Goal: Task Accomplishment & Management: Manage account settings

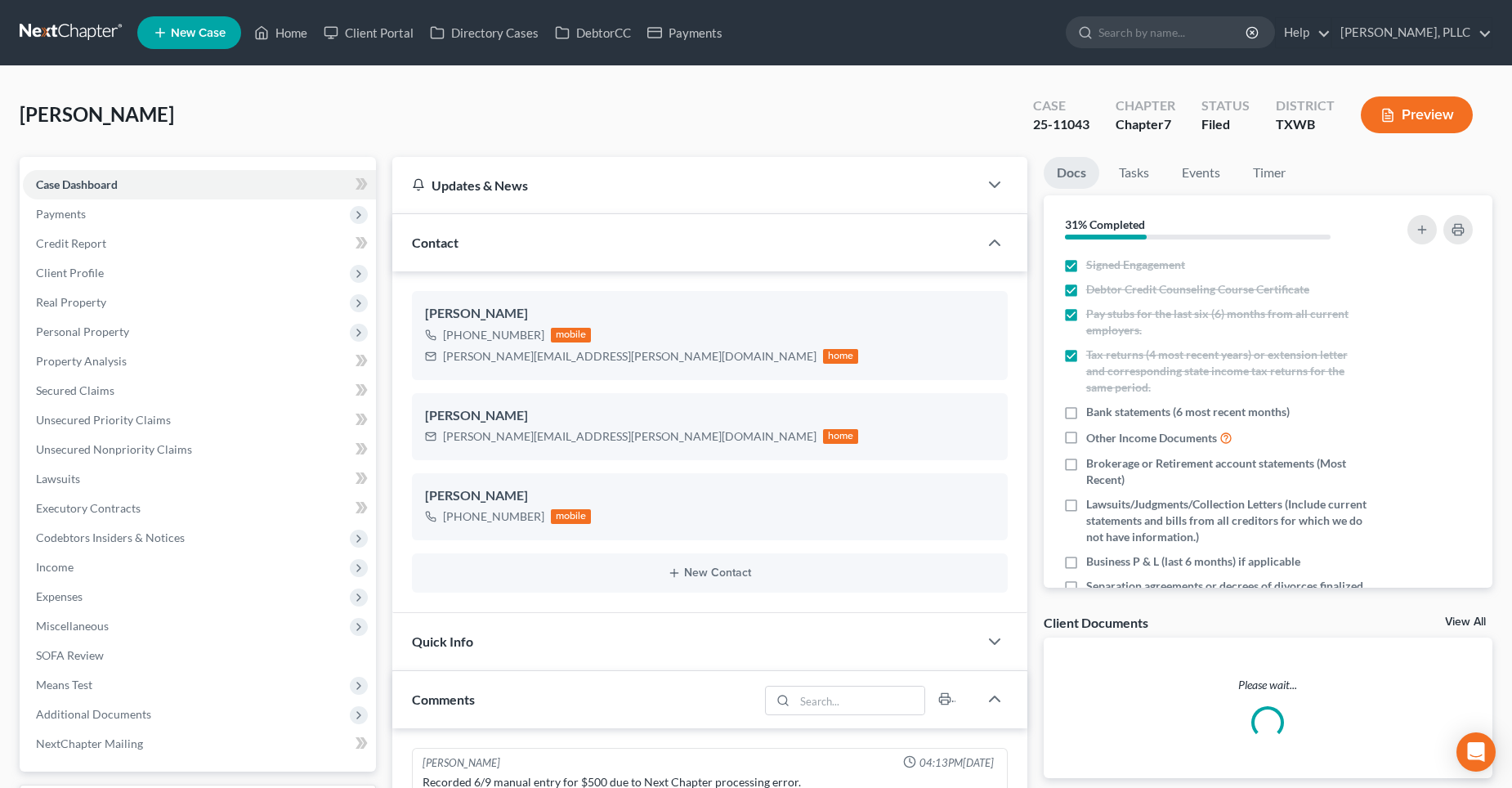
scroll to position [1884, 0]
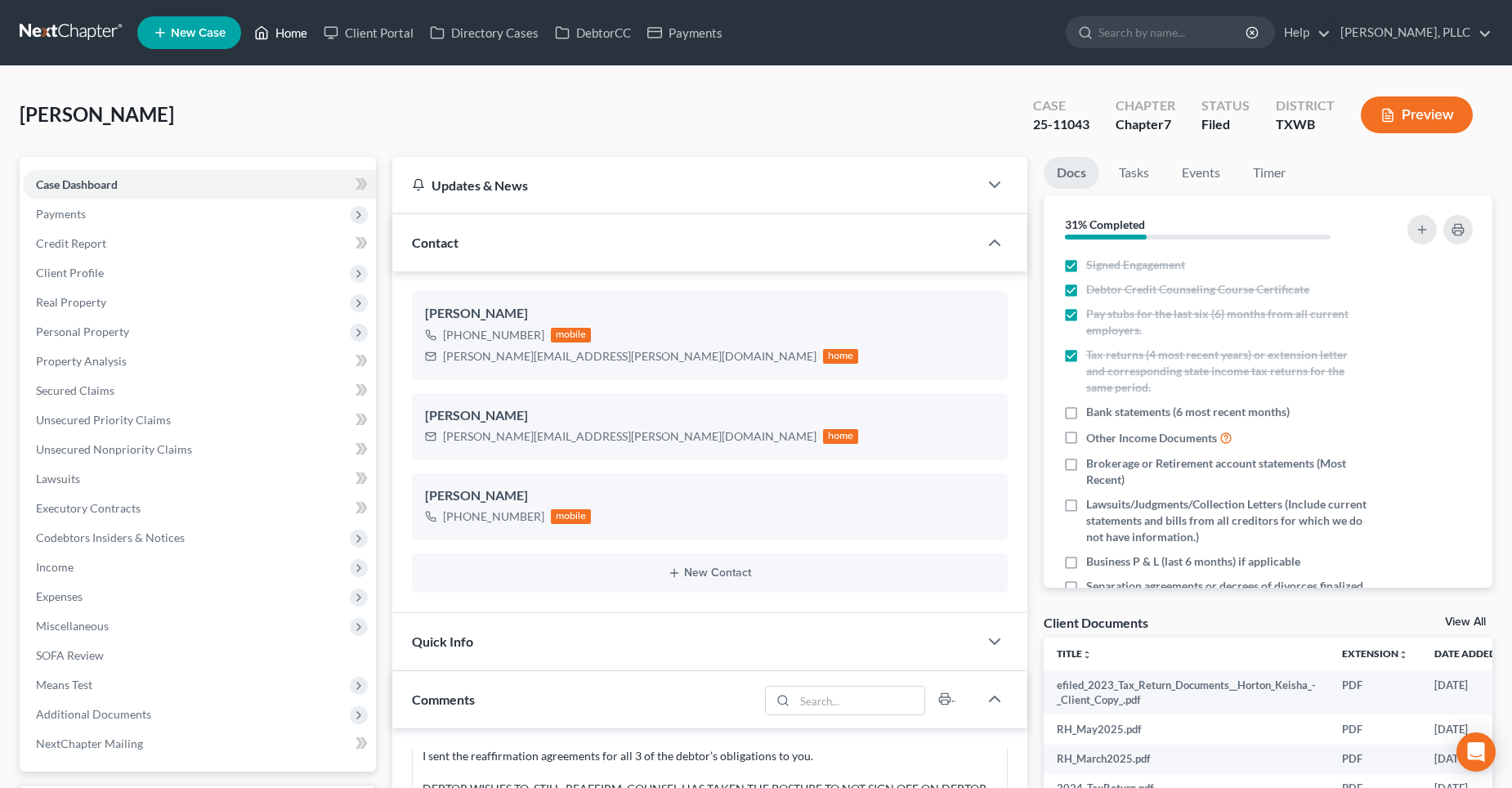
click at [279, 30] on link "Home" at bounding box center [280, 33] width 70 height 30
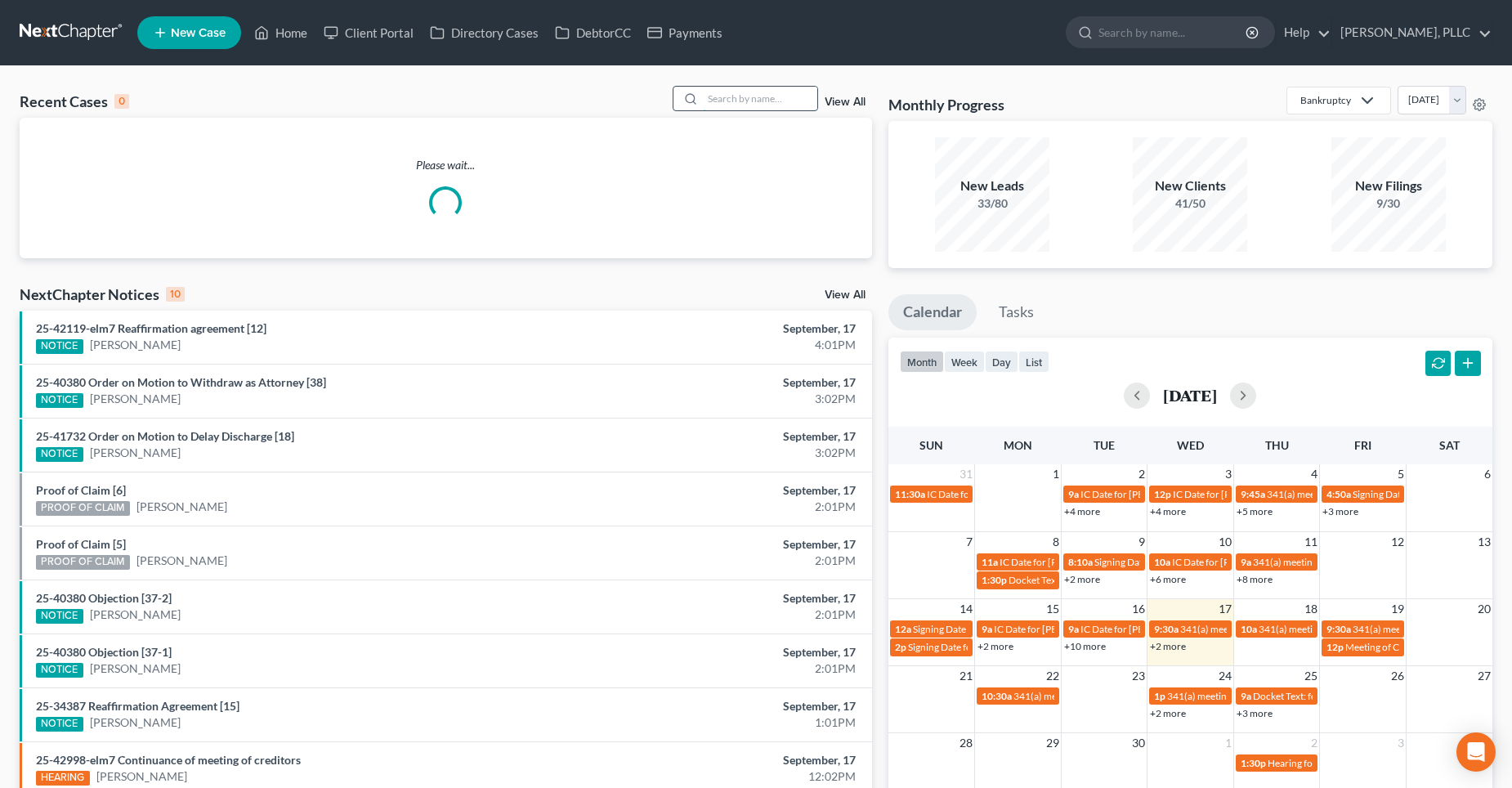
click at [772, 101] on input "search" at bounding box center [760, 98] width 114 height 24
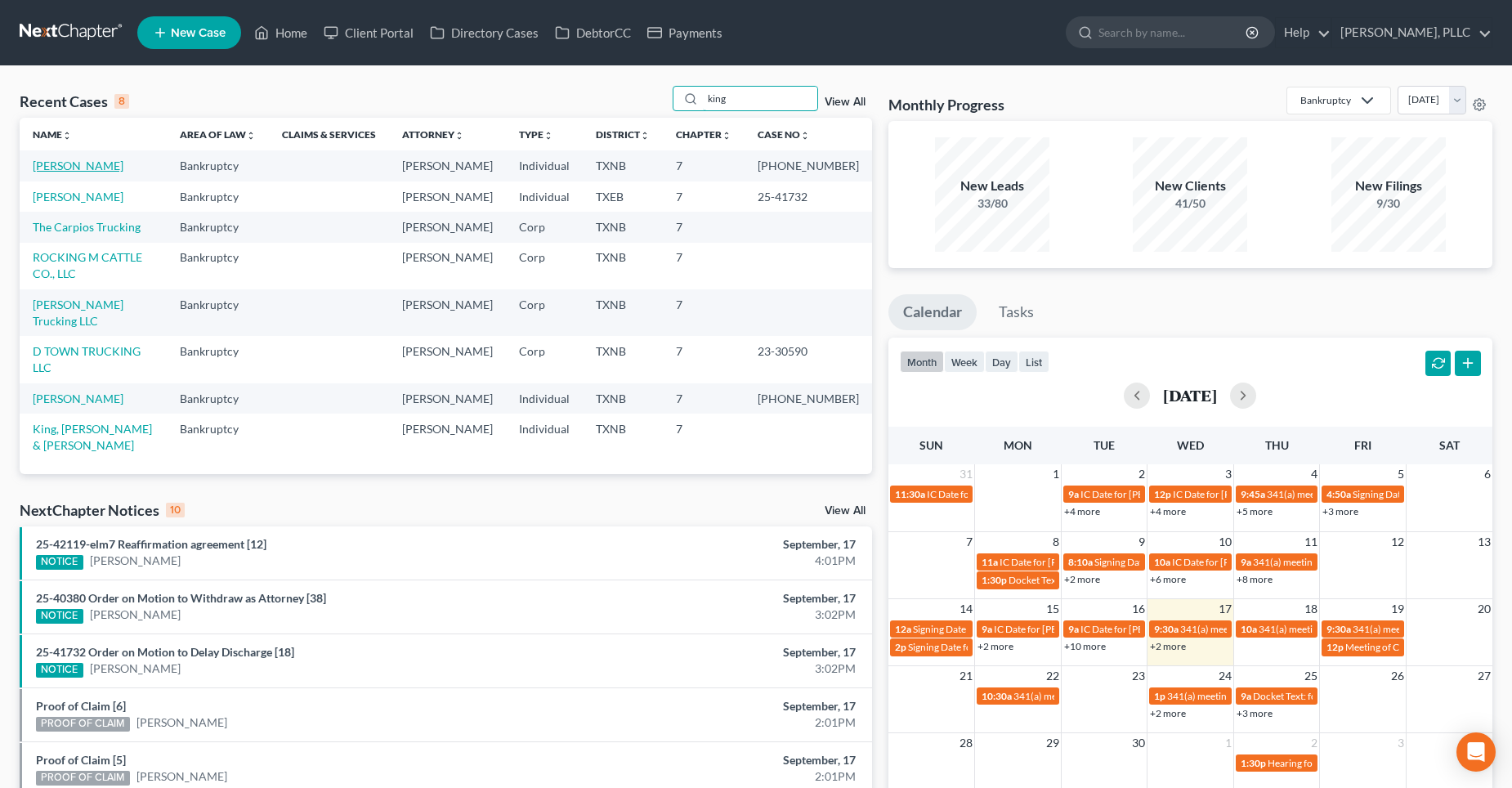
type input "king"
click at [80, 160] on link "[PERSON_NAME]" at bounding box center [78, 165] width 90 height 14
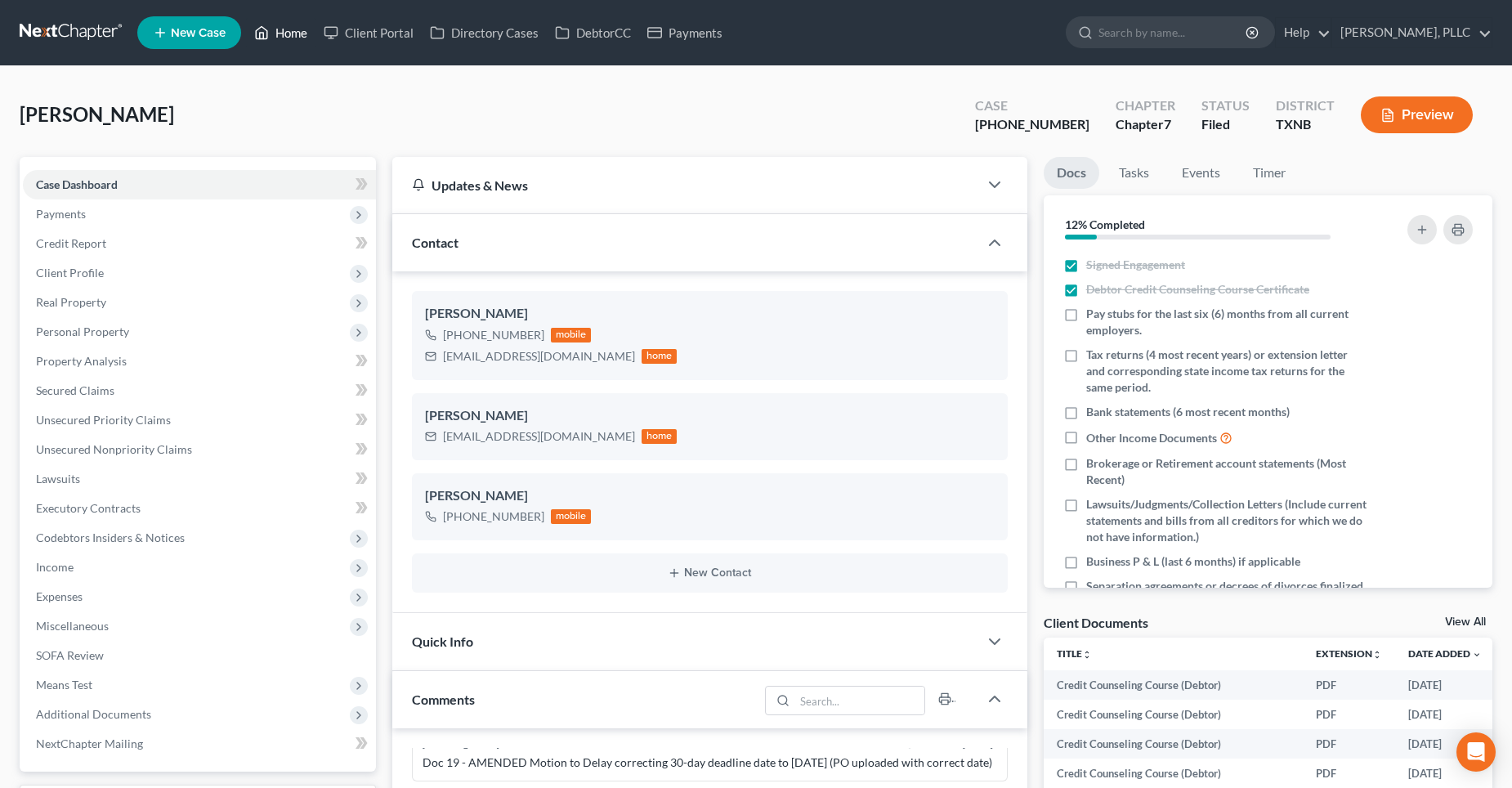
click at [290, 33] on link "Home" at bounding box center [280, 33] width 70 height 30
click at [299, 28] on link "Home" at bounding box center [280, 33] width 70 height 30
click at [288, 30] on link "Home" at bounding box center [280, 33] width 70 height 30
click at [298, 31] on link "Home" at bounding box center [280, 33] width 70 height 30
click at [289, 33] on link "Home" at bounding box center [280, 33] width 70 height 30
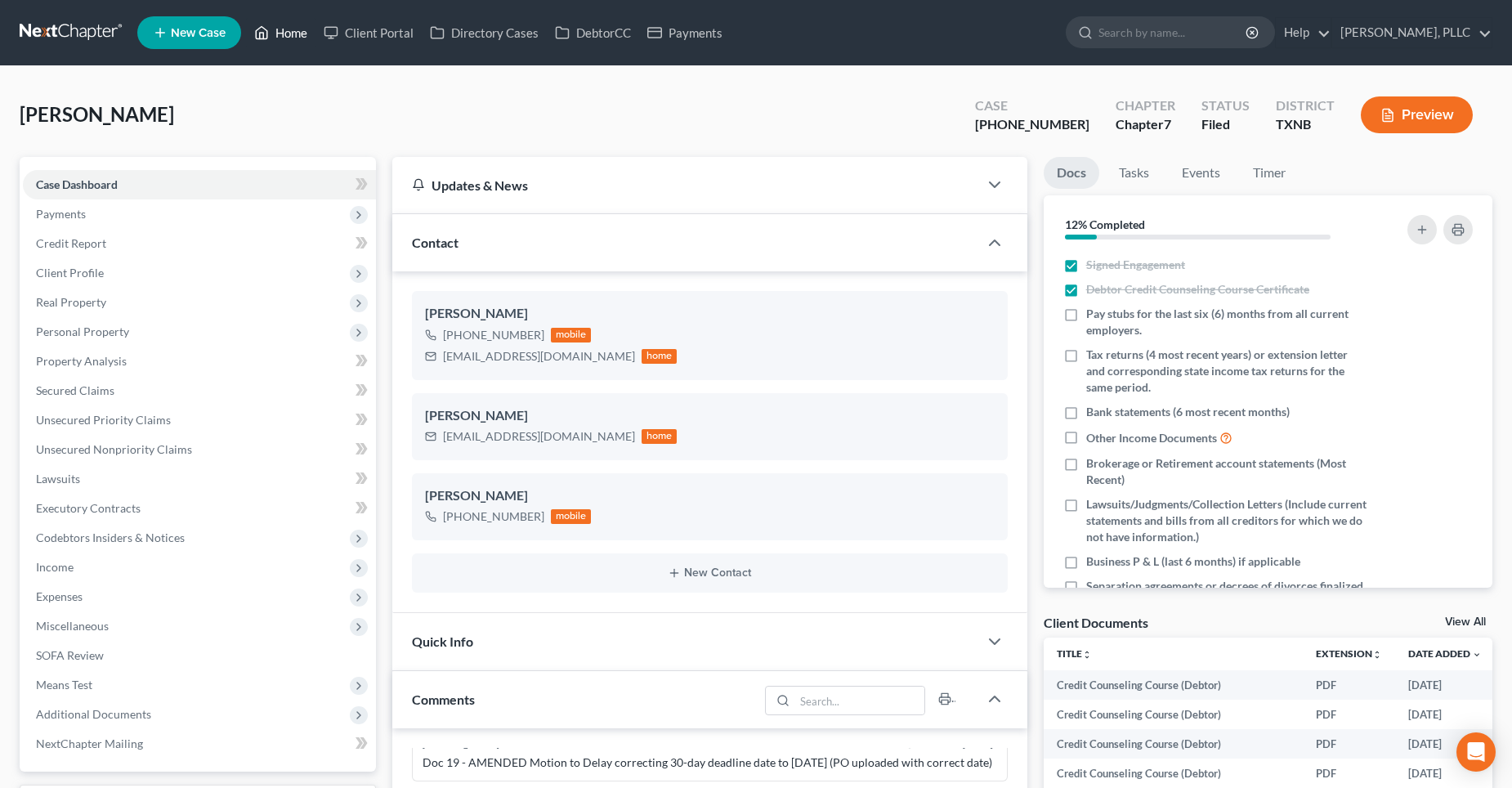
click at [296, 31] on link "Home" at bounding box center [280, 33] width 70 height 30
click at [288, 31] on link "Home" at bounding box center [280, 33] width 70 height 30
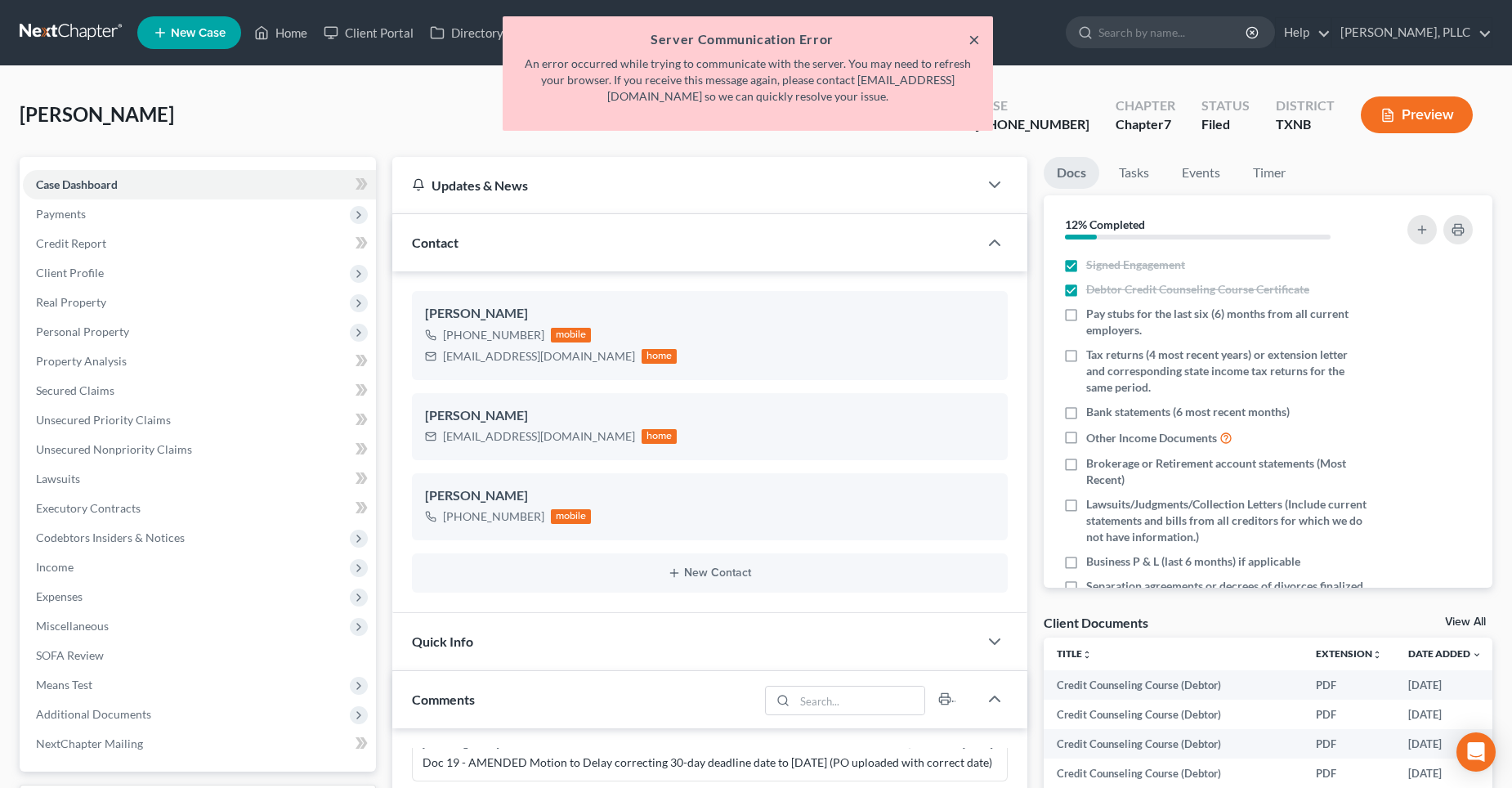
click at [974, 35] on button "×" at bounding box center [974, 39] width 12 height 20
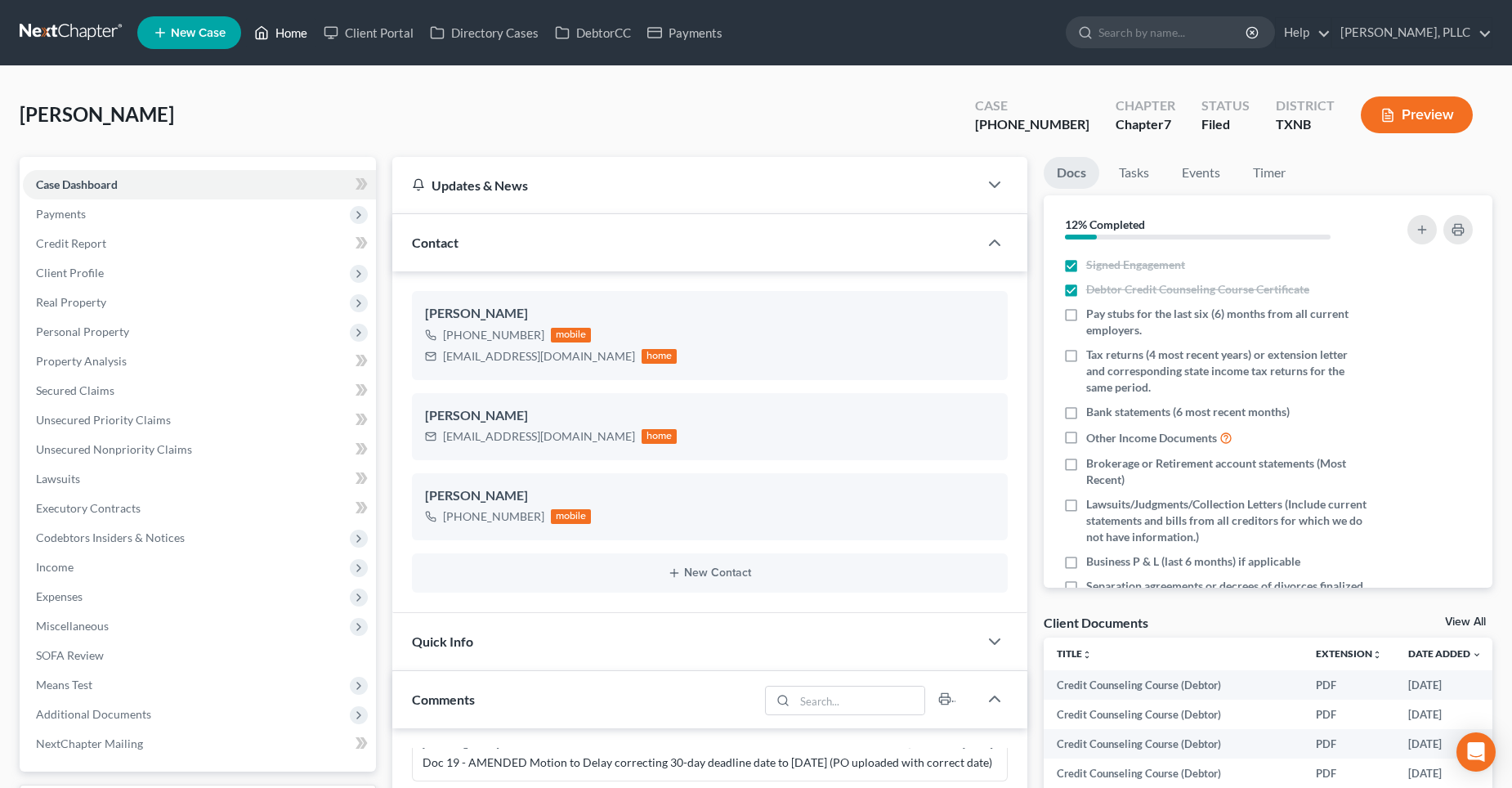
click at [291, 31] on link "Home" at bounding box center [280, 33] width 70 height 30
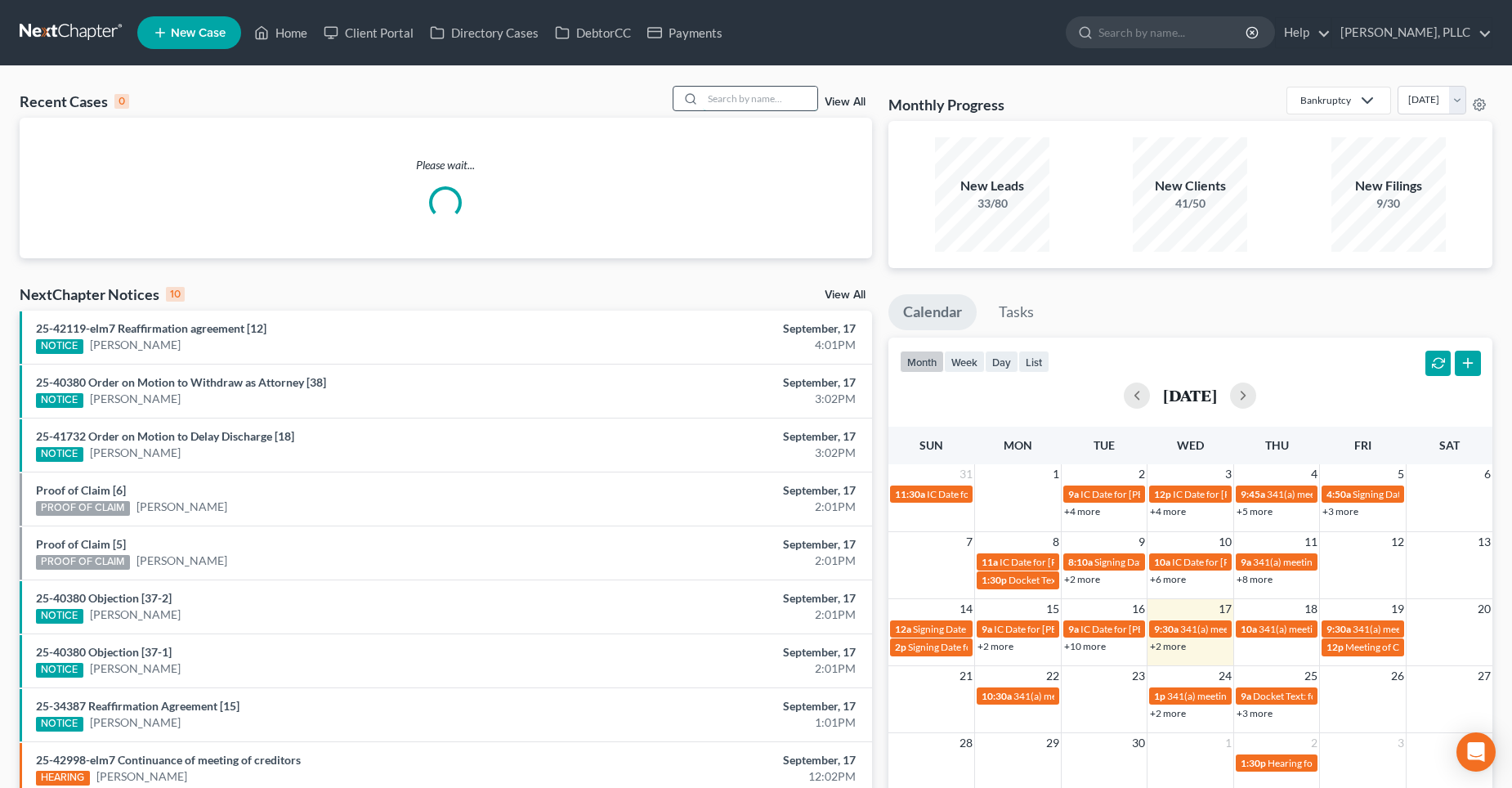
click at [761, 103] on input "search" at bounding box center [760, 98] width 114 height 24
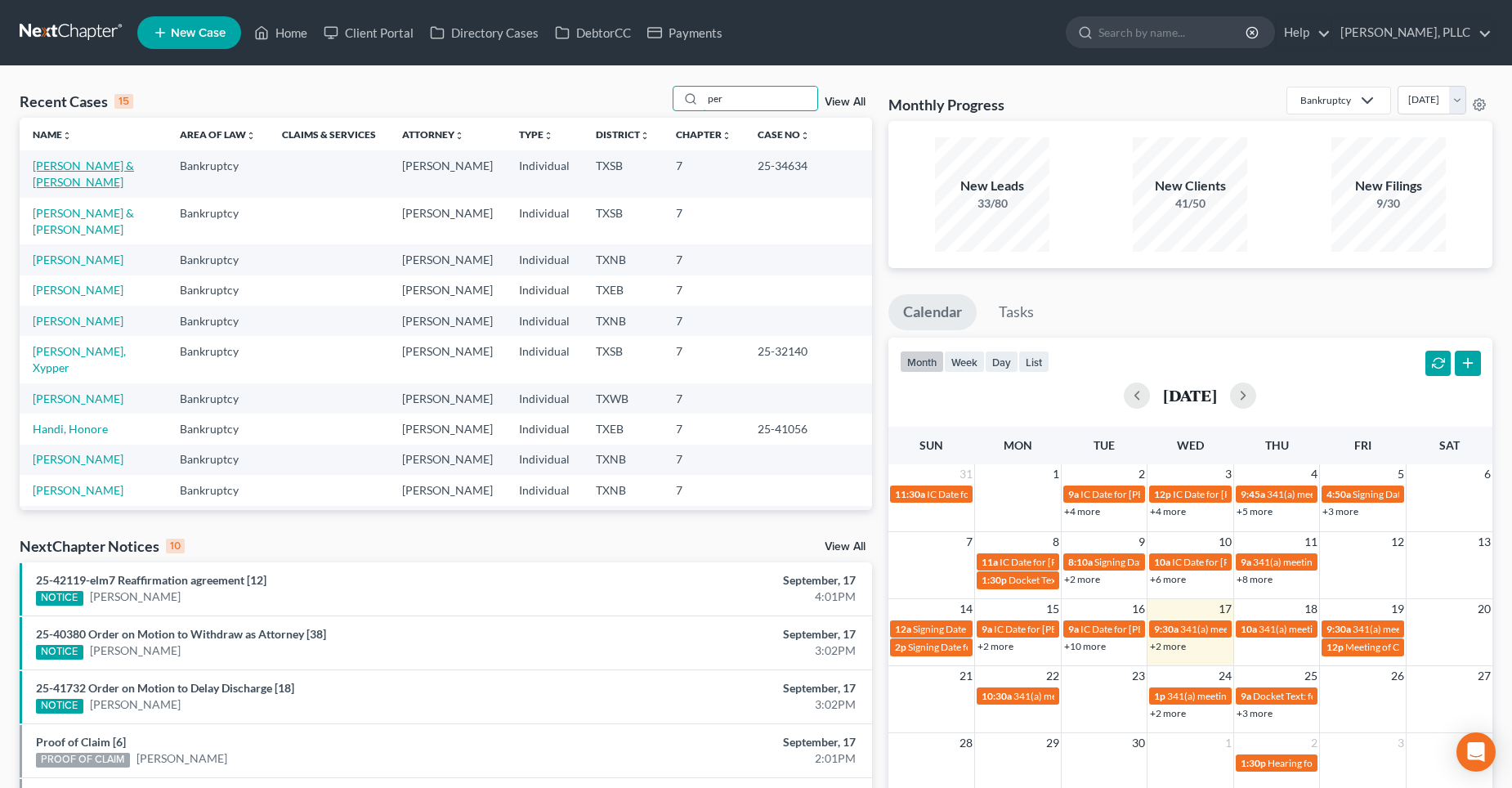
type input "per"
click at [118, 167] on link "[PERSON_NAME] & [PERSON_NAME]" at bounding box center [83, 174] width 101 height 30
select select "4"
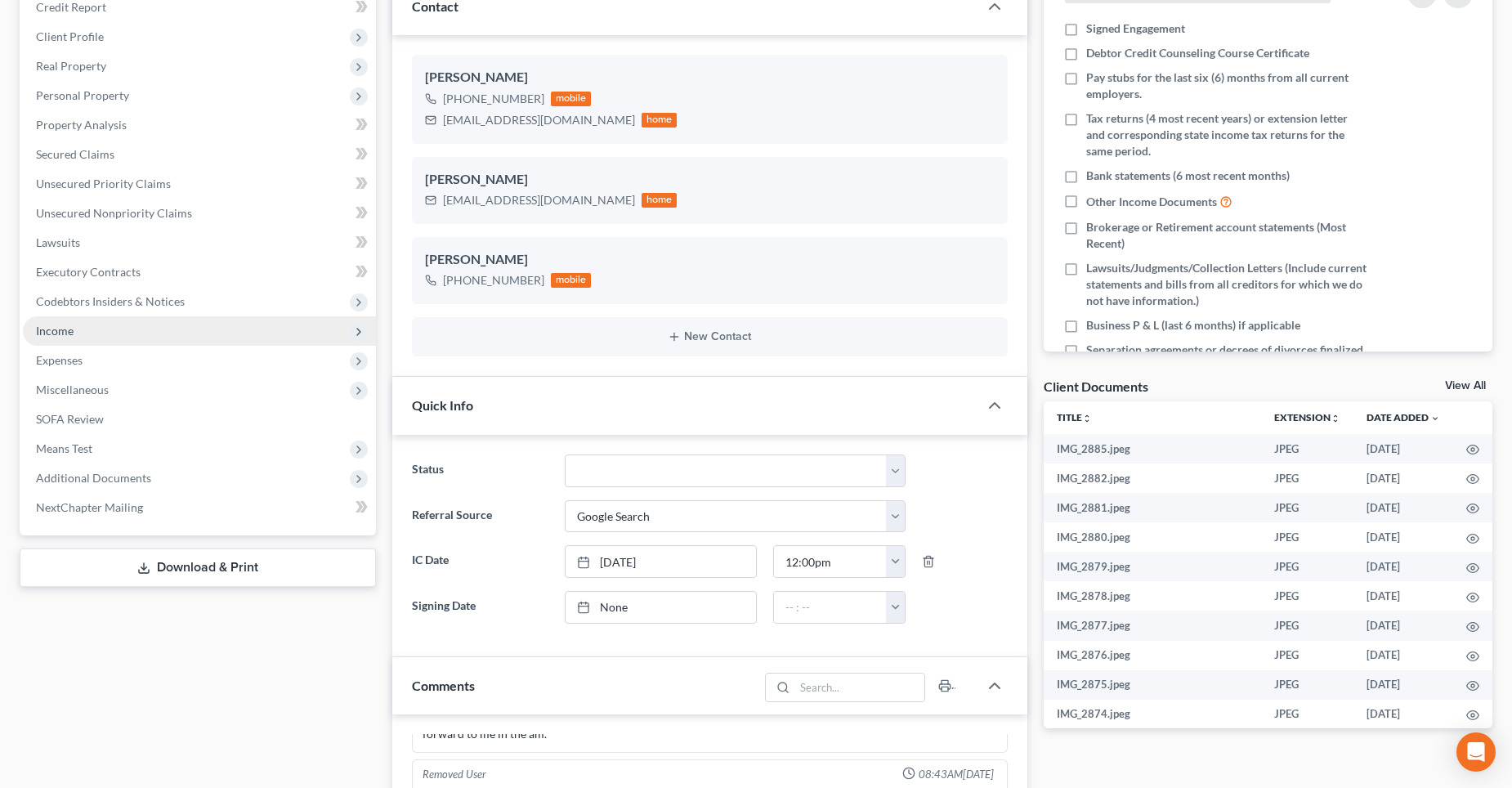
scroll to position [245, 0]
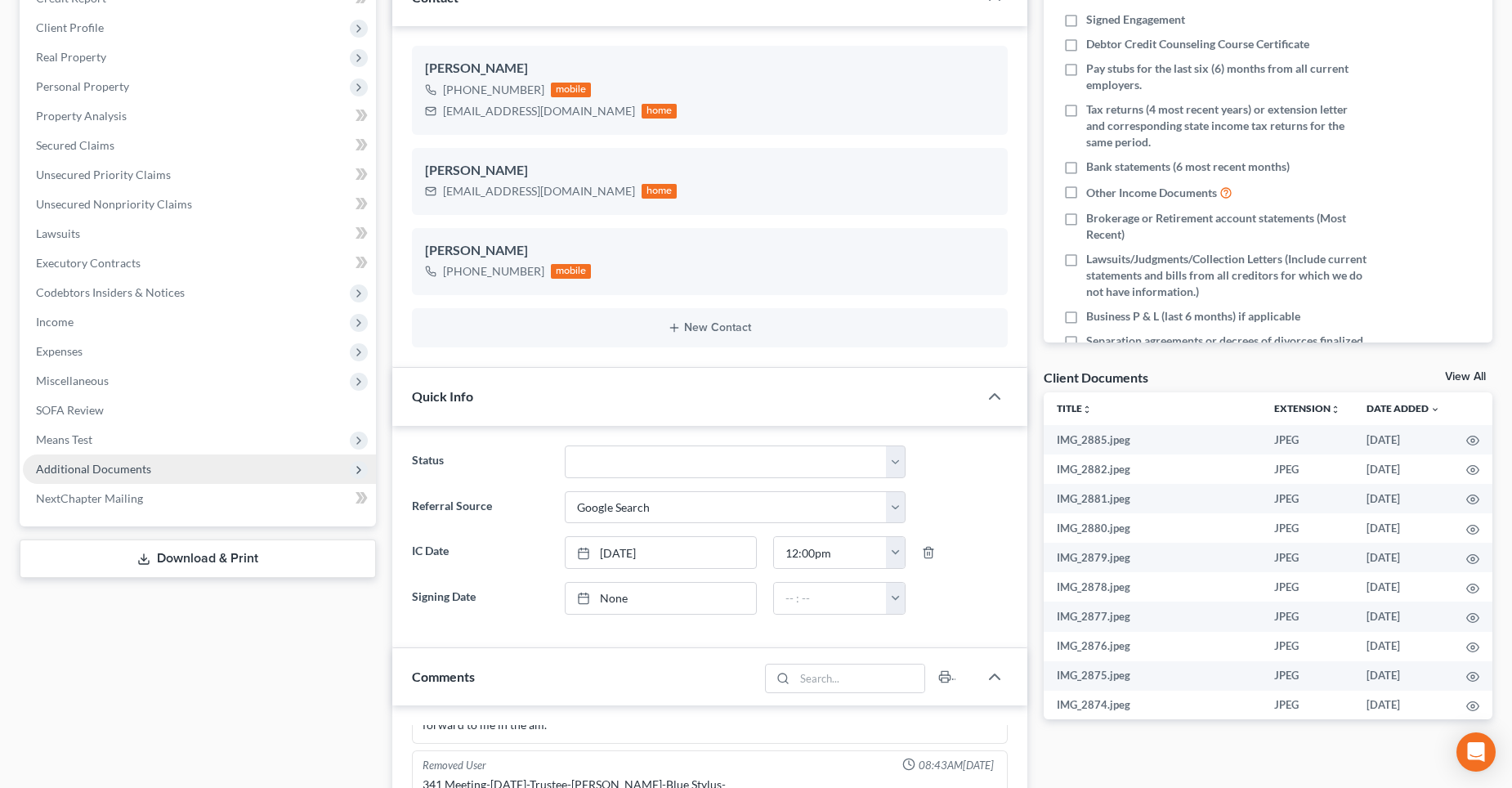
click at [61, 468] on span "Additional Documents" at bounding box center [94, 469] width 115 height 14
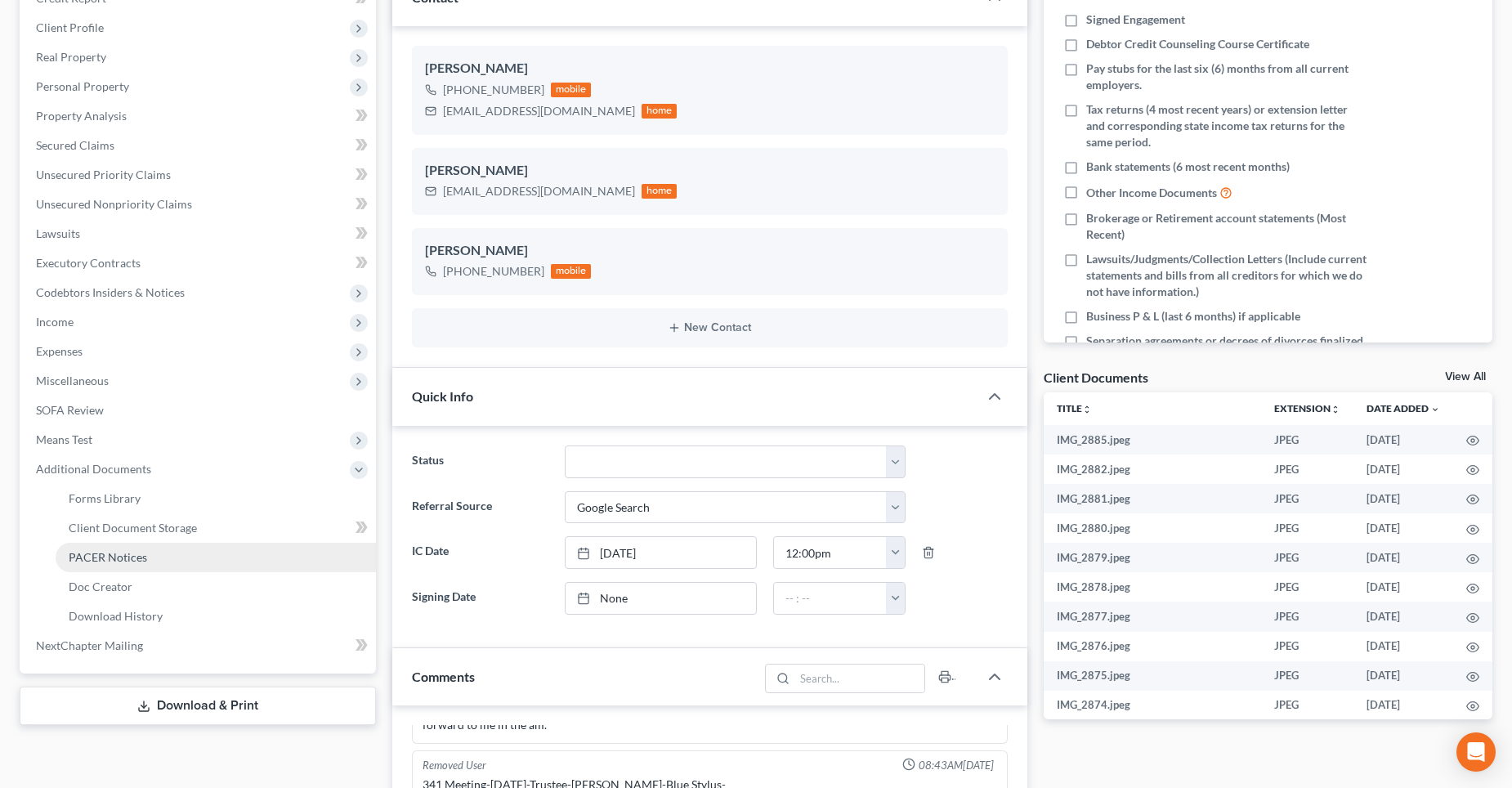
click at [100, 559] on span "PACER Notices" at bounding box center [108, 557] width 78 height 14
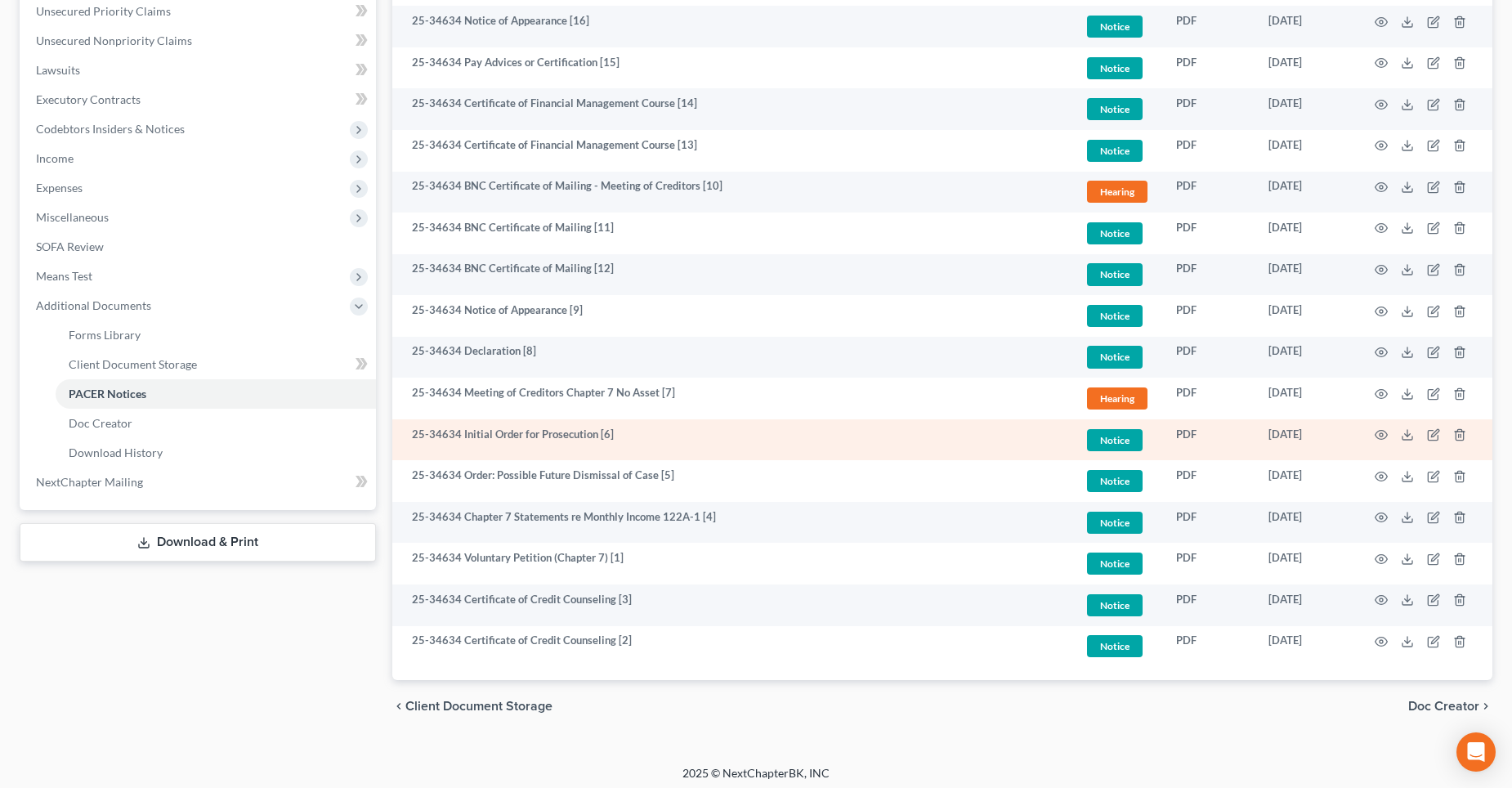
scroll to position [415, 0]
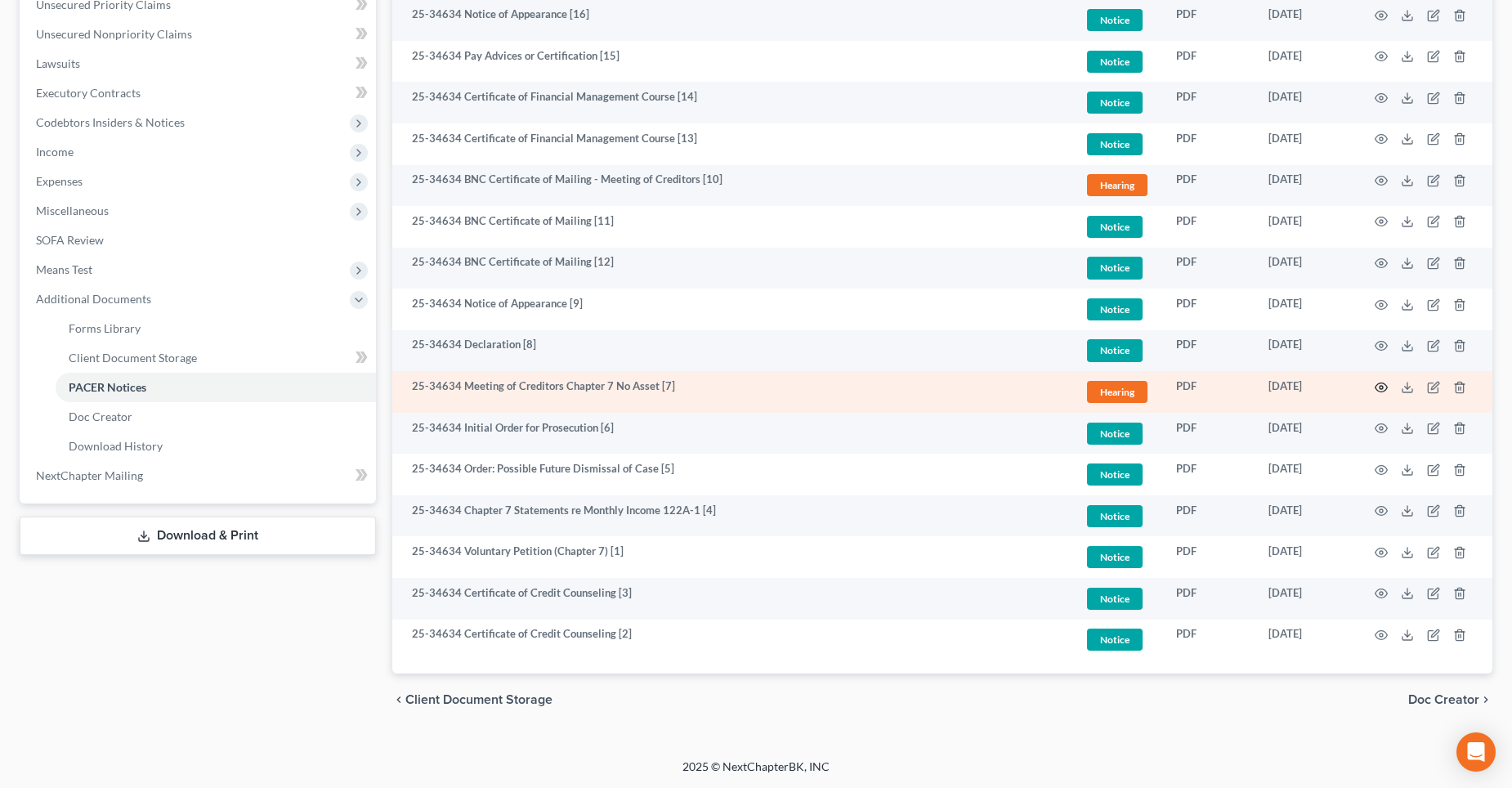
click at [1383, 387] on circle "button" at bounding box center [1381, 387] width 3 height 3
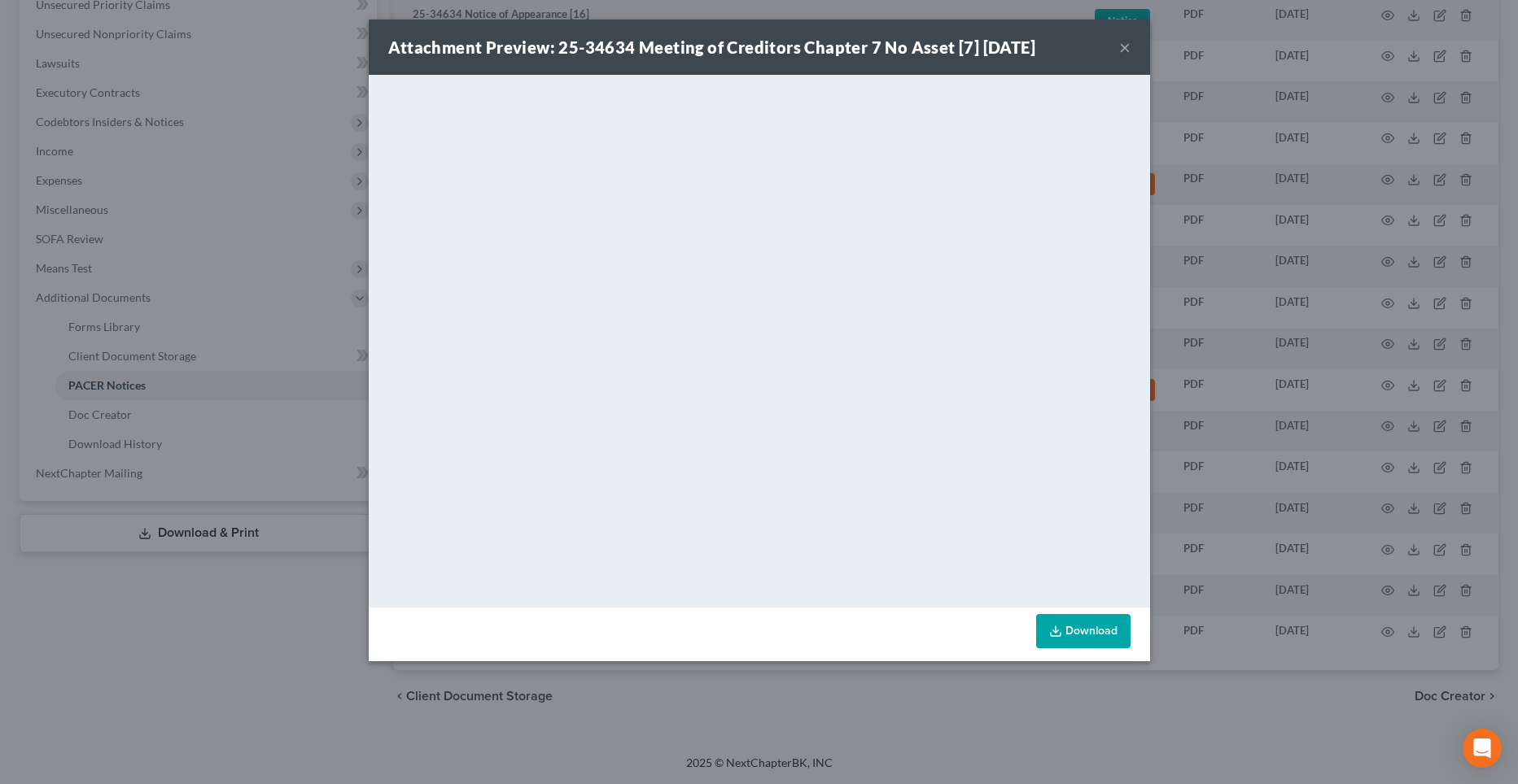
click at [1124, 43] on button "×" at bounding box center [1125, 47] width 11 height 20
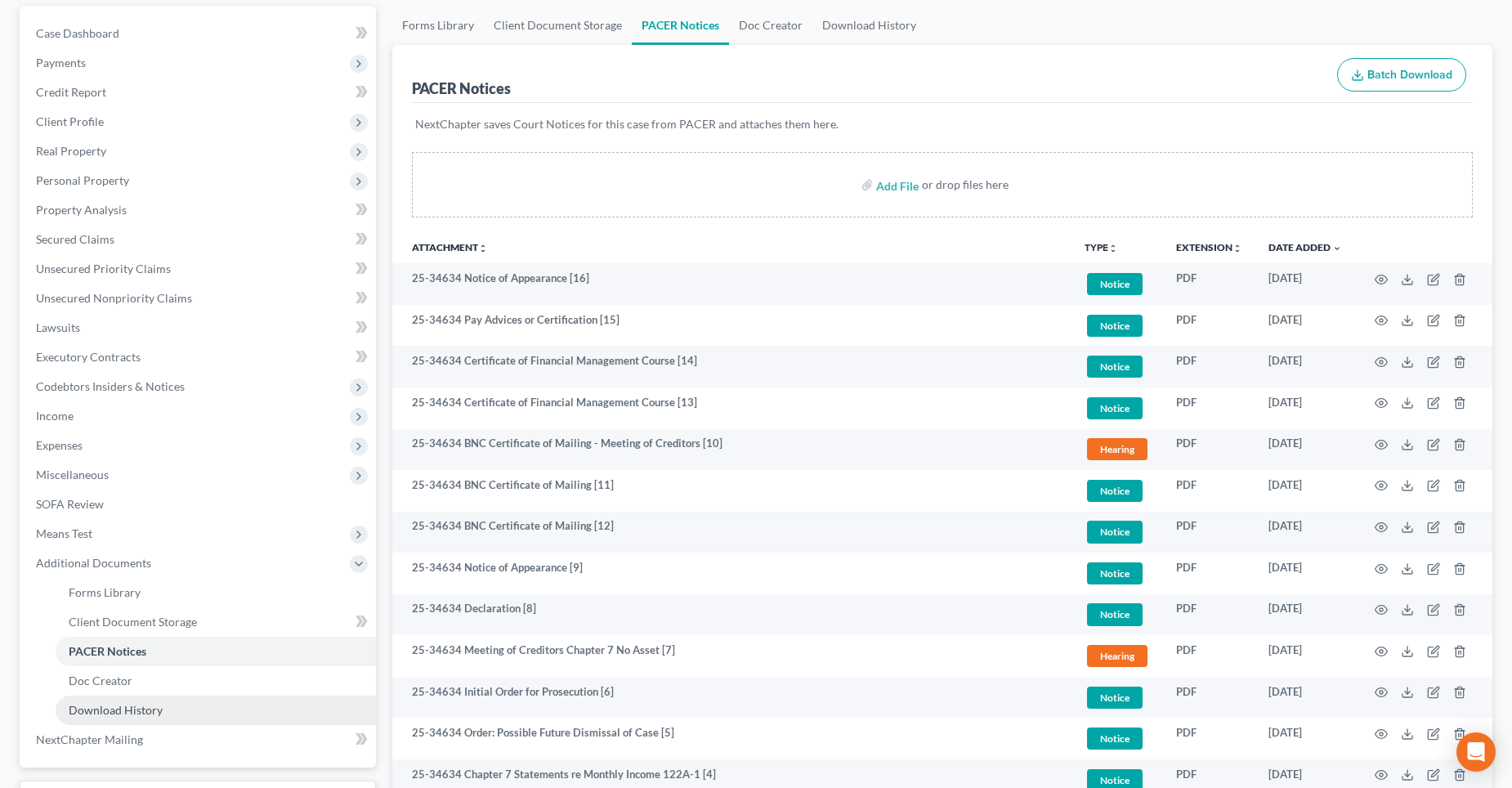
scroll to position [164, 0]
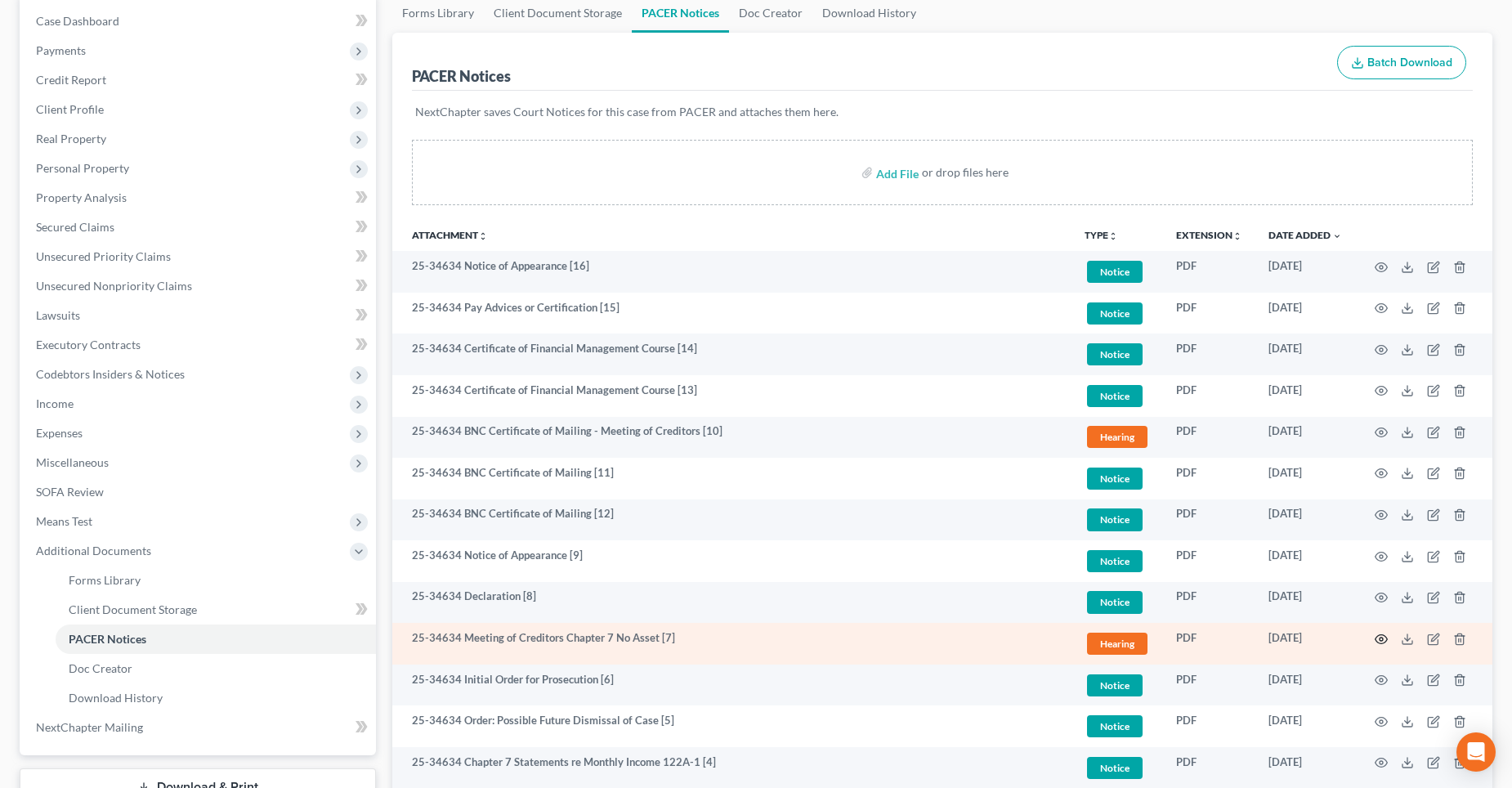
click at [1380, 637] on circle "button" at bounding box center [1381, 639] width 3 height 3
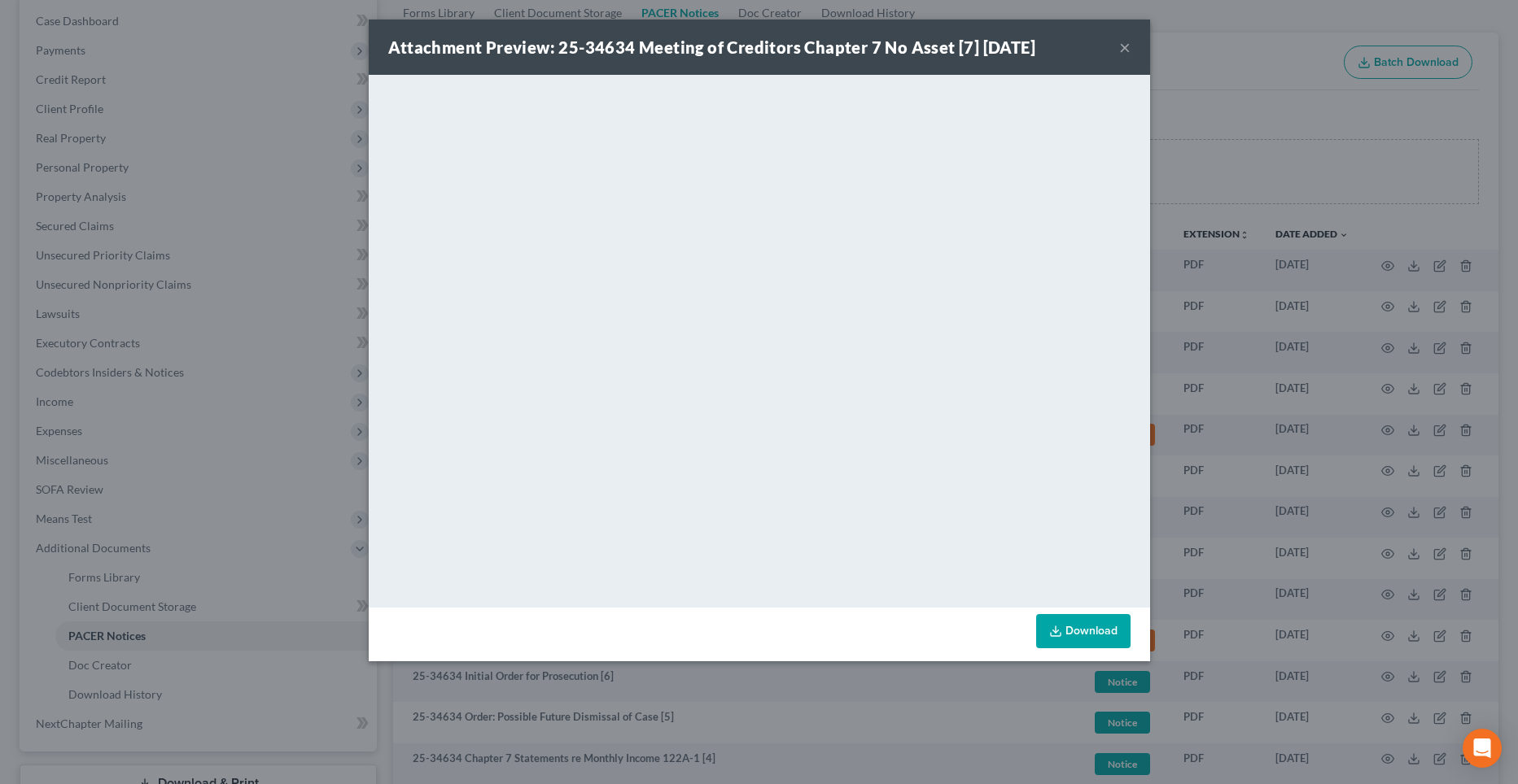
click at [1123, 46] on button "×" at bounding box center [1125, 47] width 11 height 20
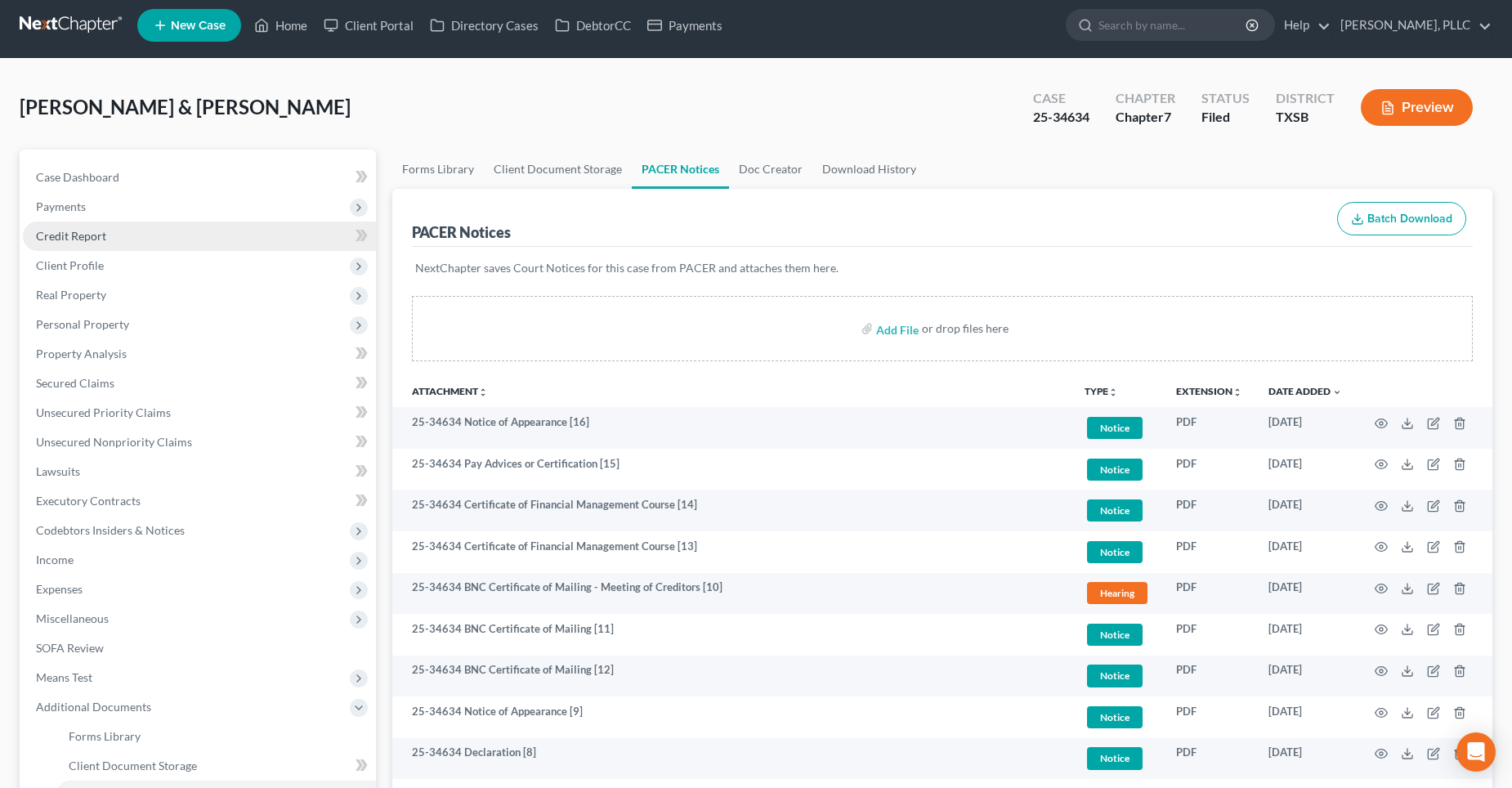
scroll to position [0, 0]
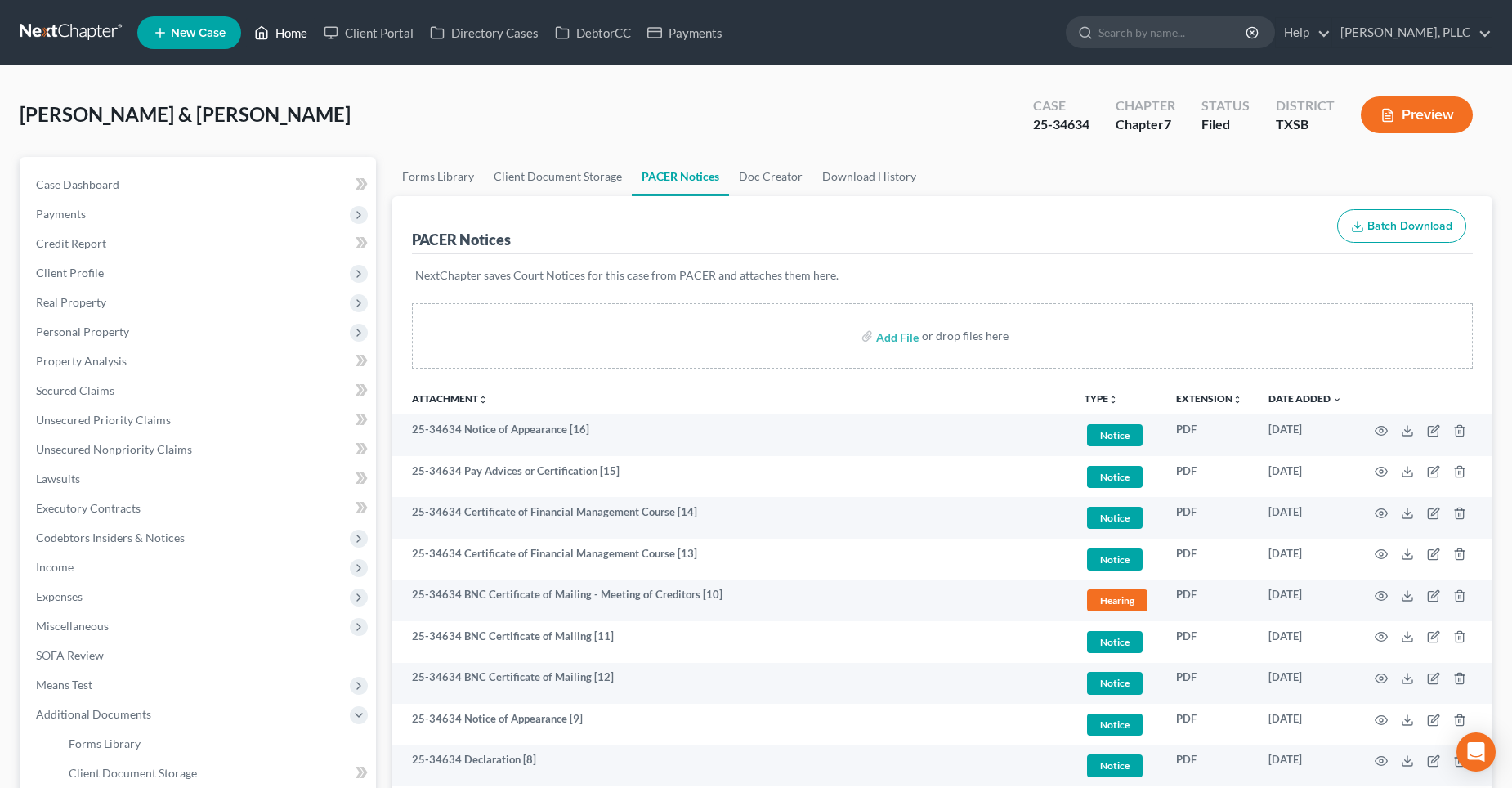
click at [286, 29] on link "Home" at bounding box center [280, 33] width 70 height 30
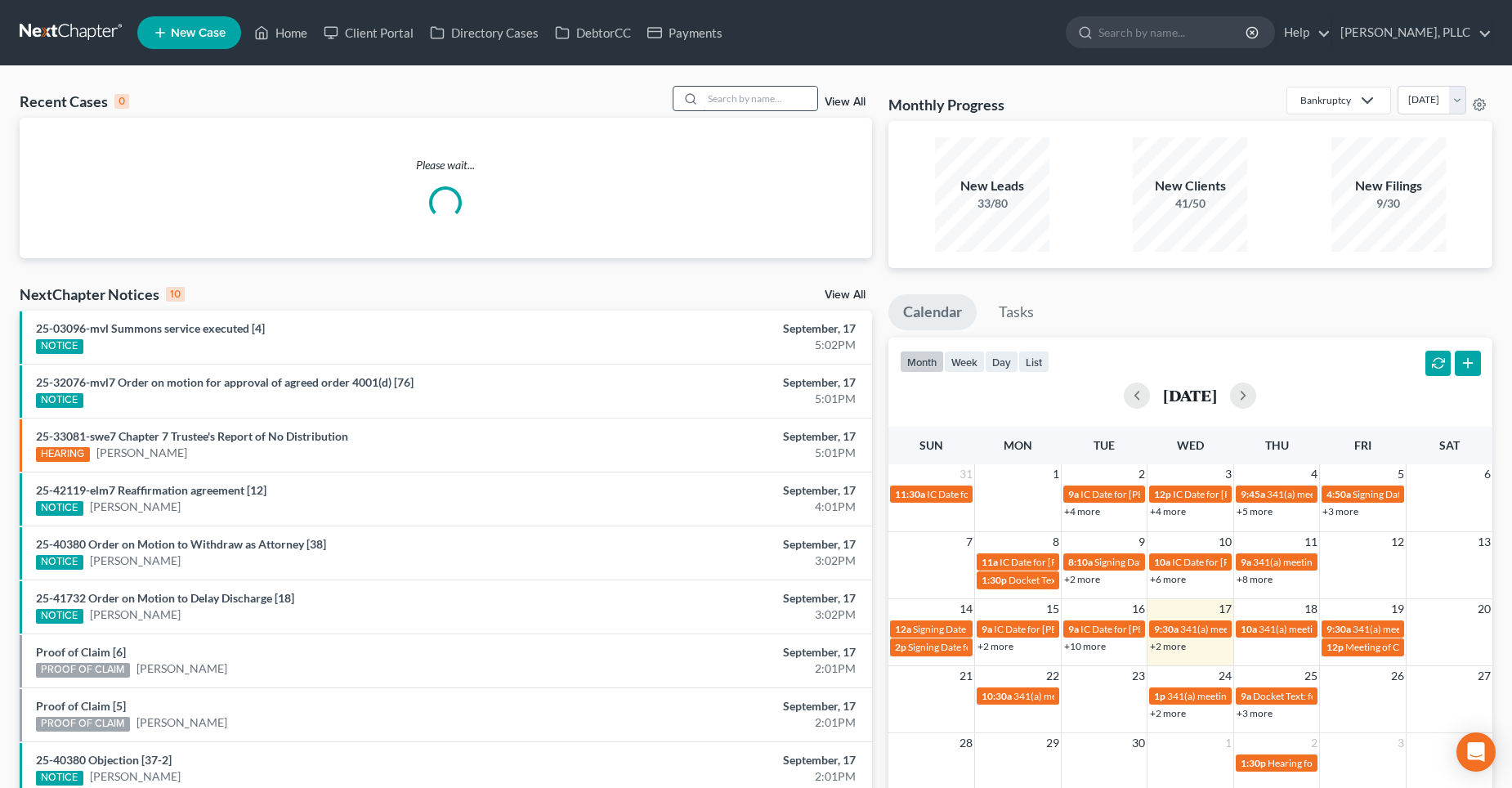
click at [746, 107] on input "search" at bounding box center [760, 98] width 114 height 24
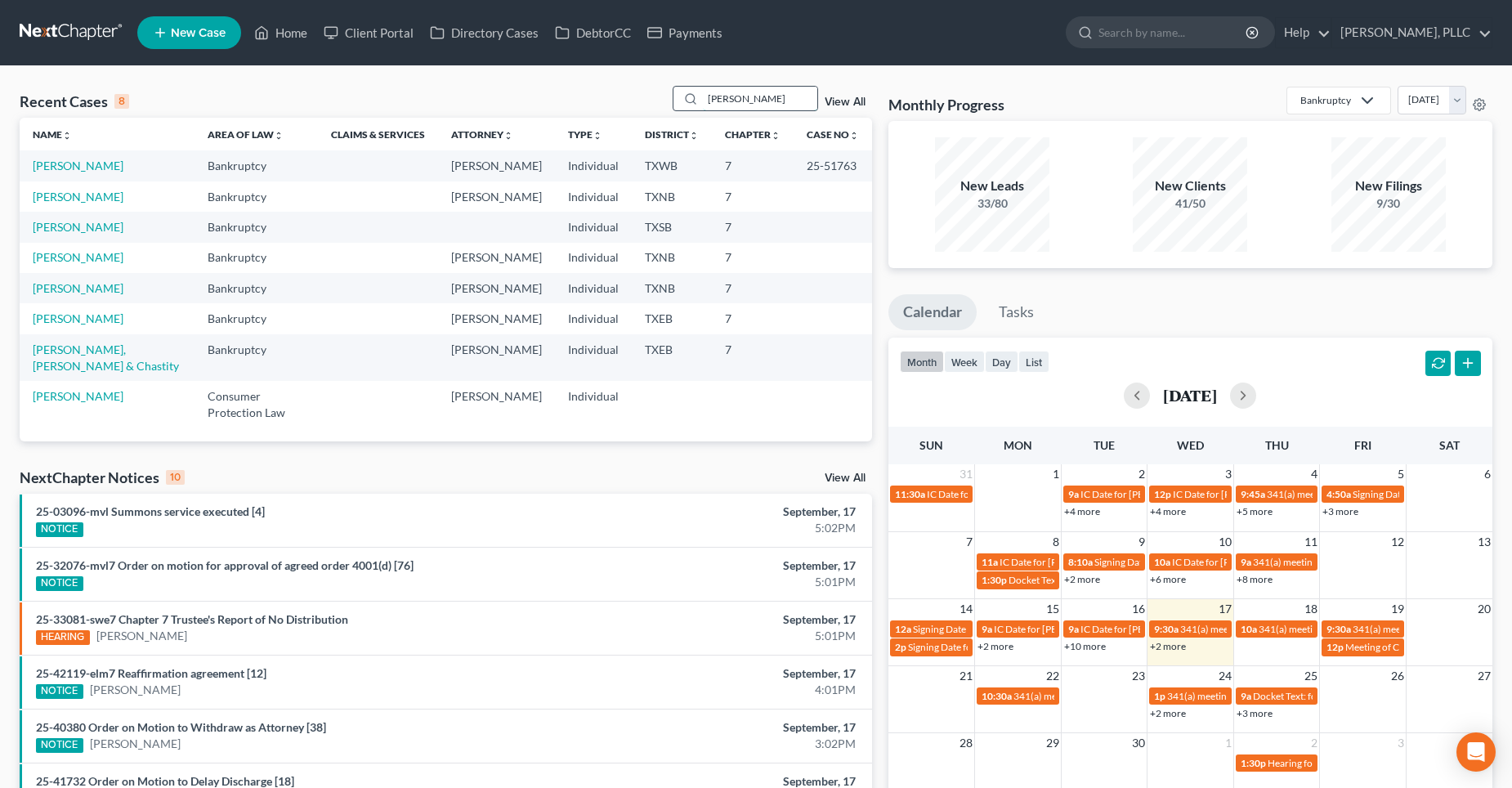
click at [729, 100] on input "[PERSON_NAME]" at bounding box center [760, 98] width 114 height 24
type input "j"
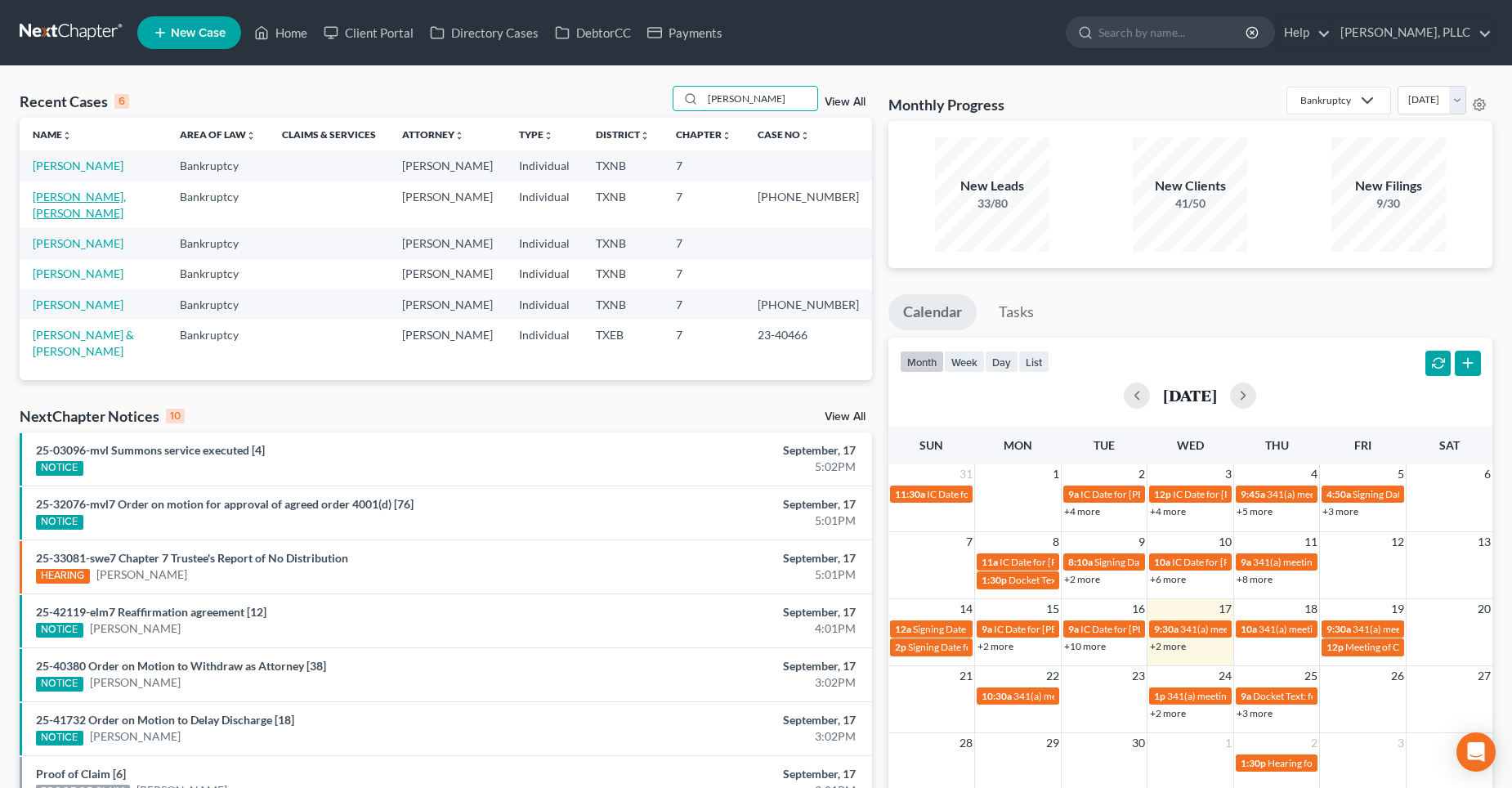
type input "[PERSON_NAME]"
click at [52, 197] on link "[PERSON_NAME], [PERSON_NAME]" at bounding box center [79, 205] width 93 height 30
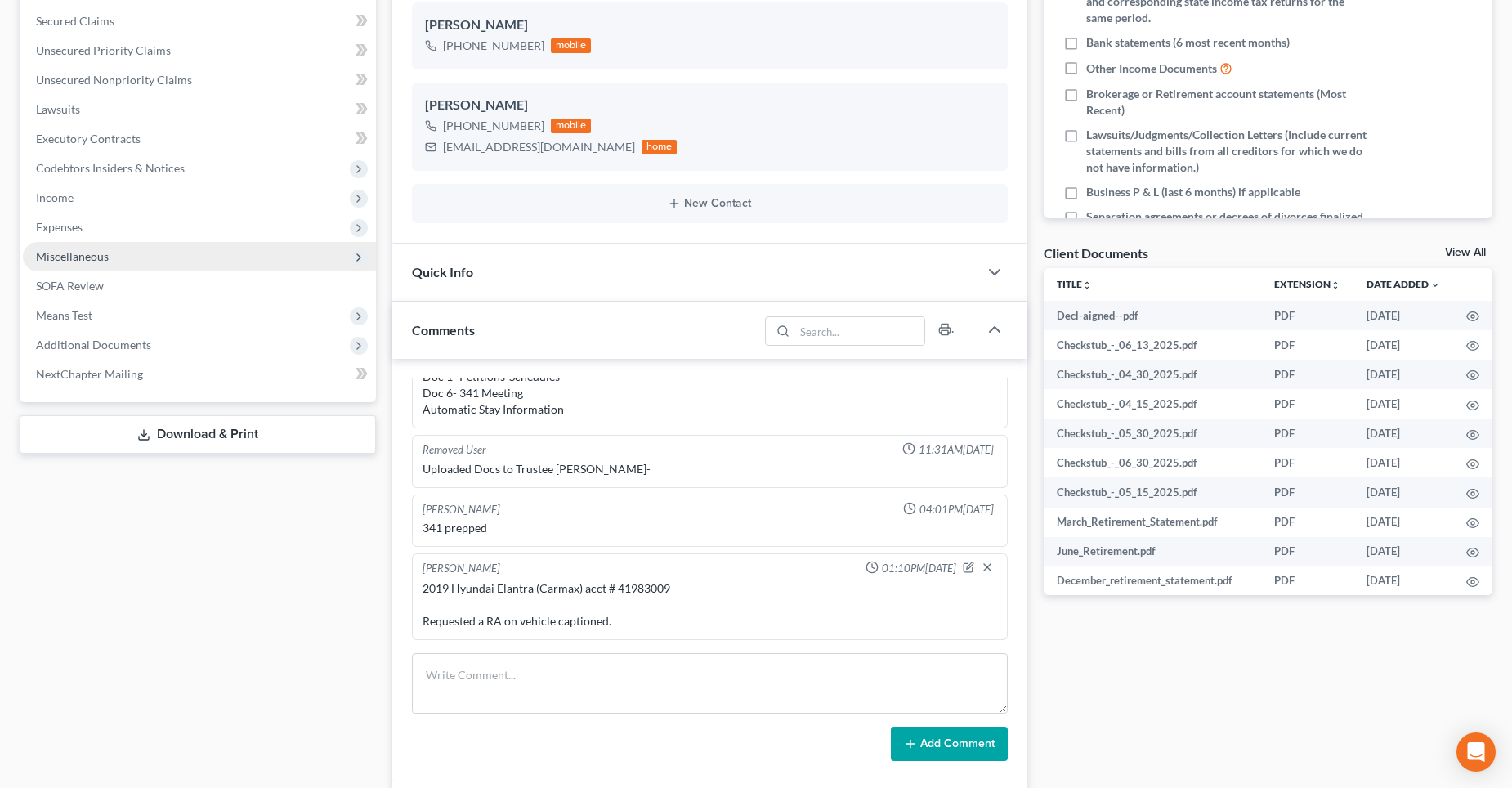
scroll to position [409, 0]
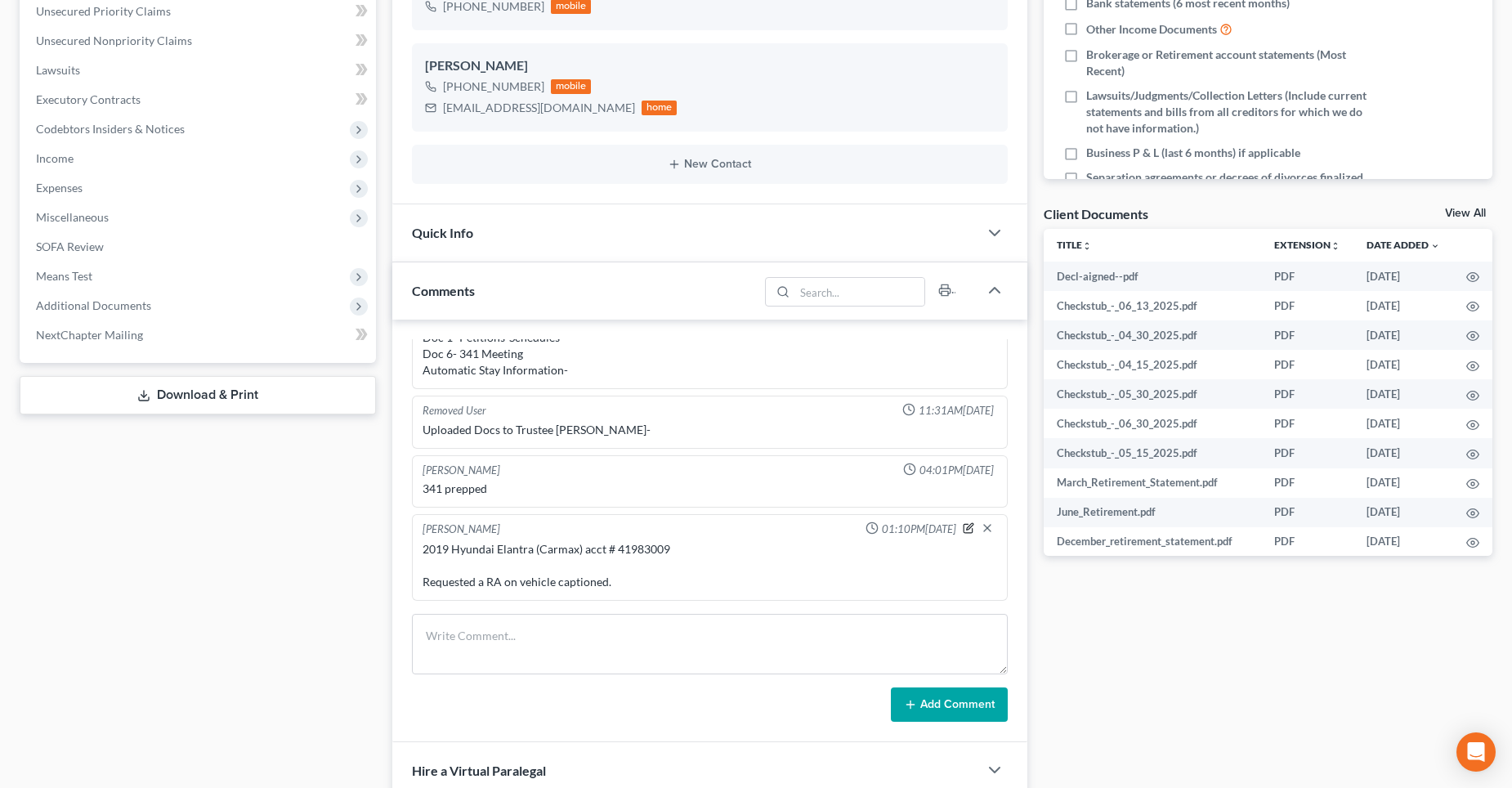
click at [966, 529] on icon "button" at bounding box center [969, 526] width 7 height 7
click at [628, 579] on textarea "2019 Hyundai Elantra (Carmax) acct # 41983009 Requested a RA on vehicle caption…" at bounding box center [710, 572] width 575 height 61
click at [710, 545] on textarea "2019 Hyundai Elantra (Carmax) acct # 41983009 Requested a RA on vehicle caption…" at bounding box center [710, 572] width 575 height 61
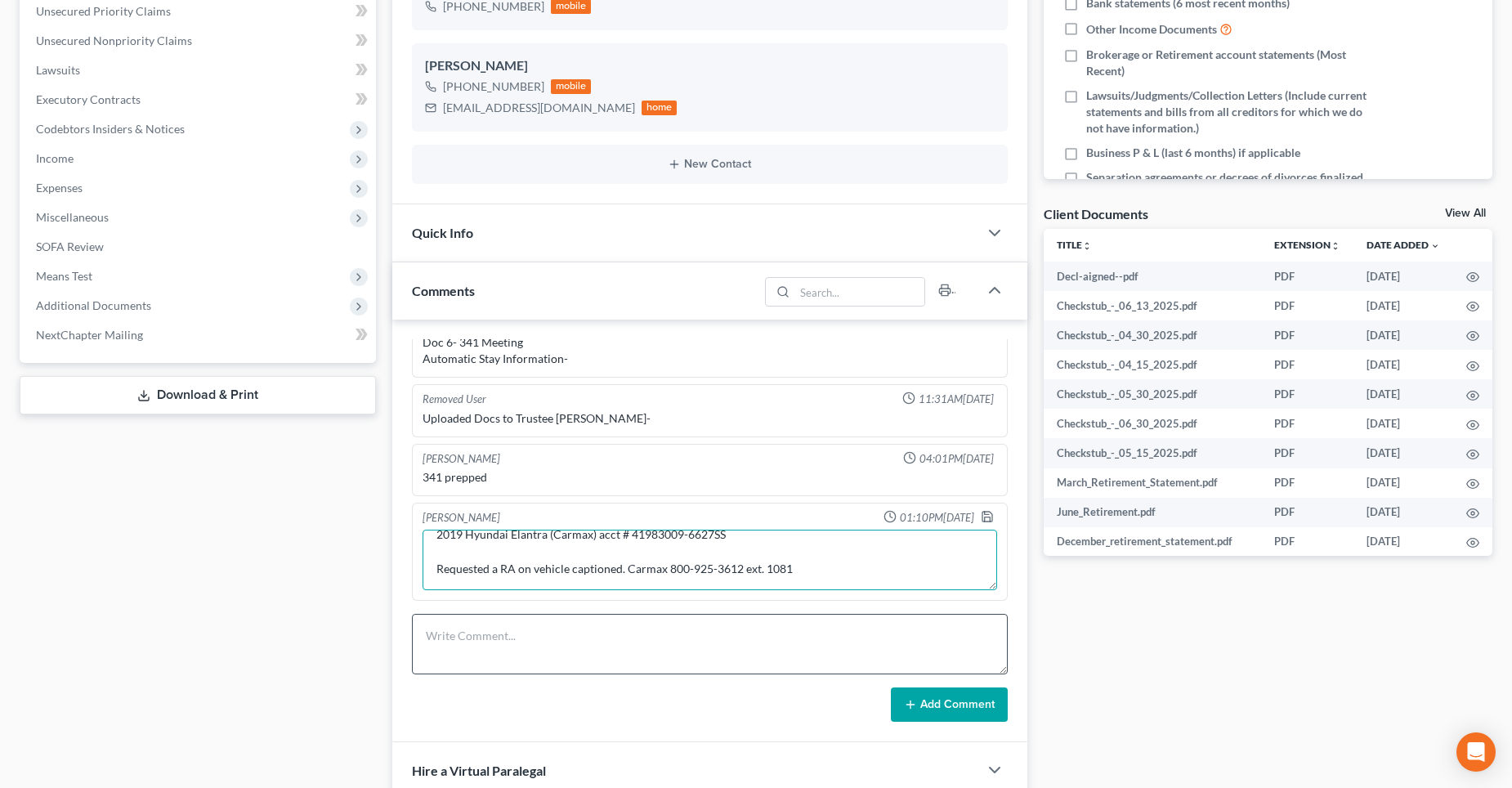
drag, startPoint x: 439, startPoint y: 549, endPoint x: 802, endPoint y: 624, distance: 370.7
click at [802, 624] on div "Removed User 03:33PM[DATE] Greetings [PERSON_NAME], My name is [PERSON_NAME], I…" at bounding box center [710, 531] width 636 height 423
type textarea "2019 Hyundai Elantra (Carmax) acct # 41983009-6627SS Requested a RA on vehicle …"
click at [643, 641] on textarea at bounding box center [710, 645] width 596 height 61
paste textarea "2019 Hyundai Elantra (Carmax) acct # 41983009-6627SS Requested a RA on vehicle …"
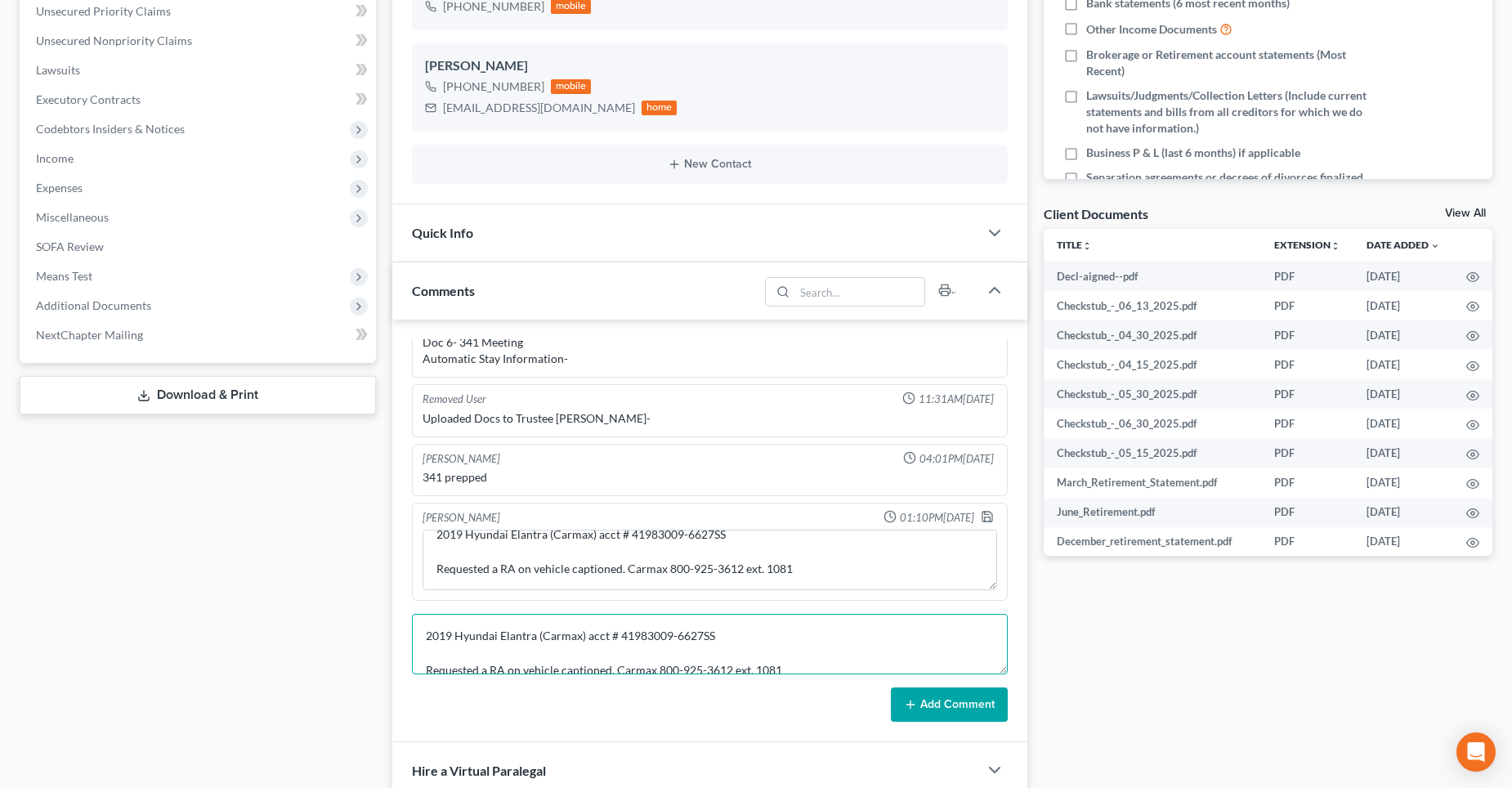
scroll to position [4, 0]
drag, startPoint x: 483, startPoint y: 663, endPoint x: 505, endPoint y: 663, distance: 22.0
click at [484, 663] on textarea "2019 Hyundai Elantra (Carmax) acct # 41983009-6627SS Requested a RA on vehicle …" at bounding box center [710, 645] width 596 height 61
type textarea "2019 Hyundai Elantra (Carmax) acct # 41983009-6627SS Requested -AGAIN- a RA on …"
click at [927, 705] on button "Add Comment" at bounding box center [950, 705] width 117 height 35
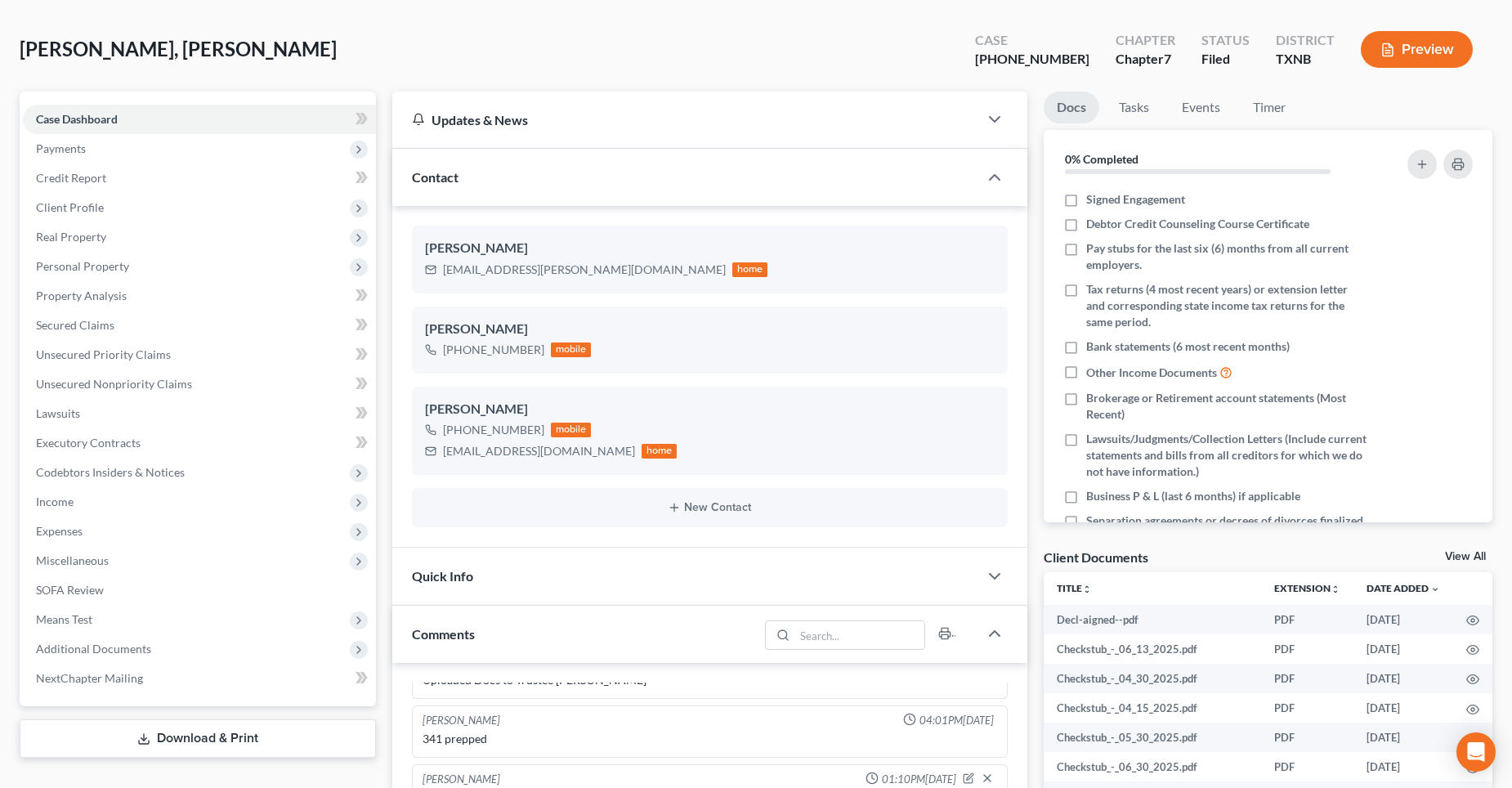
scroll to position [0, 0]
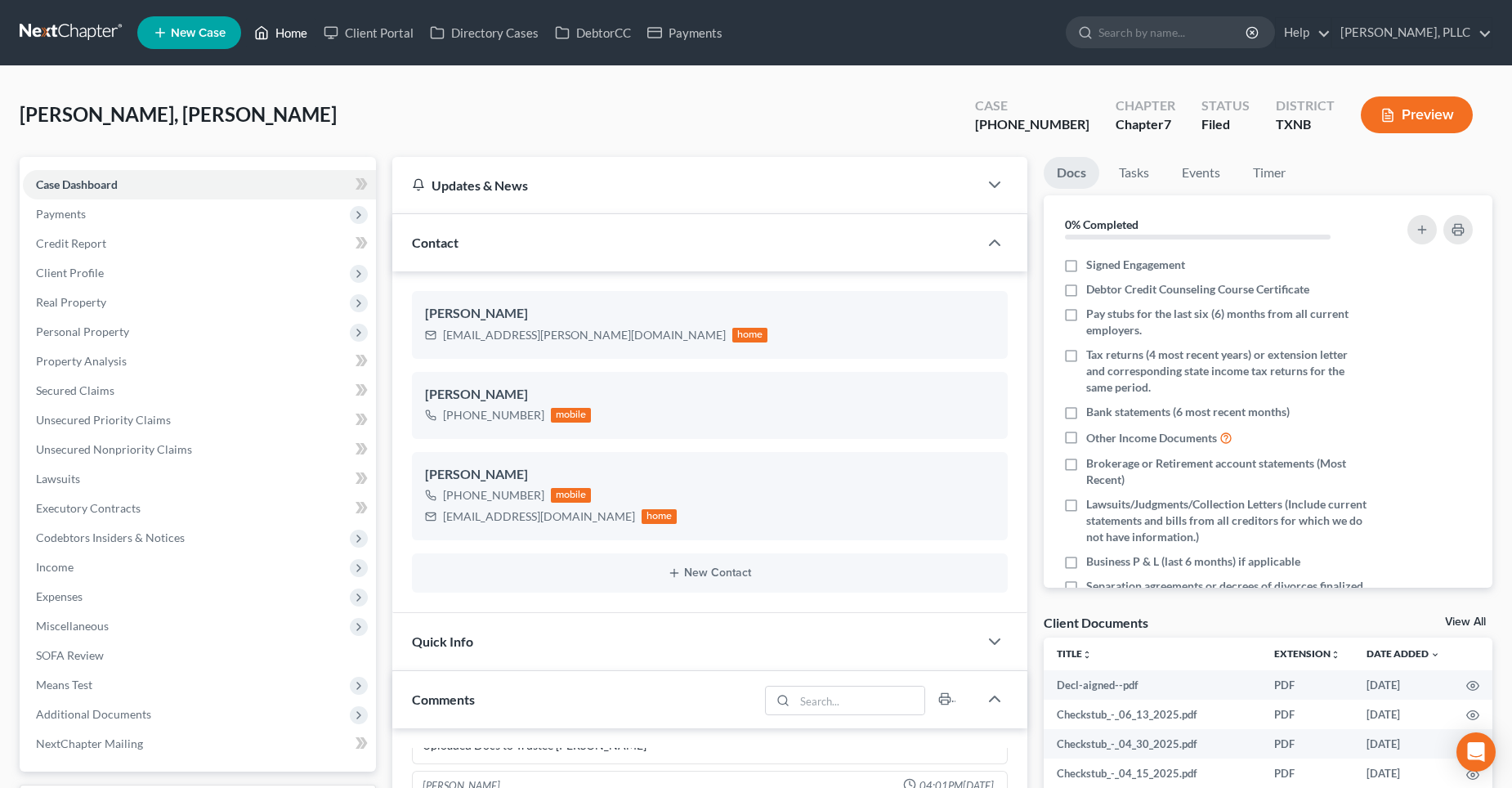
click at [298, 36] on link "Home" at bounding box center [280, 33] width 70 height 30
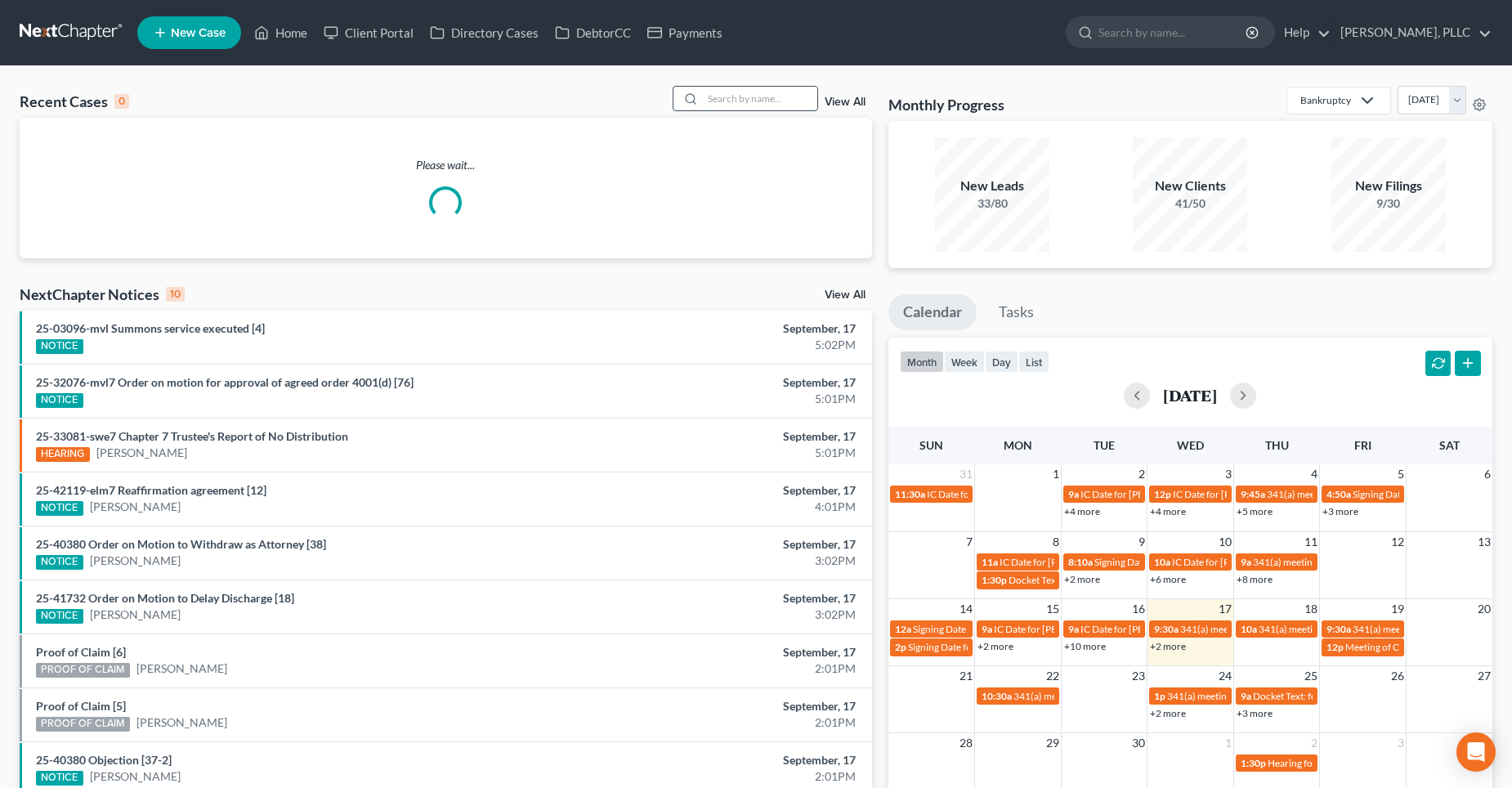
click at [738, 108] on input "search" at bounding box center [760, 98] width 114 height 24
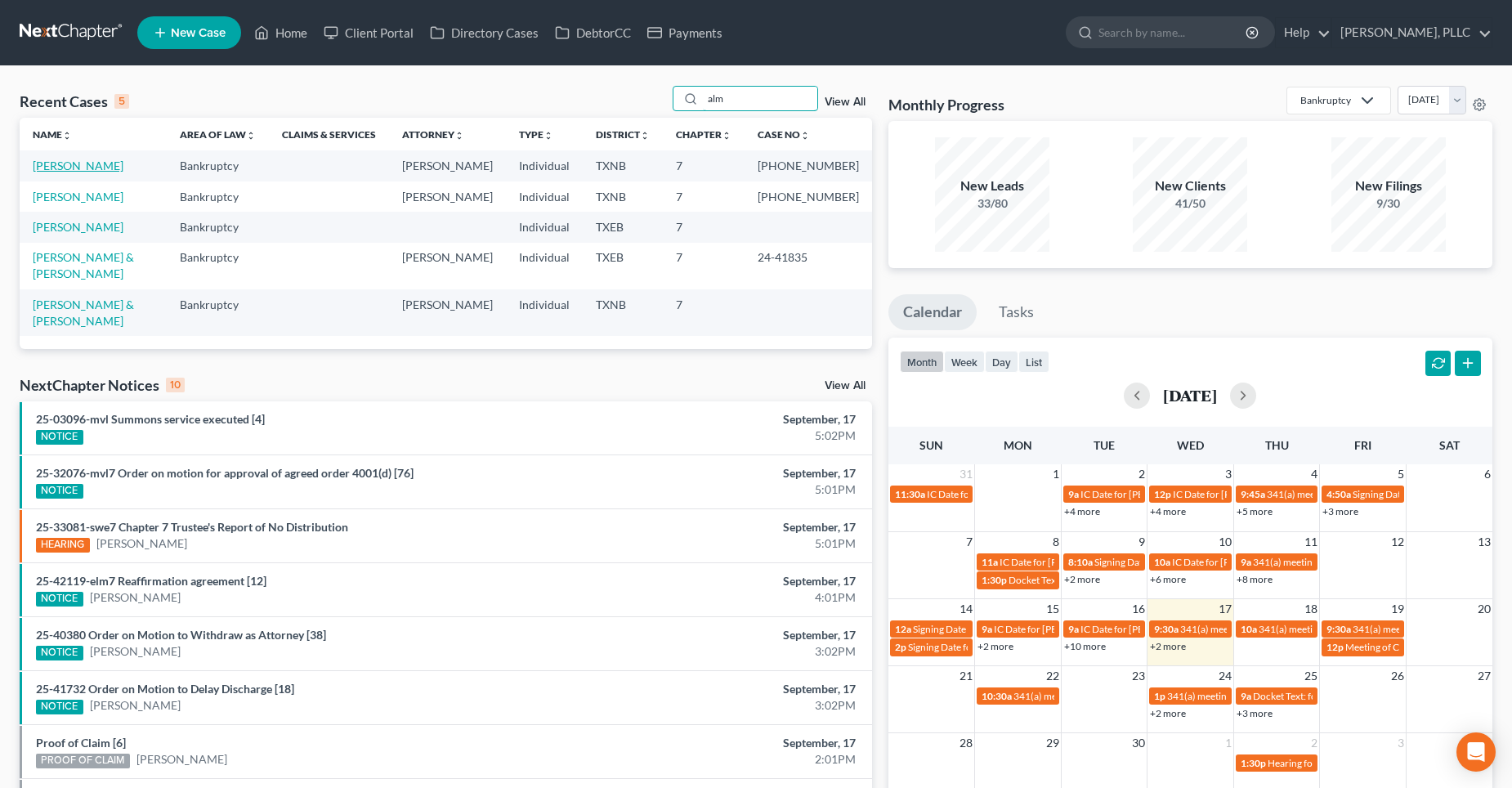
type input "alm"
click at [63, 169] on link "[PERSON_NAME]" at bounding box center [78, 165] width 90 height 14
select select "4"
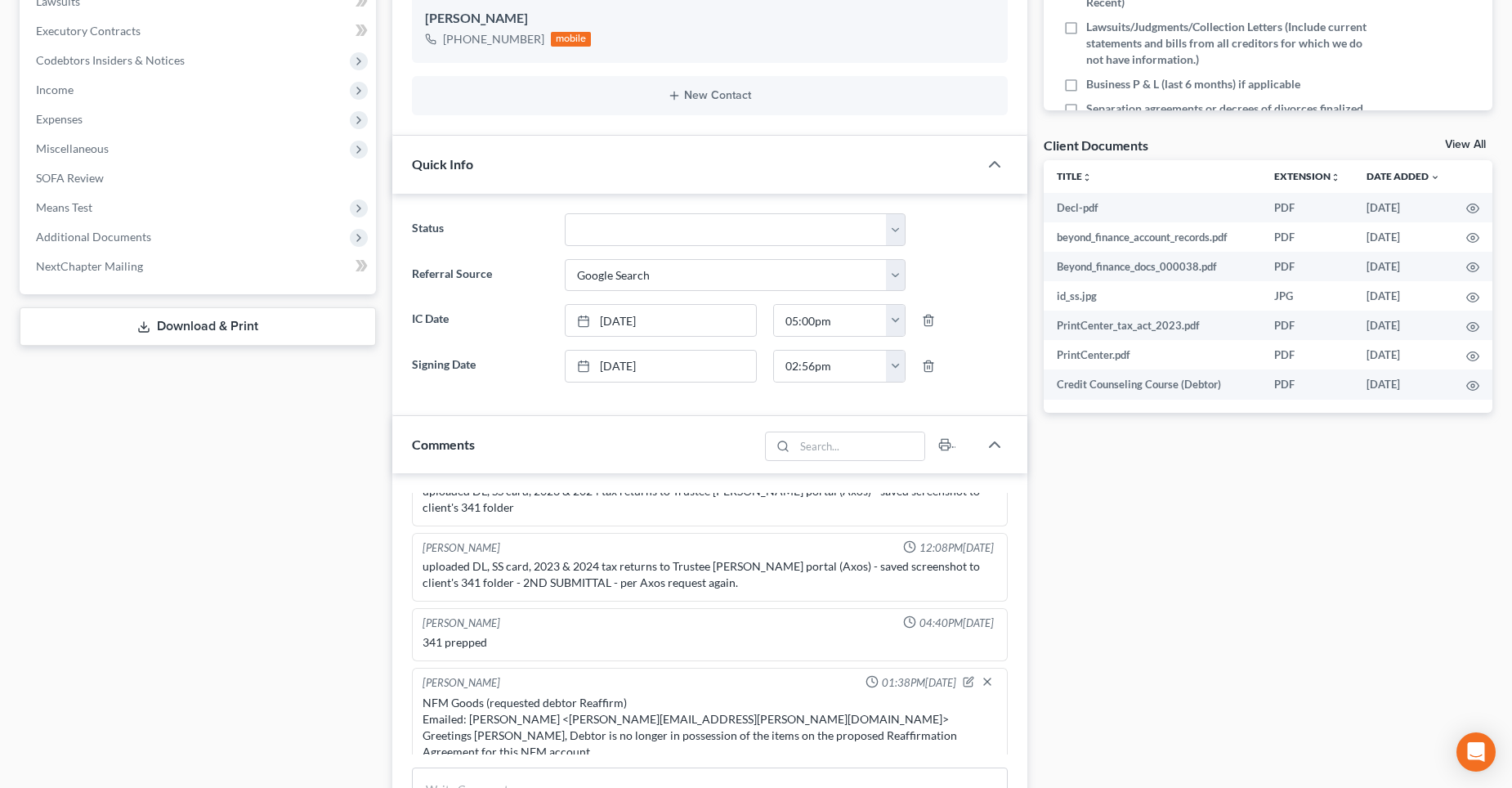
scroll to position [736, 0]
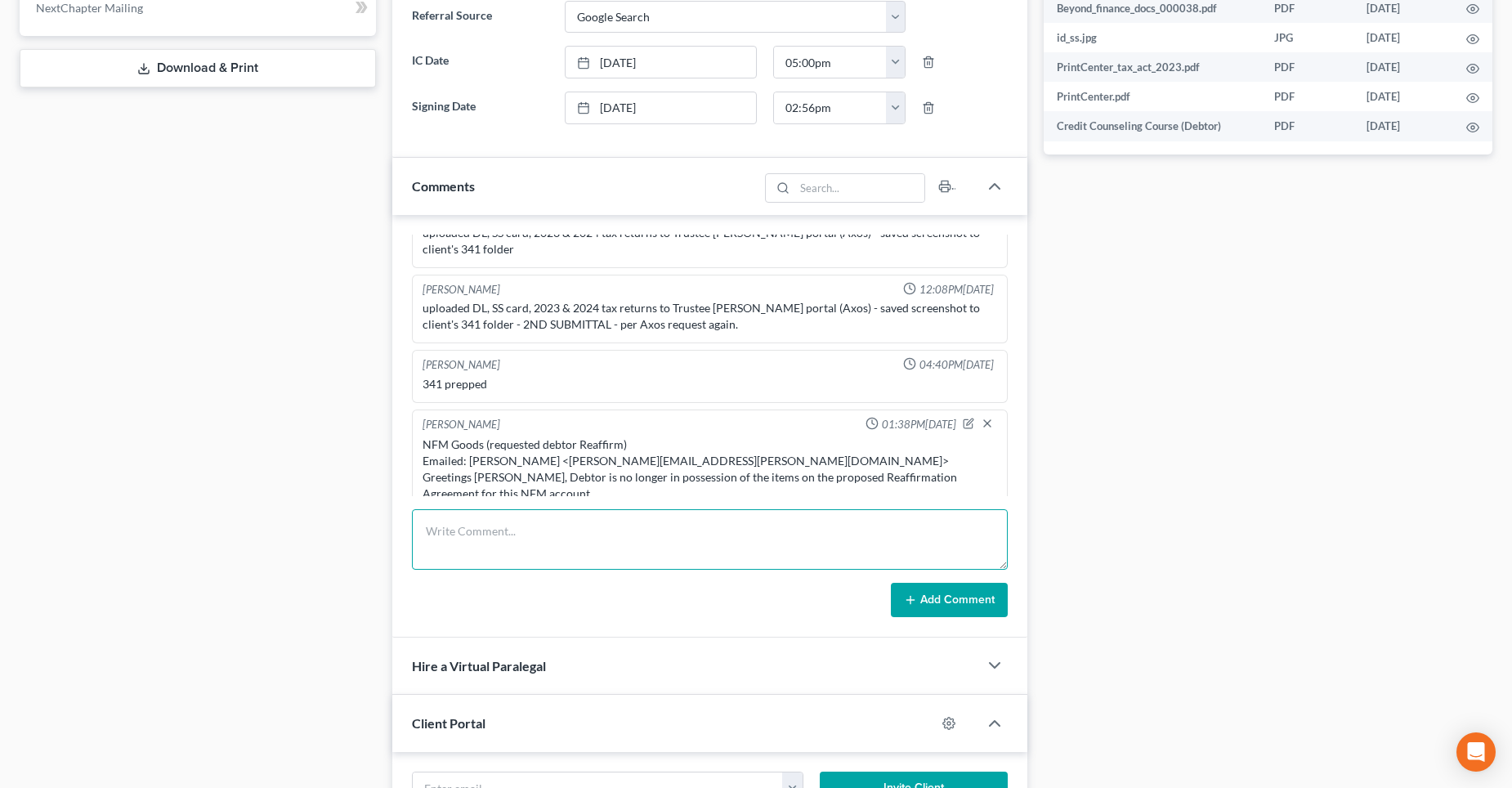
click at [473, 548] on textarea at bounding box center [710, 540] width 596 height 61
paste textarea "From 2019 and 2020? Now that I completely understand! LOL I hope you know I’m n…"
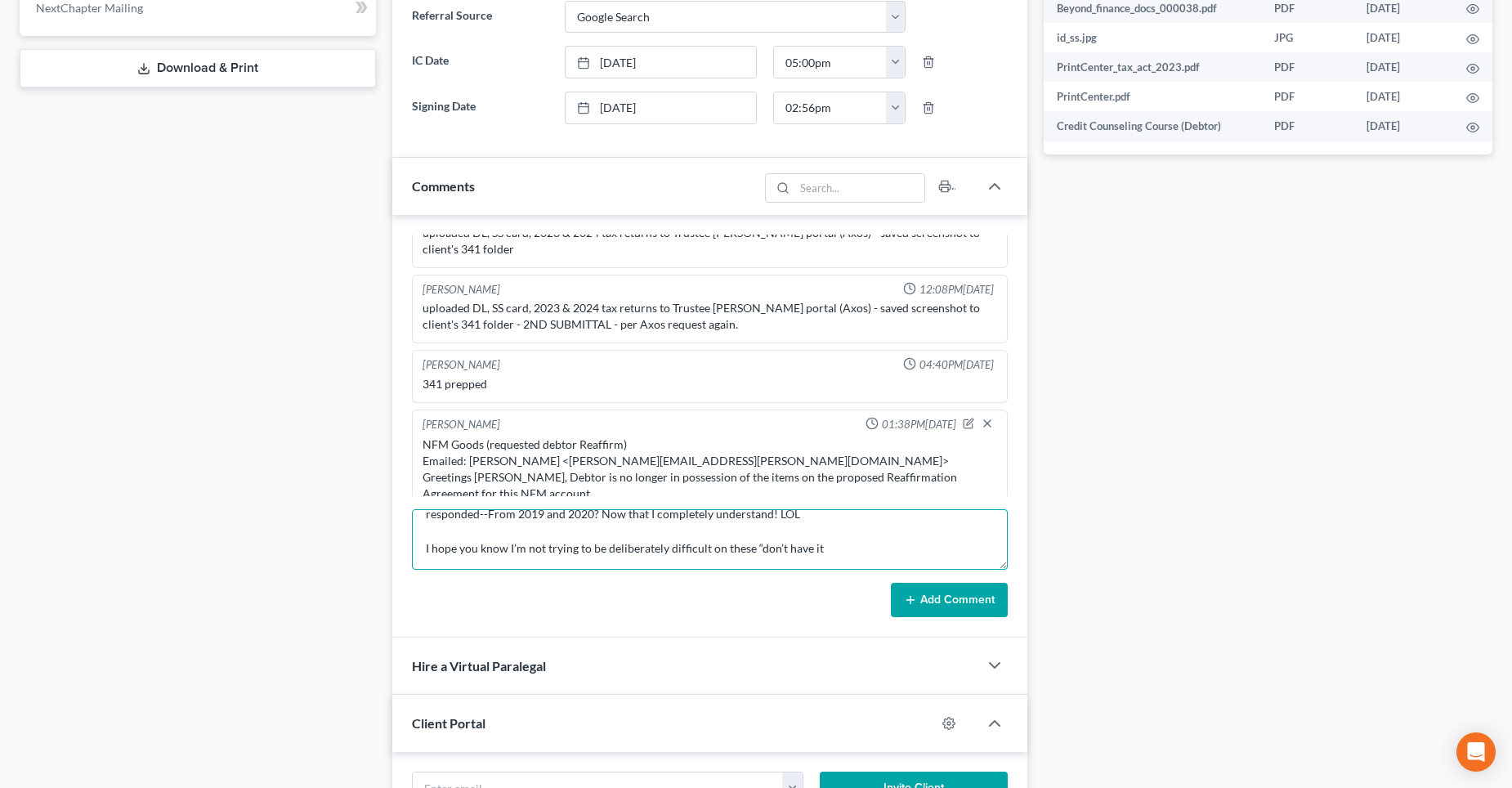
scroll to position [69, 0]
click at [862, 534] on textarea "NFM responded--From 2019 and 2020? Now that I completely understand! LOL I hope…" at bounding box center [710, 540] width 596 height 61
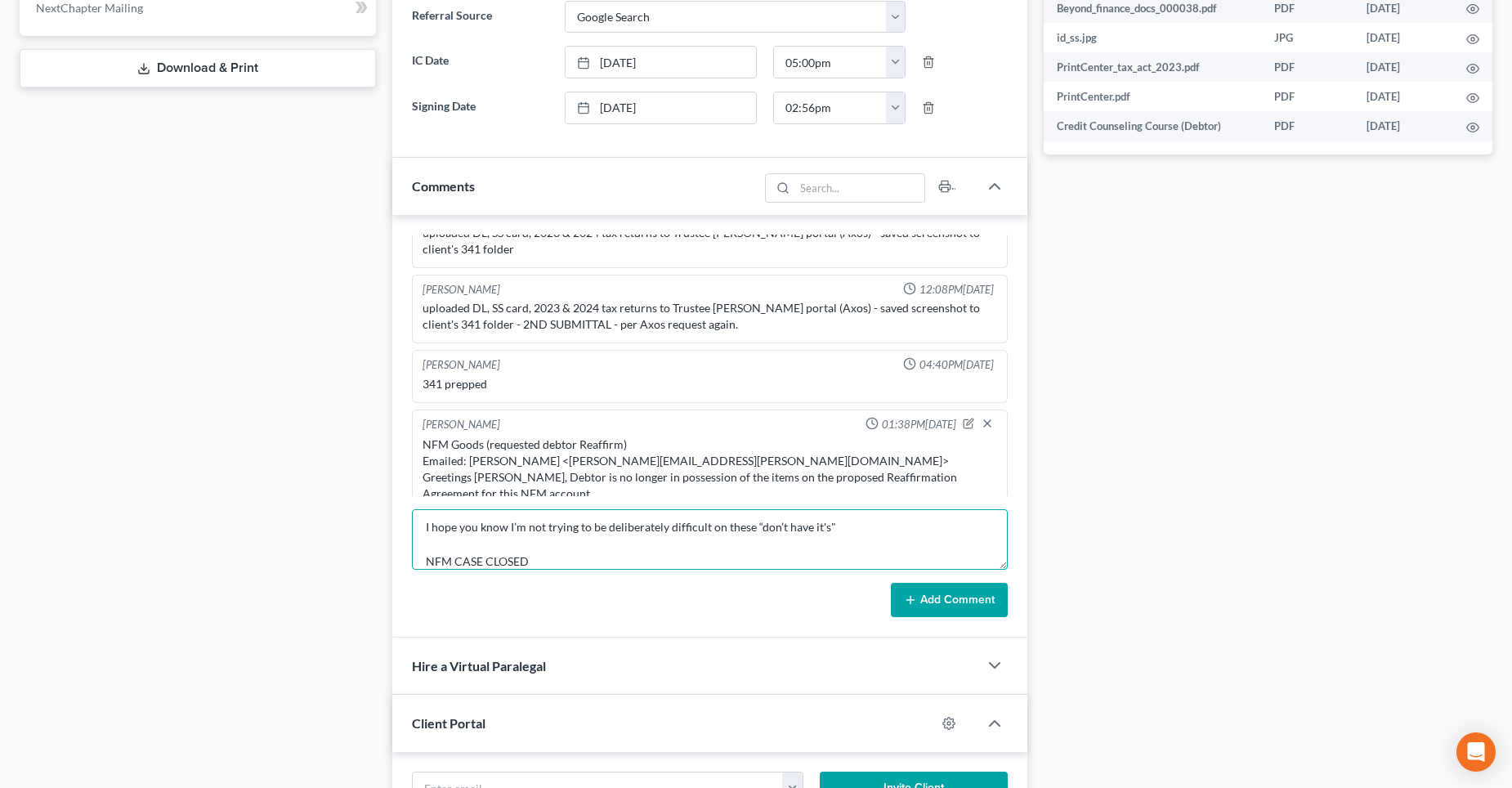
type textarea "NFM responded--From 2019 and 2020? Now that I completely understand! LOL I hope…"
click at [959, 599] on button "Add Comment" at bounding box center [950, 600] width 117 height 35
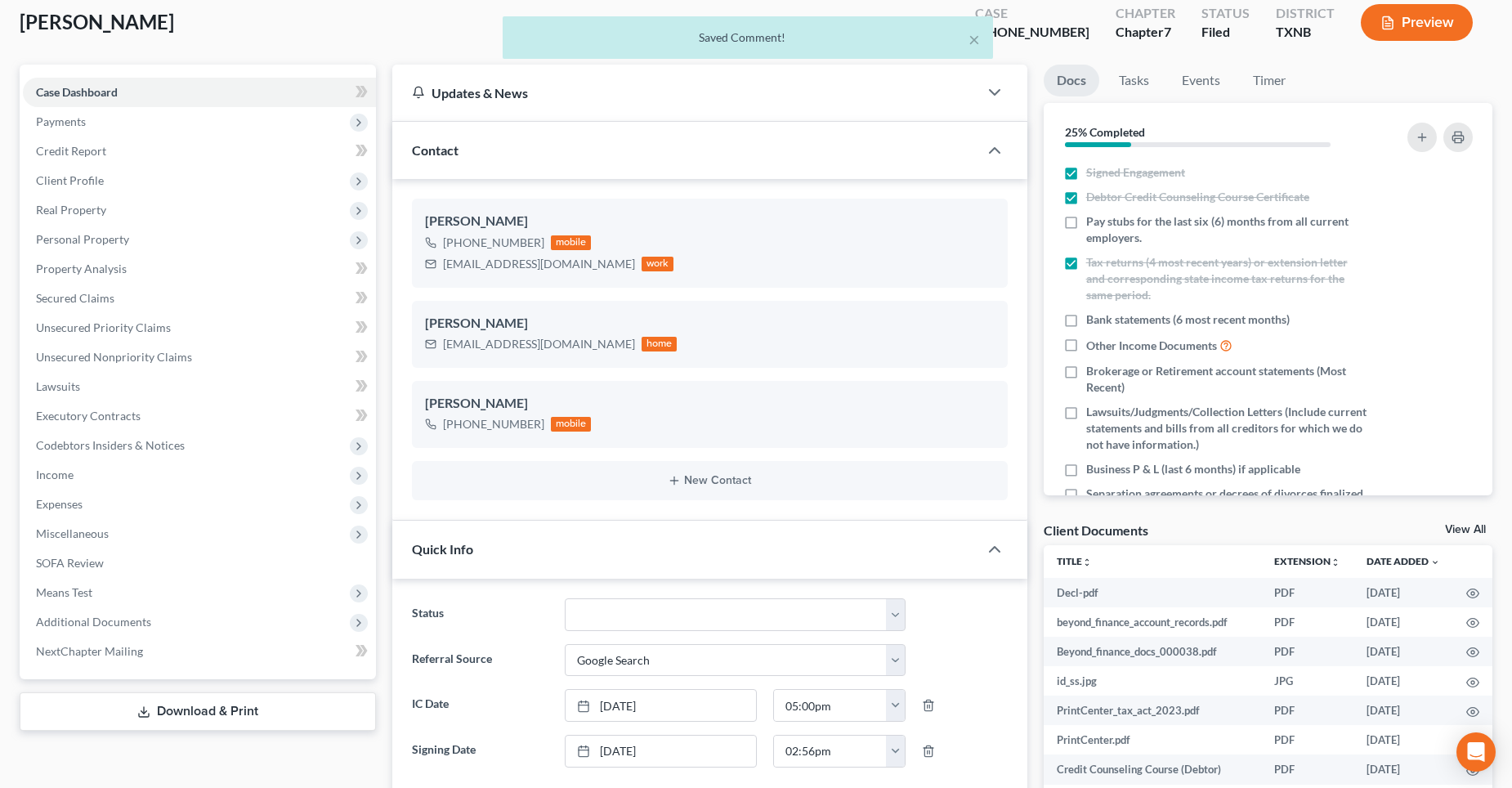
scroll to position [0, 0]
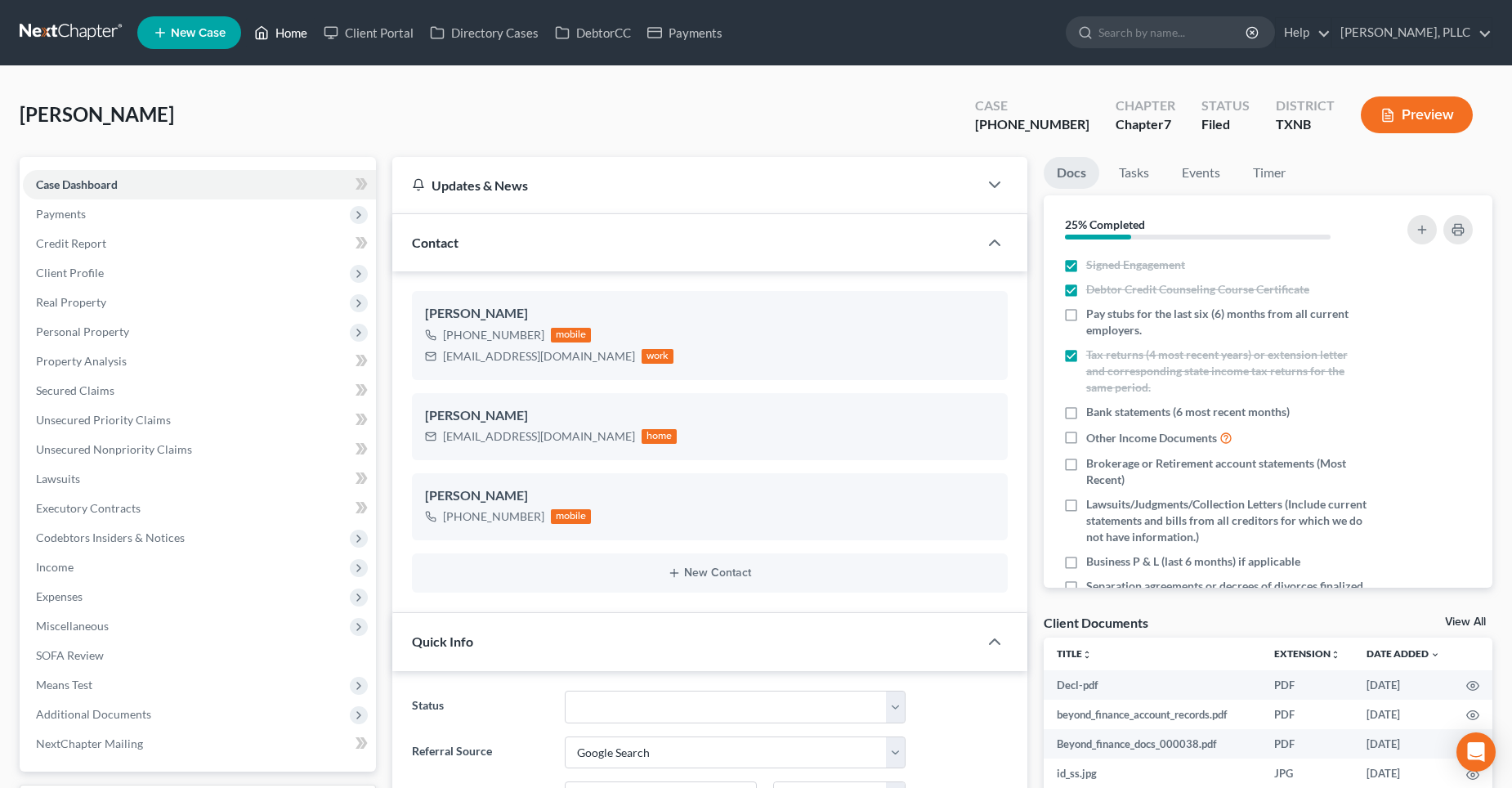
click at [292, 30] on link "Home" at bounding box center [280, 33] width 70 height 30
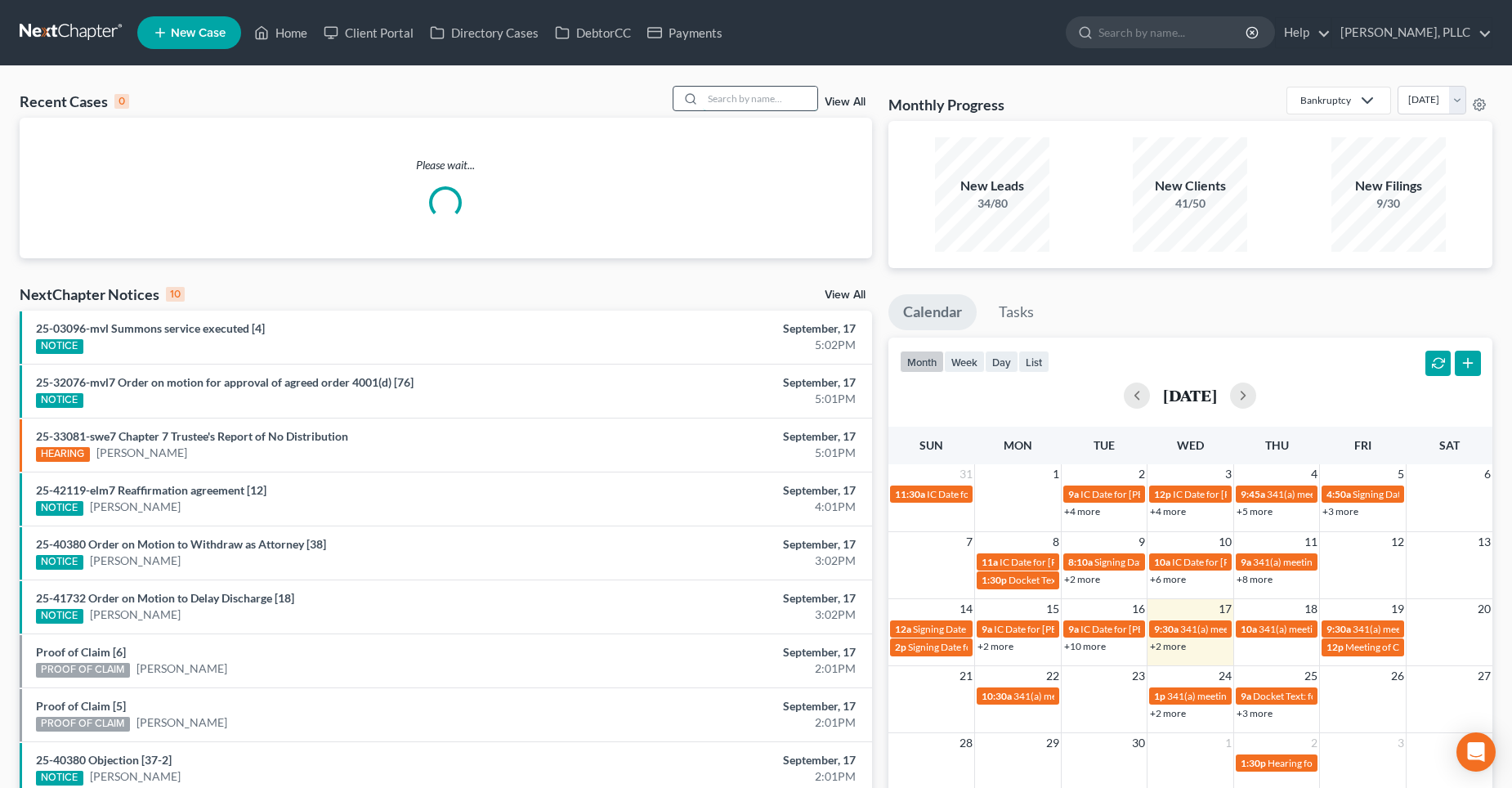
click at [739, 102] on input "search" at bounding box center [760, 98] width 114 height 24
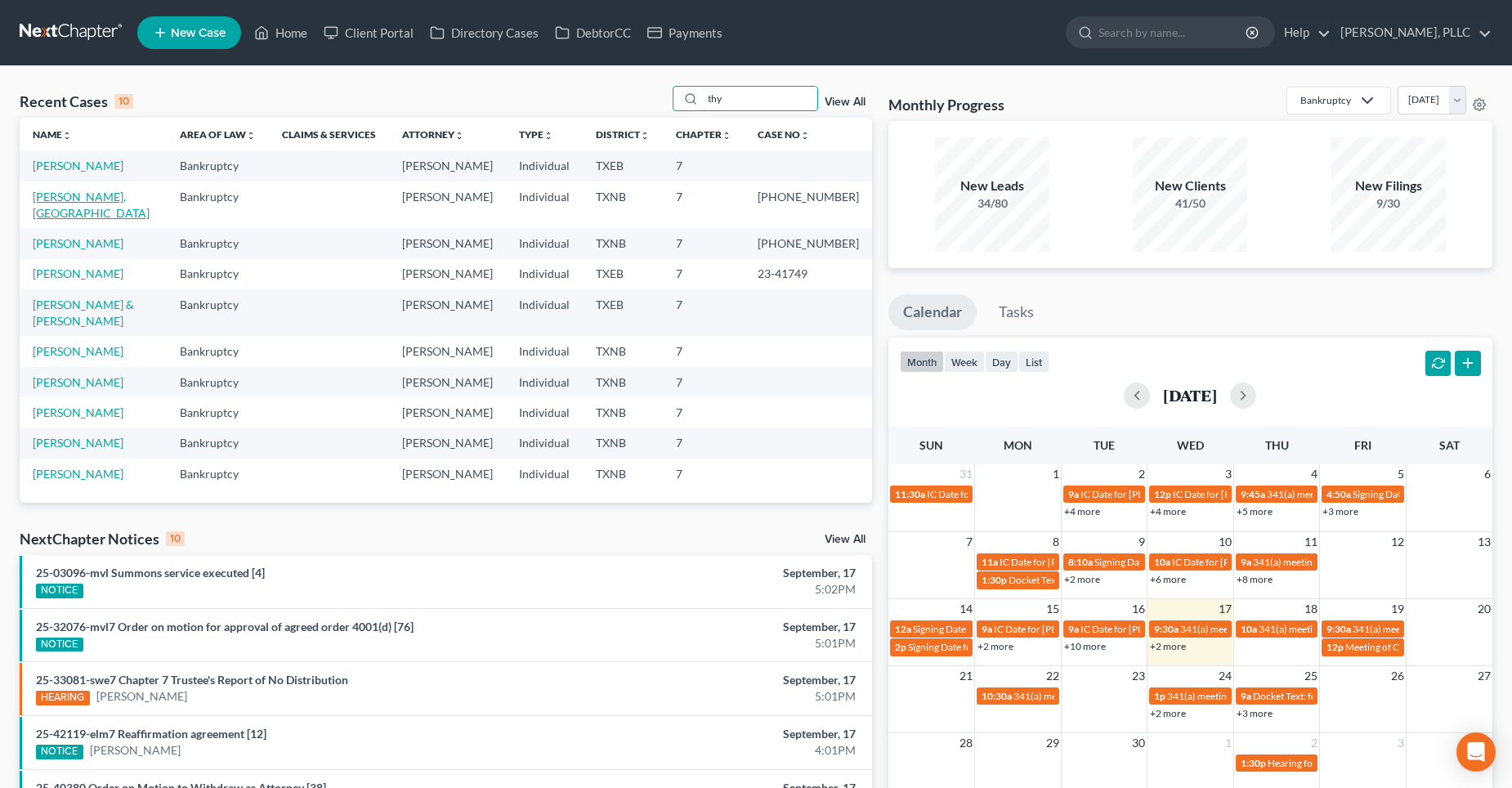
type input "thy"
click at [81, 199] on link "[PERSON_NAME], [GEOGRAPHIC_DATA]" at bounding box center [91, 205] width 117 height 30
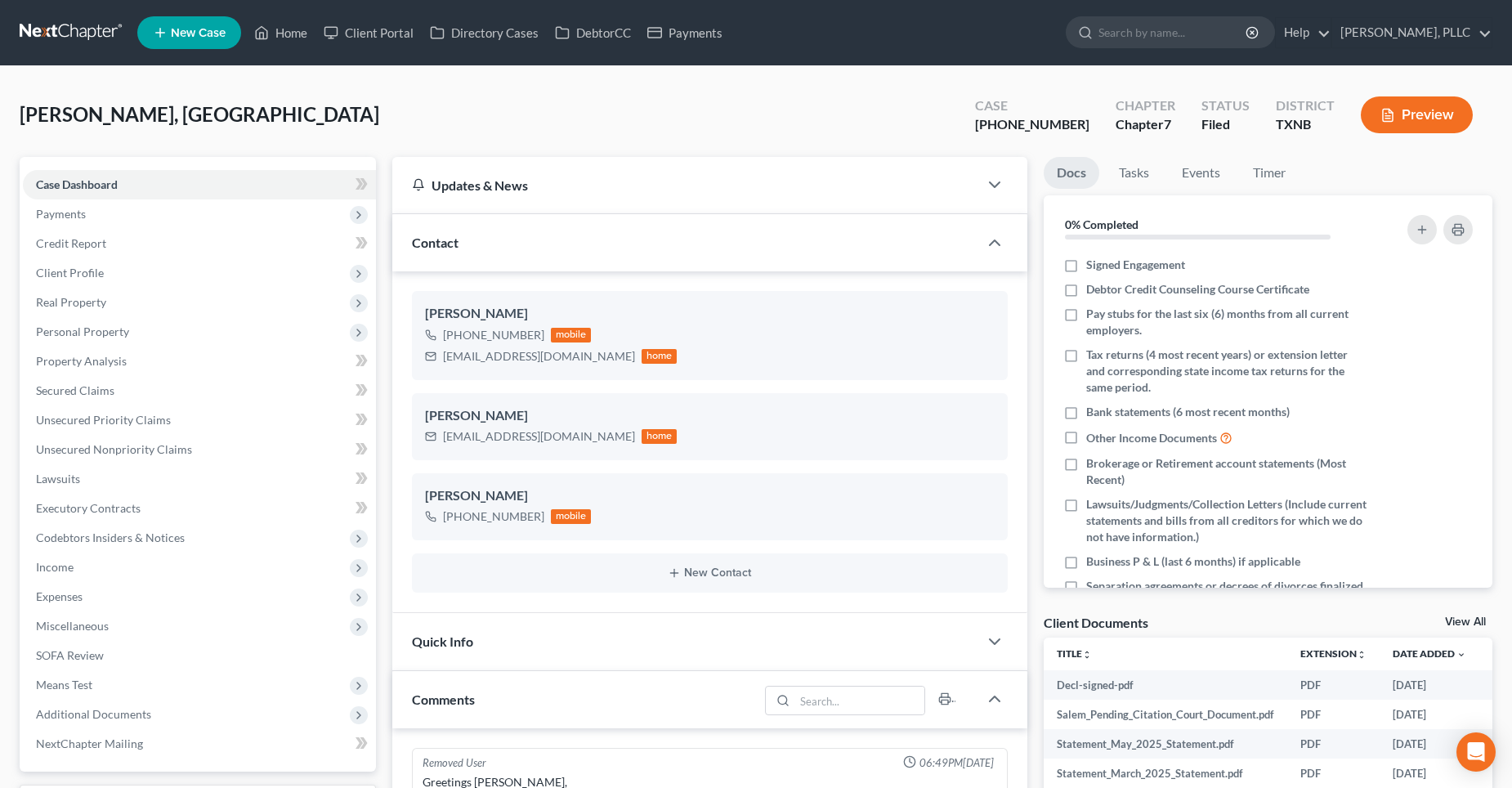
scroll to position [3109, 0]
click at [294, 35] on link "Home" at bounding box center [280, 33] width 70 height 30
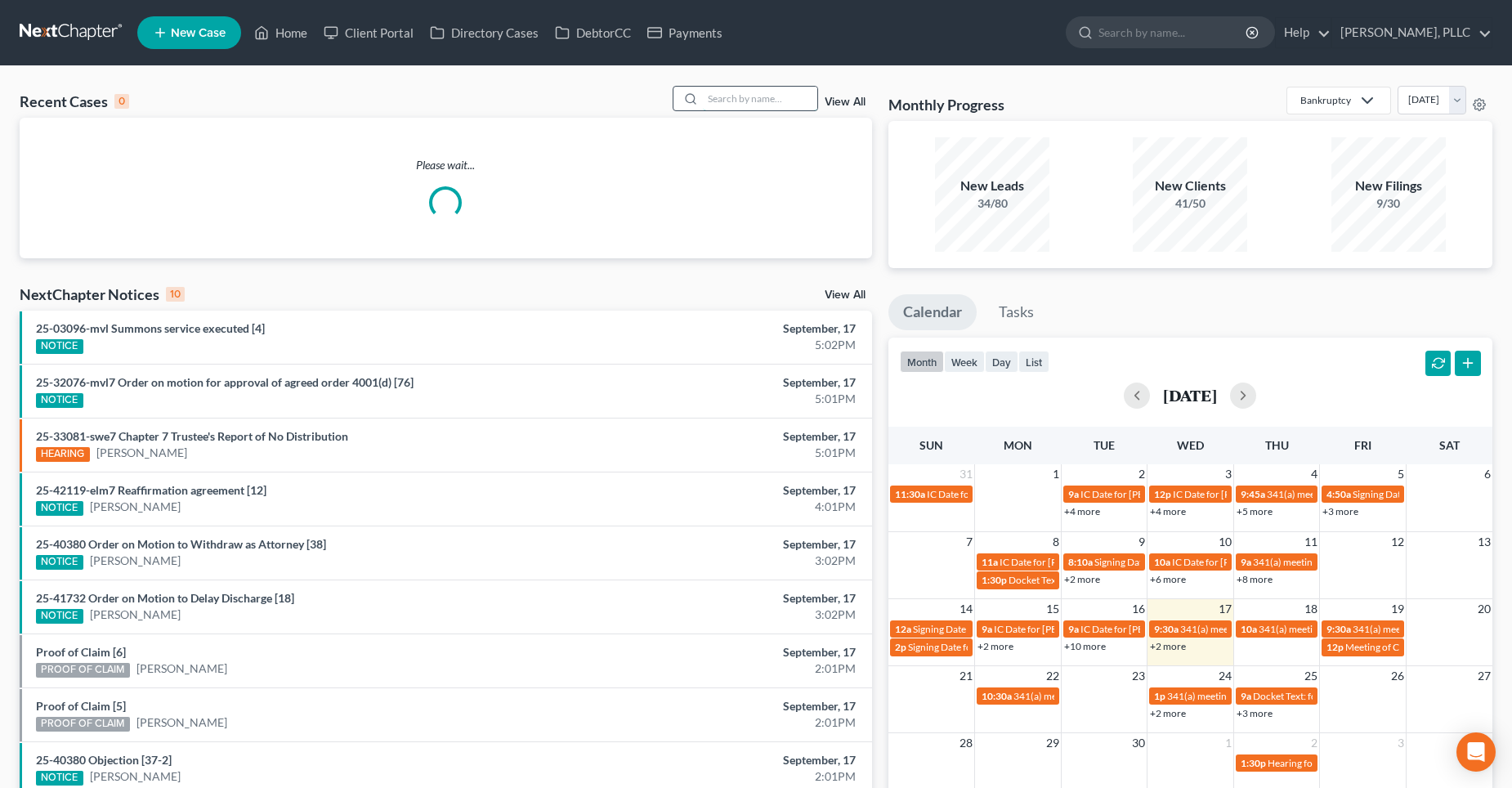
click at [738, 100] on input "search" at bounding box center [760, 98] width 114 height 24
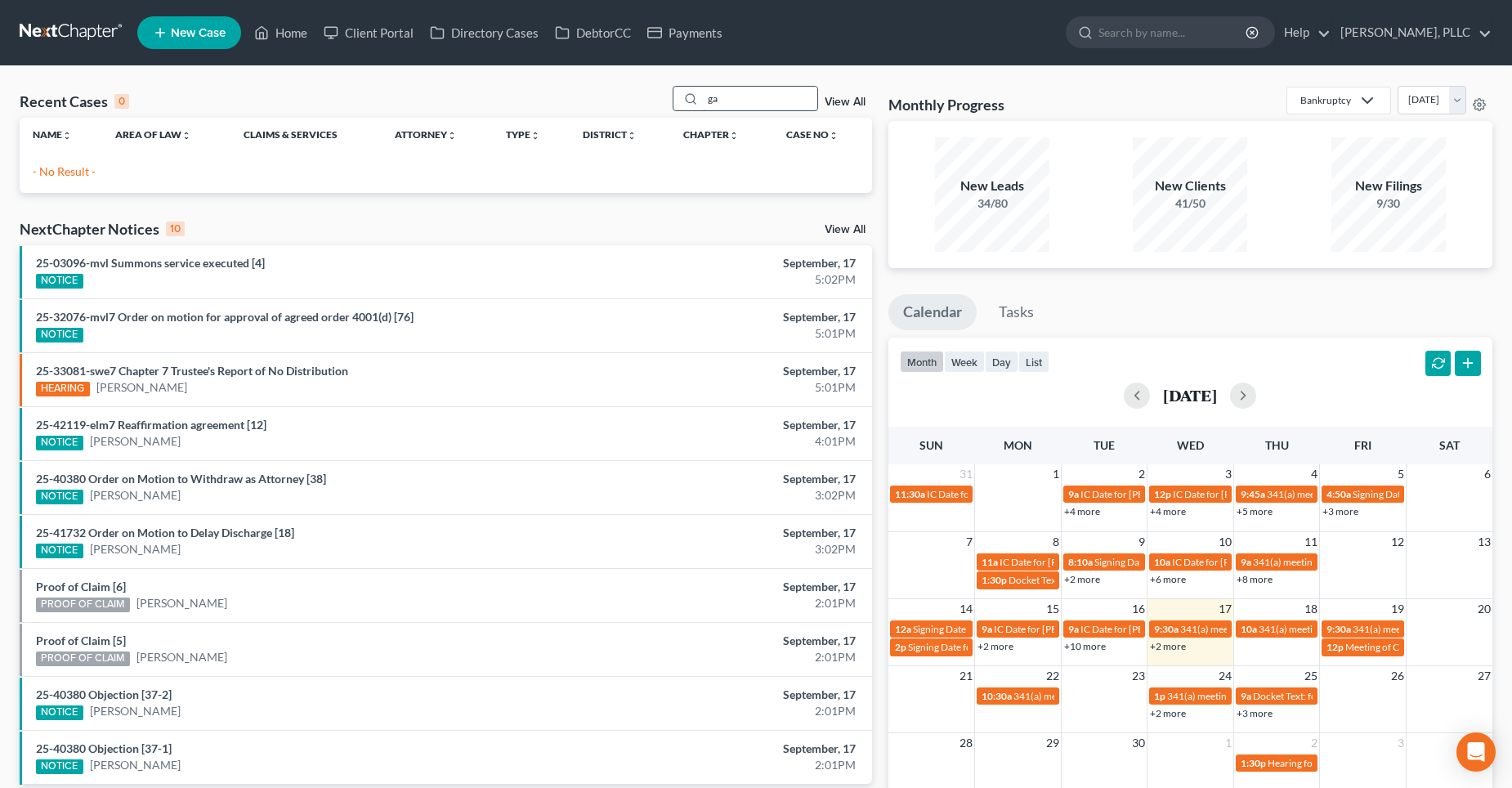
type input "g"
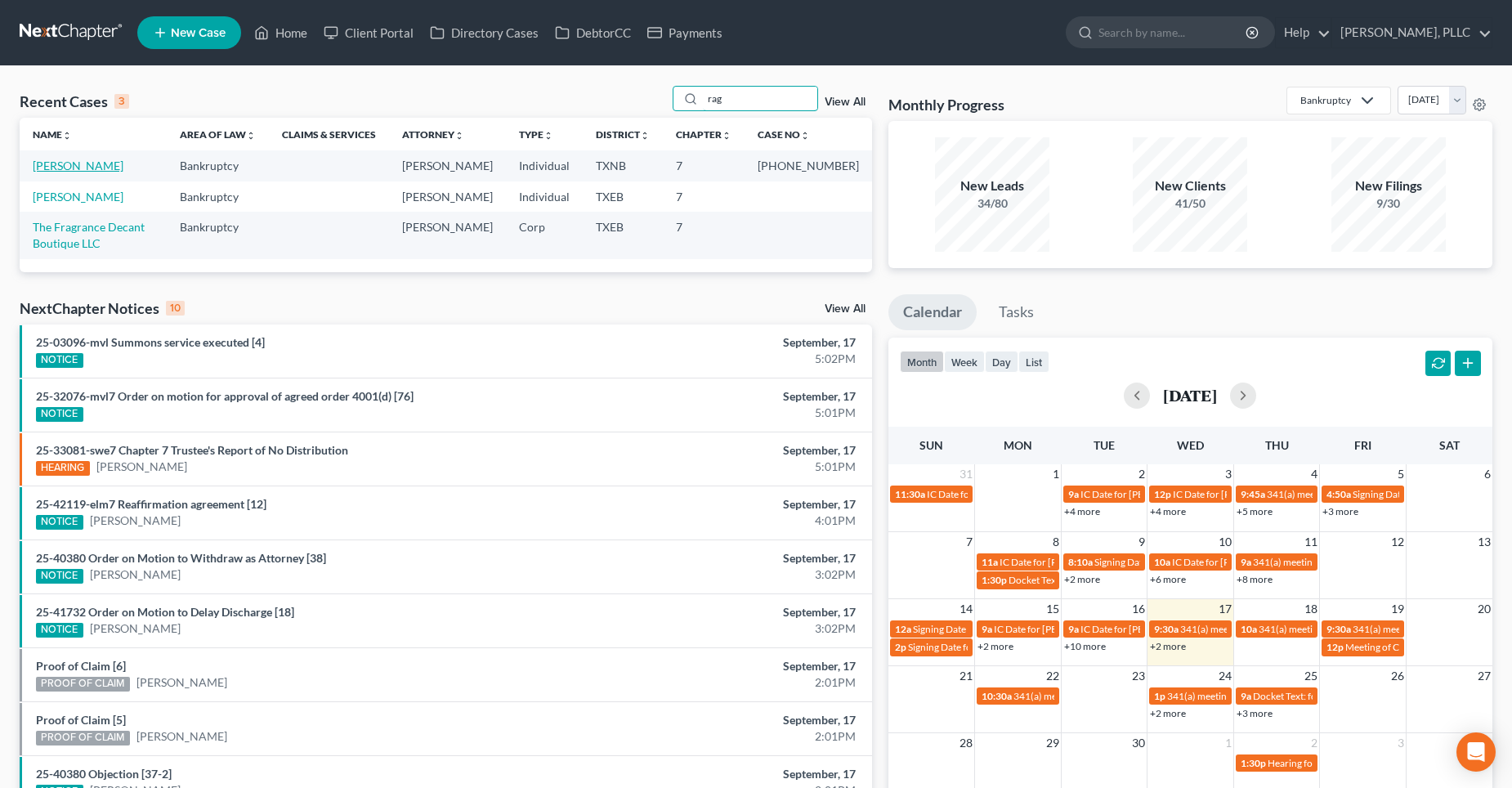
type input "rag"
click at [78, 162] on link "[PERSON_NAME]" at bounding box center [78, 165] width 90 height 14
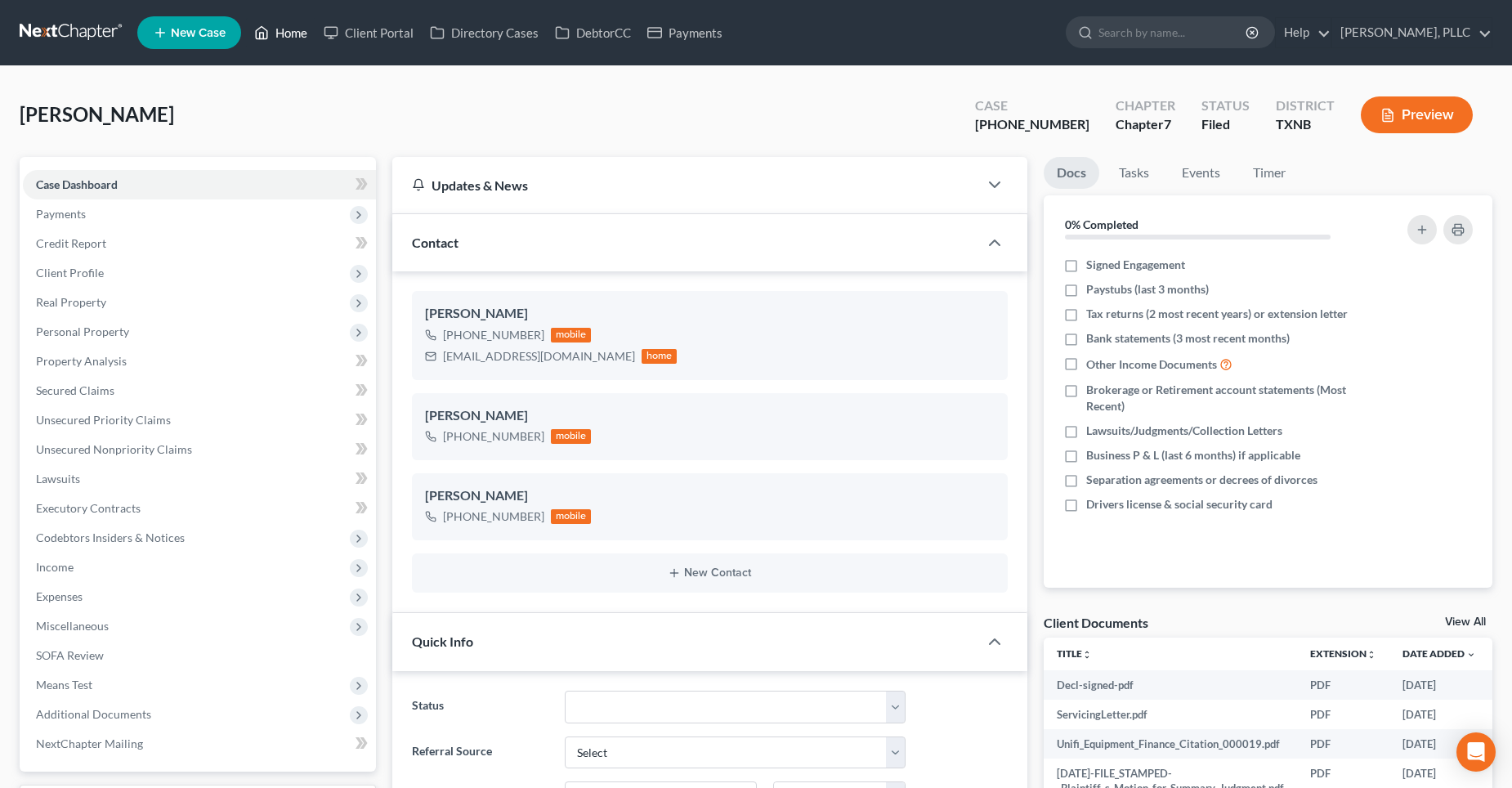
click at [289, 33] on link "Home" at bounding box center [280, 33] width 70 height 30
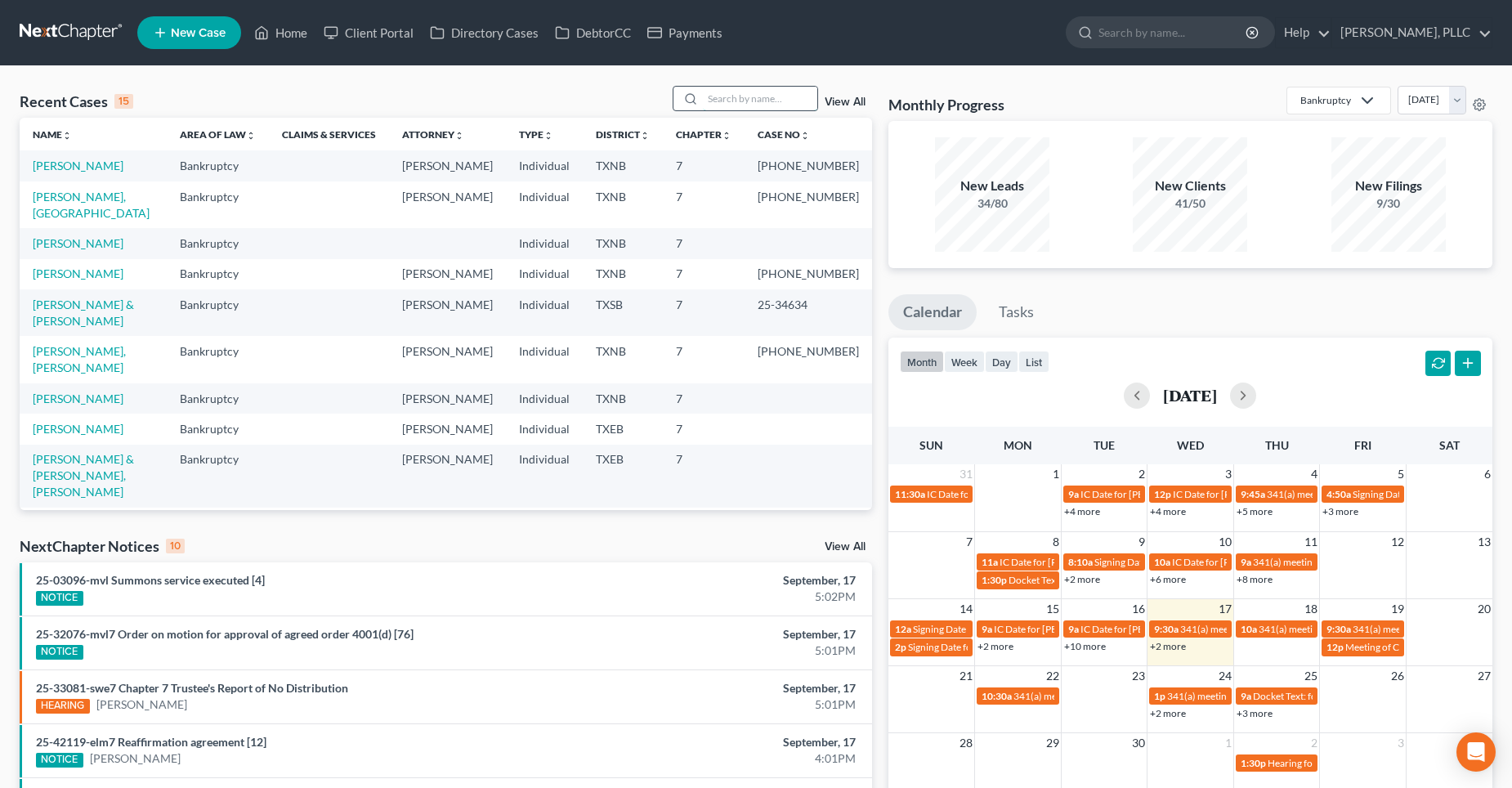
click at [729, 97] on input "search" at bounding box center [760, 98] width 114 height 24
type input "[PERSON_NAME]"
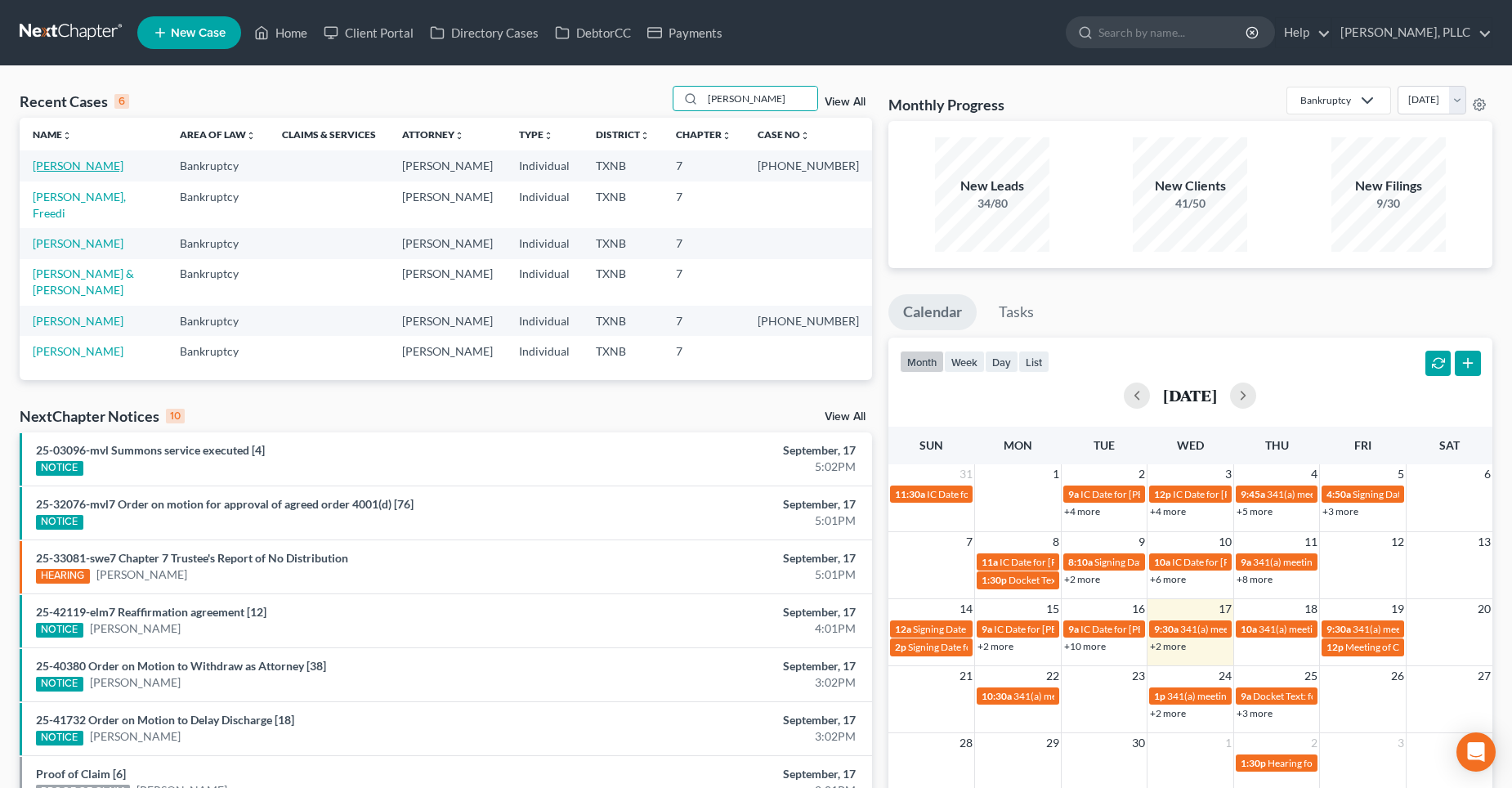
click at [69, 166] on link "[PERSON_NAME]" at bounding box center [78, 165] width 90 height 14
select select "4"
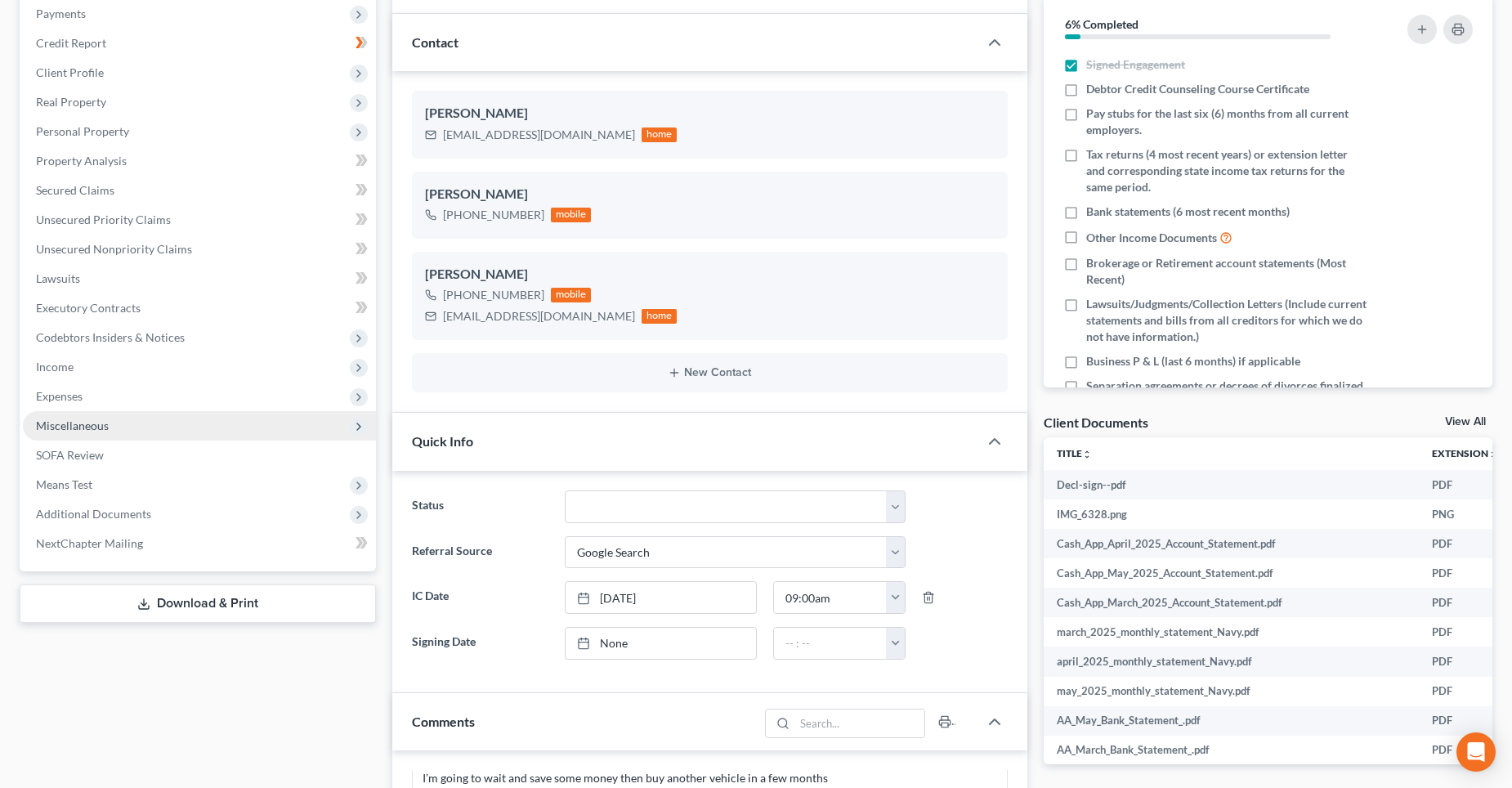
scroll to position [245, 0]
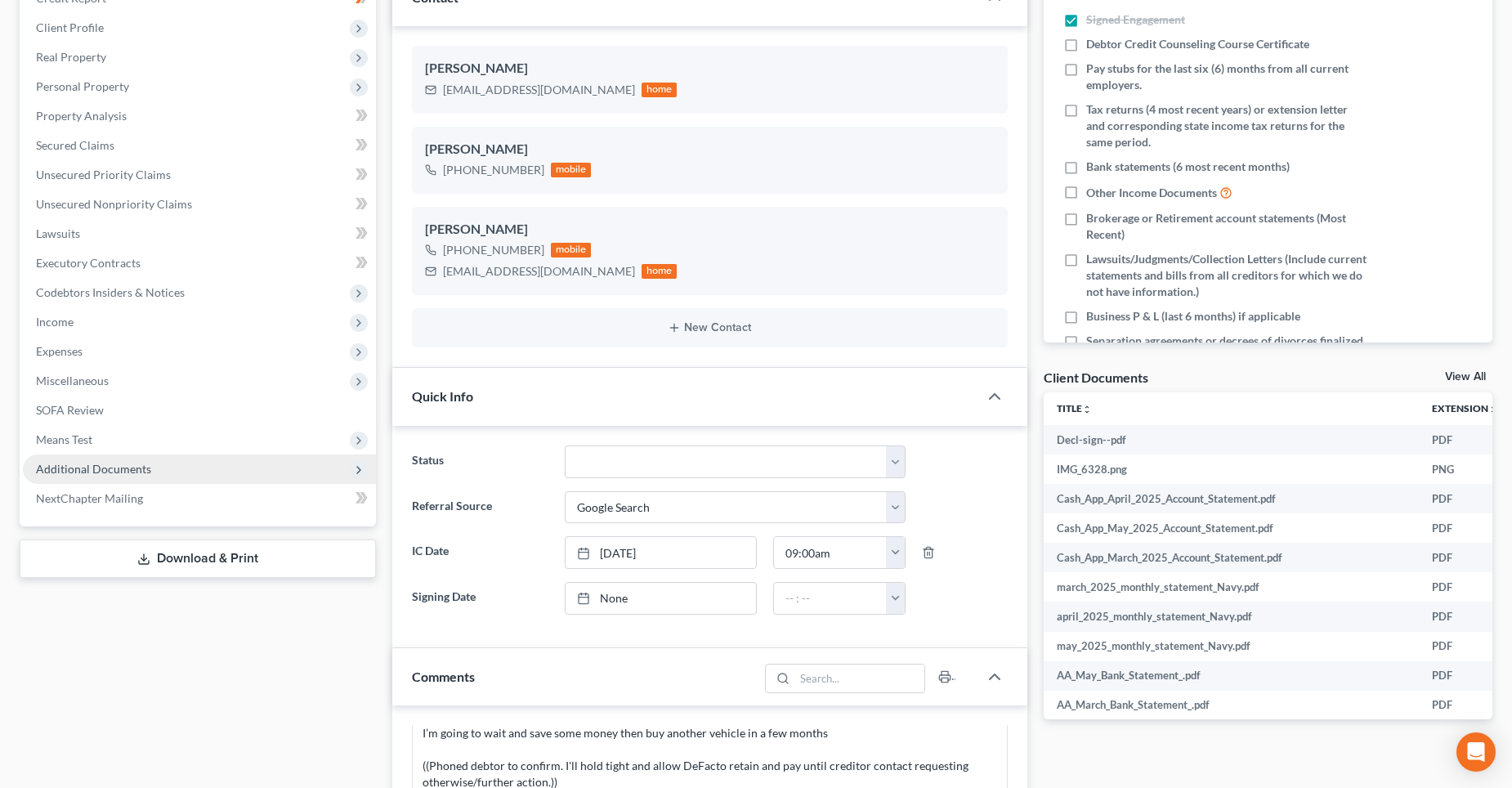
click at [131, 465] on span "Additional Documents" at bounding box center [94, 469] width 115 height 14
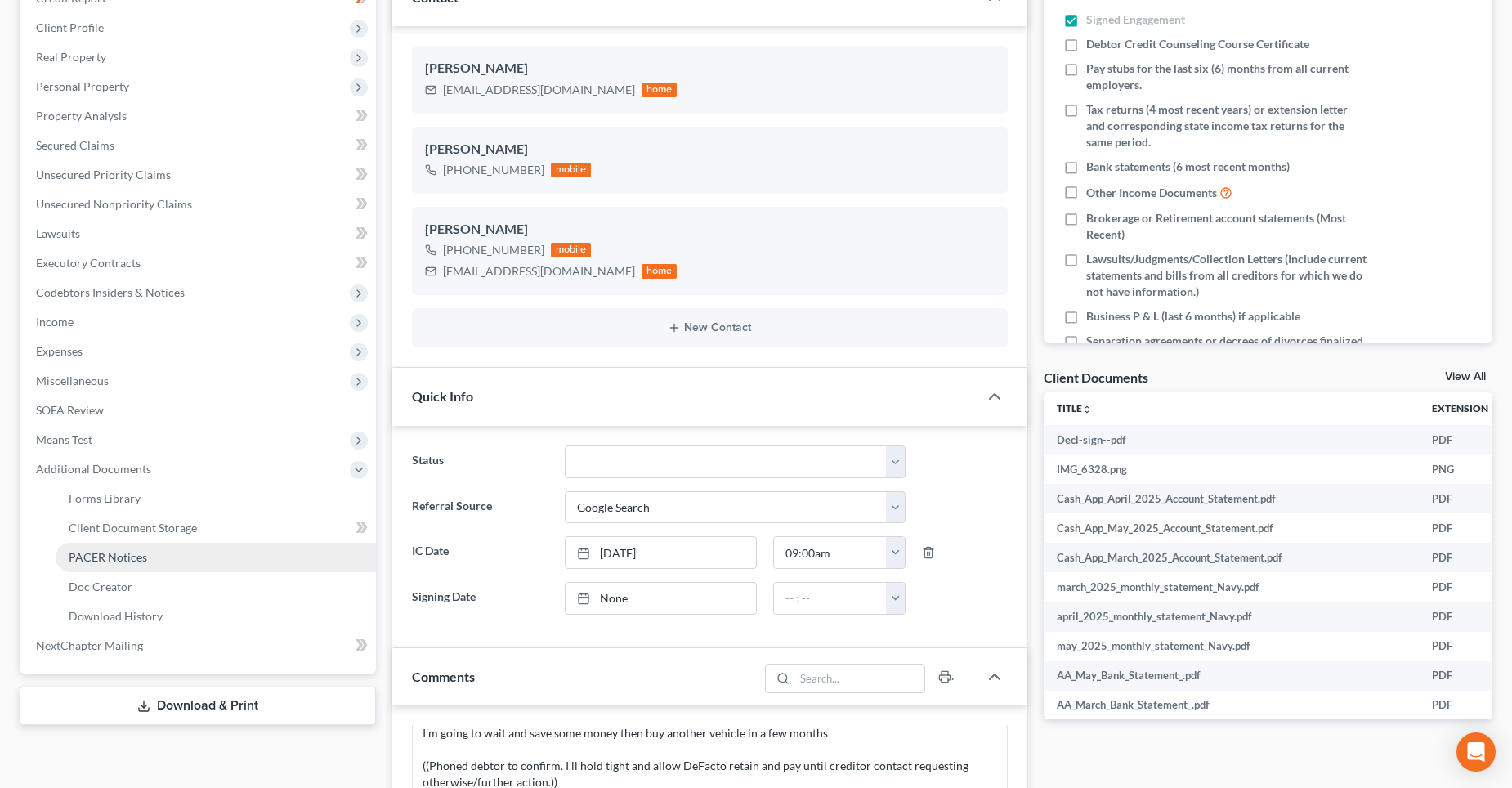
click at [138, 547] on link "PACER Notices" at bounding box center [216, 558] width 321 height 30
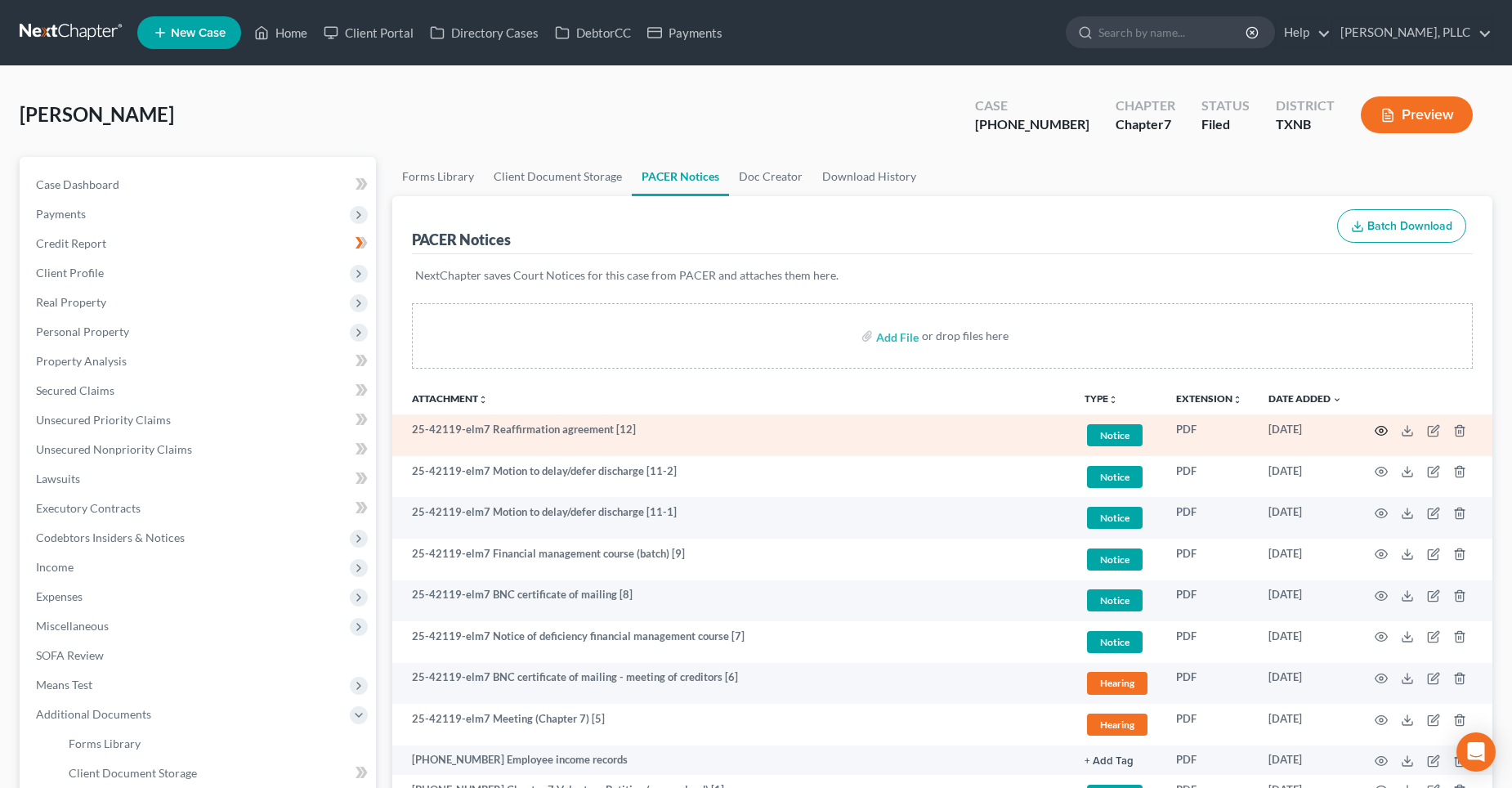
click at [1379, 431] on icon "button" at bounding box center [1381, 431] width 13 height 13
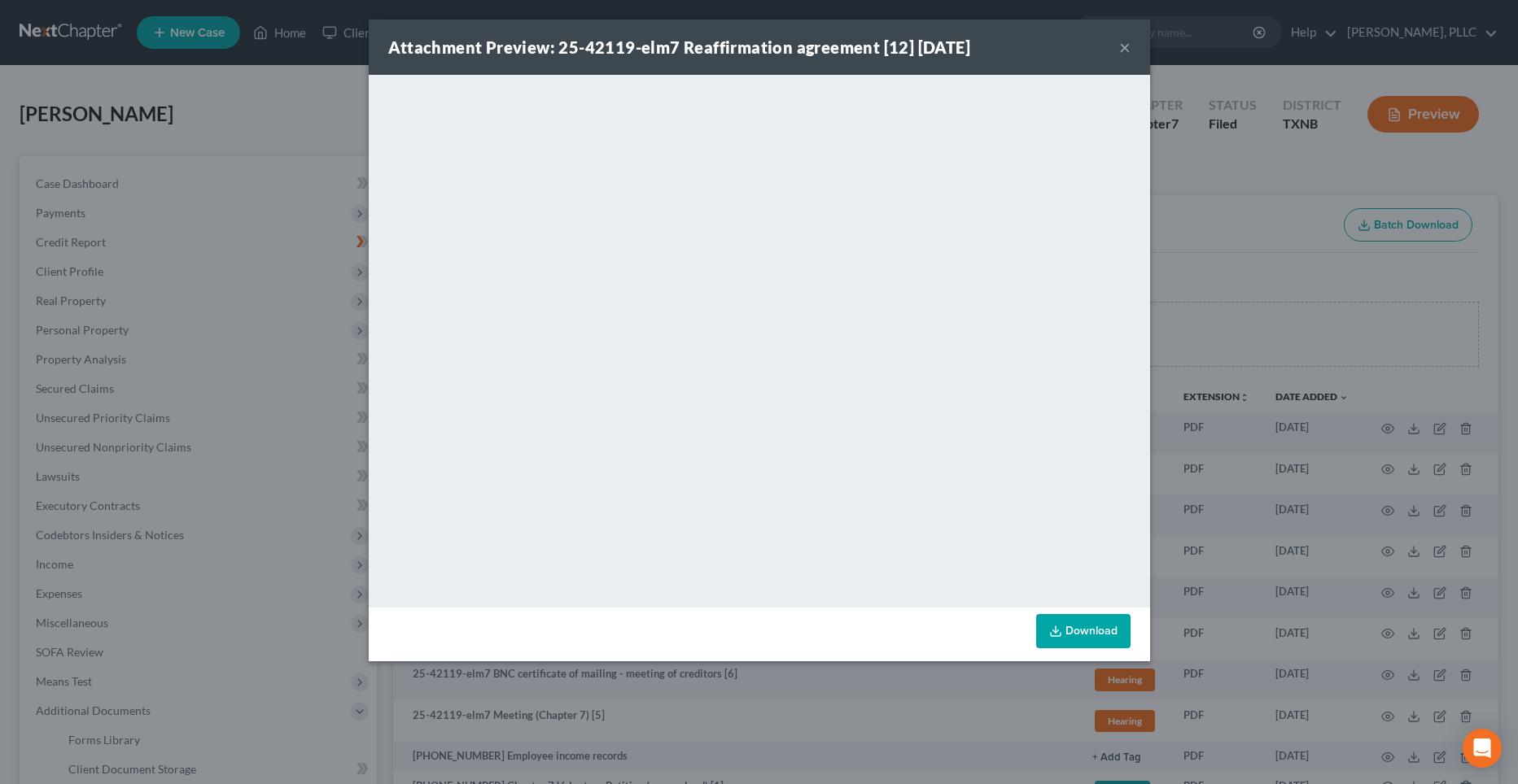
click at [1123, 45] on button "×" at bounding box center [1125, 47] width 11 height 20
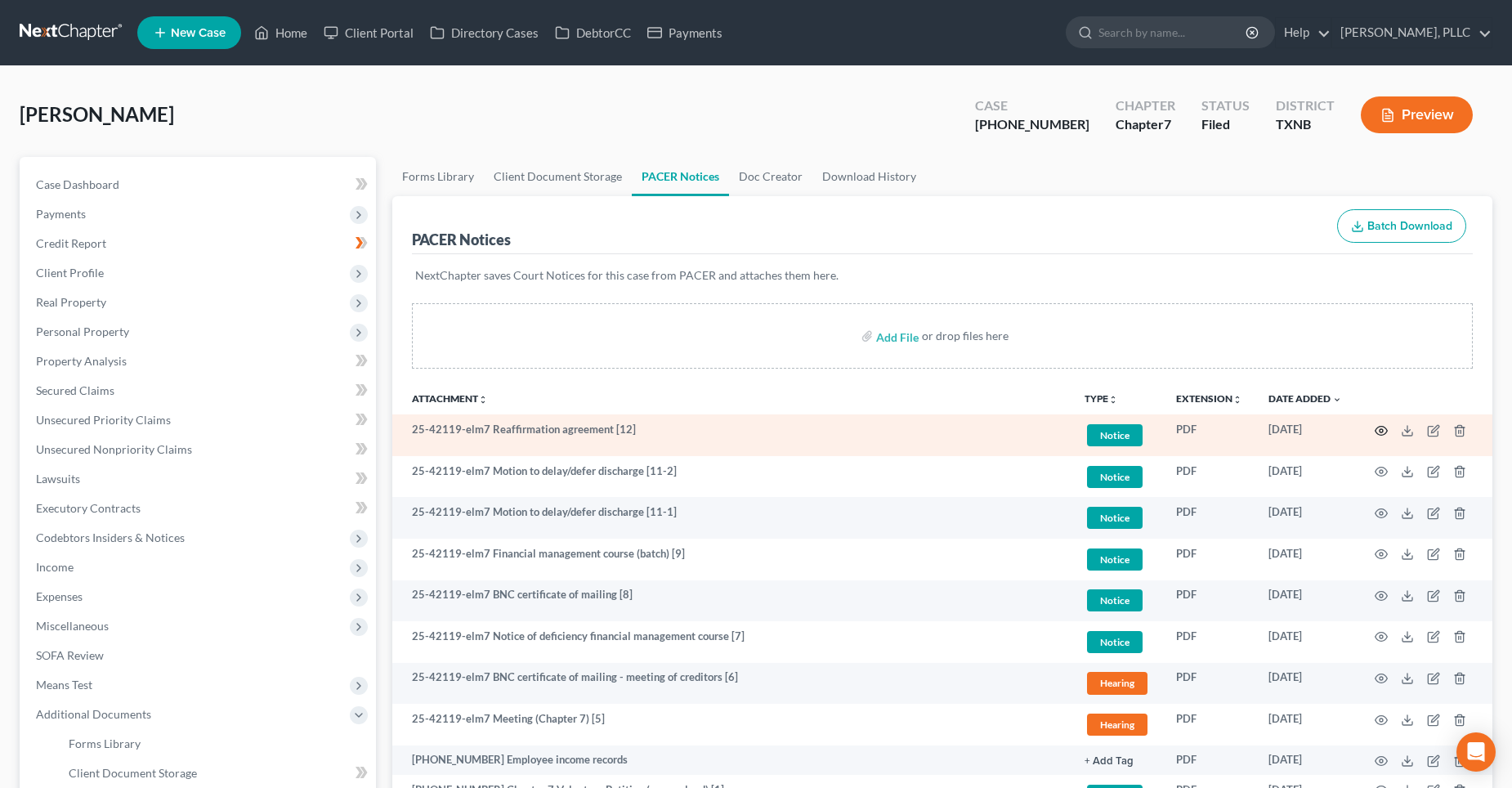
click at [1383, 429] on icon "button" at bounding box center [1381, 431] width 13 height 13
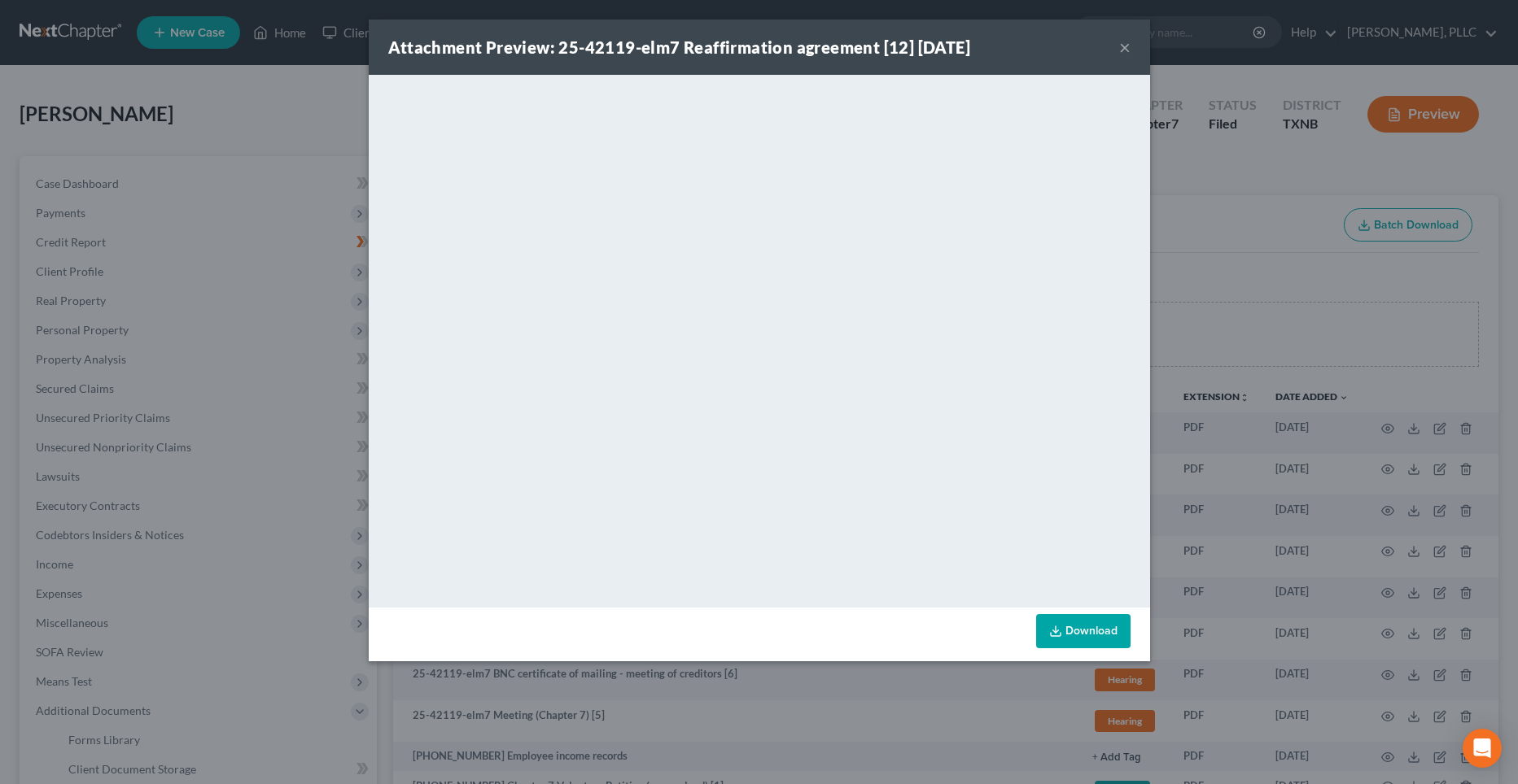
click at [1125, 45] on button "×" at bounding box center [1125, 47] width 11 height 20
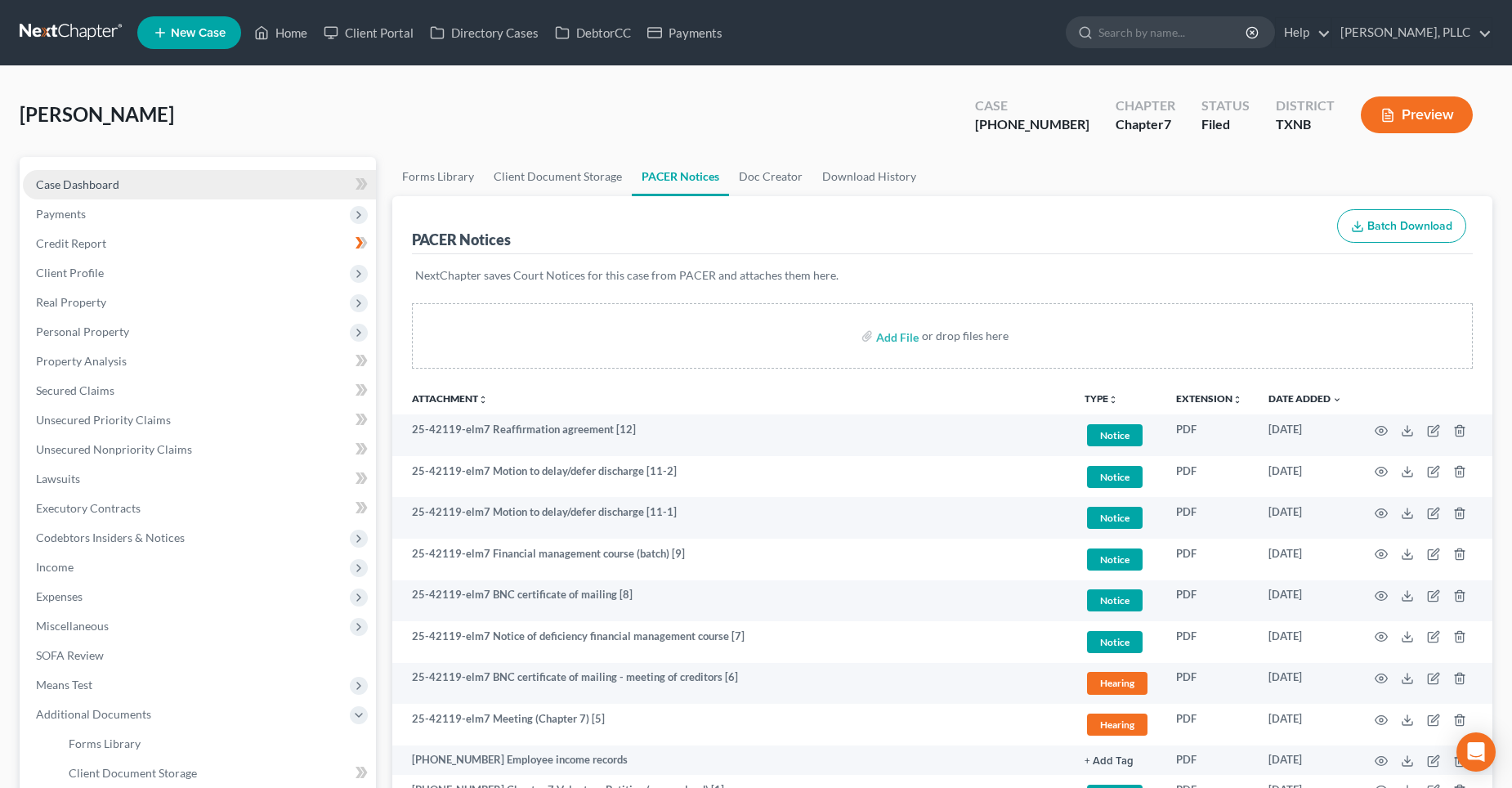
click at [120, 184] on link "Case Dashboard" at bounding box center [200, 185] width 354 height 30
select select "4"
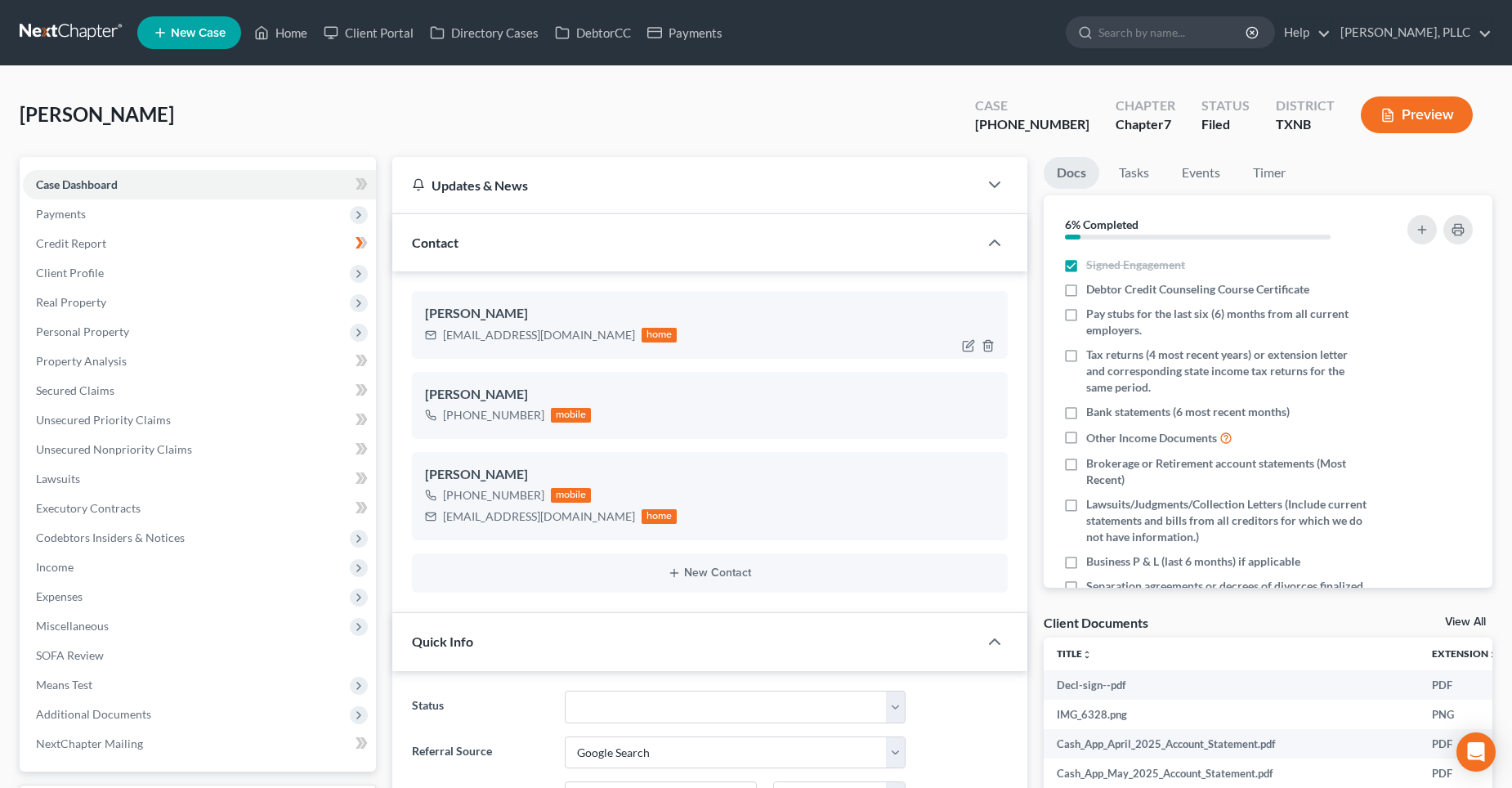
scroll to position [2558, 0]
drag, startPoint x: 291, startPoint y: 33, endPoint x: 337, endPoint y: 52, distance: 49.8
click at [291, 32] on link "Home" at bounding box center [280, 33] width 70 height 30
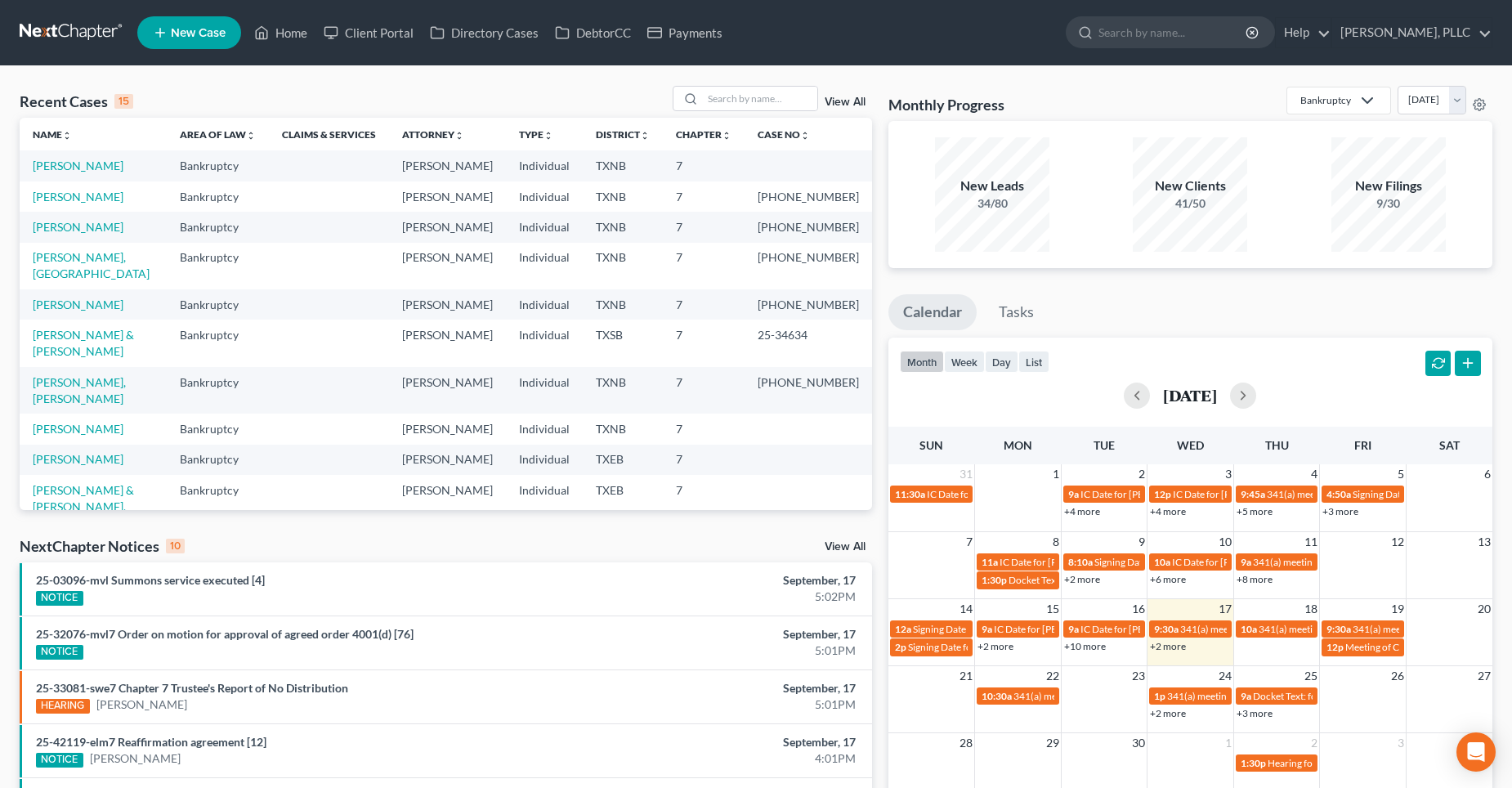
click at [89, 206] on td "[PERSON_NAME]" at bounding box center [93, 197] width 147 height 30
drag, startPoint x: 89, startPoint y: 197, endPoint x: 162, endPoint y: 236, distance: 82.8
click at [90, 197] on link "[PERSON_NAME]" at bounding box center [78, 197] width 90 height 14
select select "4"
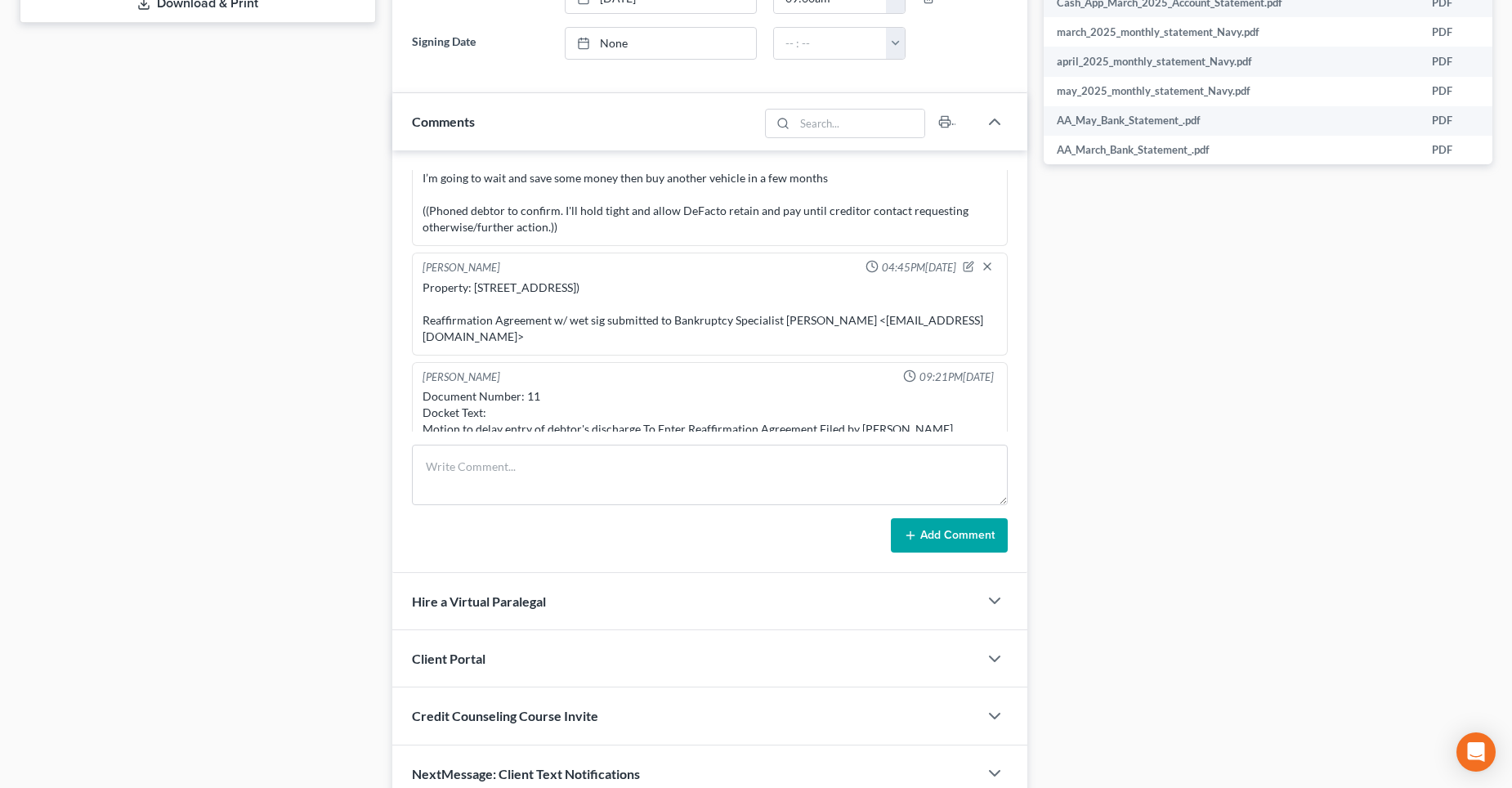
scroll to position [878, 0]
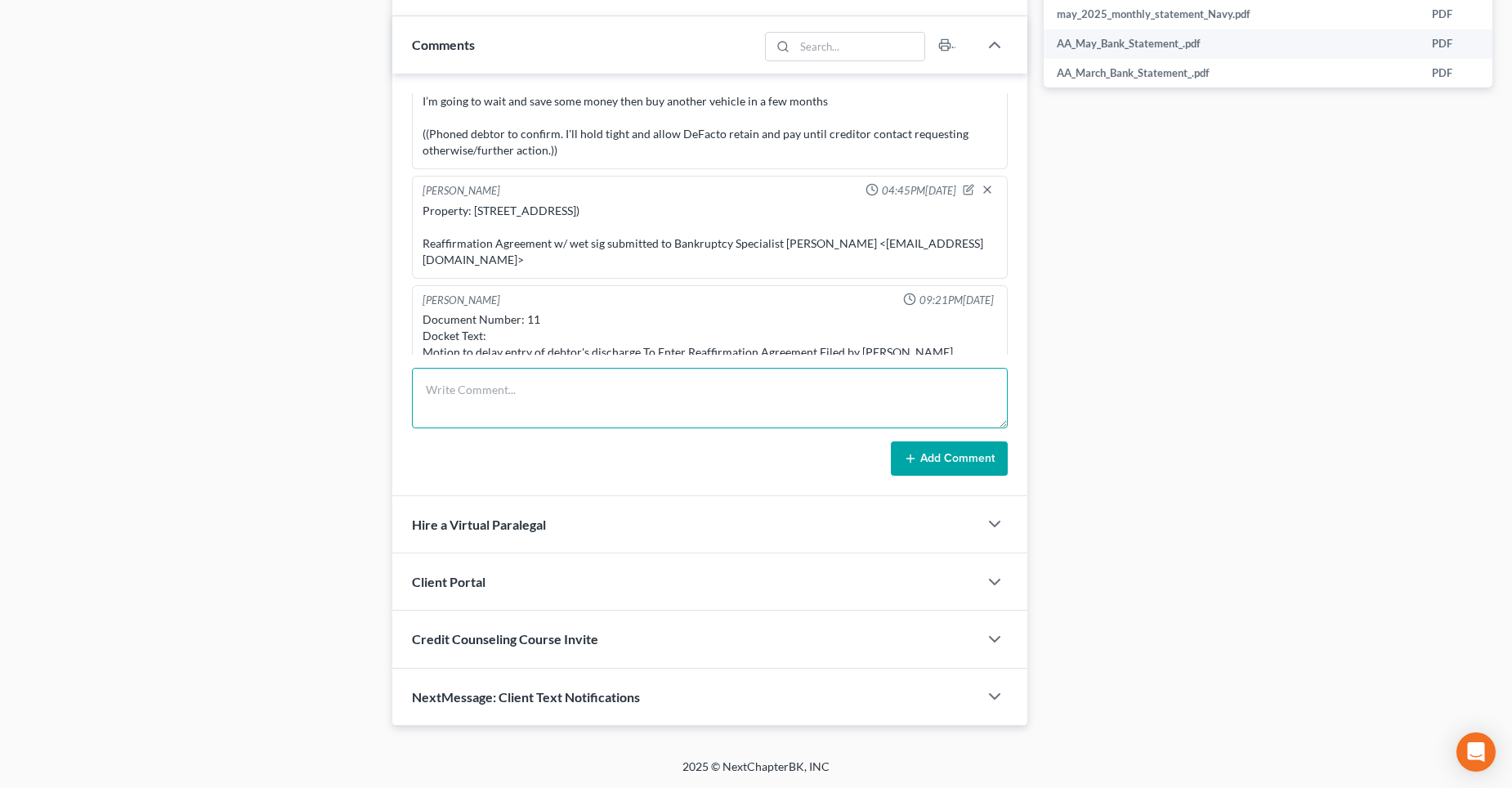
click at [476, 399] on textarea at bounding box center [710, 398] width 596 height 61
type textarea "N"
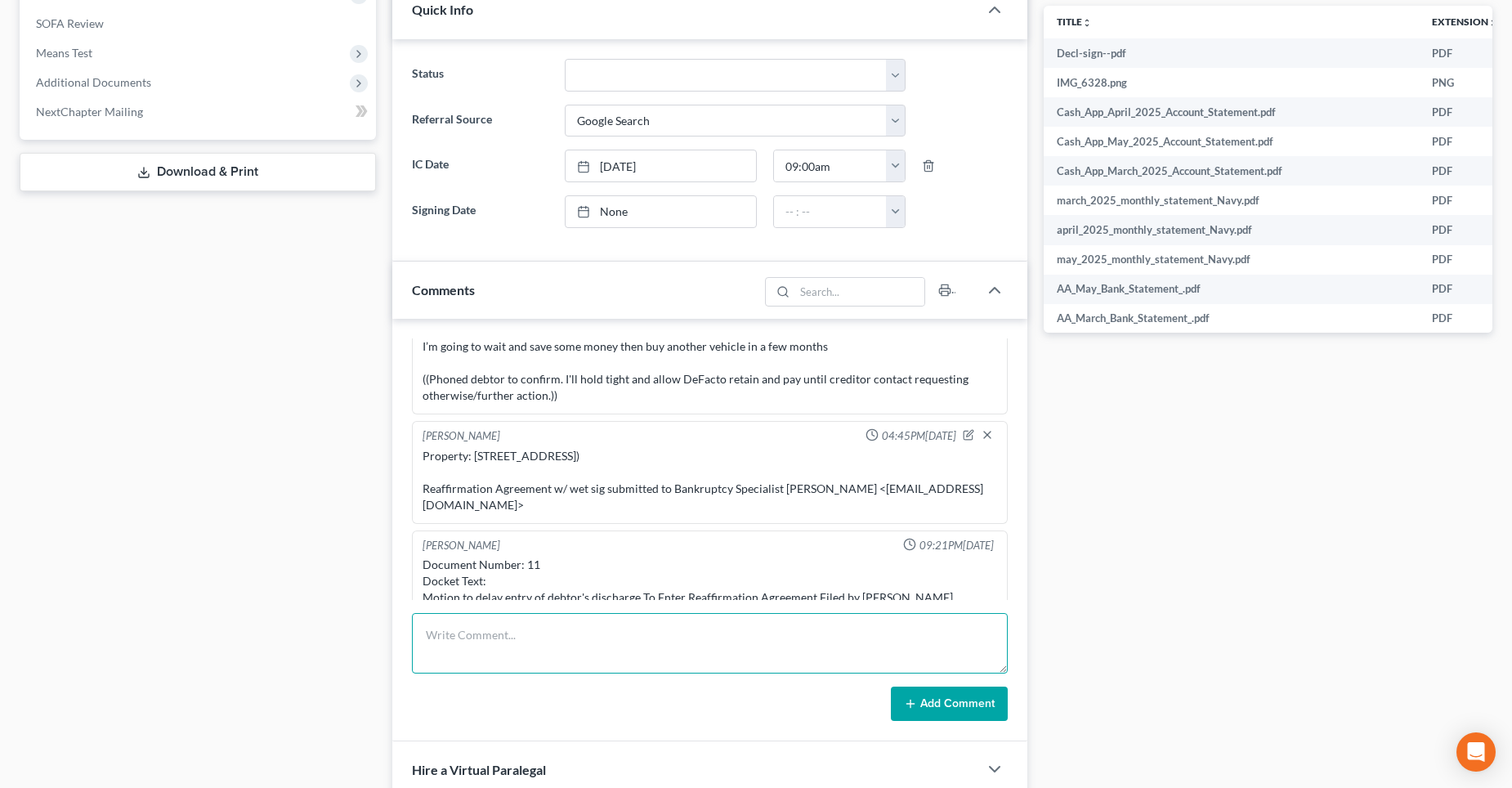
scroll to position [387, 0]
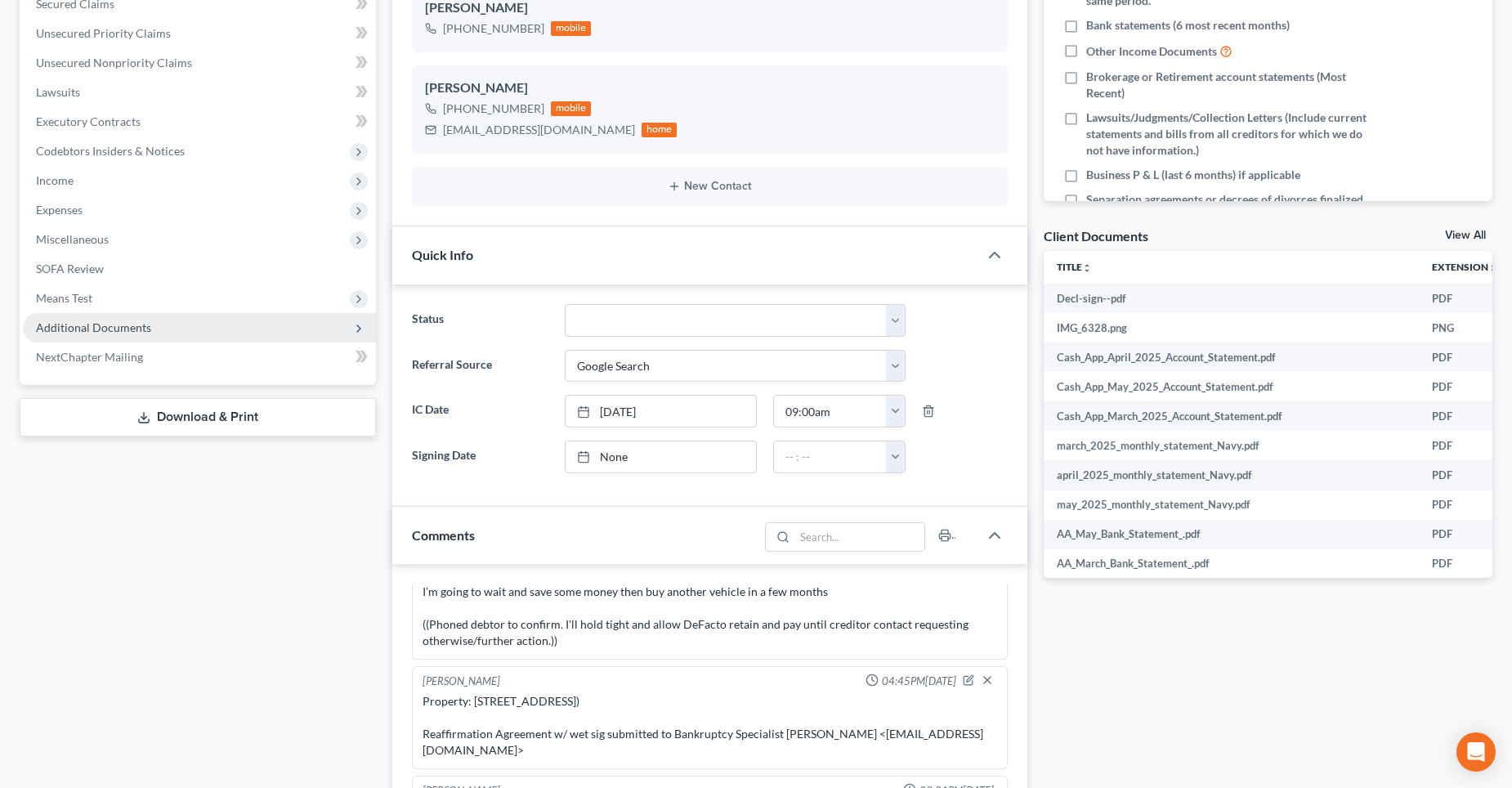
click at [111, 327] on span "Additional Documents" at bounding box center [94, 327] width 115 height 14
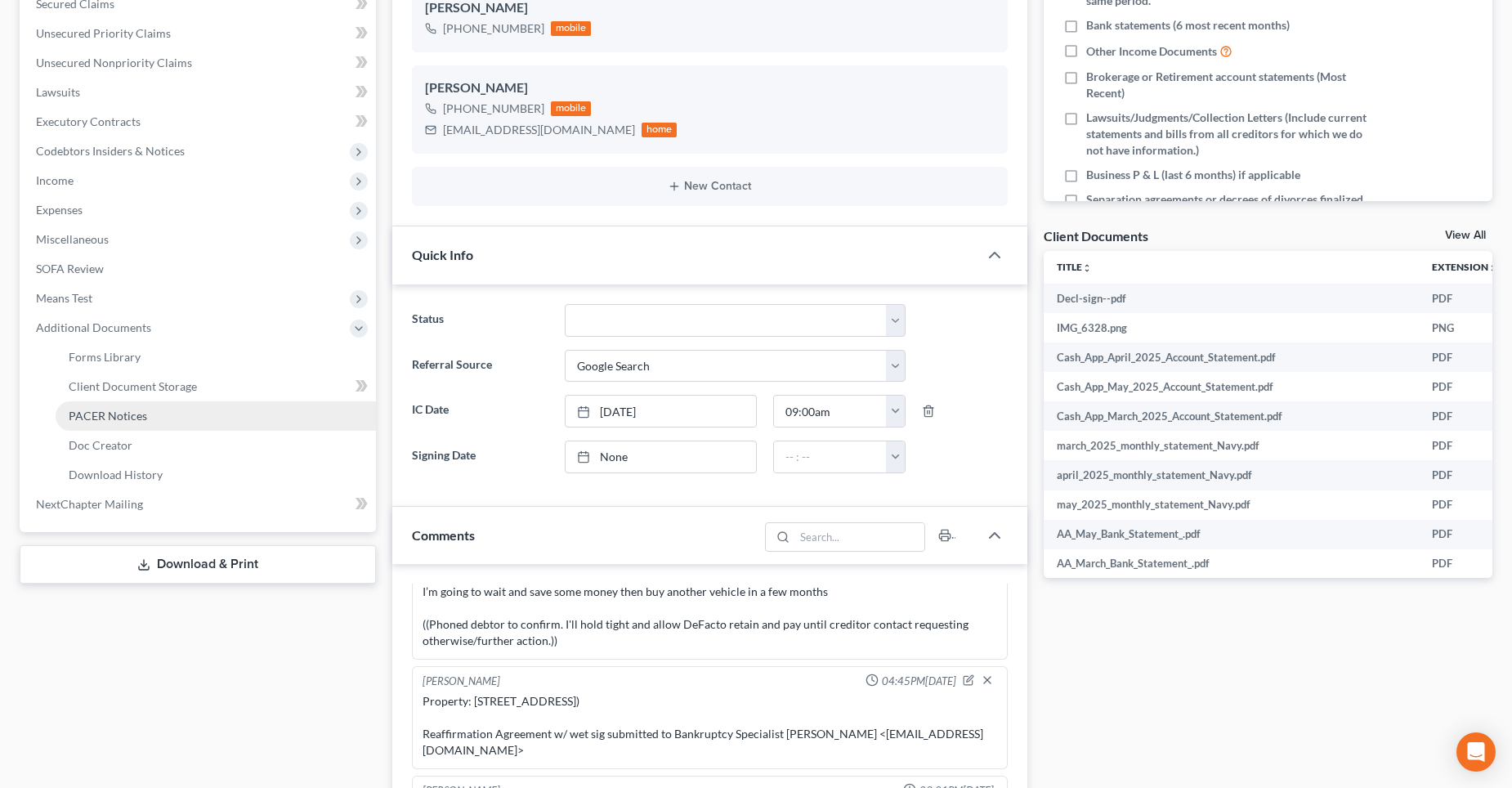
click at [114, 416] on span "PACER Notices" at bounding box center [108, 415] width 78 height 14
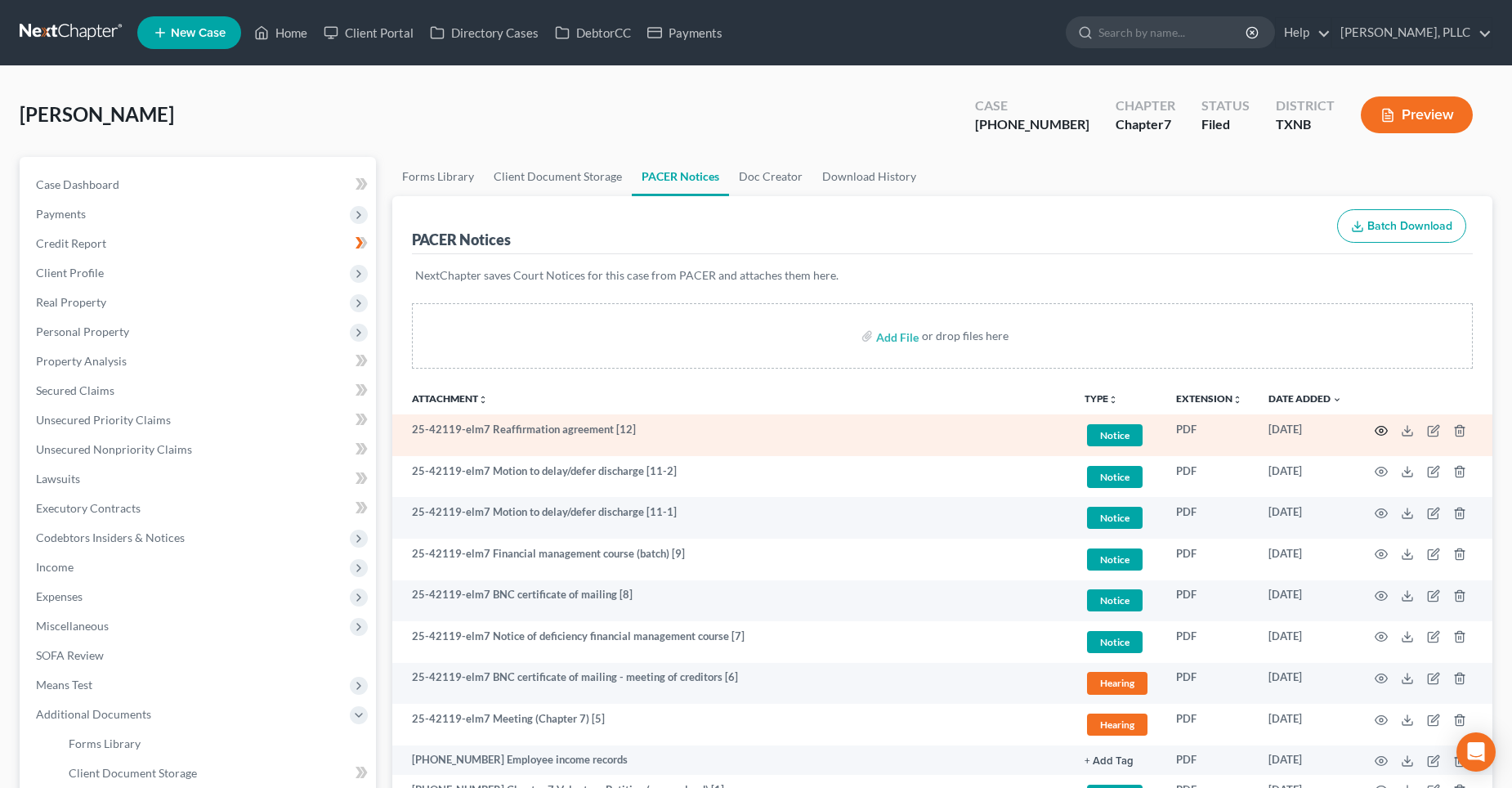
click at [1384, 429] on icon "button" at bounding box center [1381, 431] width 13 height 13
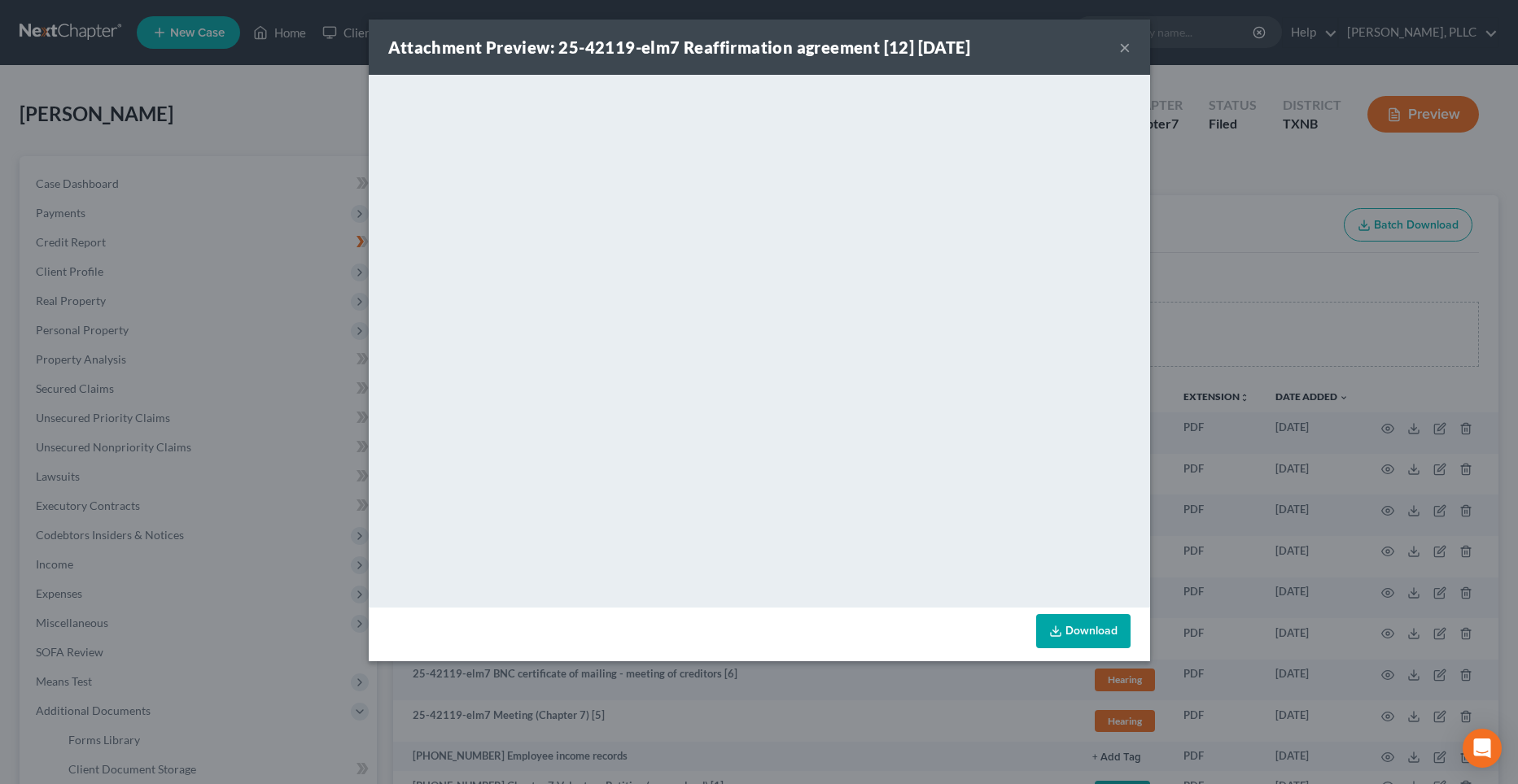
click at [1123, 48] on button "×" at bounding box center [1125, 47] width 11 height 20
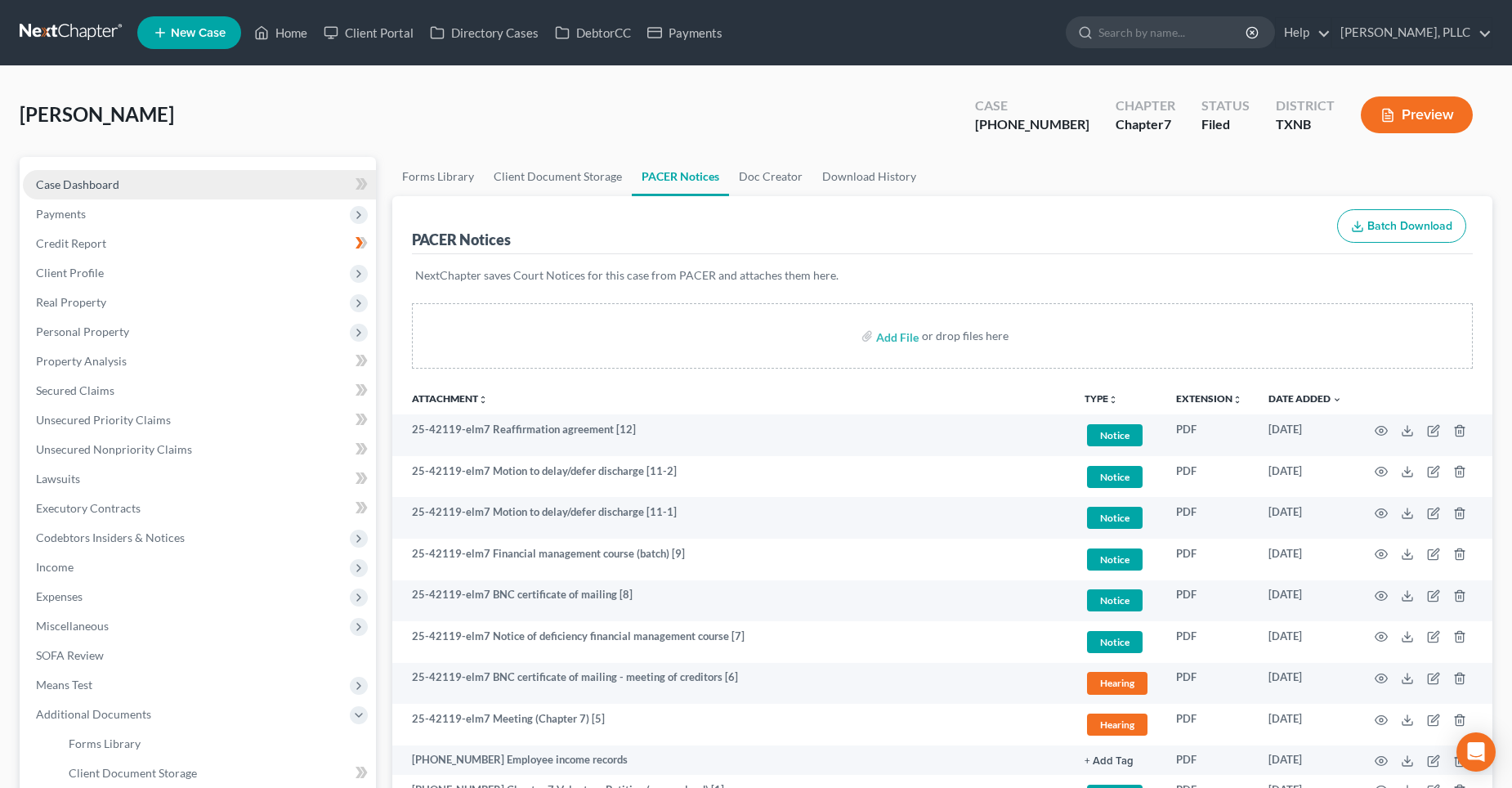
click at [80, 190] on span "Case Dashboard" at bounding box center [77, 184] width 83 height 14
select select "4"
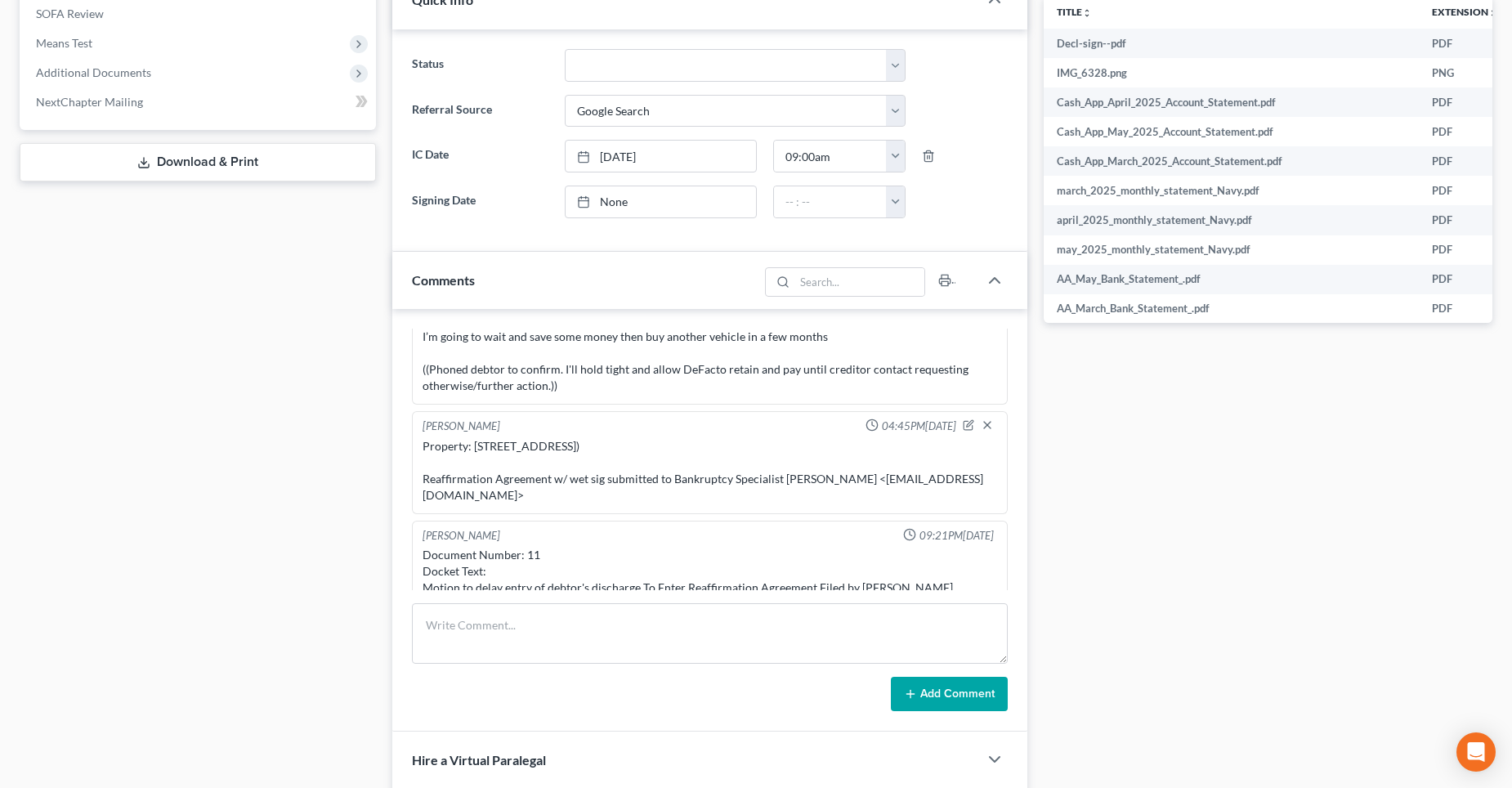
scroll to position [654, 0]
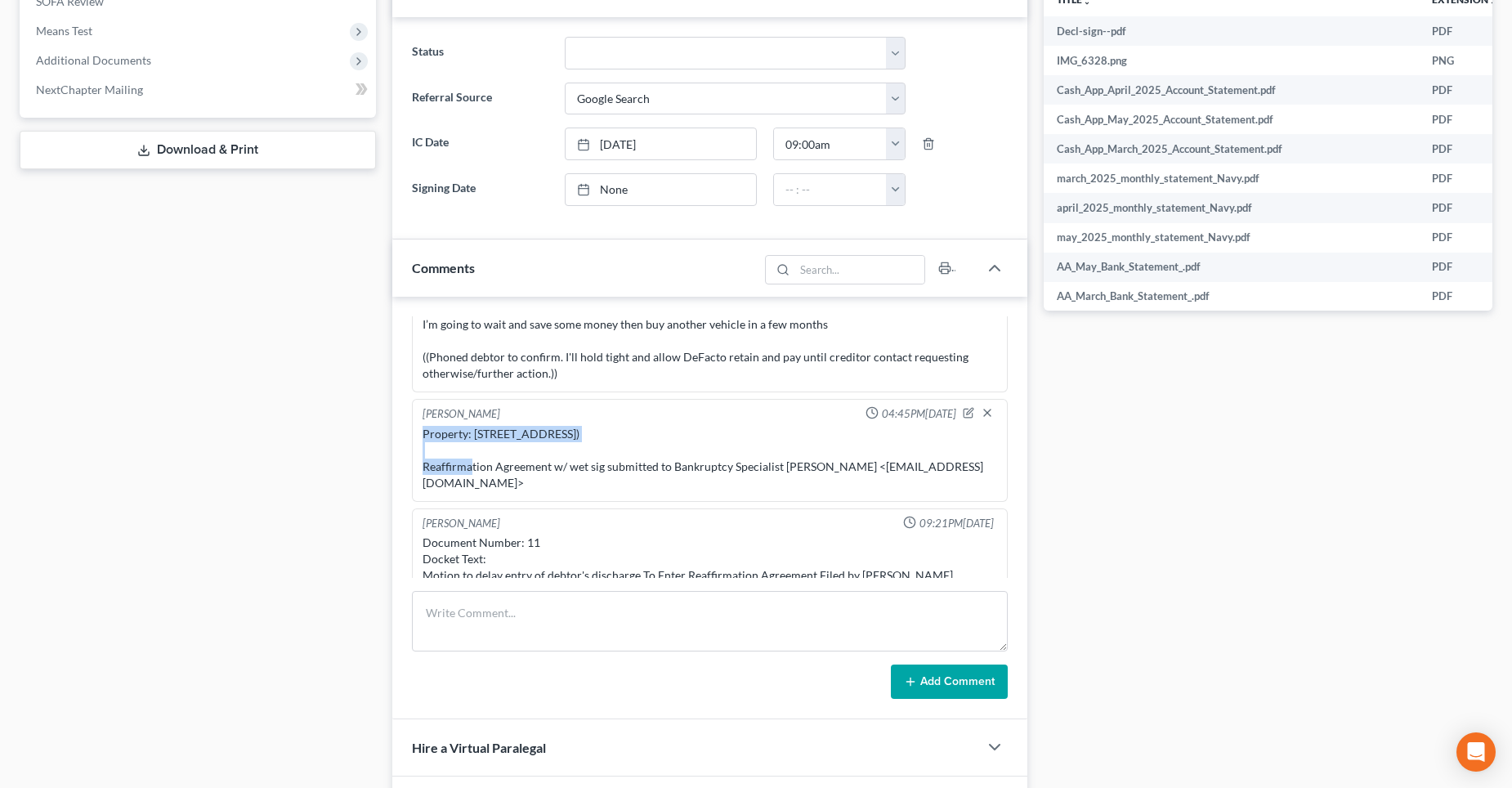
drag, startPoint x: 633, startPoint y: 421, endPoint x: 419, endPoint y: 420, distance: 214.0
click at [419, 423] on div "Property: [STREET_ADDRESS]) Reaffirmation Agreement w/ wet sig submitted to Ban…" at bounding box center [710, 458] width 581 height 72
copy div "Property: [STREET_ADDRESS])"
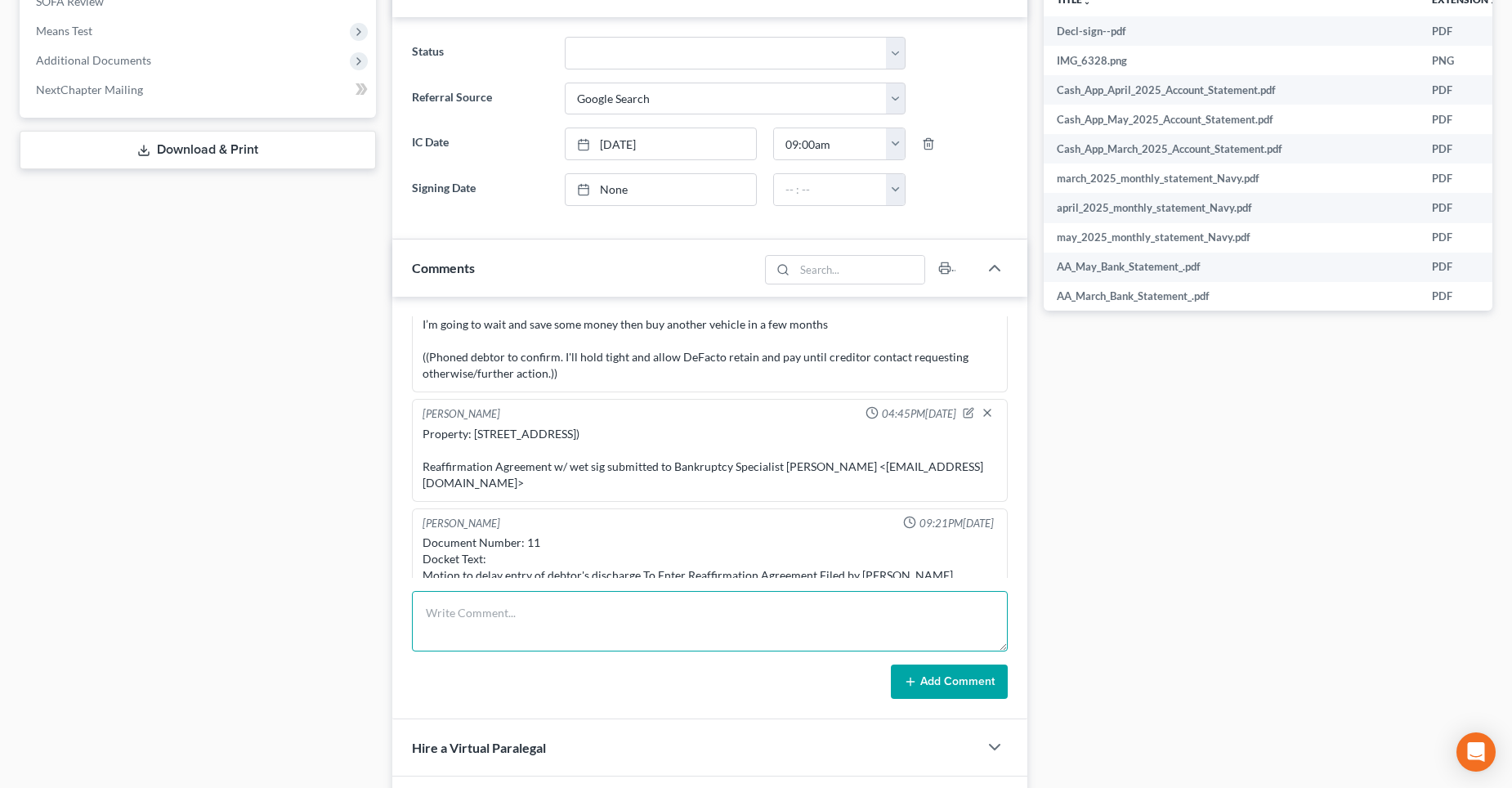
click at [487, 599] on textarea at bounding box center [710, 622] width 596 height 61
paste textarea "Property: [STREET_ADDRESS])"
click at [467, 607] on textarea "Doc 12: Property: [STREET_ADDRESS])" at bounding box center [710, 622] width 596 height 61
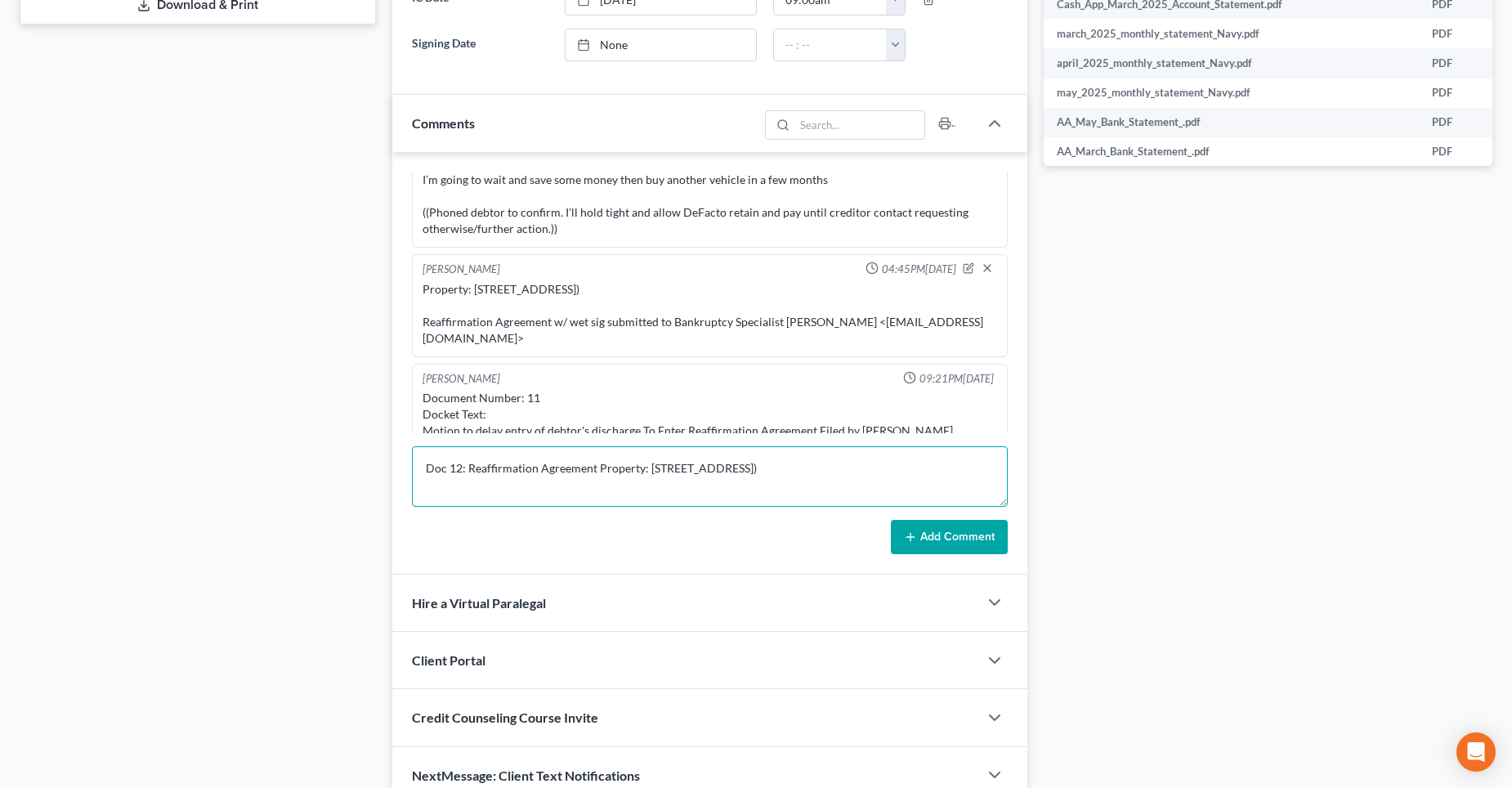
scroll to position [818, 0]
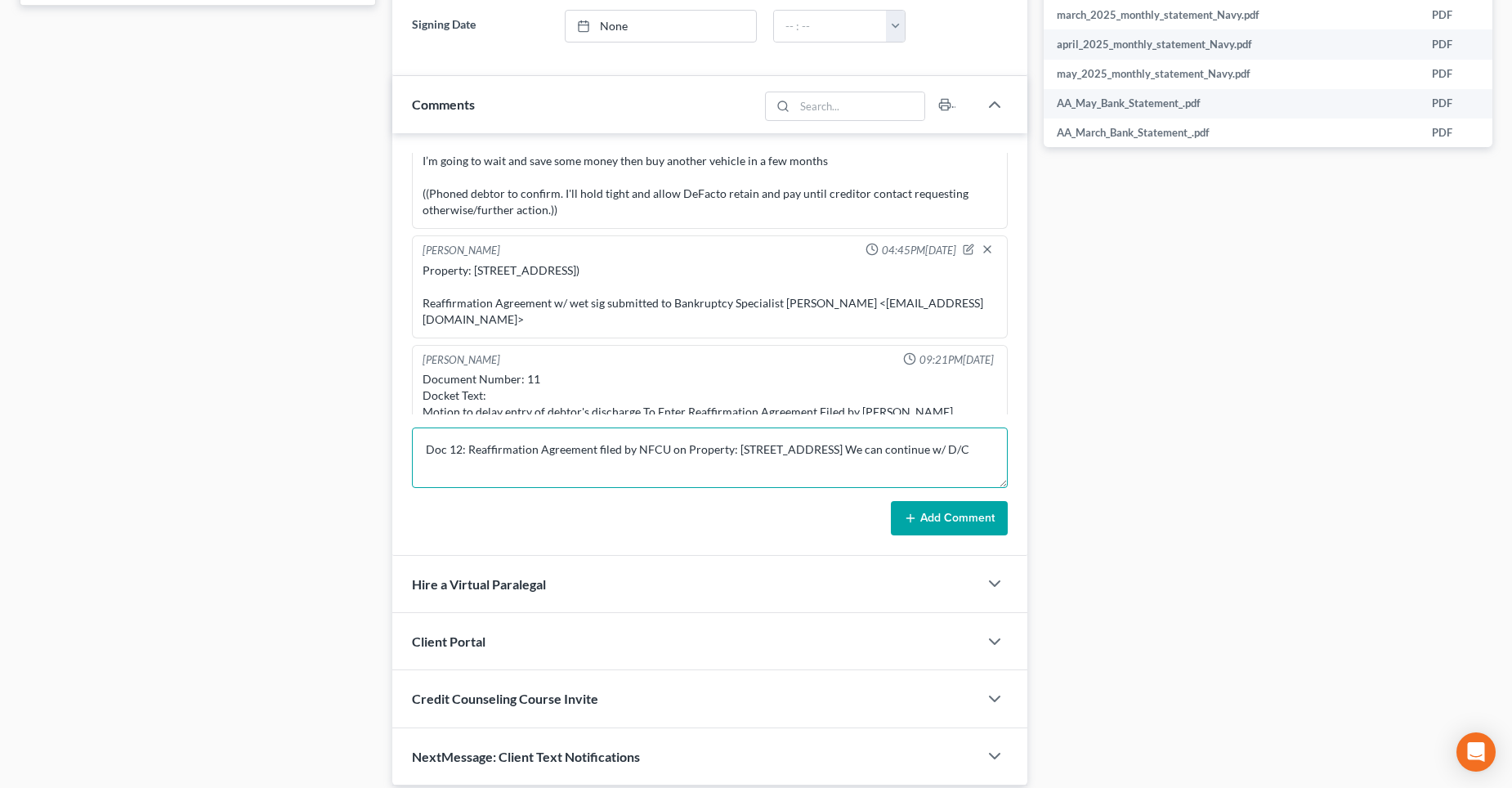
type textarea "Doc 12: Reaffirmation Agreement filed by NFCU on Property: [STREET_ADDRESS] We …"
click at [954, 525] on button "Add Comment" at bounding box center [950, 518] width 117 height 35
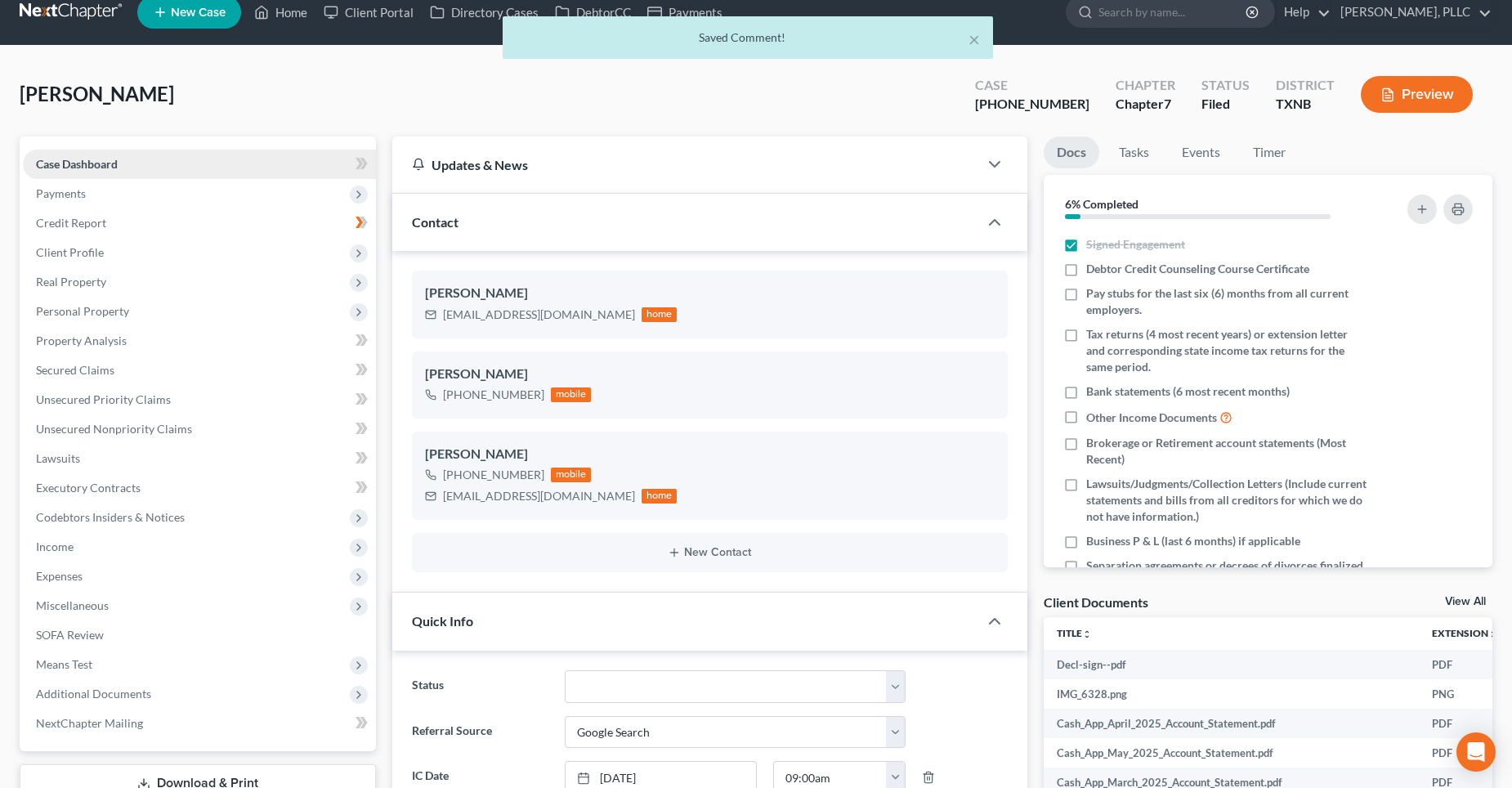
scroll to position [0, 0]
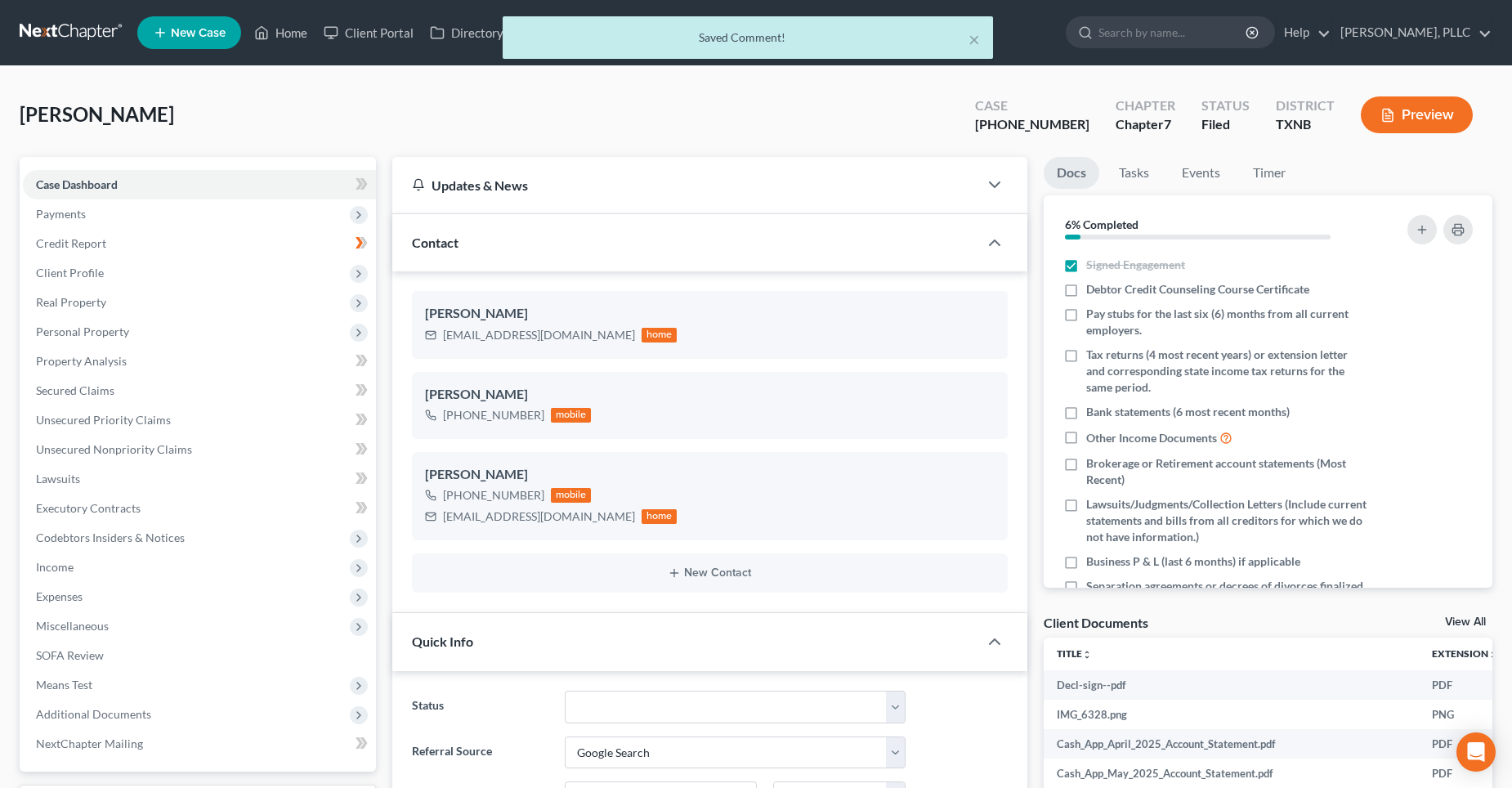
click at [295, 28] on div "× Saved Comment!" at bounding box center [747, 42] width 1512 height 51
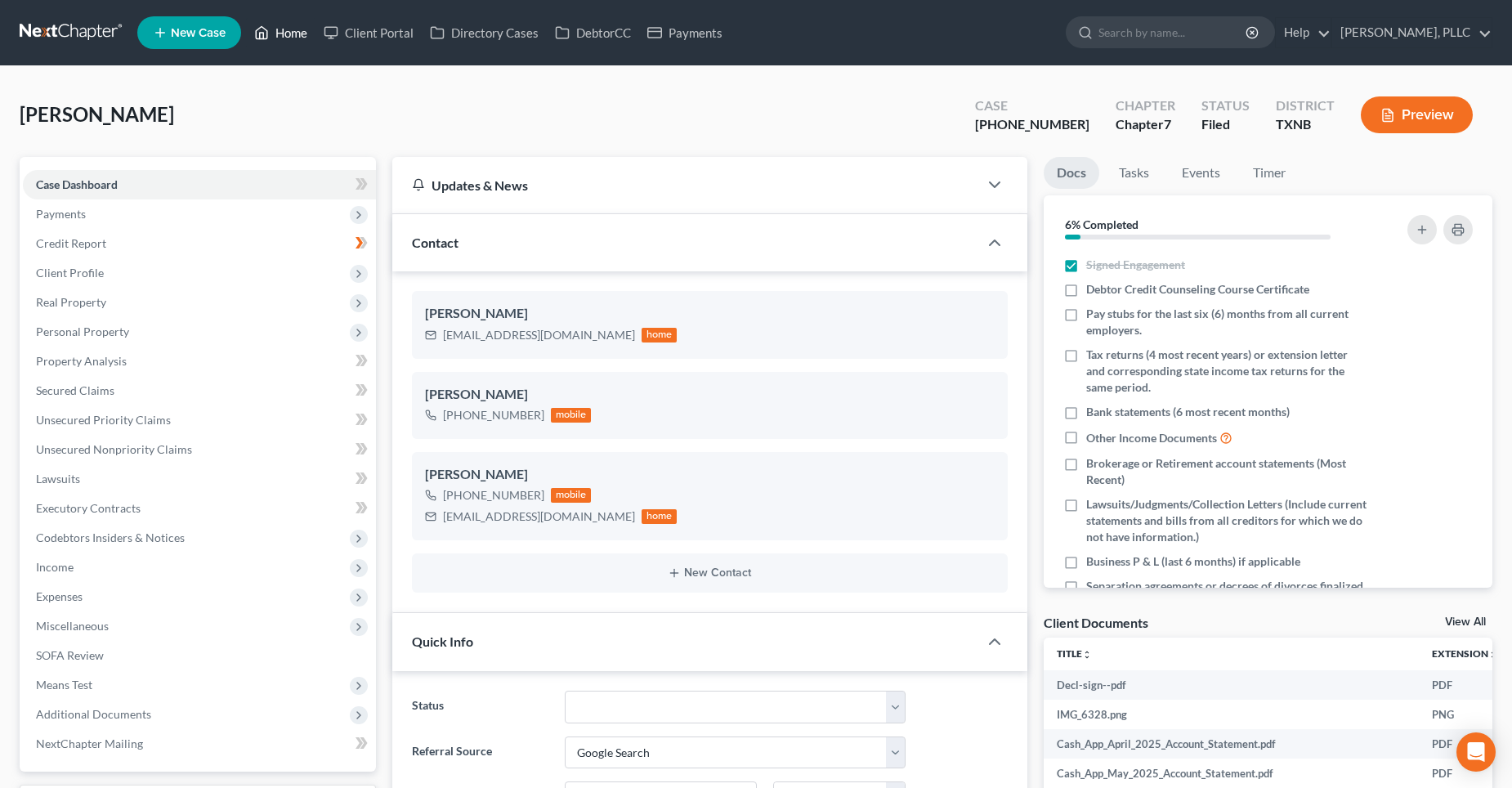
click at [302, 34] on link "Home" at bounding box center [280, 33] width 70 height 30
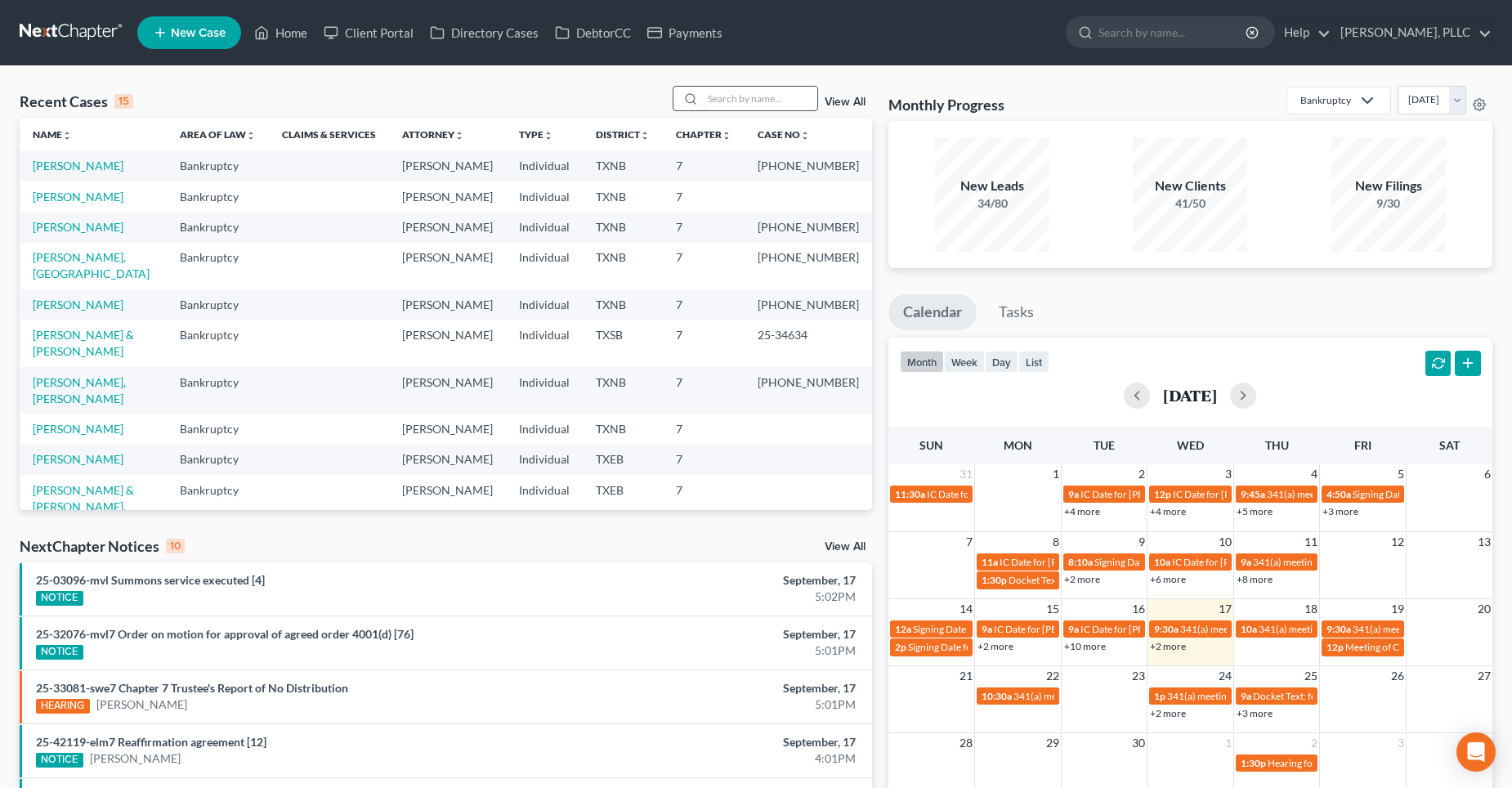
click at [767, 104] on input "search" at bounding box center [760, 98] width 114 height 24
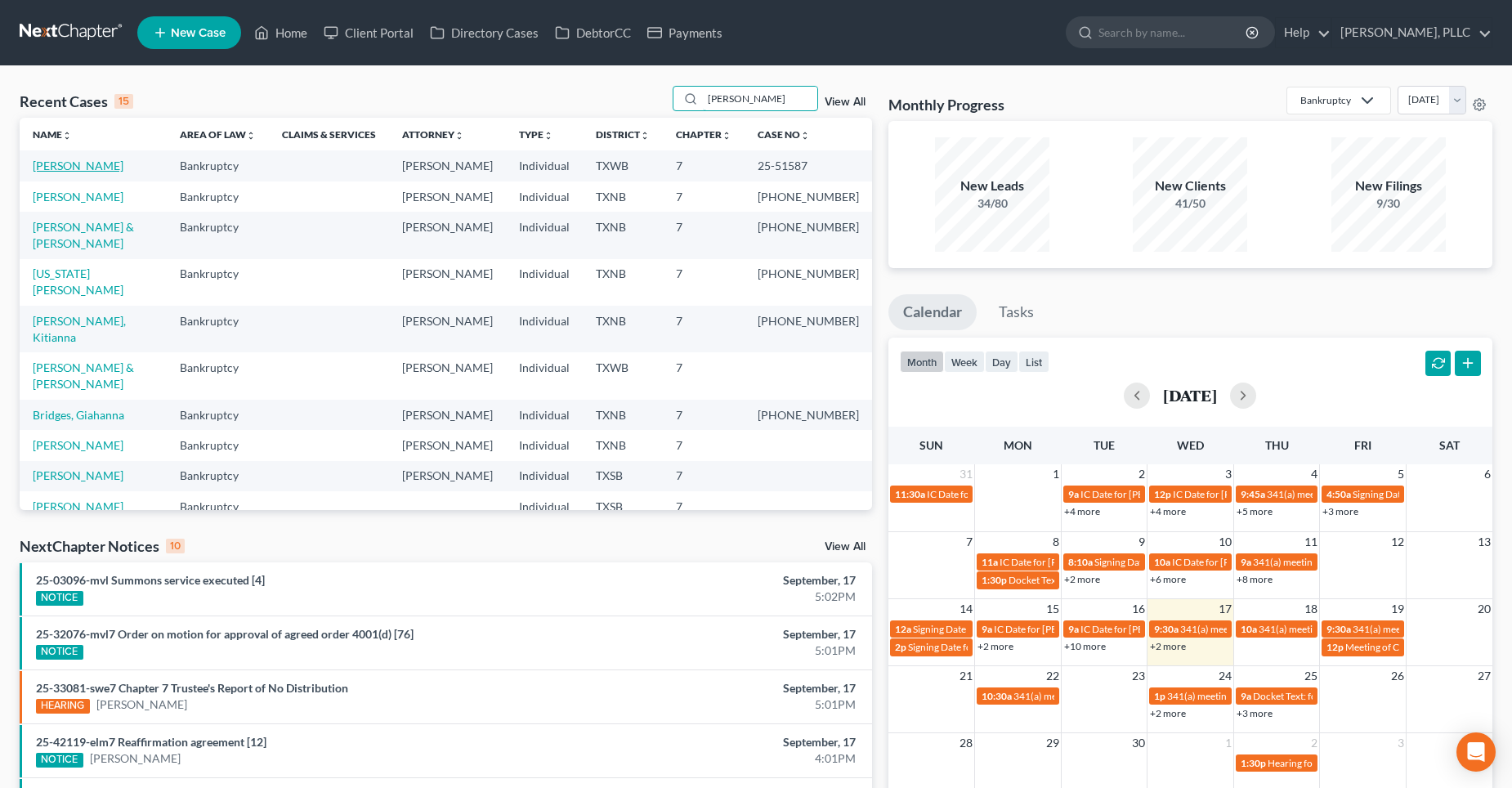
type input "[PERSON_NAME]"
click at [65, 165] on link "[PERSON_NAME]" at bounding box center [78, 165] width 90 height 14
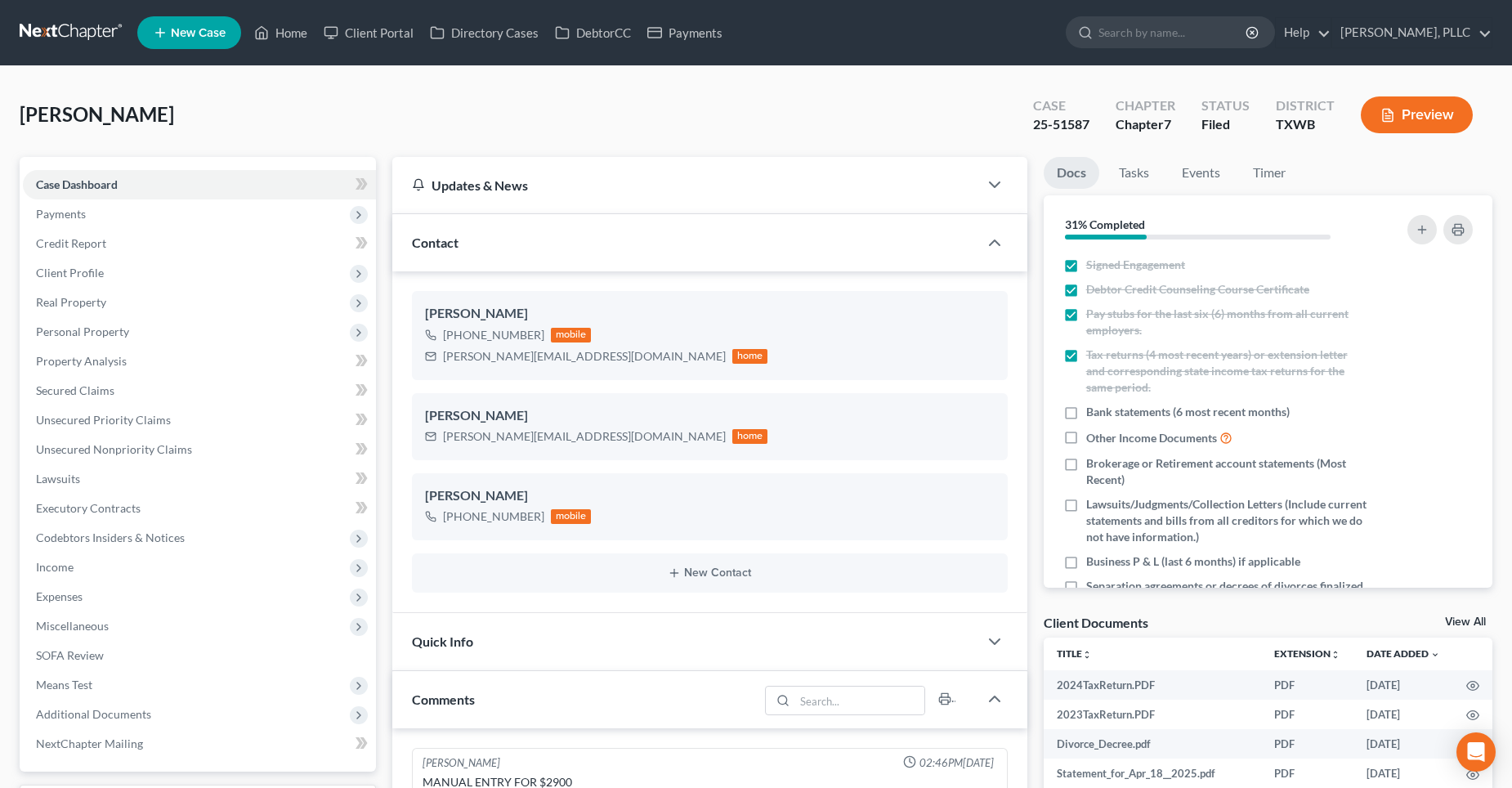
scroll to position [1597, 0]
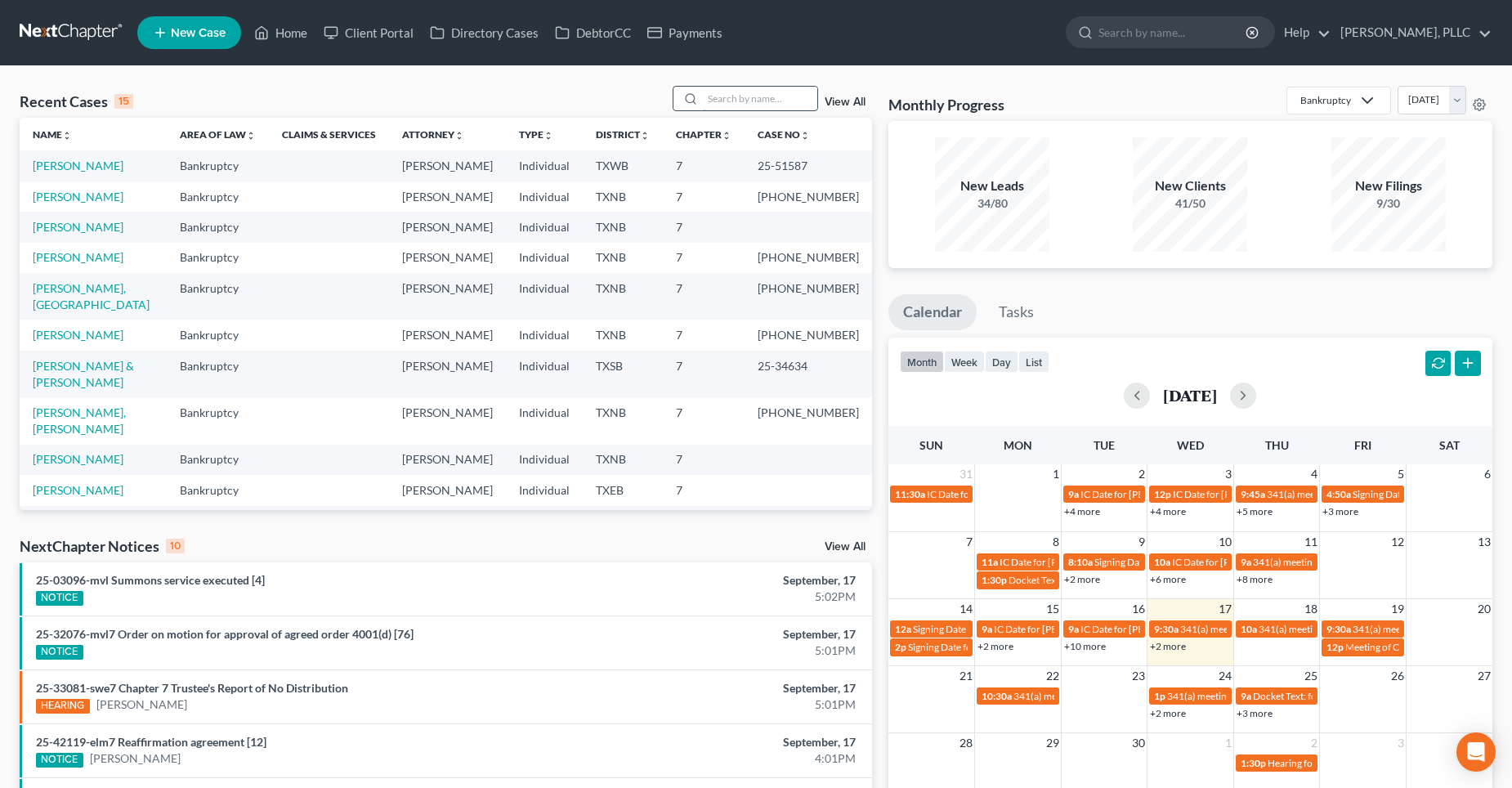
click at [742, 107] on input "search" at bounding box center [760, 98] width 114 height 24
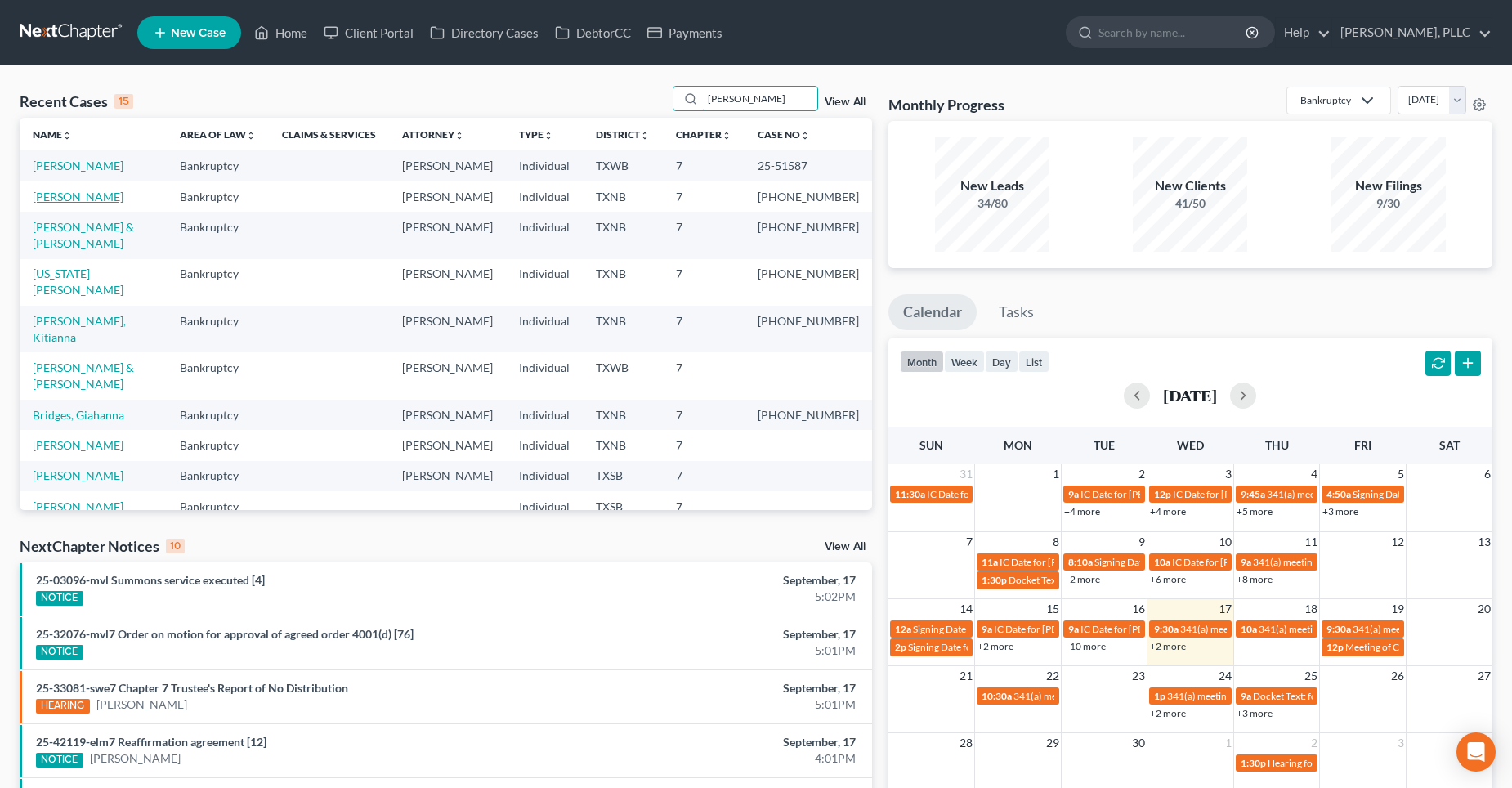
type input "[PERSON_NAME]"
click at [77, 196] on link "[PERSON_NAME]" at bounding box center [78, 197] width 90 height 14
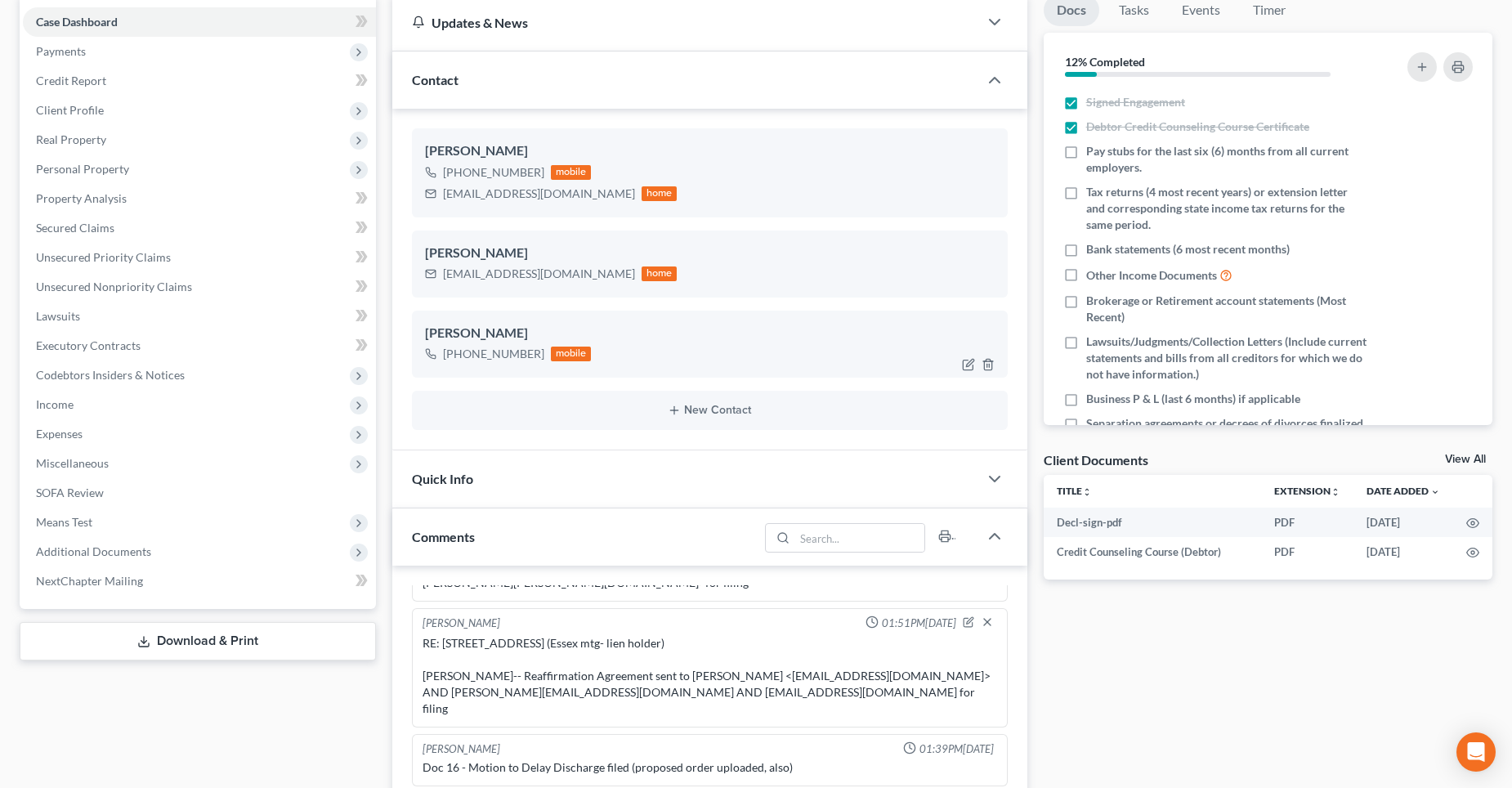
scroll to position [164, 0]
click at [111, 553] on span "Additional Documents" at bounding box center [94, 550] width 115 height 14
click at [136, 641] on span "PACER Notices" at bounding box center [108, 639] width 78 height 14
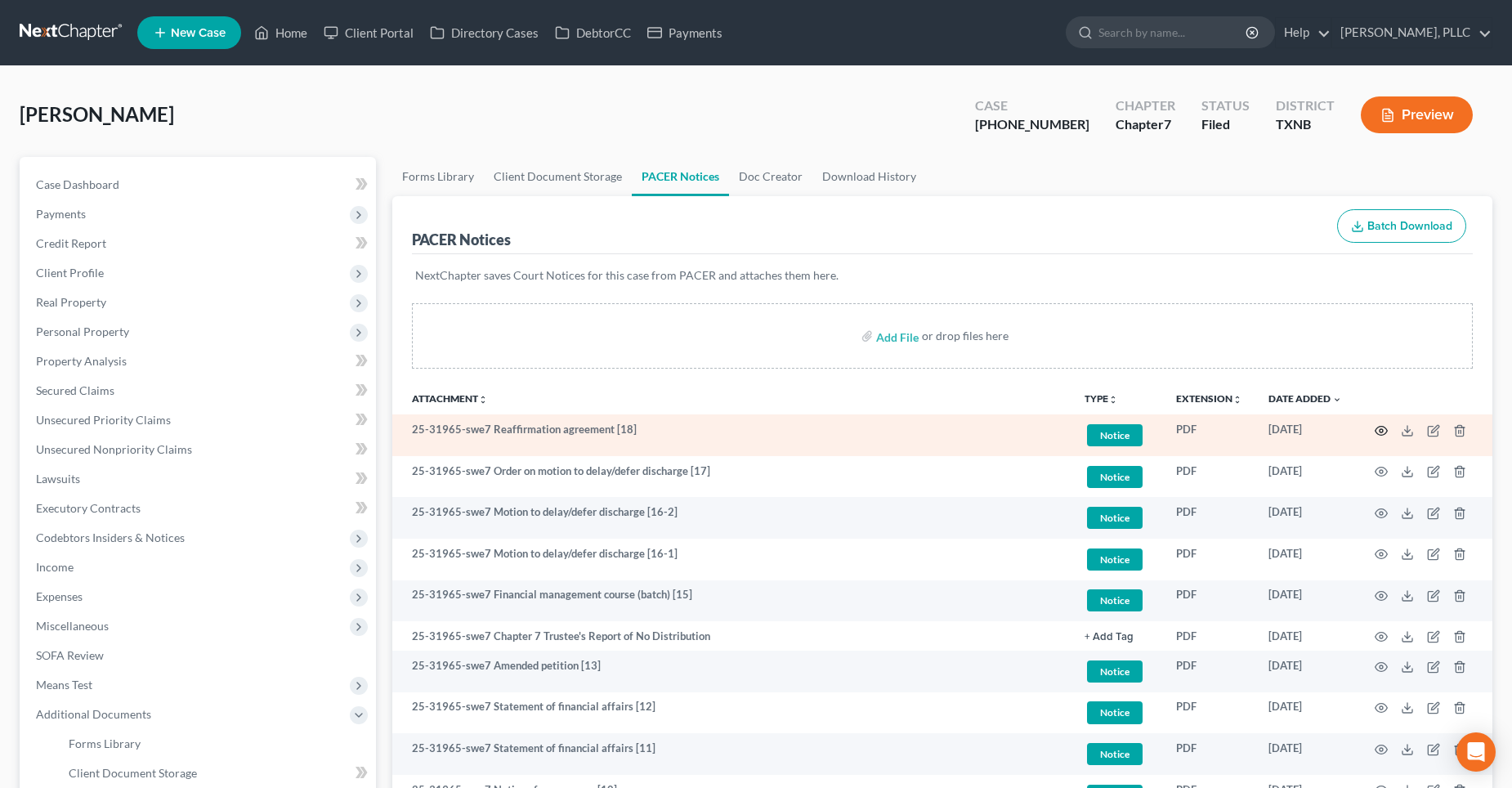
click at [1380, 433] on circle "button" at bounding box center [1381, 431] width 3 height 3
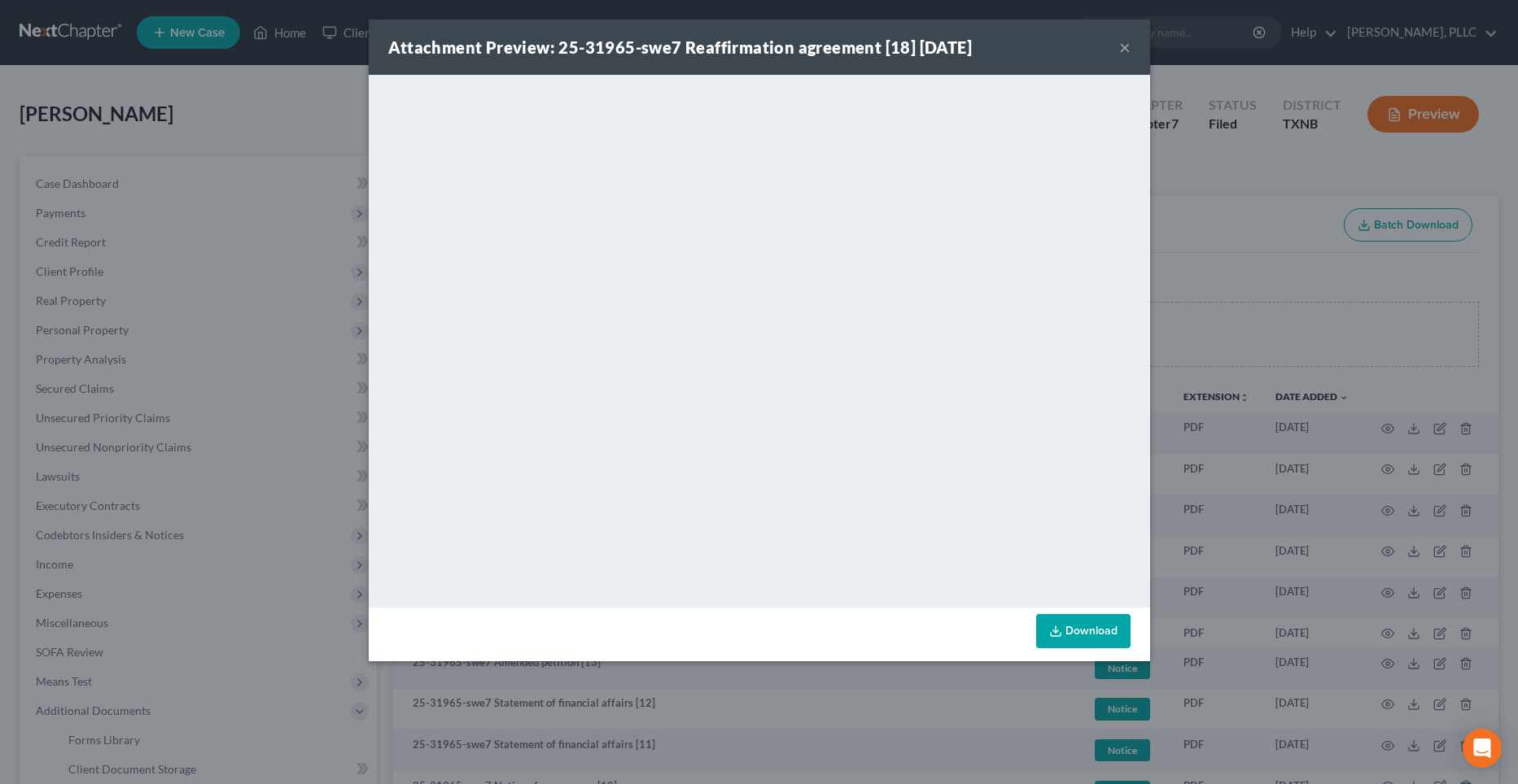
click at [1121, 47] on button "×" at bounding box center [1125, 47] width 11 height 20
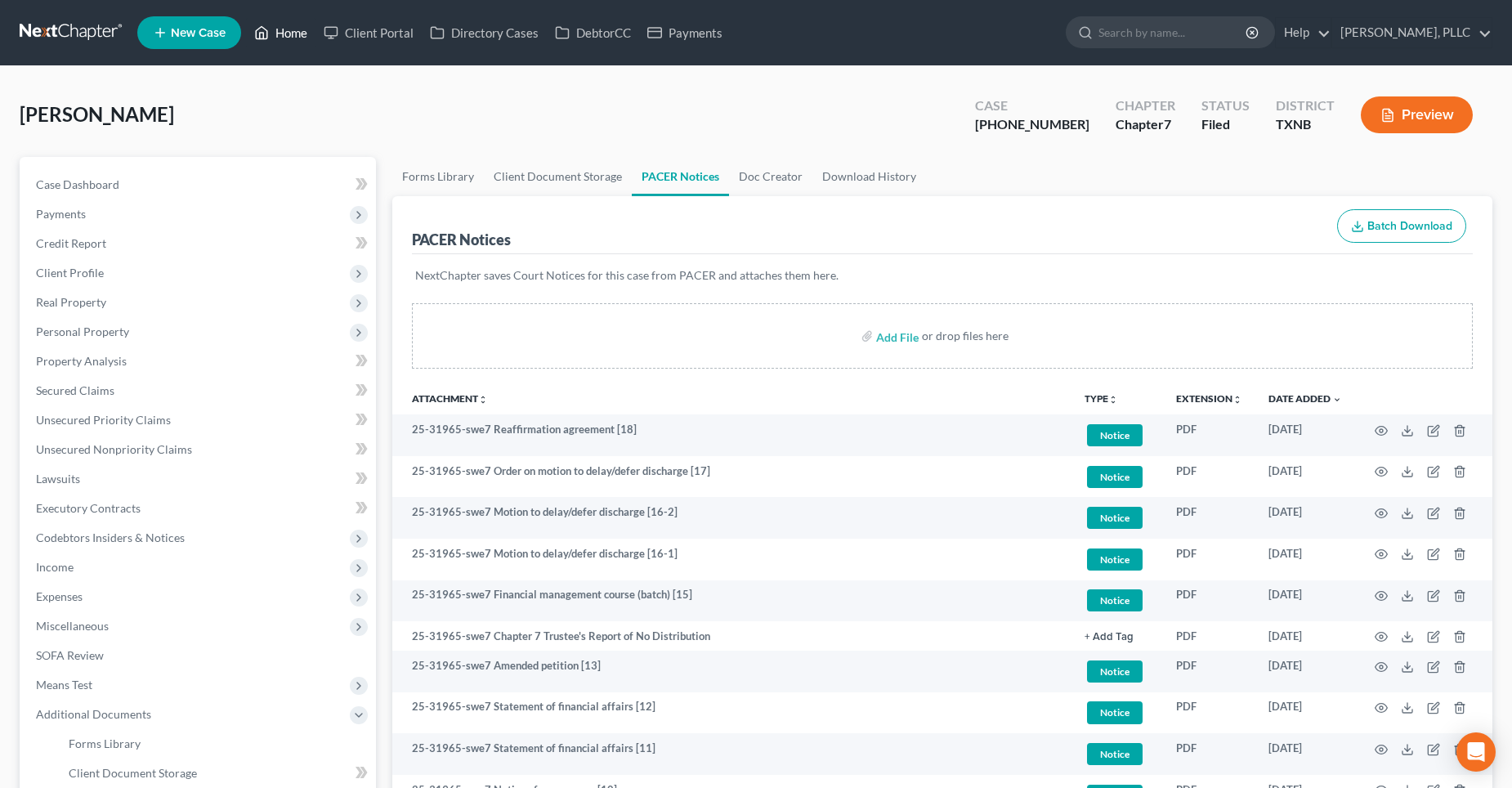
click at [299, 33] on link "Home" at bounding box center [280, 33] width 70 height 30
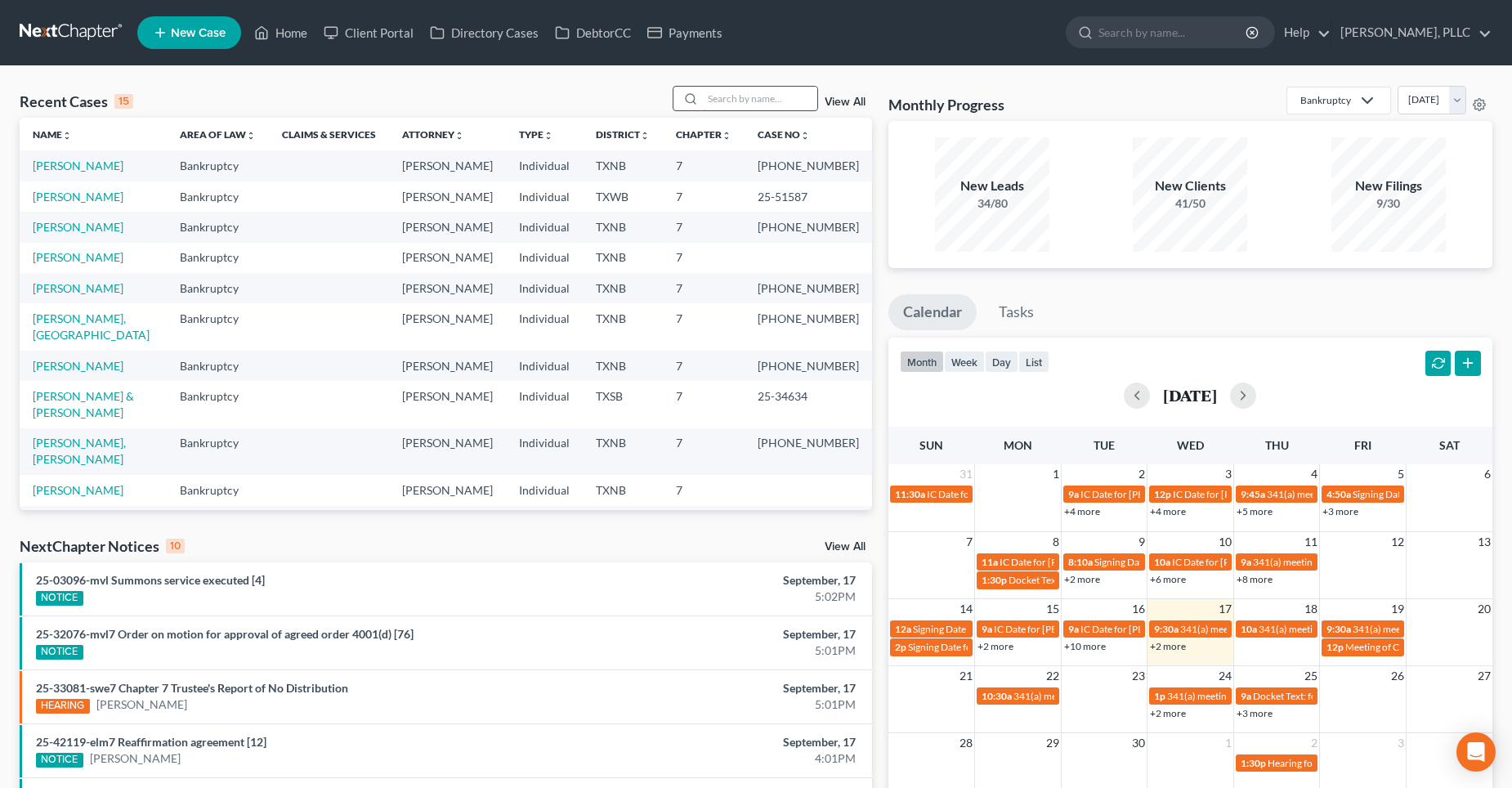
click at [738, 100] on input "search" at bounding box center [760, 98] width 114 height 24
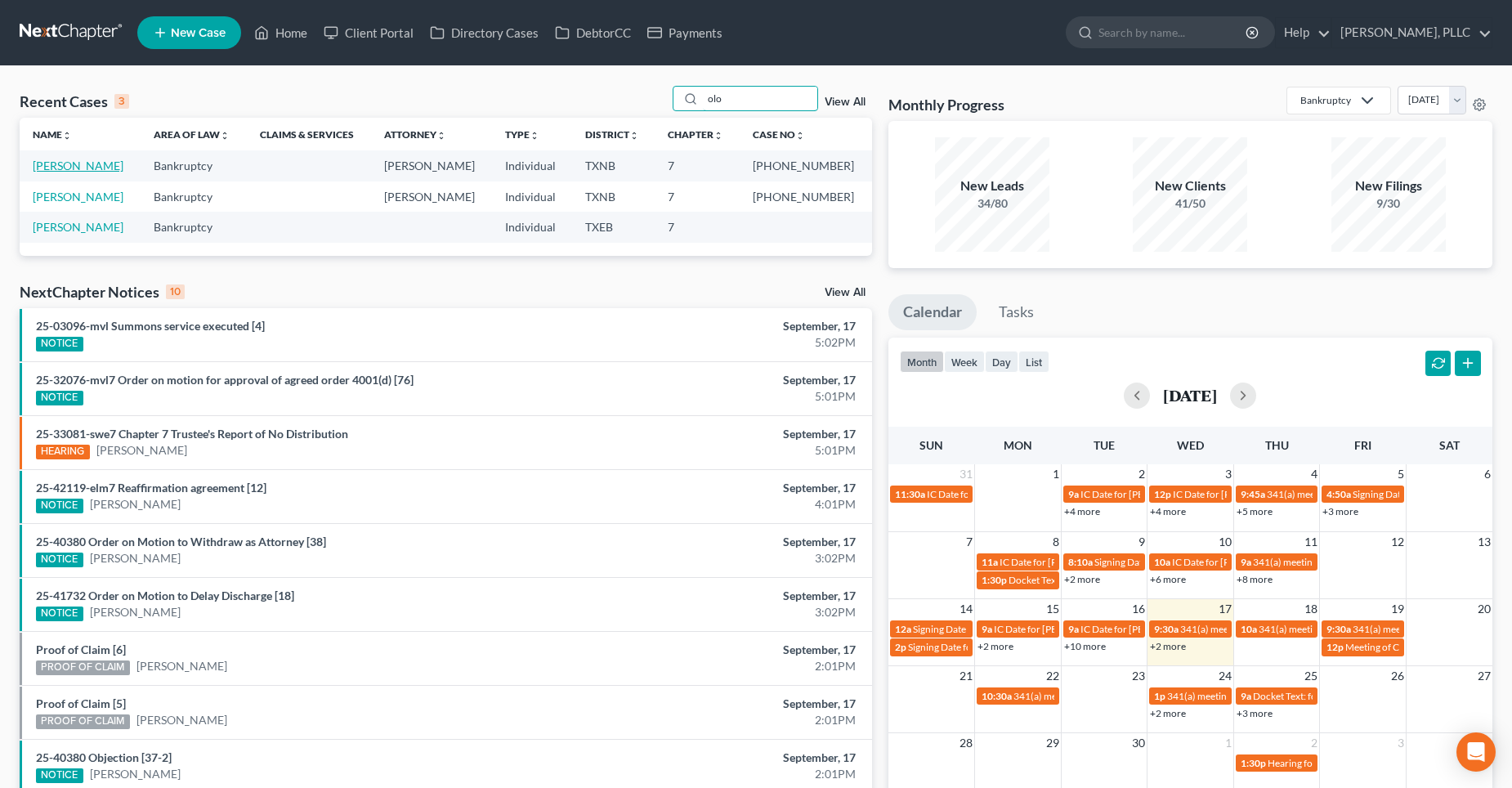
type input "olo"
click at [92, 164] on link "[PERSON_NAME]" at bounding box center [78, 165] width 90 height 14
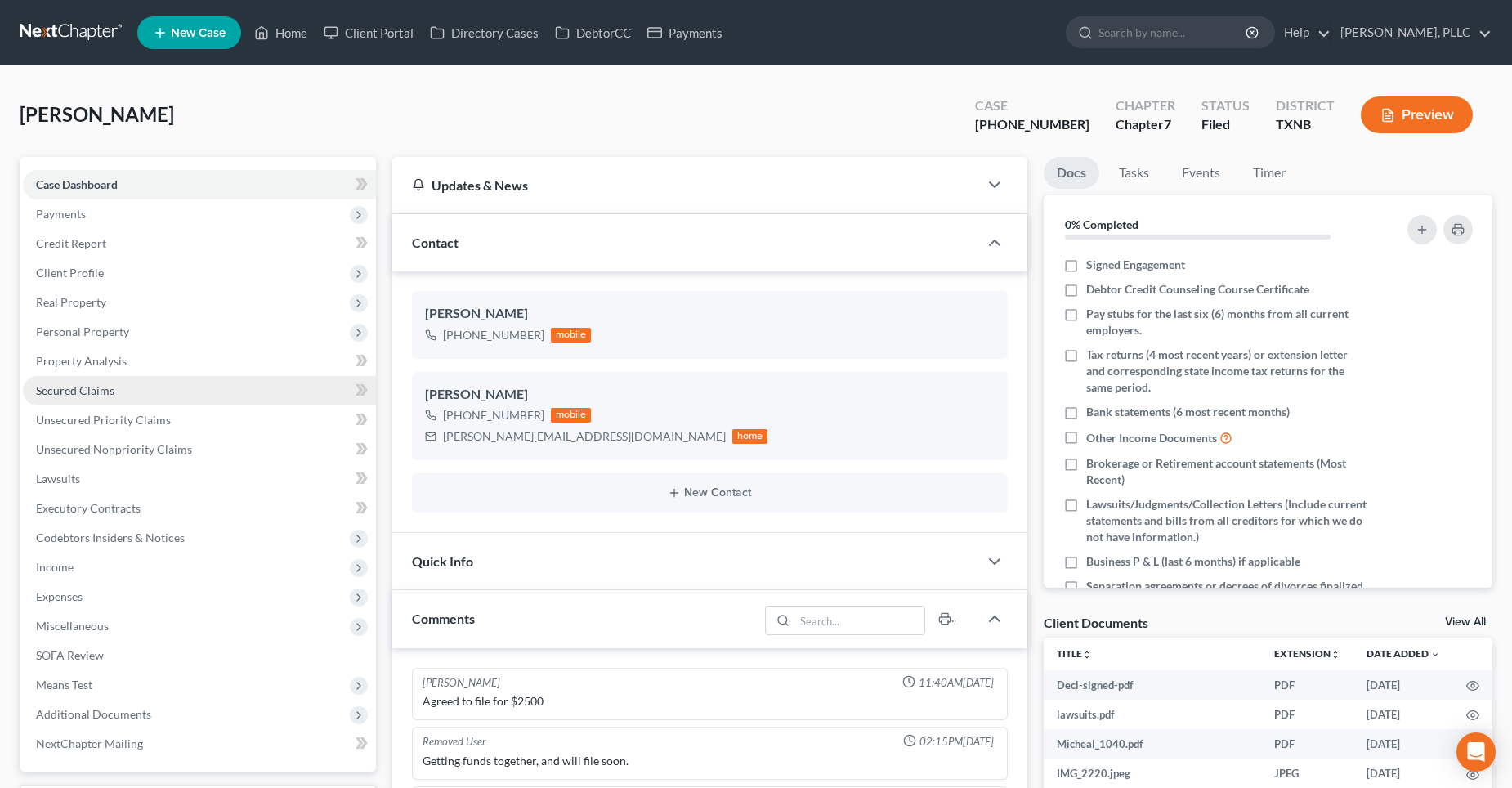
scroll to position [1454, 0]
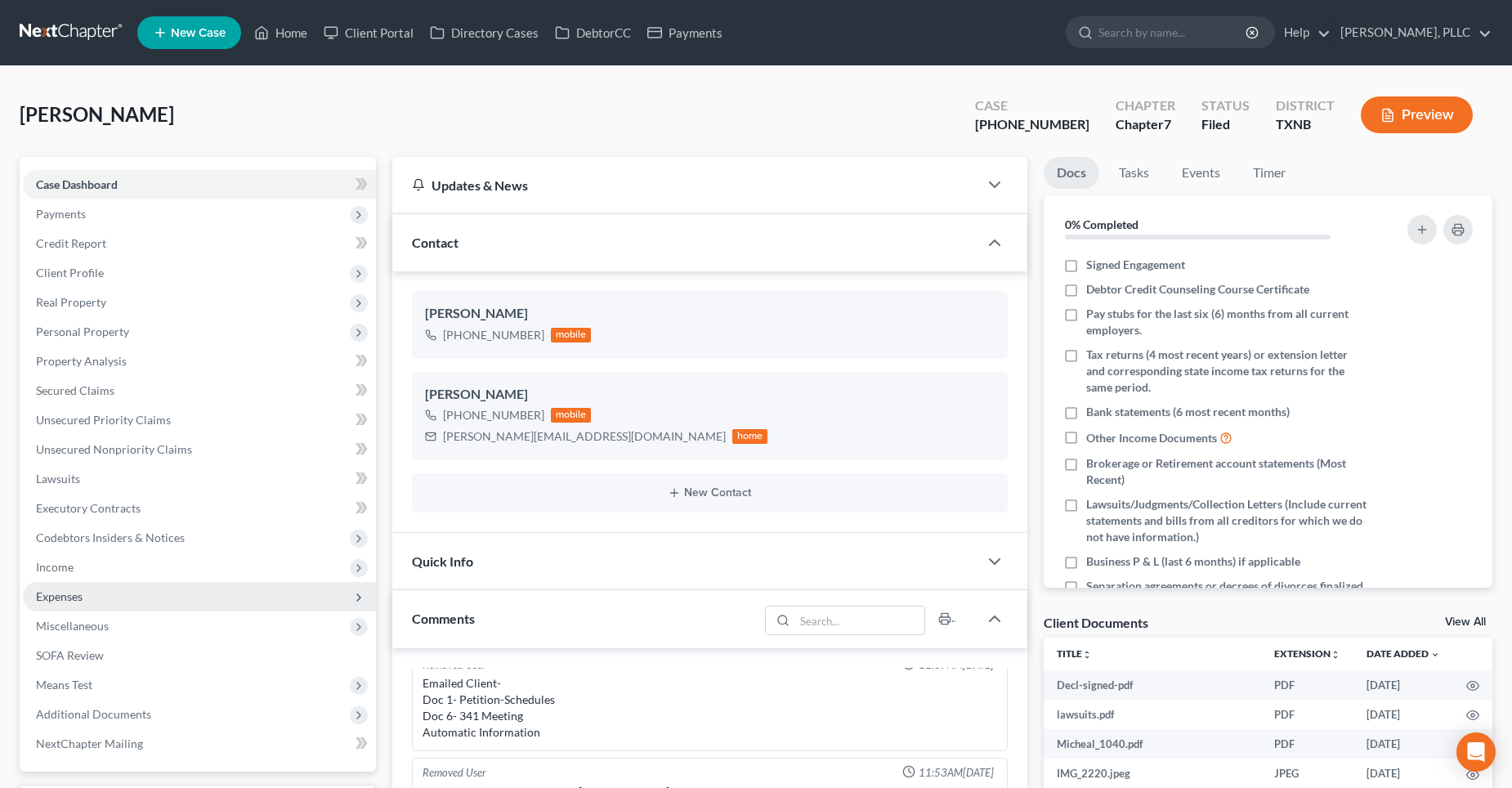
click at [94, 596] on span "Expenses" at bounding box center [200, 597] width 354 height 30
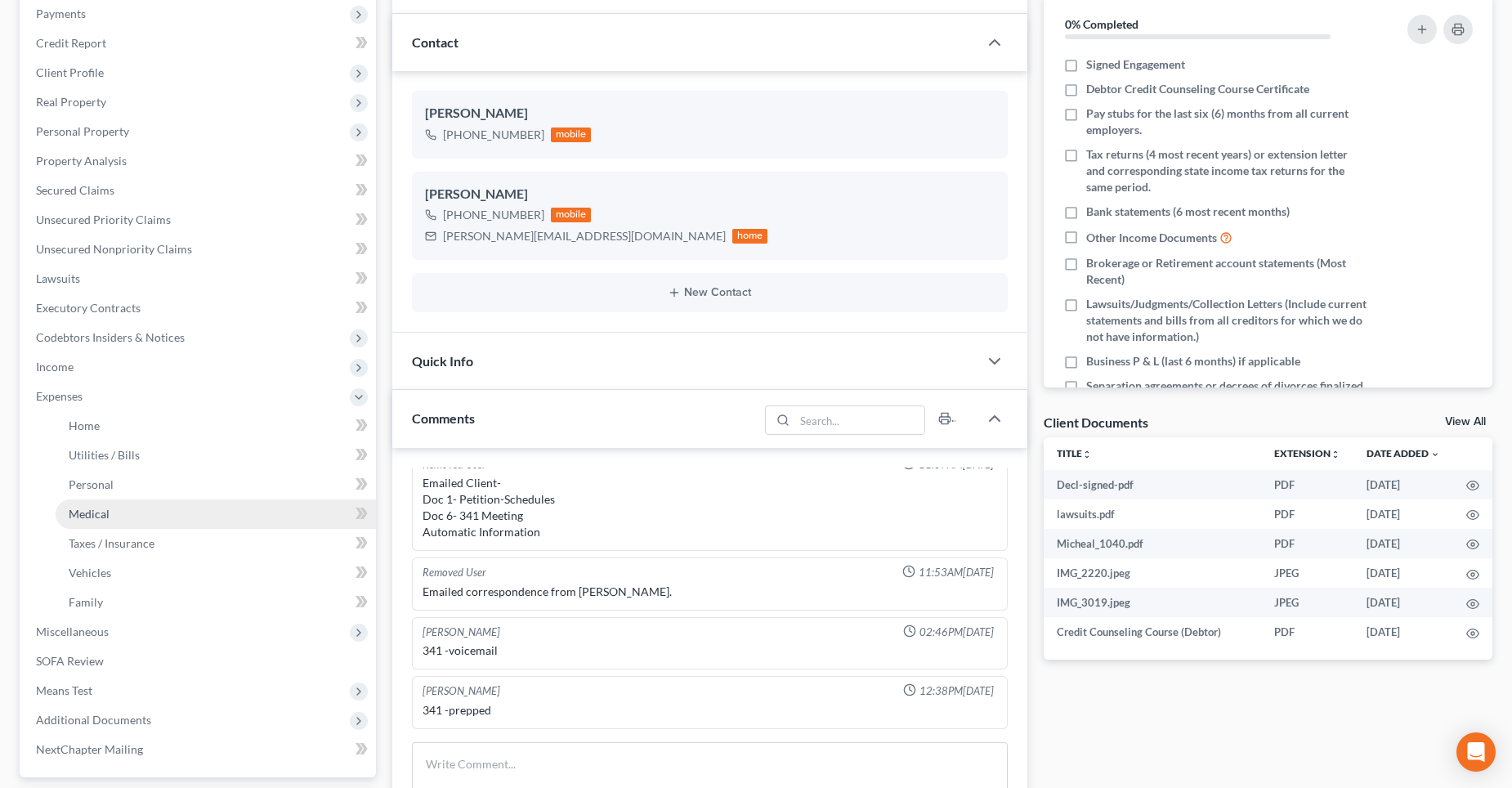
scroll to position [245, 0]
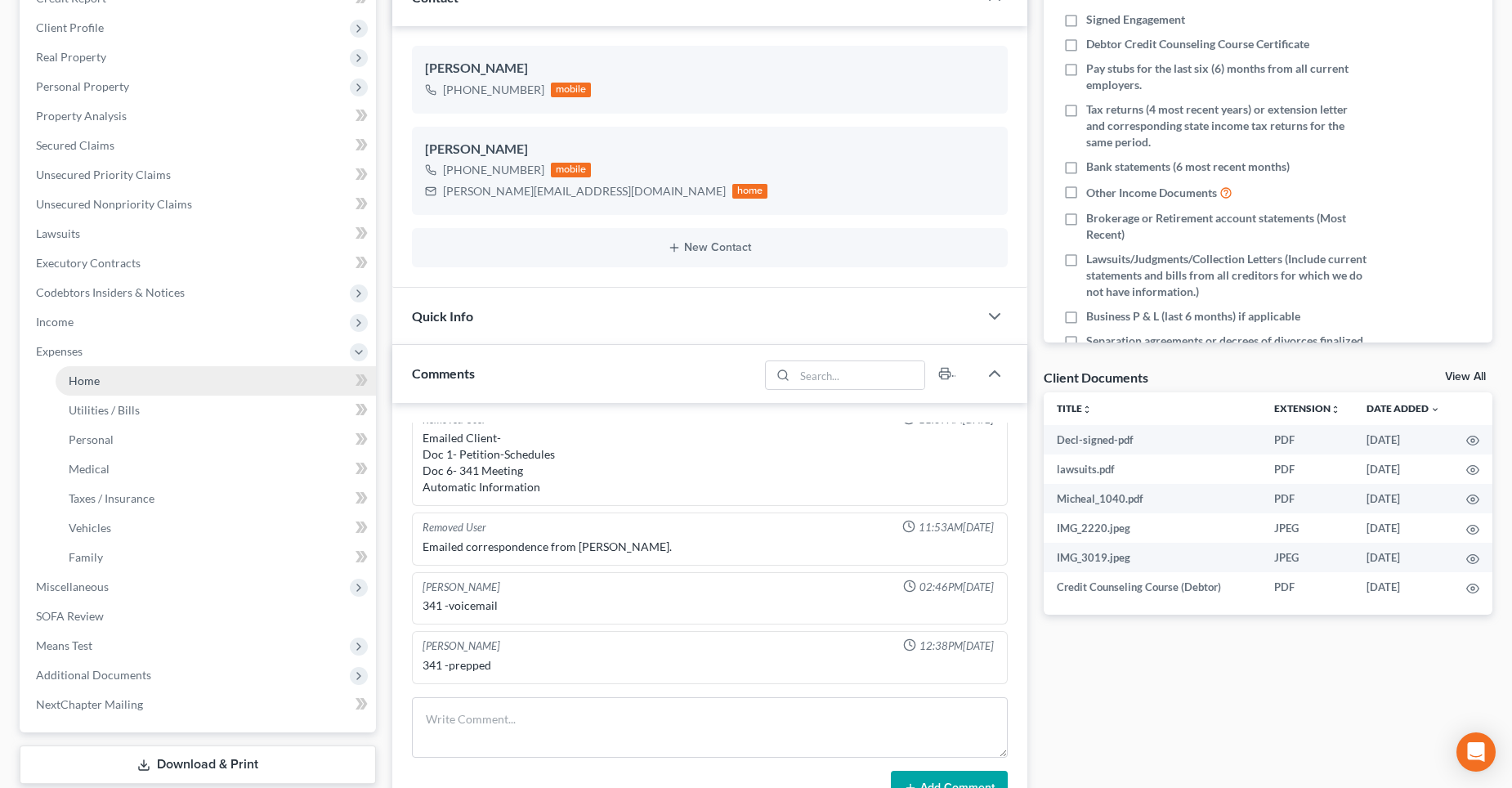
click at [117, 381] on link "Home" at bounding box center [216, 381] width 321 height 30
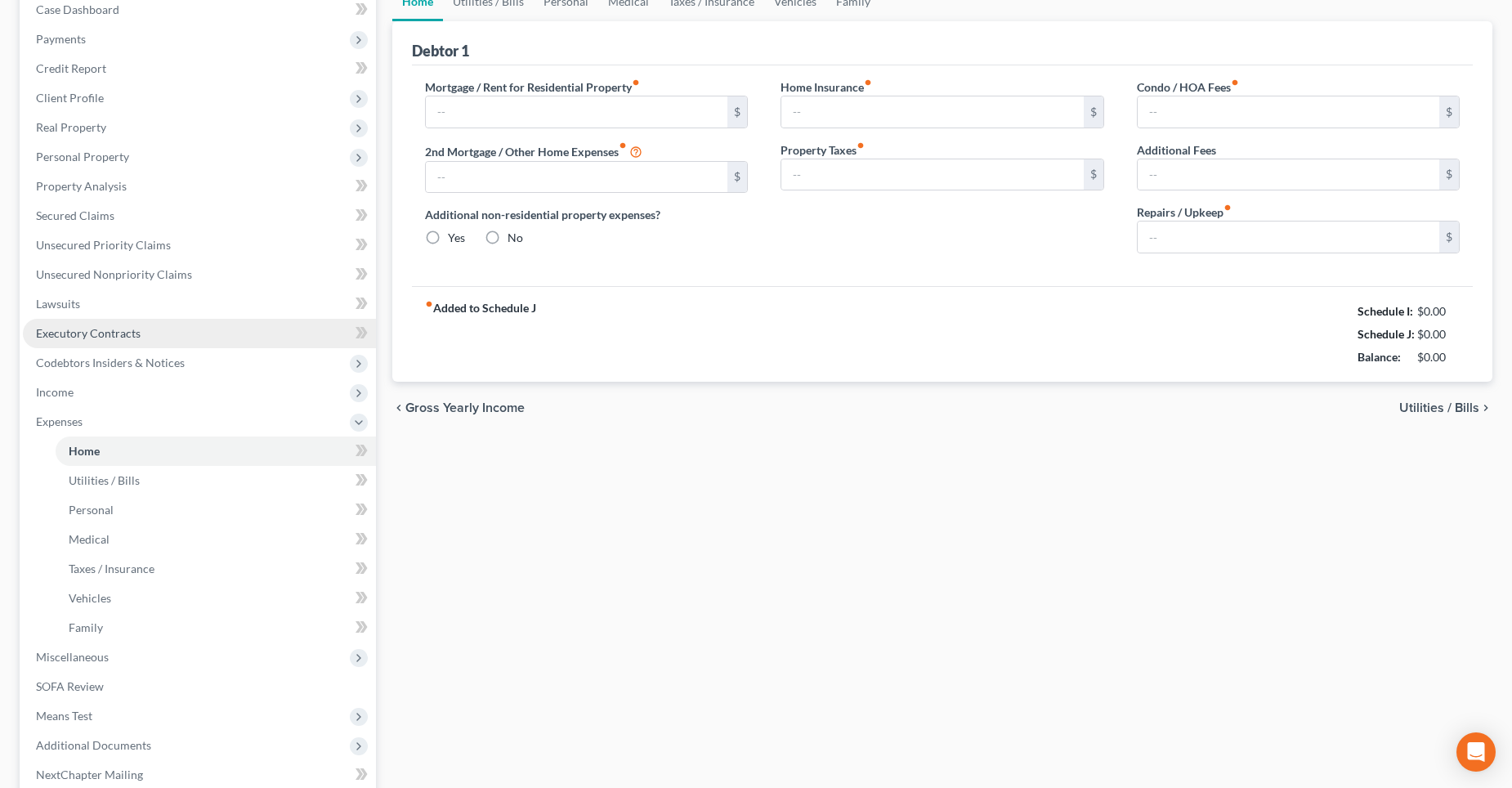
type input "2,717.00"
type input "0.00"
radio input "true"
type input "0.00"
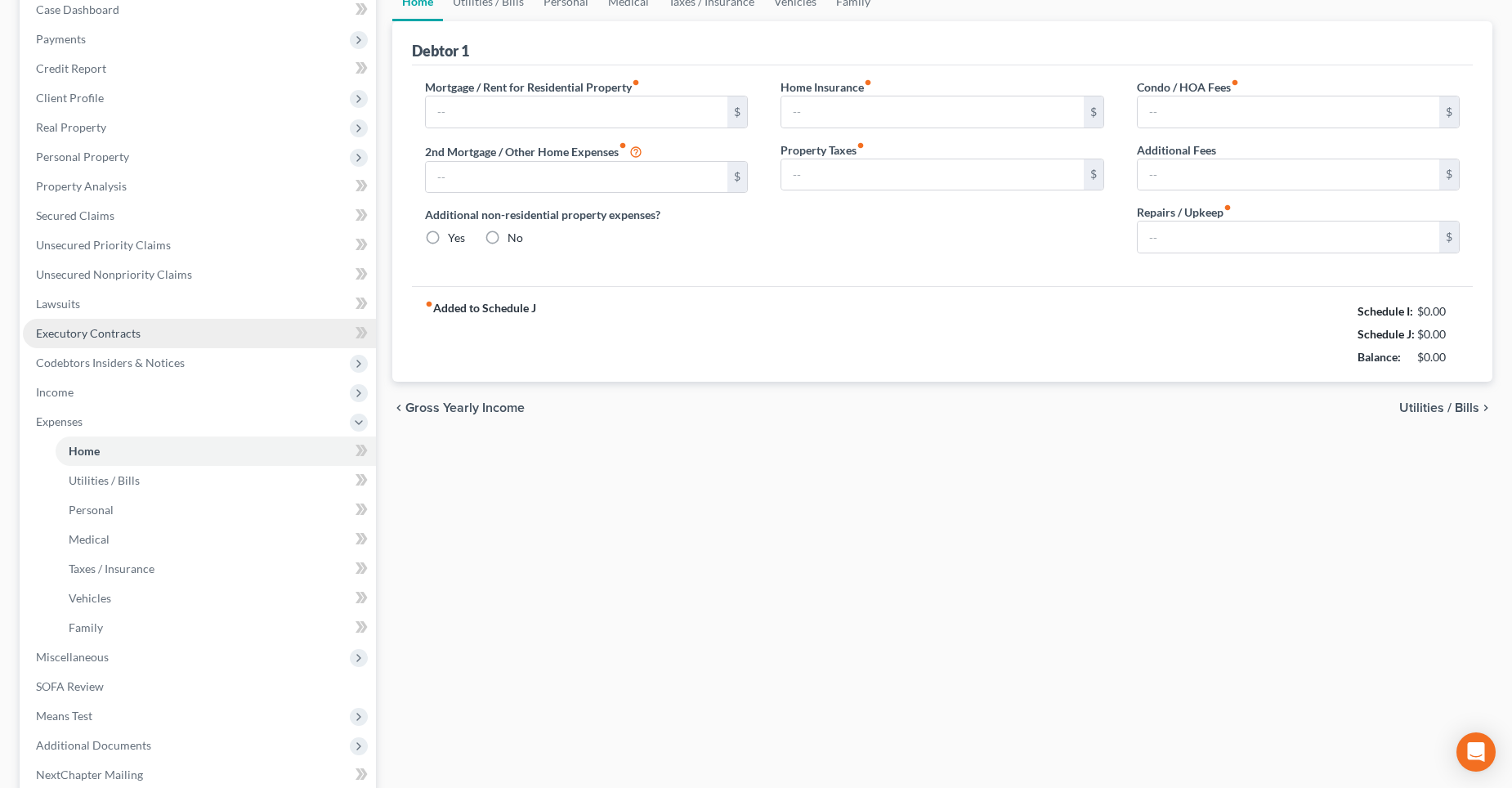
type input "0.00"
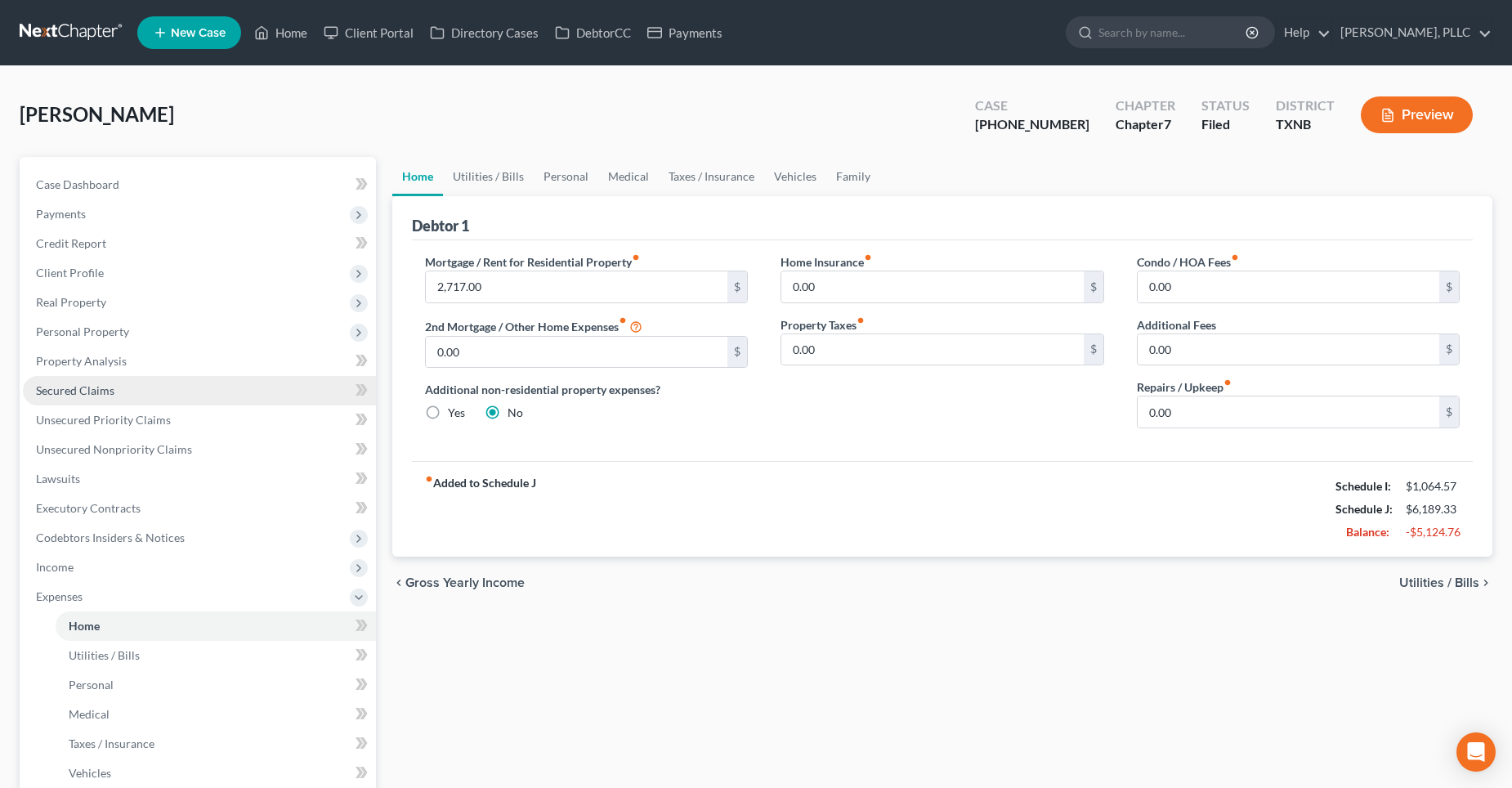
click at [73, 383] on span "Secured Claims" at bounding box center [75, 390] width 78 height 14
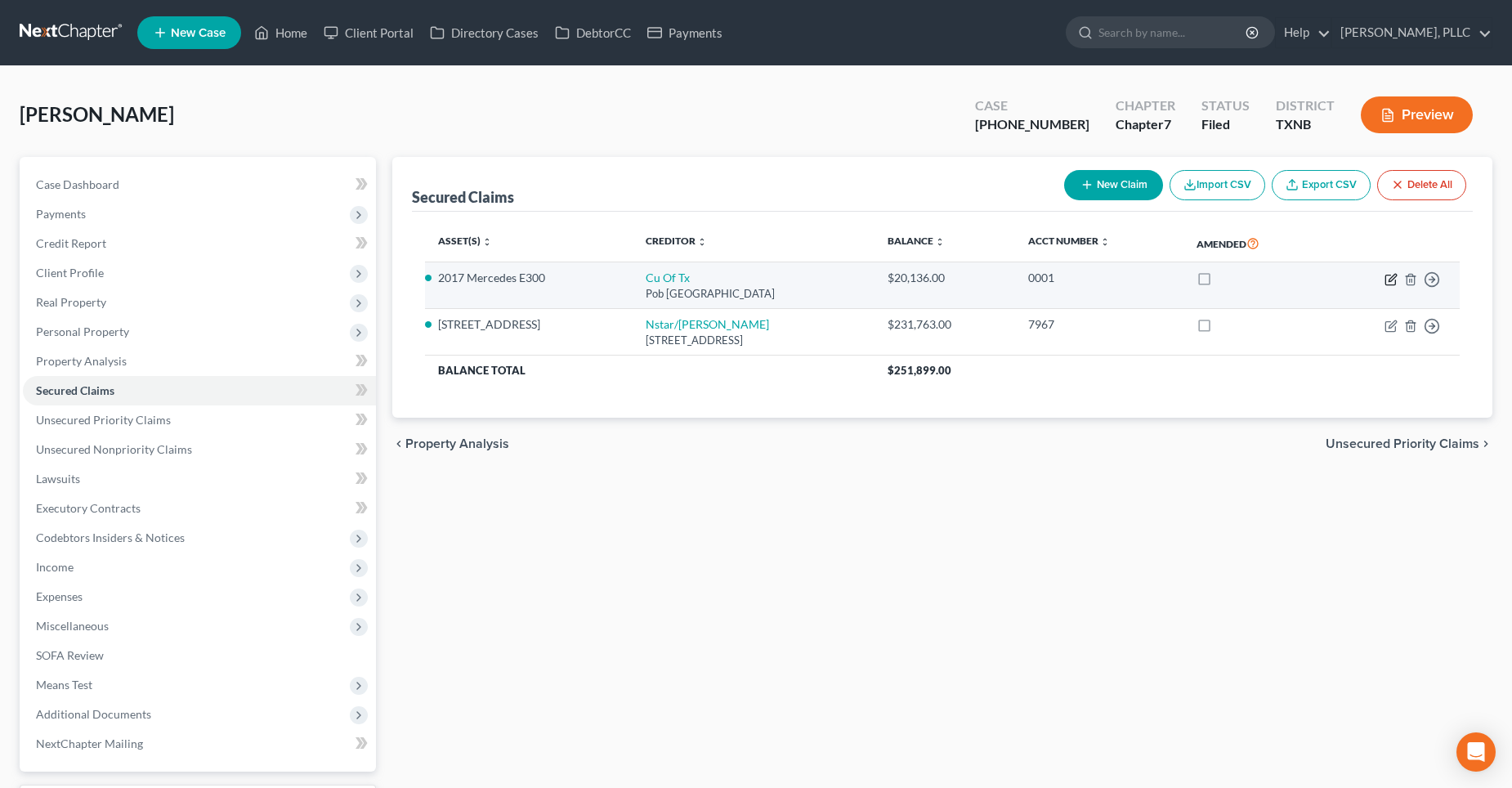
click at [1392, 278] on icon "button" at bounding box center [1391, 280] width 13 height 13
select select "45"
select select "2"
select select "0"
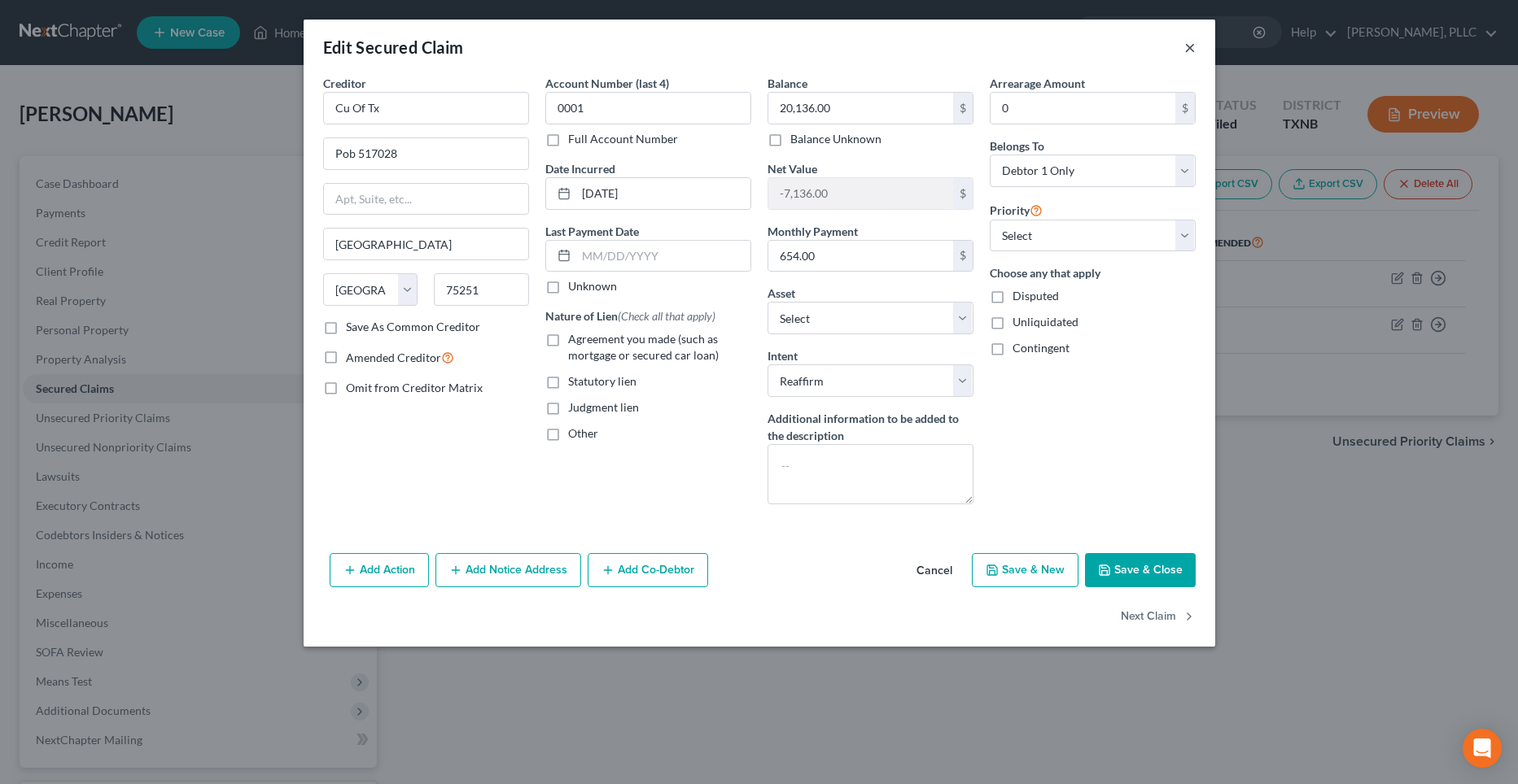
click at [1190, 48] on button "×" at bounding box center [1190, 47] width 11 height 20
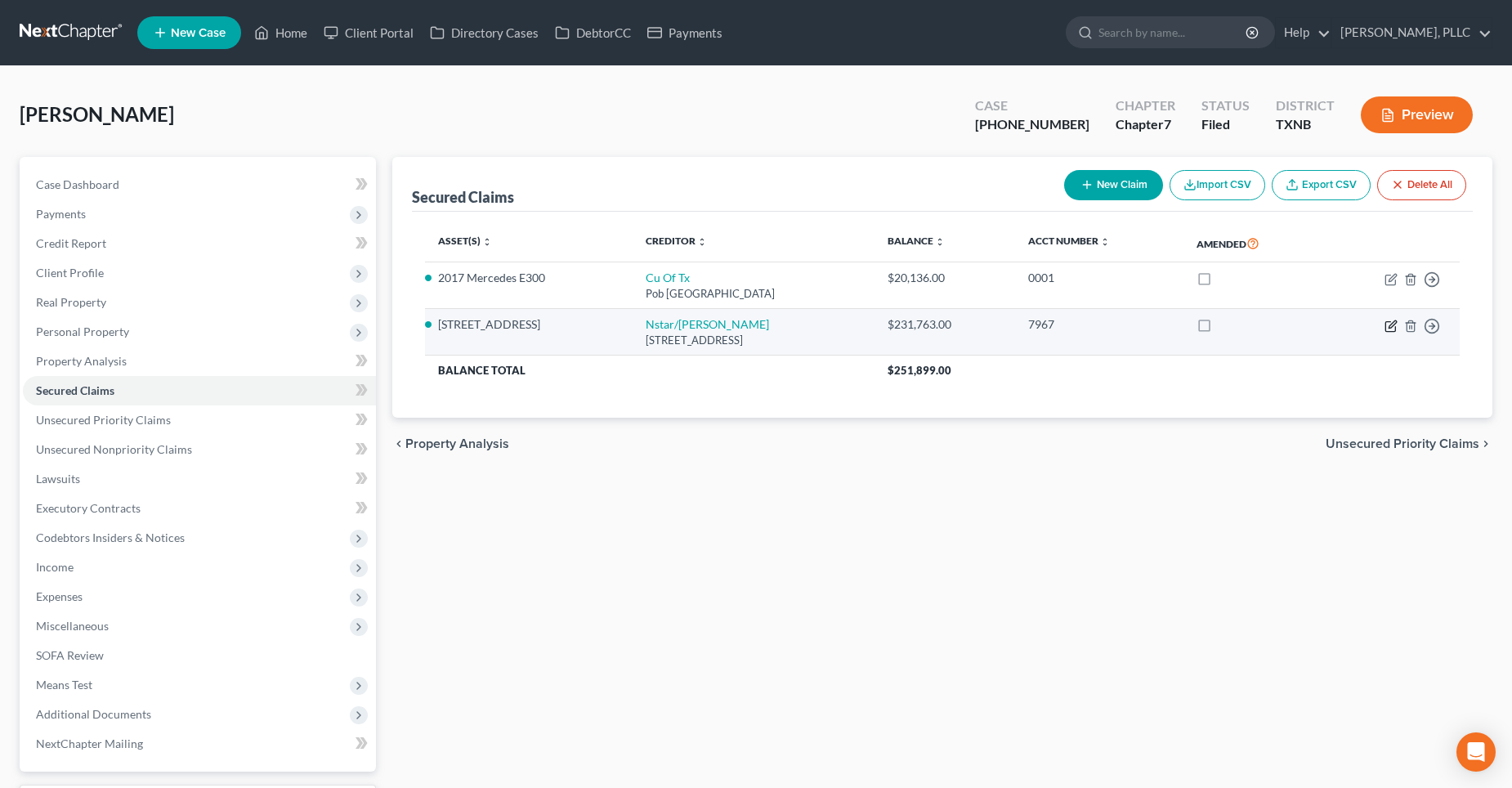
click at [1389, 327] on icon "button" at bounding box center [1392, 324] width 7 height 7
select select "45"
select select "13"
select select "2"
select select "3"
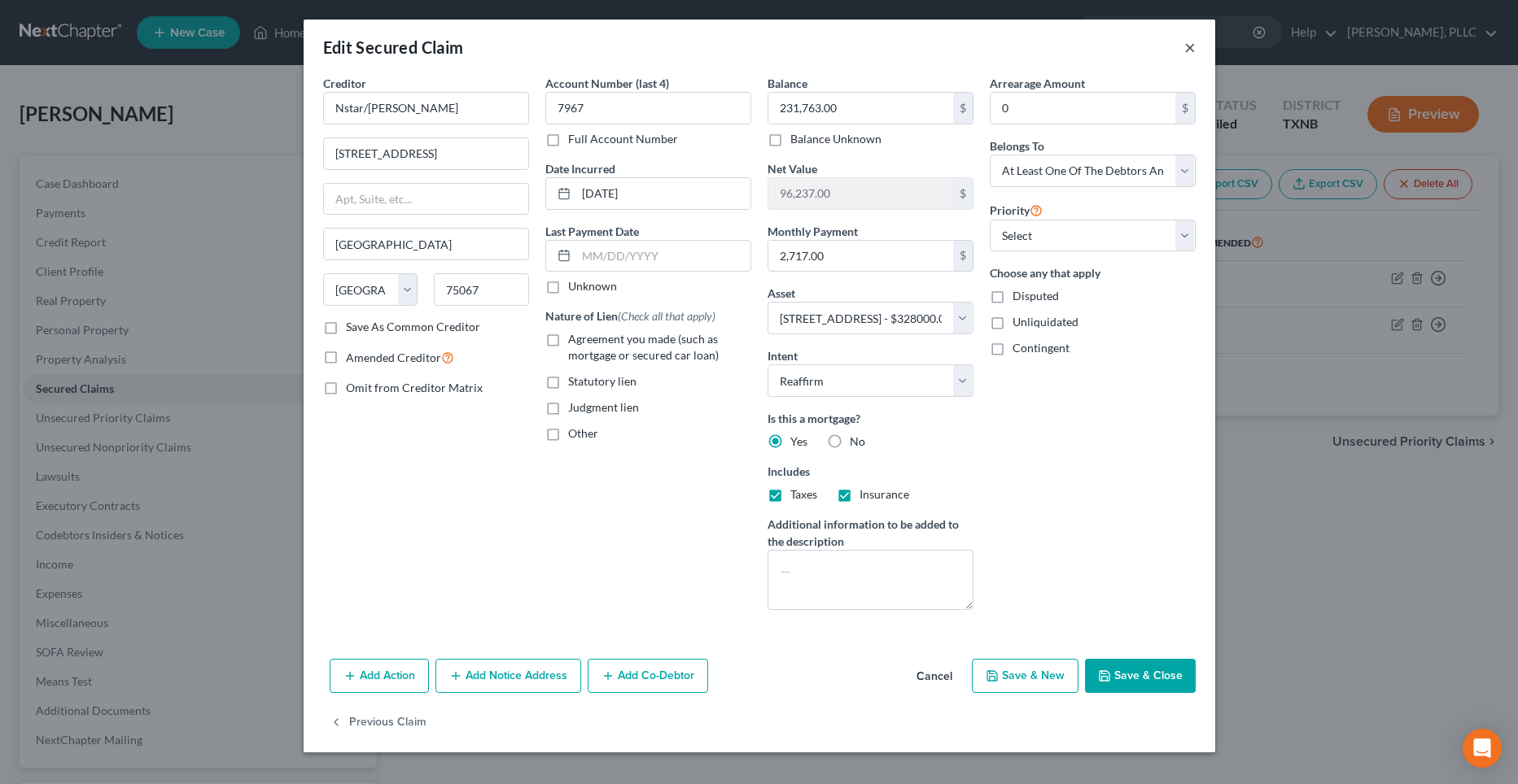
click at [1190, 48] on button "×" at bounding box center [1190, 47] width 11 height 20
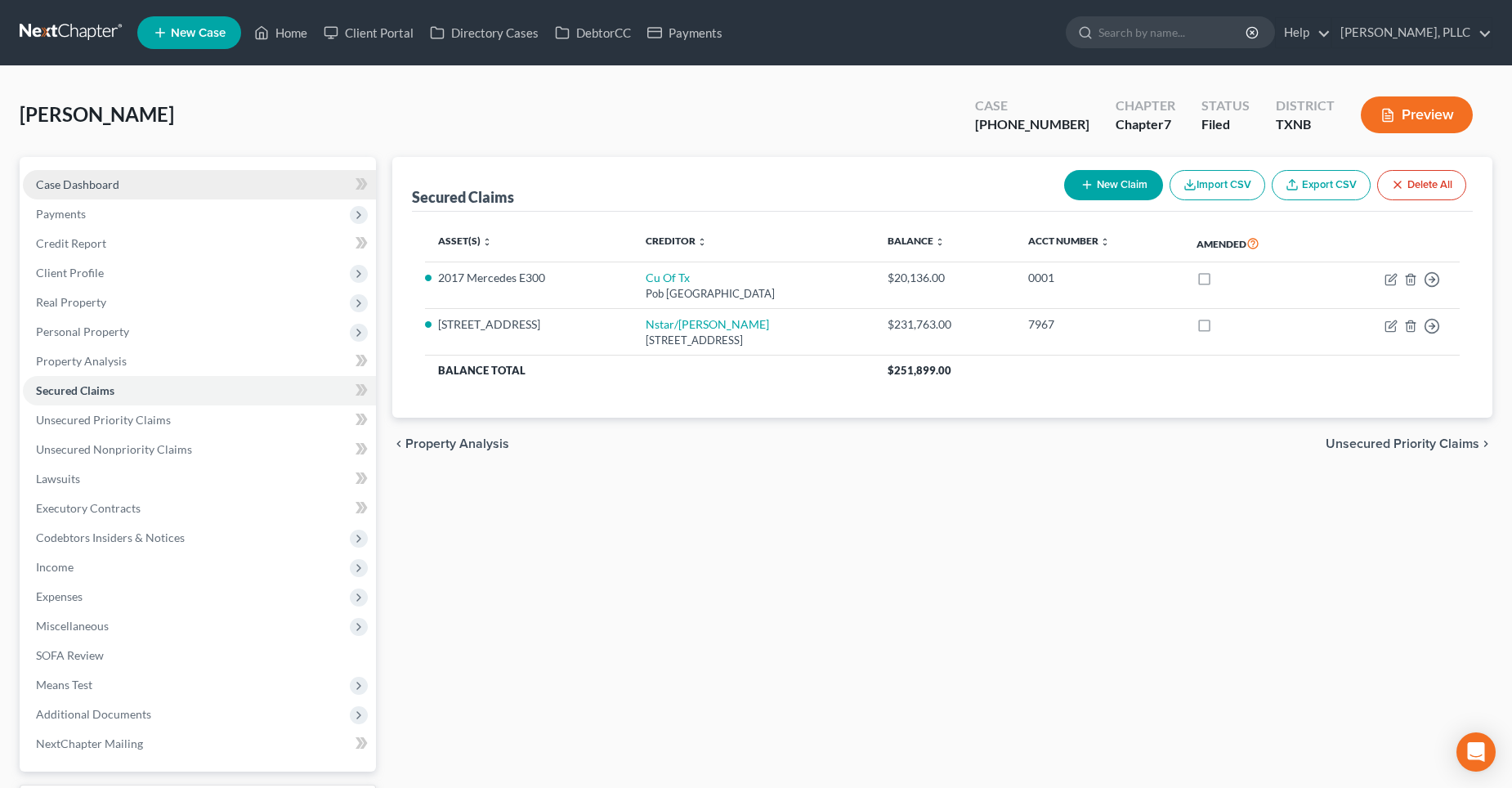
click at [62, 181] on span "Case Dashboard" at bounding box center [77, 184] width 83 height 14
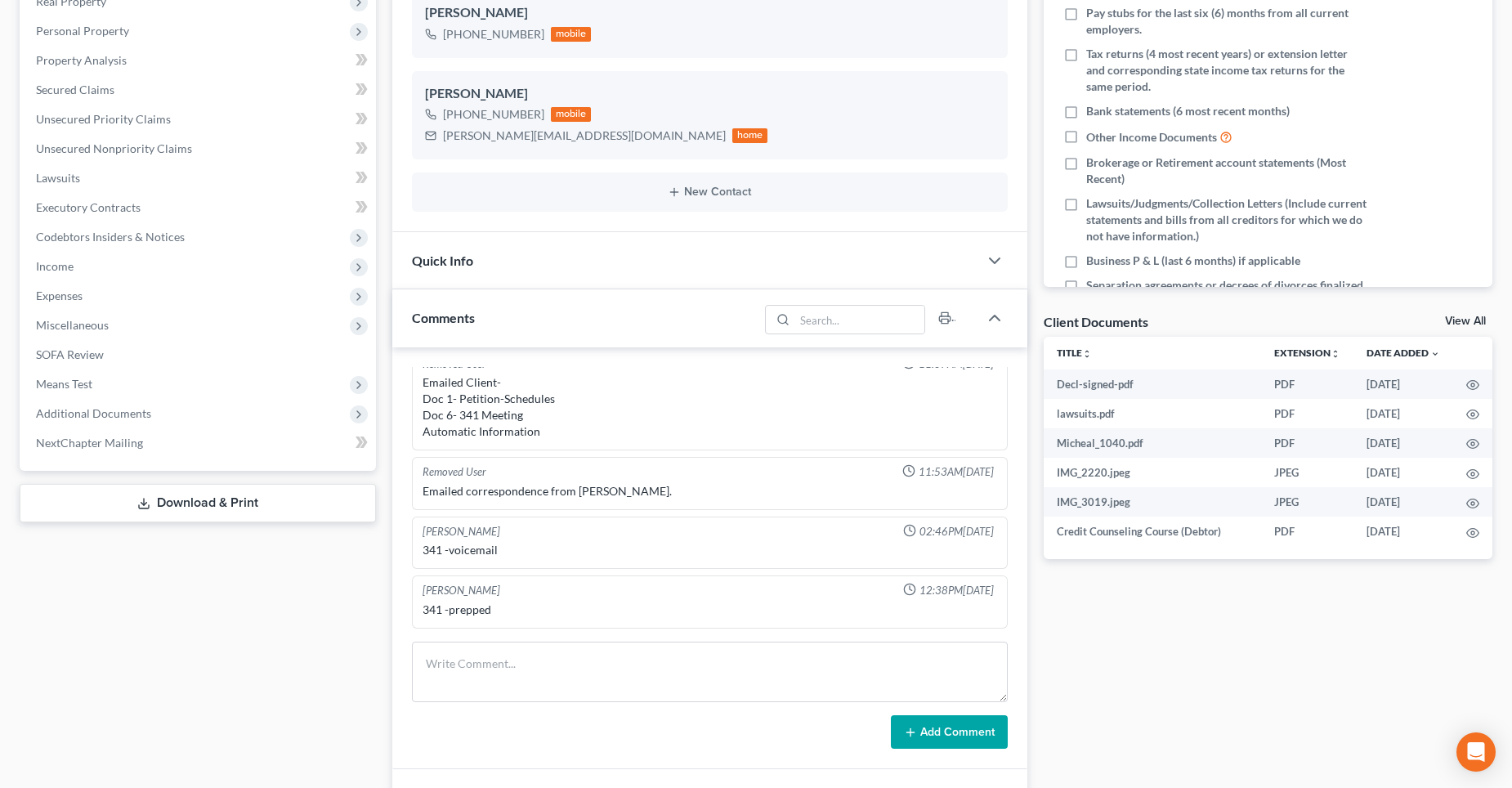
scroll to position [409, 0]
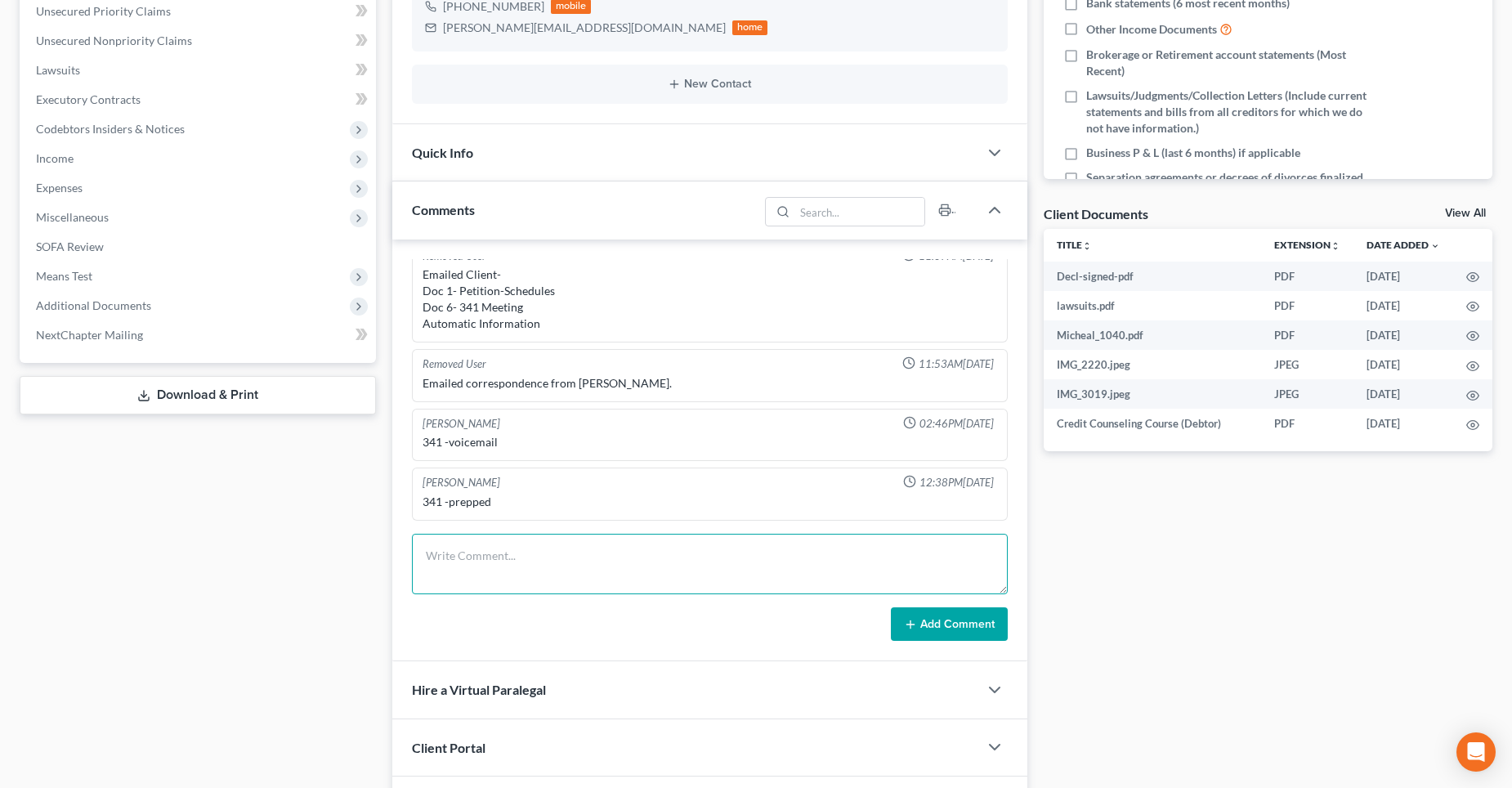
click at [452, 556] on textarea at bounding box center [710, 564] width 596 height 61
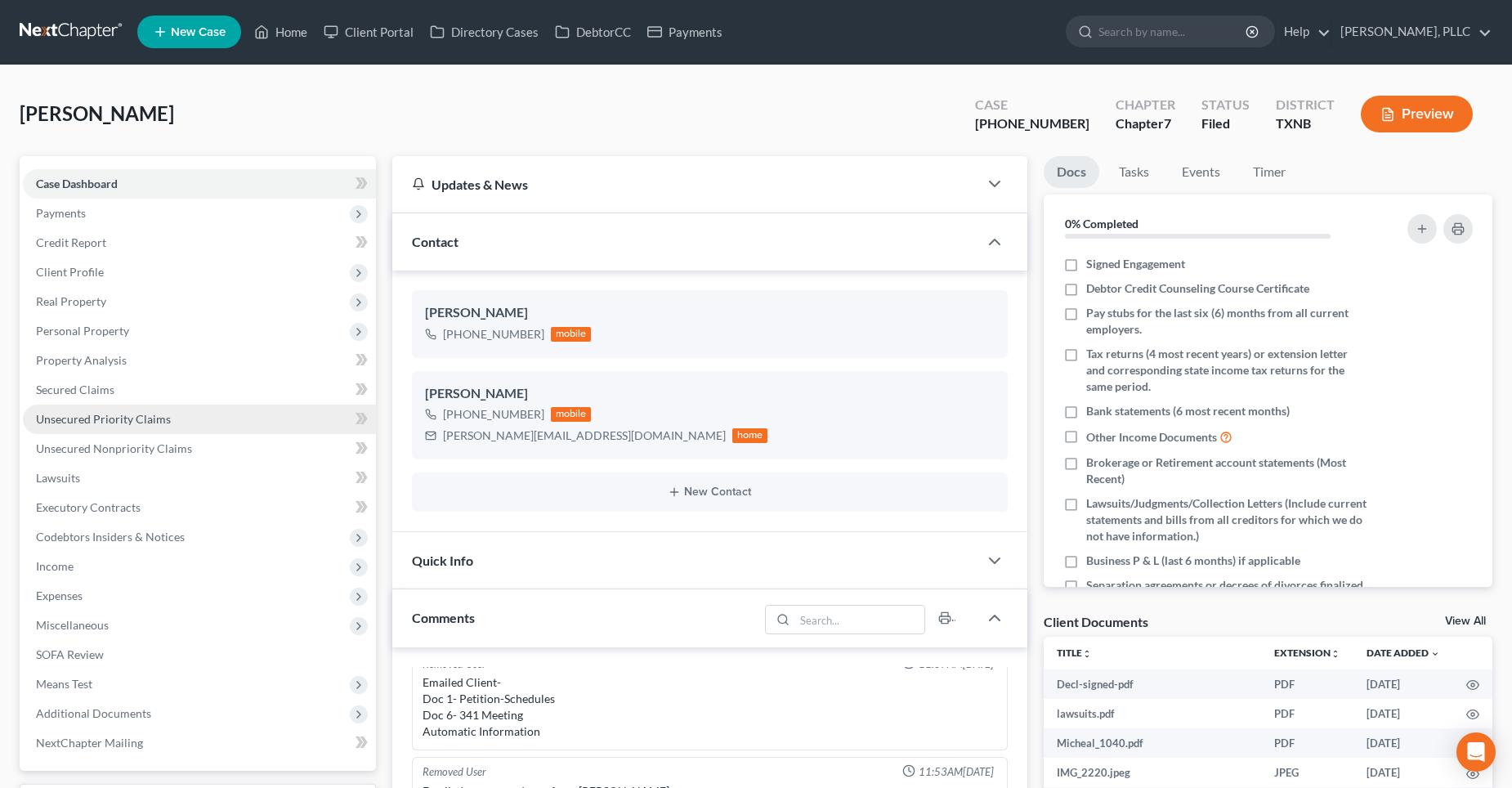
scroll to position [0, 0]
click at [95, 183] on span "Case Dashboard" at bounding box center [76, 184] width 81 height 14
click at [55, 393] on span "Secured Claims" at bounding box center [75, 390] width 78 height 14
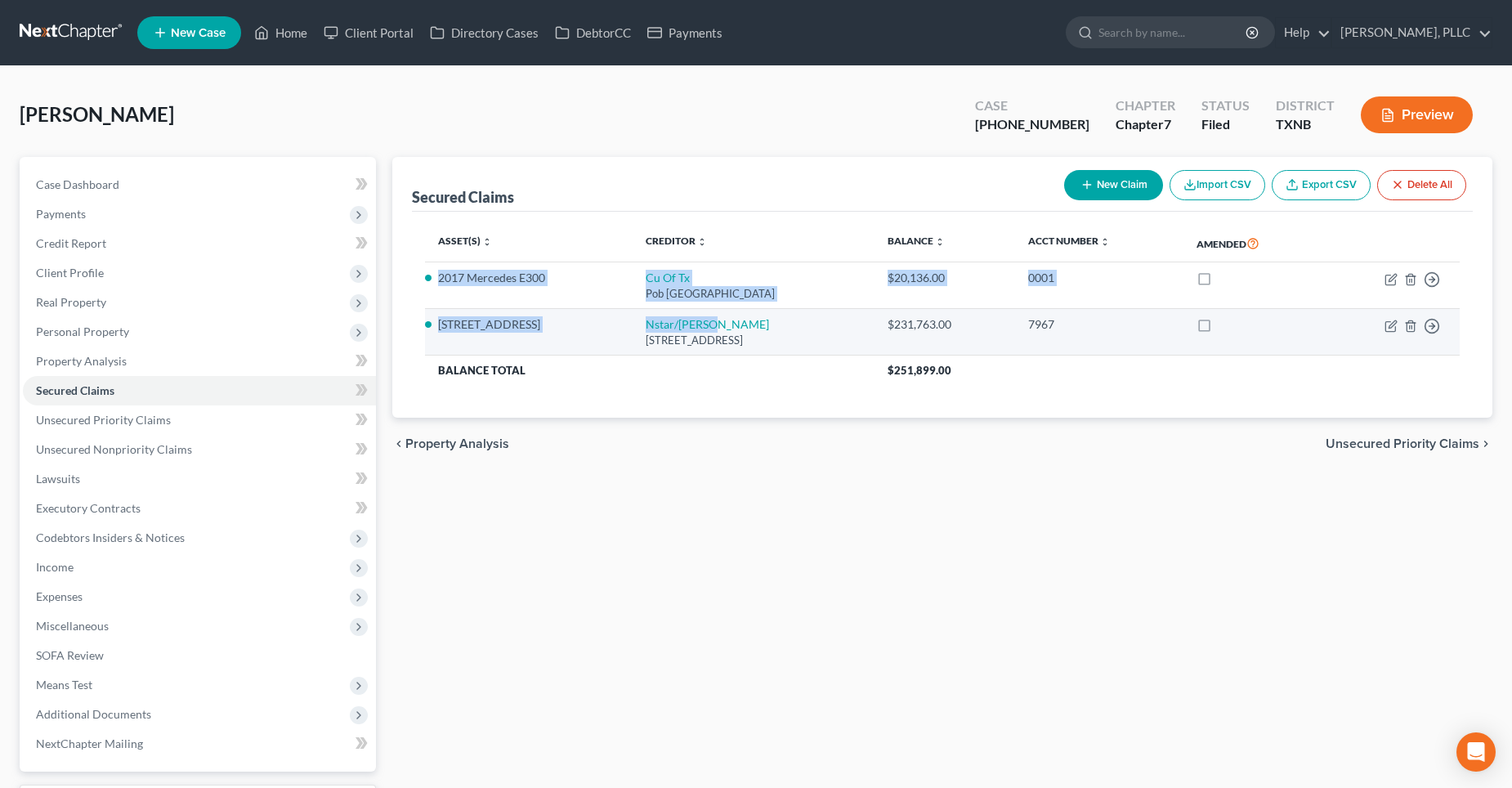
drag, startPoint x: 437, startPoint y: 276, endPoint x: 705, endPoint y: 323, distance: 272.1
click at [705, 323] on tbody "2017 Mercedes E300 Cu Of Tx Pob [GEOGRAPHIC_DATA] $20,136.00 0001 Move to E Mov…" at bounding box center [943, 323] width 1036 height 123
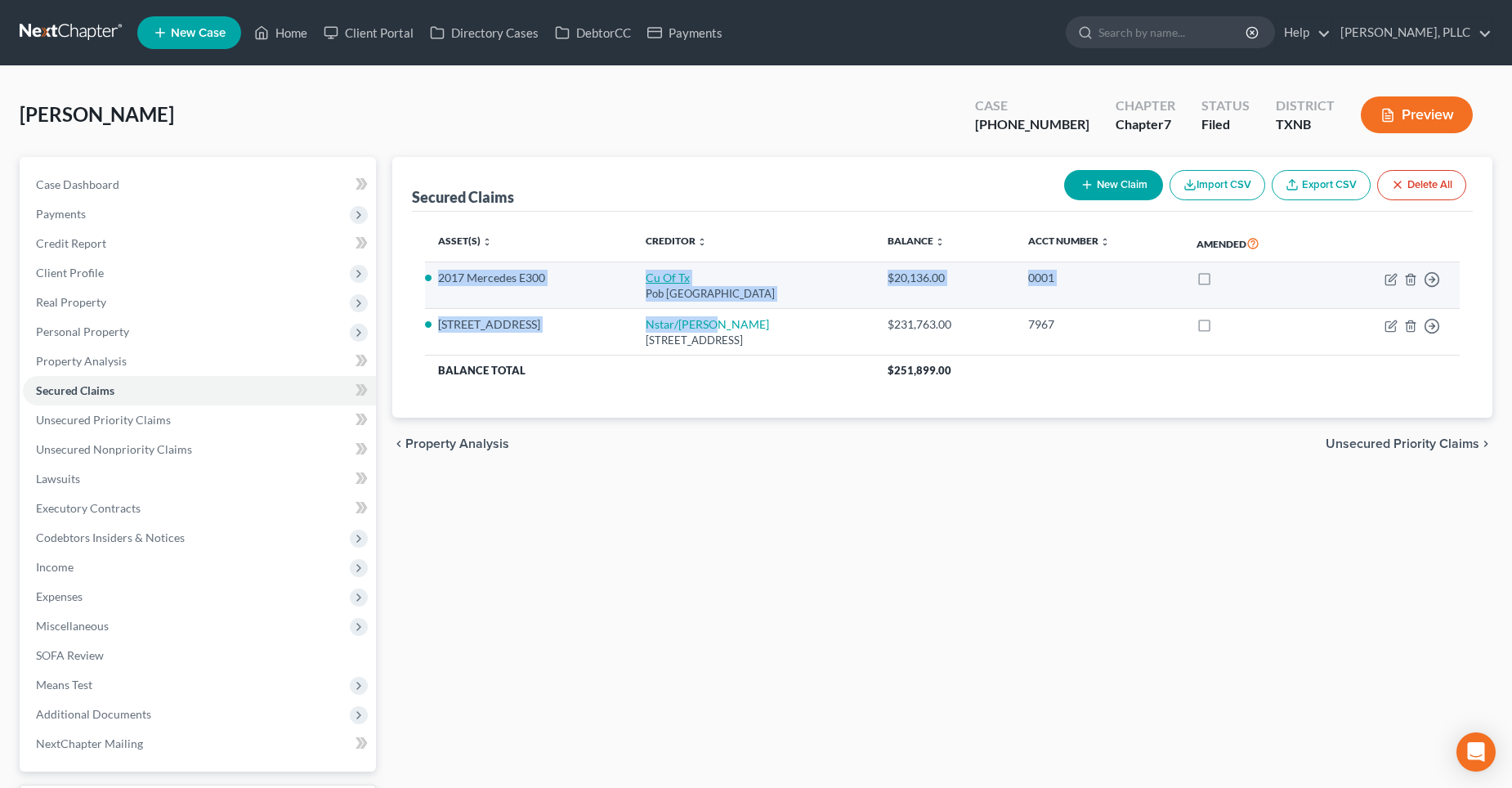
drag, startPoint x: 693, startPoint y: 313, endPoint x: 661, endPoint y: 280, distance: 46.0
copy tbody "2017 Mercedes E300 Cu Of Tx Pob [GEOGRAPHIC_DATA] $20,136.00 0001 Move to E Mov…"
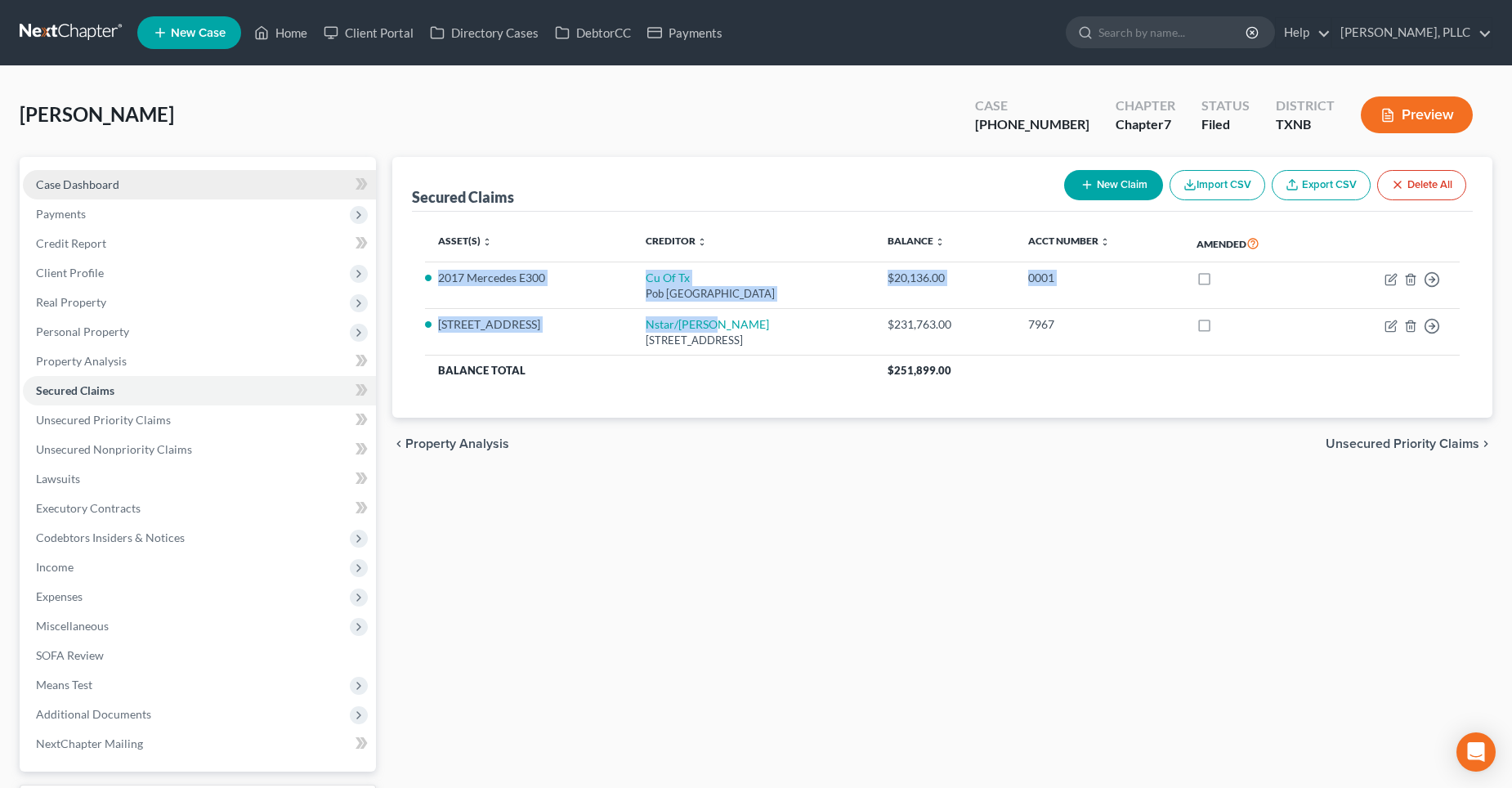
click at [128, 183] on link "Case Dashboard" at bounding box center [200, 185] width 354 height 30
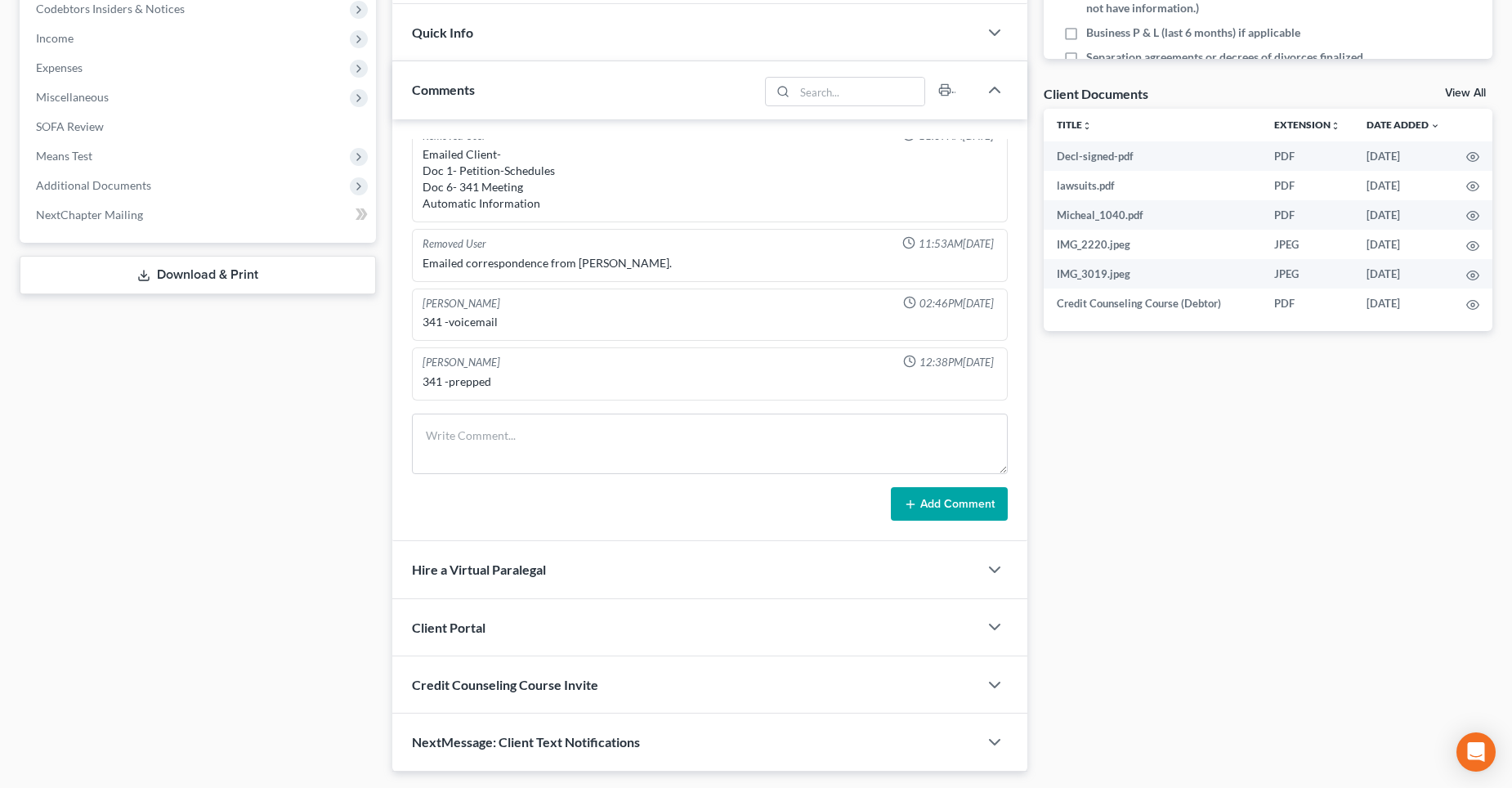
scroll to position [572, 0]
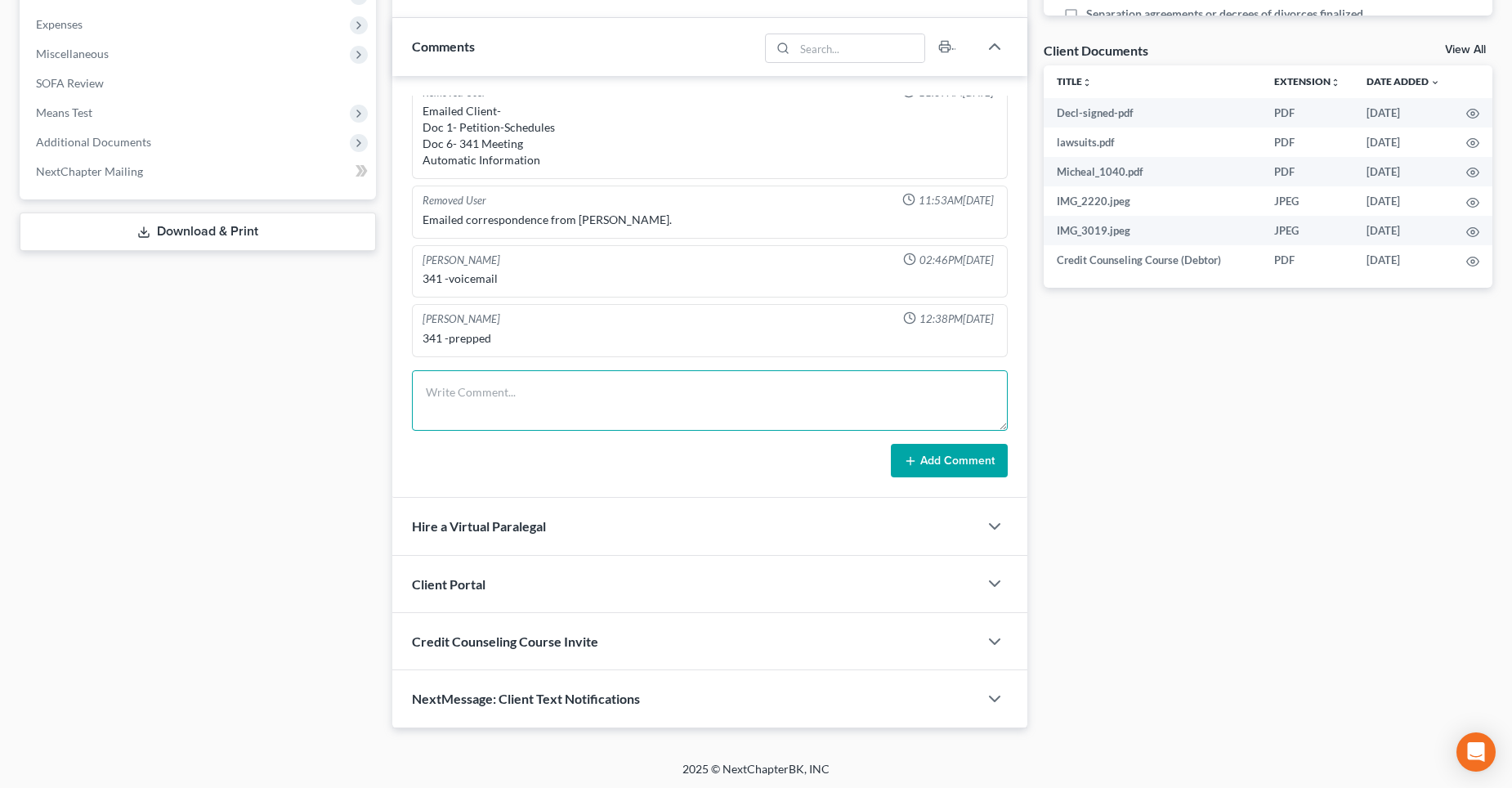
click at [461, 383] on textarea at bounding box center [710, 401] width 596 height 61
paste textarea "2017 Mercedes E300 Cu Of Tx Pob [GEOGRAPHIC_DATA] $20,136.00 0001 [STREET_ADDRE…"
click at [423, 407] on textarea "2017 Mercedes E300 Cu Of Tx Pob [GEOGRAPHIC_DATA] $20,136.00 0001 [STREET_ADDRE…" at bounding box center [710, 401] width 596 height 61
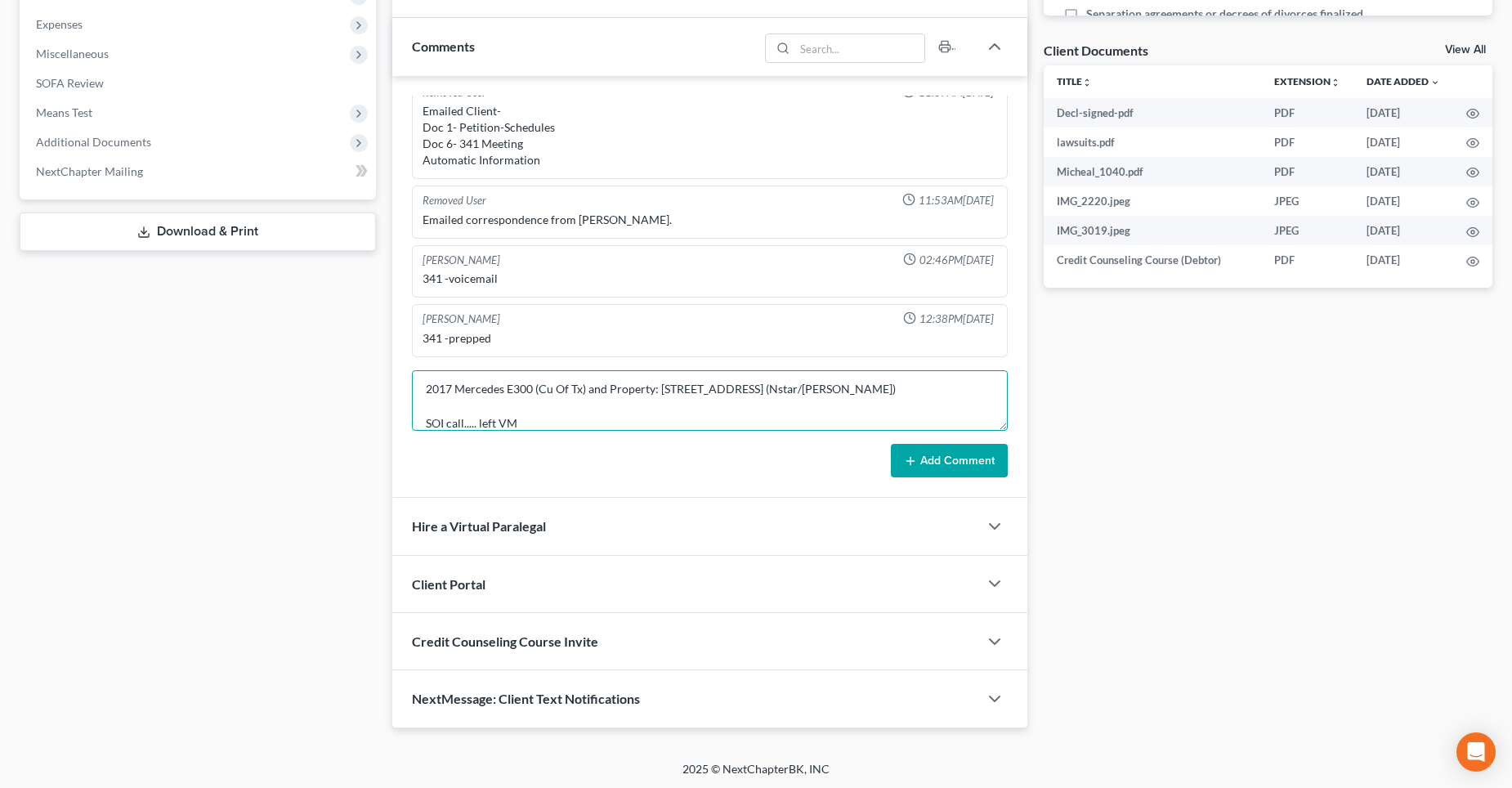
type textarea "2017 Mercedes E300 (Cu Of Tx) and Property: [STREET_ADDRESS] (Nstar/[PERSON_NAM…"
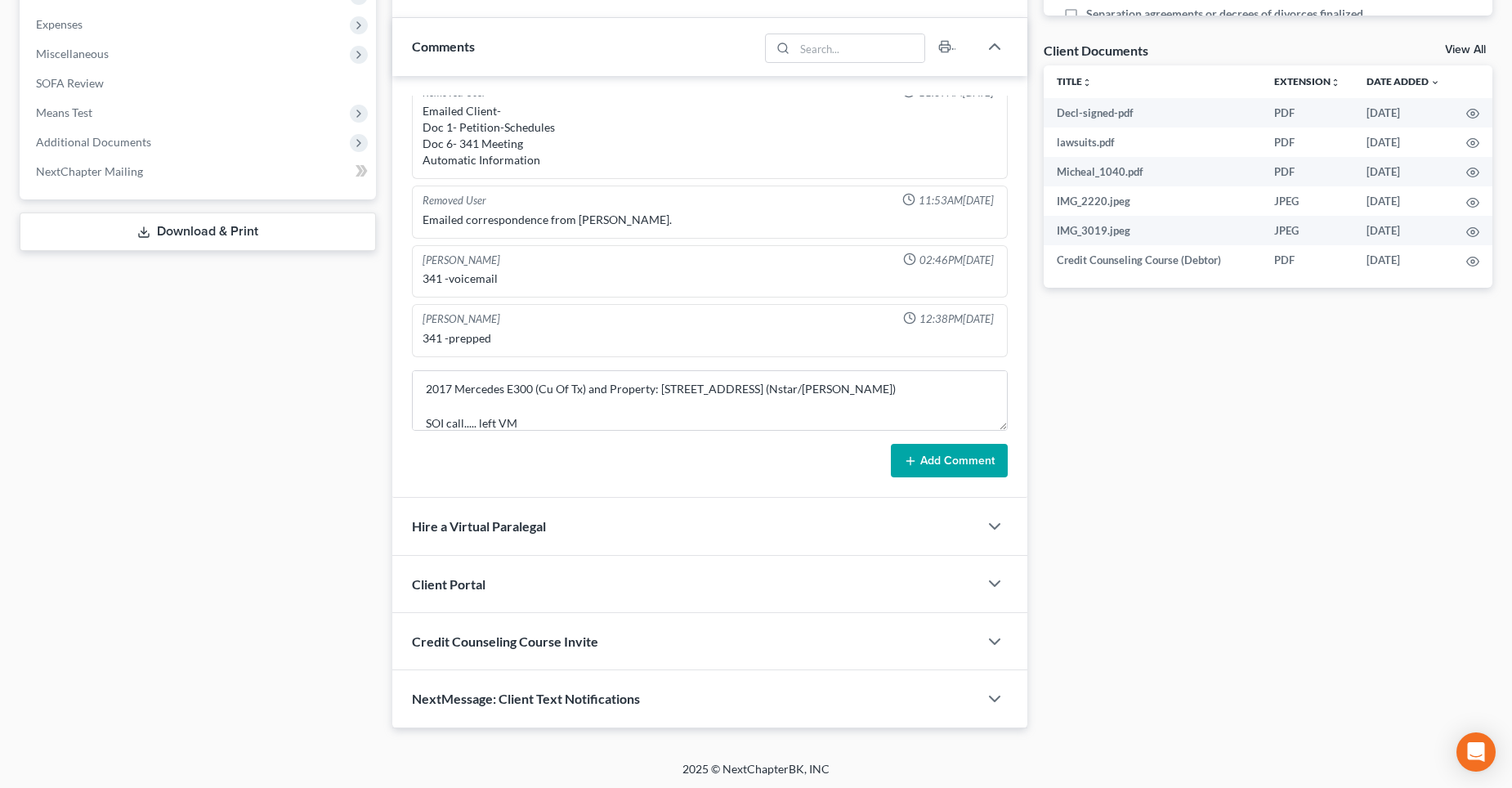
click at [928, 460] on button "Add Comment" at bounding box center [950, 461] width 117 height 35
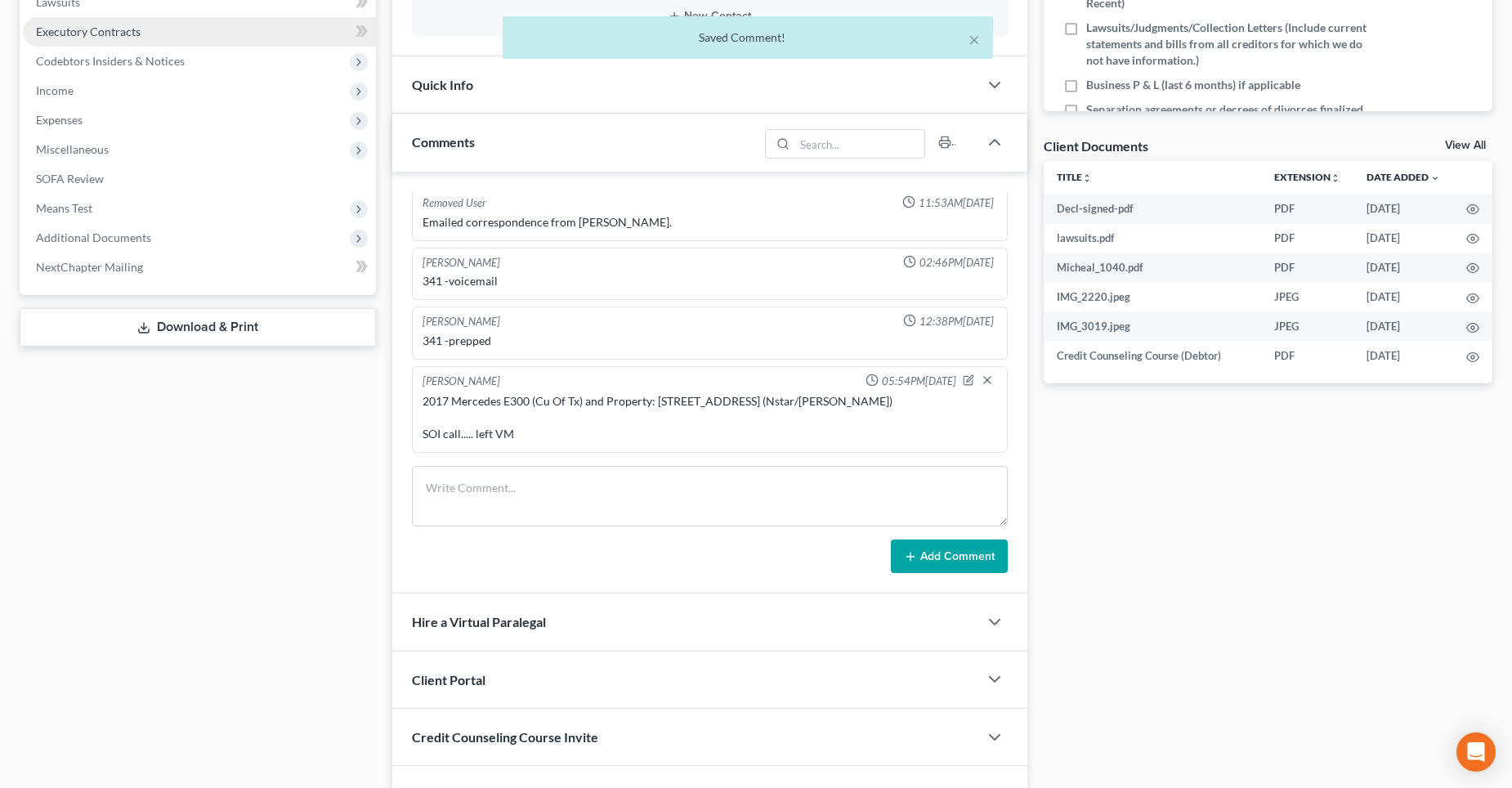
scroll to position [491, 0]
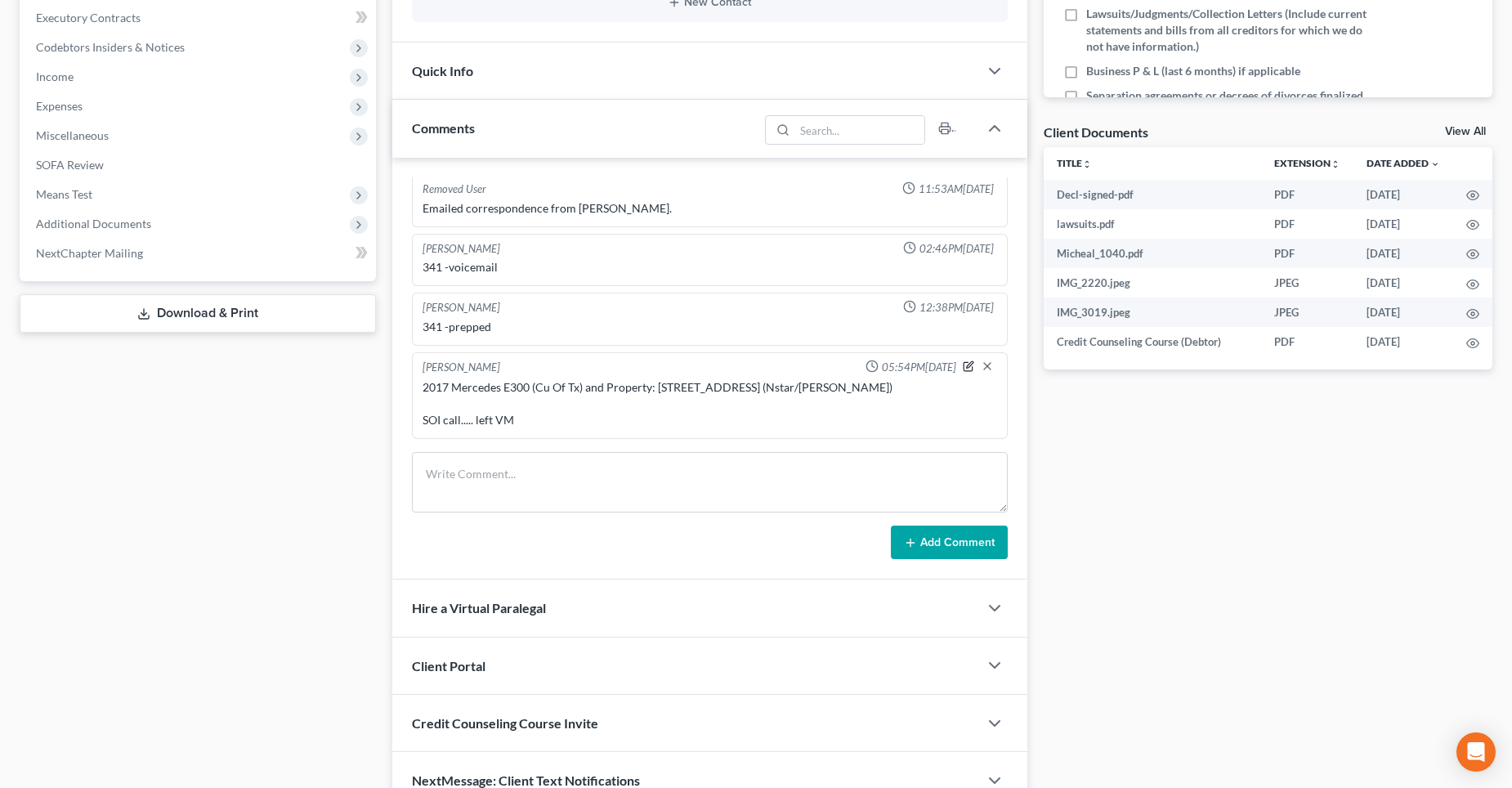
click at [966, 367] on icon "button" at bounding box center [969, 364] width 7 height 7
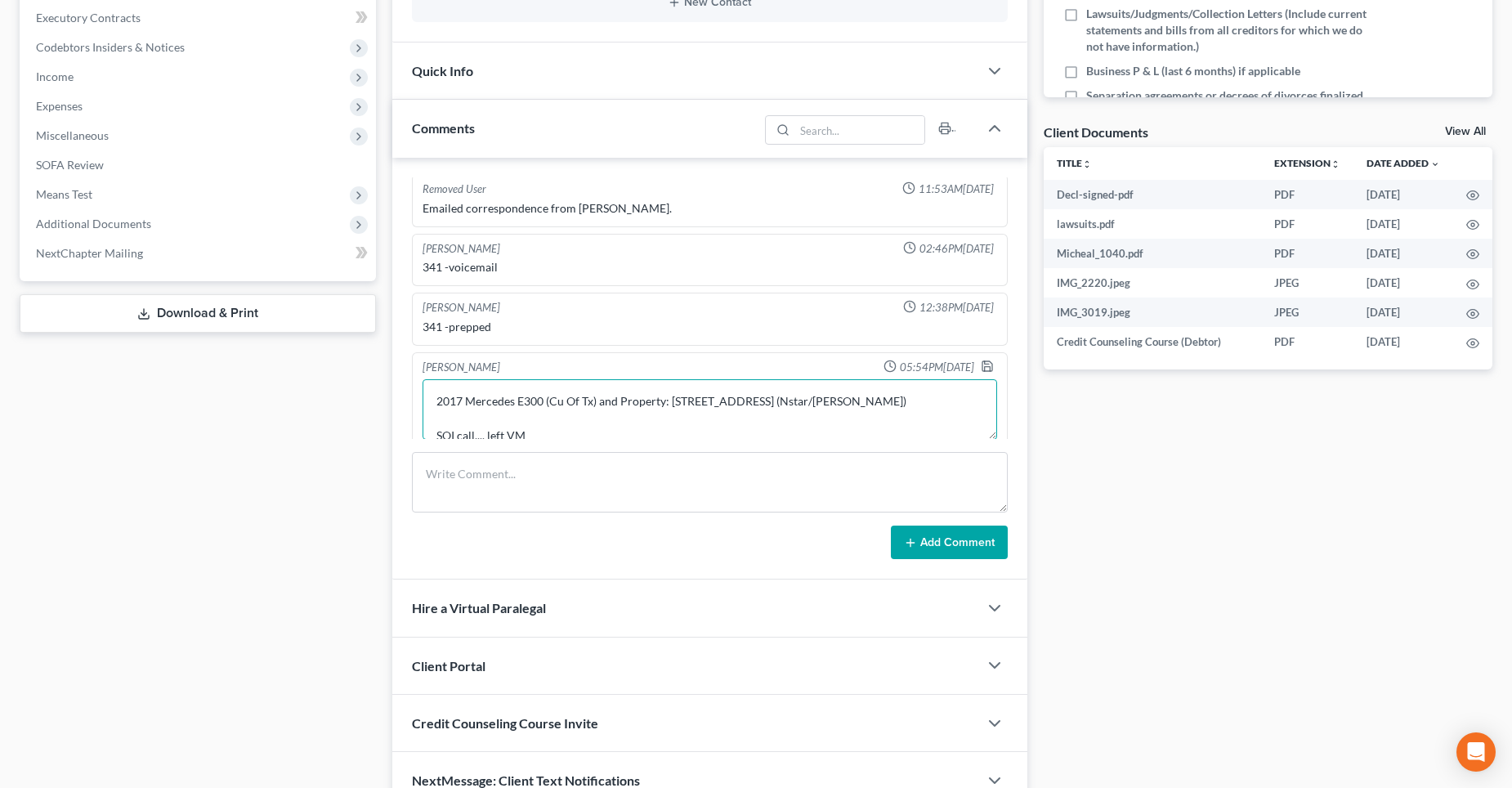
scroll to position [3, 0]
type textarea "2017 Mercedes E300 (Cu Of Tx) and Property: [STREET_ADDRESS] (Nstar/[PERSON_NAM…"
click at [926, 536] on button "Add Comment" at bounding box center [950, 543] width 117 height 35
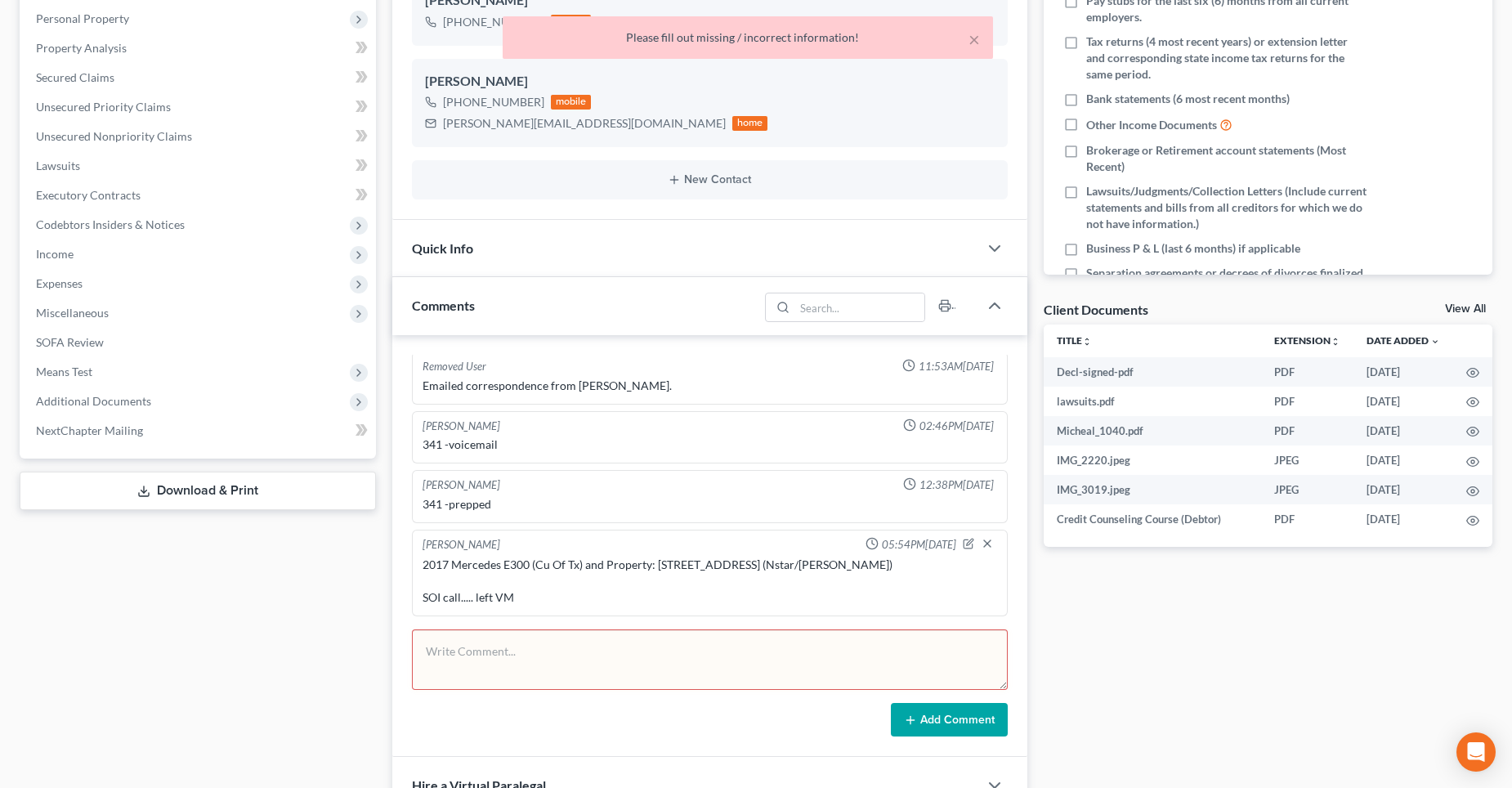
scroll to position [0, 0]
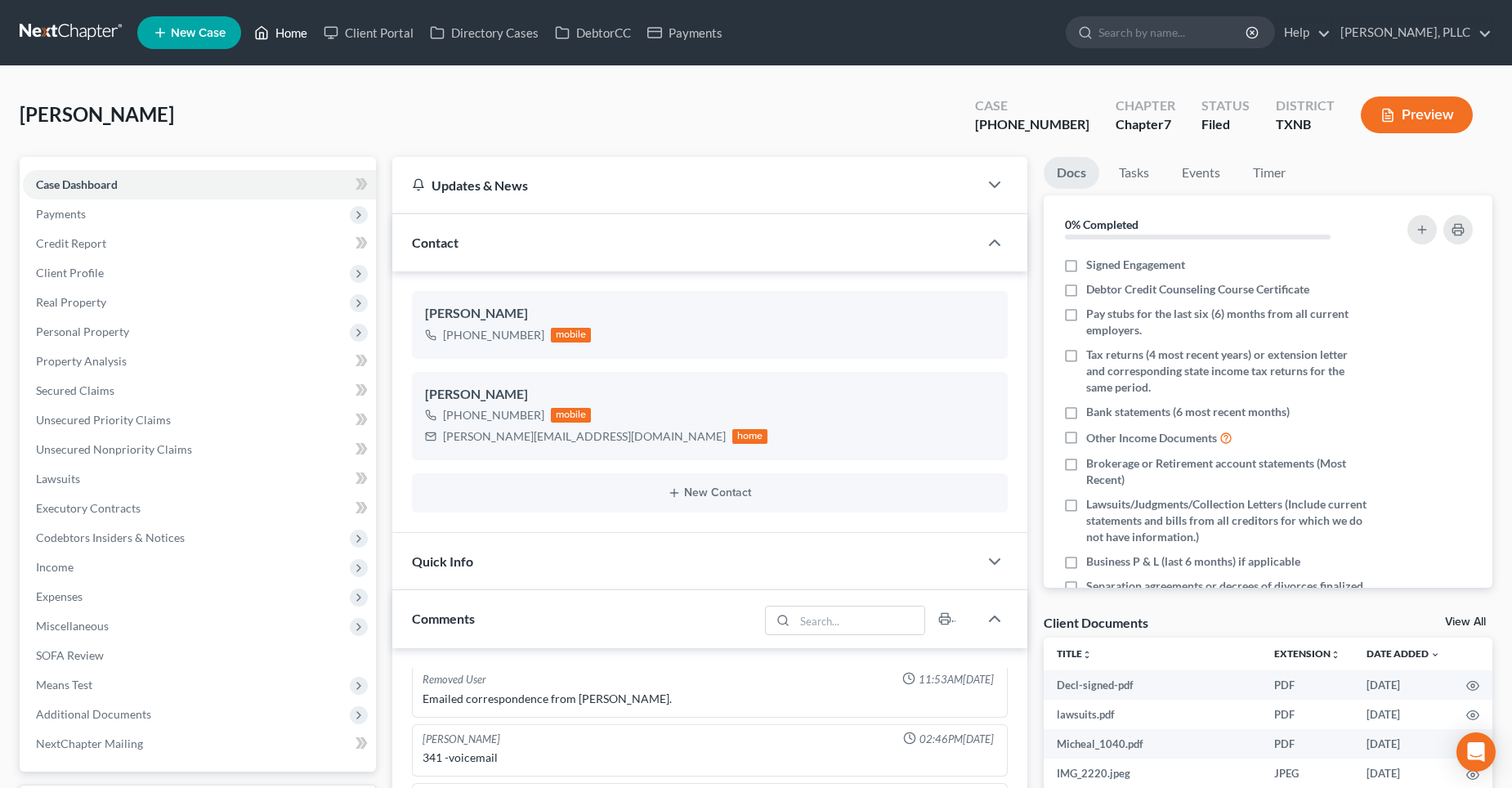
click at [290, 35] on div "Home New Case Client Portal Directory Cases DebtorCC Payments [PERSON_NAME], PL…" at bounding box center [756, 681] width 1512 height 1363
click at [292, 33] on link "Home" at bounding box center [280, 33] width 70 height 30
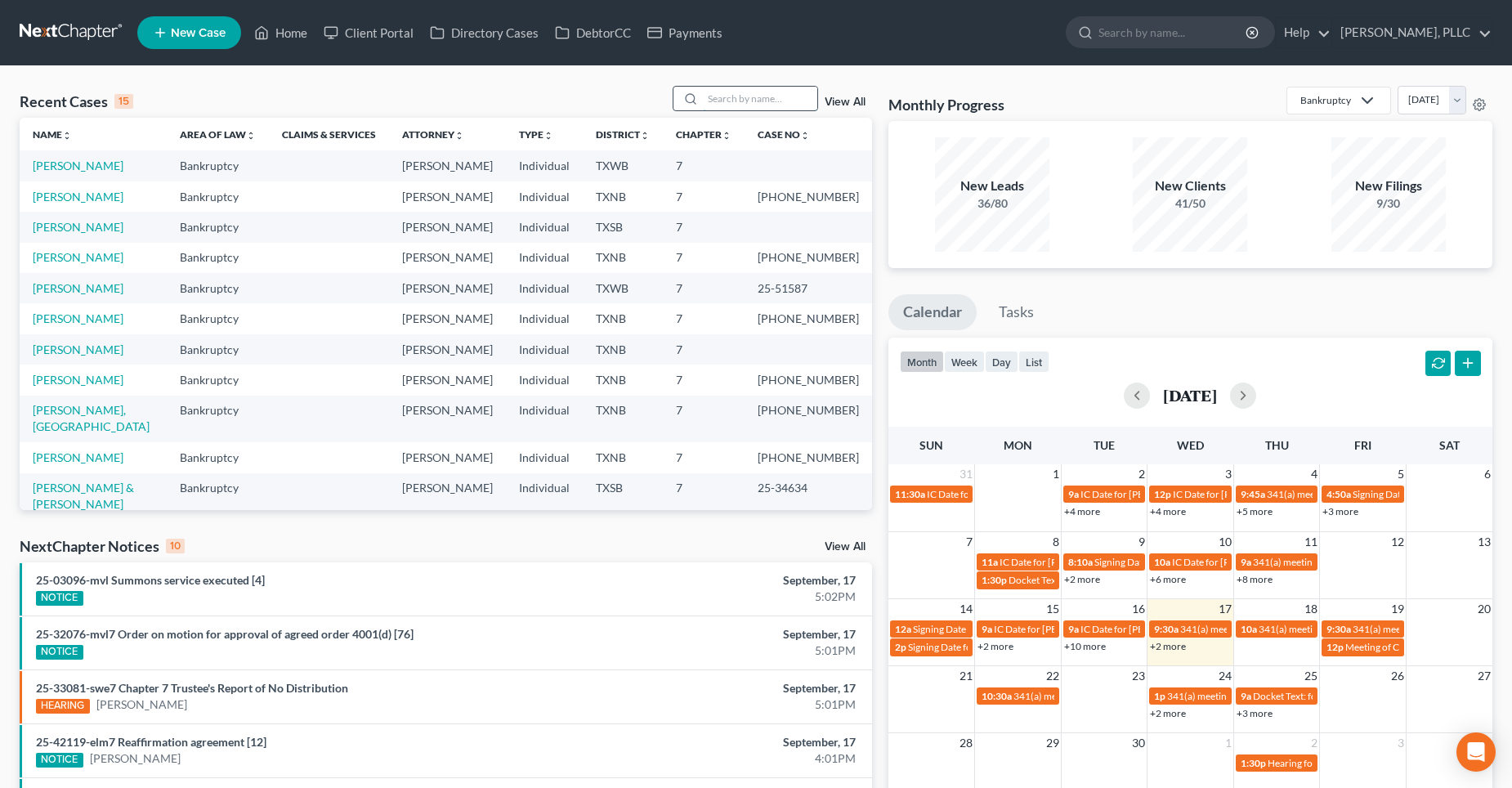
click at [733, 97] on input "search" at bounding box center [760, 98] width 114 height 24
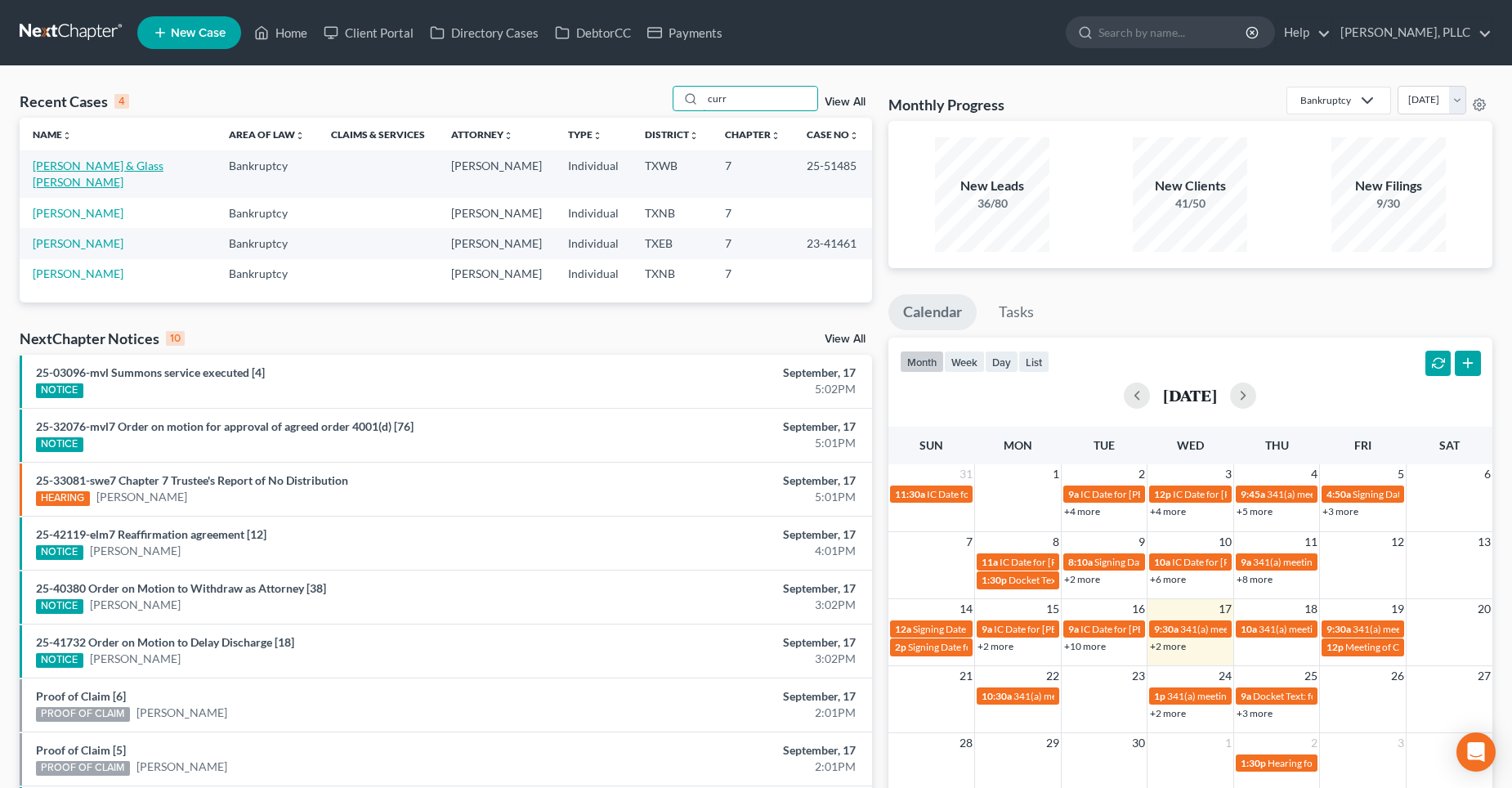
type input "curr"
click at [87, 165] on link "[PERSON_NAME] & Glass [PERSON_NAME]" at bounding box center [98, 174] width 131 height 30
select select "4"
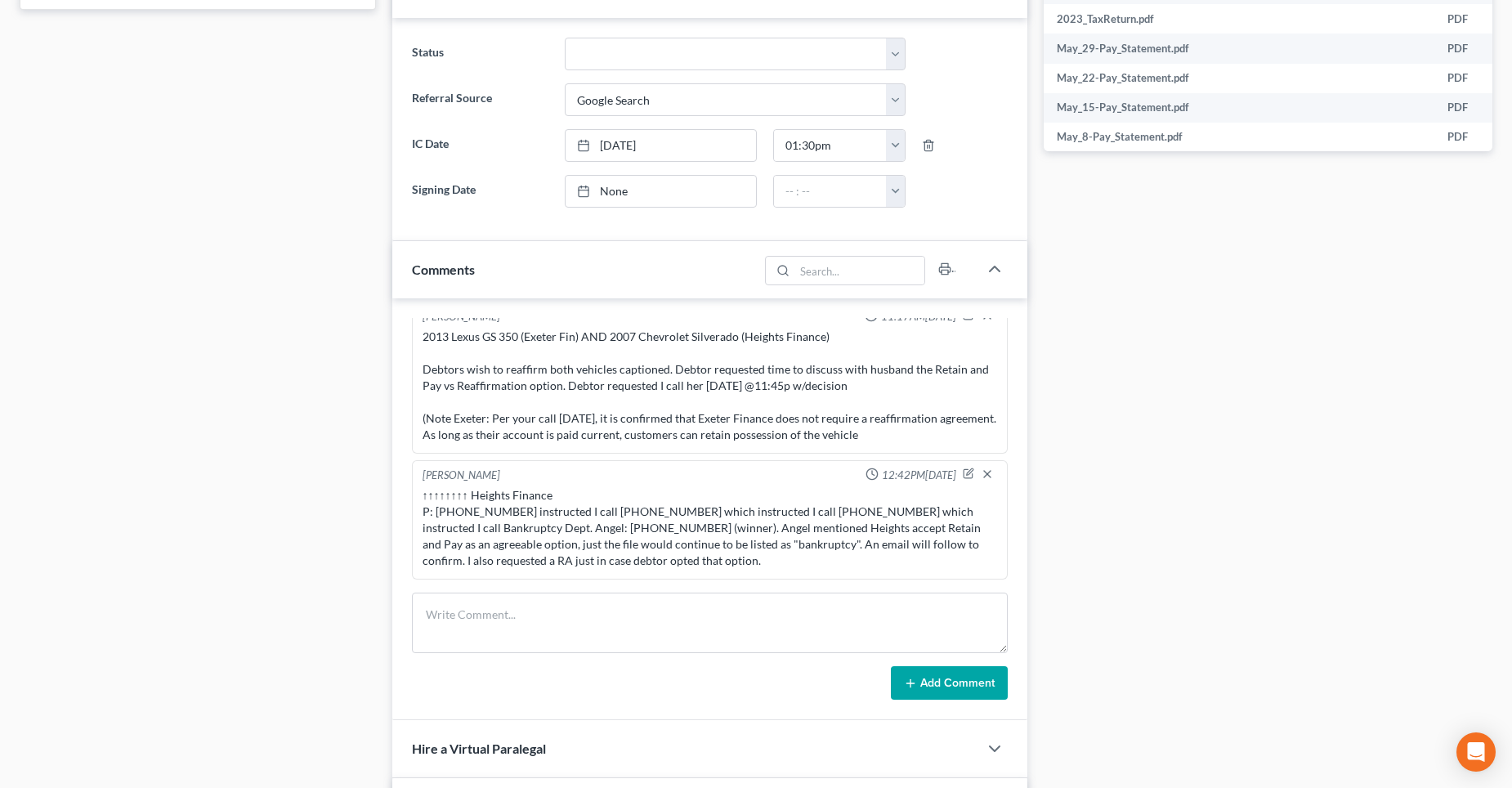
scroll to position [818, 0]
click at [966, 471] on icon "button" at bounding box center [969, 468] width 7 height 7
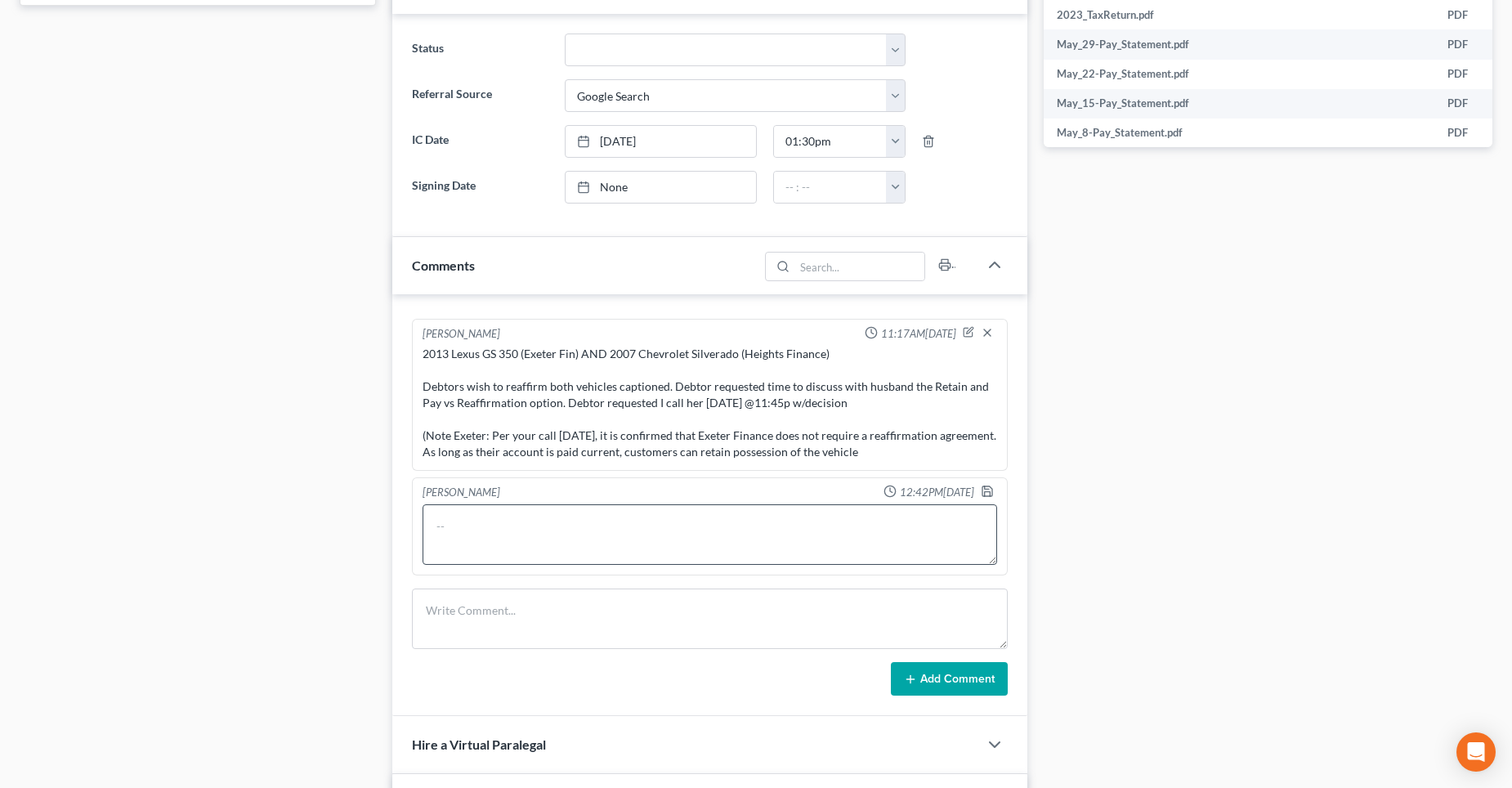
type textarea "↑↑↑↑↑↑↑↑ Heights Finance P: [PHONE_NUMBER] instructed I call [PHONE_NUMBER] whi…"
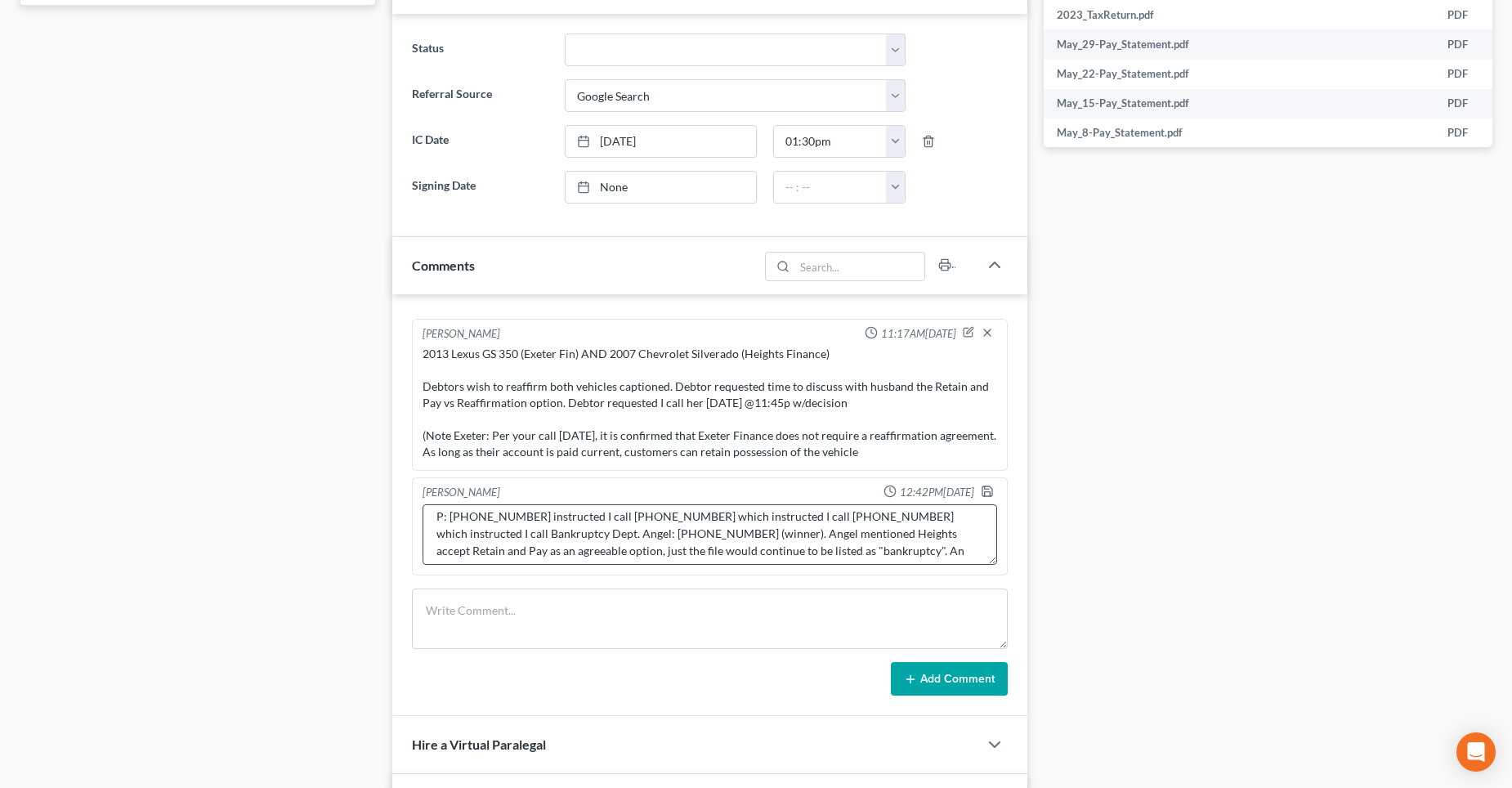
scroll to position [52, 0]
click at [711, 539] on textarea "↑↑↑↑↑↑↑↑ Heights Finance P: [PHONE_NUMBER] instructed I call [PHONE_NUMBER] whi…" at bounding box center [710, 535] width 575 height 61
click at [981, 489] on icon "button" at bounding box center [987, 492] width 13 height 13
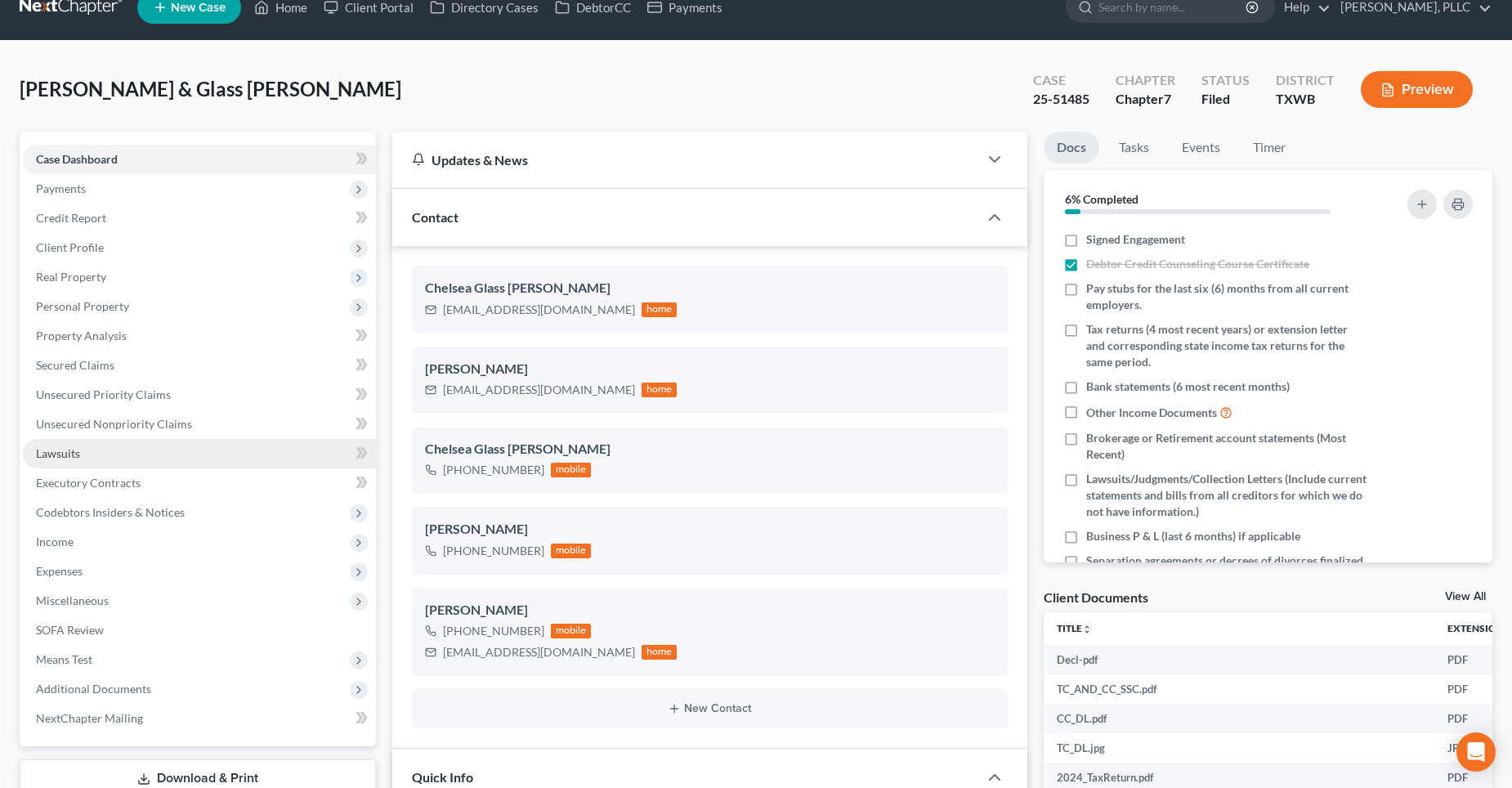
scroll to position [0, 0]
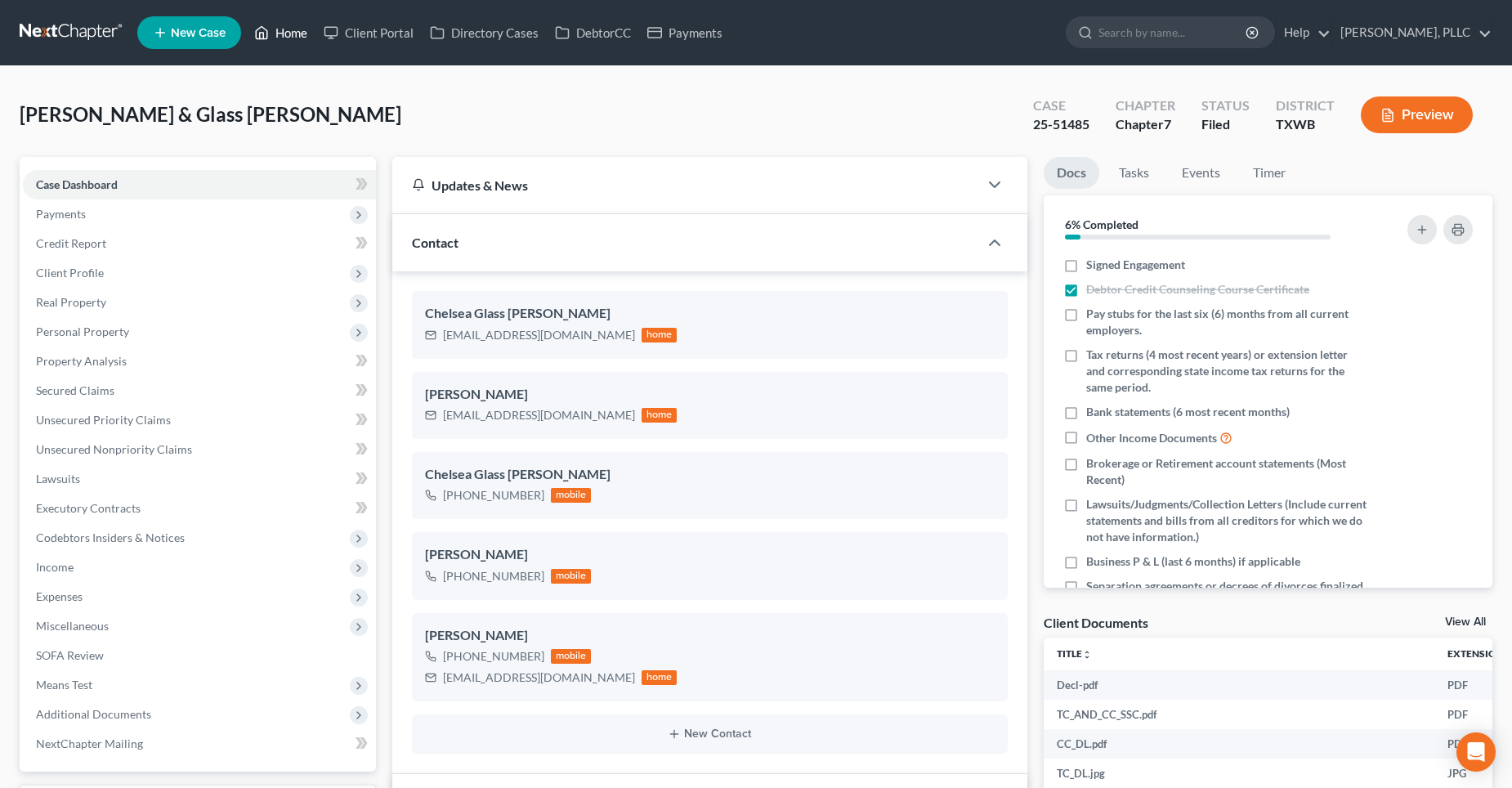
click at [299, 34] on link "Home" at bounding box center [280, 33] width 70 height 30
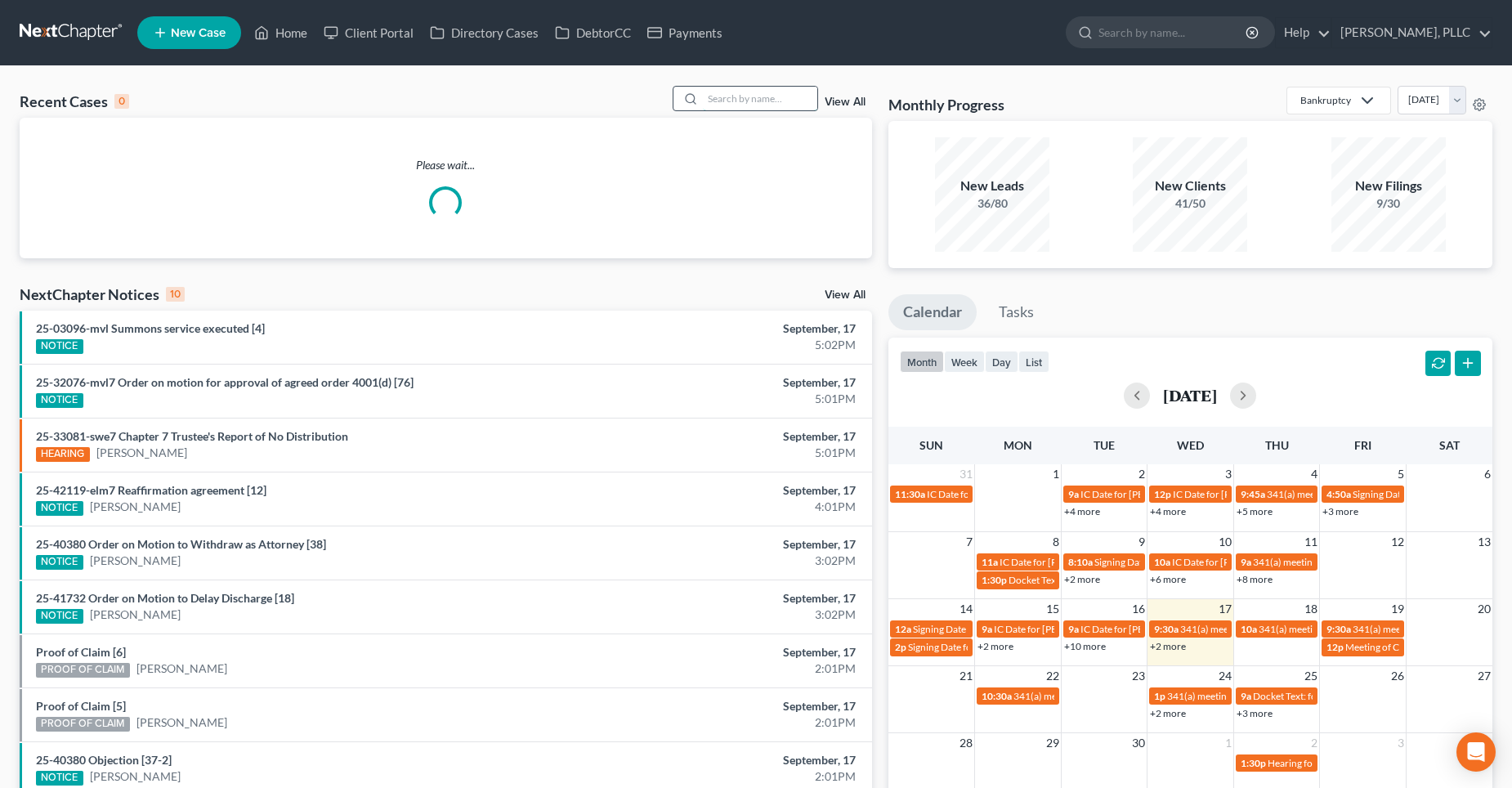
click at [733, 99] on input "search" at bounding box center [760, 98] width 114 height 24
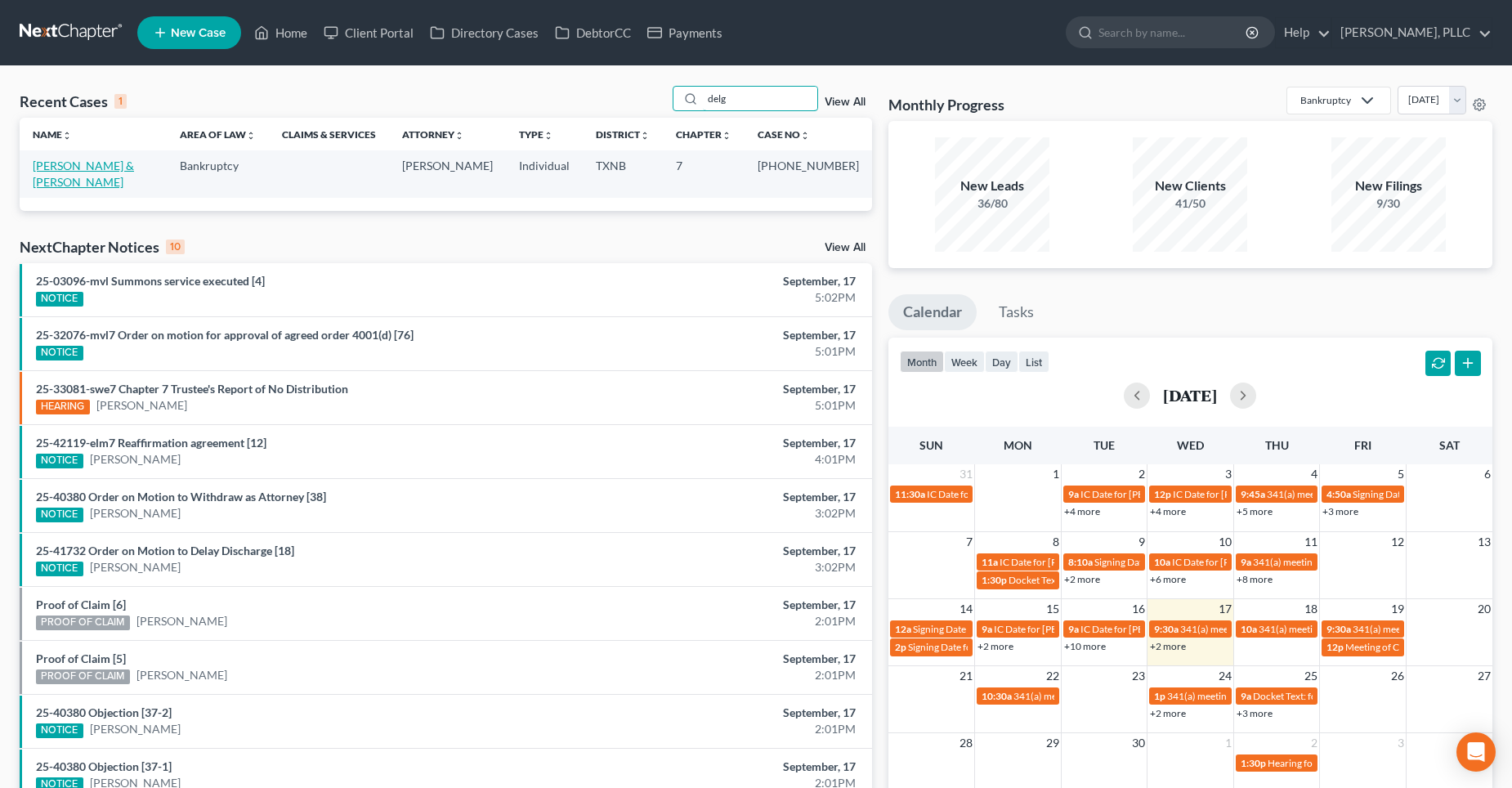
type input "delg"
click at [134, 164] on link "[PERSON_NAME] & [PERSON_NAME]" at bounding box center [83, 174] width 101 height 30
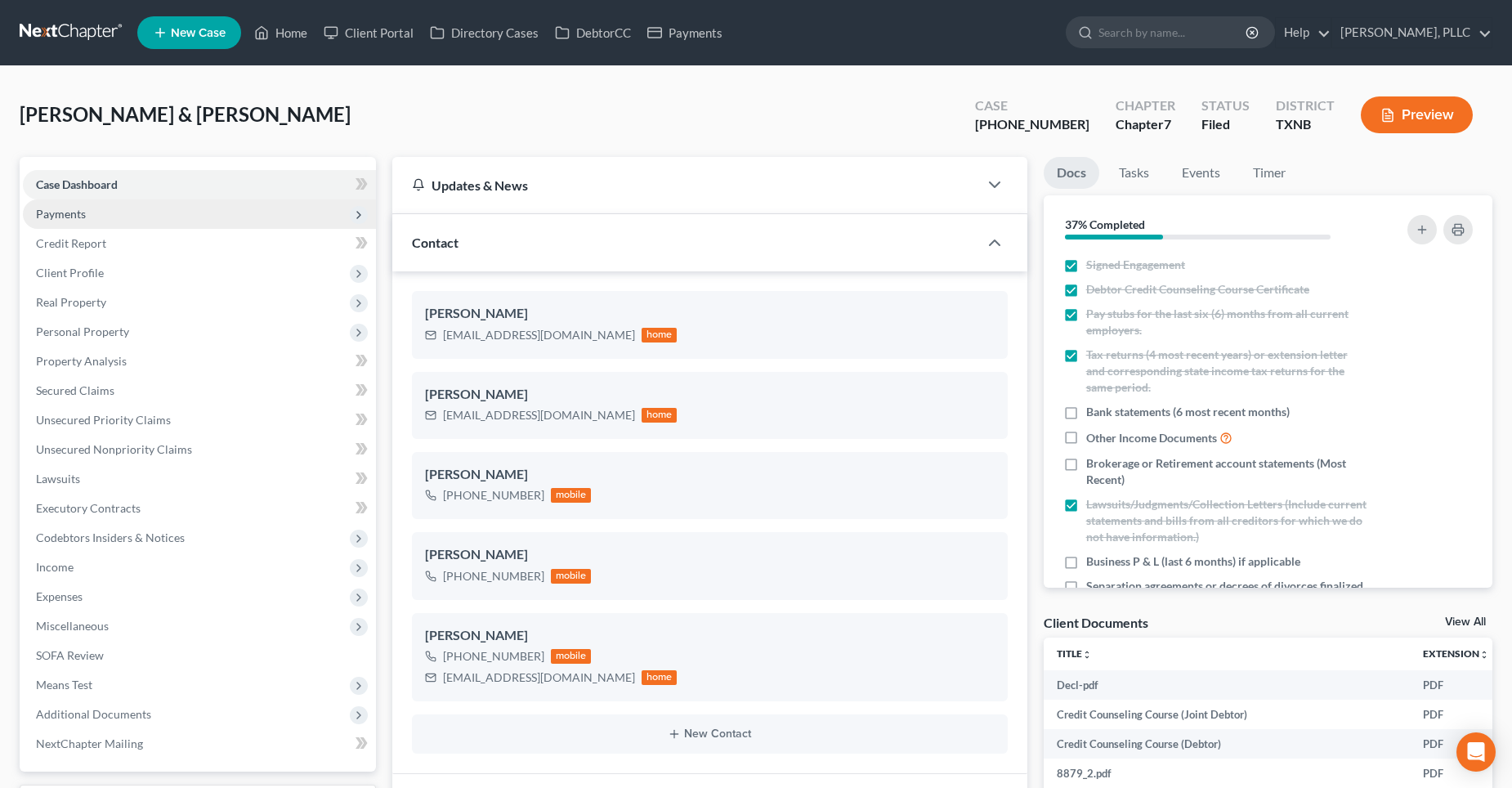
scroll to position [1249, 0]
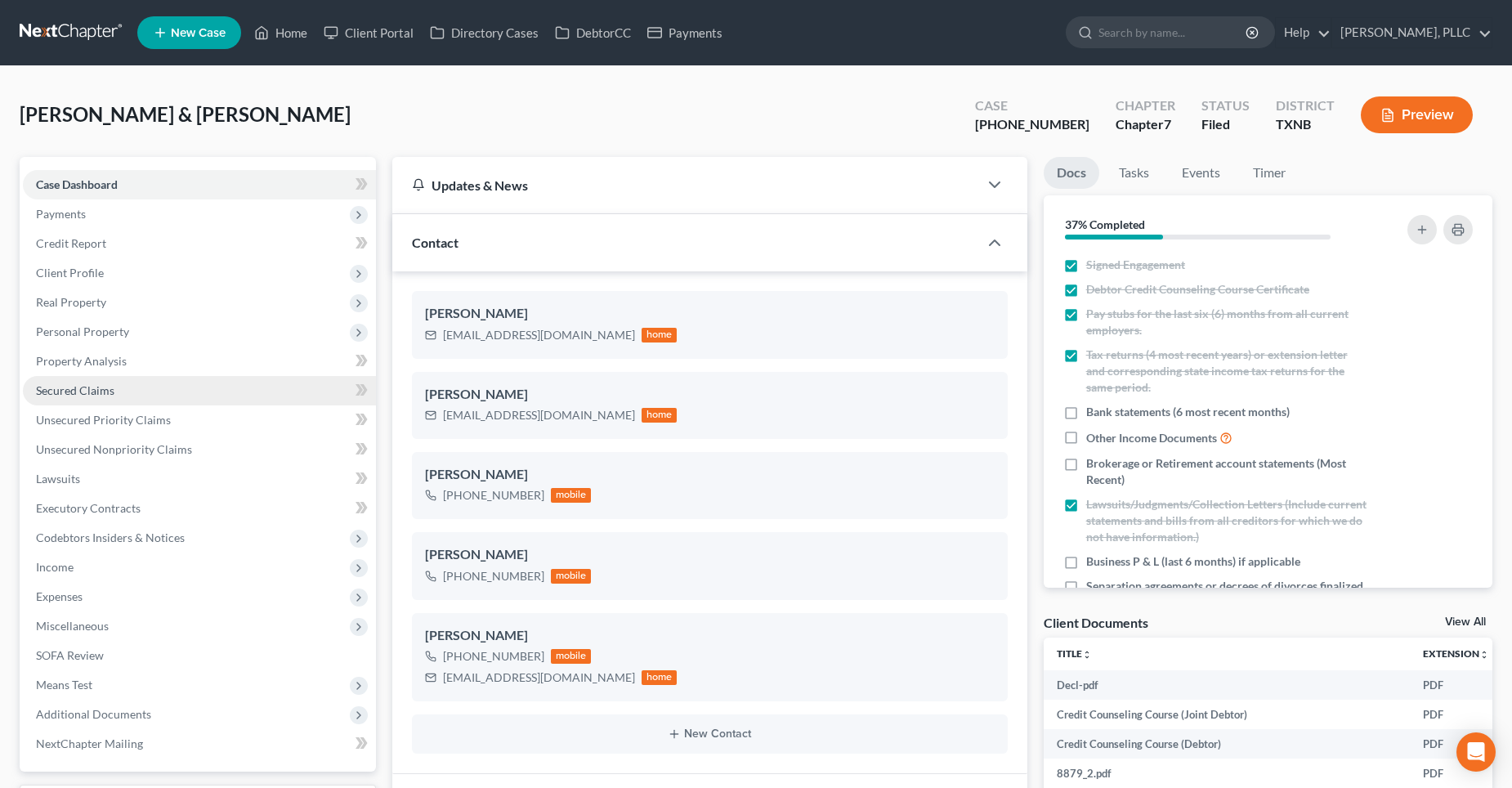
click at [102, 387] on span "Secured Claims" at bounding box center [75, 390] width 78 height 14
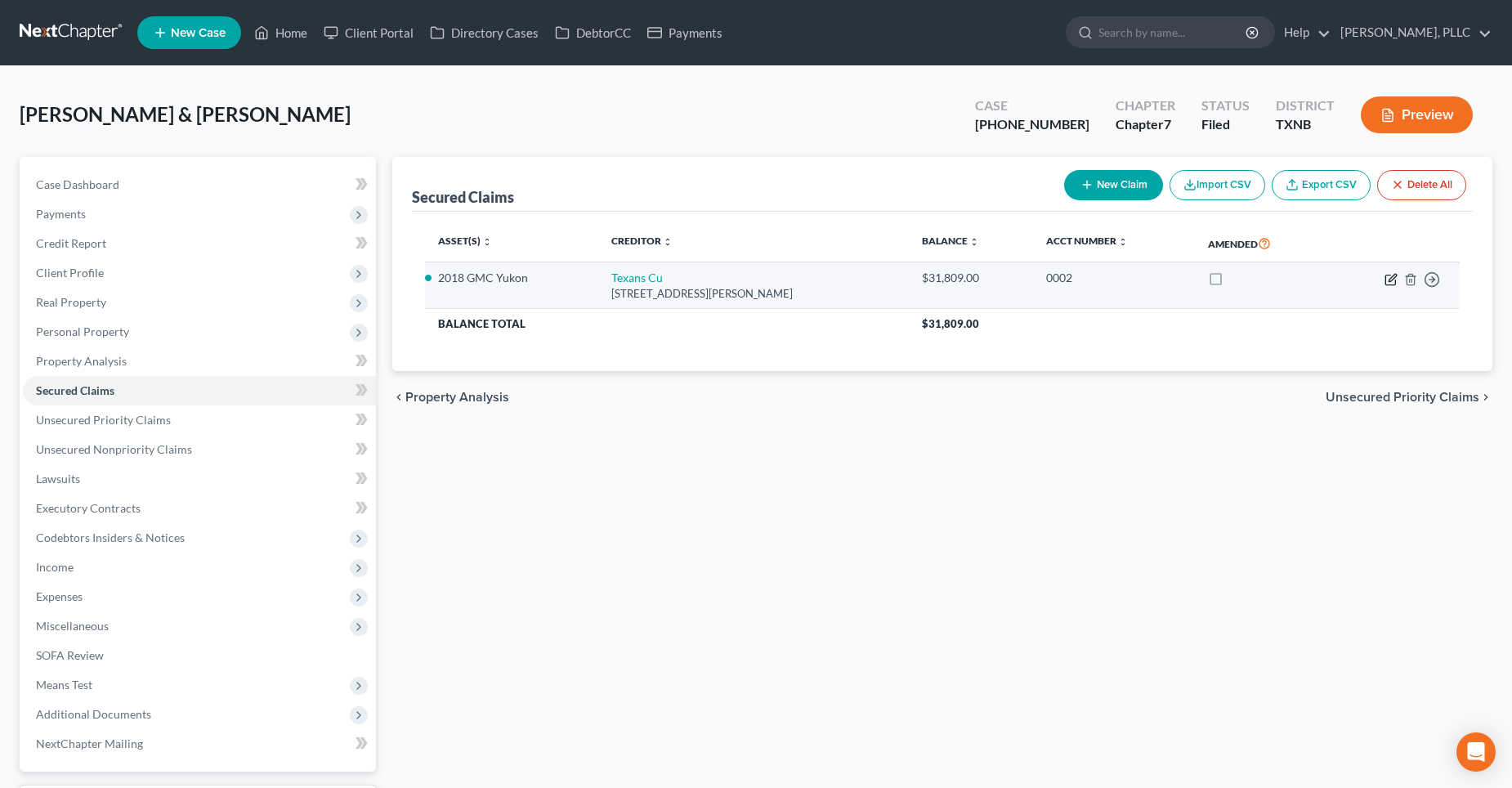
click at [1390, 280] on icon "button" at bounding box center [1391, 280] width 13 height 13
select select "45"
select select "2"
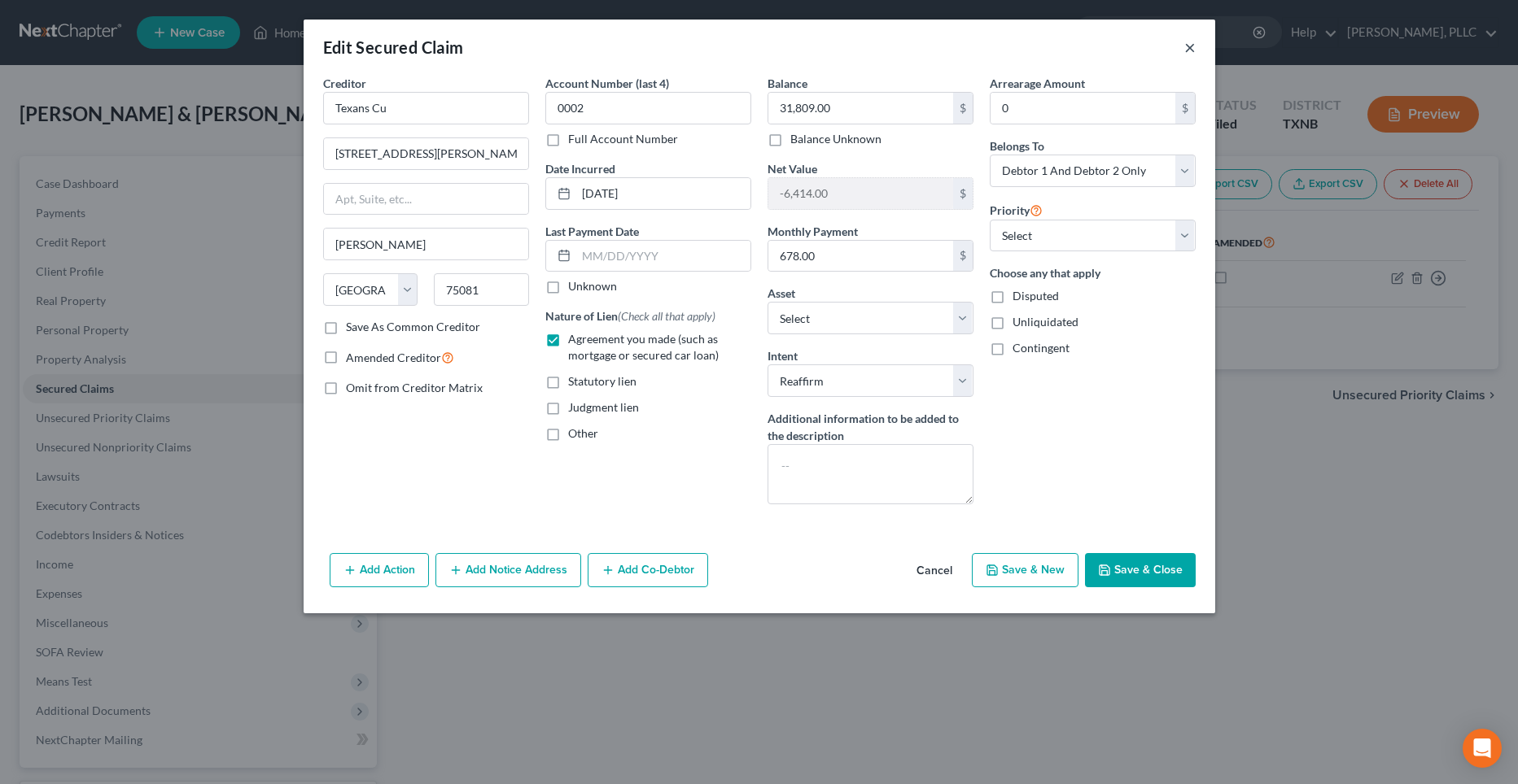
click at [1187, 51] on button "×" at bounding box center [1190, 47] width 11 height 20
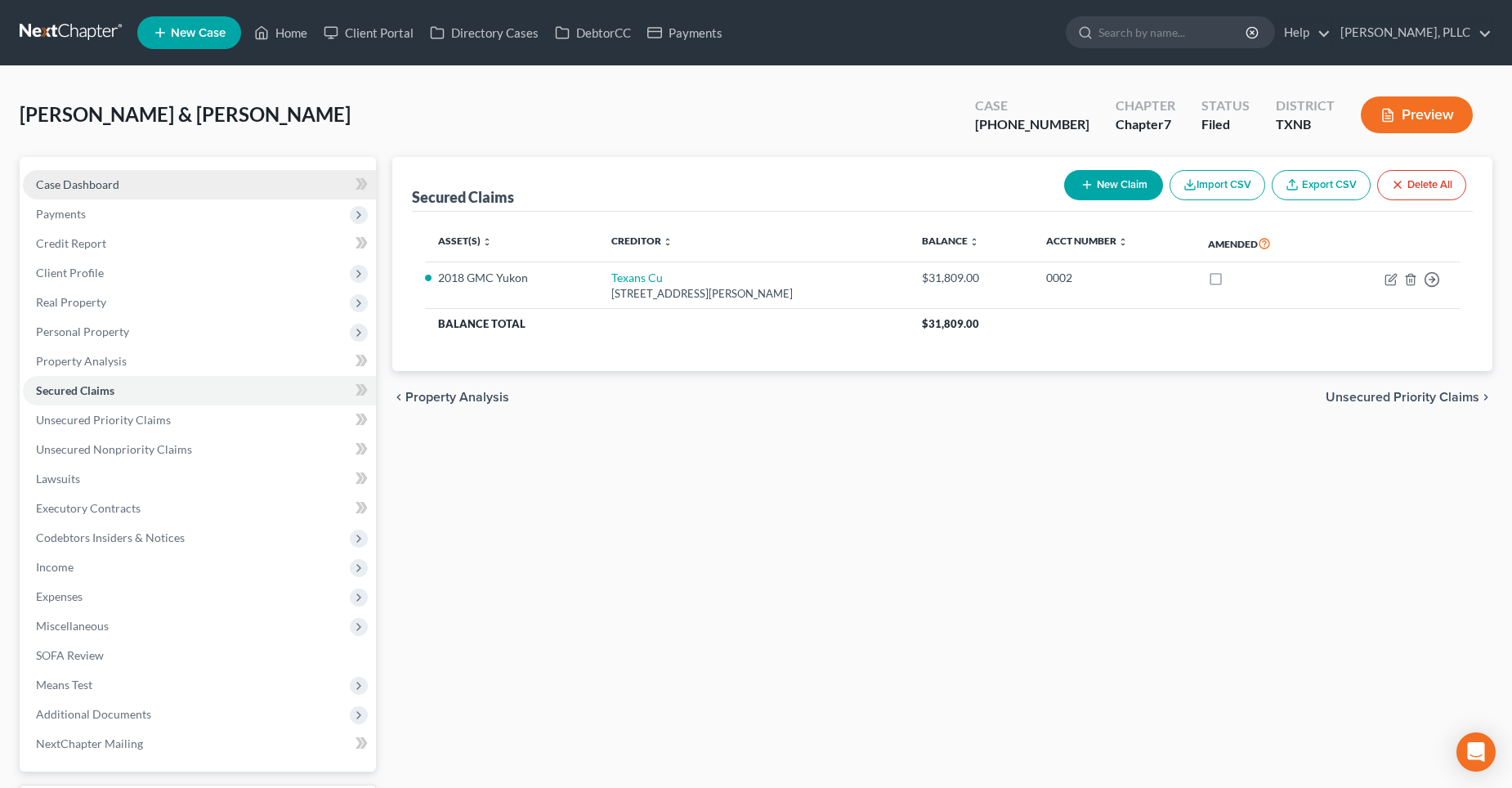
click at [62, 181] on span "Case Dashboard" at bounding box center [77, 184] width 83 height 14
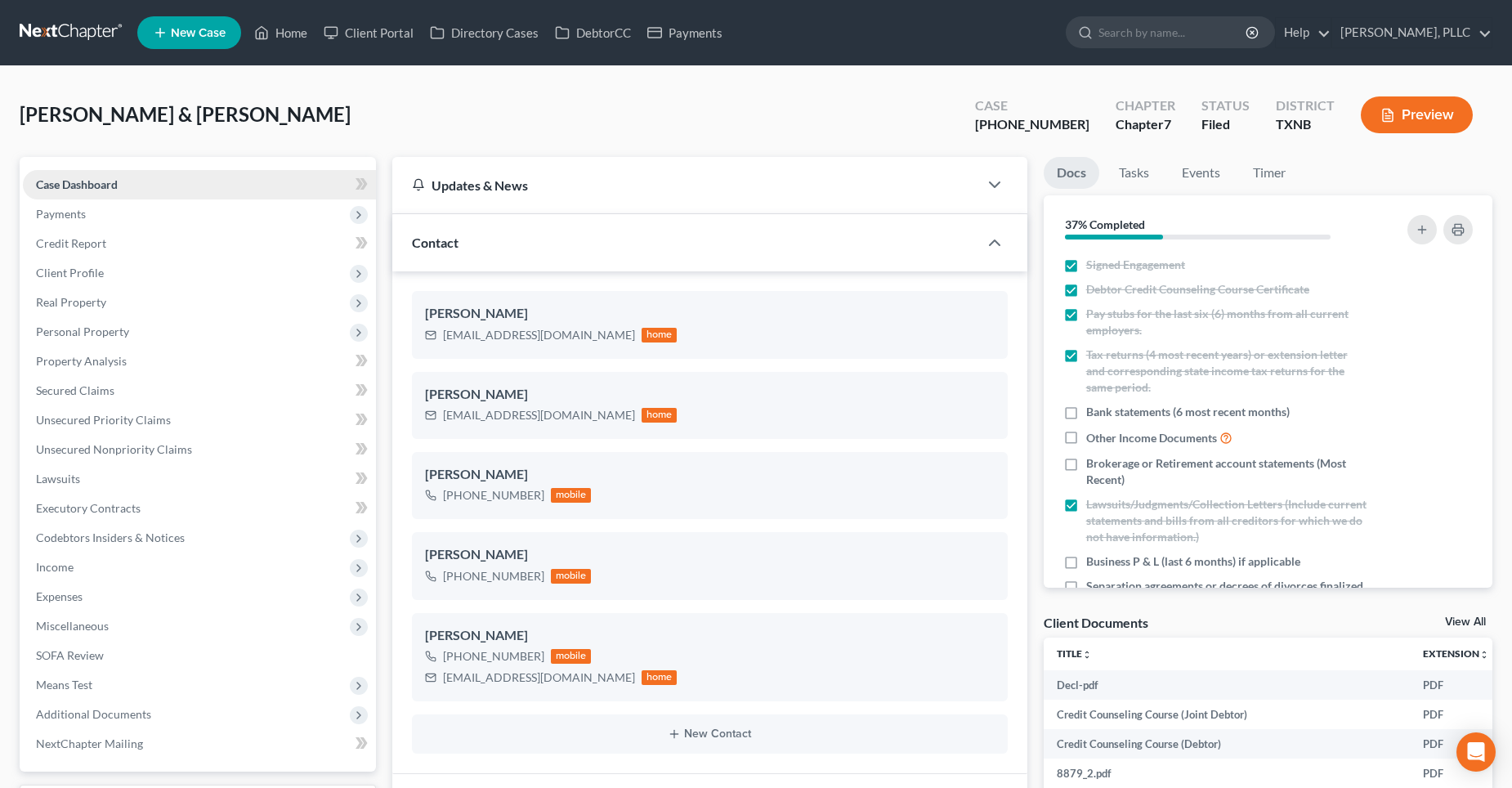
scroll to position [1249, 0]
click at [105, 386] on span "Secured Claims" at bounding box center [75, 390] width 78 height 14
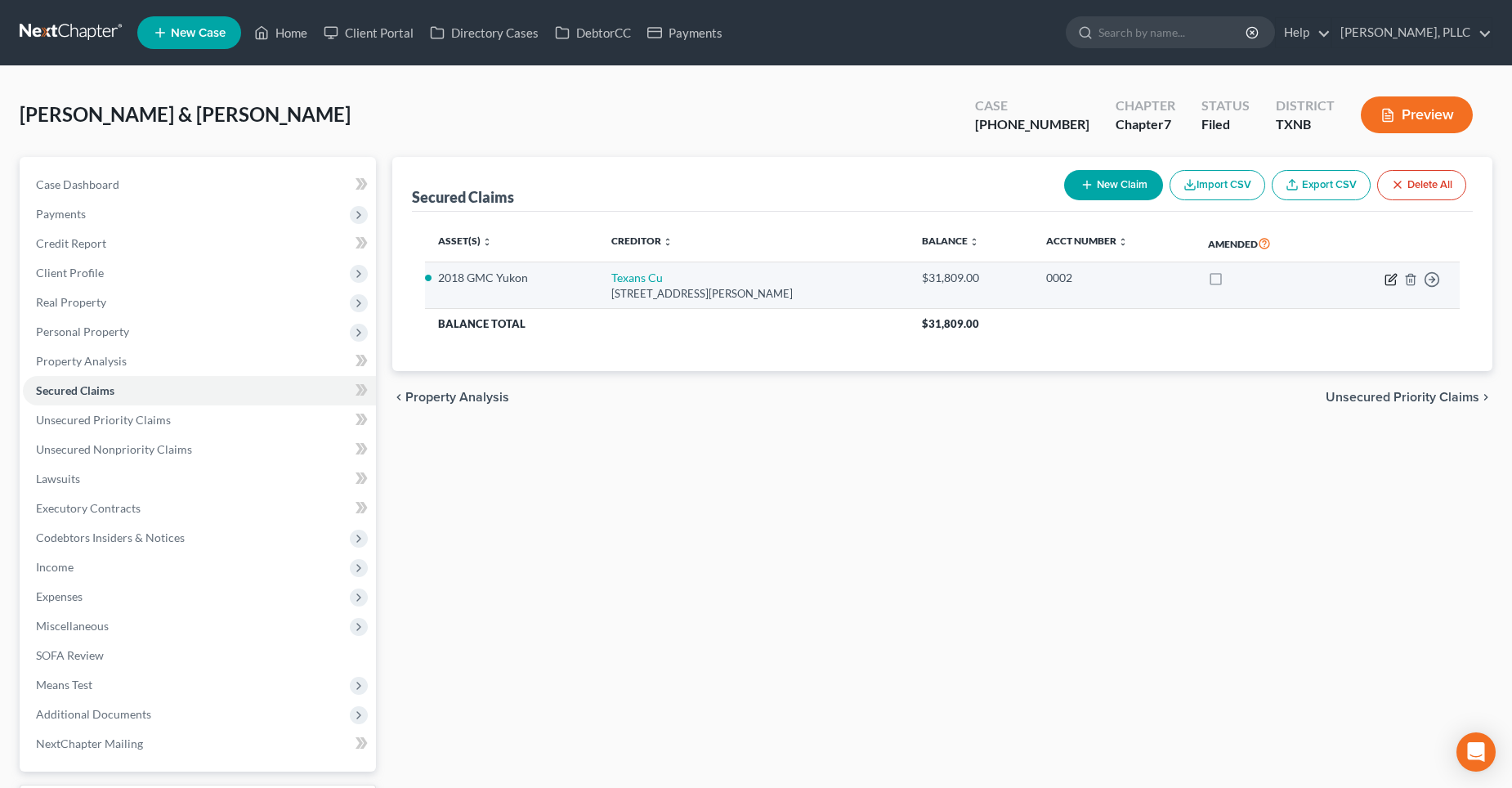
click at [1390, 280] on icon "button" at bounding box center [1391, 280] width 13 height 13
select select "45"
select select "4"
select select "2"
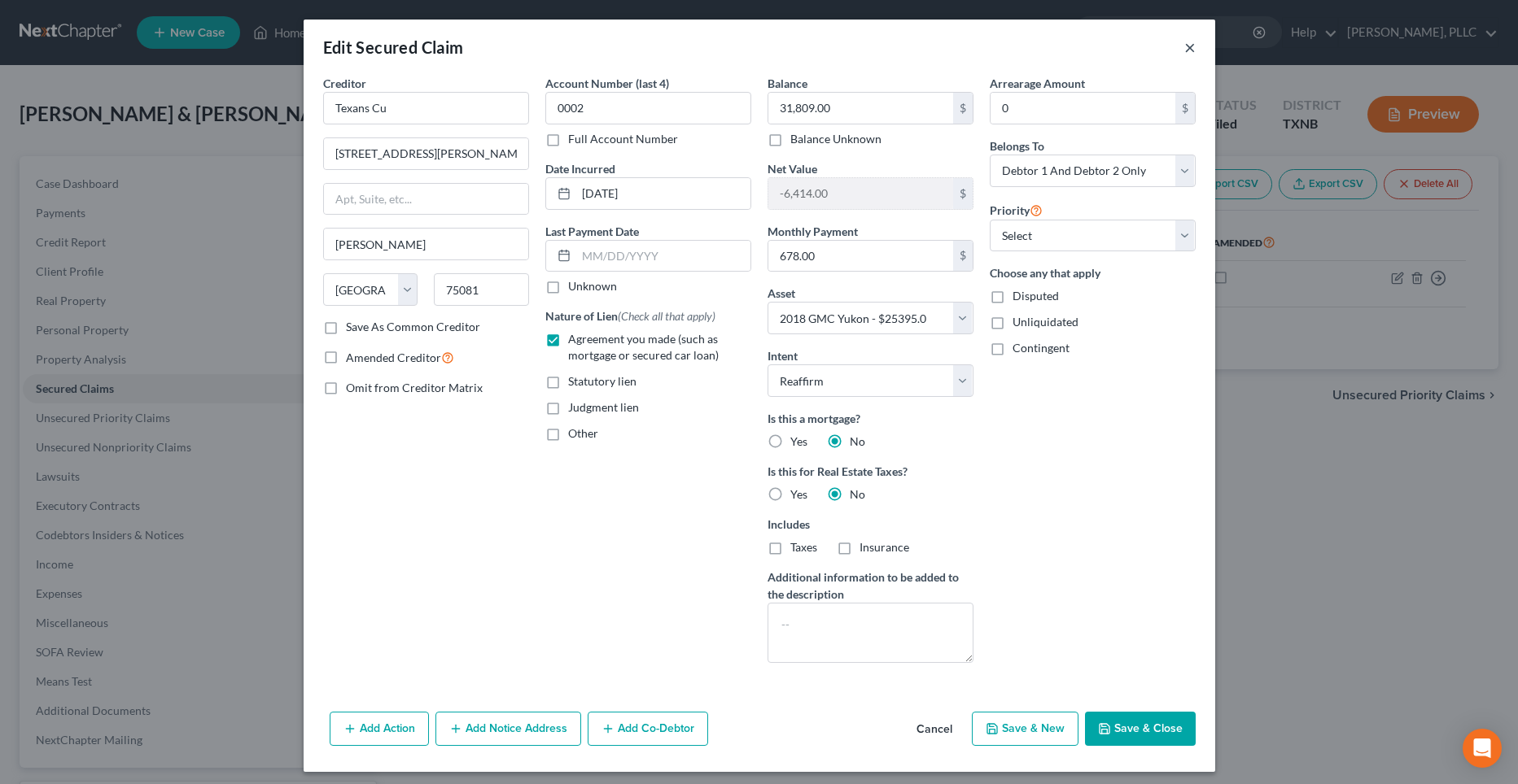
click at [1185, 48] on button "×" at bounding box center [1190, 47] width 11 height 20
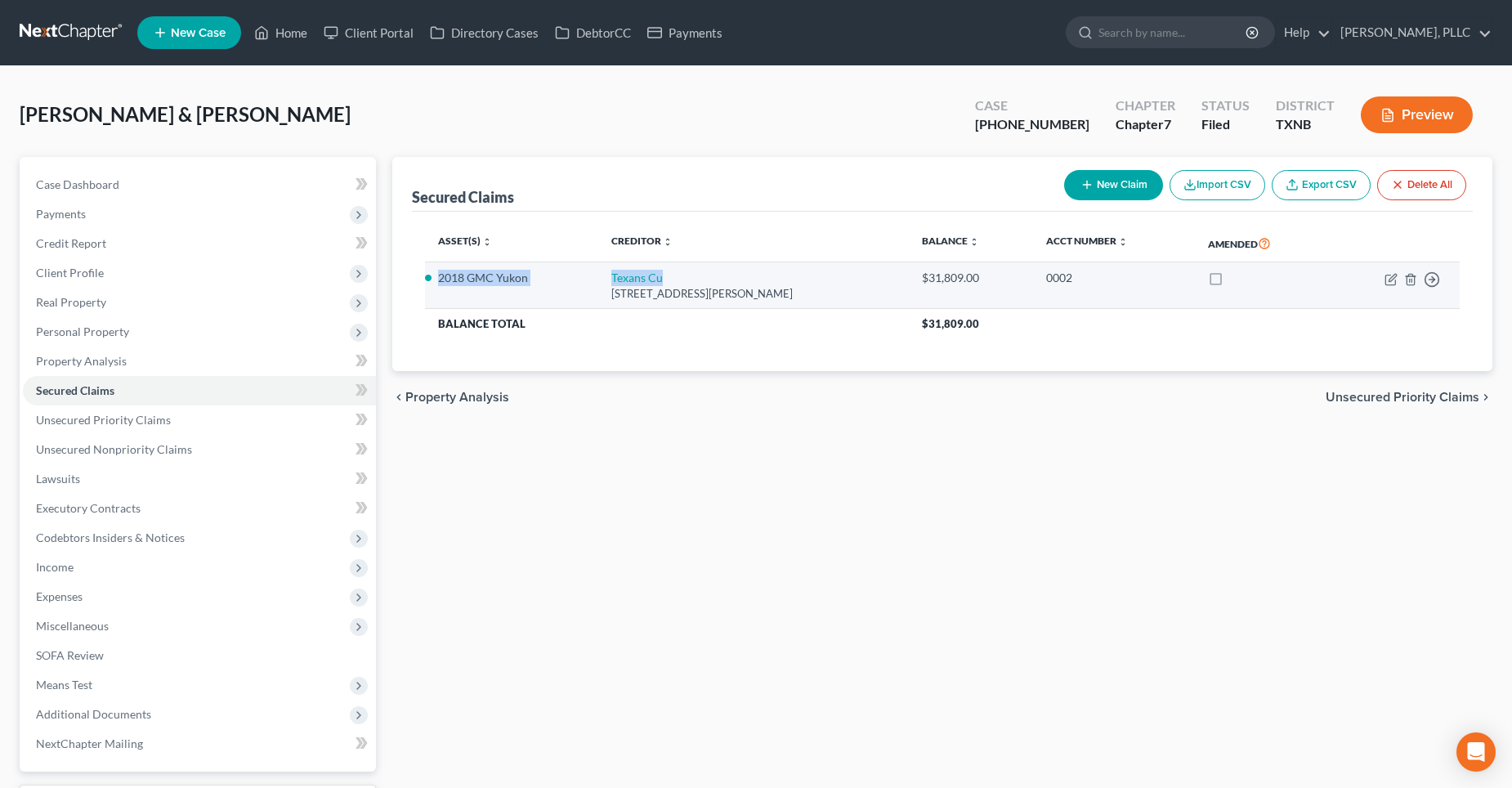
drag, startPoint x: 438, startPoint y: 276, endPoint x: 659, endPoint y: 271, distance: 221.1
click at [659, 271] on tr "2018 GMC Yukon Texans Cu [STREET_ADDRESS][PERSON_NAME] $31,809.00 0002 Move to …" at bounding box center [943, 285] width 1036 height 47
copy tr "2018 GMC Yukon Texans Cu"
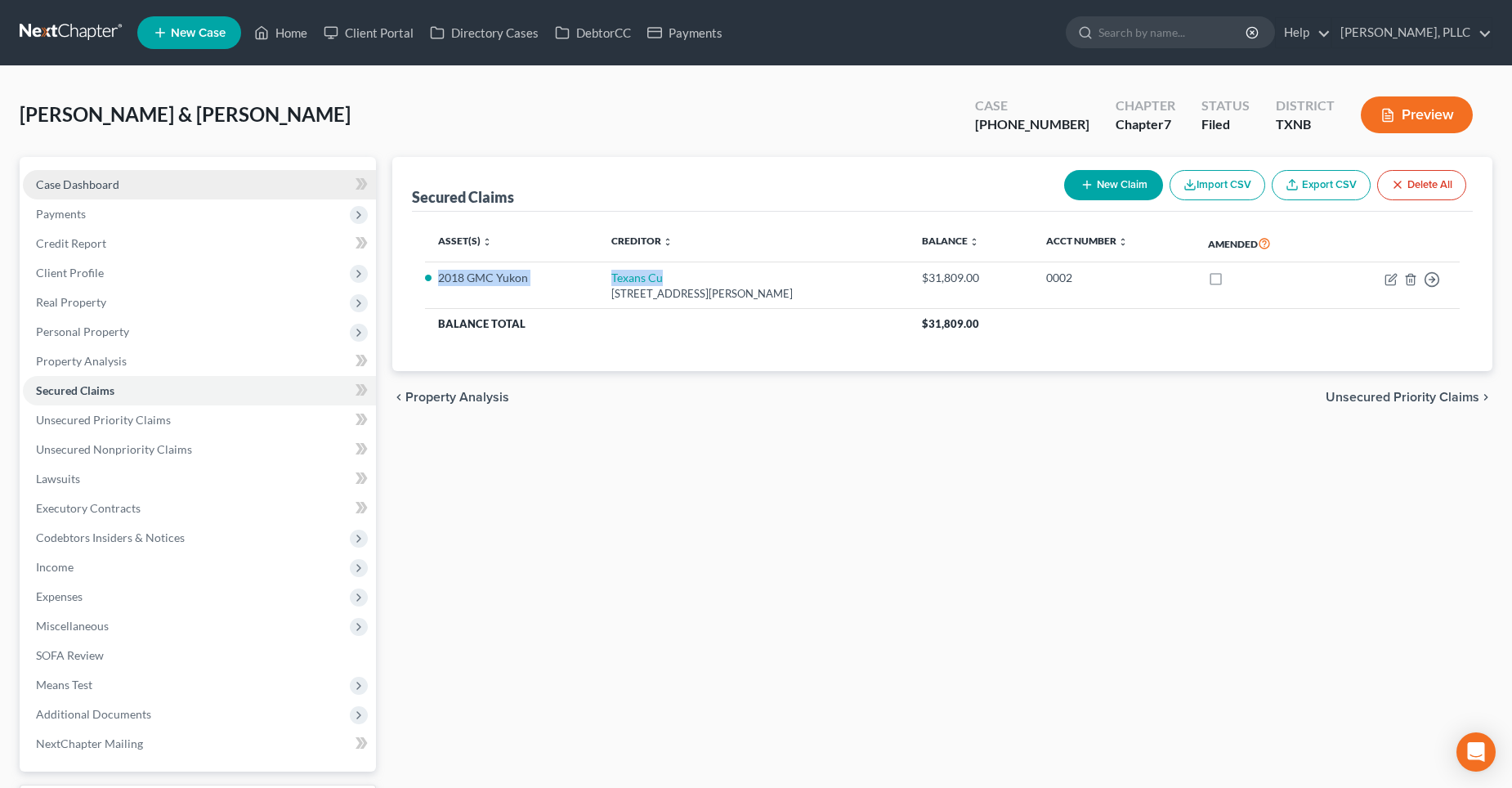
click at [104, 188] on span "Case Dashboard" at bounding box center [77, 184] width 83 height 14
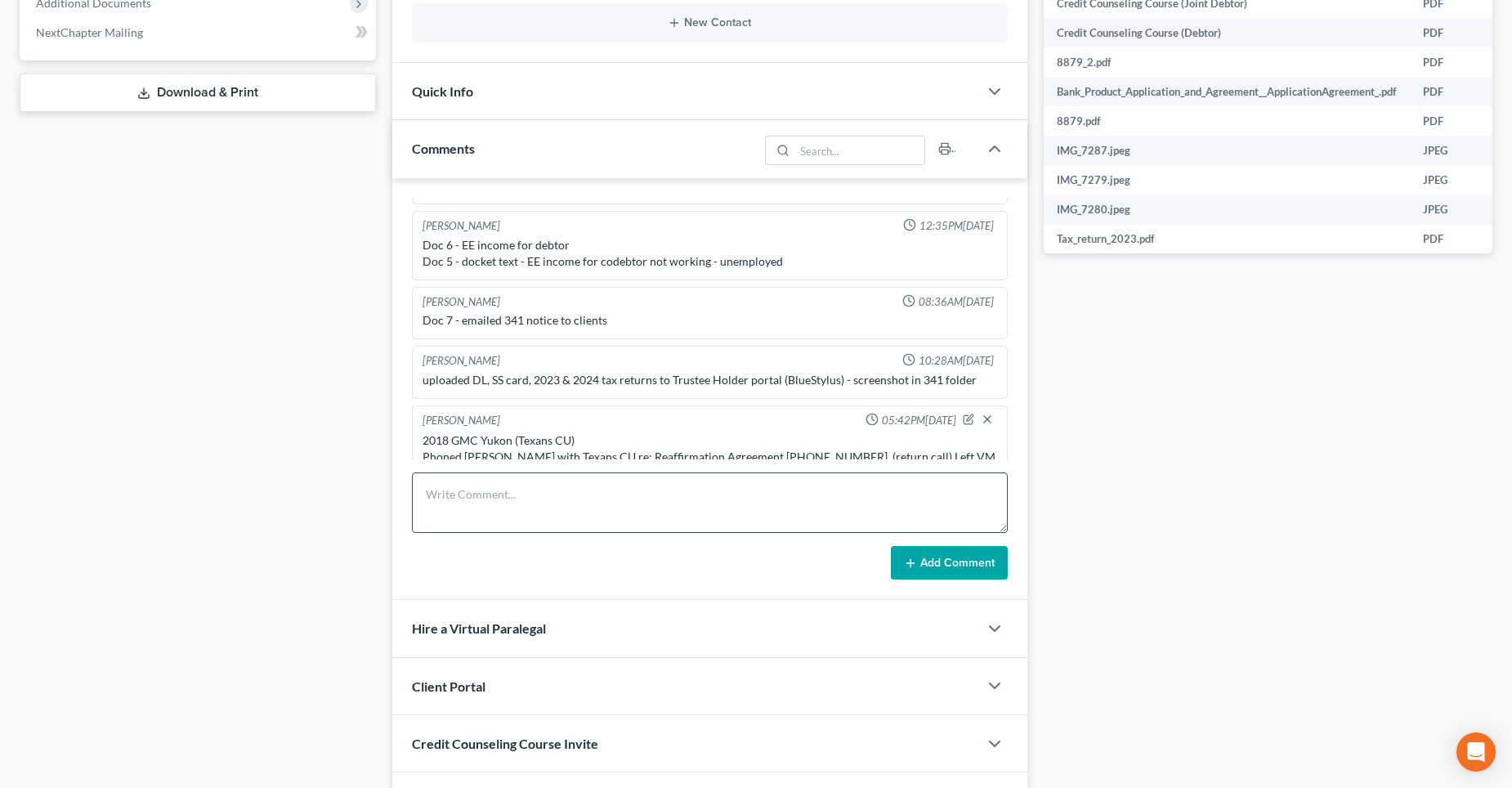
scroll to position [736, 0]
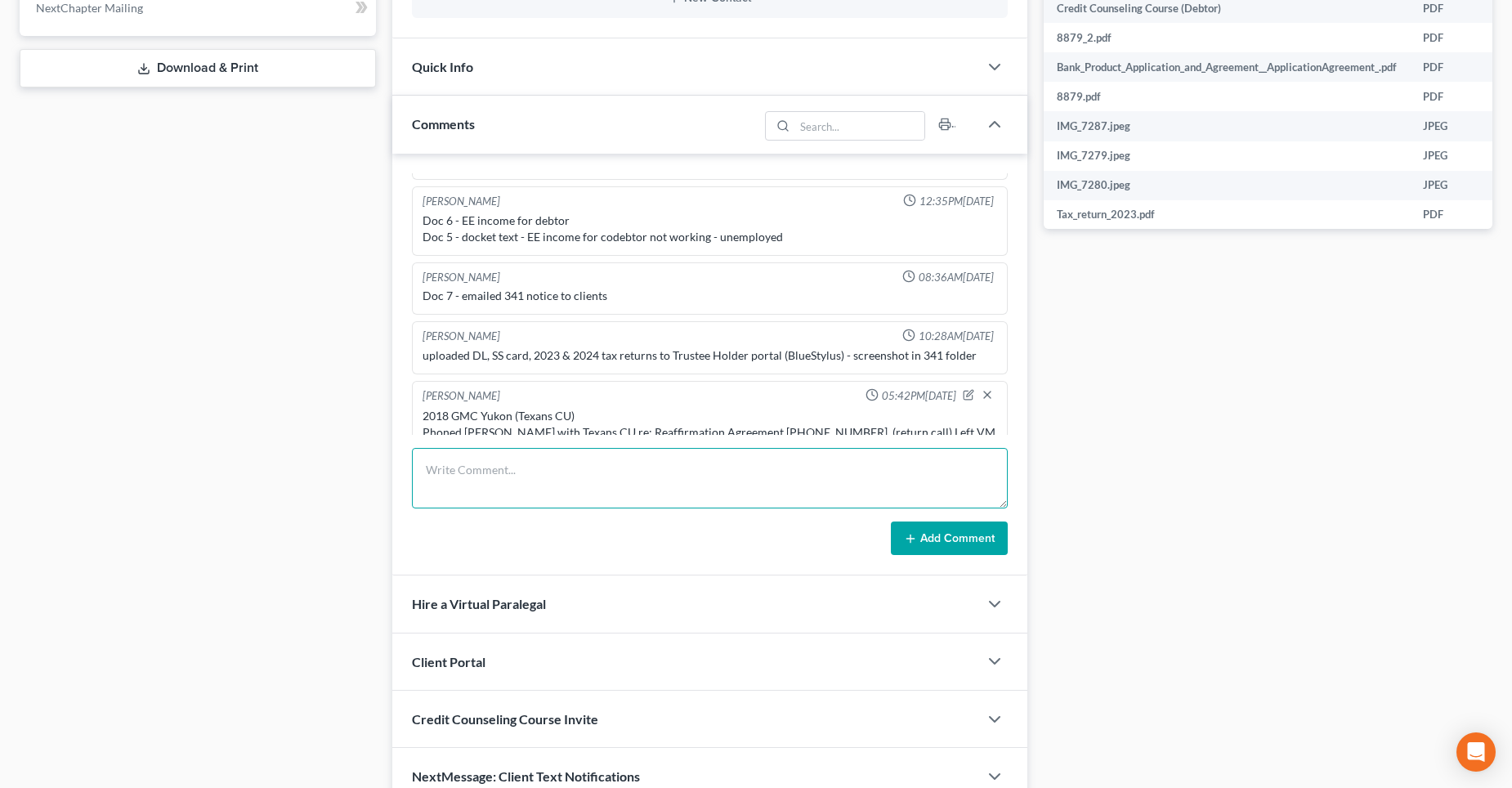
click at [457, 457] on textarea at bounding box center [710, 479] width 596 height 61
paste textarea "2018 GMC Yukon Texans Cu"
click at [423, 484] on textarea "2018 GMC Yukon Texans Cu" at bounding box center [710, 479] width 596 height 61
drag, startPoint x: 579, startPoint y: 467, endPoint x: 428, endPoint y: 468, distance: 151.0
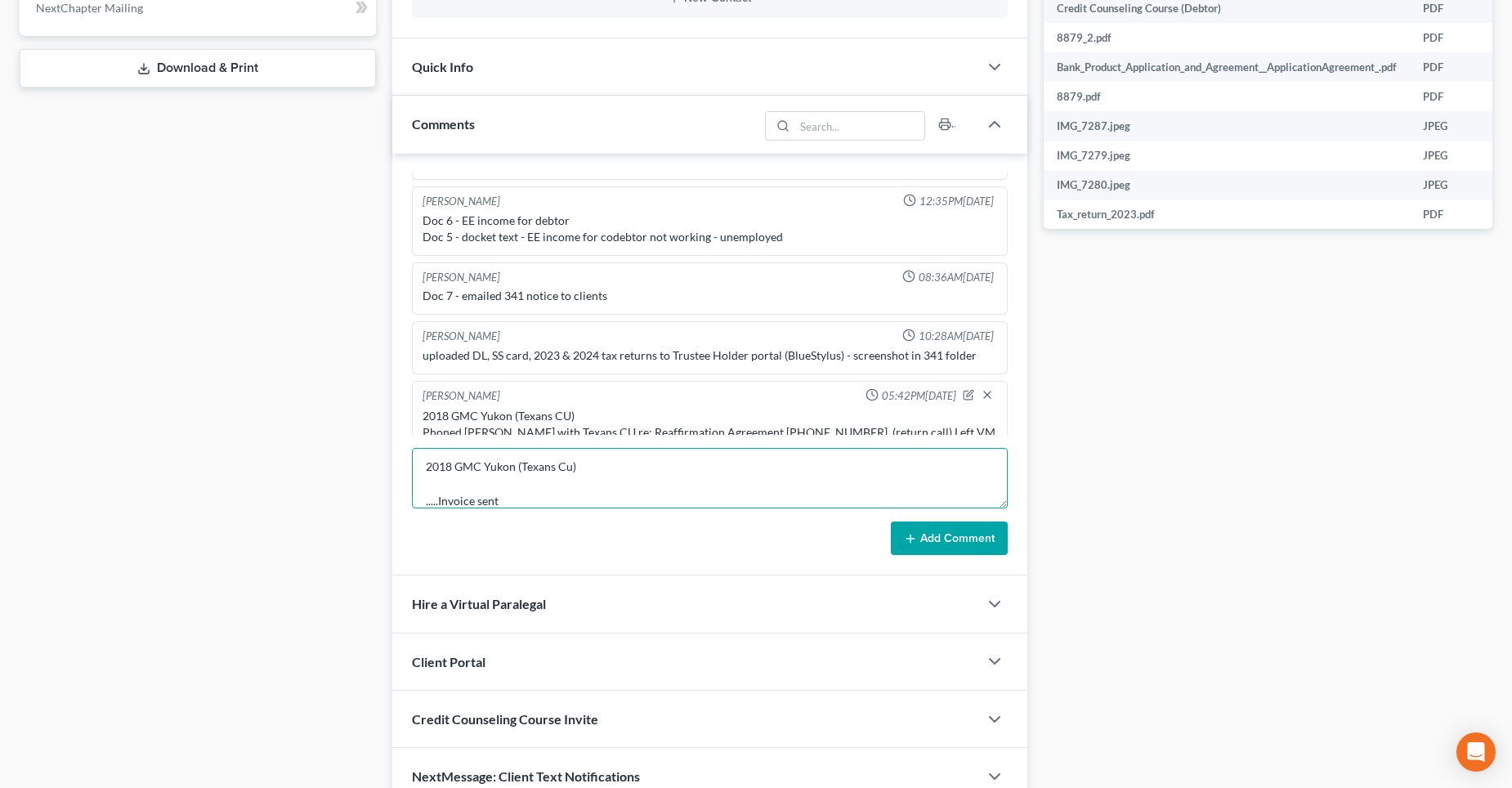
click at [428, 468] on textarea "2018 GMC Yukon (Texans Cu) .....Invoice sent" at bounding box center [710, 479] width 596 height 61
type textarea "2018 GMC Yukon (Texans Cu) .....Invoice sent"
click at [936, 537] on button "Add Comment" at bounding box center [950, 539] width 117 height 35
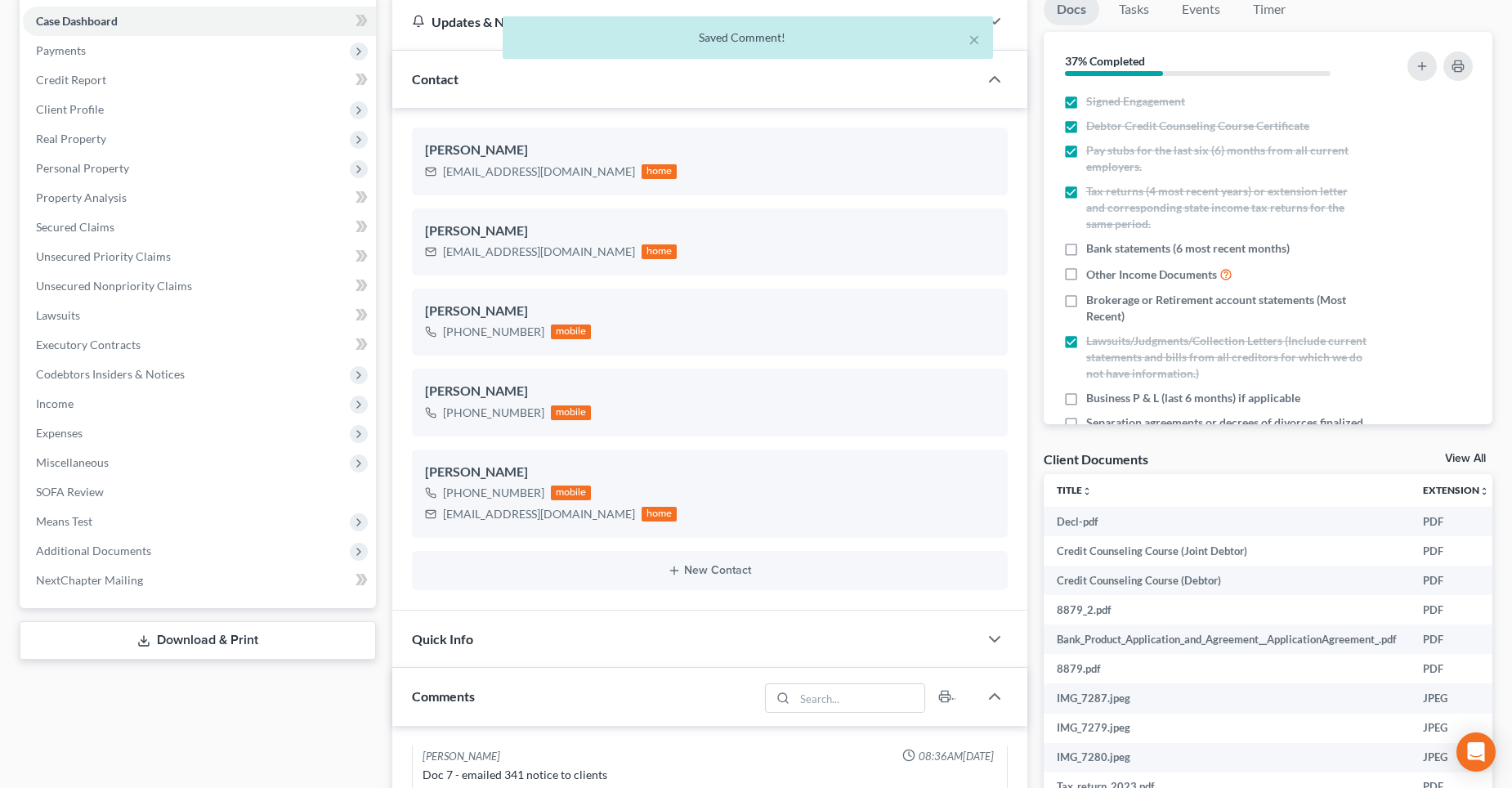
scroll to position [0, 0]
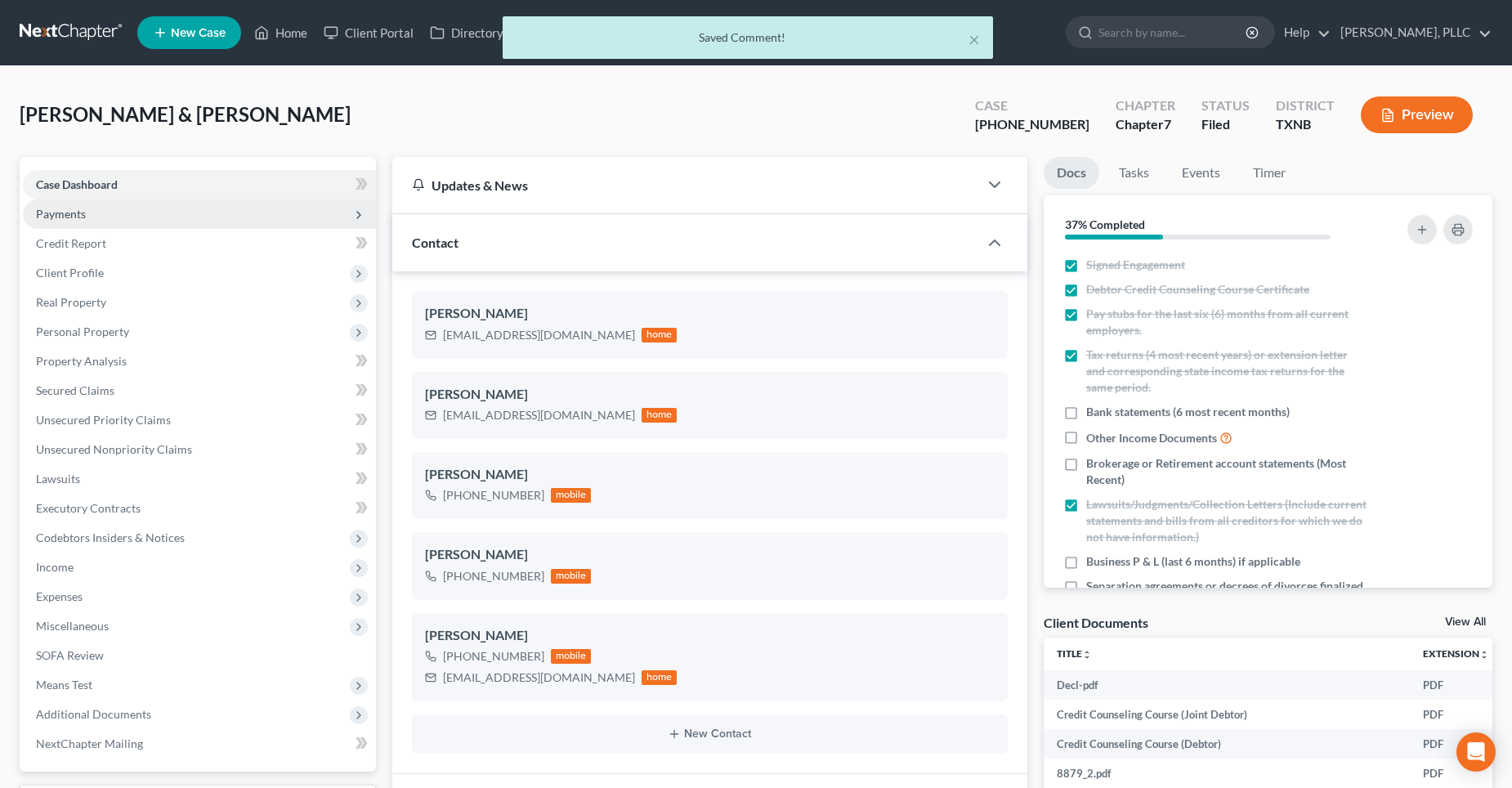
click at [90, 212] on span "Payments" at bounding box center [200, 215] width 354 height 30
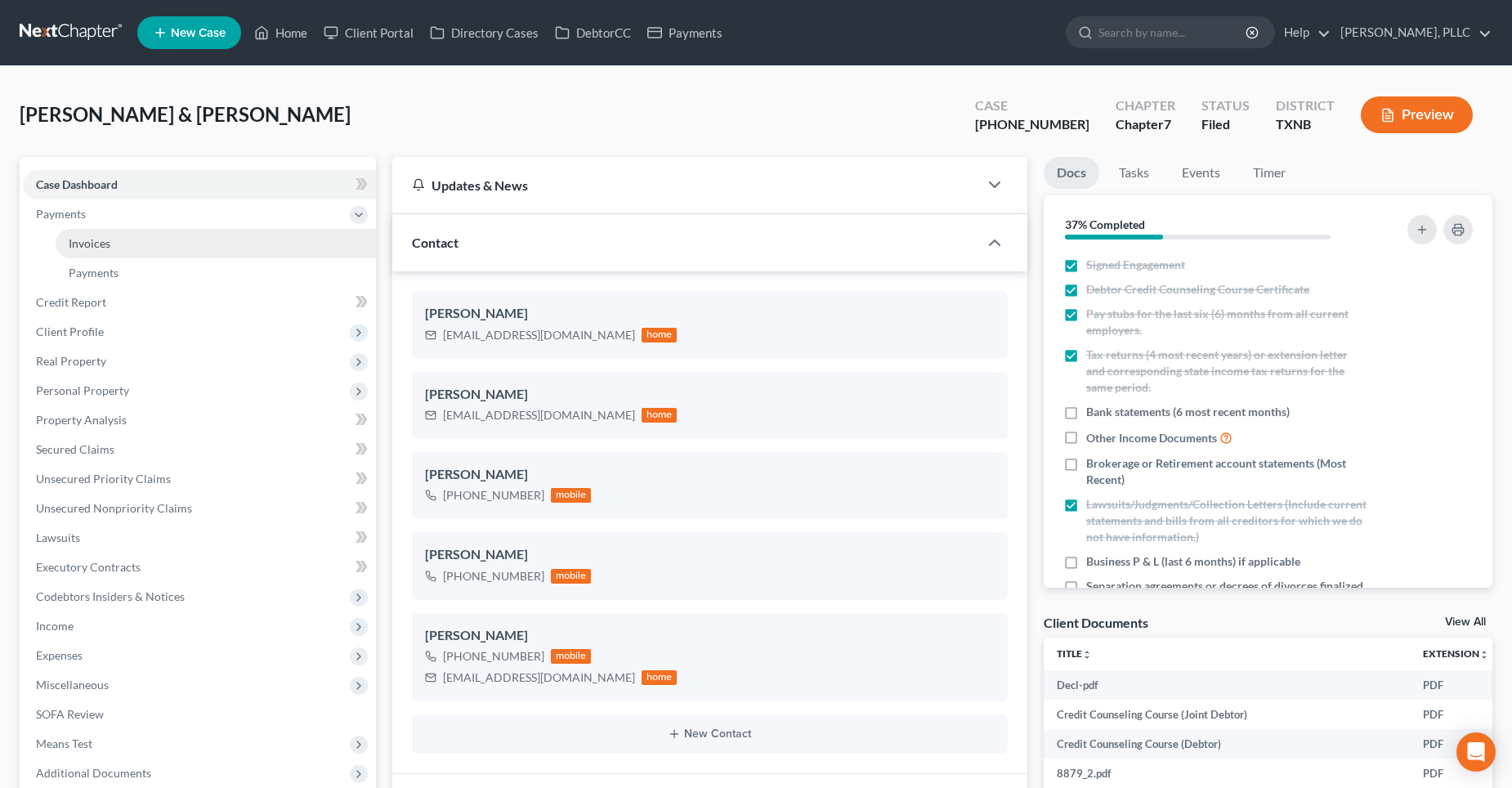
click at [130, 243] on link "Invoices" at bounding box center [216, 243] width 321 height 30
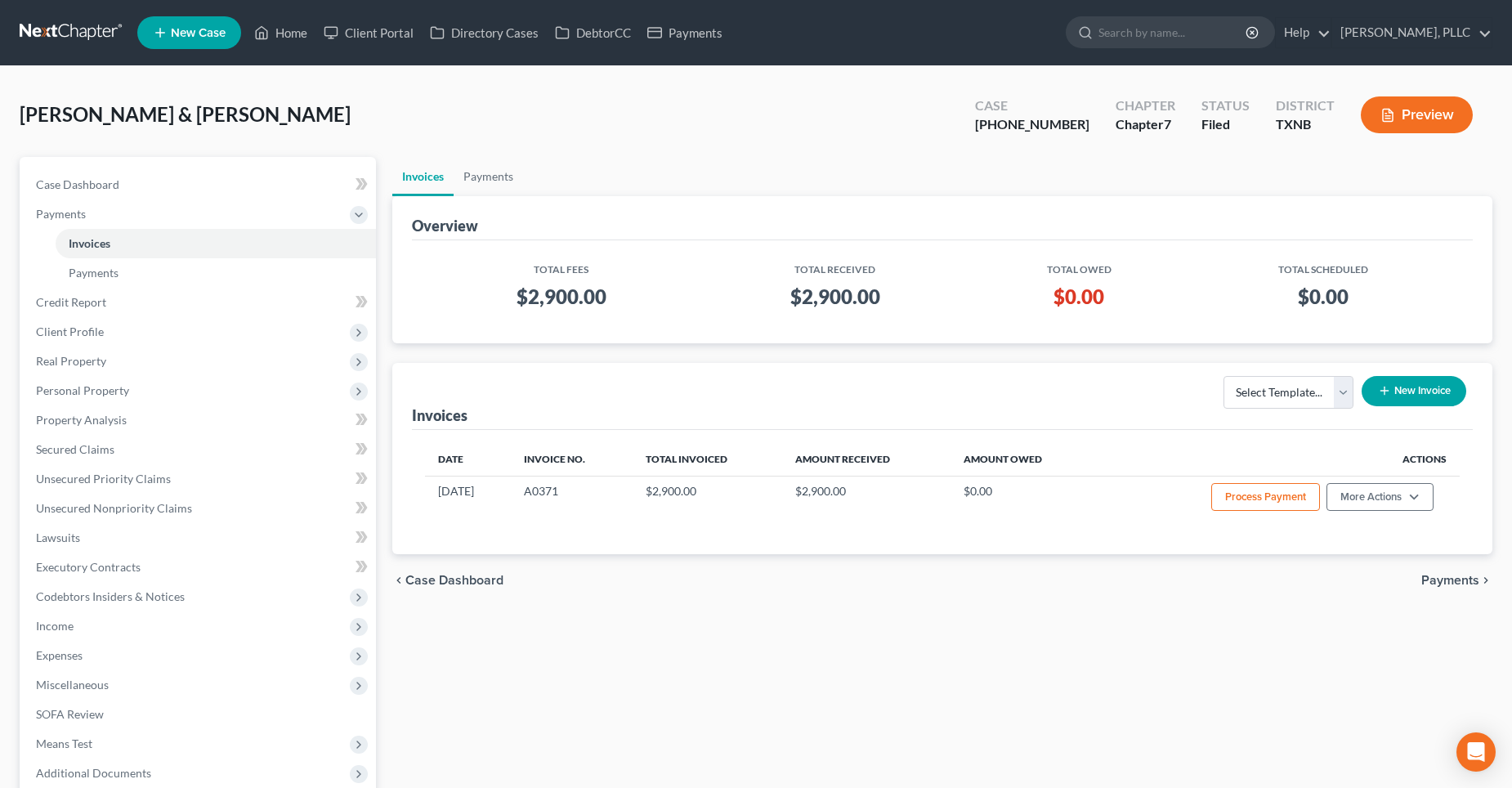
click at [1391, 396] on button "New Invoice" at bounding box center [1413, 391] width 104 height 30
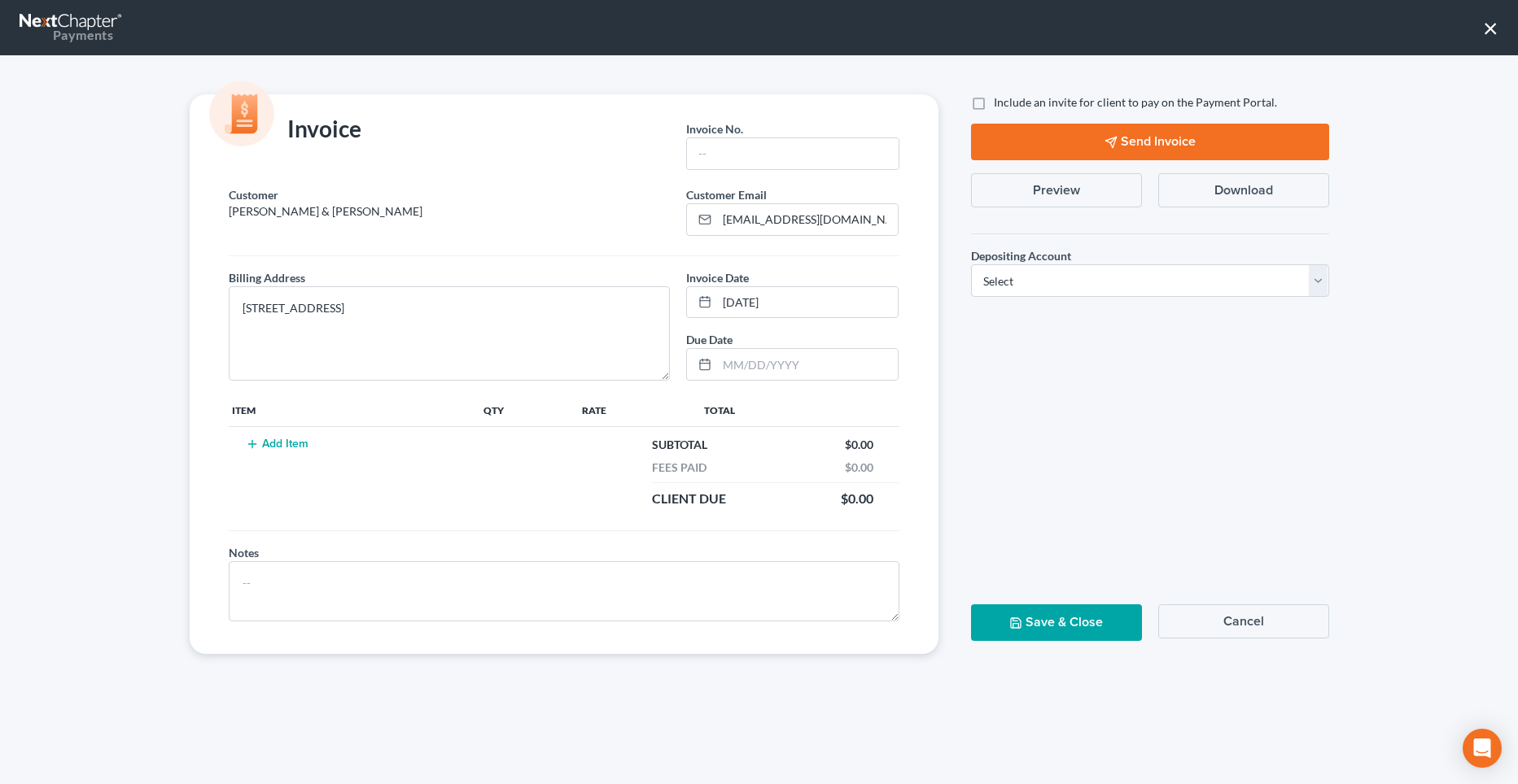
click at [288, 444] on button "Add Item" at bounding box center [277, 444] width 71 height 13
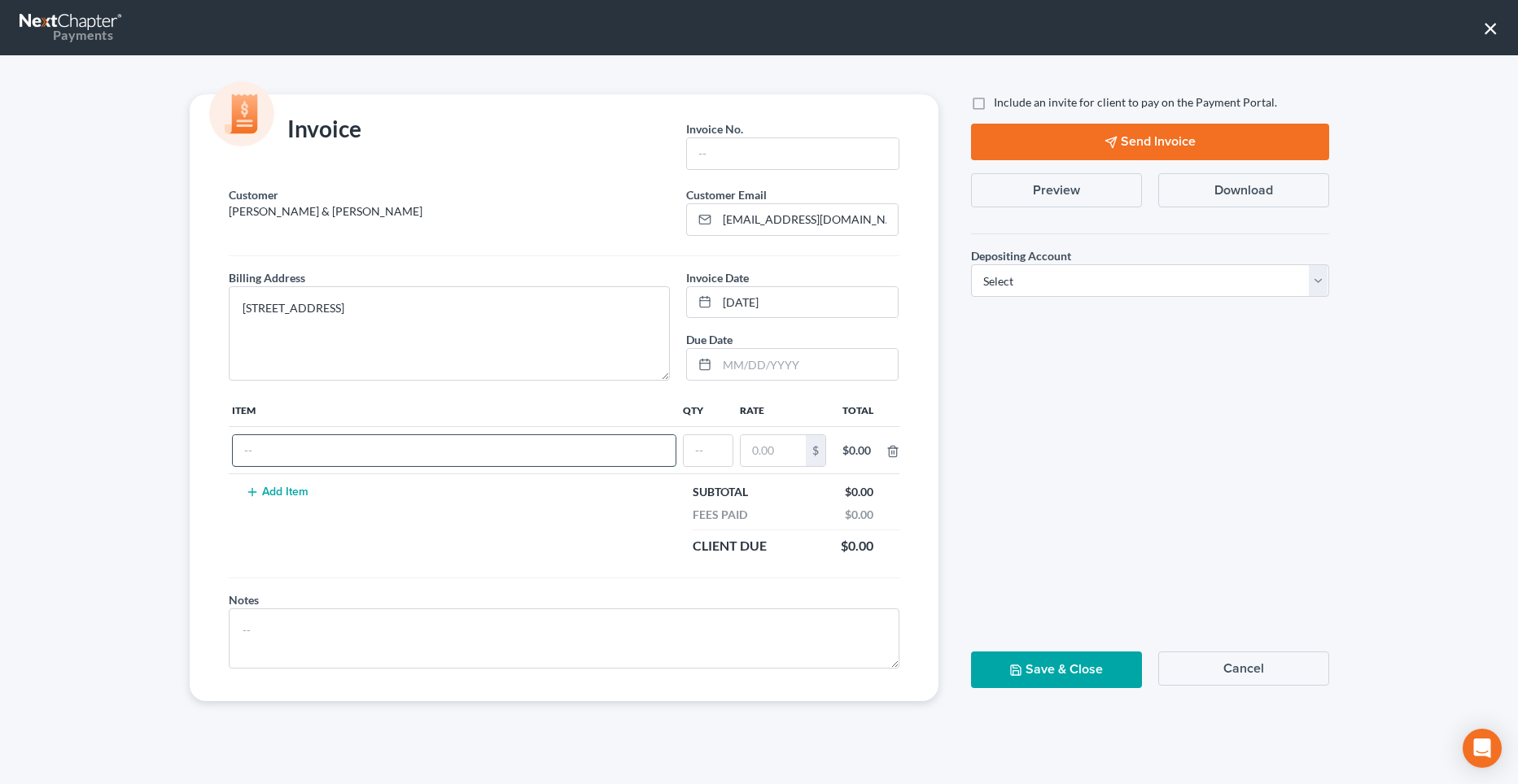
click at [262, 441] on input "text" at bounding box center [454, 451] width 443 height 31
paste input "2018 GMC Yukon (Texans Cu)"
type input "Reaffirmation Agreement: 2018 GMC Yukon (Texans Cu)"
click at [697, 441] on input "text" at bounding box center [708, 451] width 49 height 31
type input "01"
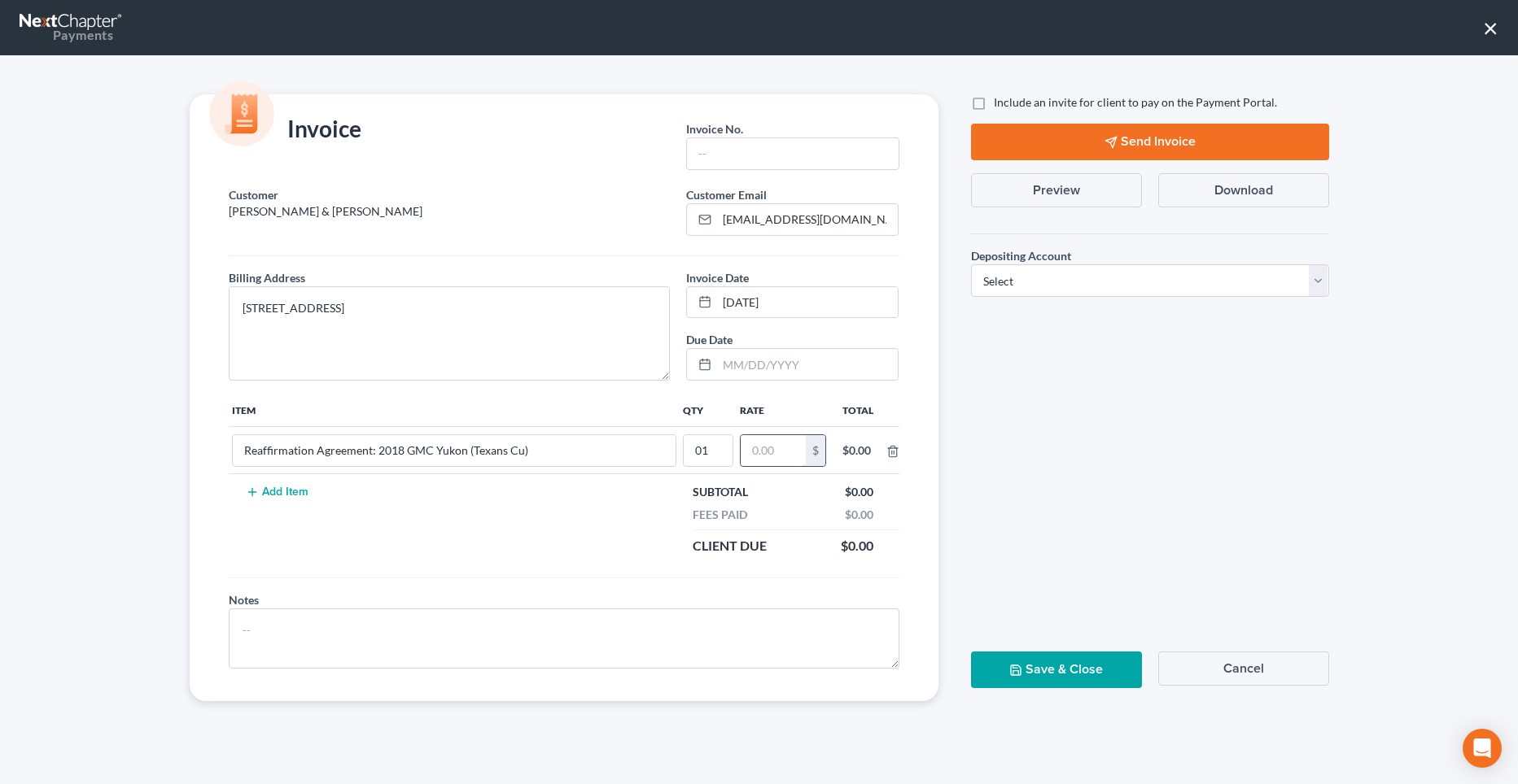
click at [765, 444] on input "text" at bounding box center [774, 451] width 66 height 31
type input "65.00"
click at [750, 142] on input "text" at bounding box center [793, 154] width 211 height 31
type input "K031"
click at [994, 103] on label "Include an invite for client to pay on the Payment Portal." at bounding box center [1136, 102] width 283 height 16
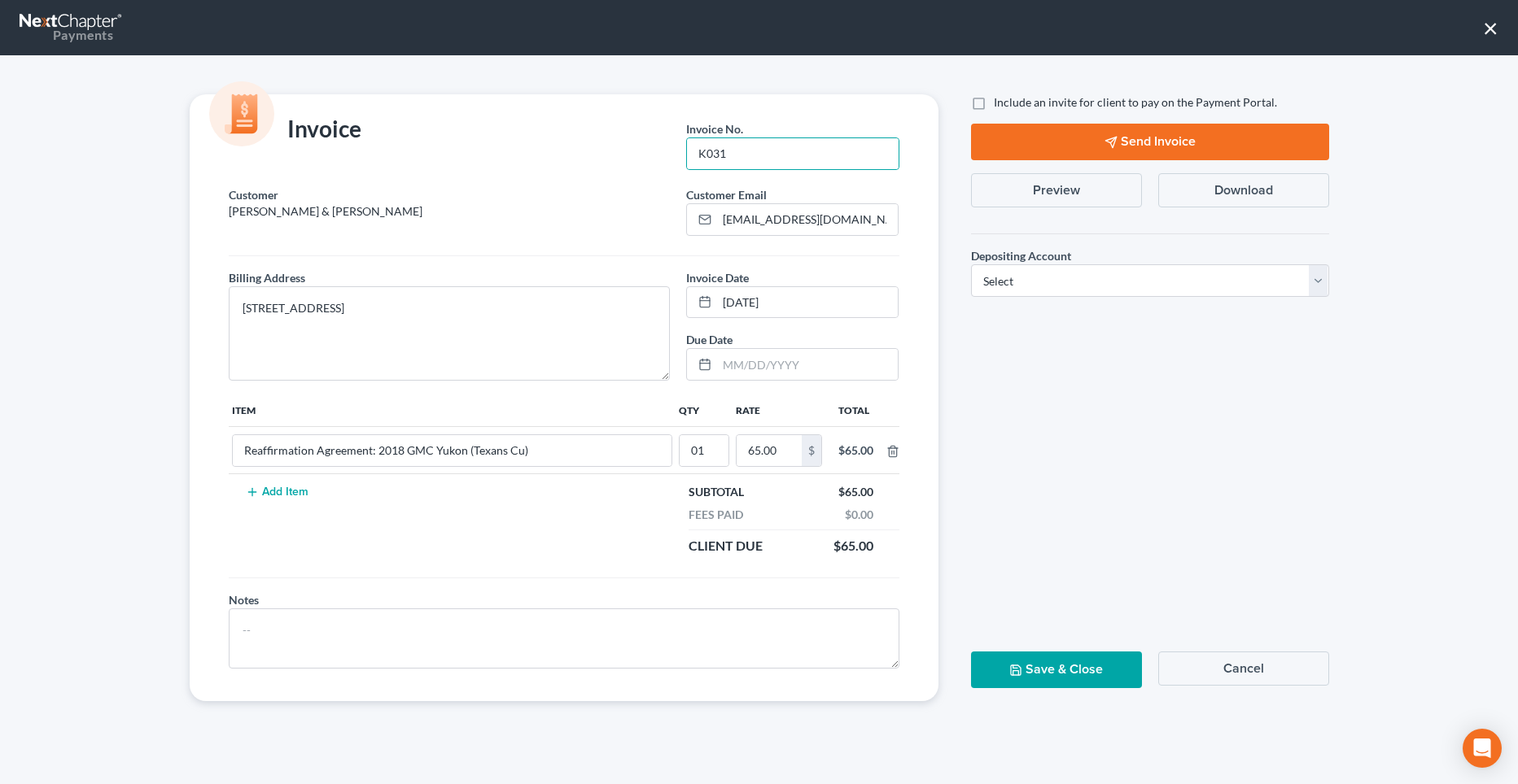
click at [1001, 103] on input "Include an invite for client to pay on the Payment Portal." at bounding box center [1005, 99] width 11 height 11
checkbox input "true"
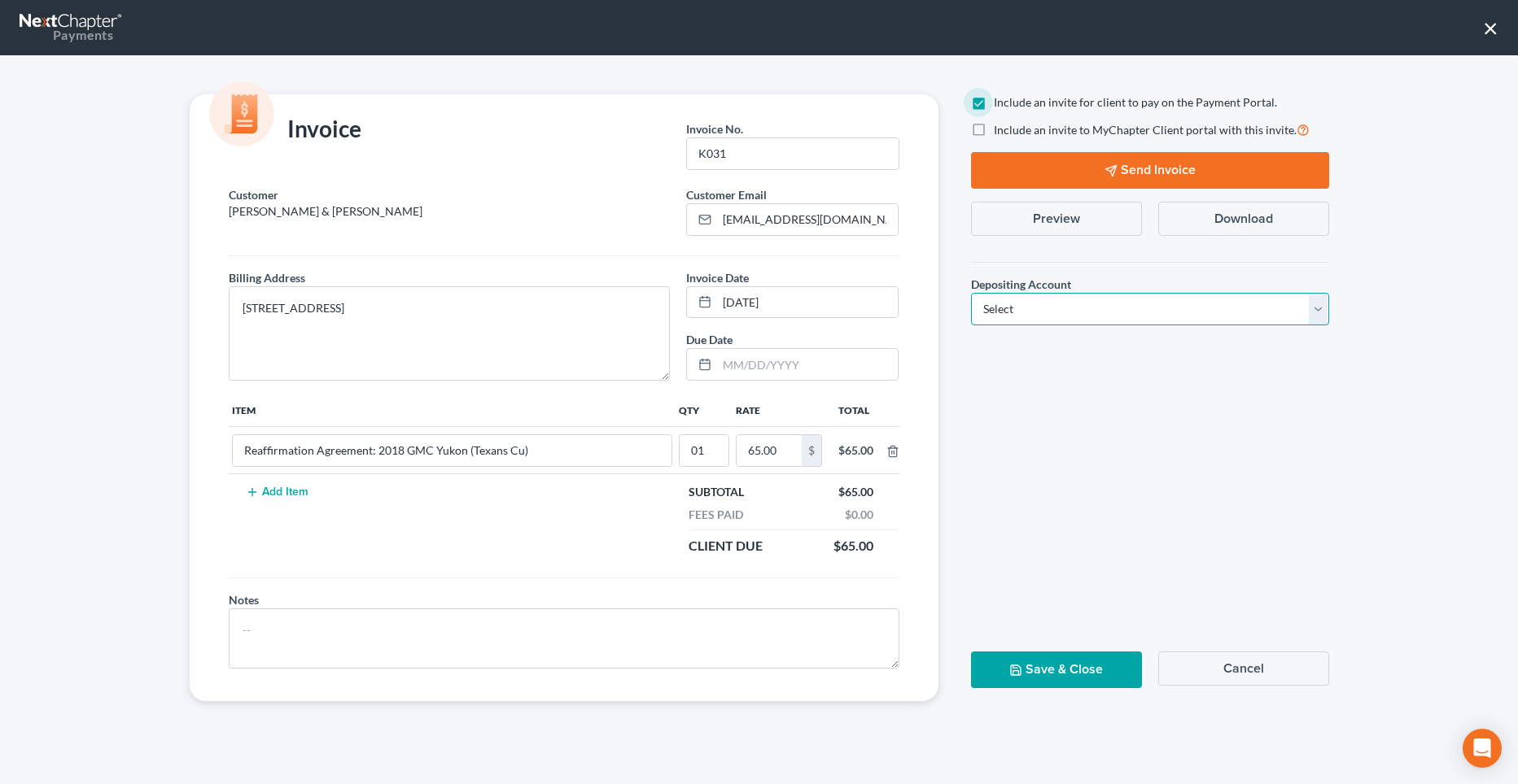
click at [1085, 308] on select "Select Operation Trust" at bounding box center [1150, 309] width 358 height 33
select select "1"
click at [971, 293] on select "Select Operation Trust" at bounding box center [1150, 309] width 358 height 33
click at [994, 128] on label "Include an invite to MyChapter Client portal with this invite." at bounding box center [1152, 129] width 316 height 19
click at [1001, 128] on input "Include an invite to MyChapter Client portal with this invite." at bounding box center [1005, 125] width 11 height 11
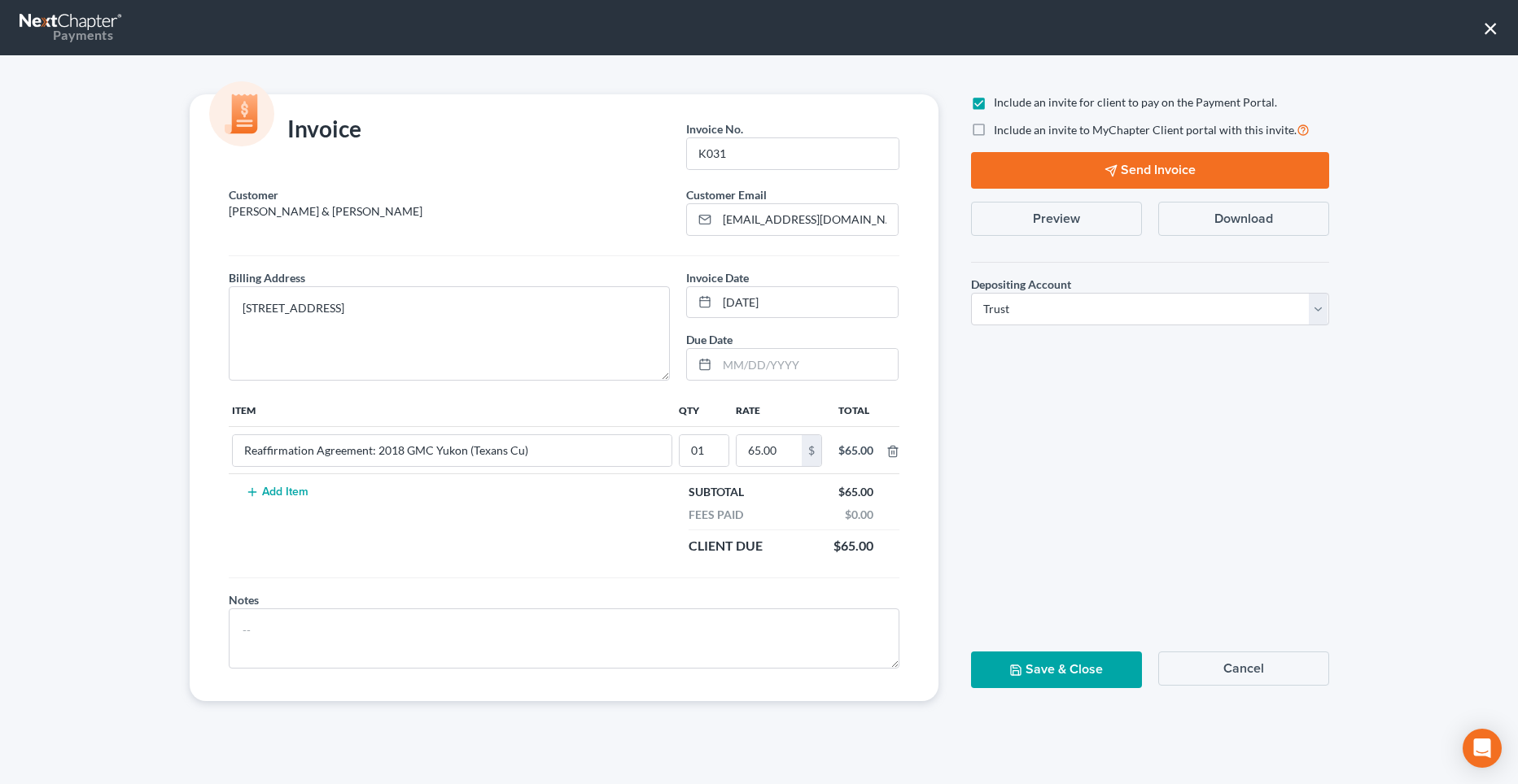
checkbox input "true"
click at [1056, 668] on button "Save & Close" at bounding box center [1056, 669] width 171 height 37
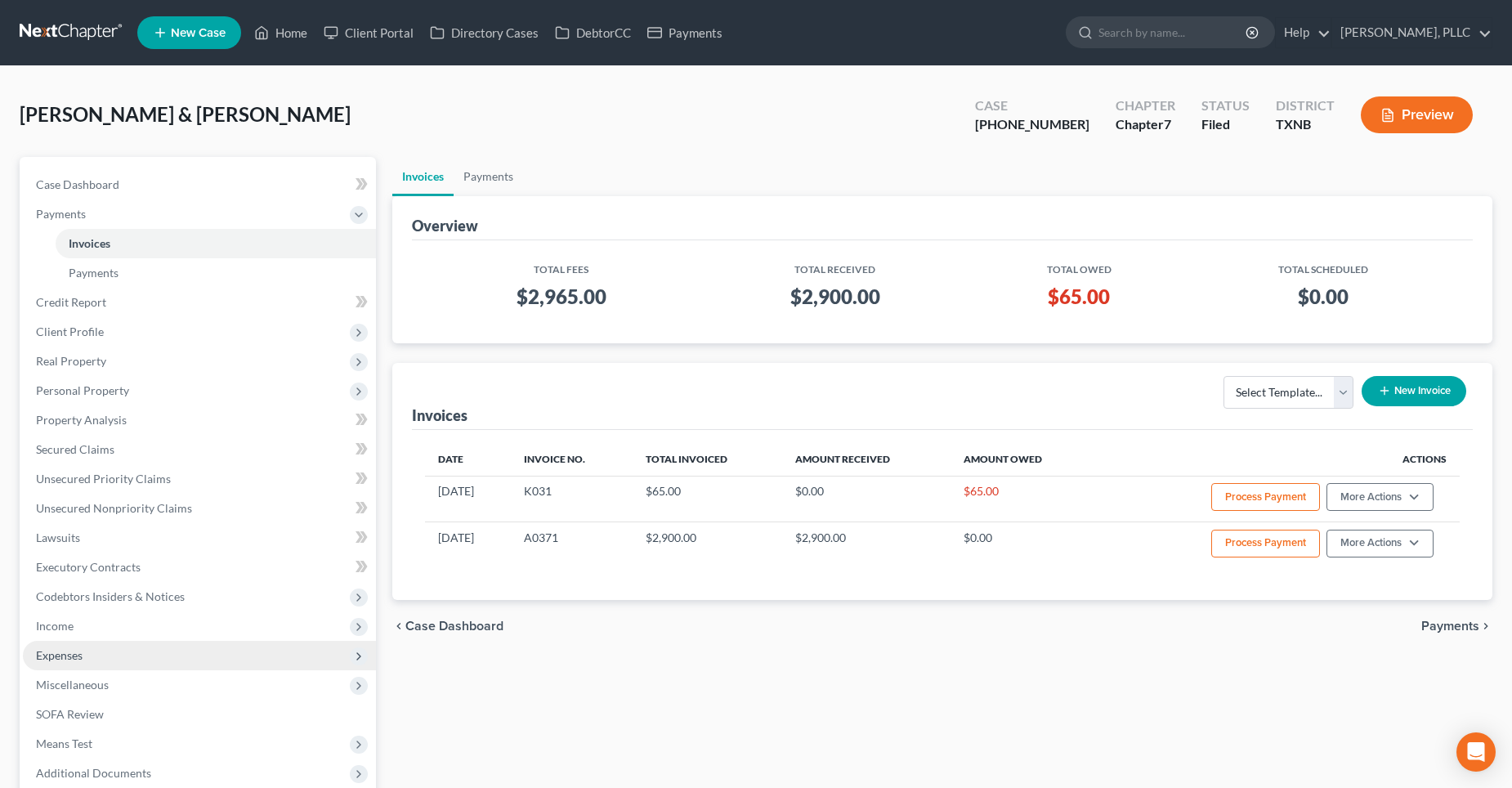
click at [96, 654] on span "Expenses" at bounding box center [200, 656] width 354 height 30
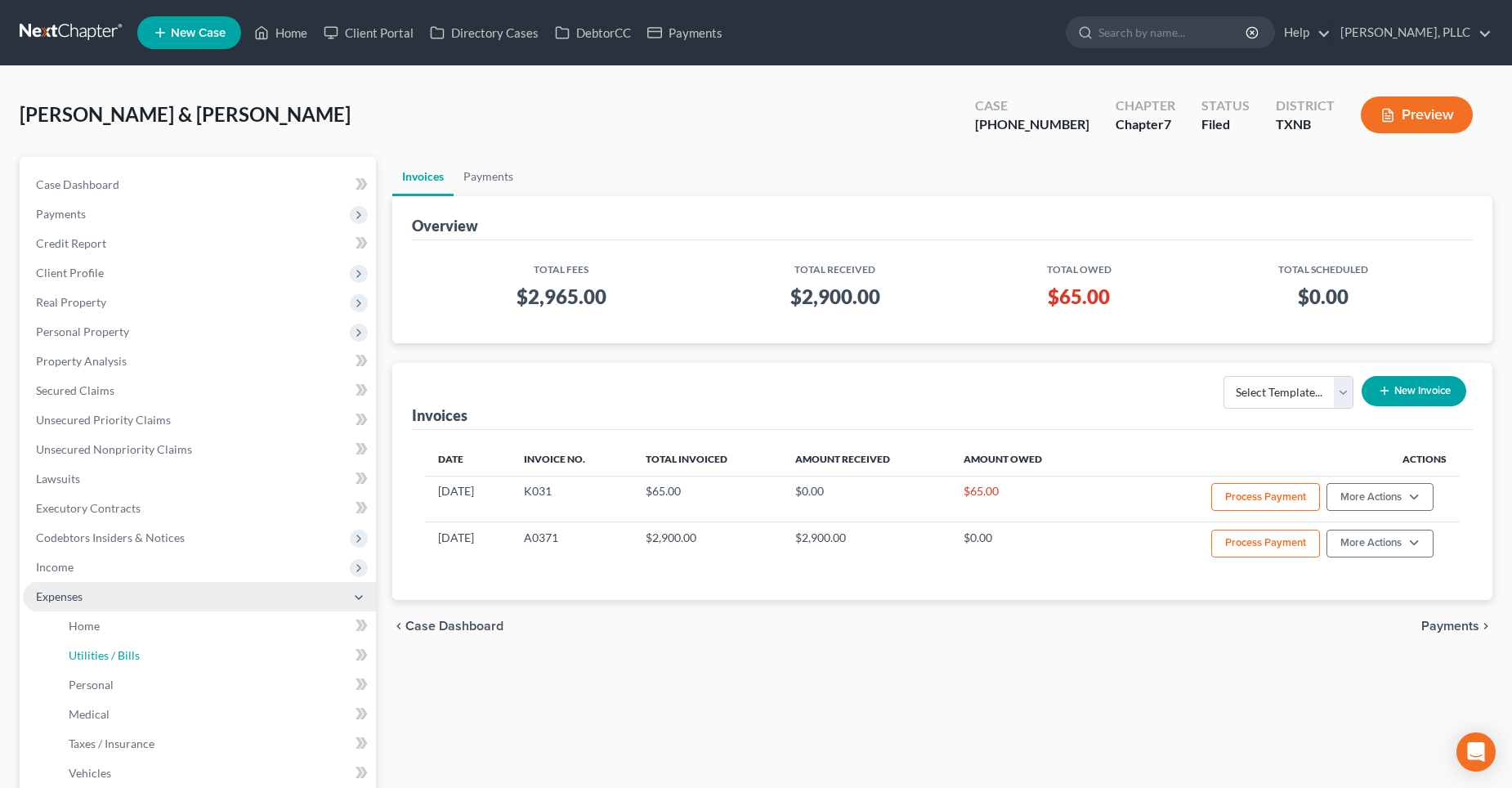
click at [95, 654] on span "Utilities / Bills" at bounding box center [104, 655] width 71 height 14
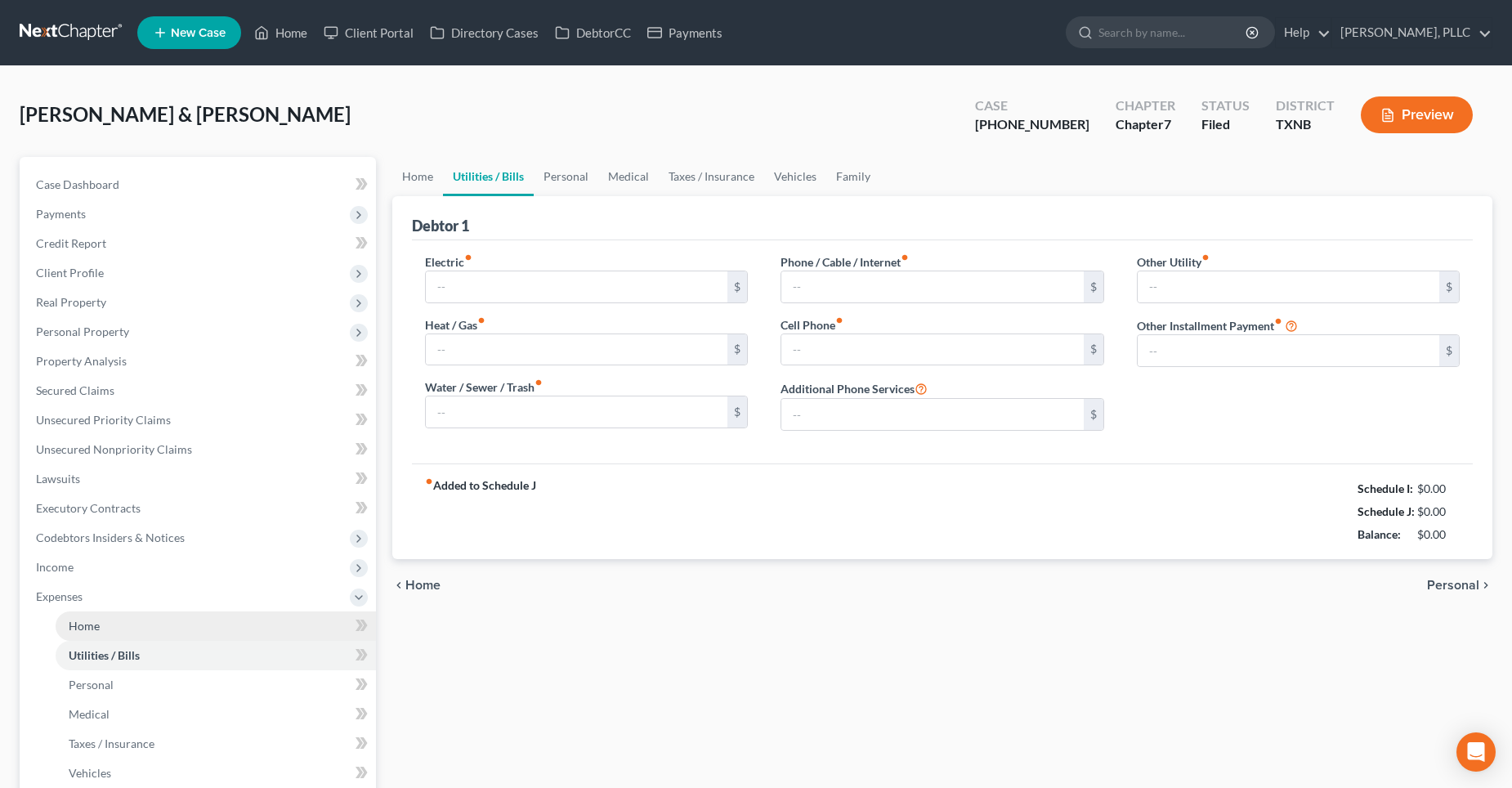
type input "200.00"
type input "0.00"
type input "150.00"
type input "50.00"
type input "383.40"
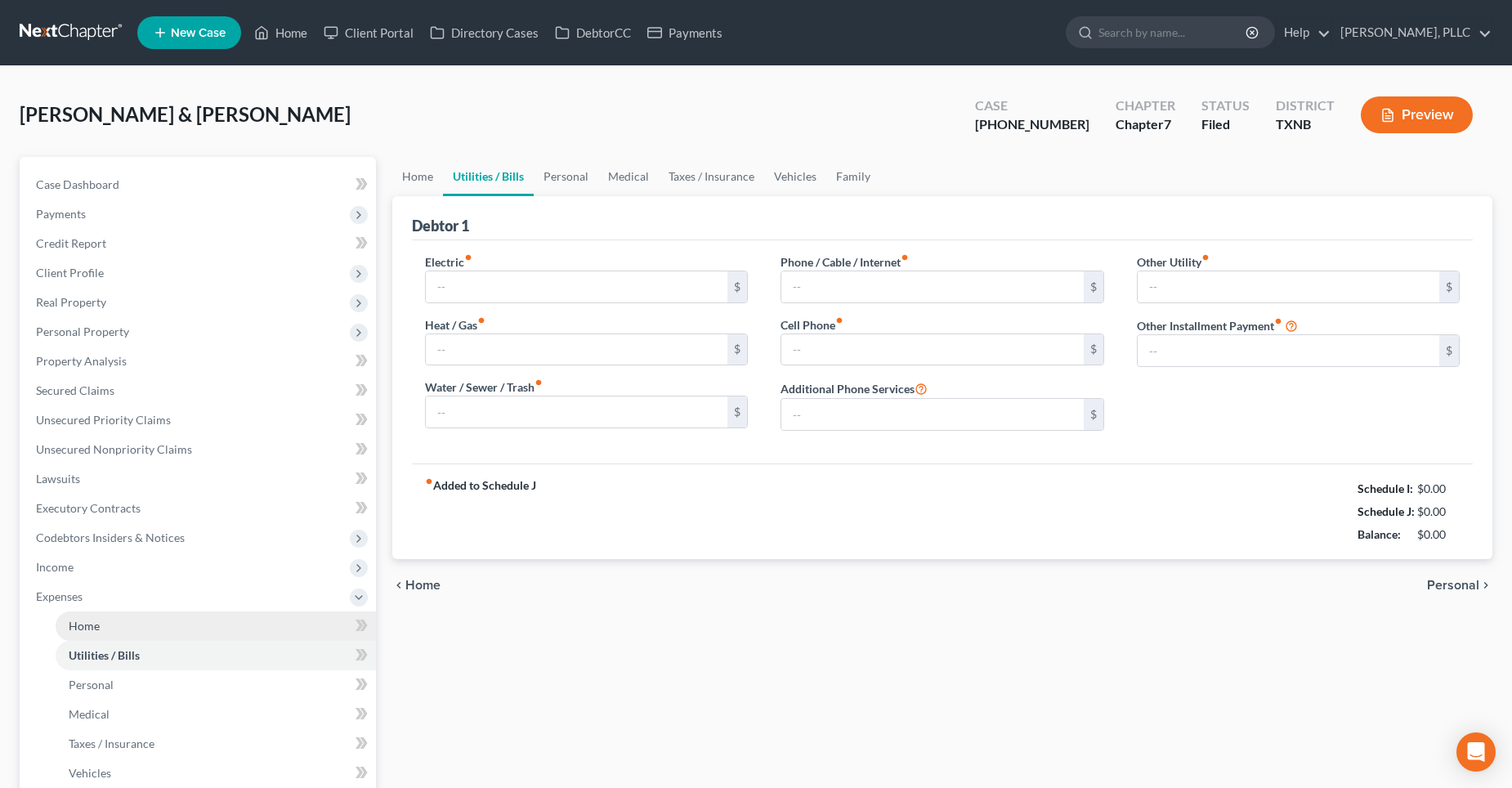
type input "0.00"
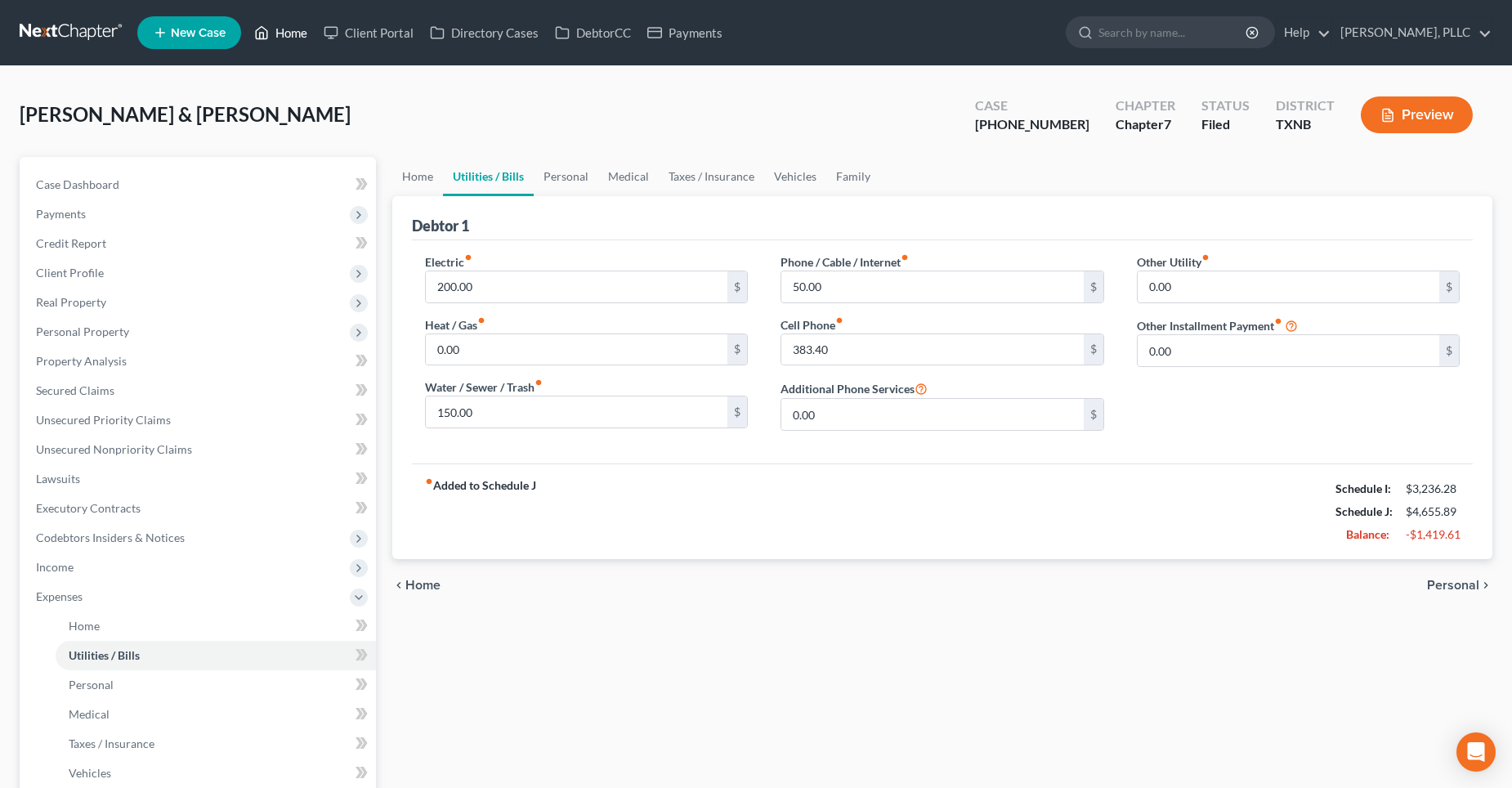
click at [294, 30] on link "Home" at bounding box center [280, 33] width 70 height 30
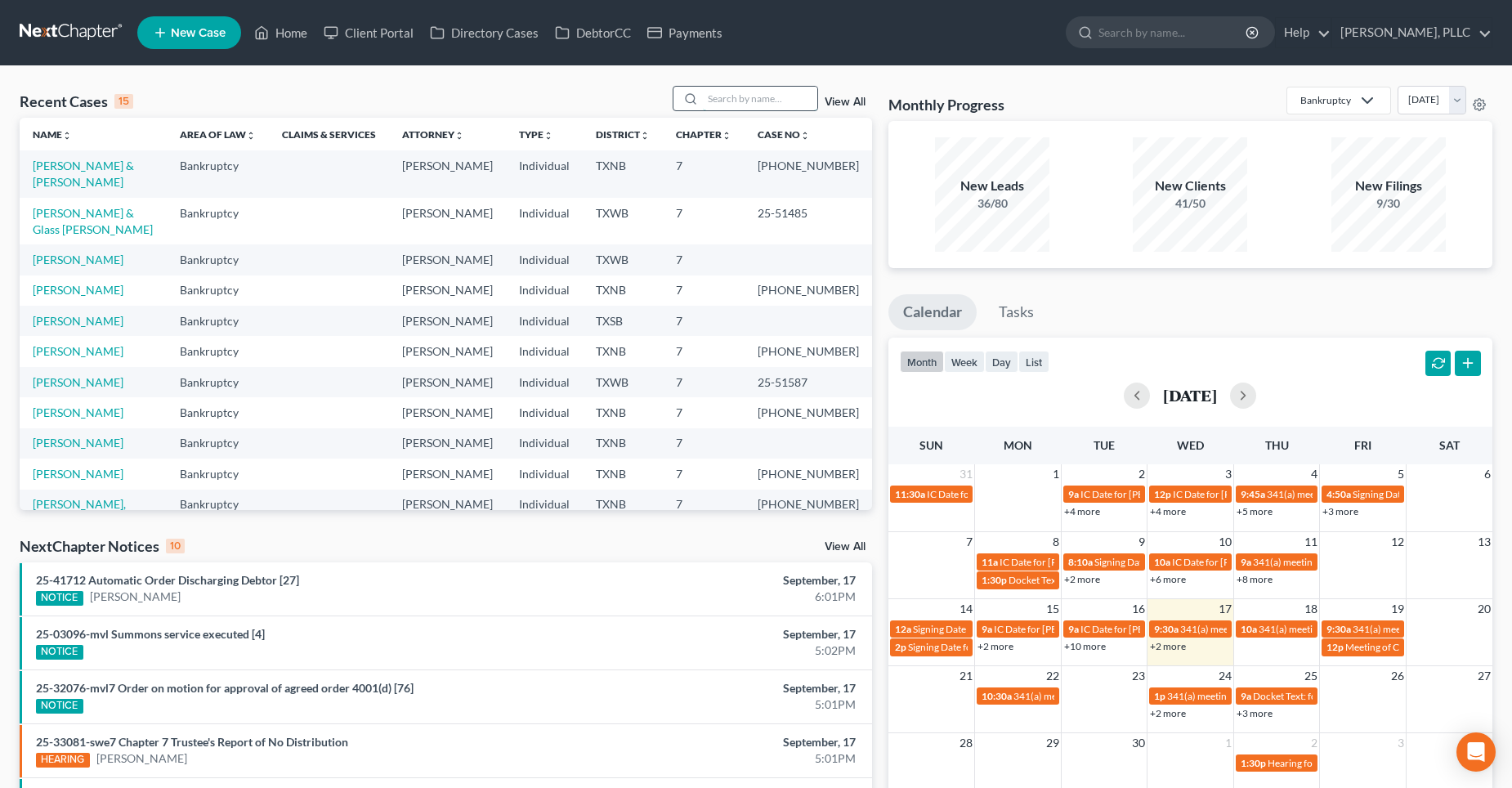
click at [756, 105] on input "search" at bounding box center [760, 98] width 114 height 24
type input "savoy"
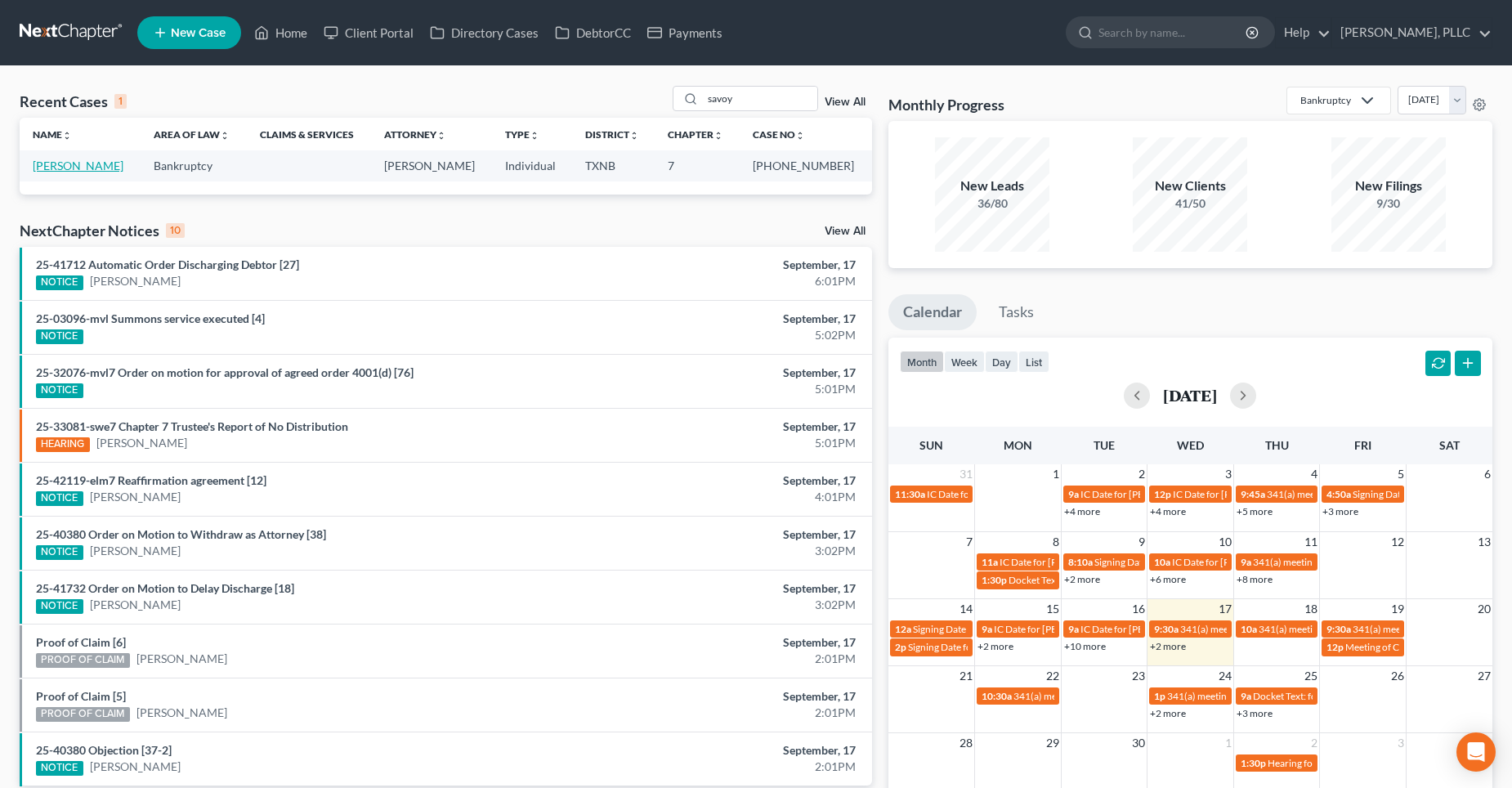
click at [85, 165] on link "[PERSON_NAME]" at bounding box center [78, 165] width 90 height 14
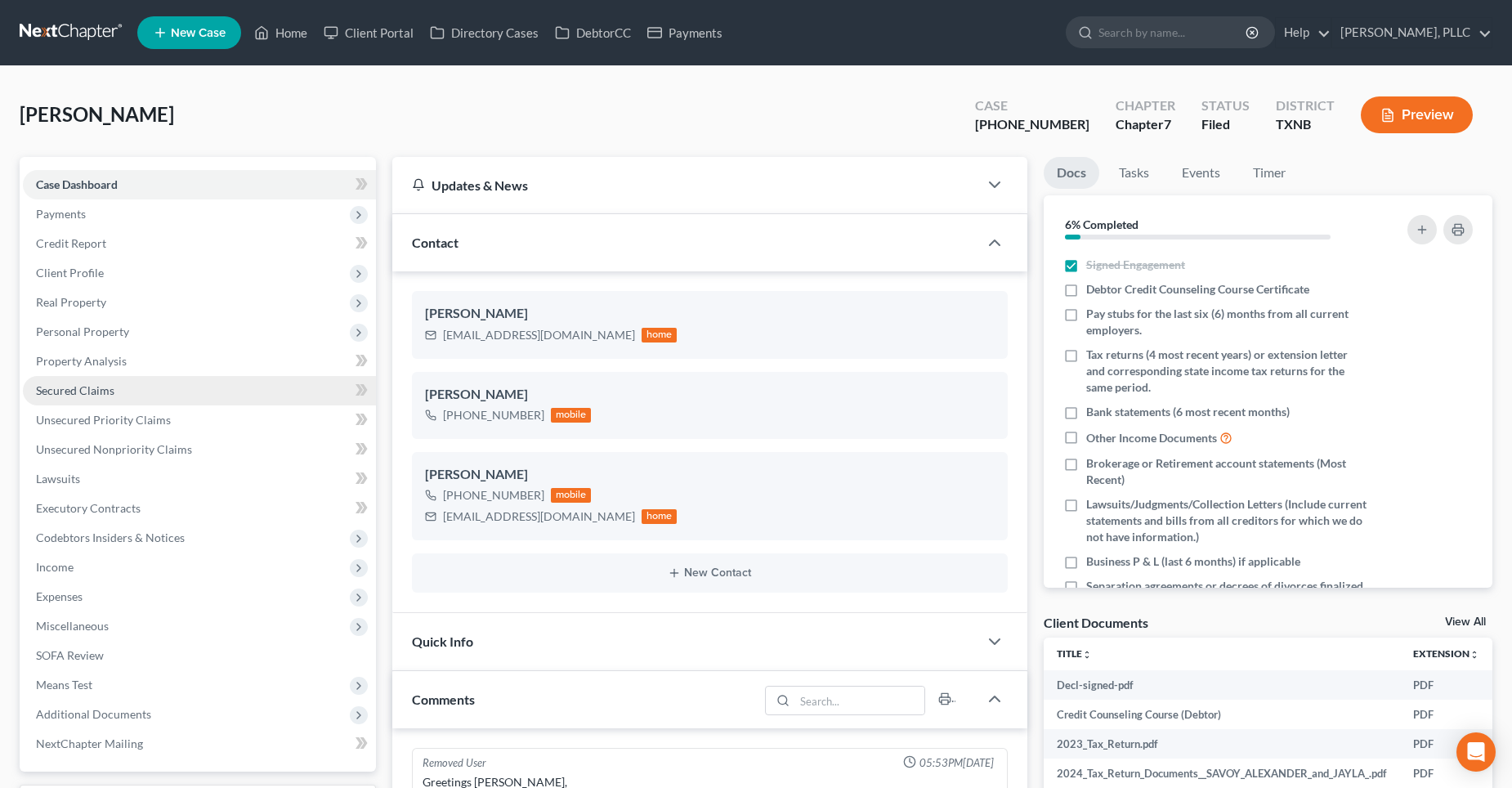
scroll to position [2023, 0]
click at [66, 388] on span "Secured Claims" at bounding box center [75, 390] width 78 height 14
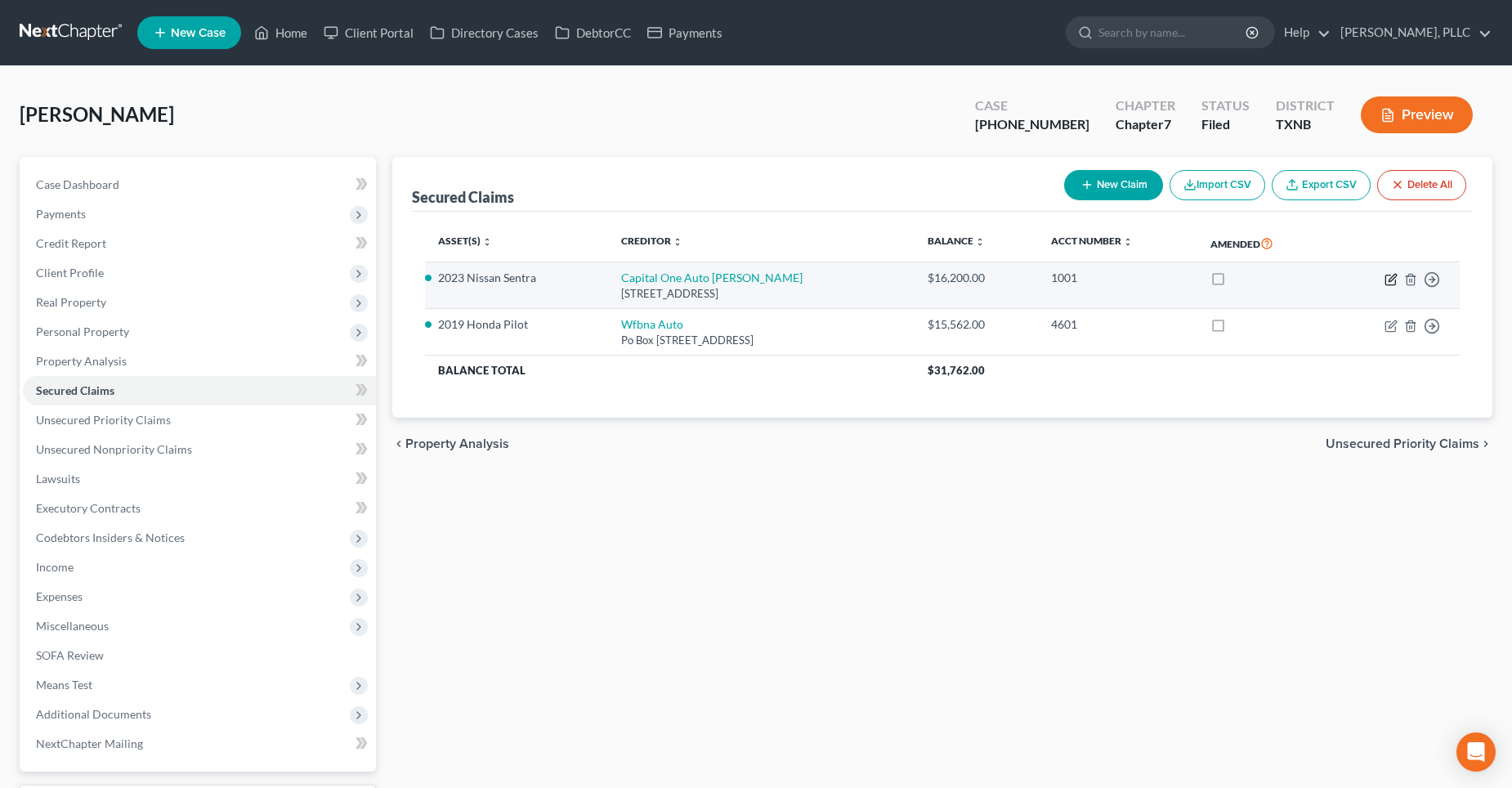
click at [1389, 280] on icon "button" at bounding box center [1391, 280] width 13 height 13
select select "45"
select select "2"
select select "0"
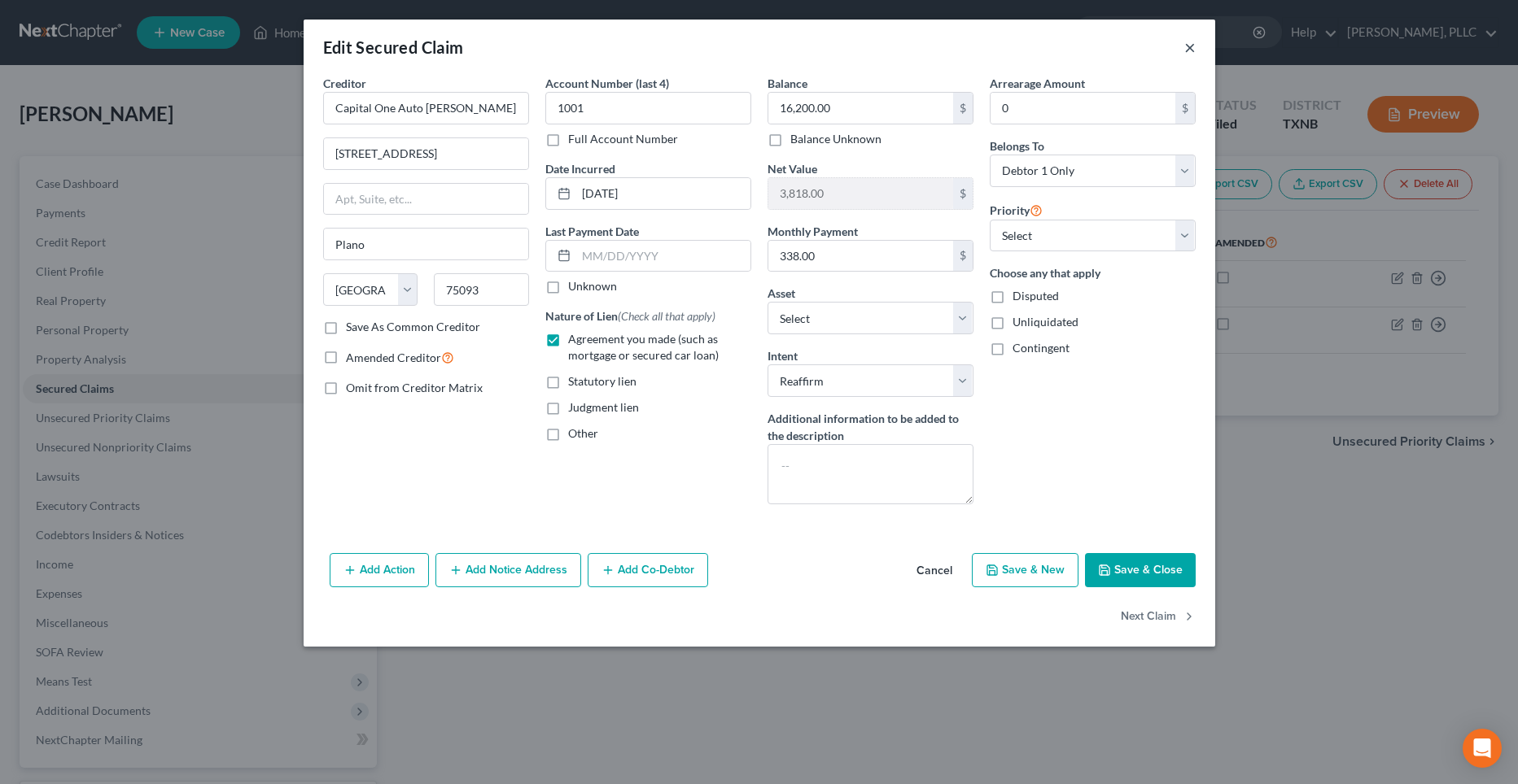
click at [1188, 52] on button "×" at bounding box center [1190, 47] width 11 height 20
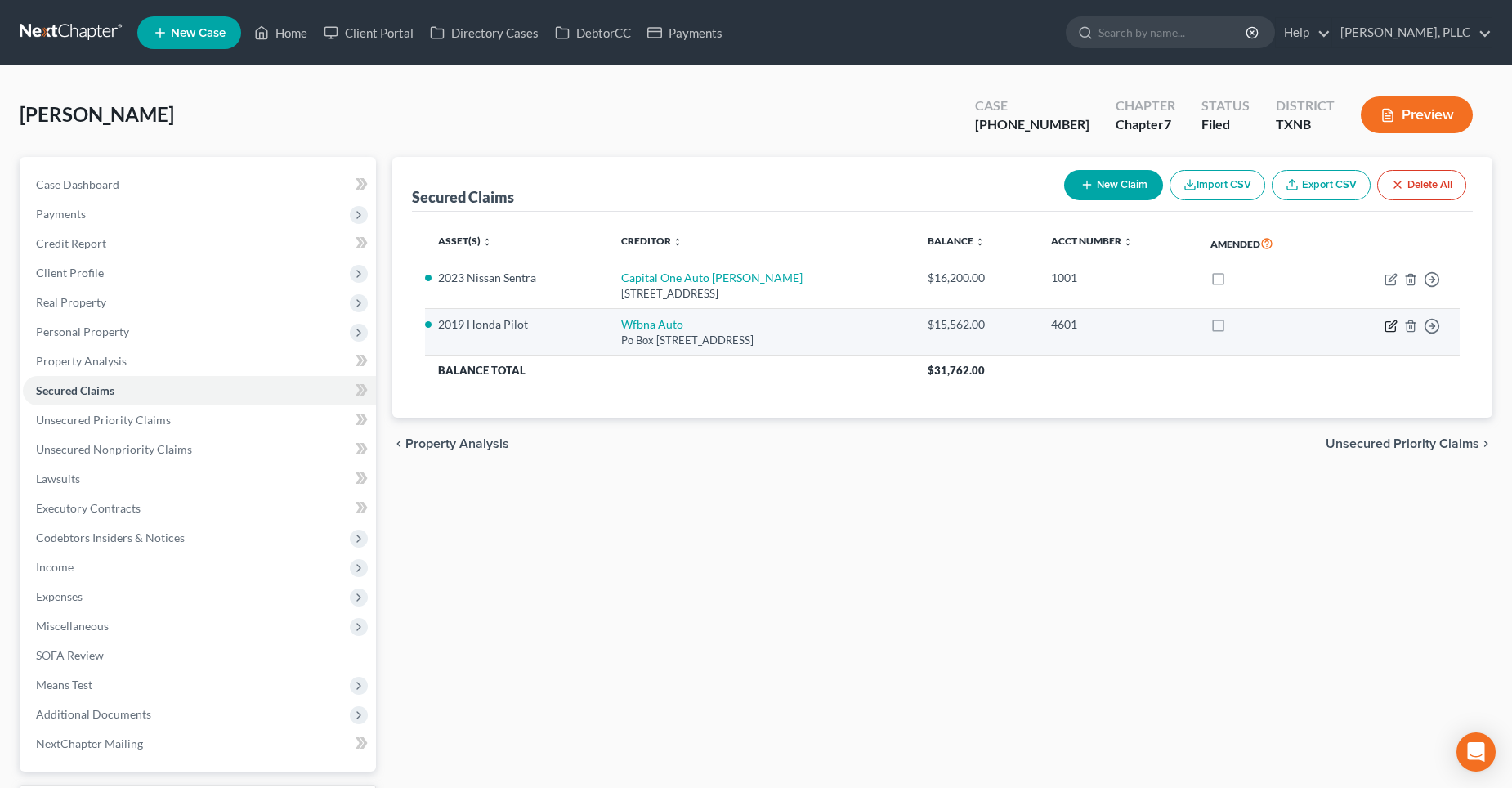
click at [1389, 327] on icon "button" at bounding box center [1392, 324] width 7 height 7
select select "4"
select select "3"
select select "2"
select select "0"
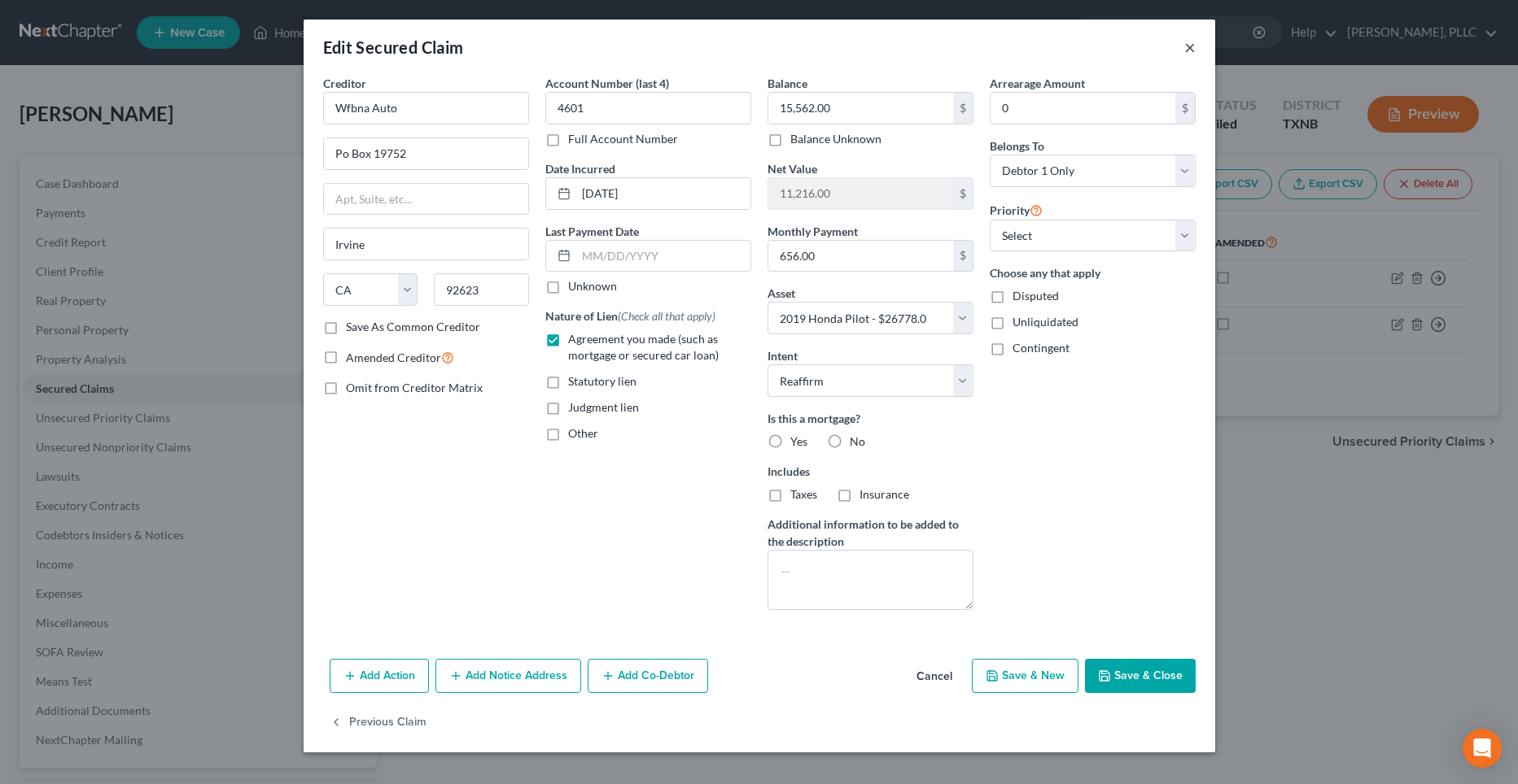
click at [1191, 52] on button "×" at bounding box center [1190, 47] width 11 height 20
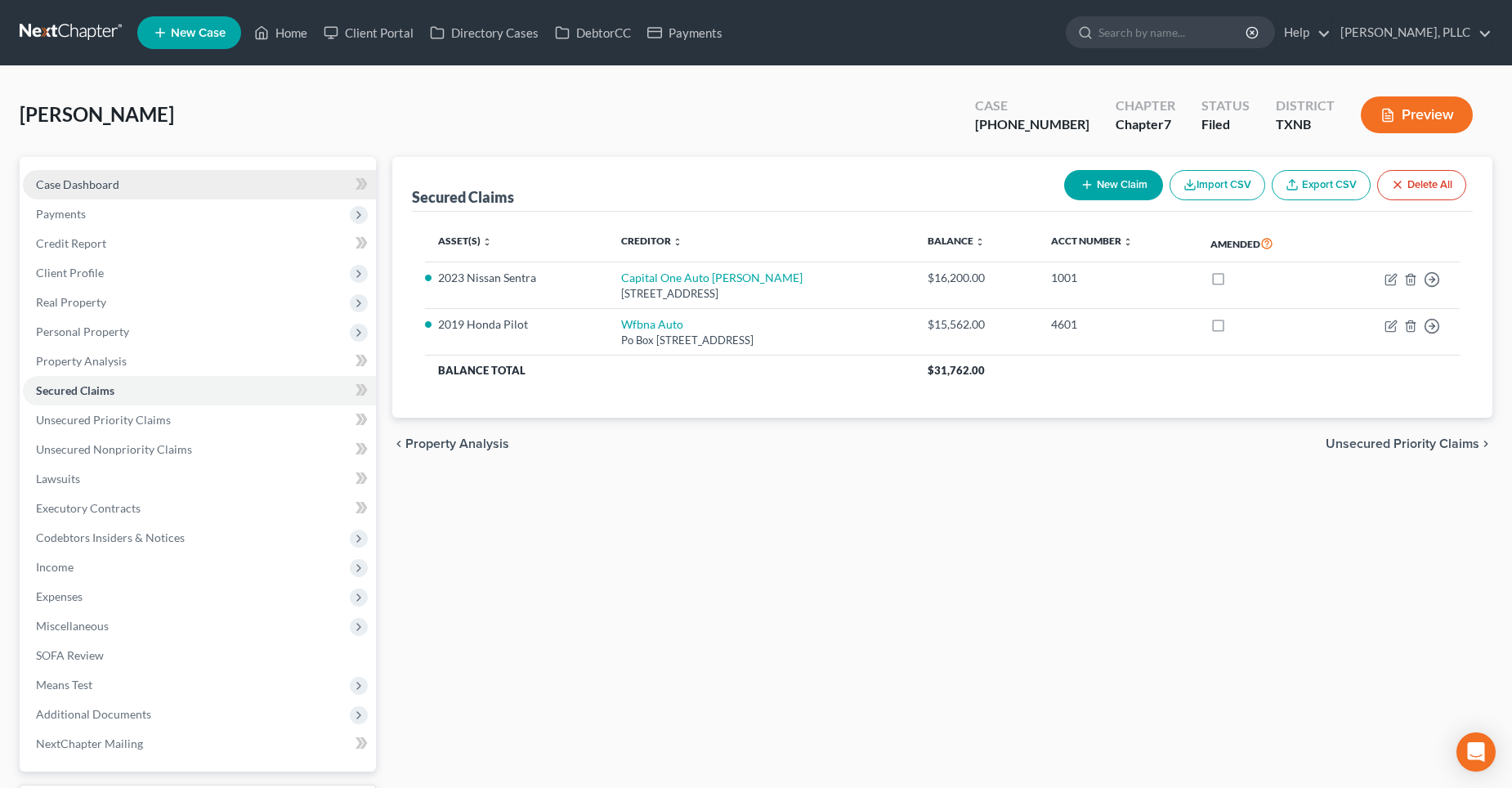
click at [79, 186] on span "Case Dashboard" at bounding box center [77, 184] width 83 height 14
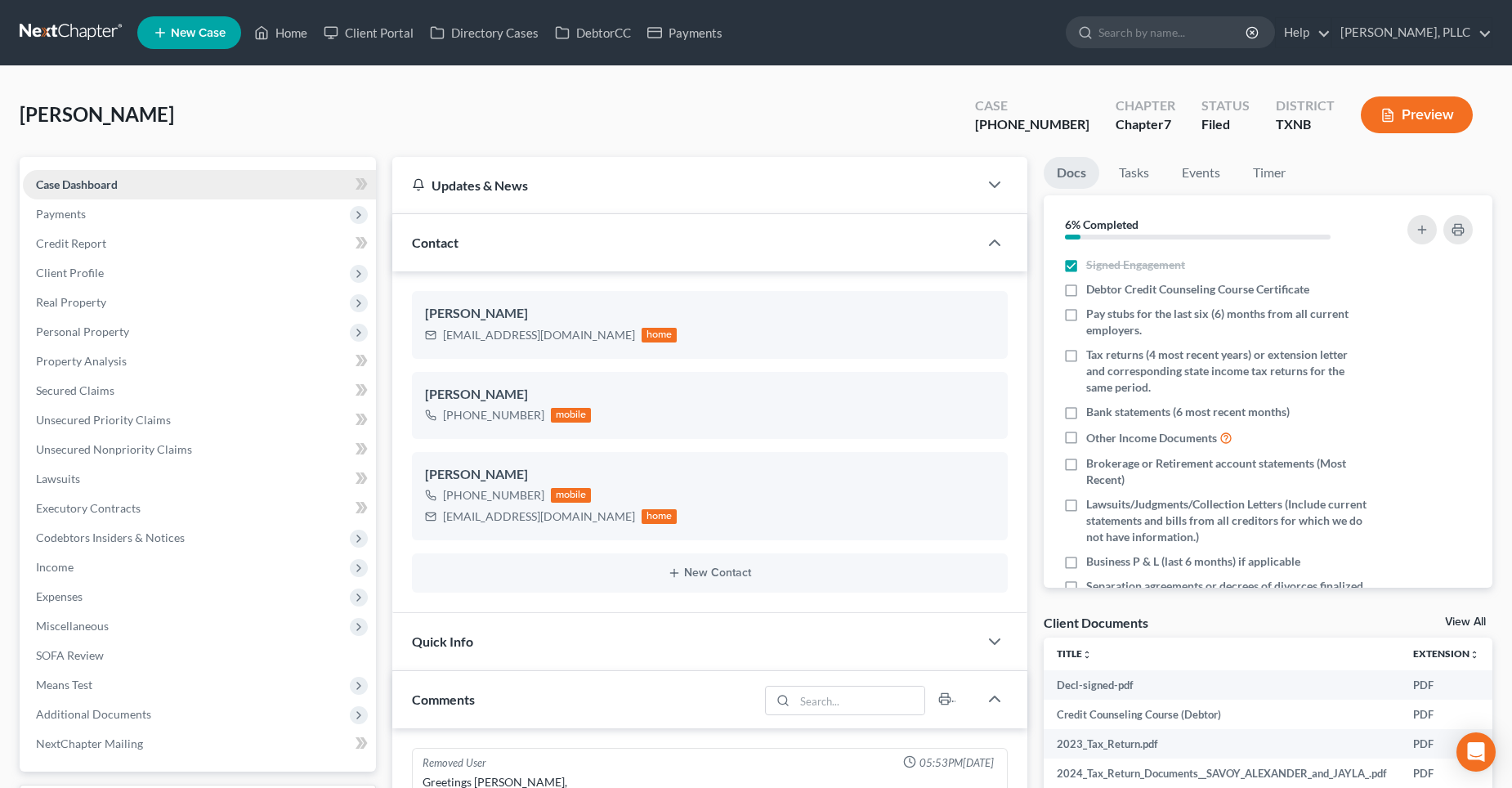
scroll to position [2023, 0]
click at [134, 389] on link "Secured Claims" at bounding box center [200, 391] width 354 height 30
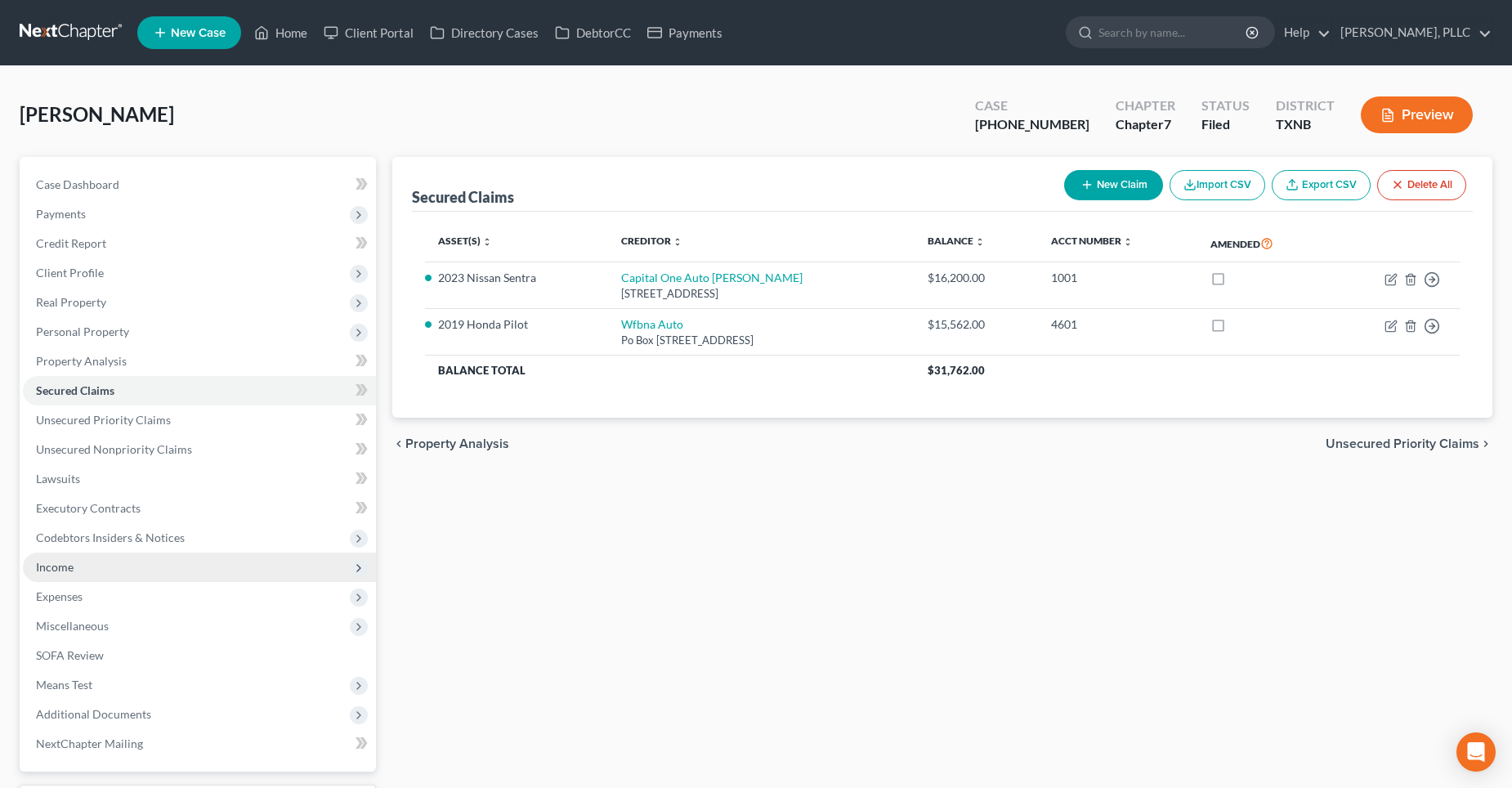
click at [85, 574] on span "Income" at bounding box center [200, 568] width 354 height 30
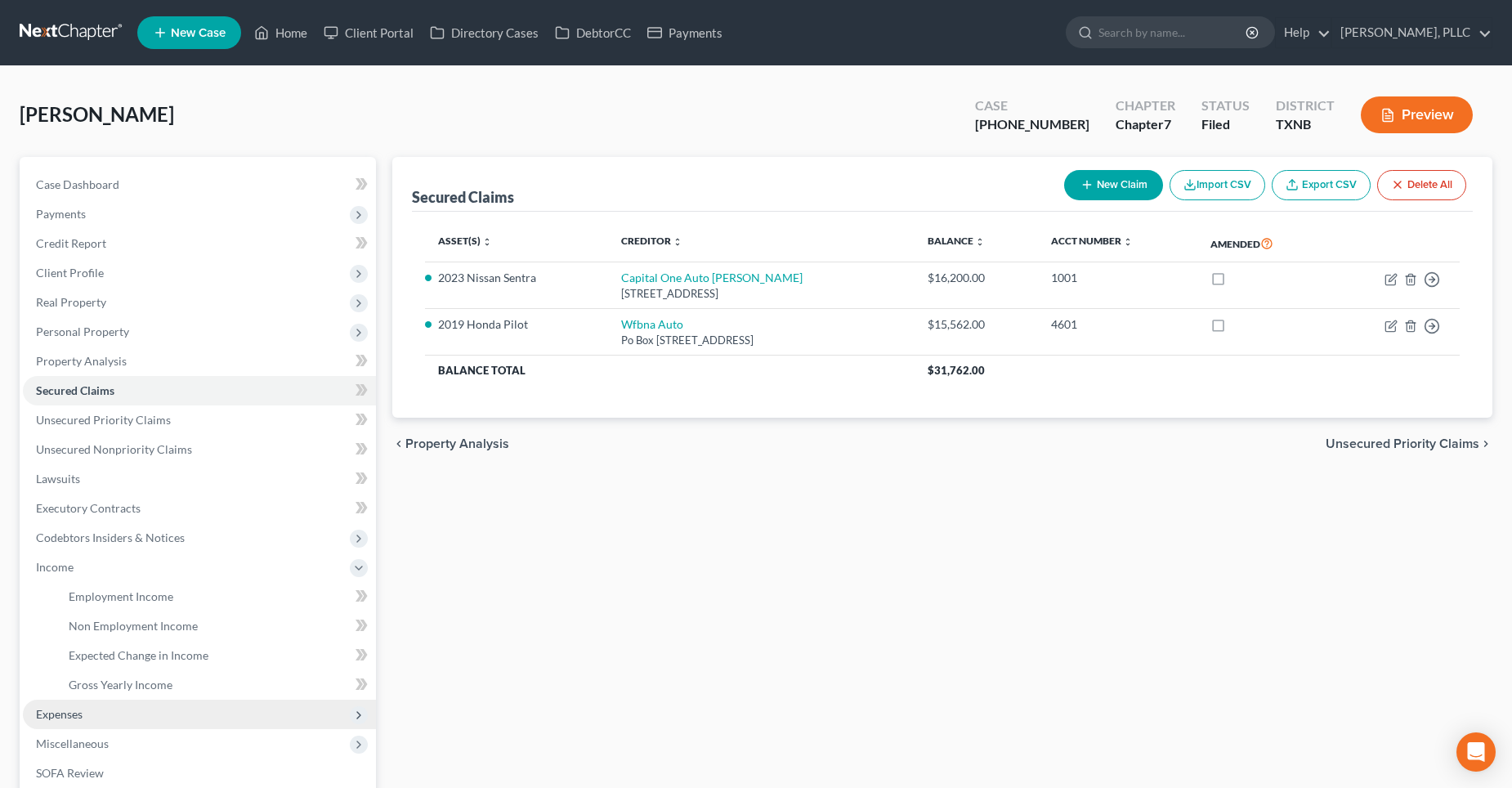
click at [72, 713] on span "Expenses" at bounding box center [59, 714] width 47 height 14
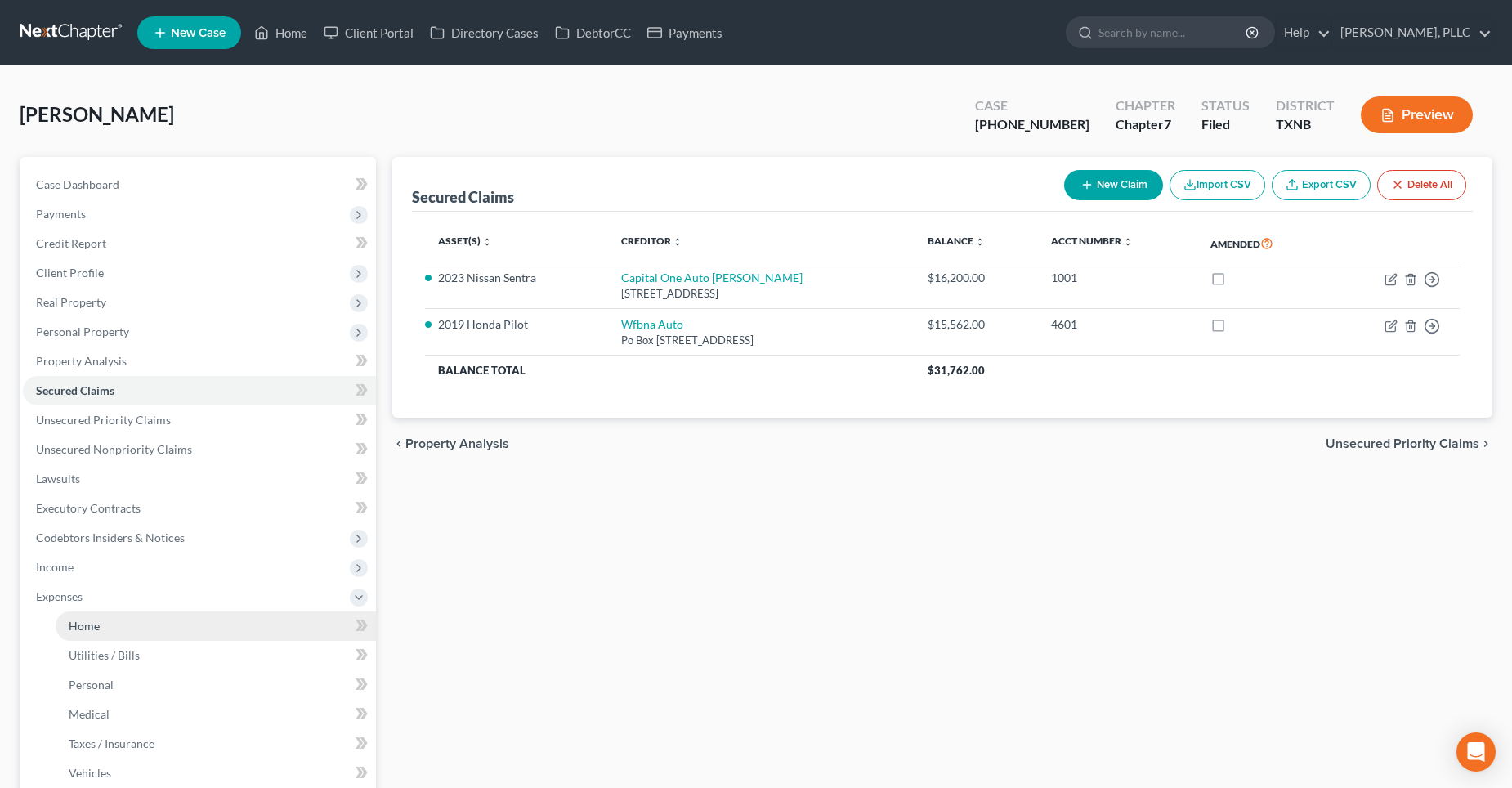
click at [123, 628] on link "Home" at bounding box center [216, 627] width 321 height 30
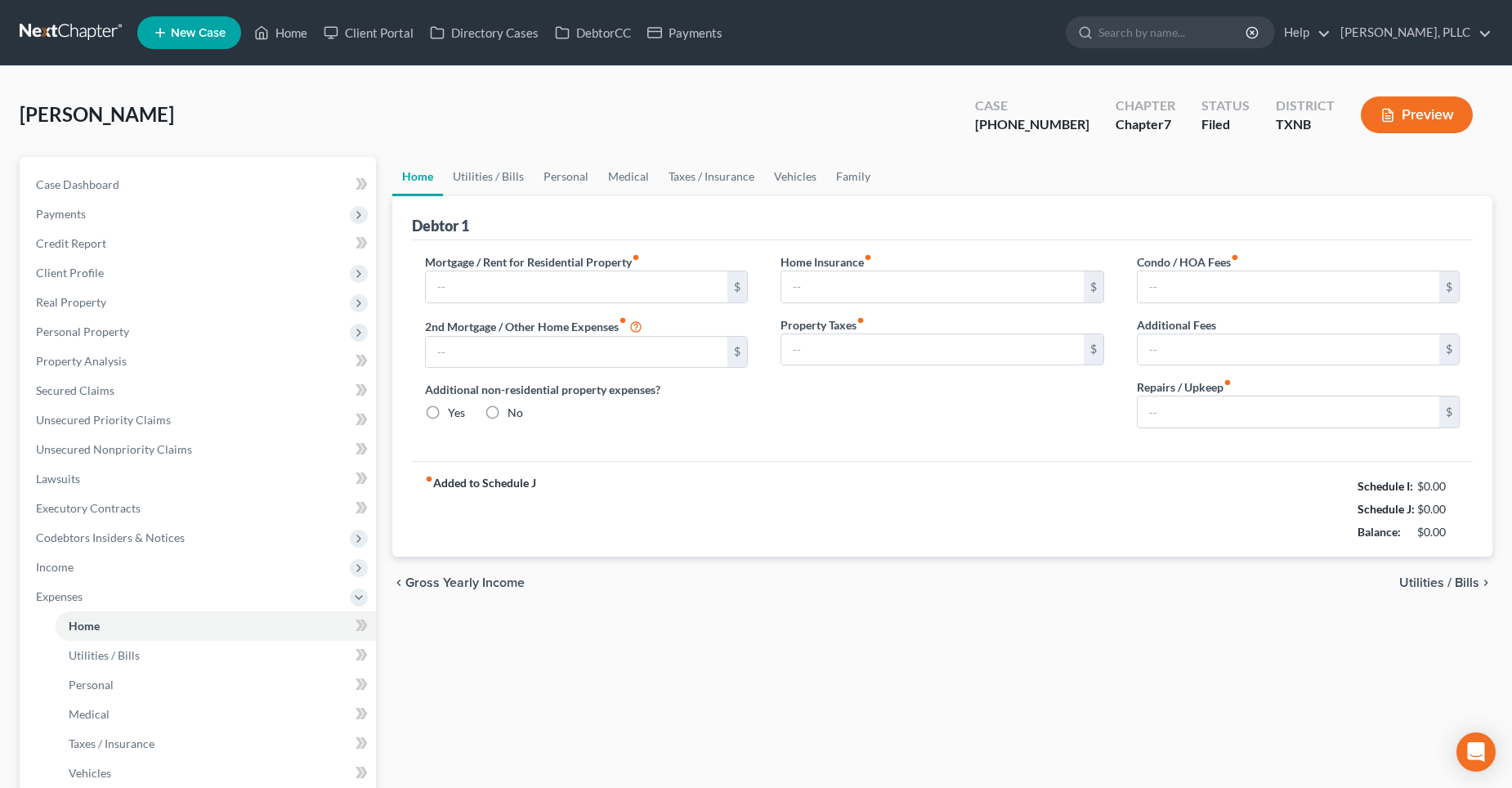
type input "1,950.00"
type input "0.00"
radio input "true"
type input "30.00"
type input "0.00"
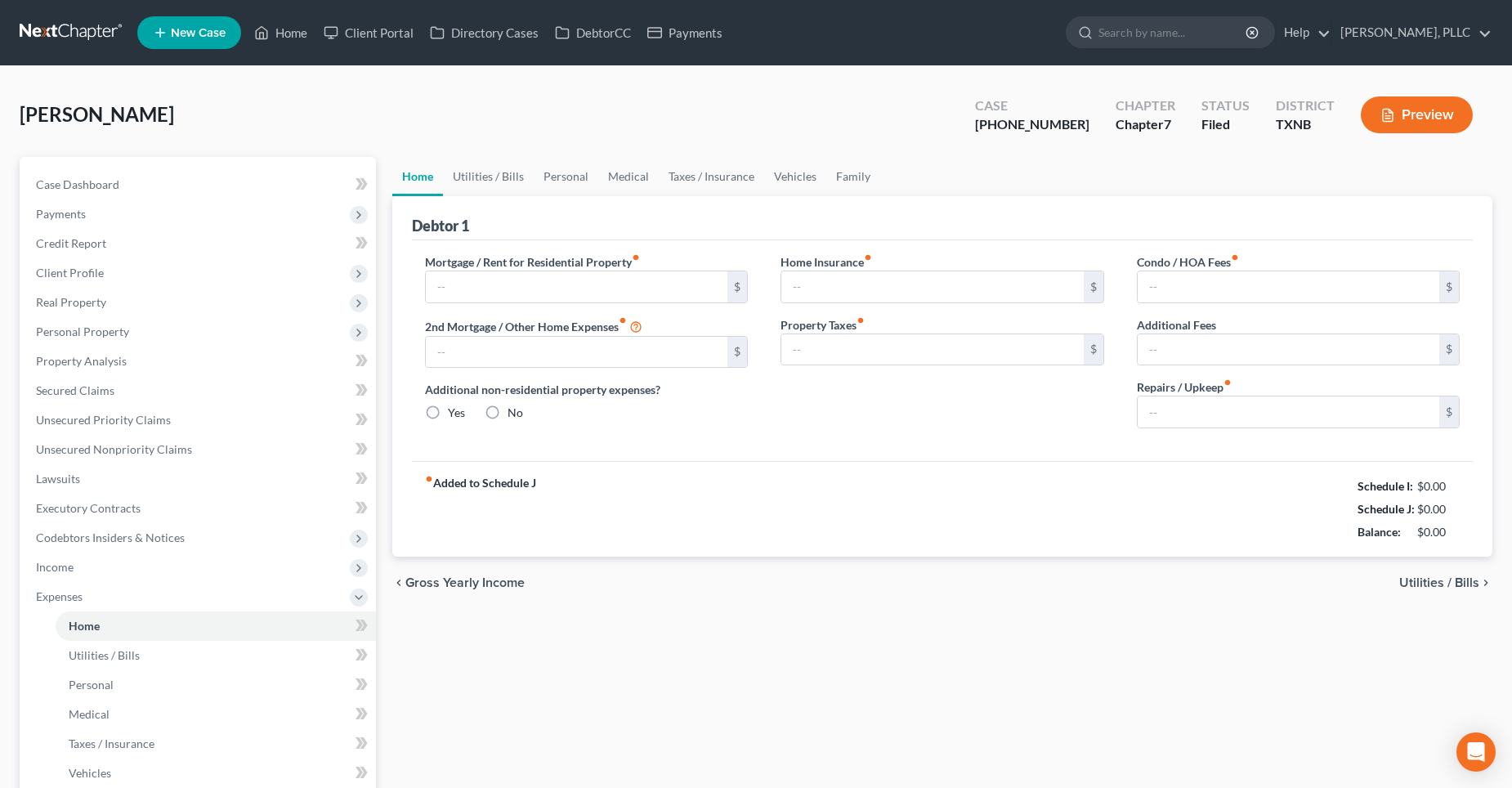
type input "0.00"
type input "80.00"
click at [499, 174] on link "Utilities / Bills" at bounding box center [488, 177] width 90 height 39
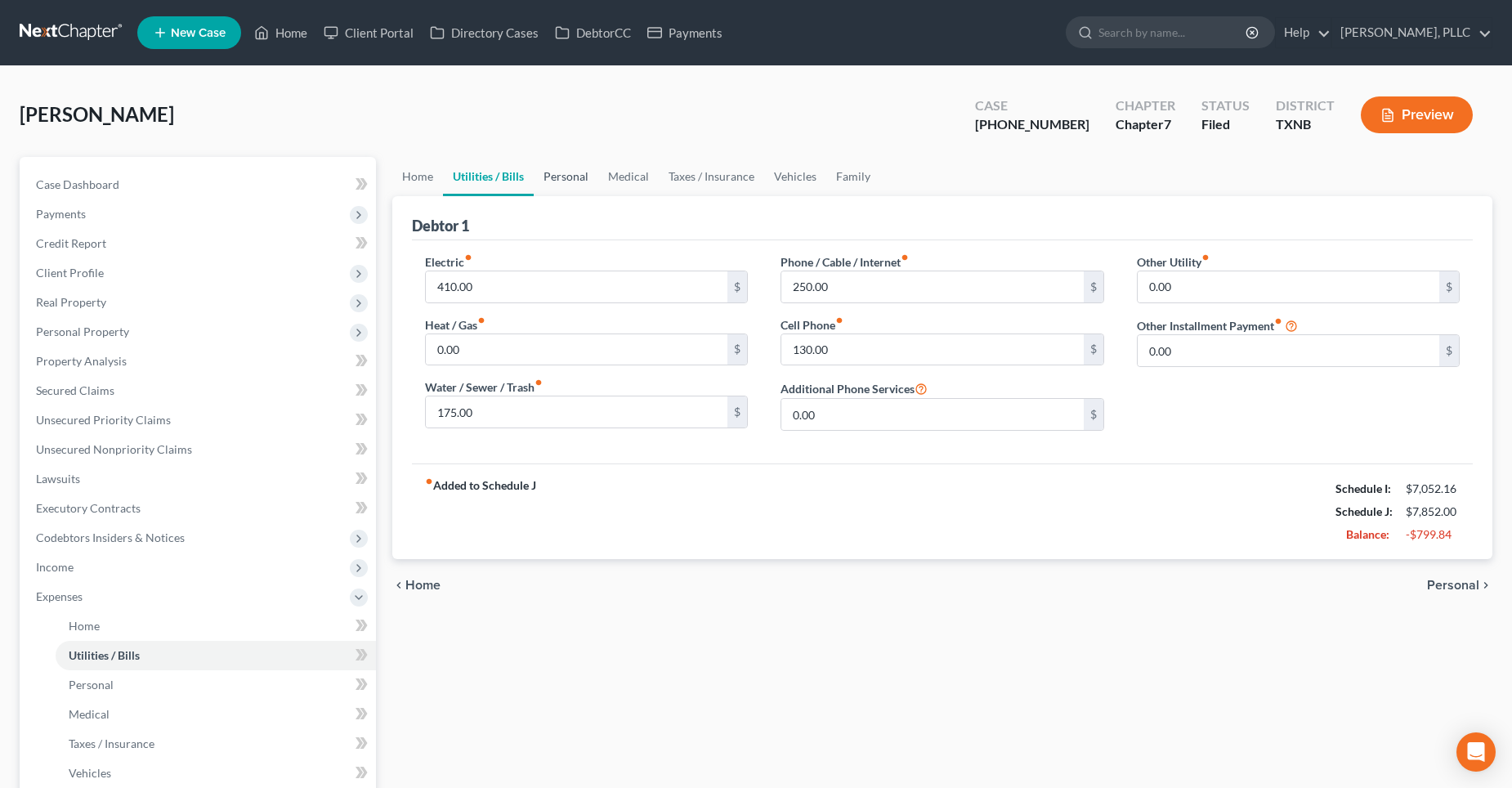
click at [571, 181] on link "Personal" at bounding box center [566, 177] width 65 height 39
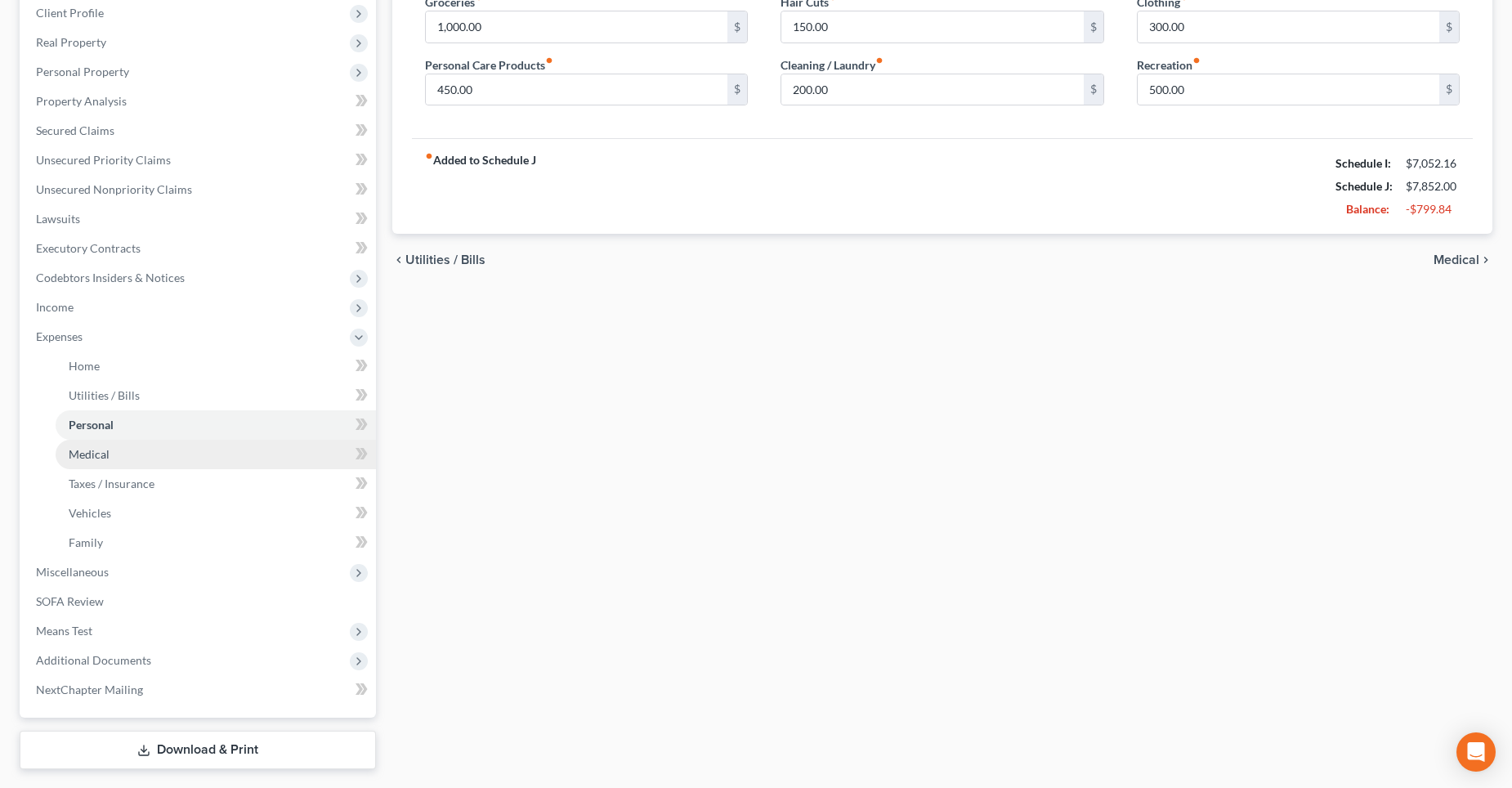
scroll to position [304, 0]
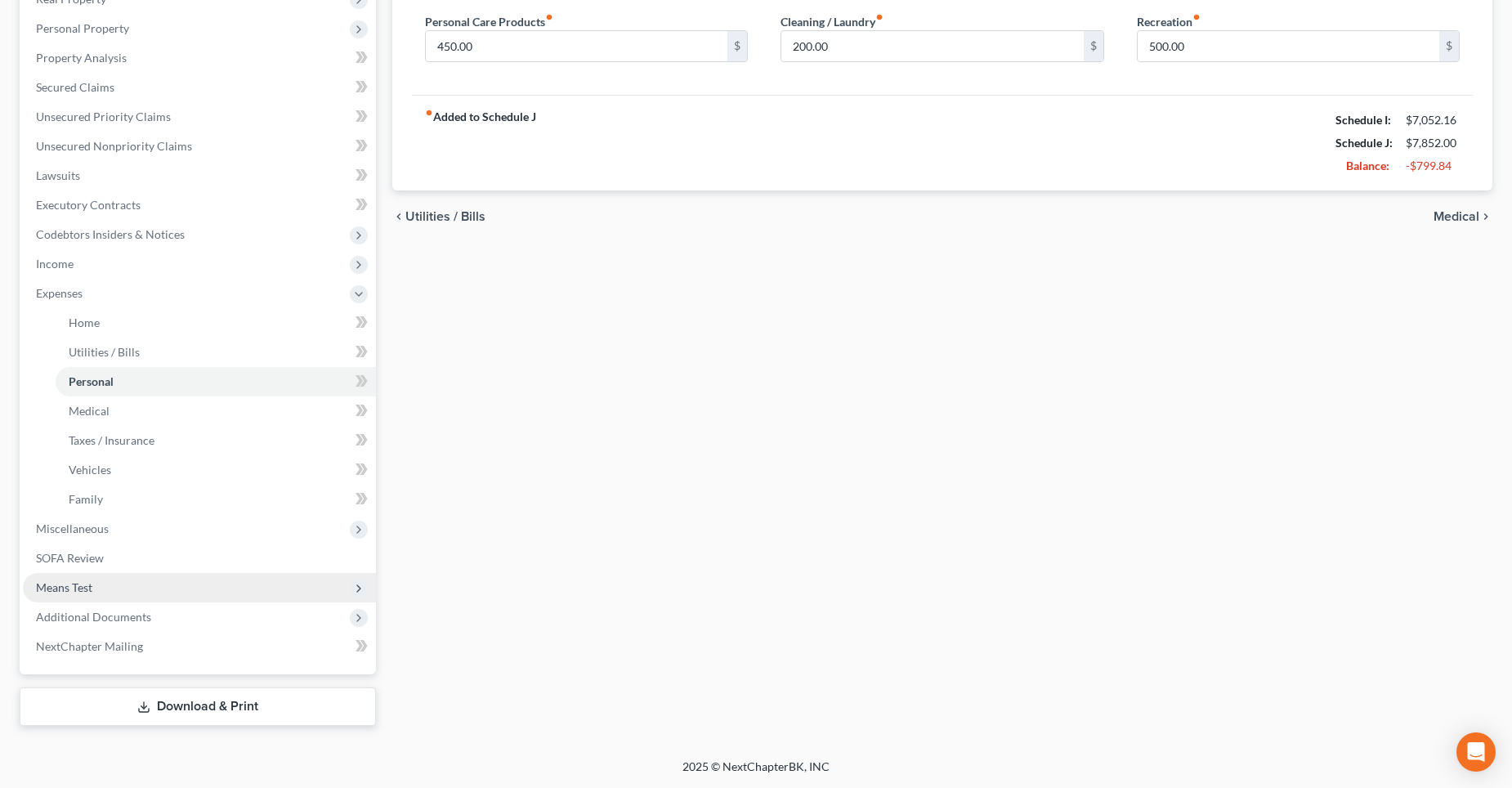
click at [124, 582] on span "Means Test" at bounding box center [200, 588] width 354 height 30
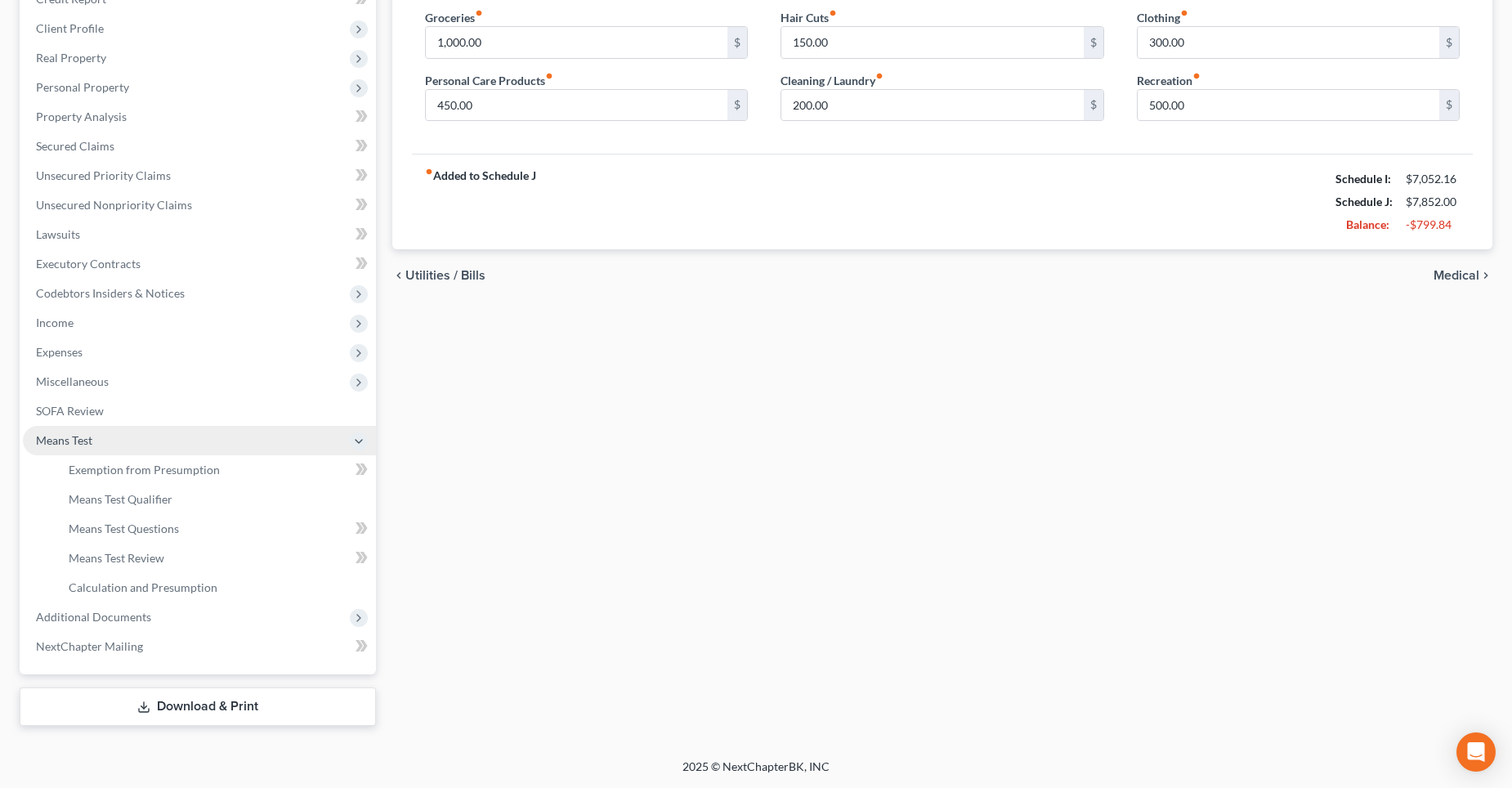
scroll to position [244, 0]
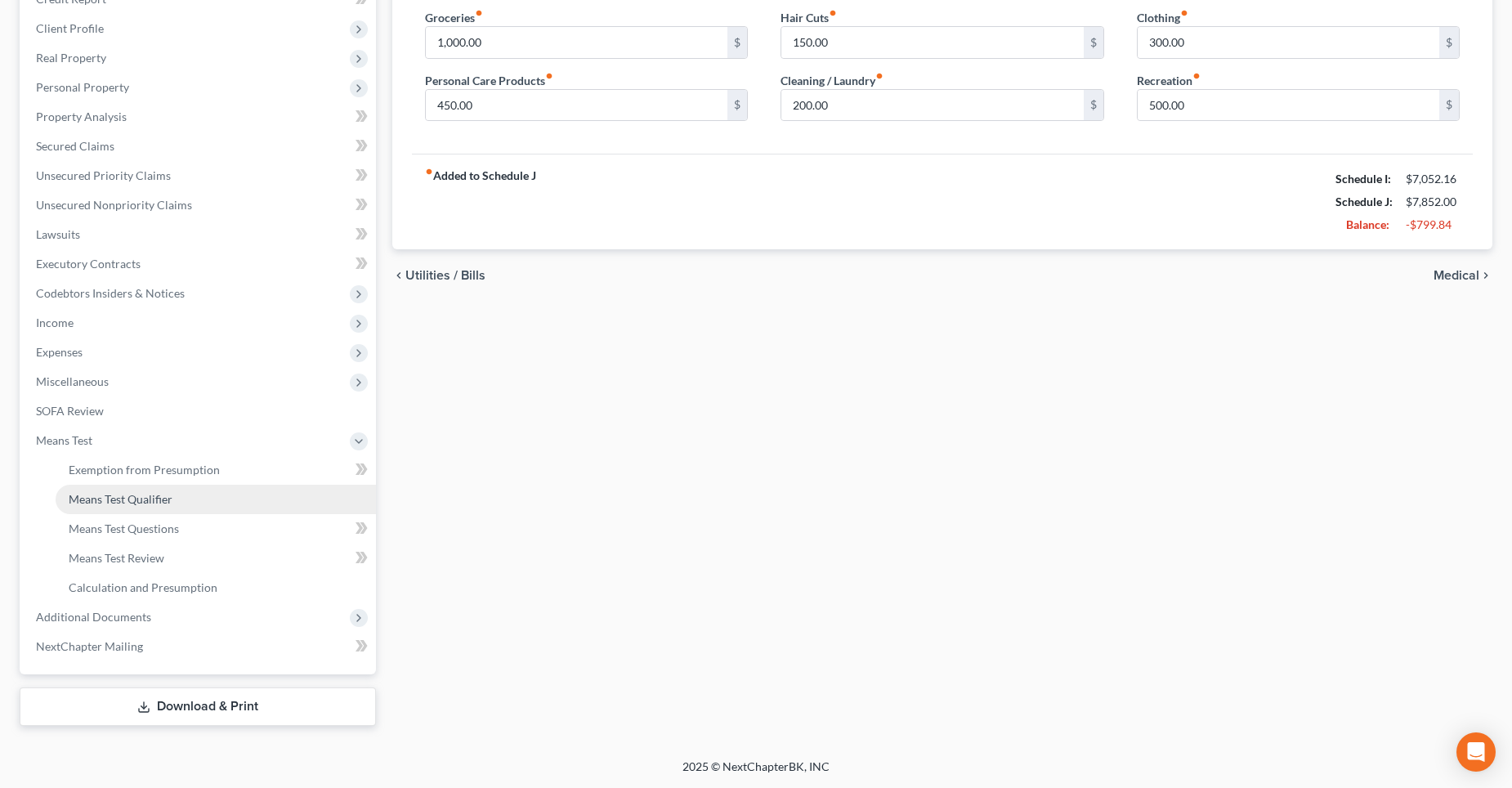
click at [165, 495] on span "Means Test Qualifier" at bounding box center [121, 499] width 104 height 14
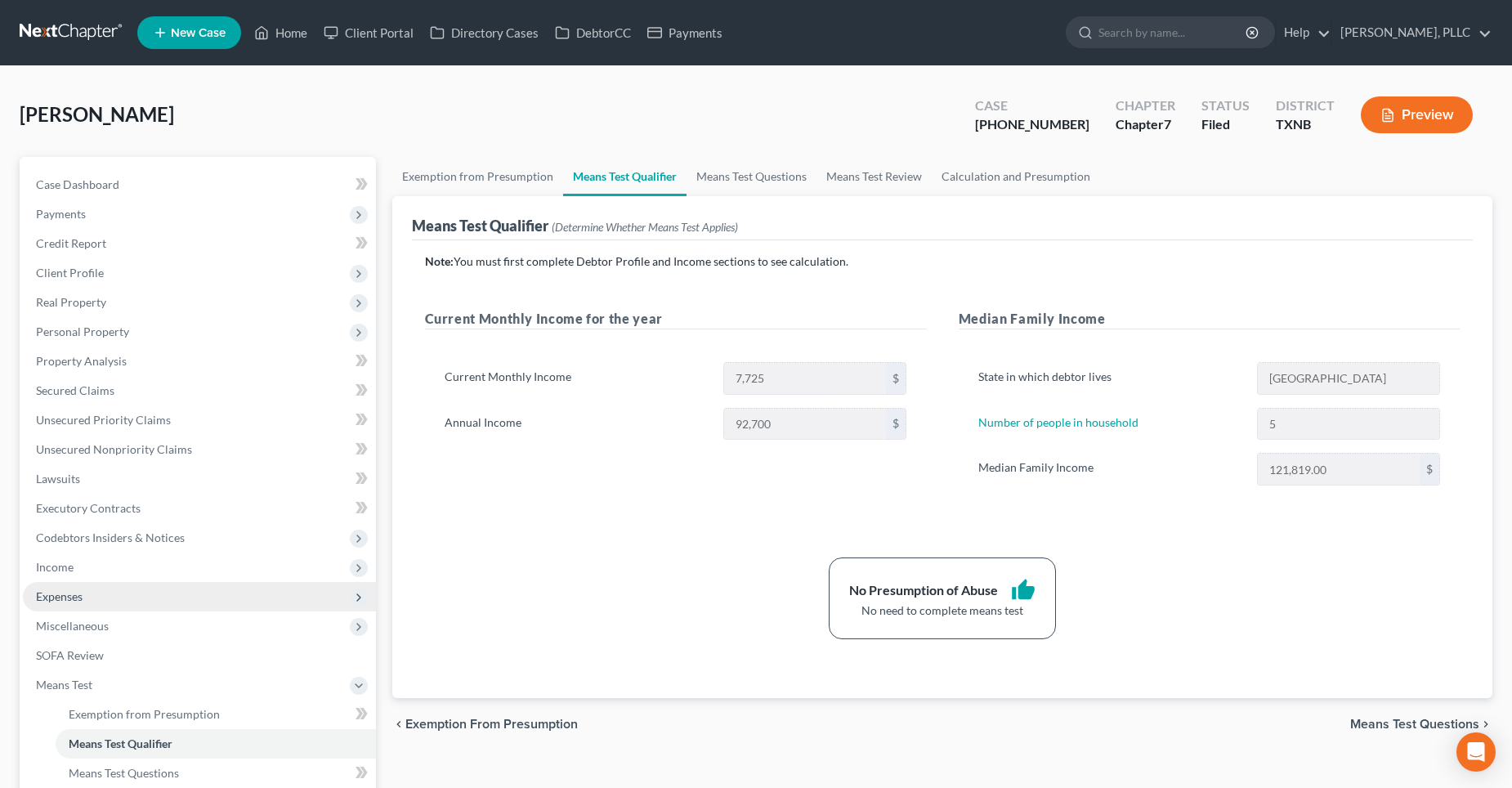
click at [82, 592] on span "Expenses" at bounding box center [59, 596] width 47 height 14
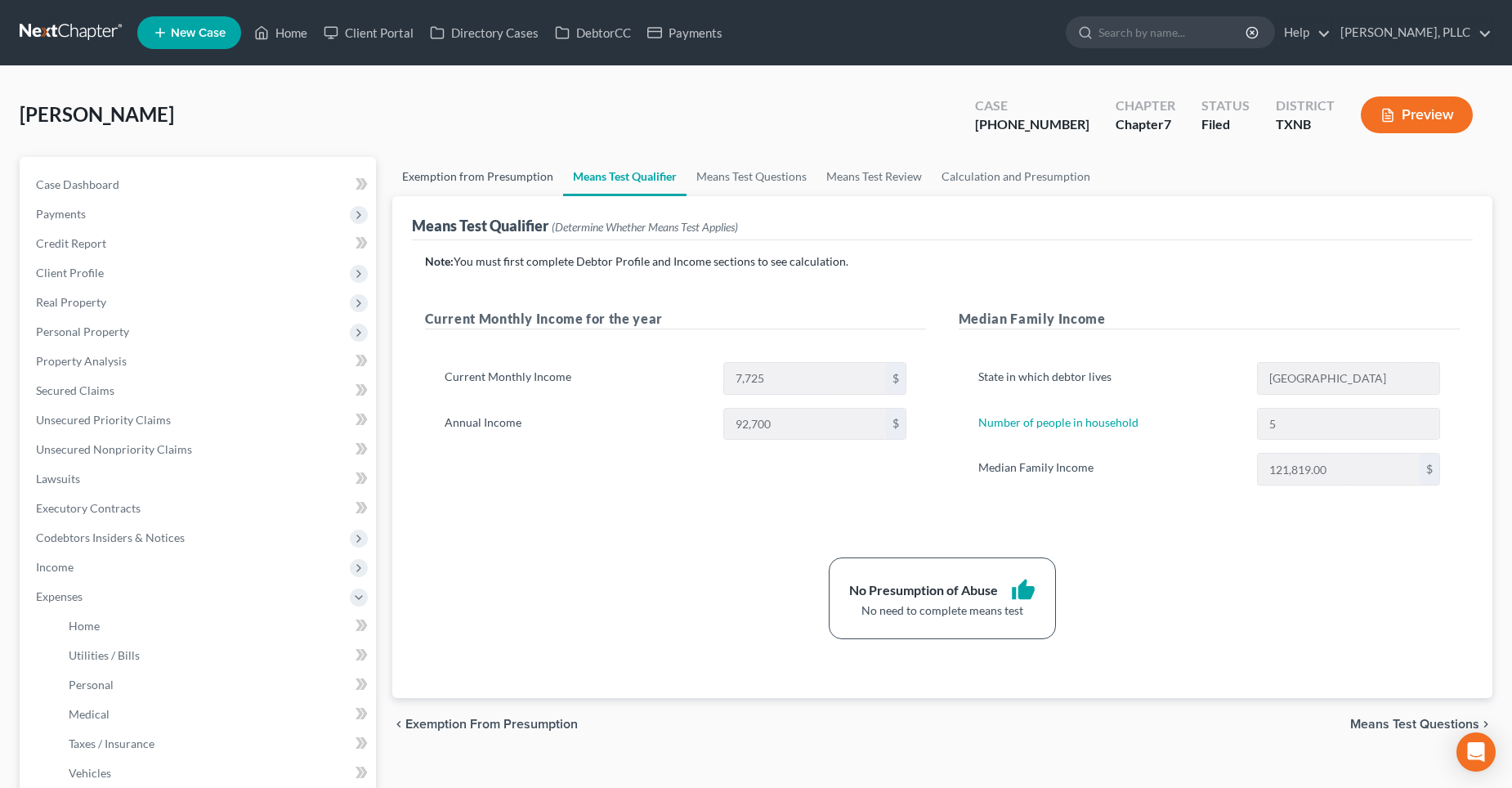
click at [482, 175] on link "Exemption from Presumption" at bounding box center [478, 177] width 171 height 39
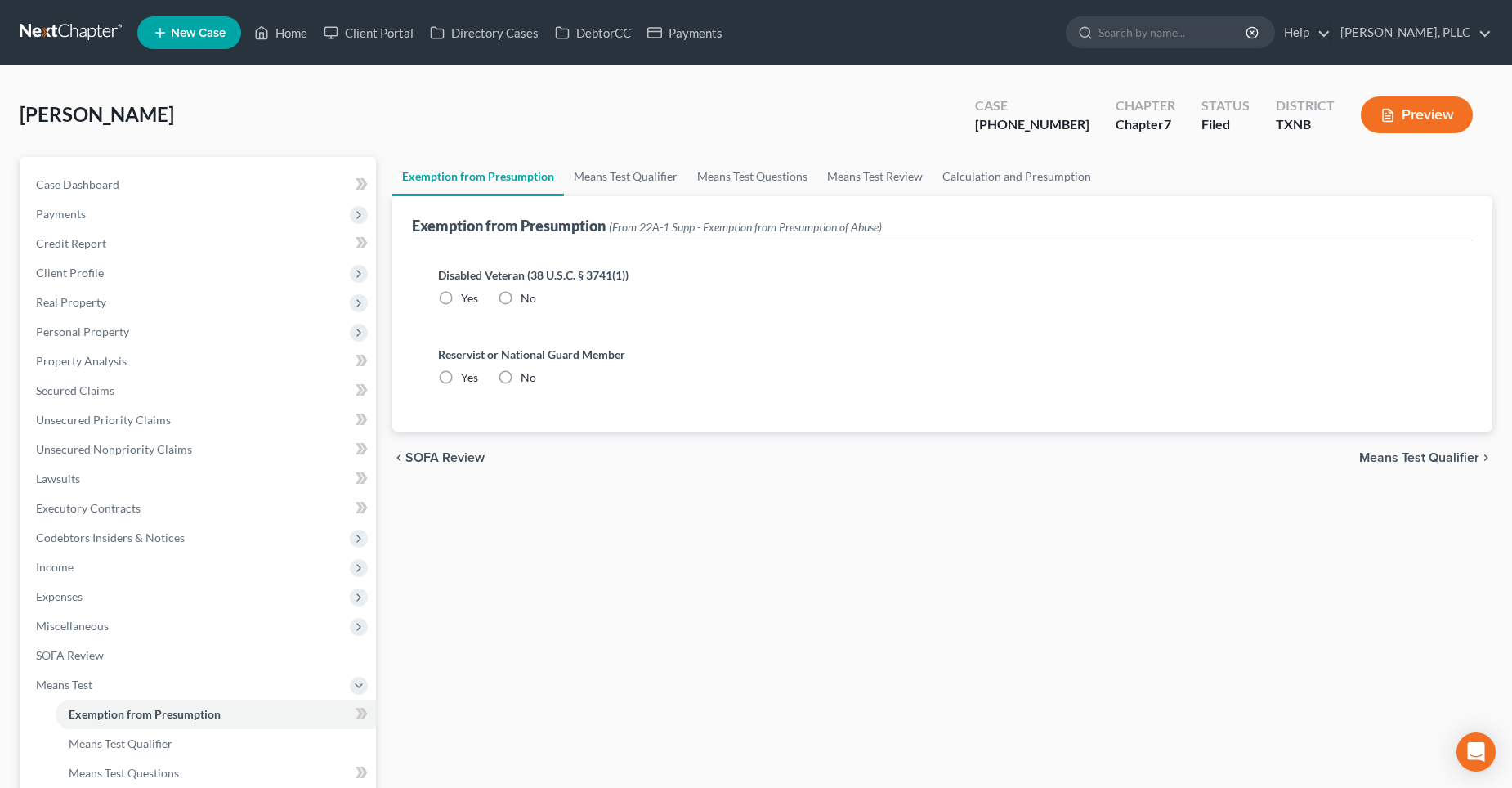
radio input "true"
click at [727, 169] on link "Means Test Questions" at bounding box center [752, 177] width 130 height 39
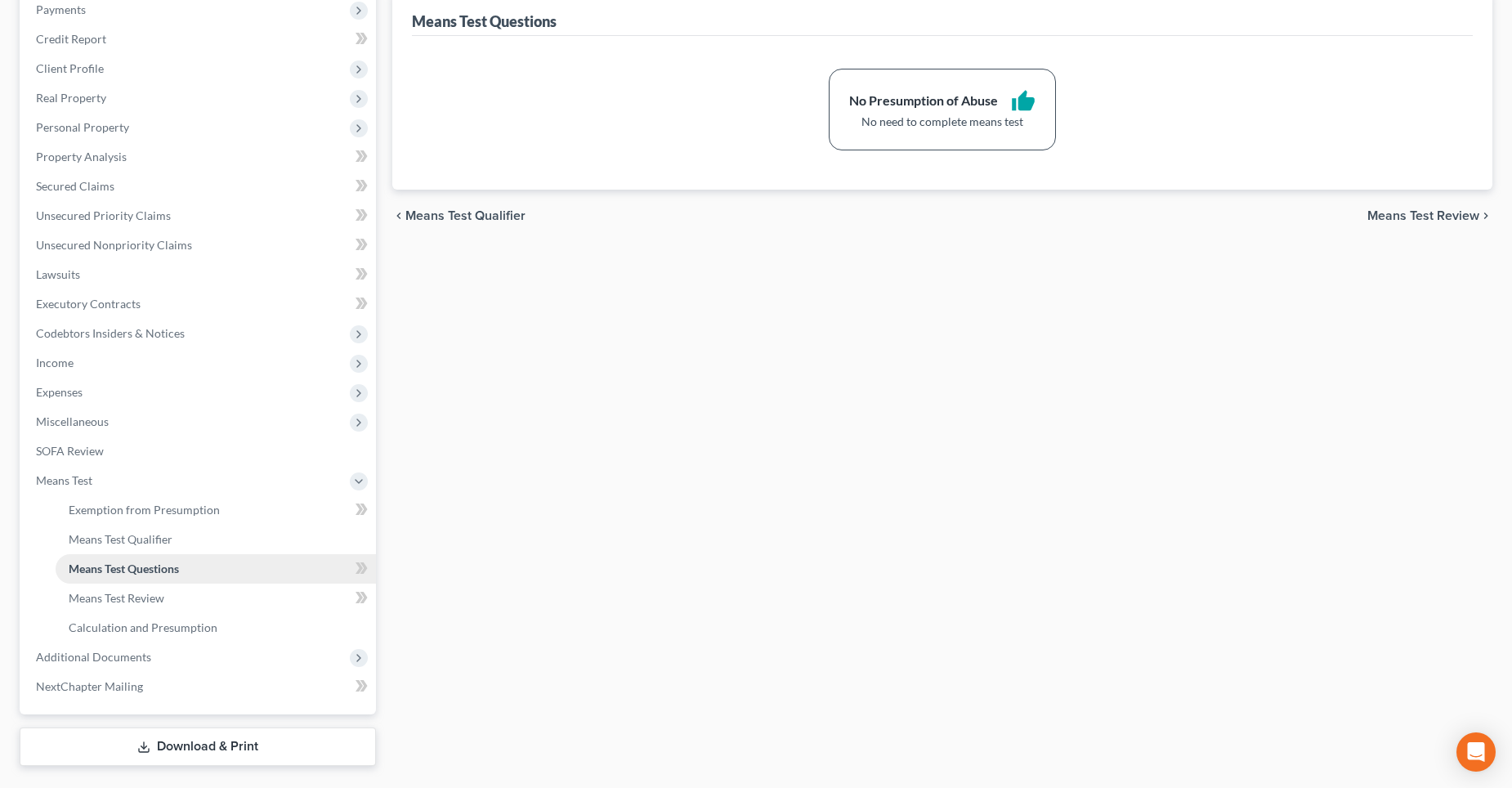
scroll to position [244, 0]
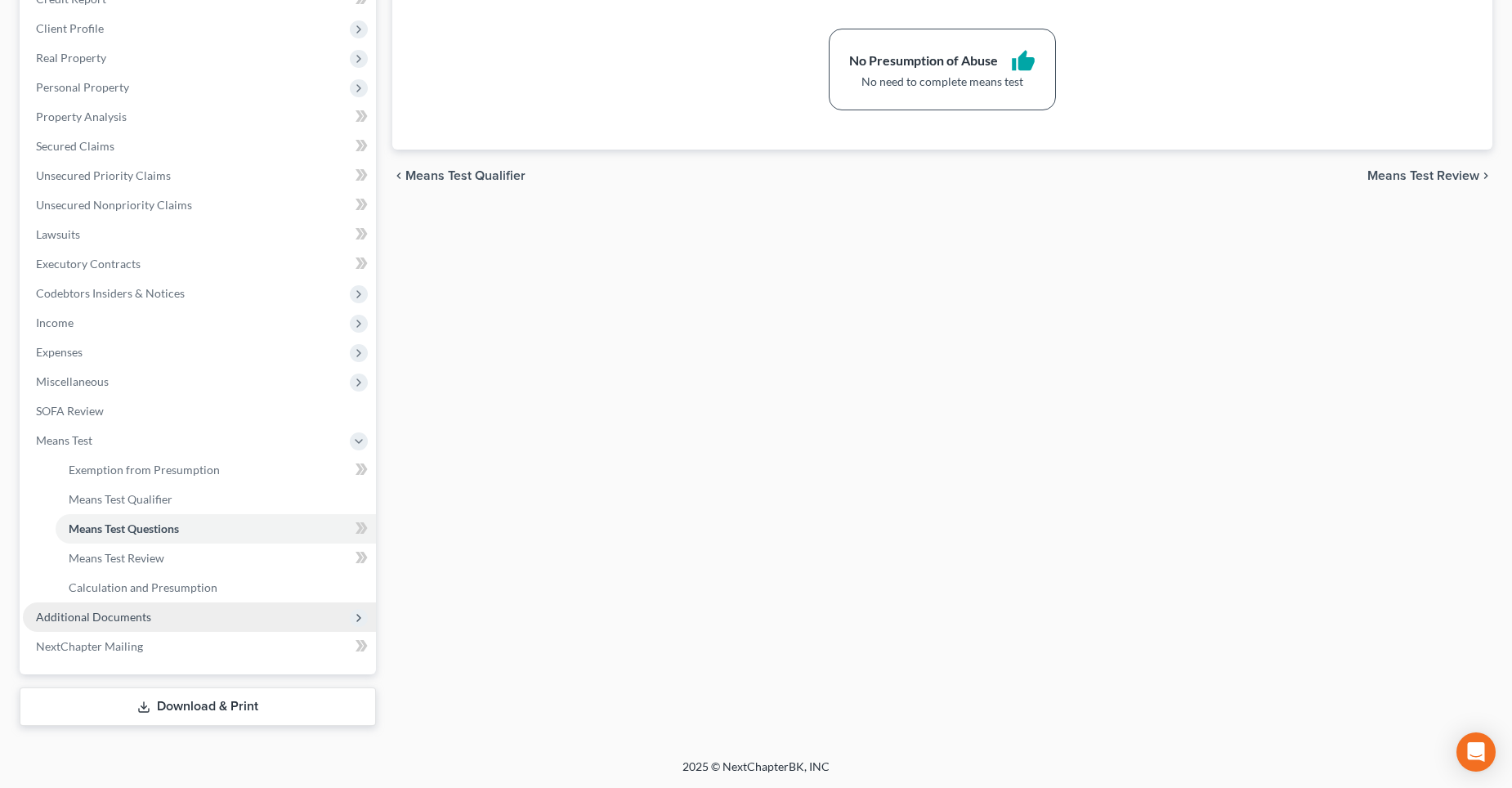
click at [127, 609] on span "Additional Documents" at bounding box center [200, 618] width 354 height 30
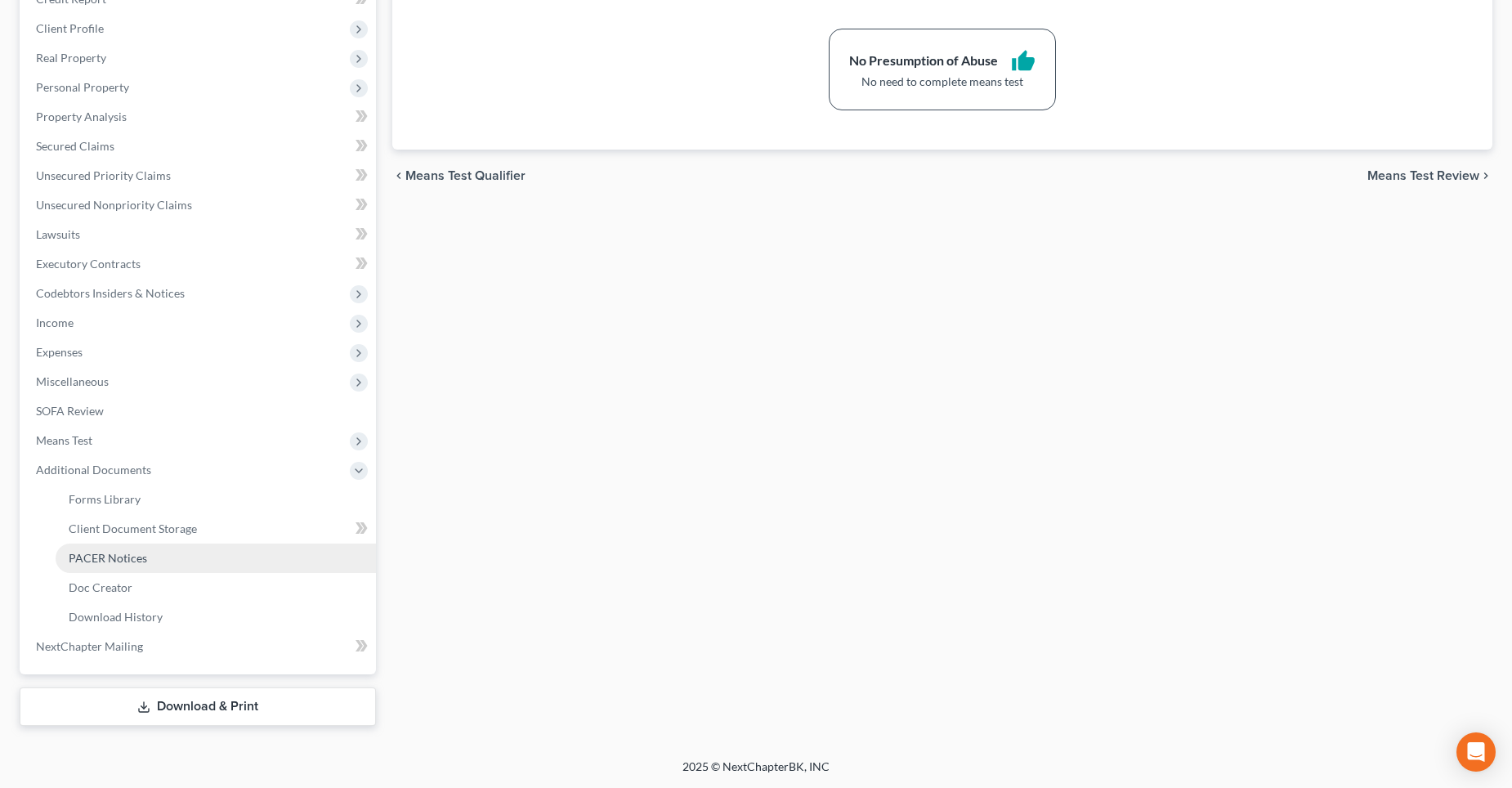
click at [137, 562] on span "PACER Notices" at bounding box center [108, 558] width 78 height 14
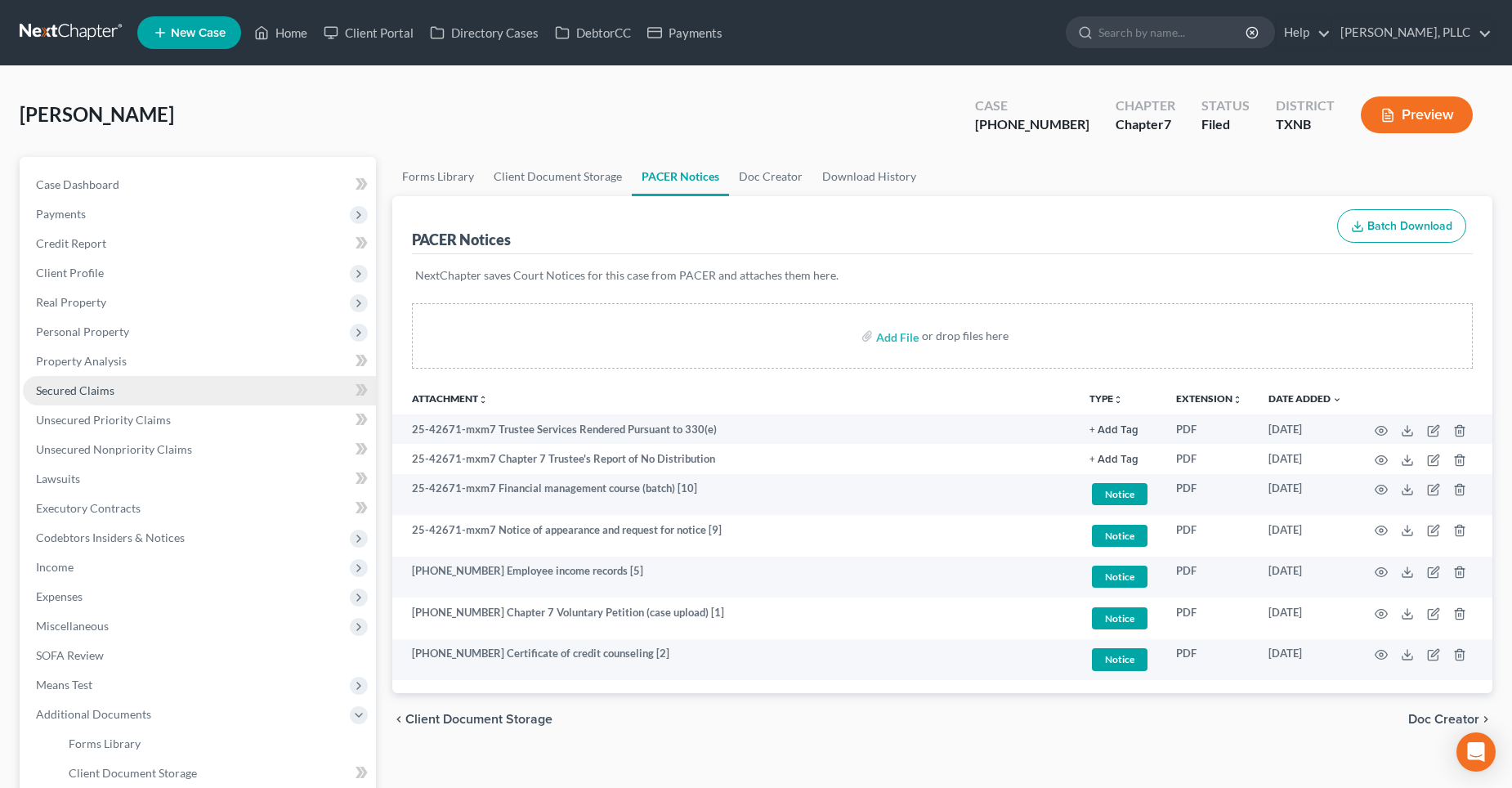
click at [129, 401] on link "Secured Claims" at bounding box center [200, 391] width 354 height 30
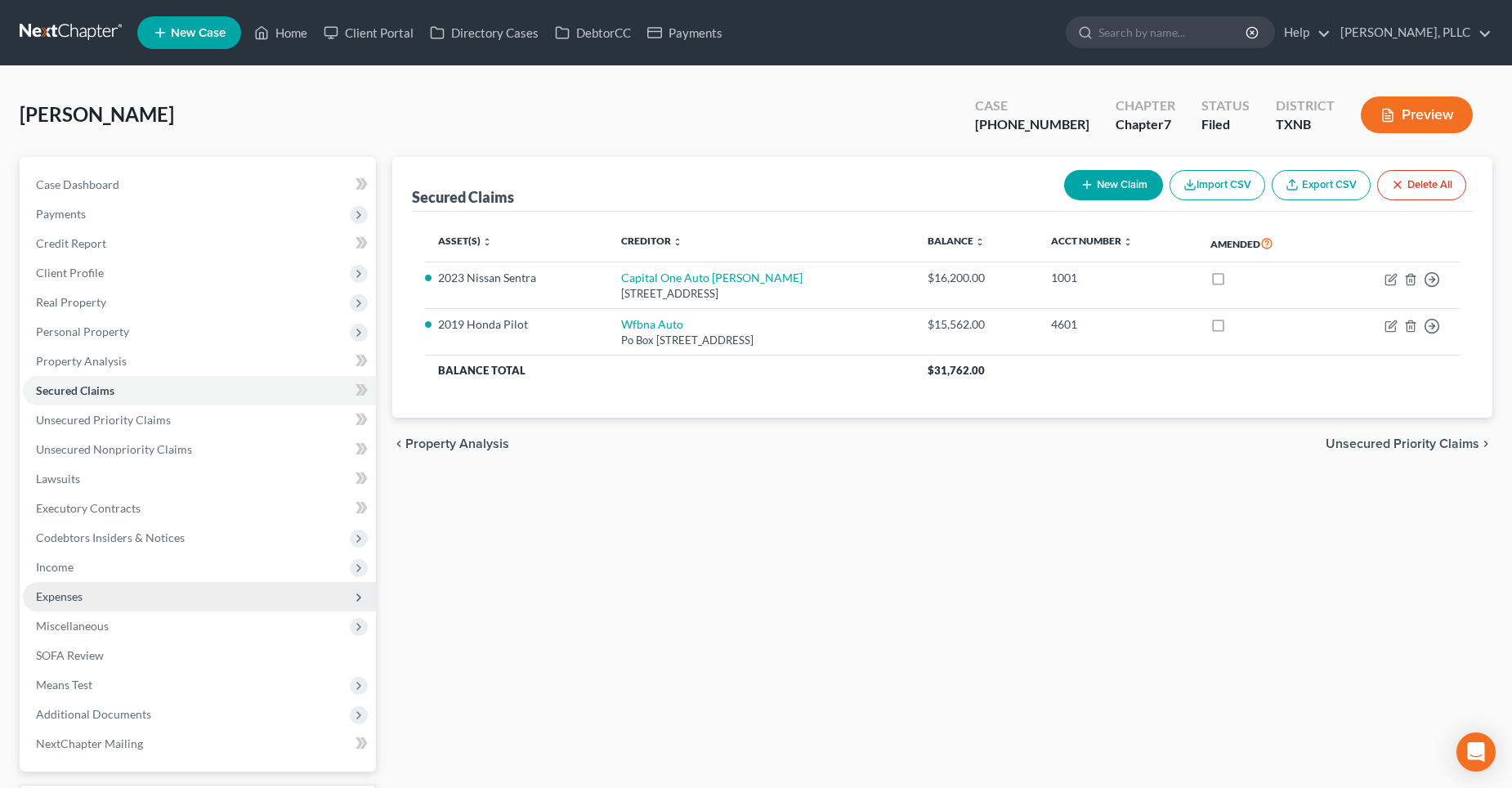
click at [108, 602] on span "Expenses" at bounding box center [200, 597] width 354 height 30
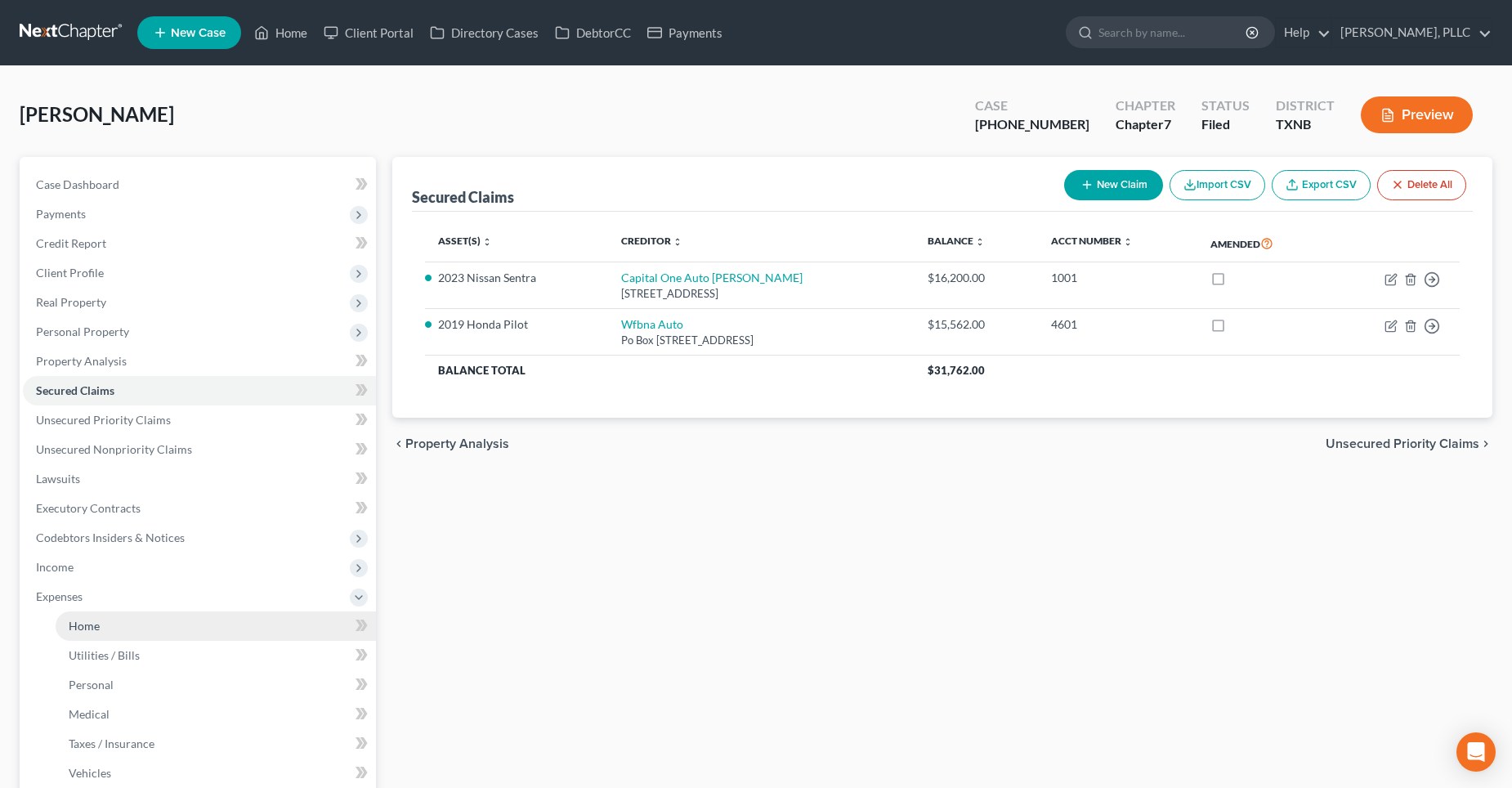
click at [141, 629] on link "Home" at bounding box center [216, 627] width 321 height 30
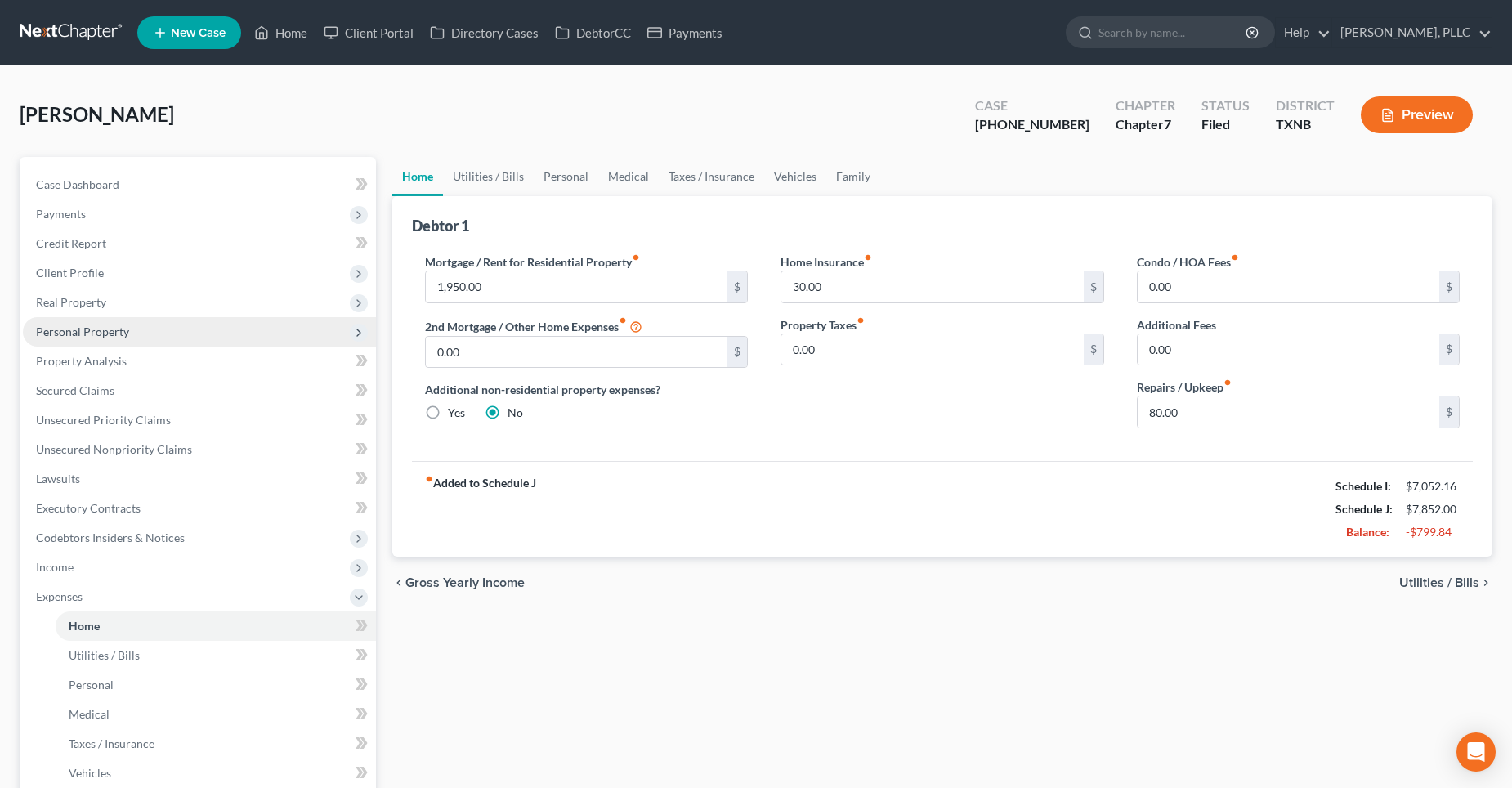
click at [105, 334] on span "Personal Property" at bounding box center [82, 331] width 93 height 14
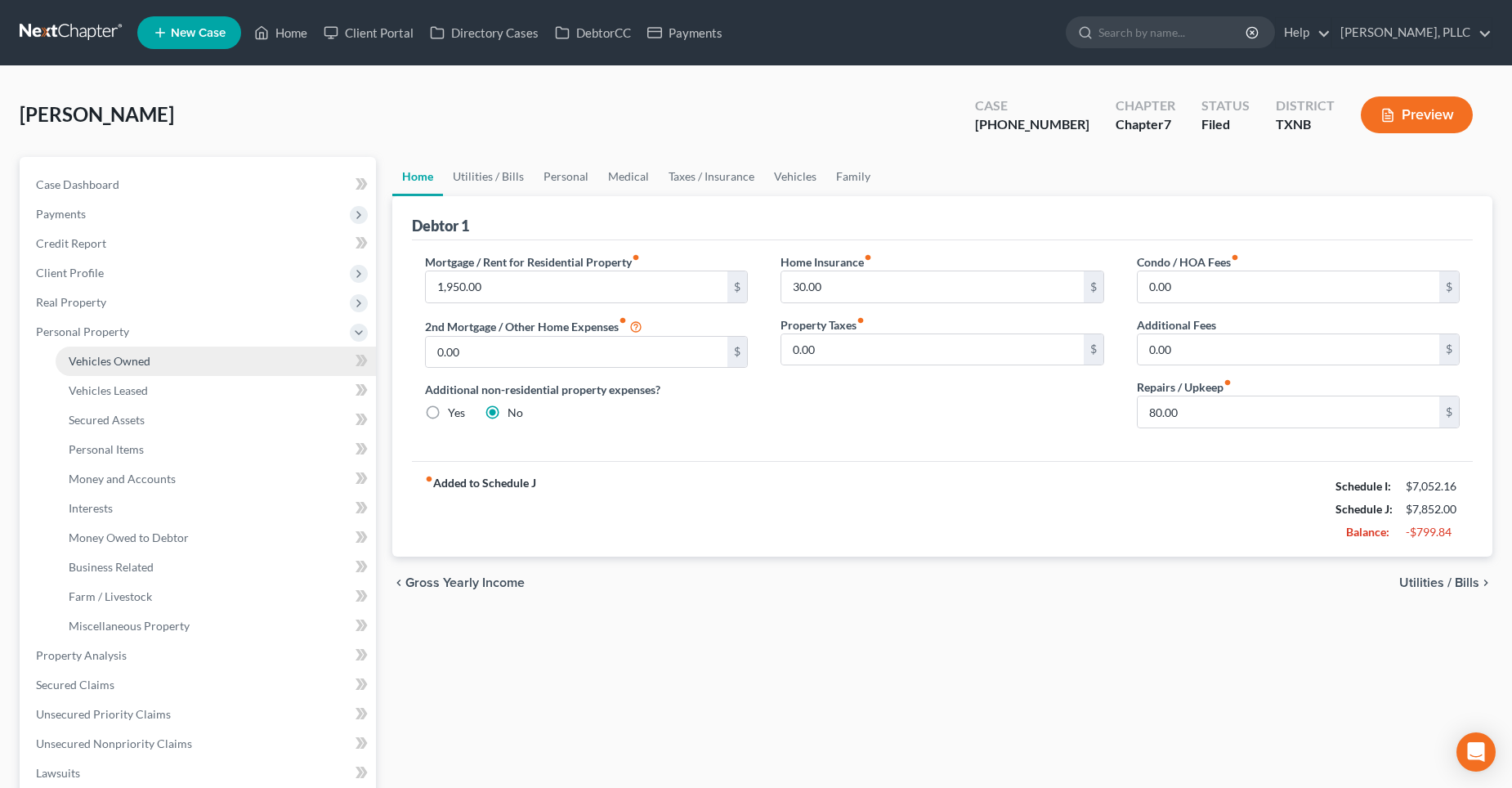
click at [110, 355] on span "Vehicles Owned" at bounding box center [109, 360] width 81 height 14
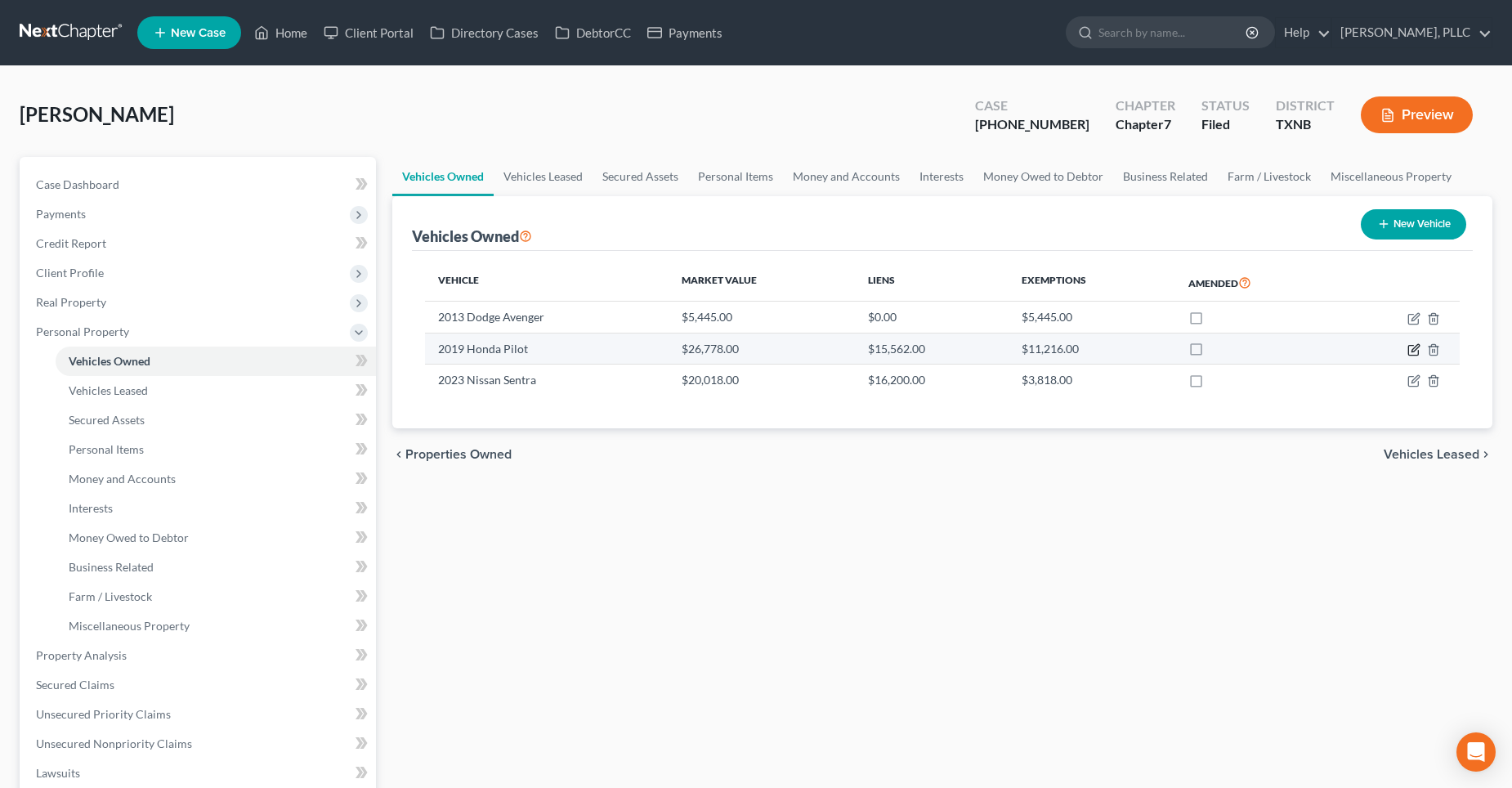
click at [1413, 345] on icon "button" at bounding box center [1414, 350] width 13 height 13
select select "0"
select select "7"
select select "2"
select select "0"
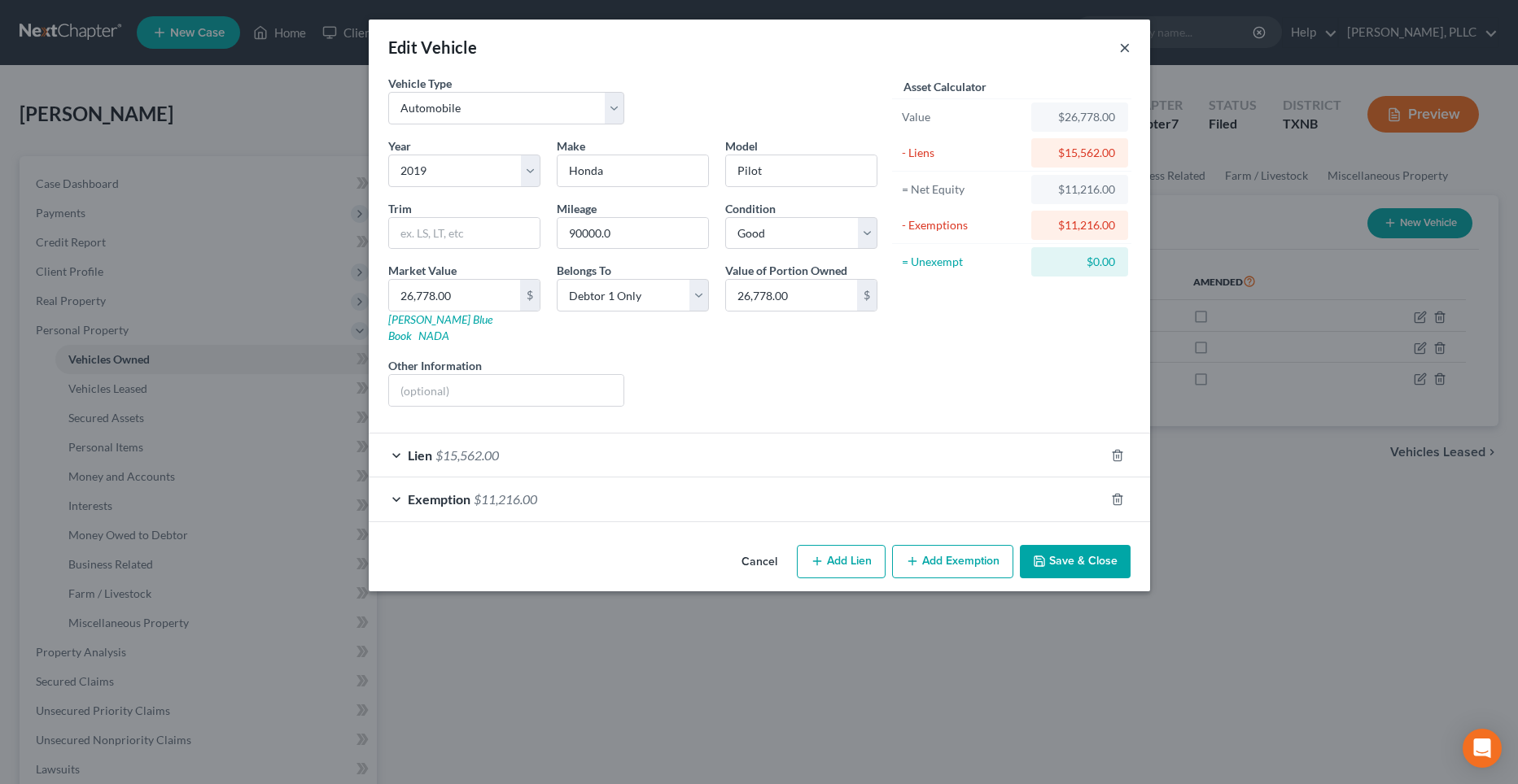
click at [1123, 49] on button "×" at bounding box center [1125, 47] width 11 height 20
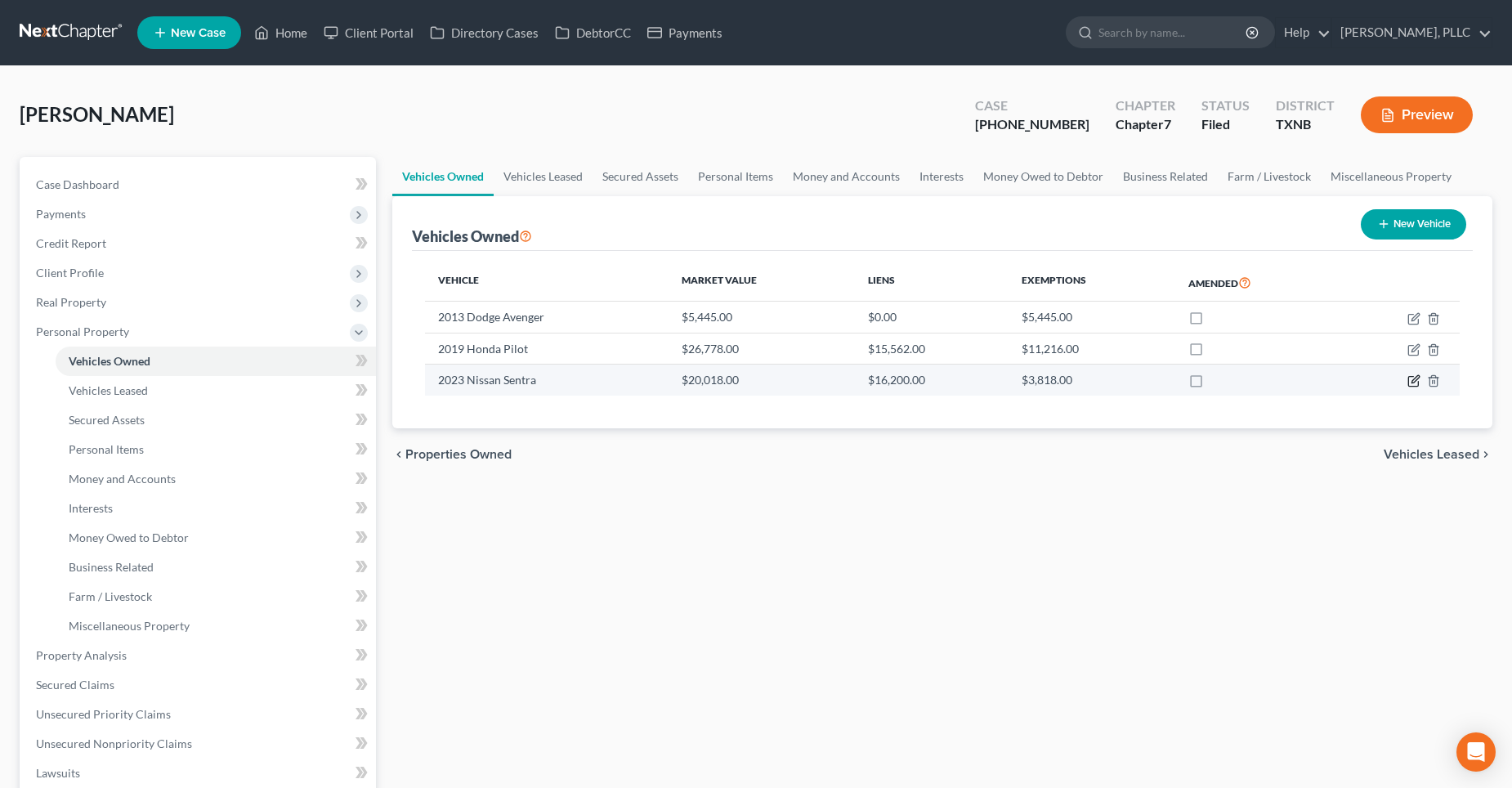
click at [1416, 381] on icon "button" at bounding box center [1415, 379] width 7 height 7
select select "0"
select select "3"
select select "1"
select select "4"
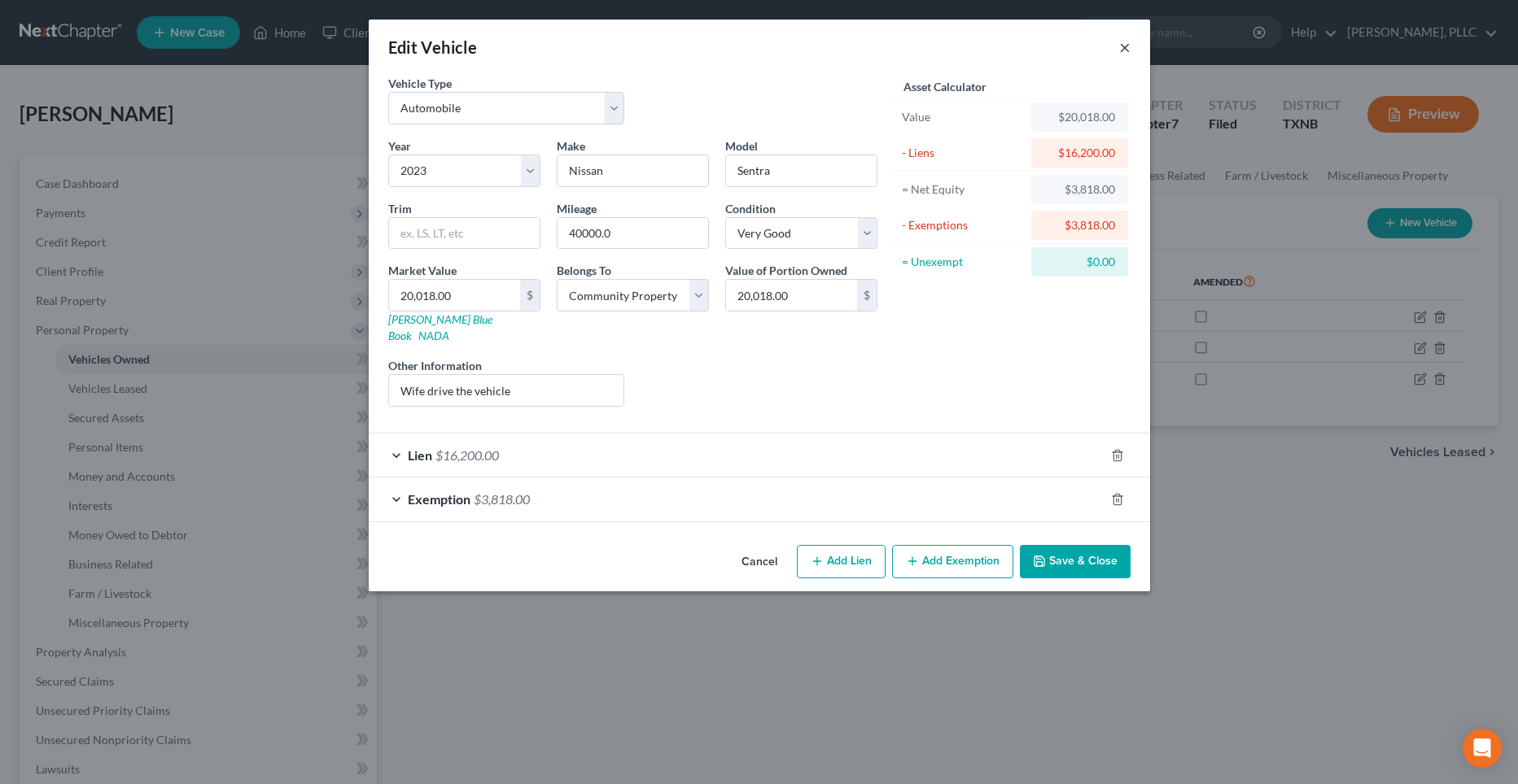
click at [1123, 51] on button "×" at bounding box center [1125, 47] width 11 height 20
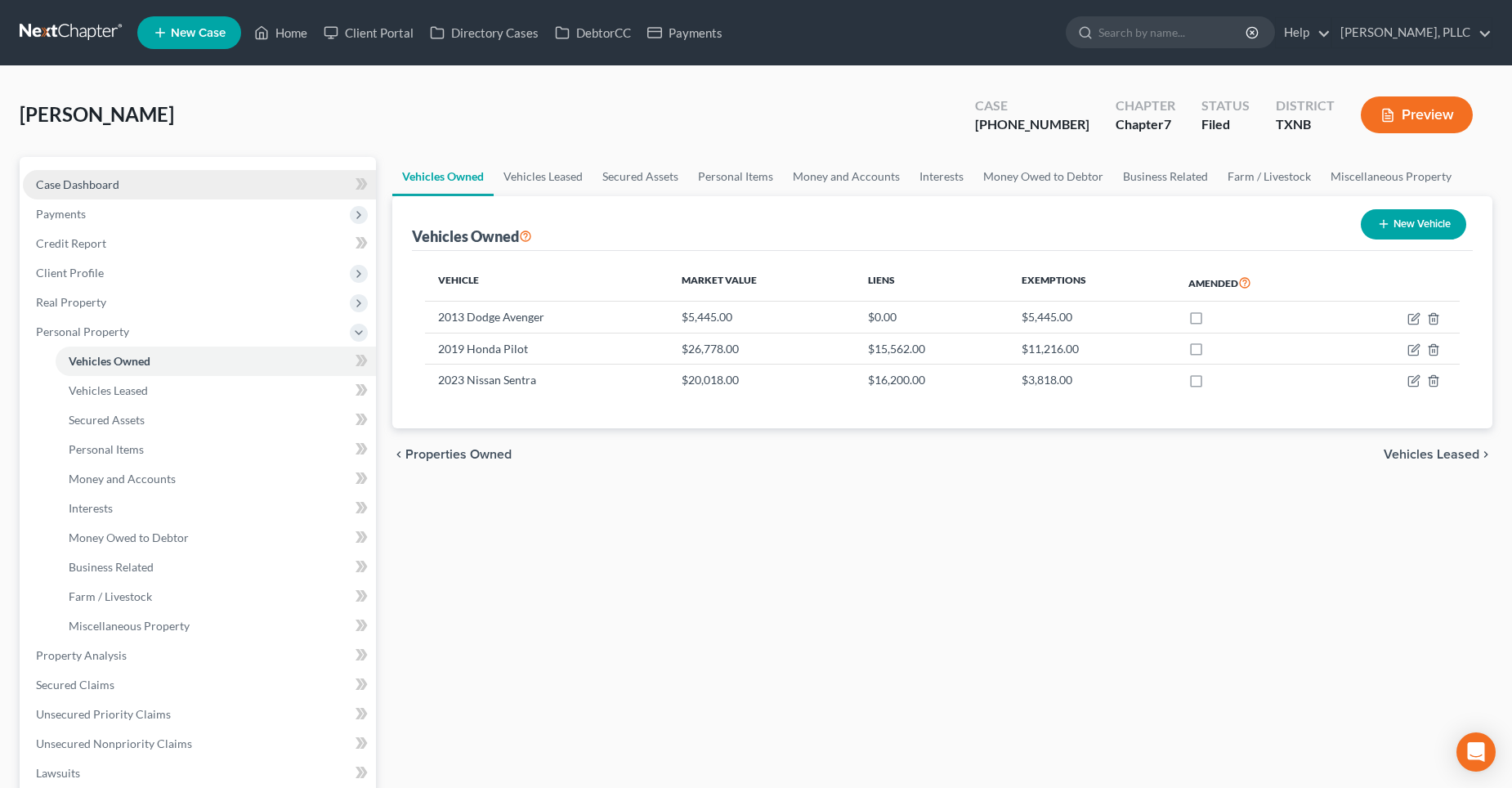
click at [81, 184] on span "Case Dashboard" at bounding box center [77, 184] width 83 height 14
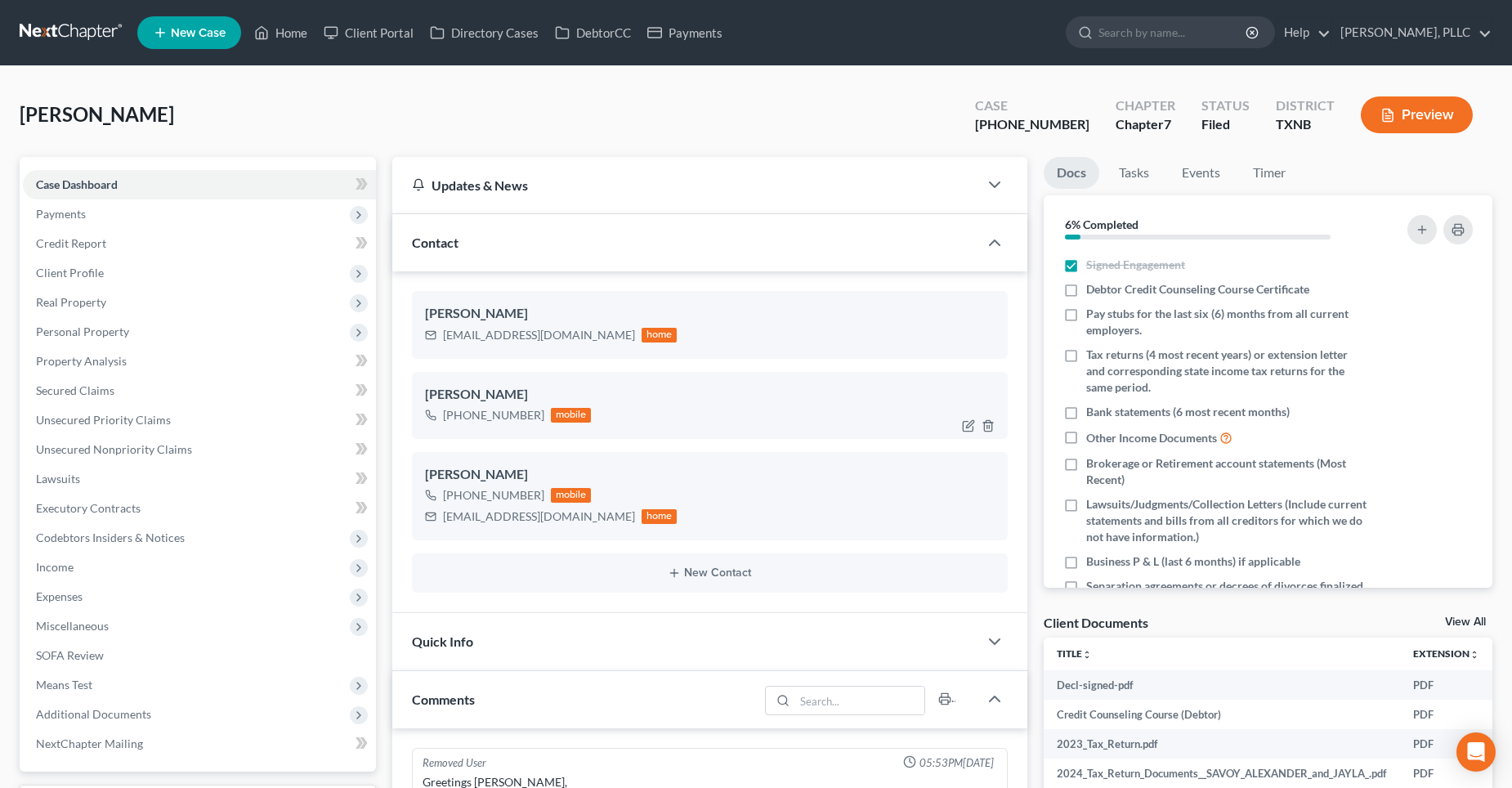
scroll to position [2023, 0]
drag, startPoint x: 442, startPoint y: 338, endPoint x: 572, endPoint y: 337, distance: 130.0
click at [572, 337] on div "[EMAIL_ADDRESS][DOMAIN_NAME]" at bounding box center [539, 336] width 192 height 16
copy div "[EMAIL_ADDRESS][DOMAIN_NAME]"
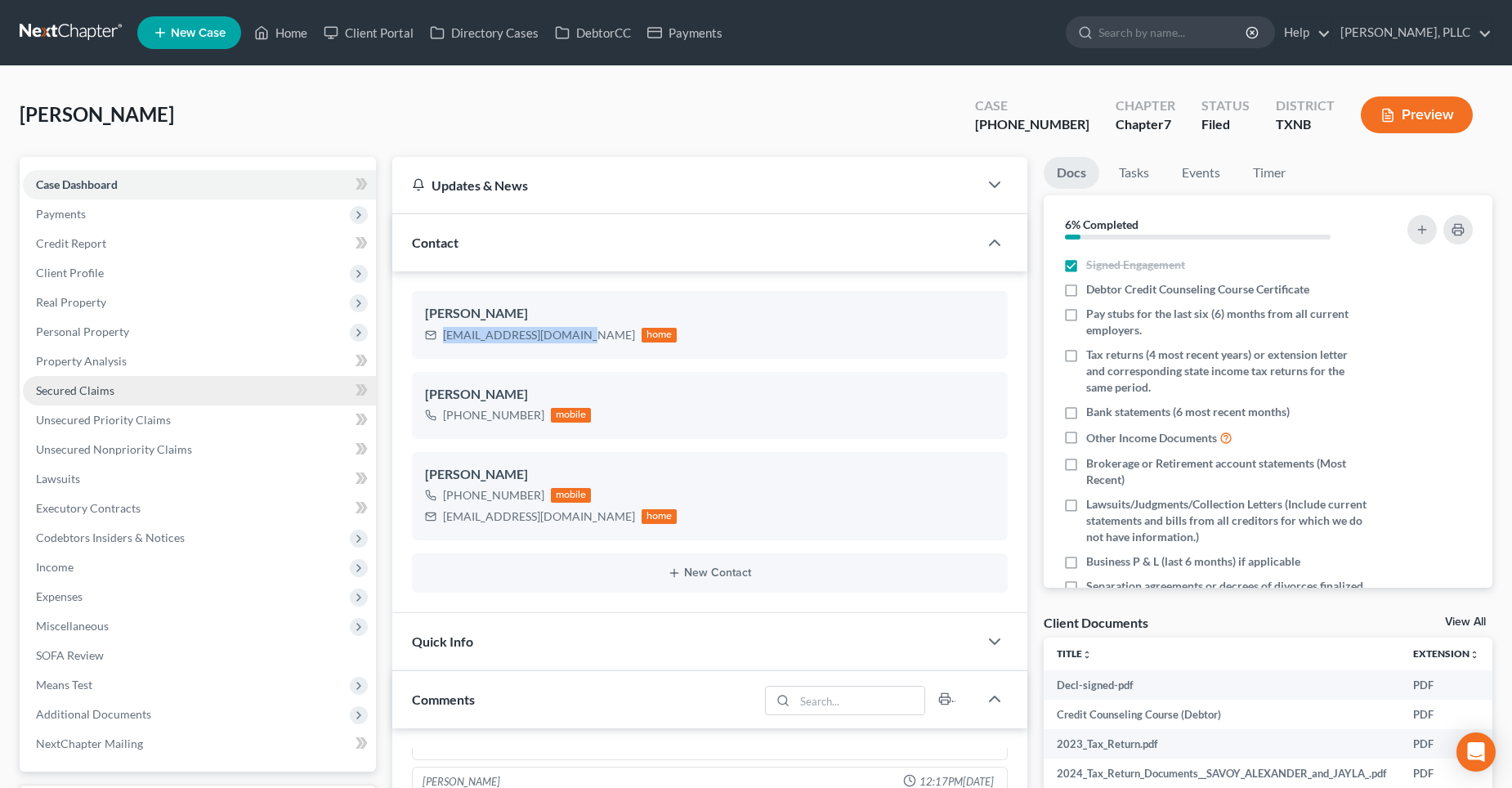
click at [103, 392] on span "Secured Claims" at bounding box center [75, 390] width 78 height 14
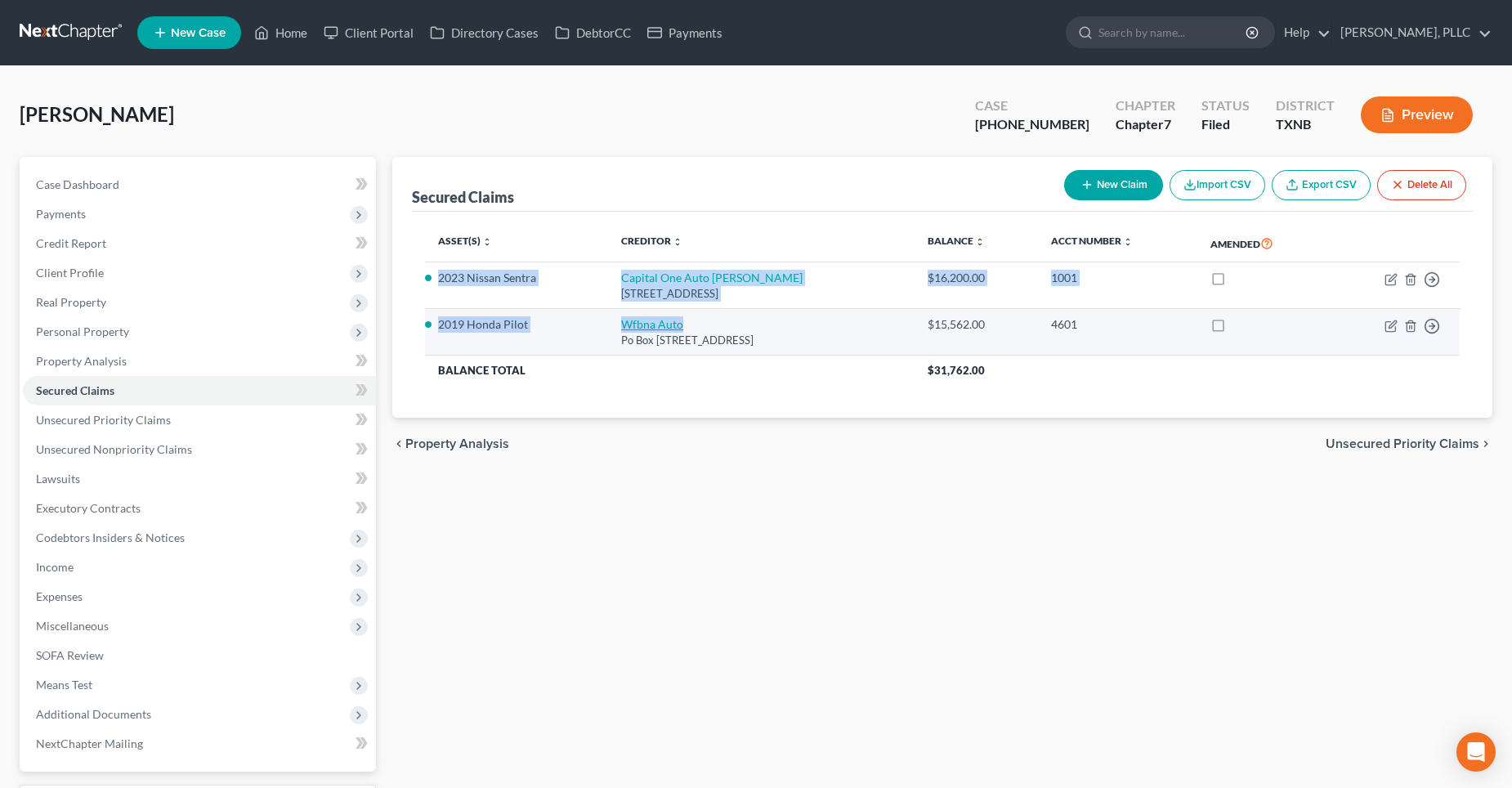
drag, startPoint x: 437, startPoint y: 278, endPoint x: 685, endPoint y: 320, distance: 251.5
click at [685, 320] on tbody "2023 Nissan Sentra Capital One Auto [PERSON_NAME] [STREET_ADDRESS] $16,200.00 1…" at bounding box center [943, 323] width 1036 height 123
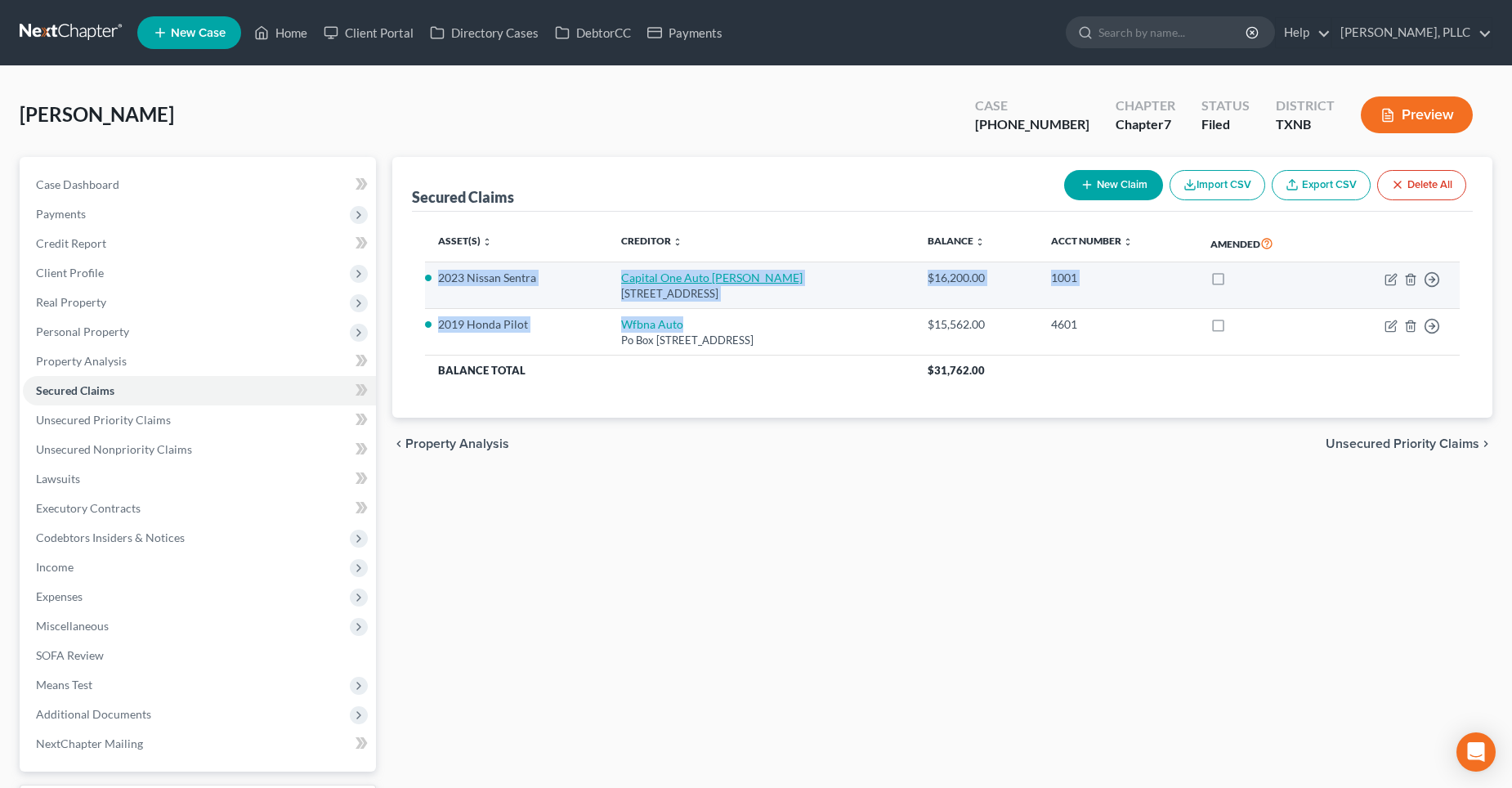
drag, startPoint x: 662, startPoint y: 304, endPoint x: 659, endPoint y: 279, distance: 25.2
copy tbody "2023 Nissan Sentra Capital One Auto [PERSON_NAME] [STREET_ADDRESS] $16,200.00 1…"
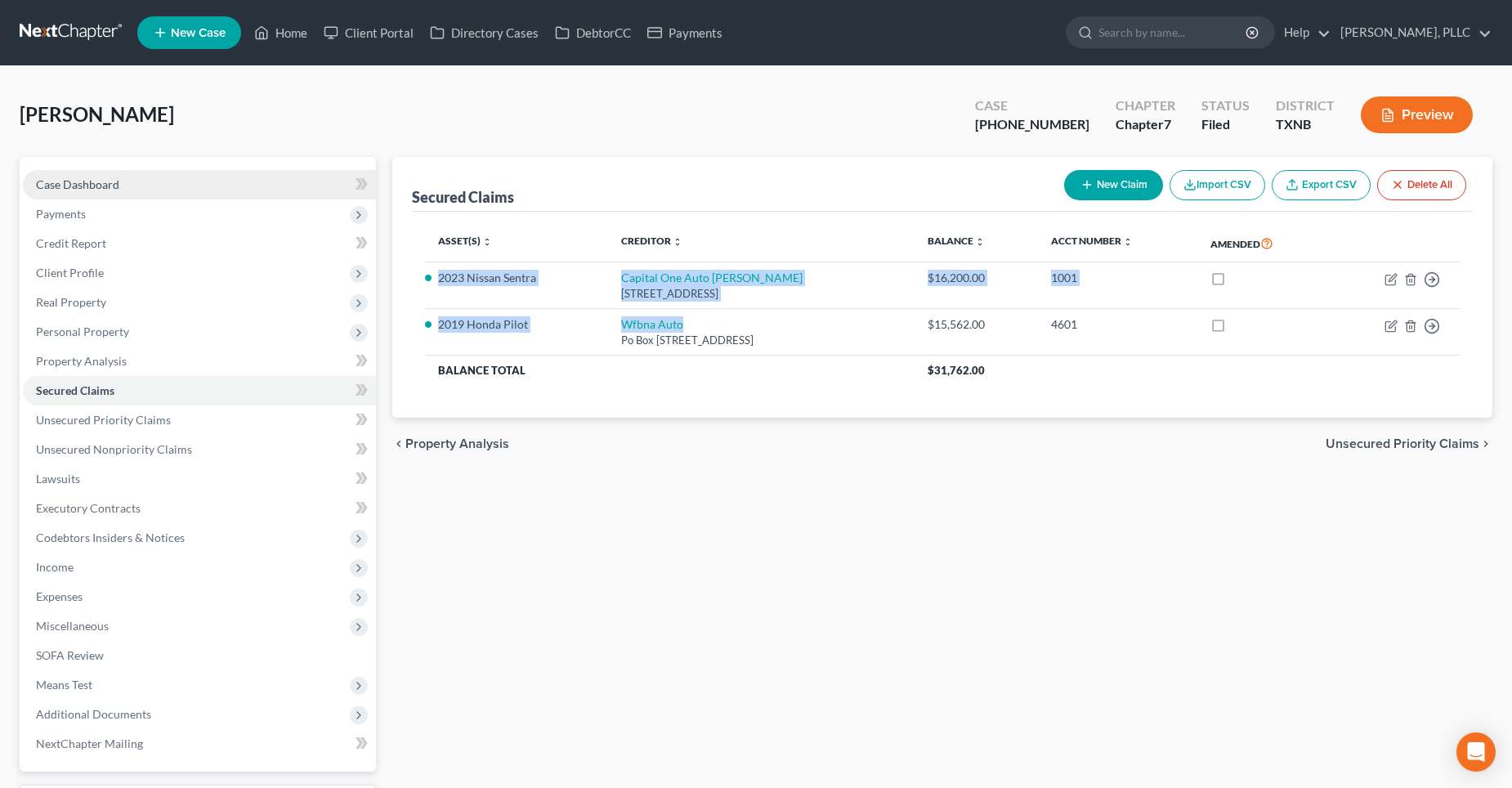
click at [66, 184] on span "Case Dashboard" at bounding box center [77, 184] width 83 height 14
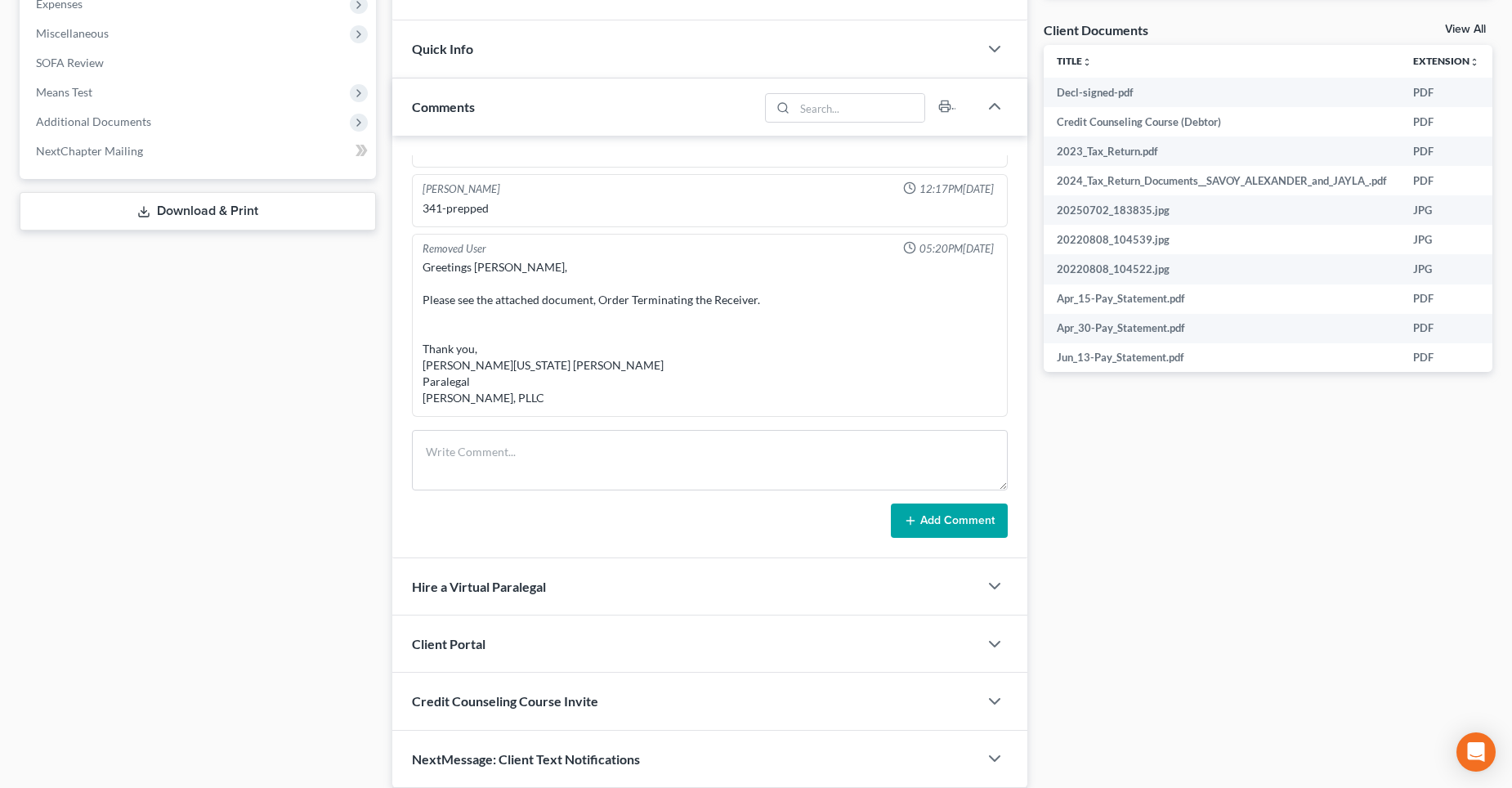
scroll to position [654, 0]
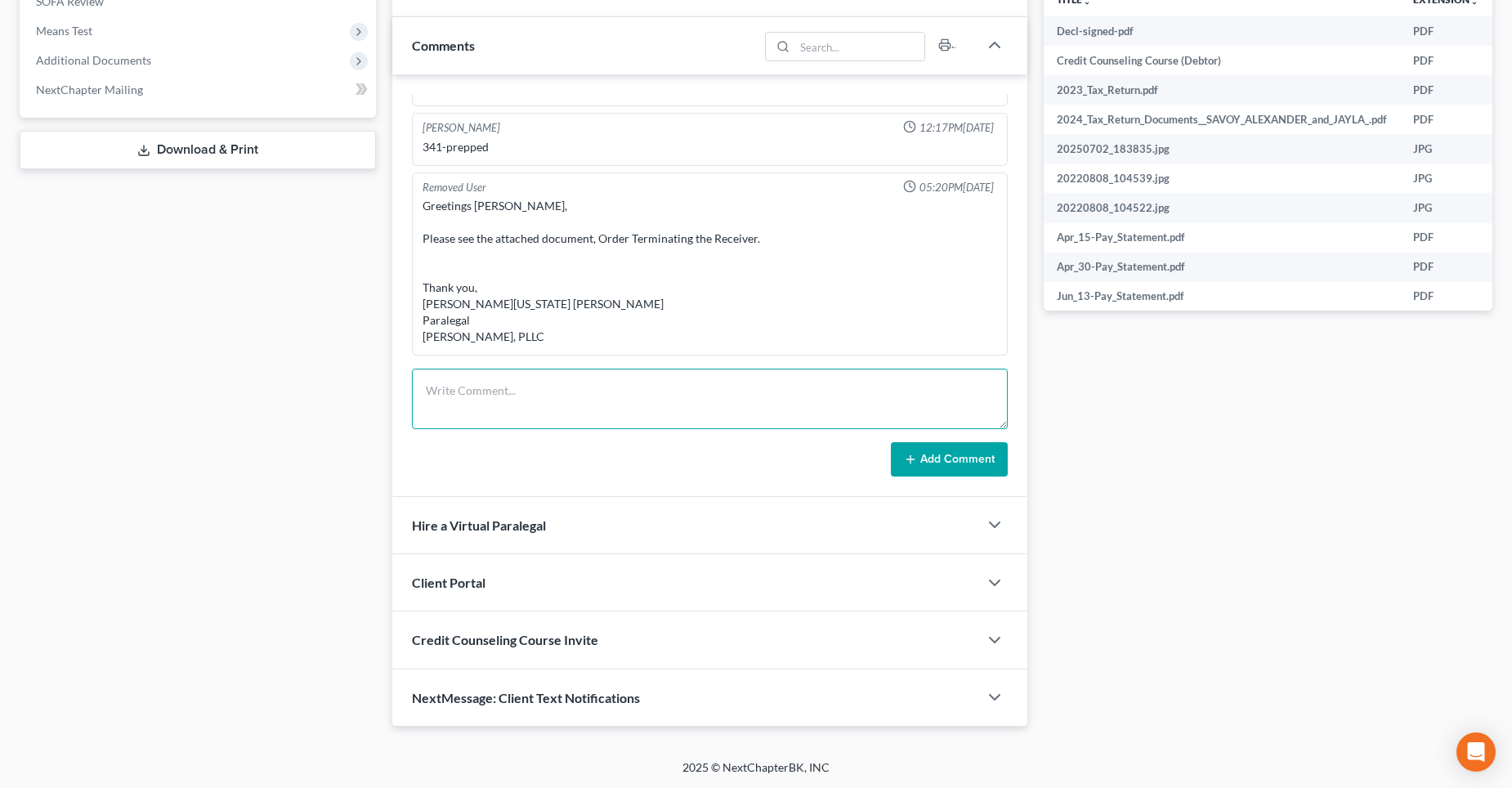
click at [470, 408] on textarea at bounding box center [710, 399] width 596 height 61
paste textarea "2023 Nissan Sentra Capital One Auto [PERSON_NAME] [STREET_ADDRESS] $16,200.00 1…"
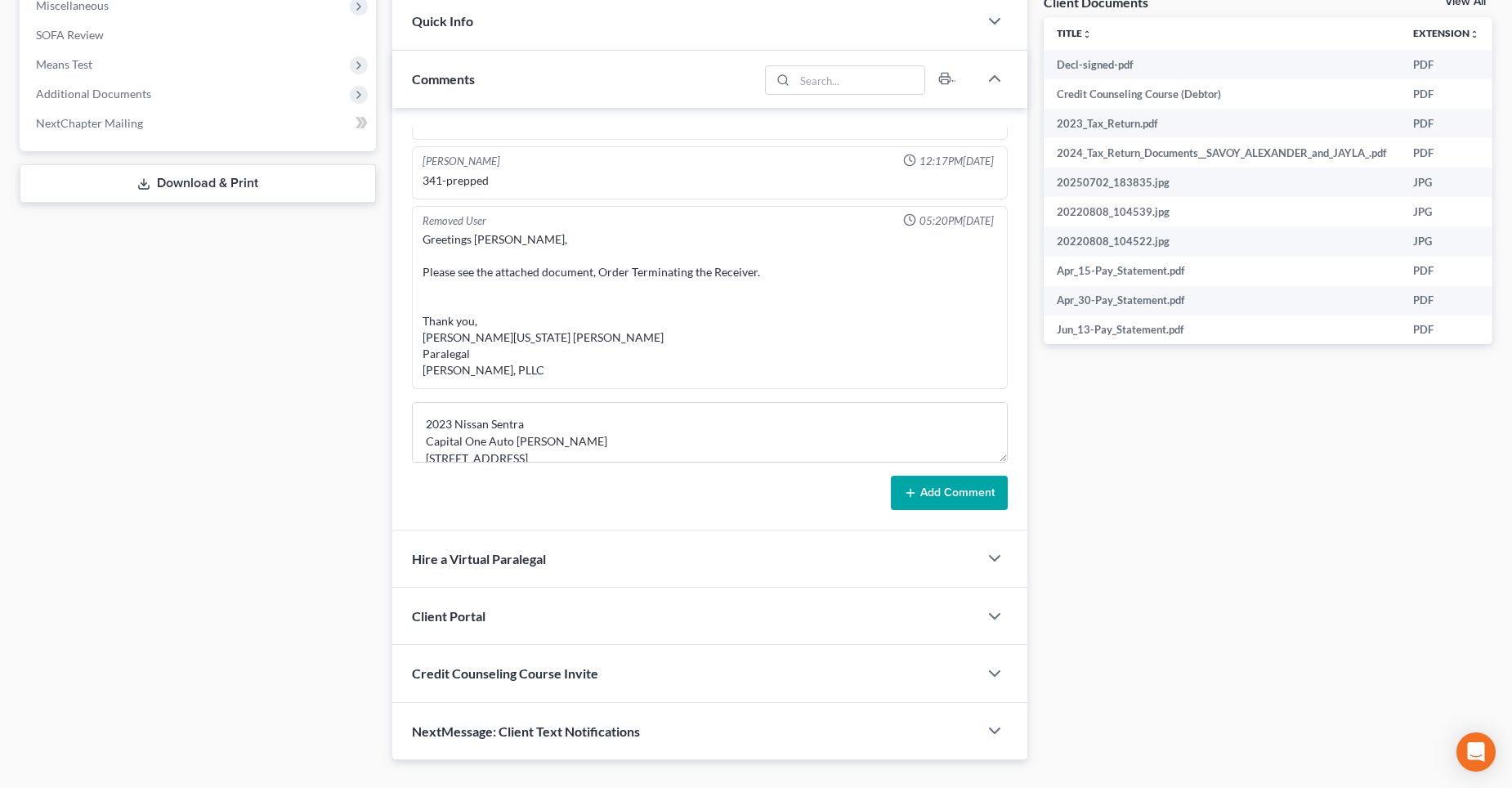
scroll to position [655, 0]
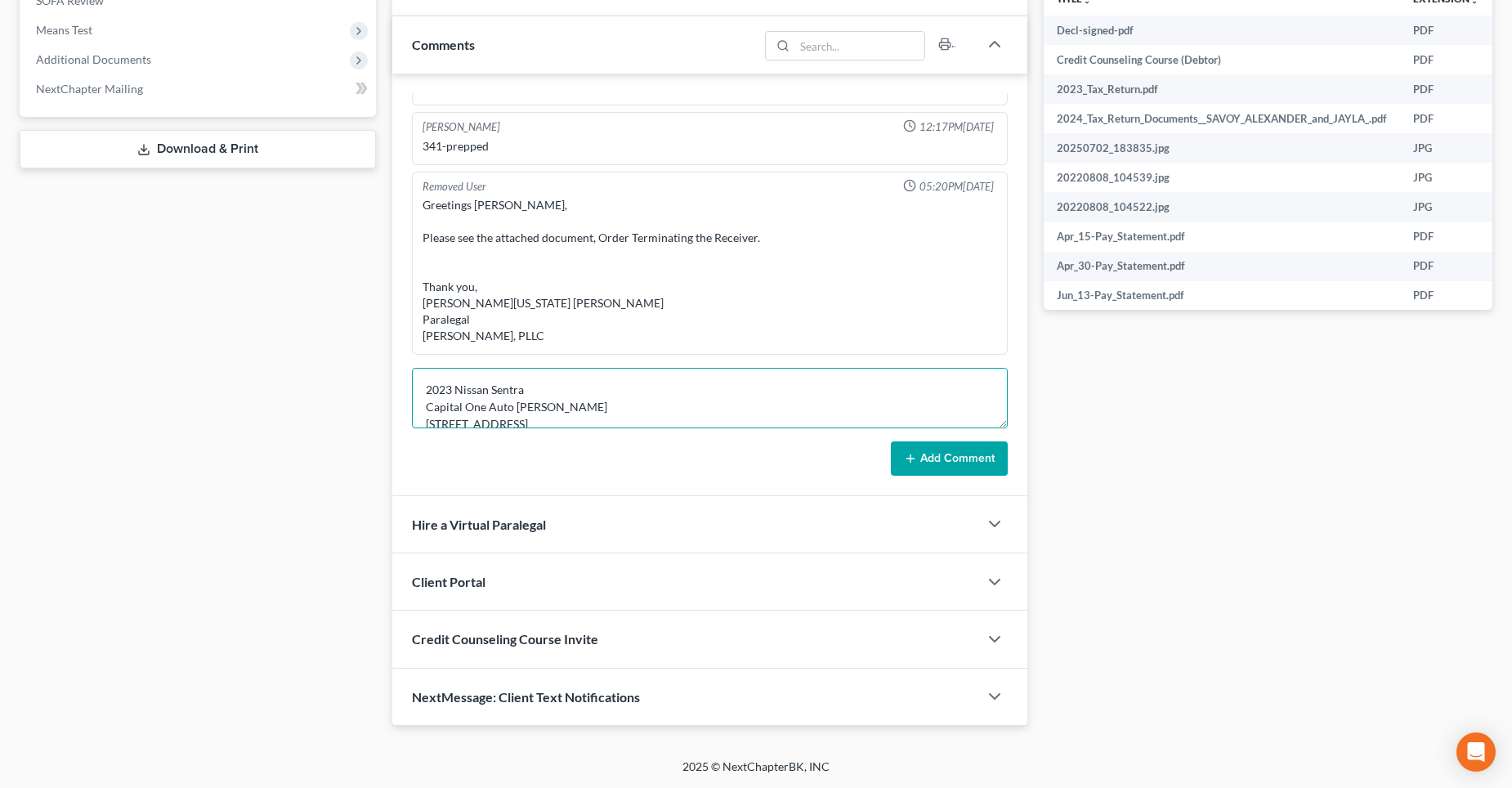
click at [539, 384] on textarea "2023 Nissan Sentra Capital One Auto [PERSON_NAME] [STREET_ADDRESS] $16,200.00 1…" at bounding box center [710, 398] width 596 height 61
click at [812, 419] on textarea "2023 Nissan Sentra (Capital One Auto Fin.) and 2019 Honda Pilot (Wfbna Auto) [P…" at bounding box center [710, 398] width 596 height 61
click at [572, 415] on textarea "2023 Nissan Sentra (Capital One Auto Fin.) and 2019 Honda Pilot (Wfbna Auto) [P…" at bounding box center [710, 398] width 596 height 61
click at [949, 420] on textarea "2023 Nissan Sentra (Capital One Auto Fin.) and 2019 Honda Pilot (Wfbna Auto) [P…" at bounding box center [710, 398] width 596 height 61
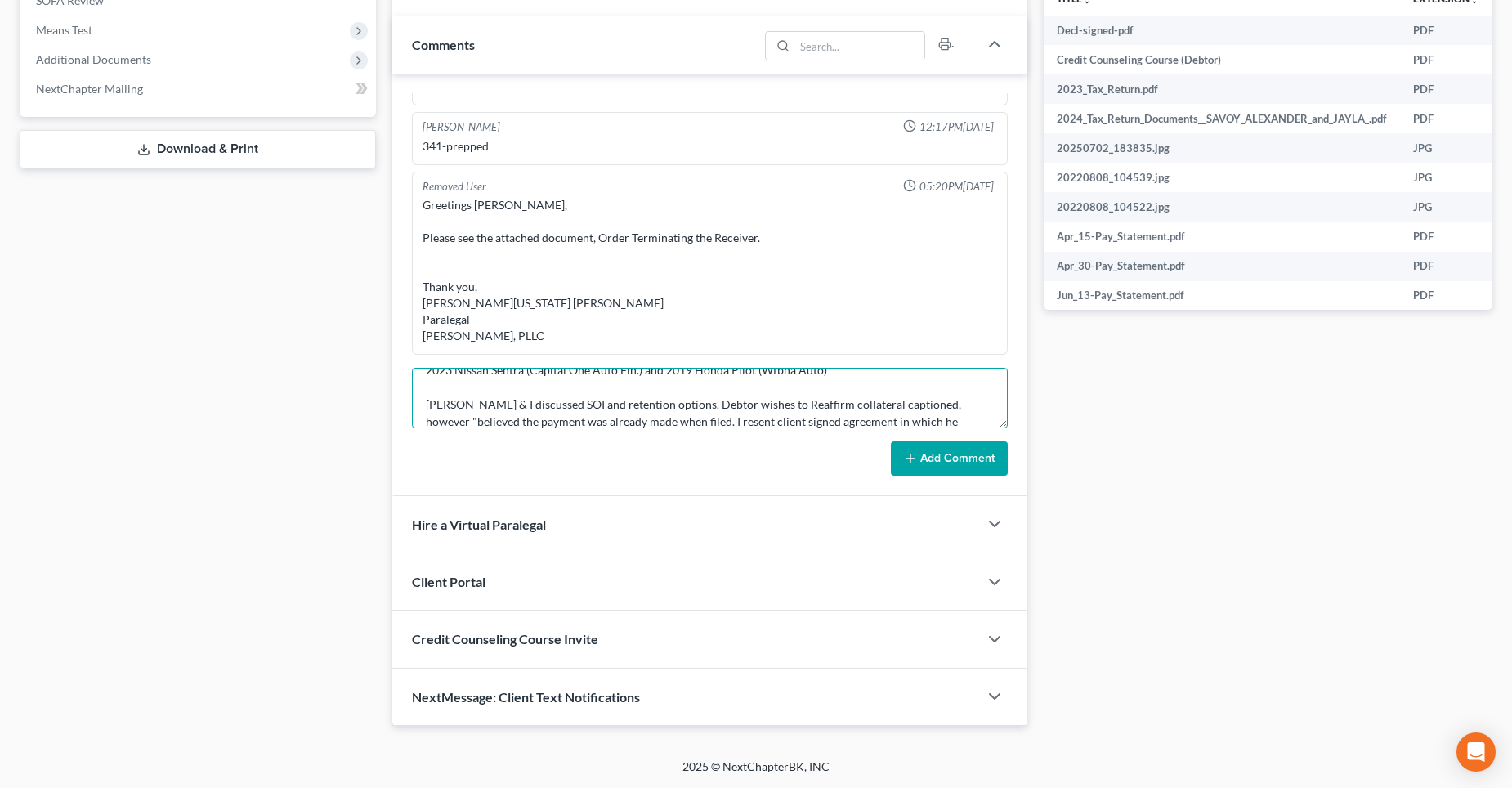
scroll to position [0, 0]
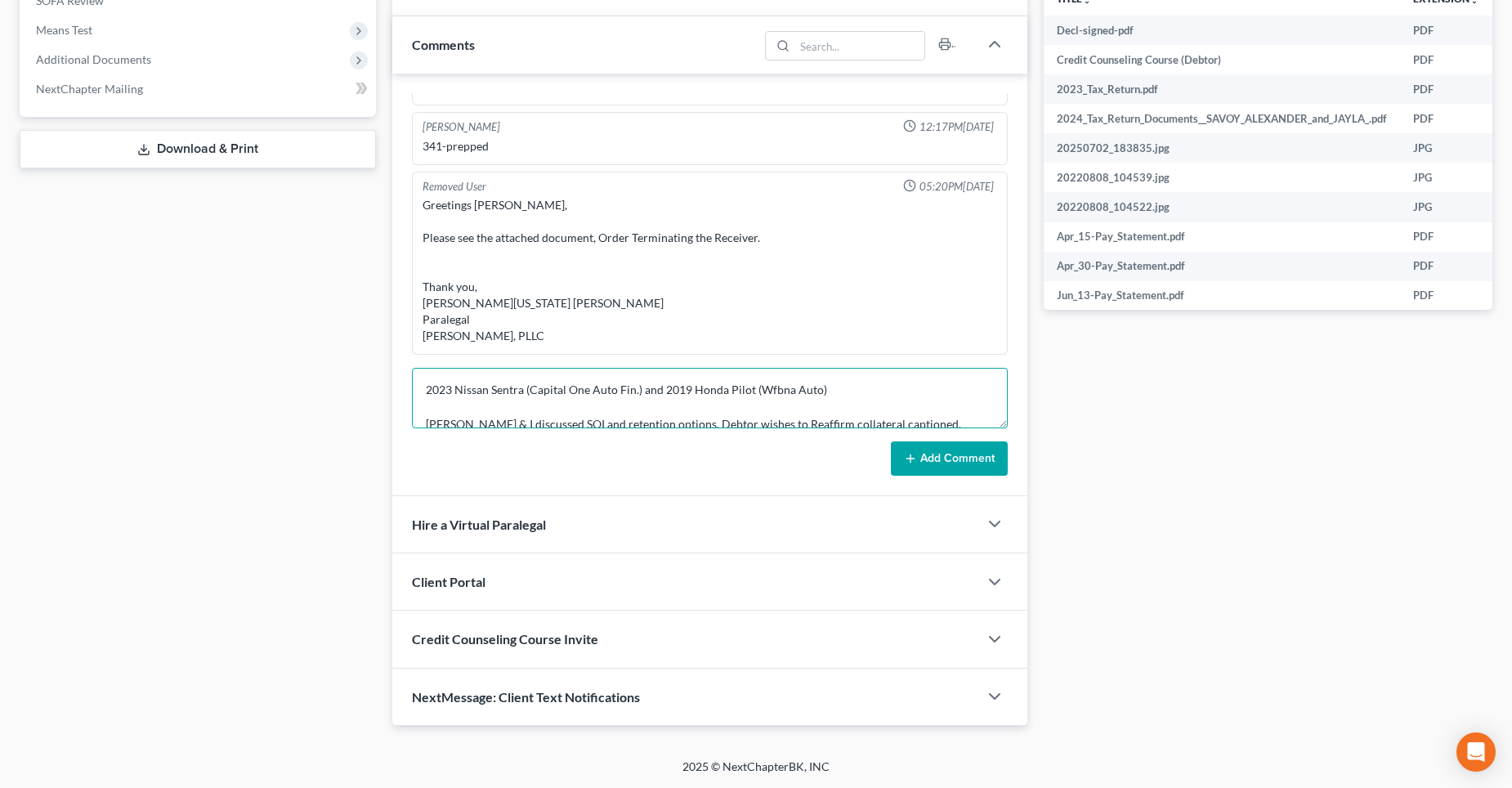
type textarea "2023 Nissan Sentra (Capital One Auto Fin.) and 2019 Honda Pilot (Wfbna Auto) [P…"
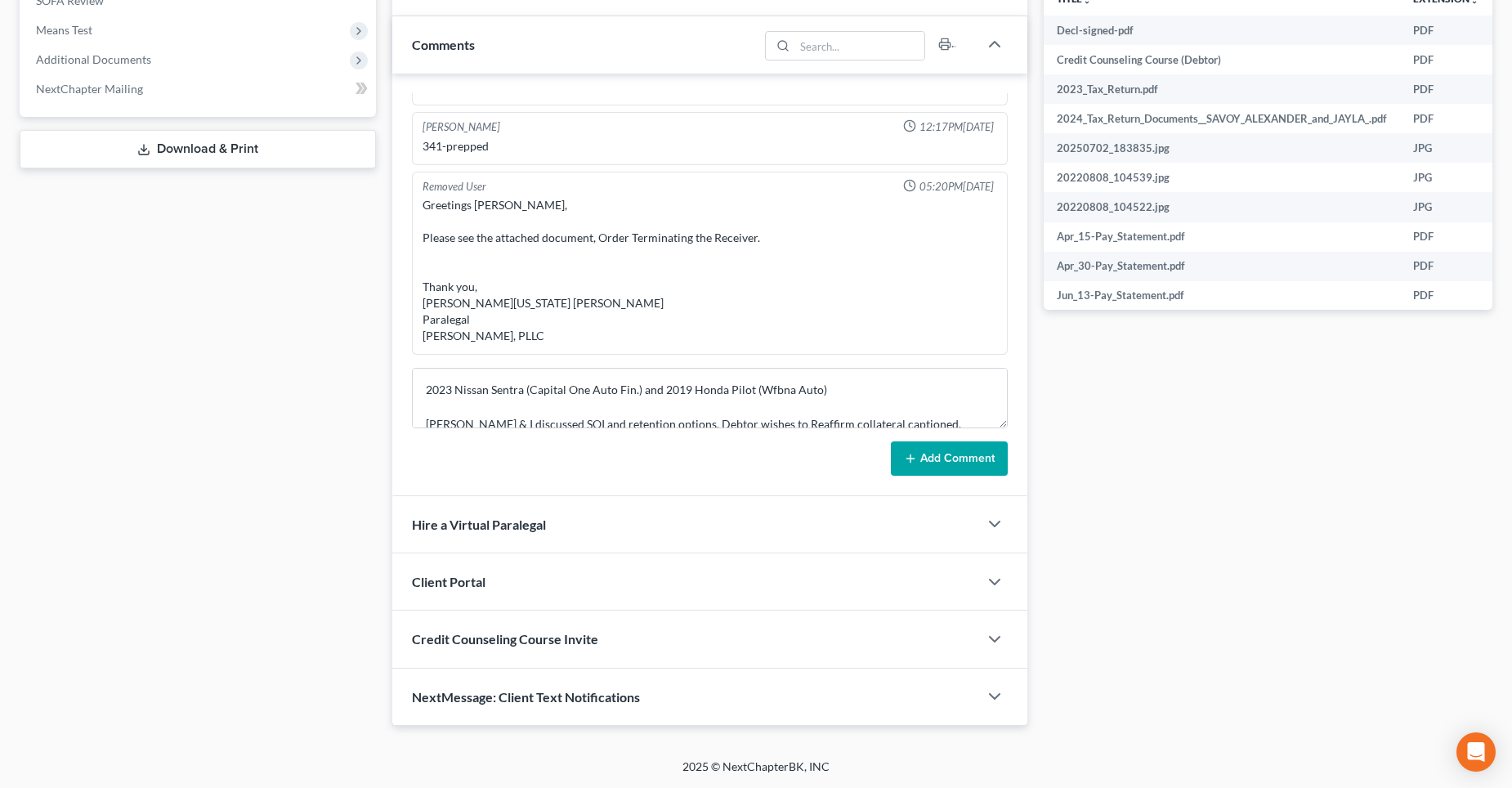
click at [933, 457] on button "Add Comment" at bounding box center [950, 459] width 117 height 35
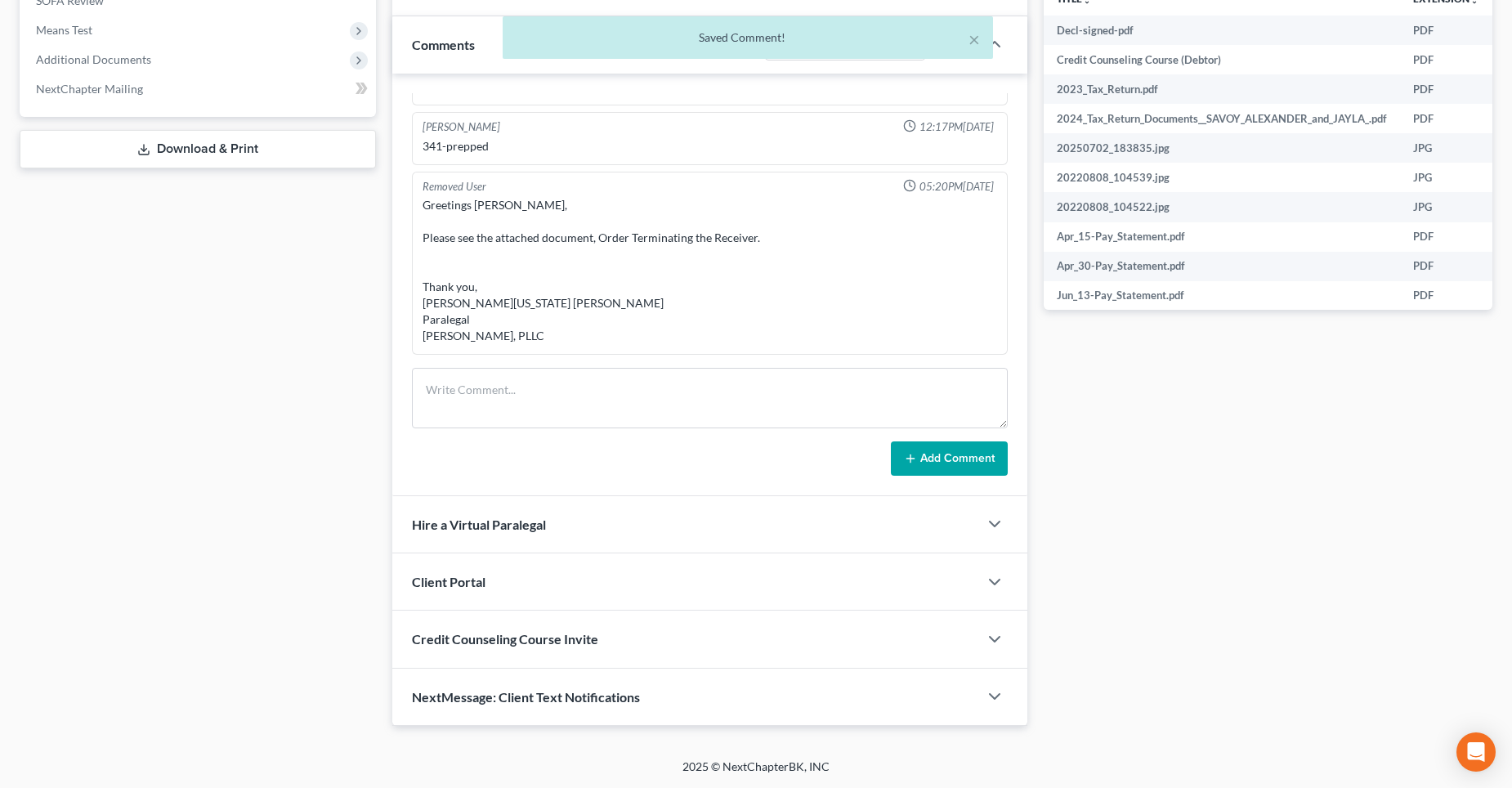
scroll to position [2165, 0]
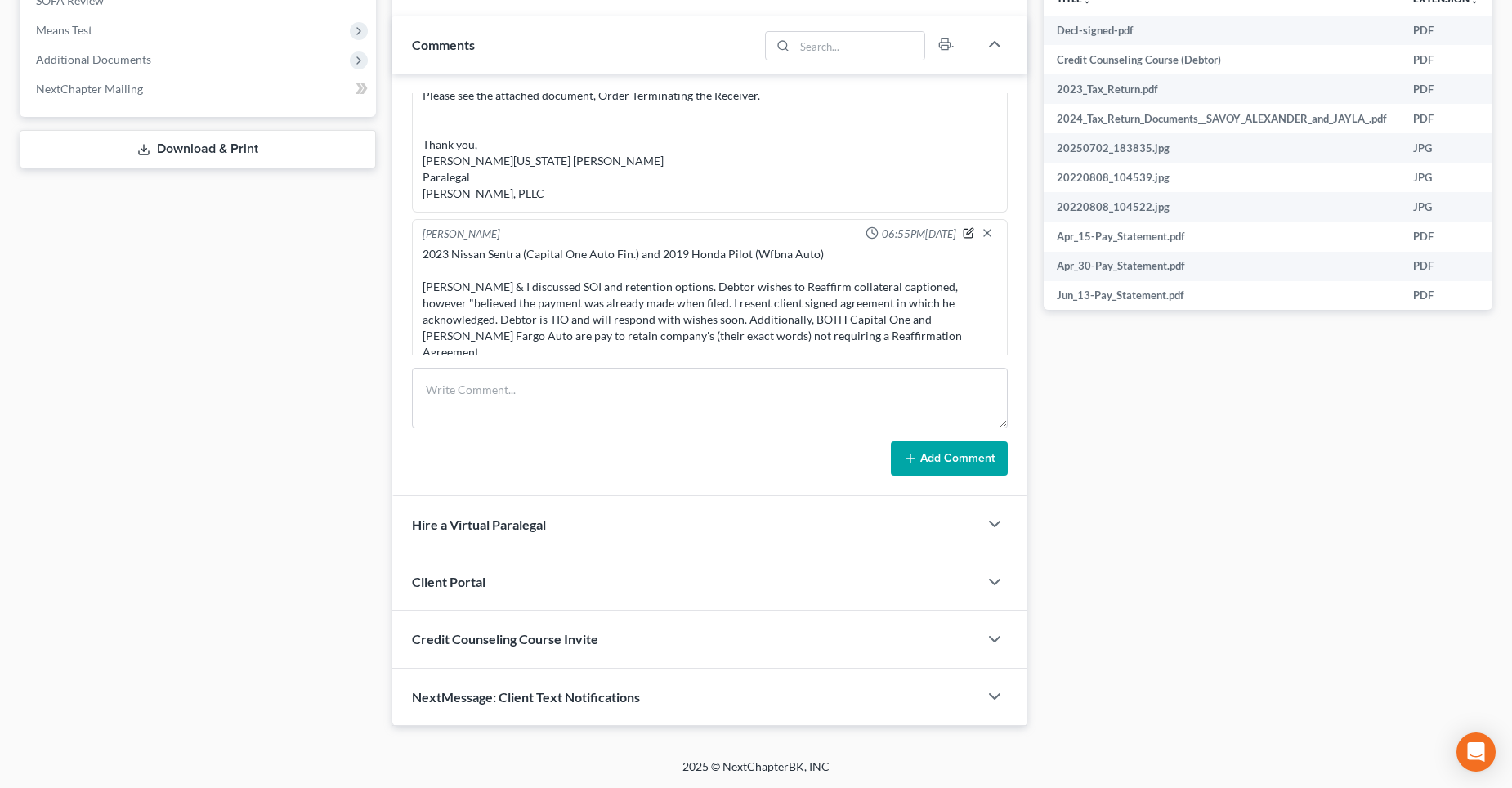
click at [966, 234] on icon "button" at bounding box center [969, 231] width 7 height 7
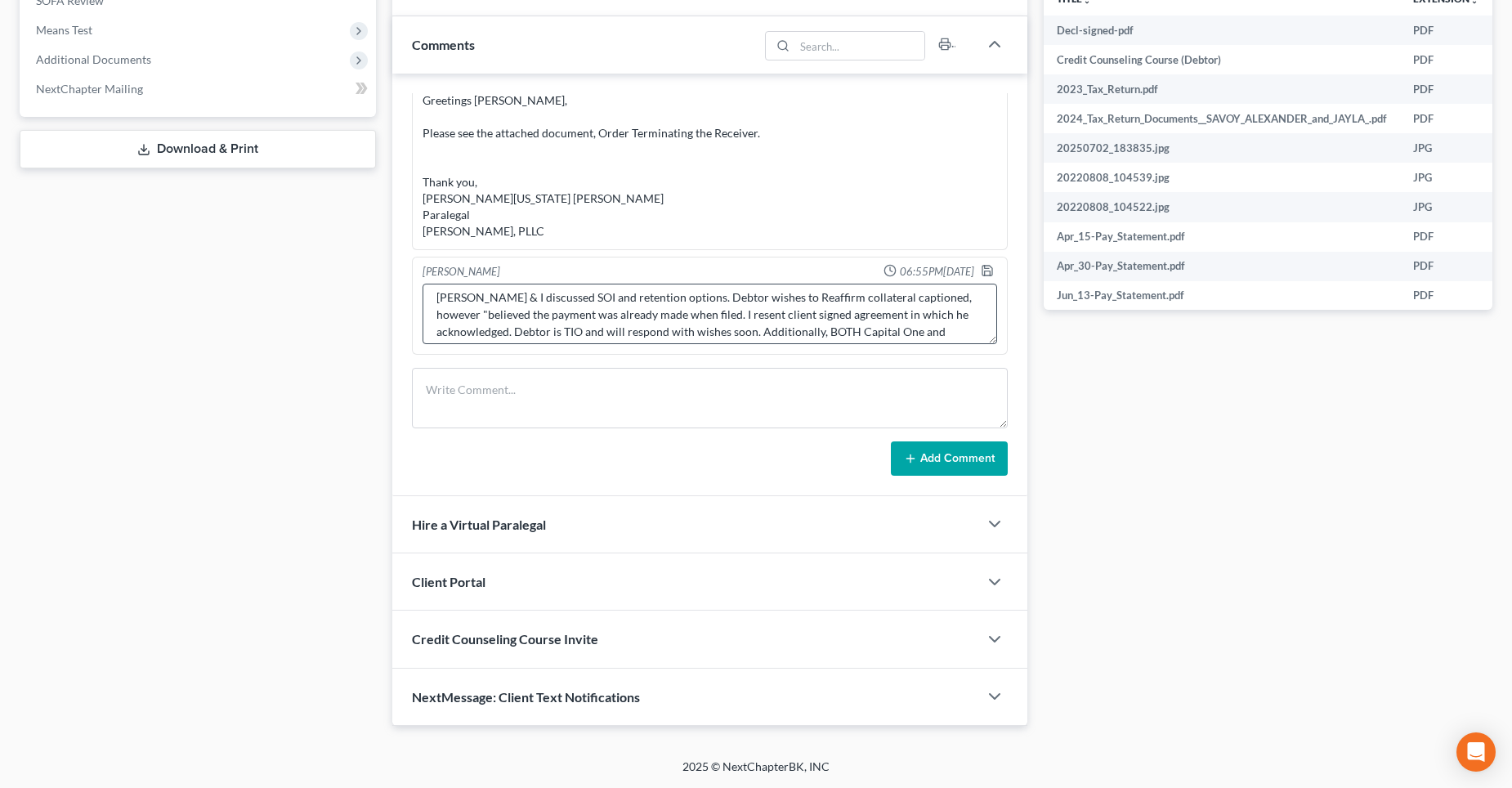
scroll to position [81, 0]
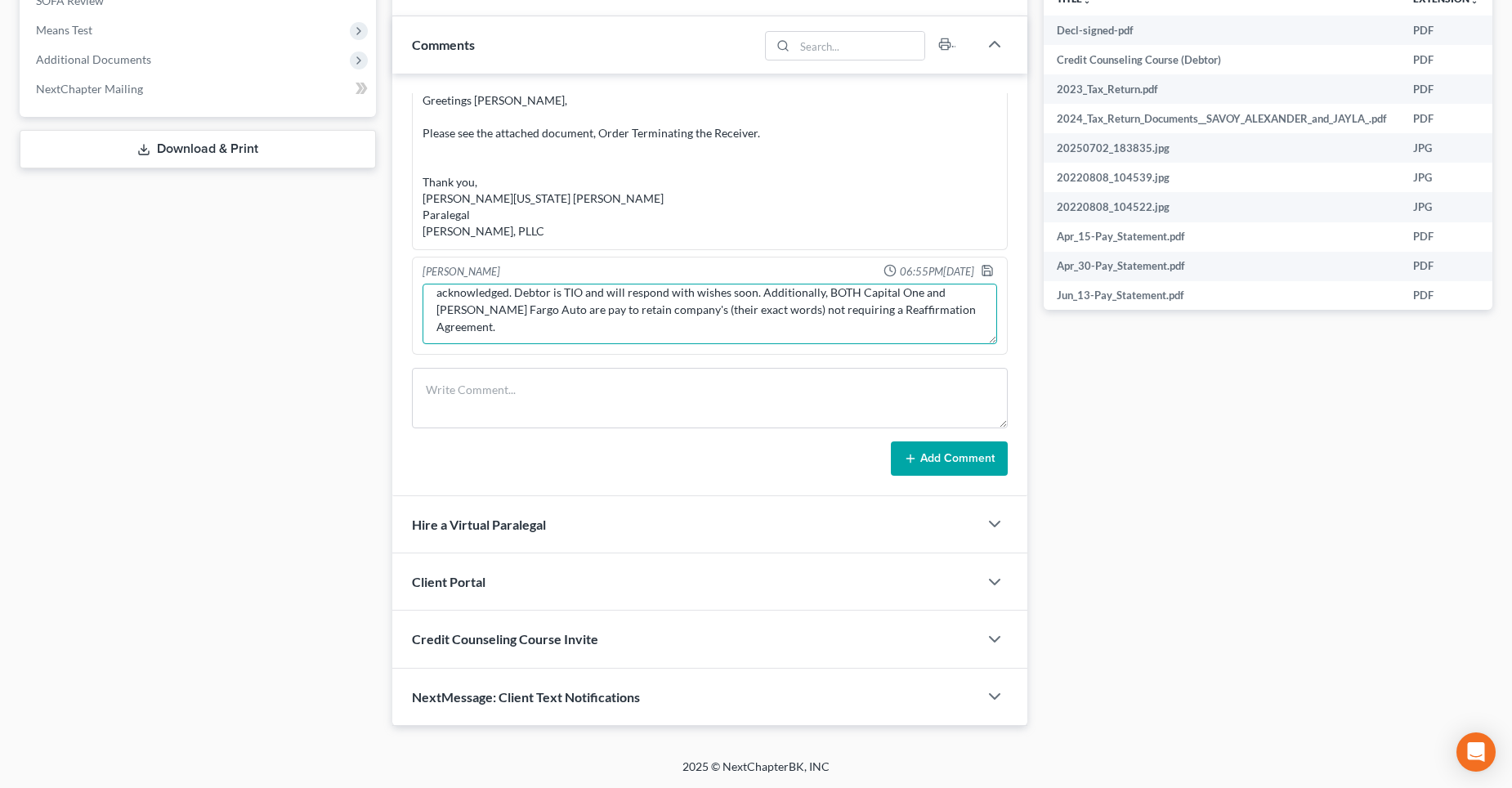
click at [565, 310] on textarea "2023 Nissan Sentra (Capital One Auto Fin.) and 2019 Honda Pilot (Wfbna Auto) [P…" at bounding box center [710, 314] width 575 height 61
click at [627, 308] on textarea "2023 Nissan Sentra (Capital One Auto Fin.) and 2019 Honda Pilot (Wfbna Auto) [P…" at bounding box center [710, 314] width 575 height 61
click at [749, 311] on textarea "2023 Nissan Sentra (Capital One Auto Fin.) and 2019 Honda Pilot (Wfbna Auto) [P…" at bounding box center [710, 314] width 575 height 61
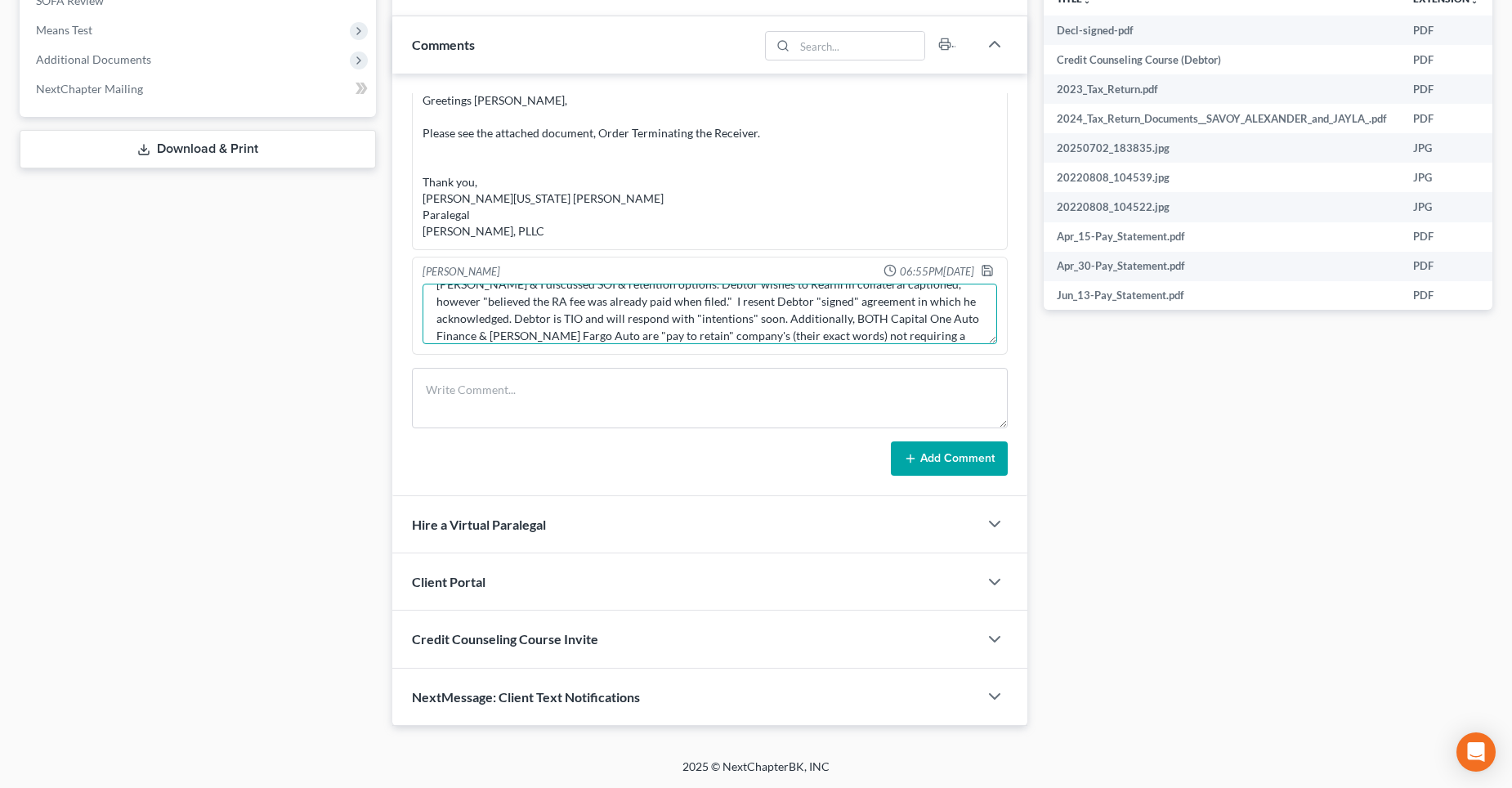
scroll to position [72, 0]
click at [620, 331] on textarea "2023 Nissan Sentra (Capital One Auto Fin.) and 2019 Honda Pilot (Wfbna Auto) [P…" at bounding box center [710, 314] width 575 height 61
type textarea "2023 Nissan Sentra (Capital One Auto Fin.) and 2019 Honda Pilot (Wfbna Auto) [P…"
click at [984, 268] on polyline "button" at bounding box center [986, 267] width 4 height 2
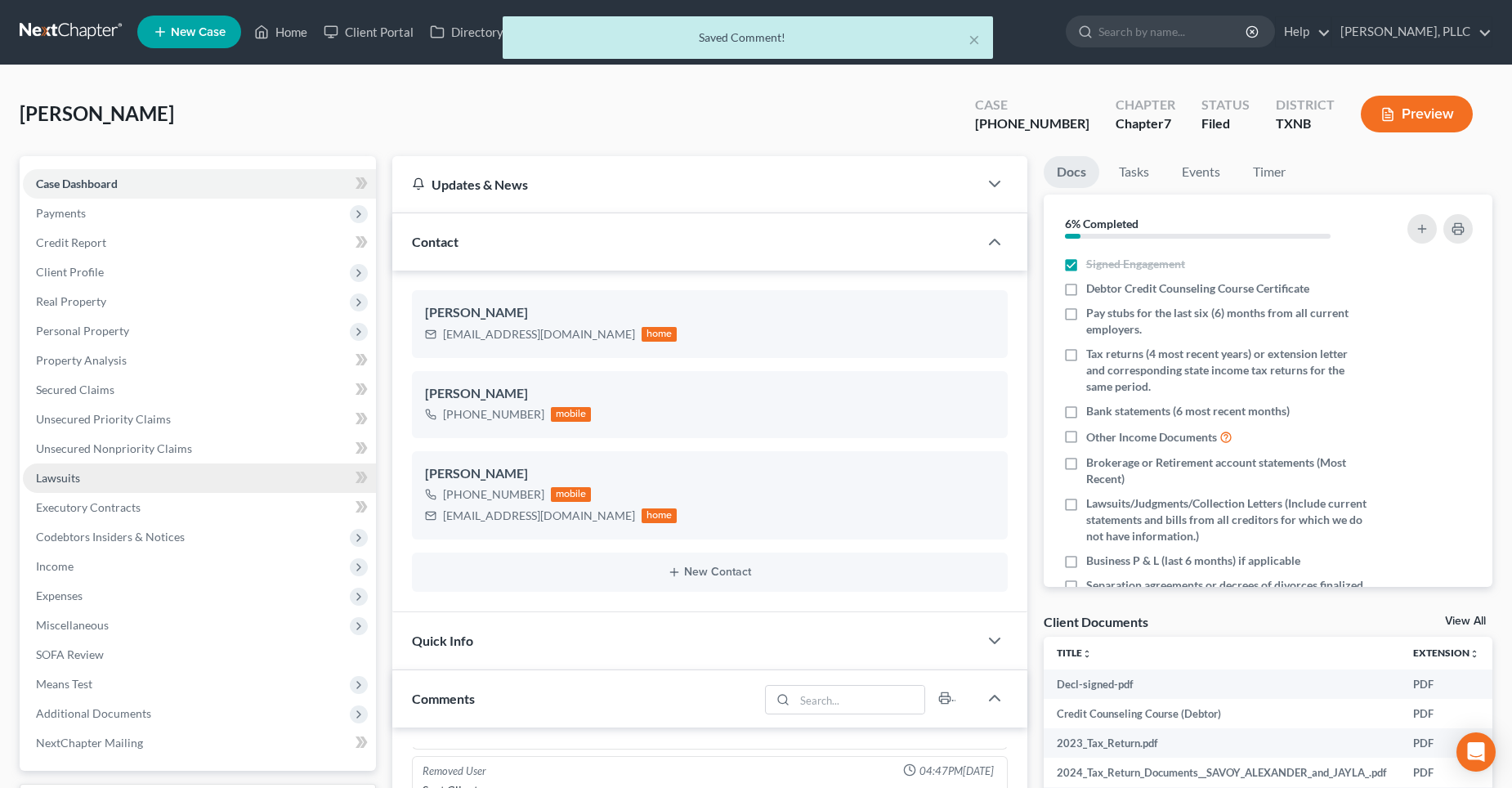
scroll to position [0, 0]
click at [290, 32] on div "× Saved Comment!" at bounding box center [747, 42] width 1512 height 51
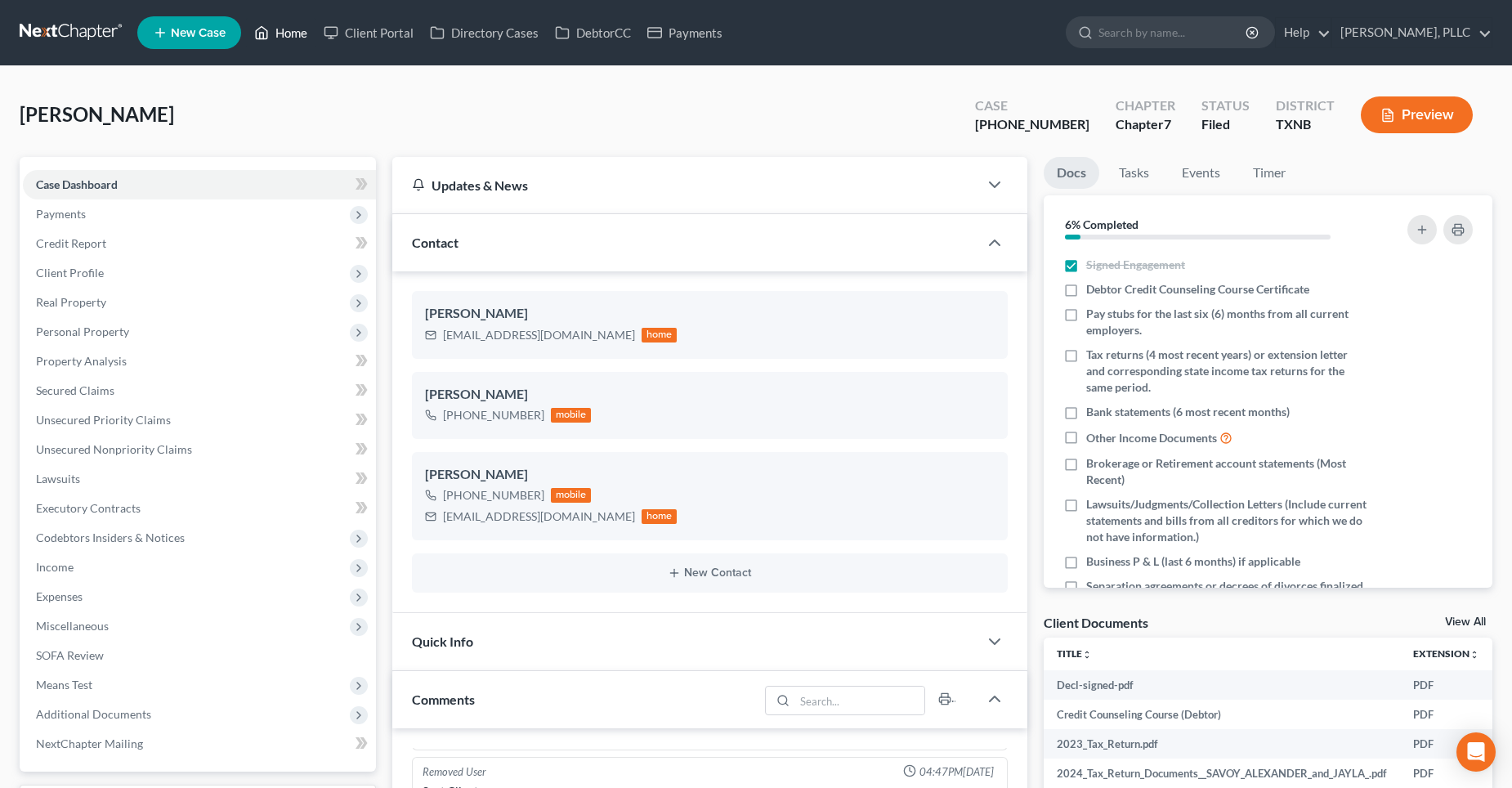
click at [294, 33] on link "Home" at bounding box center [280, 33] width 70 height 30
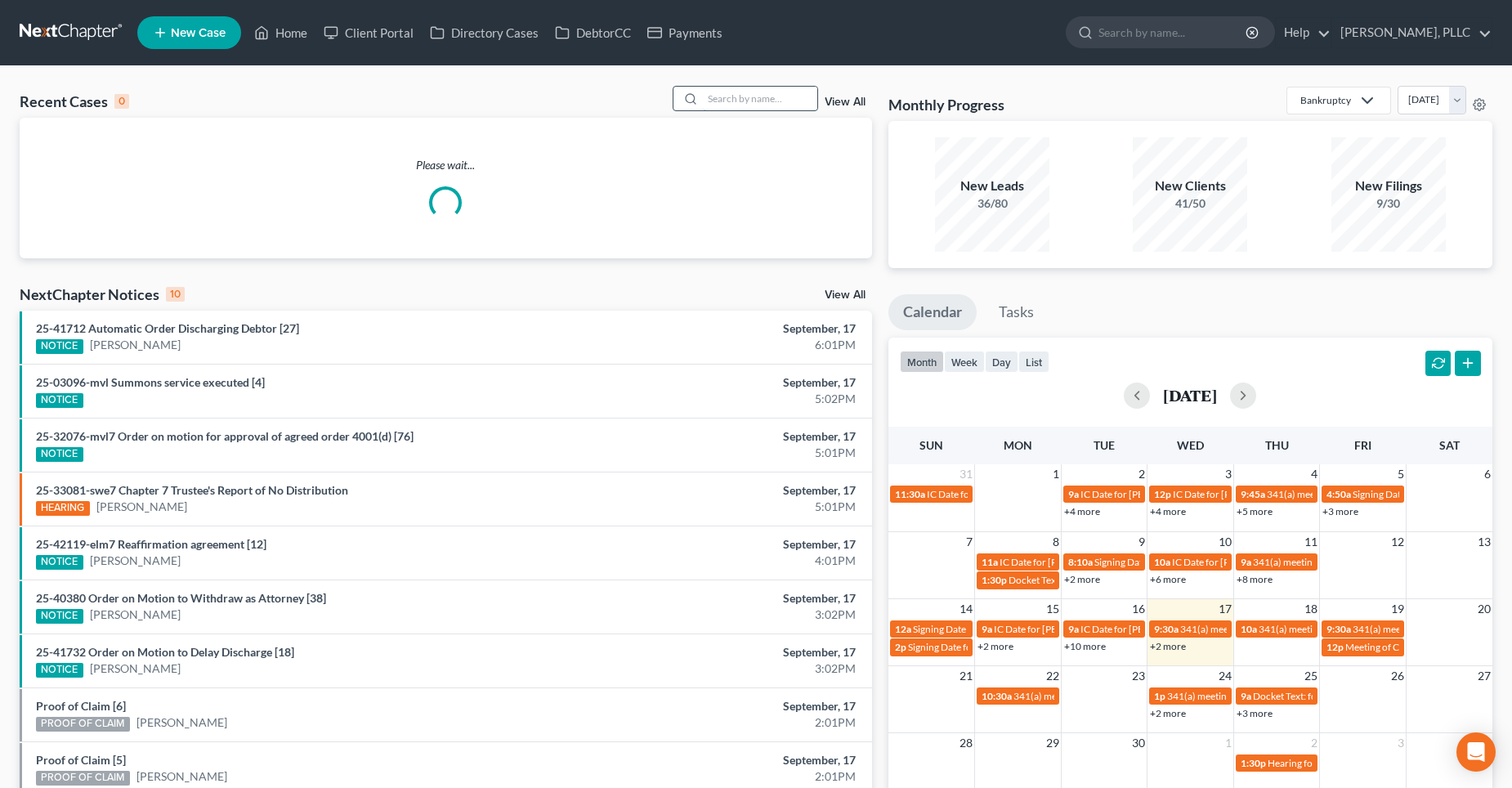
click at [716, 97] on input "search" at bounding box center [760, 98] width 114 height 24
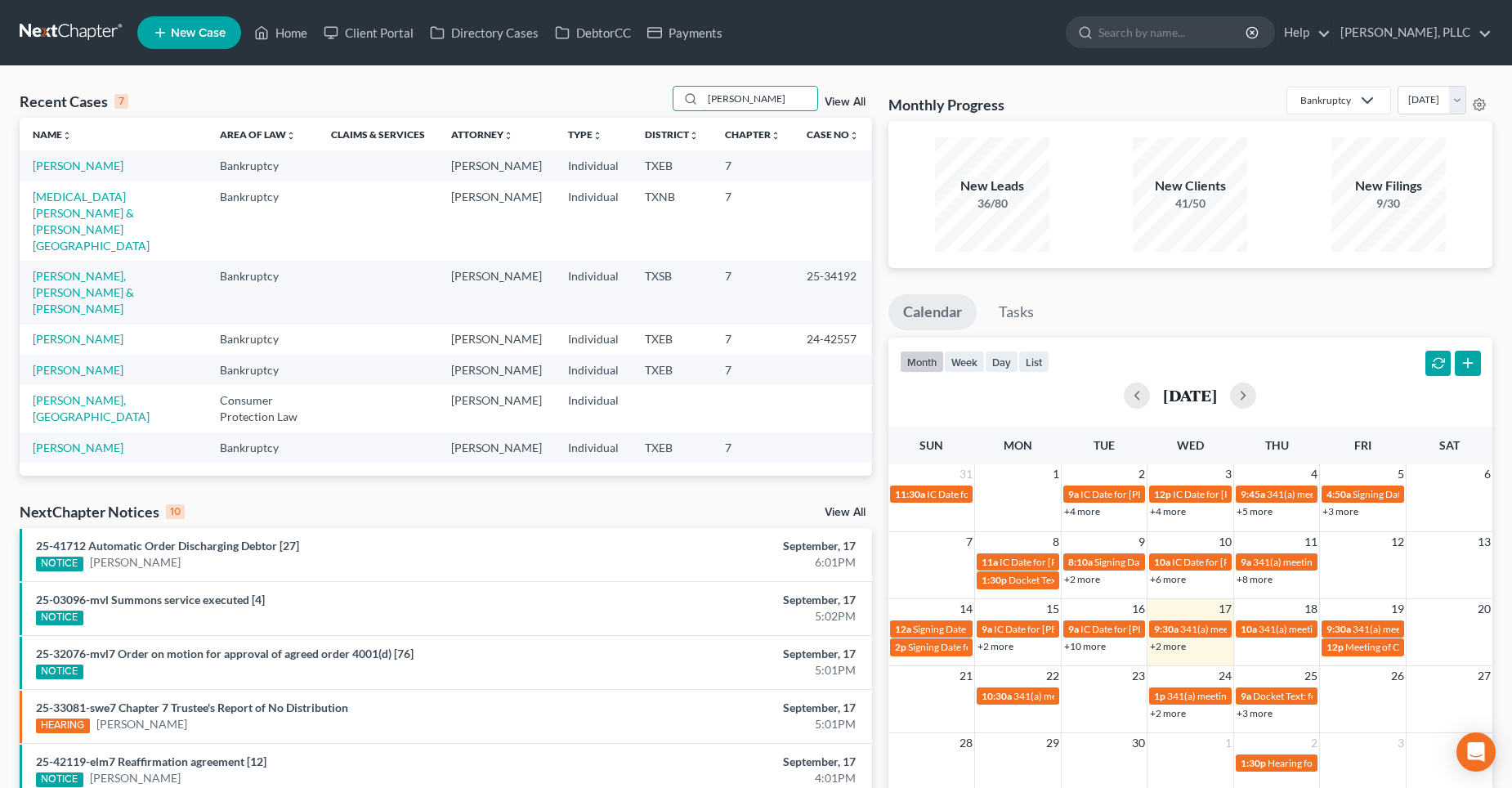
type input "[PERSON_NAME]"
click at [90, 269] on link "[PERSON_NAME], [PERSON_NAME] & [PERSON_NAME]" at bounding box center [83, 292] width 101 height 47
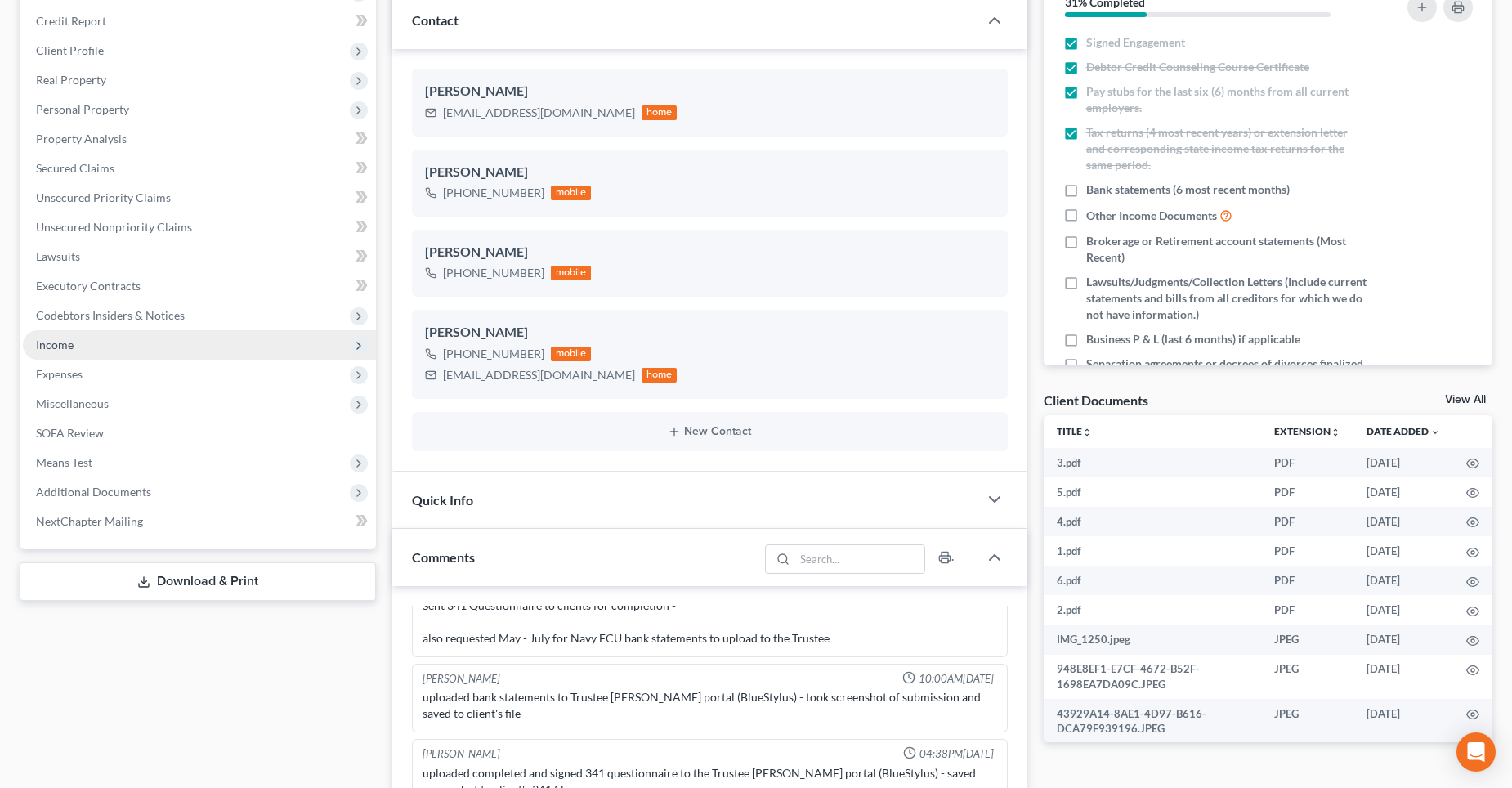
scroll to position [245, 0]
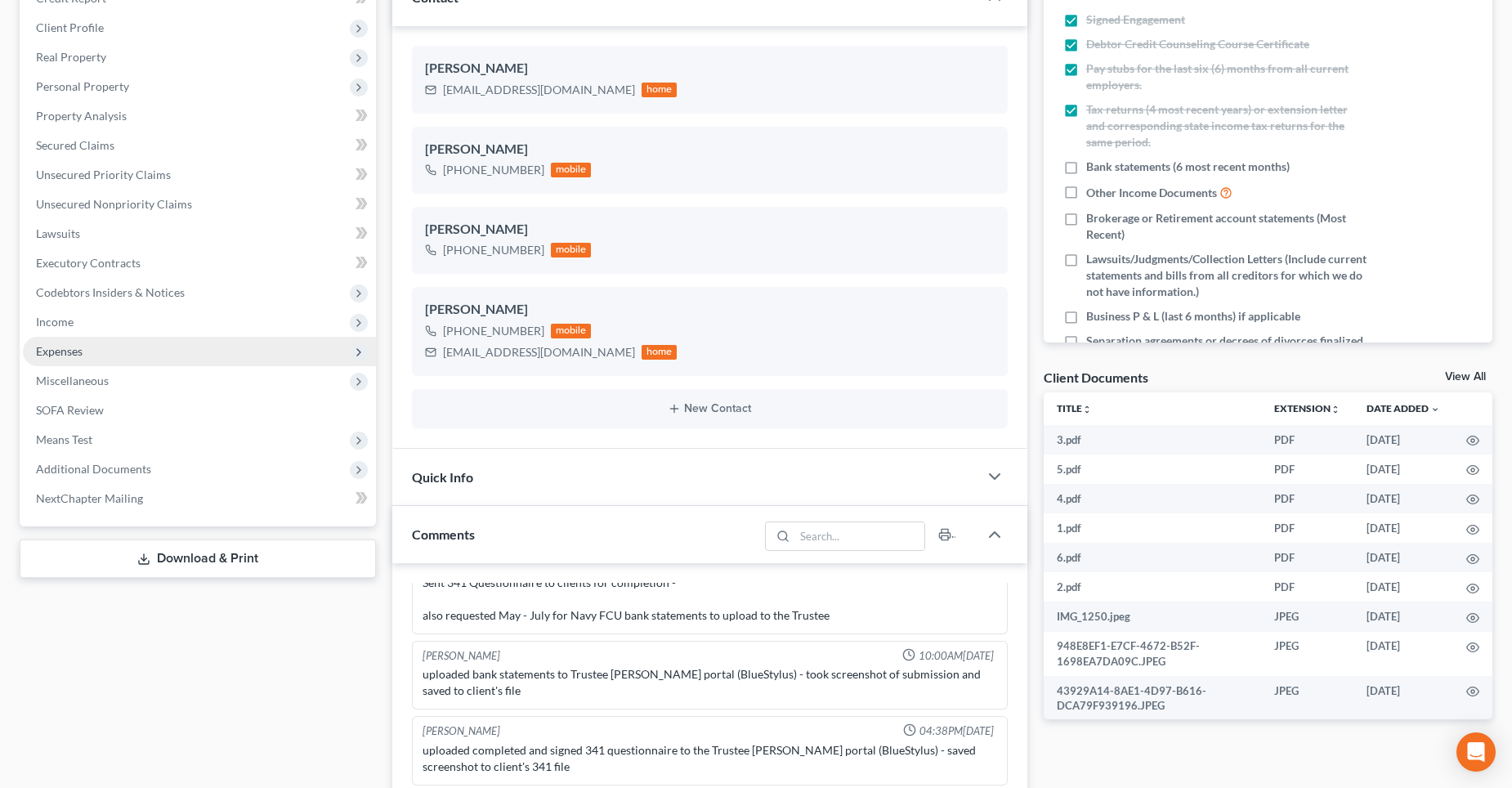
click at [90, 352] on span "Expenses" at bounding box center [200, 352] width 354 height 30
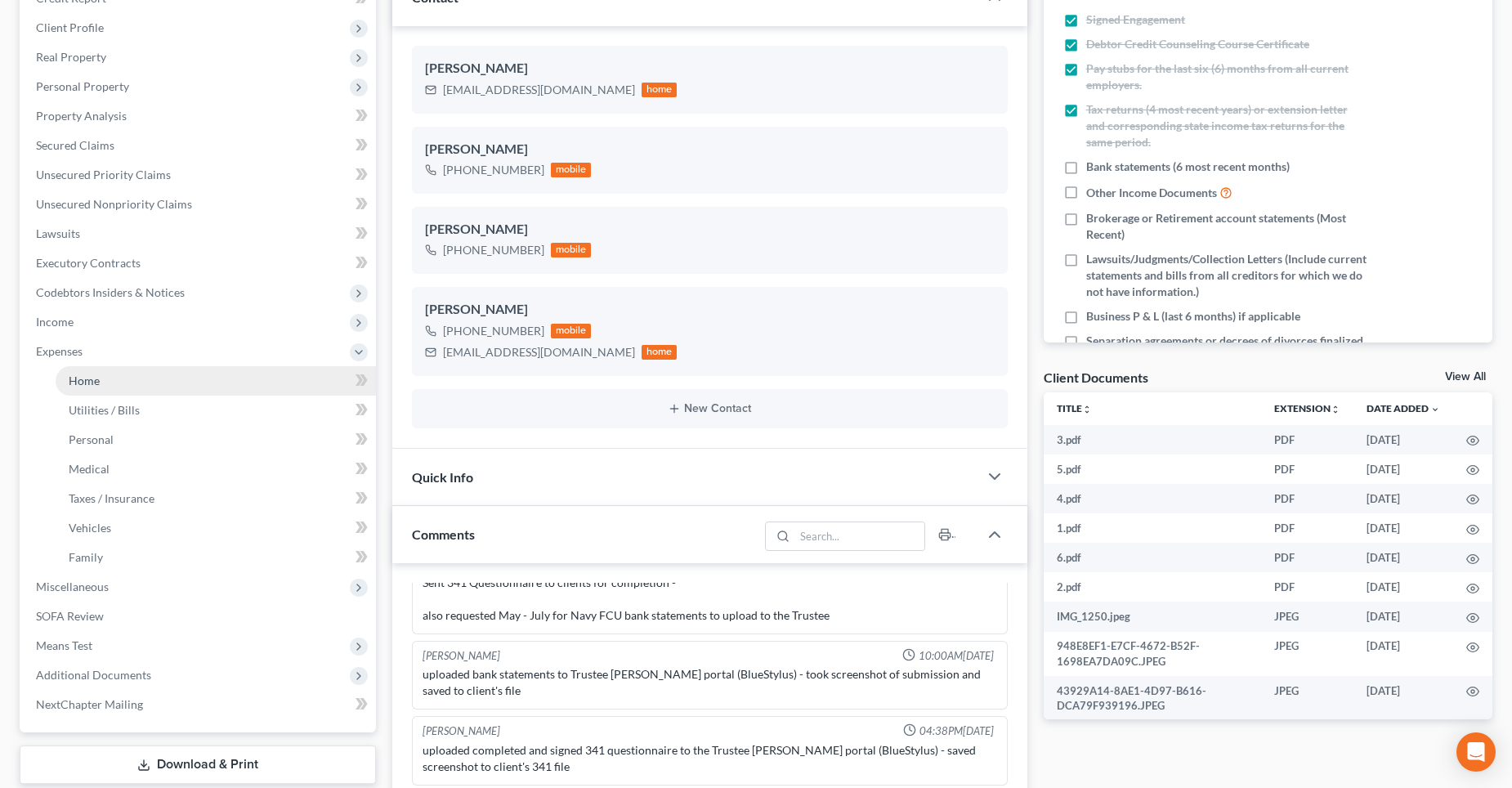
click at [102, 379] on link "Home" at bounding box center [216, 381] width 321 height 30
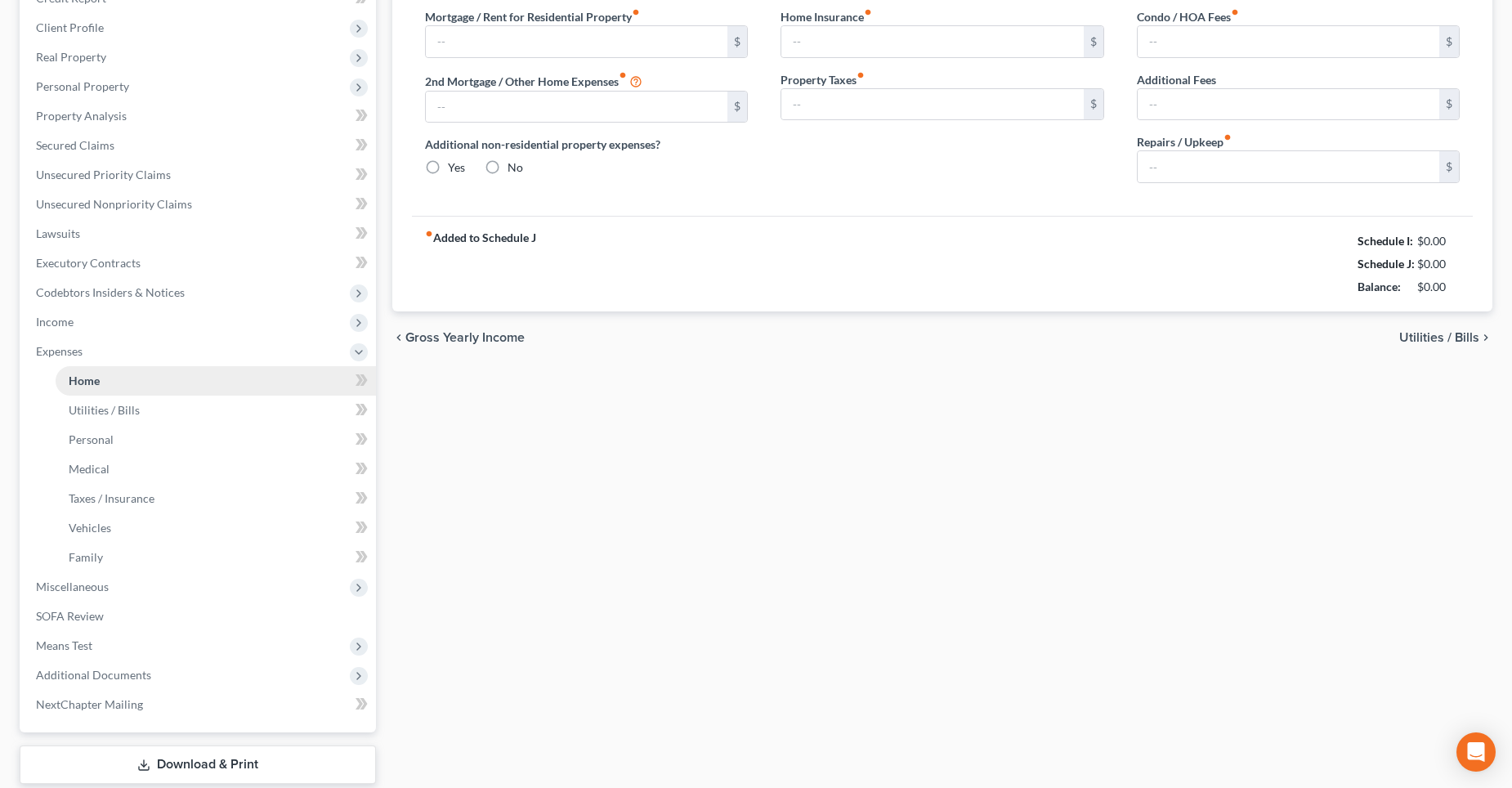
scroll to position [162, 0]
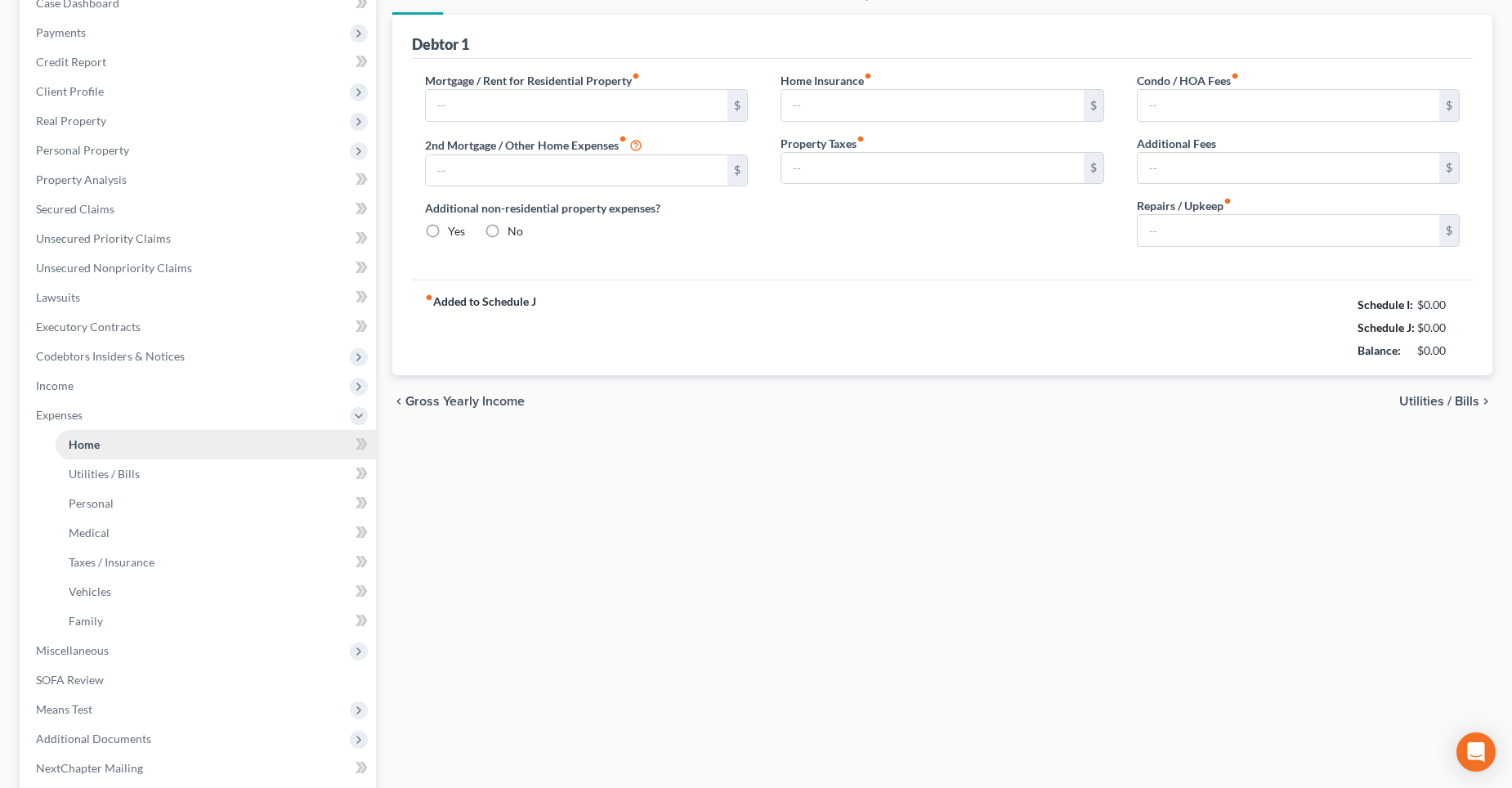
type input "2,681.77"
type input "0.00"
radio input "true"
type input "0.00"
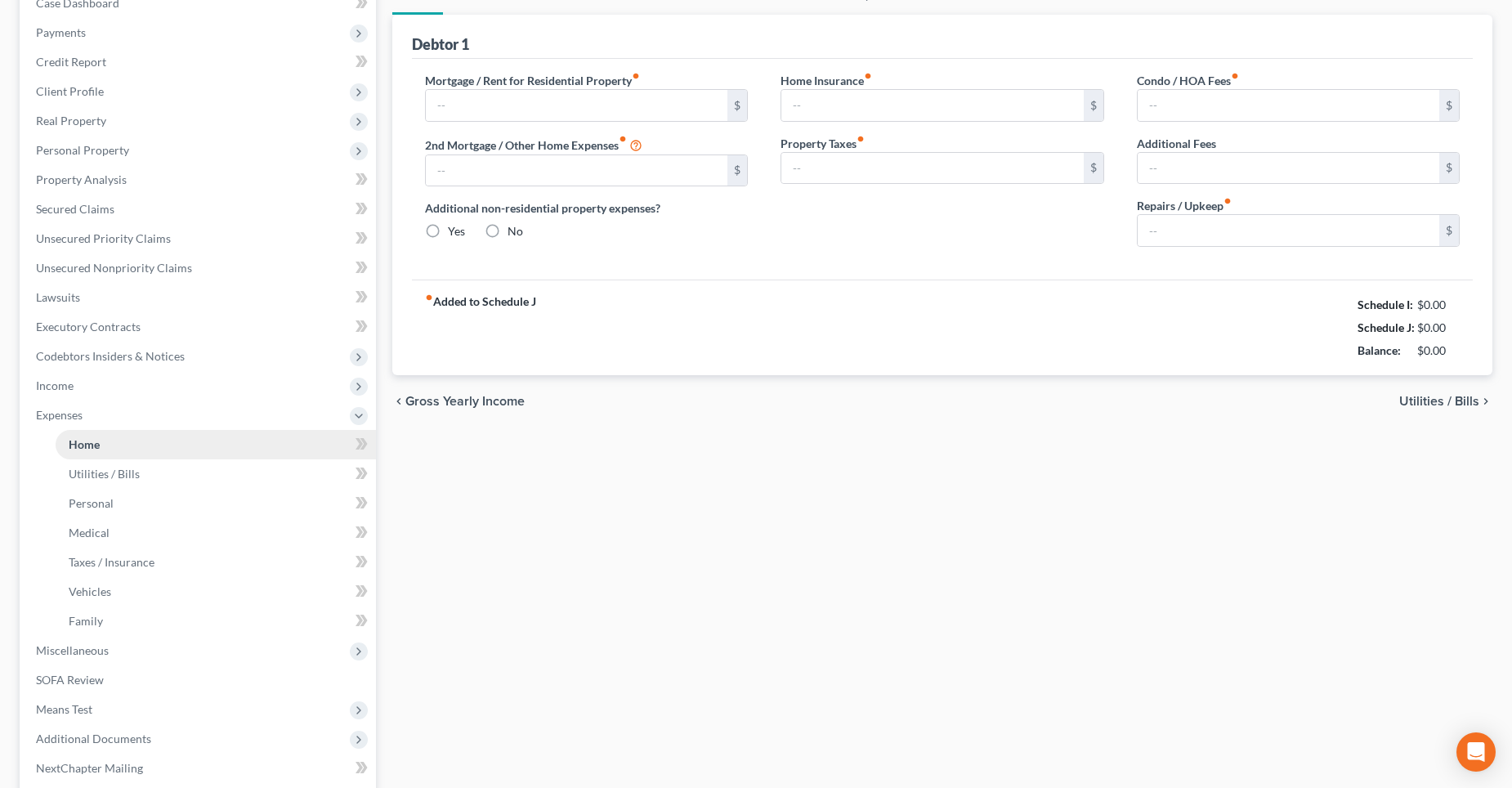
type input "35.00"
type input "0.00"
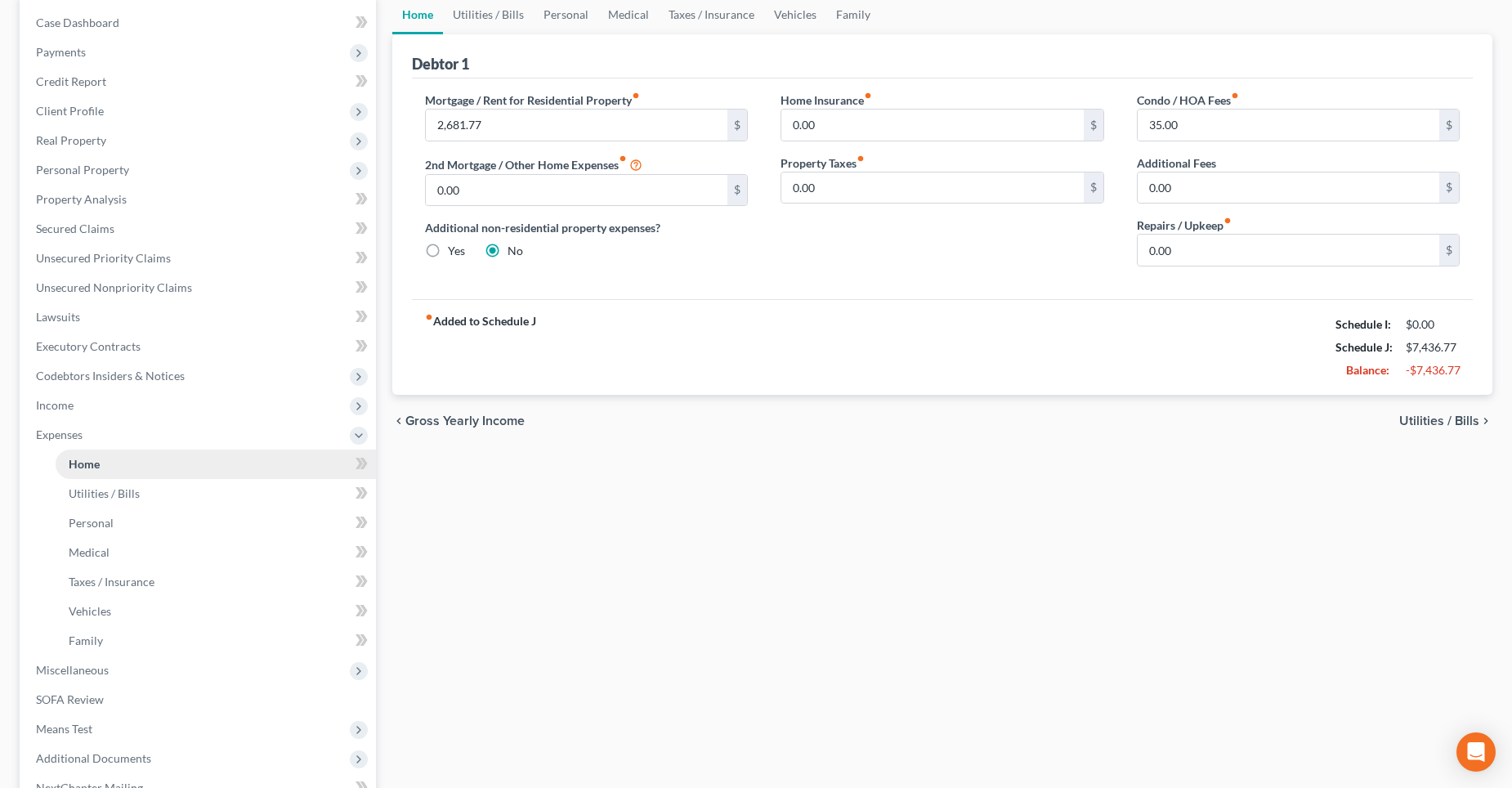
scroll to position [0, 0]
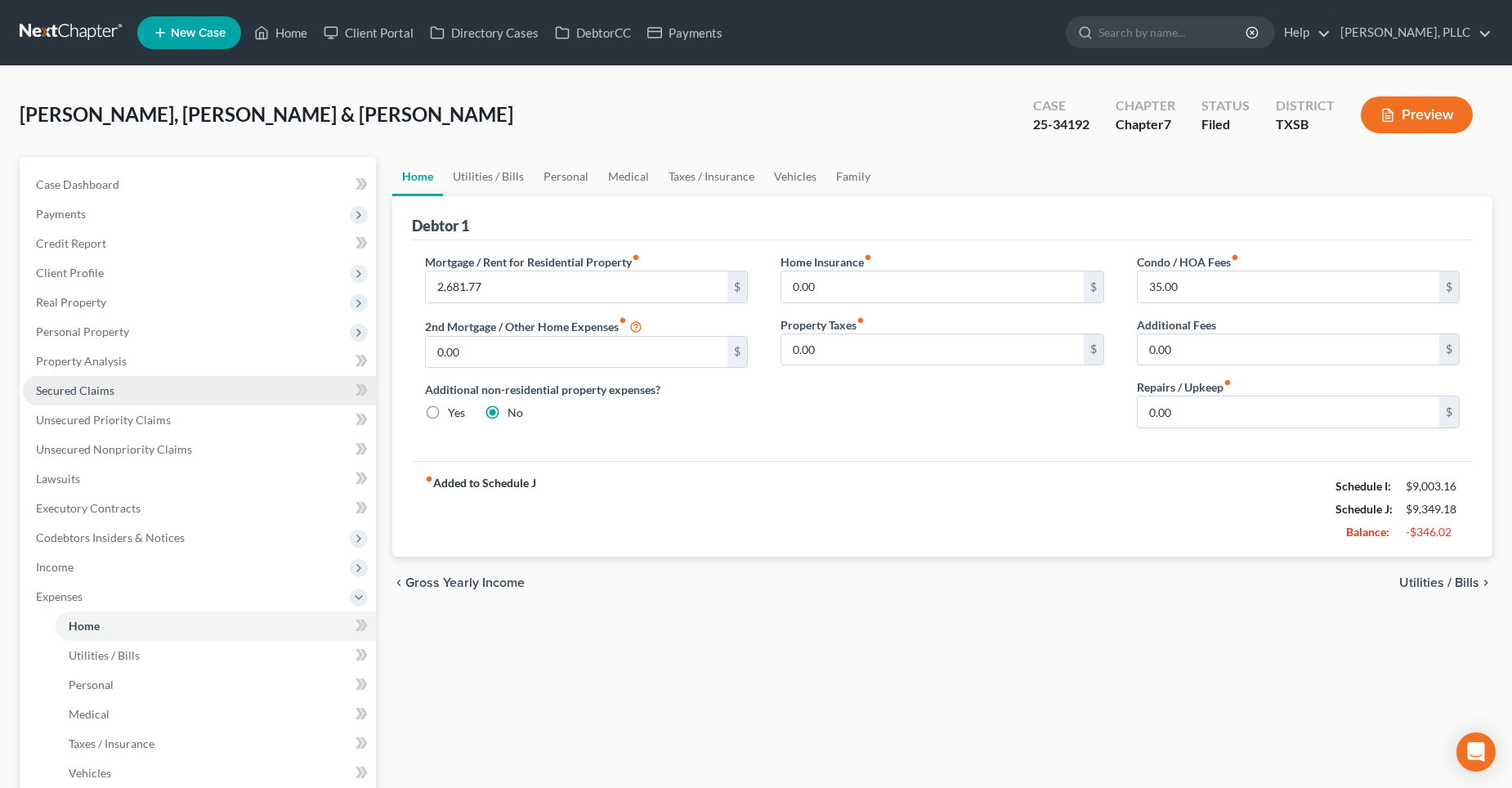
click at [90, 384] on span "Secured Claims" at bounding box center [75, 390] width 78 height 14
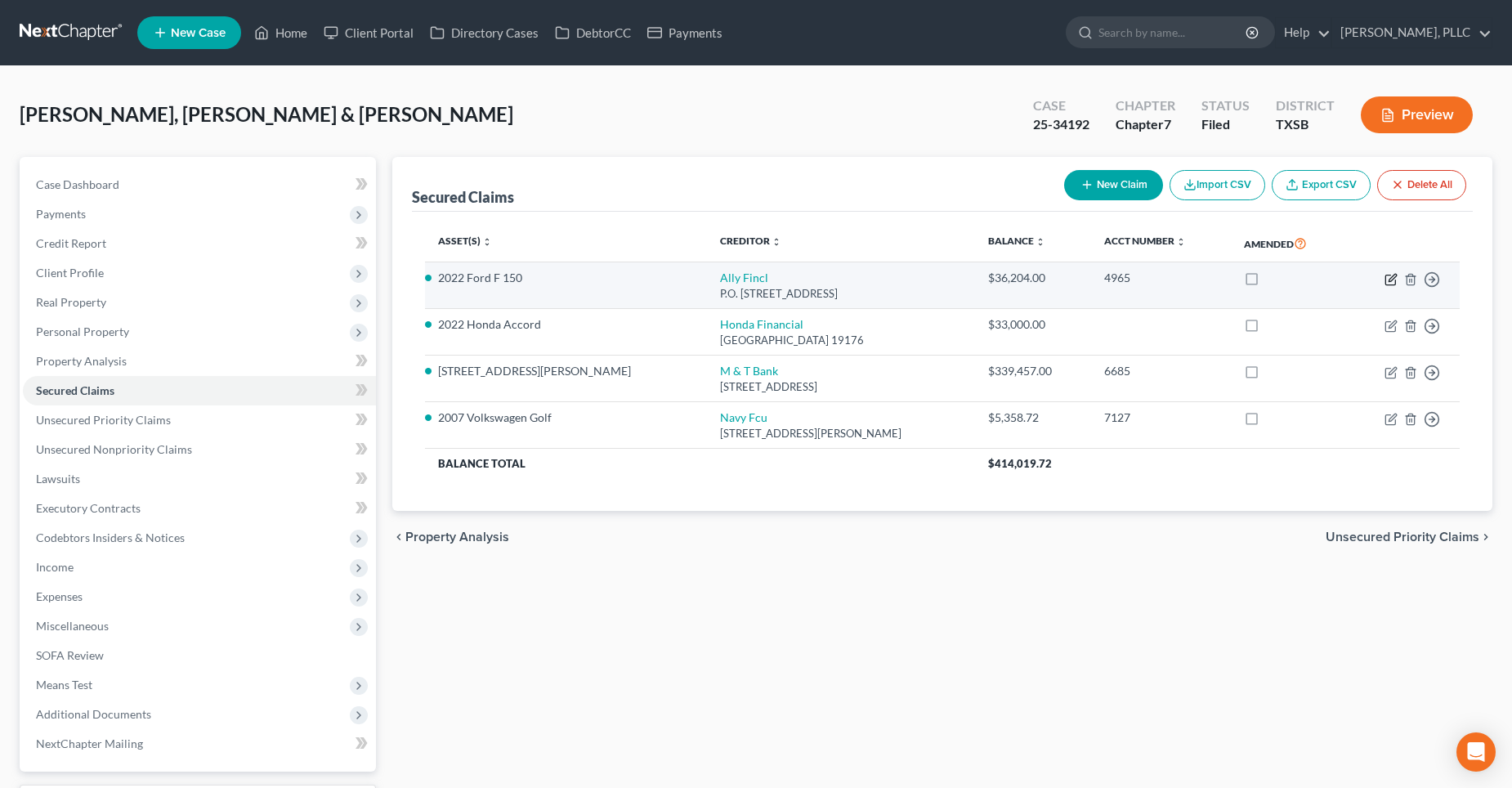
click at [1392, 279] on icon "button" at bounding box center [1391, 280] width 13 height 13
select select "24"
select select "2"
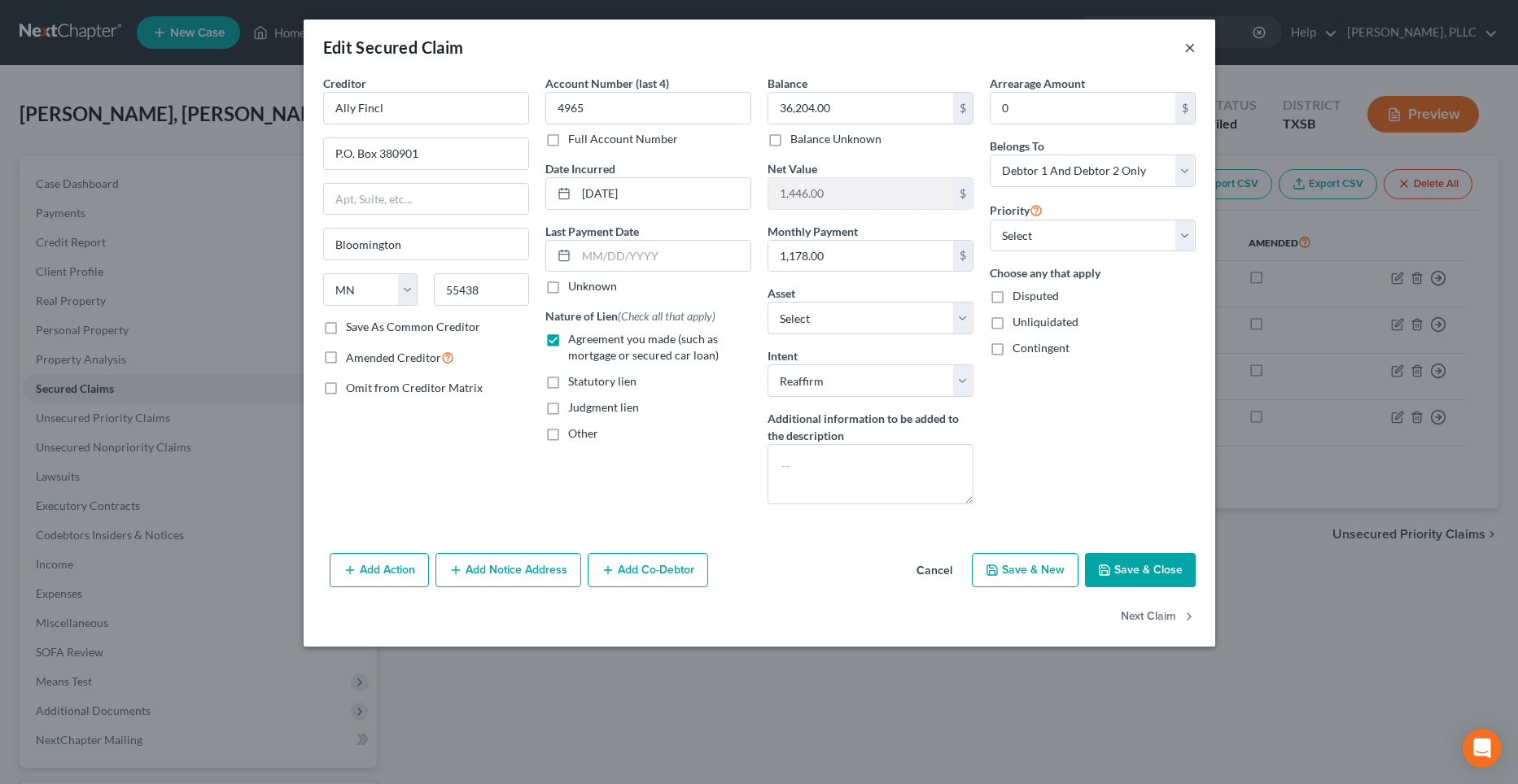
click at [1190, 49] on button "×" at bounding box center [1190, 47] width 11 height 20
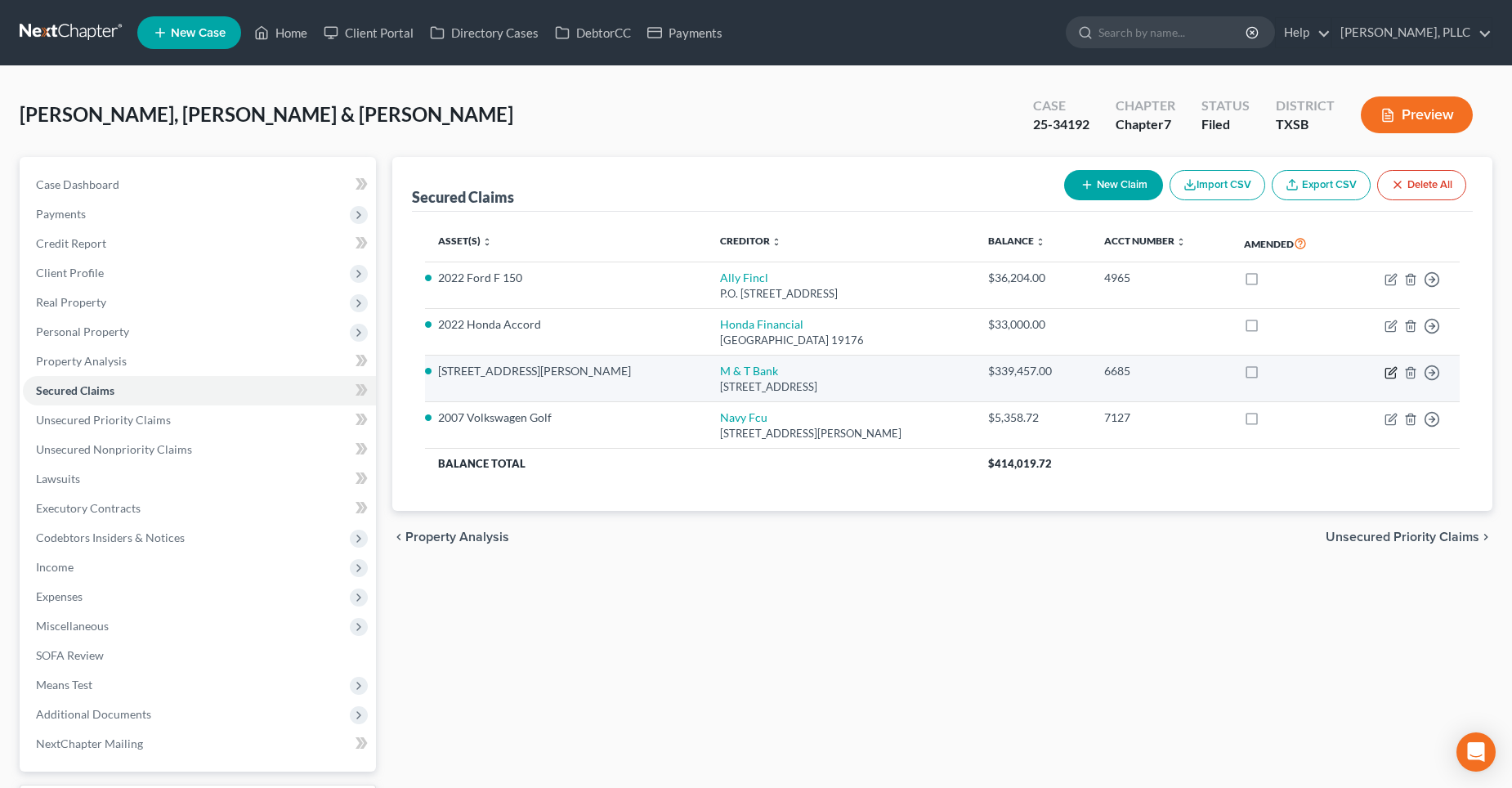
click at [1389, 373] on icon "button" at bounding box center [1392, 370] width 7 height 7
select select "35"
select select "2"
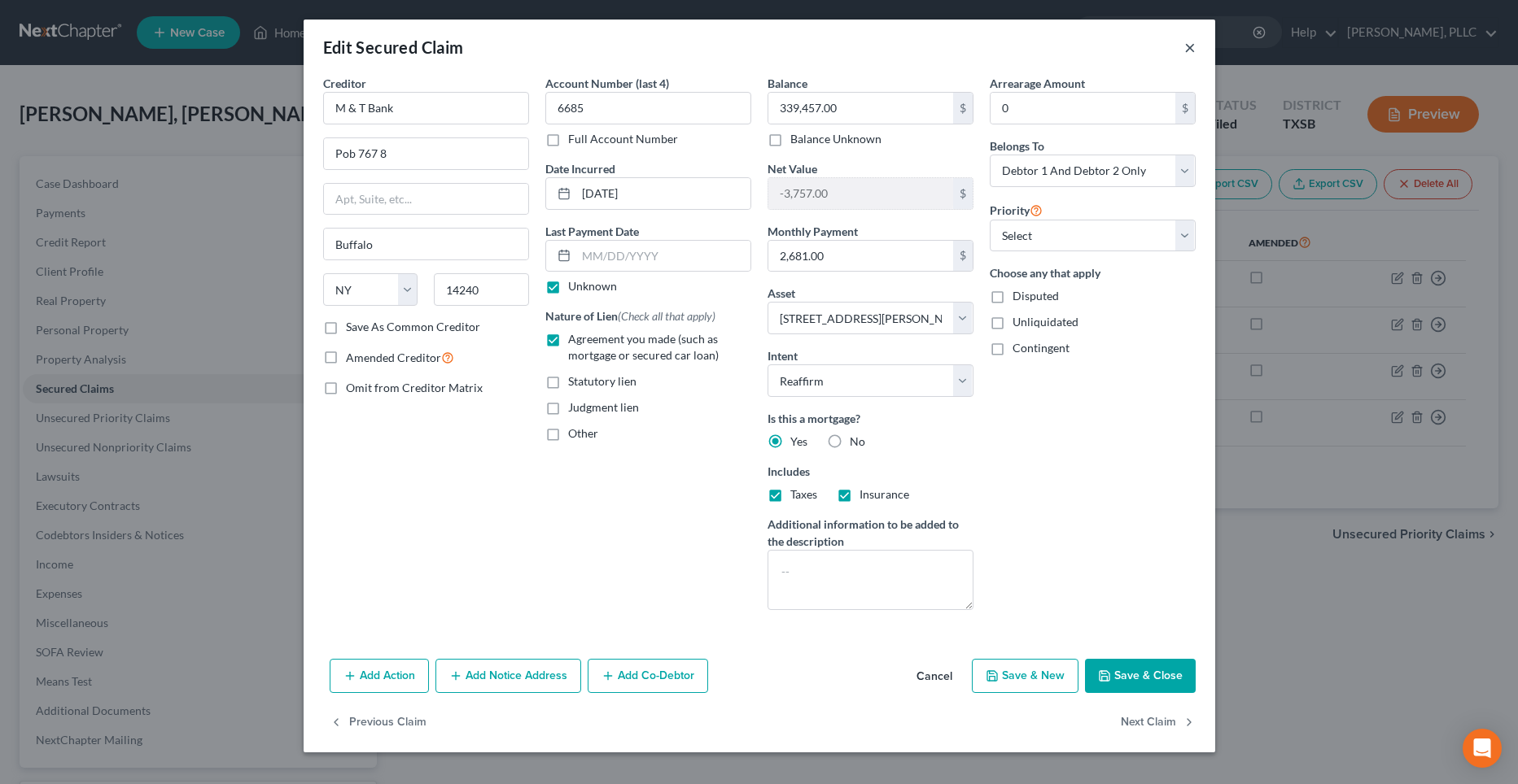
click at [1190, 52] on button "×" at bounding box center [1190, 47] width 11 height 20
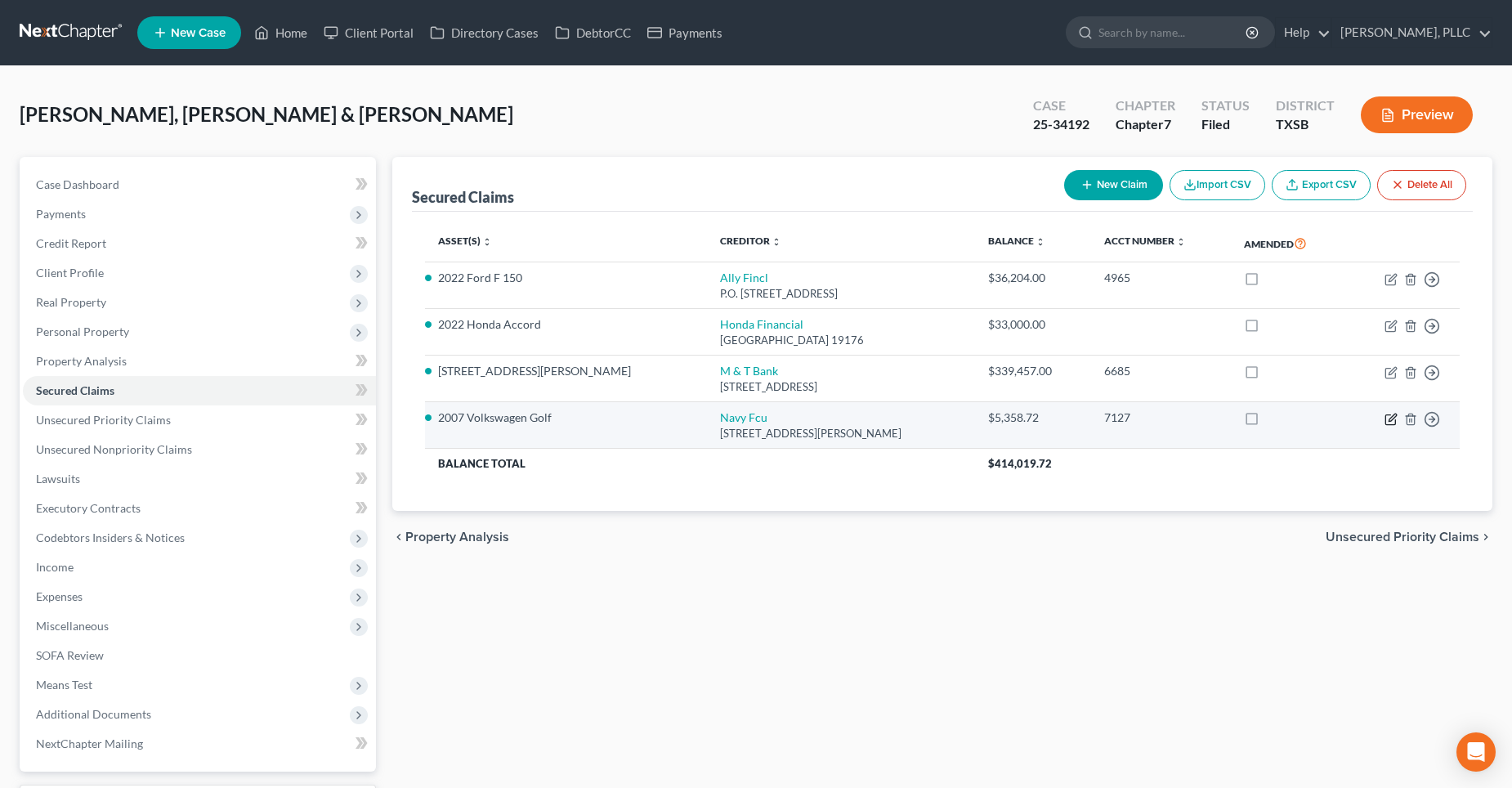
click at [1391, 420] on icon "button" at bounding box center [1392, 417] width 7 height 7
select select "48"
select select "12"
select select "0"
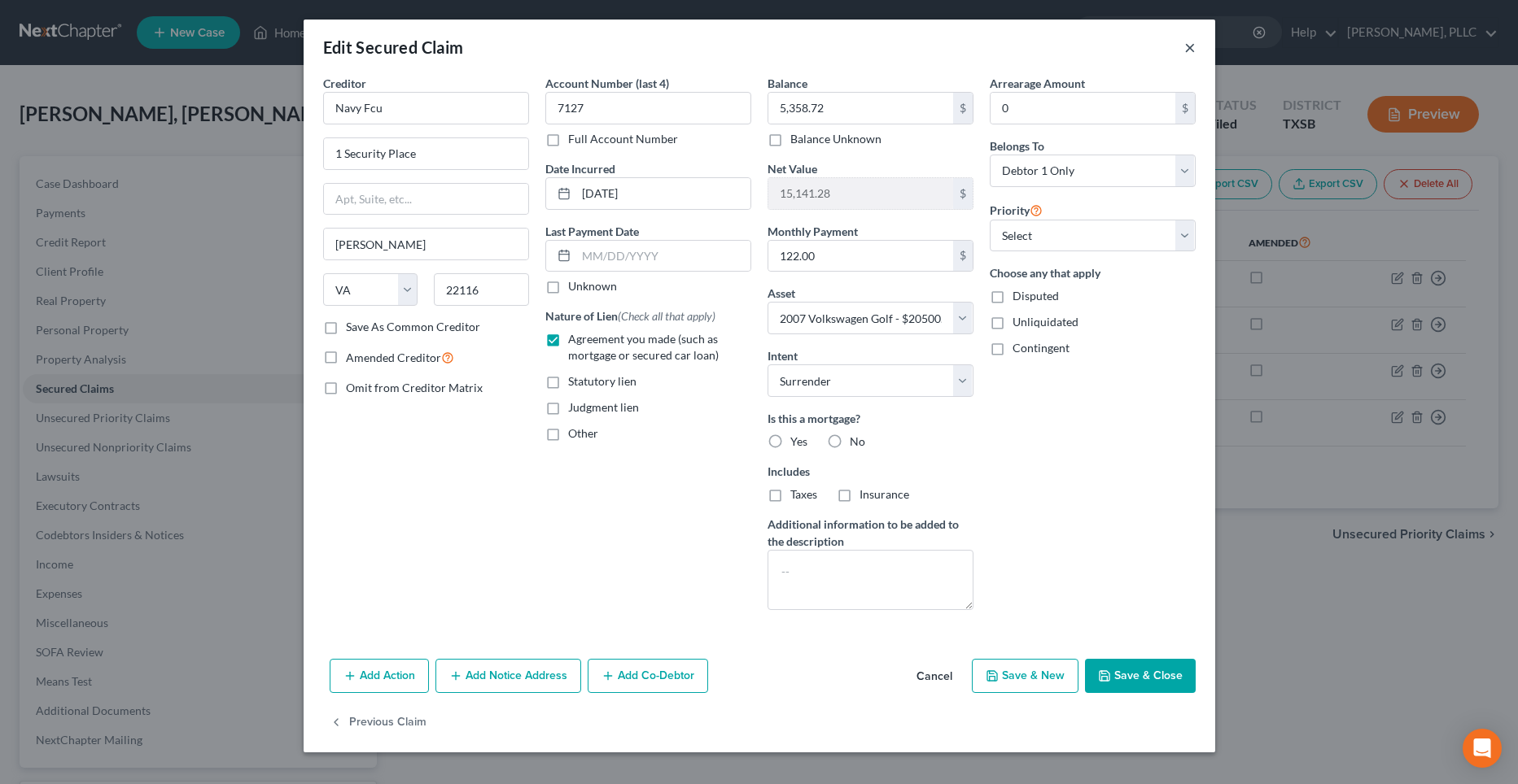
click at [1187, 51] on button "×" at bounding box center [1190, 47] width 11 height 20
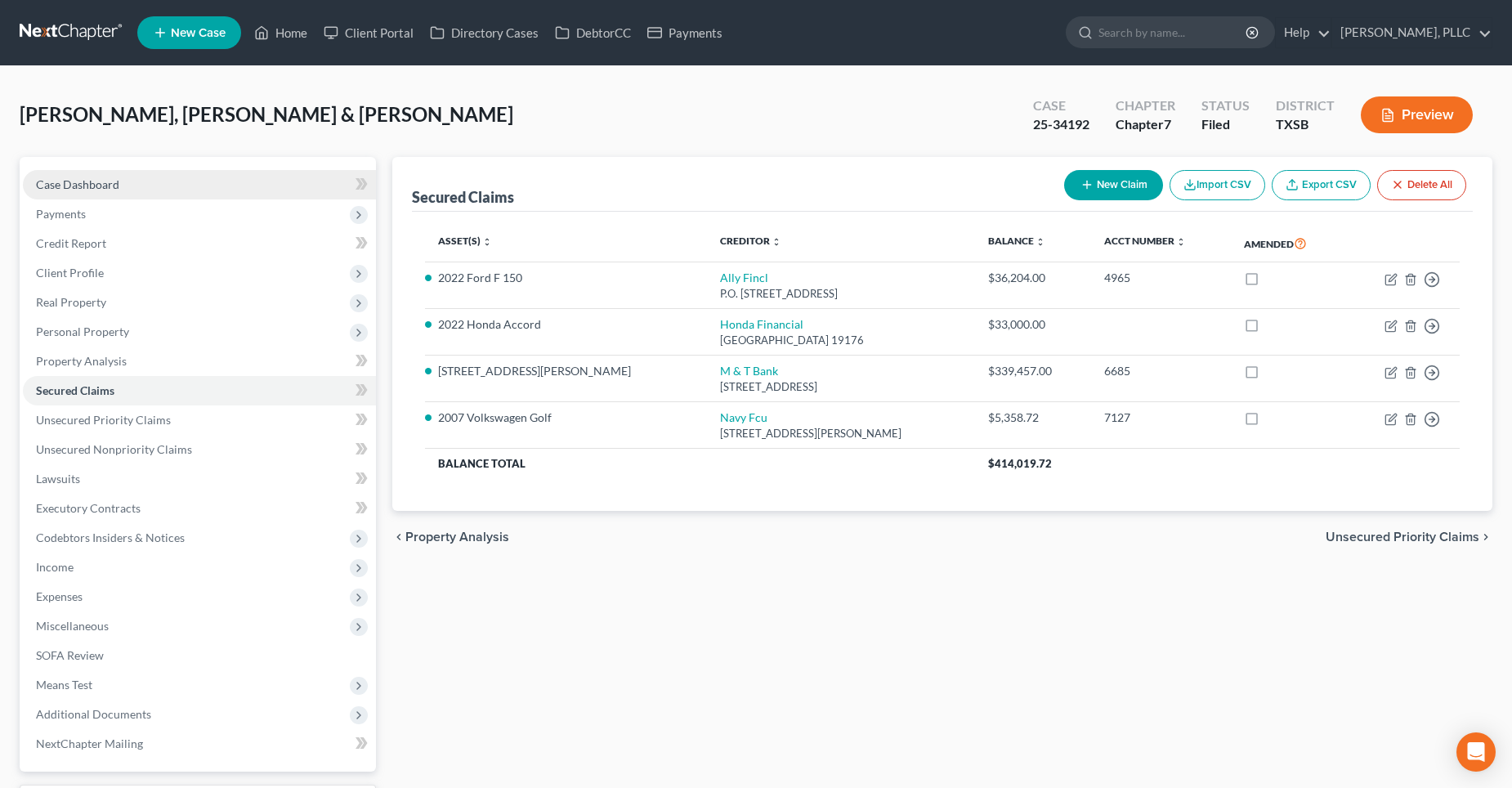
click at [84, 186] on span "Case Dashboard" at bounding box center [77, 184] width 83 height 14
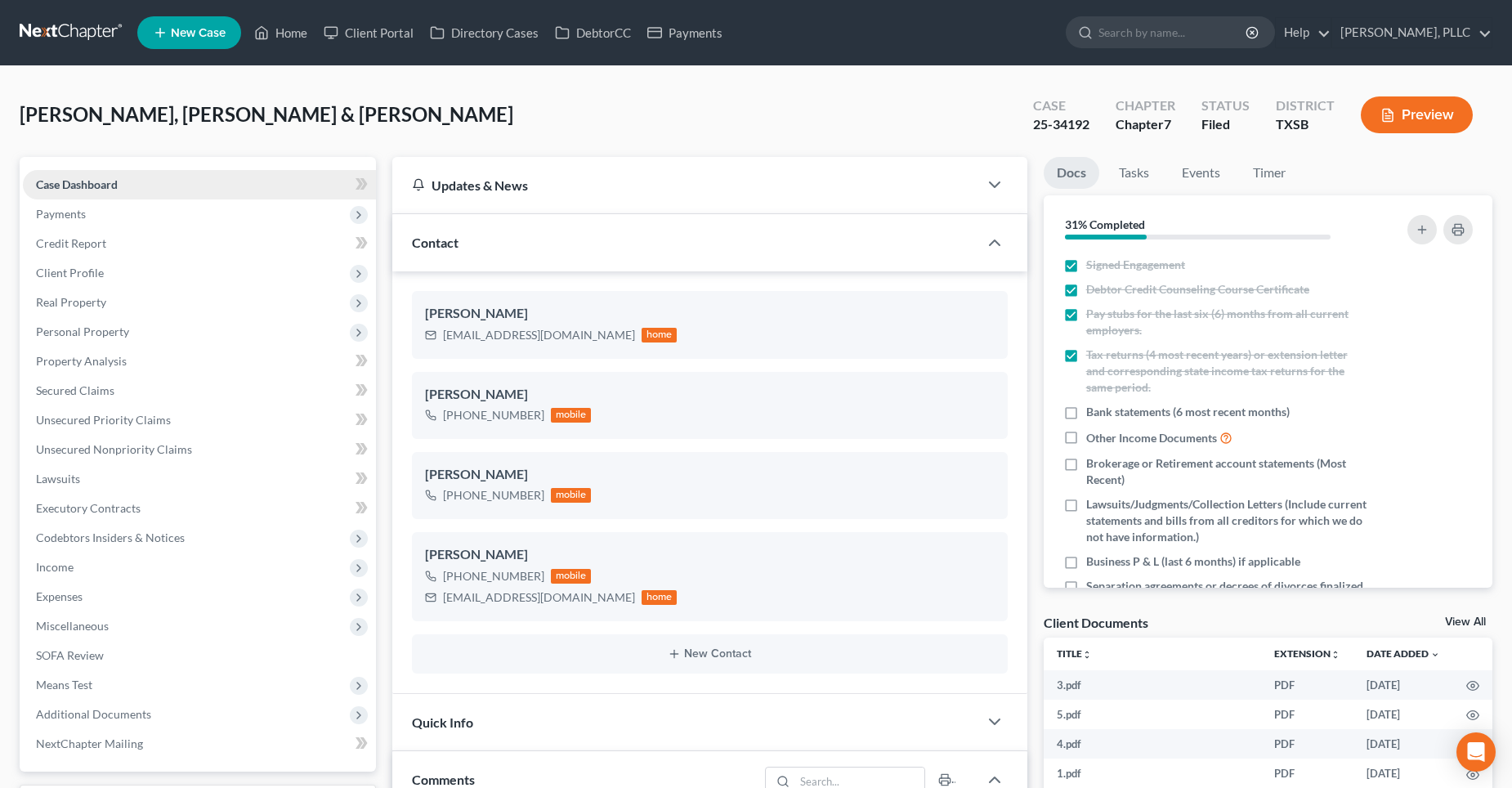
scroll to position [1669, 0]
click at [94, 386] on span "Secured Claims" at bounding box center [75, 390] width 78 height 14
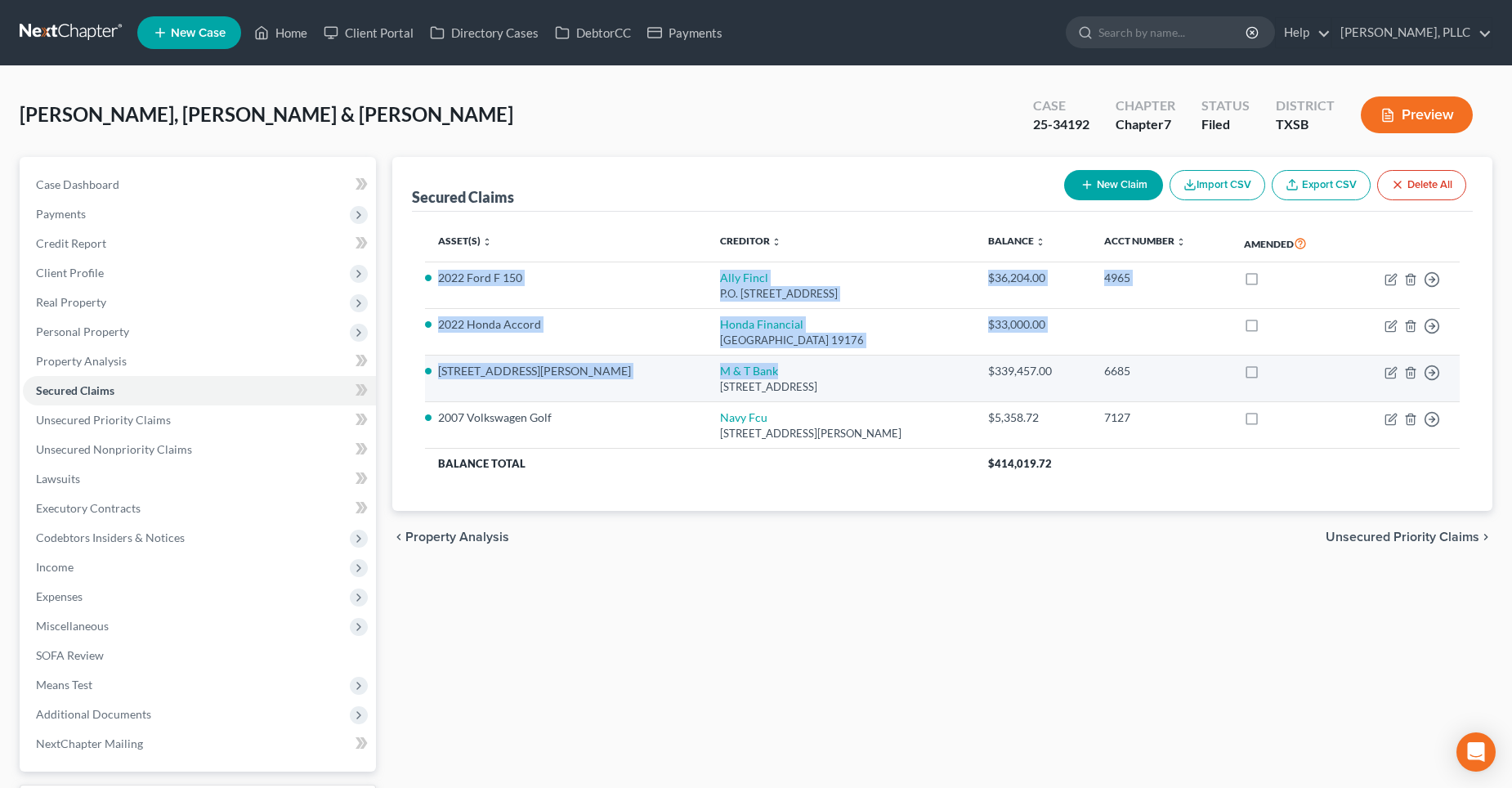
drag, startPoint x: 437, startPoint y: 277, endPoint x: 751, endPoint y: 369, distance: 327.2
click at [751, 369] on tbody "2022 Ford F 150 Ally Fincl P.O. [GEOGRAPHIC_DATA] $36,204.00 4965 Move to E Mov…" at bounding box center [943, 370] width 1036 height 216
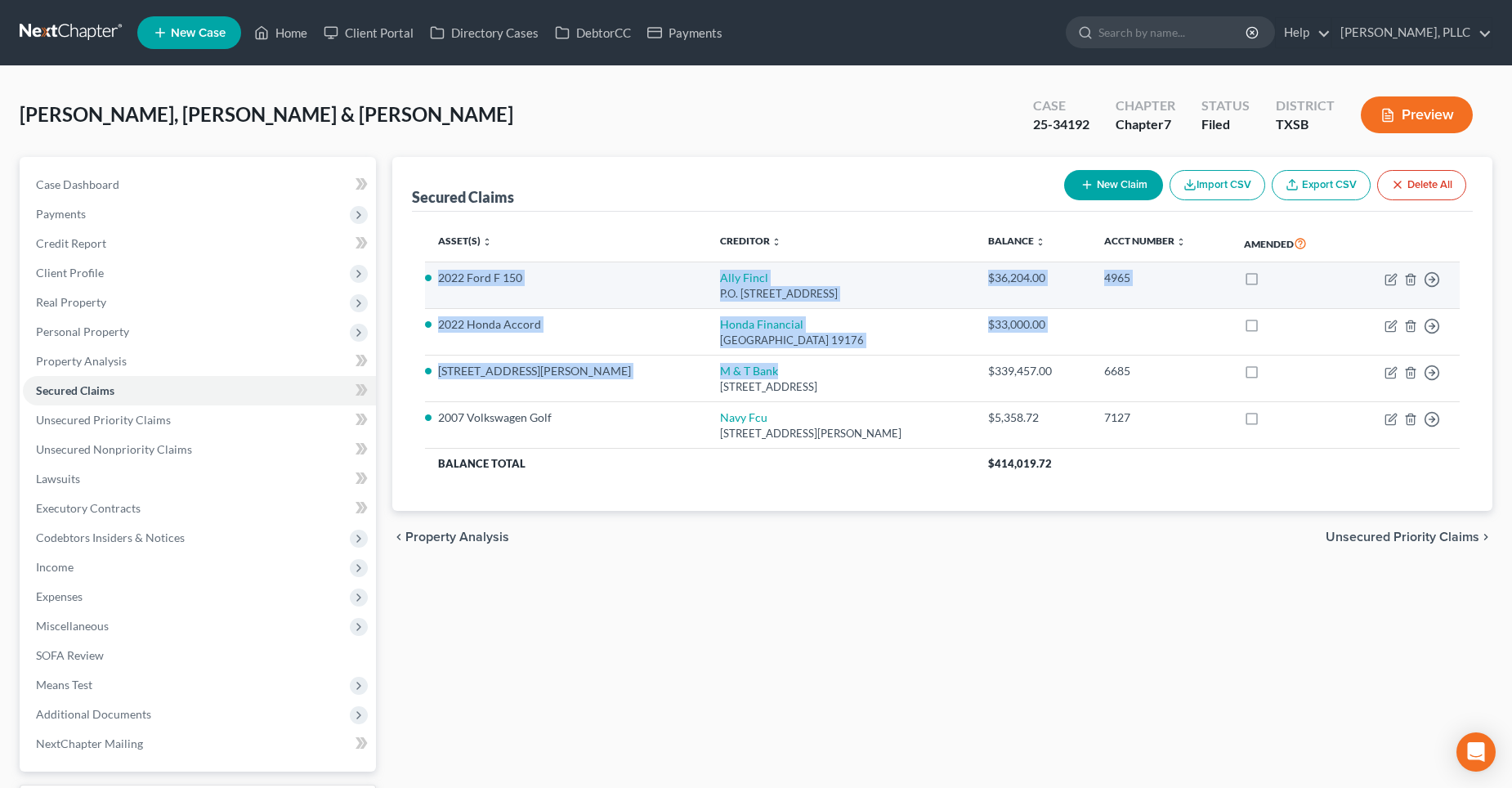
drag, startPoint x: 691, startPoint y: 327, endPoint x: 670, endPoint y: 289, distance: 43.4
copy tbody "2022 Ford F 150 Ally Fincl P.O. [GEOGRAPHIC_DATA] $36,204.00 4965 Move to E Mov…"
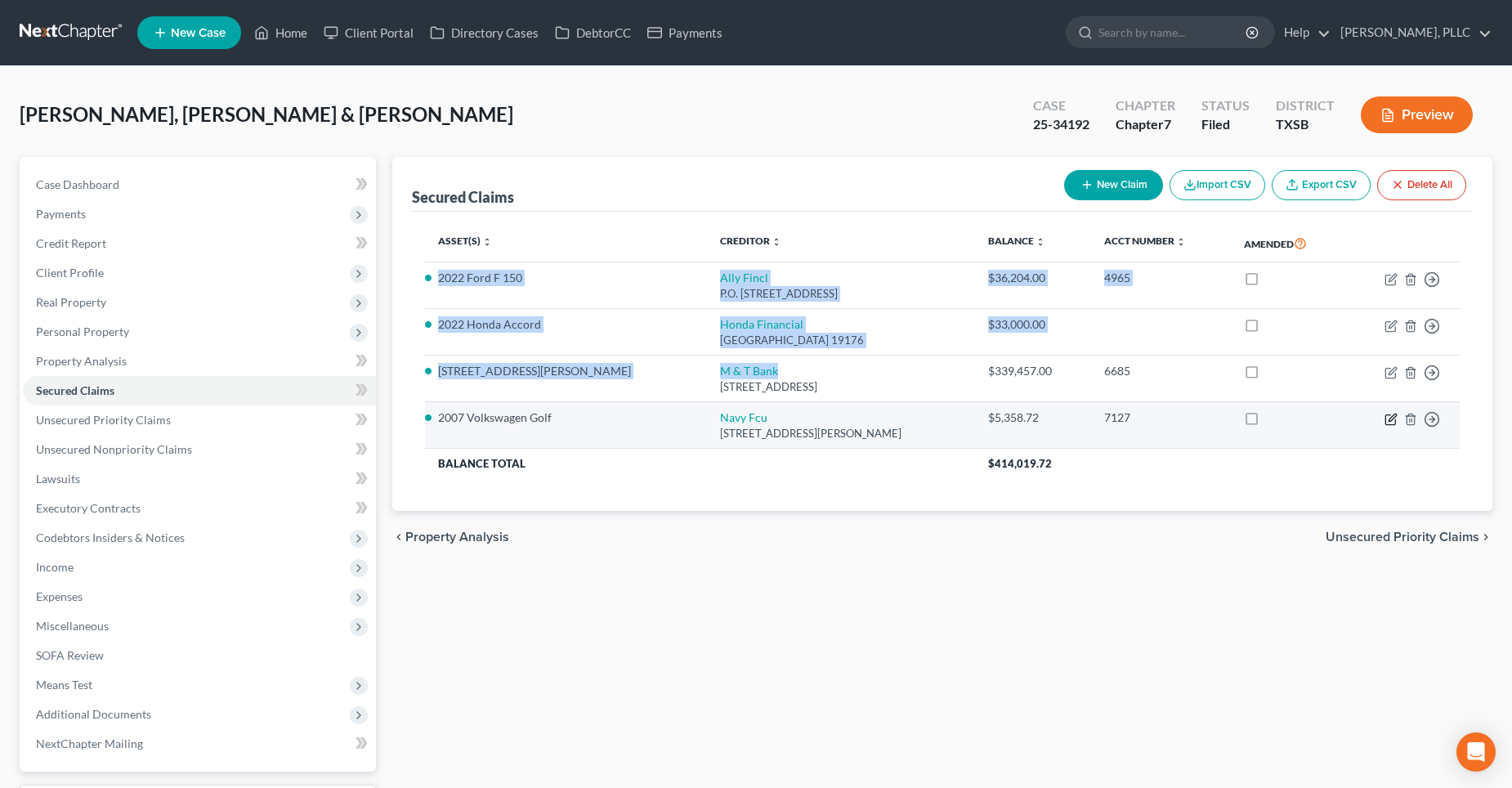
click at [1392, 420] on icon "button" at bounding box center [1392, 417] width 7 height 7
select select "48"
select select "12"
select select "0"
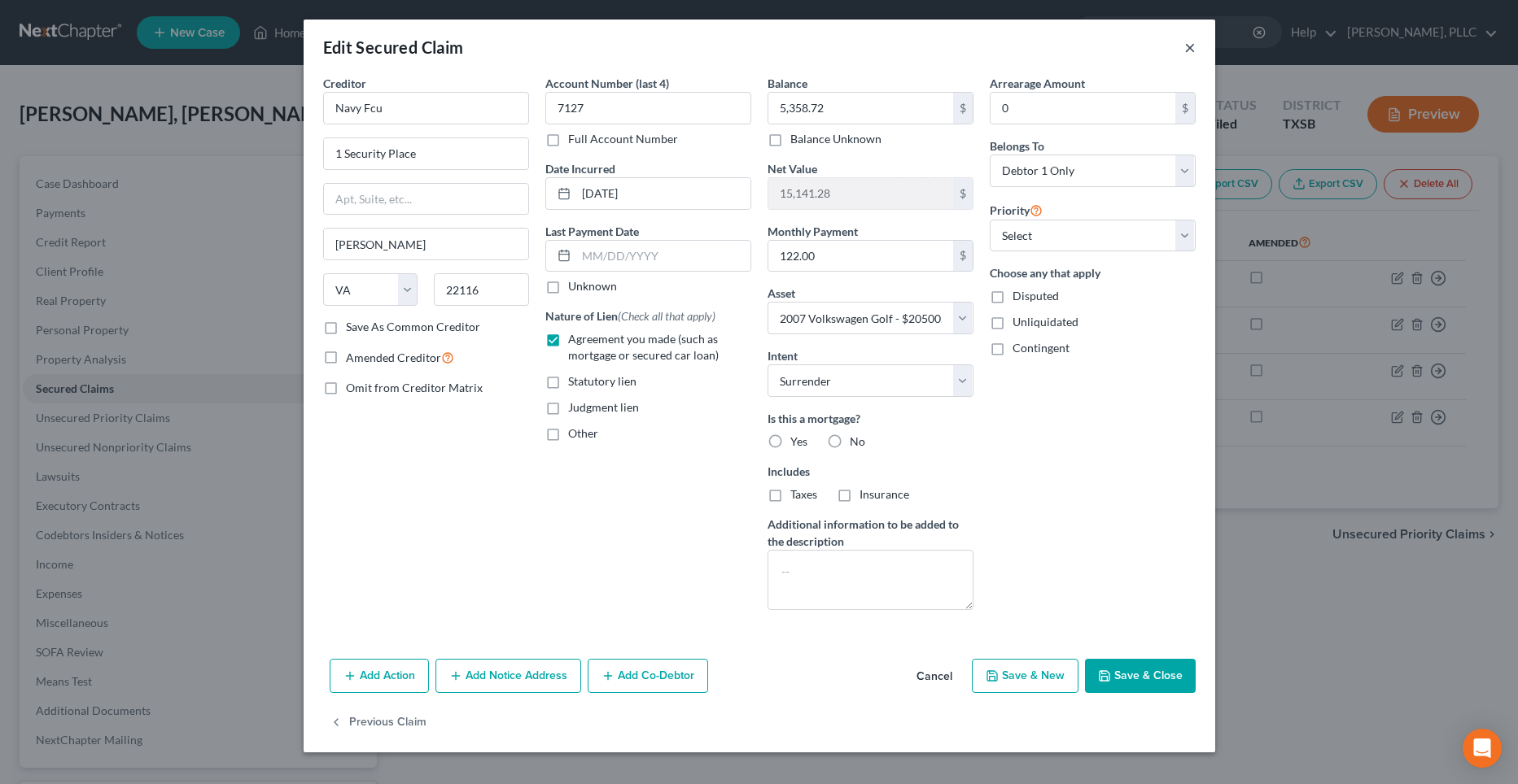
click at [1188, 46] on button "×" at bounding box center [1190, 47] width 11 height 20
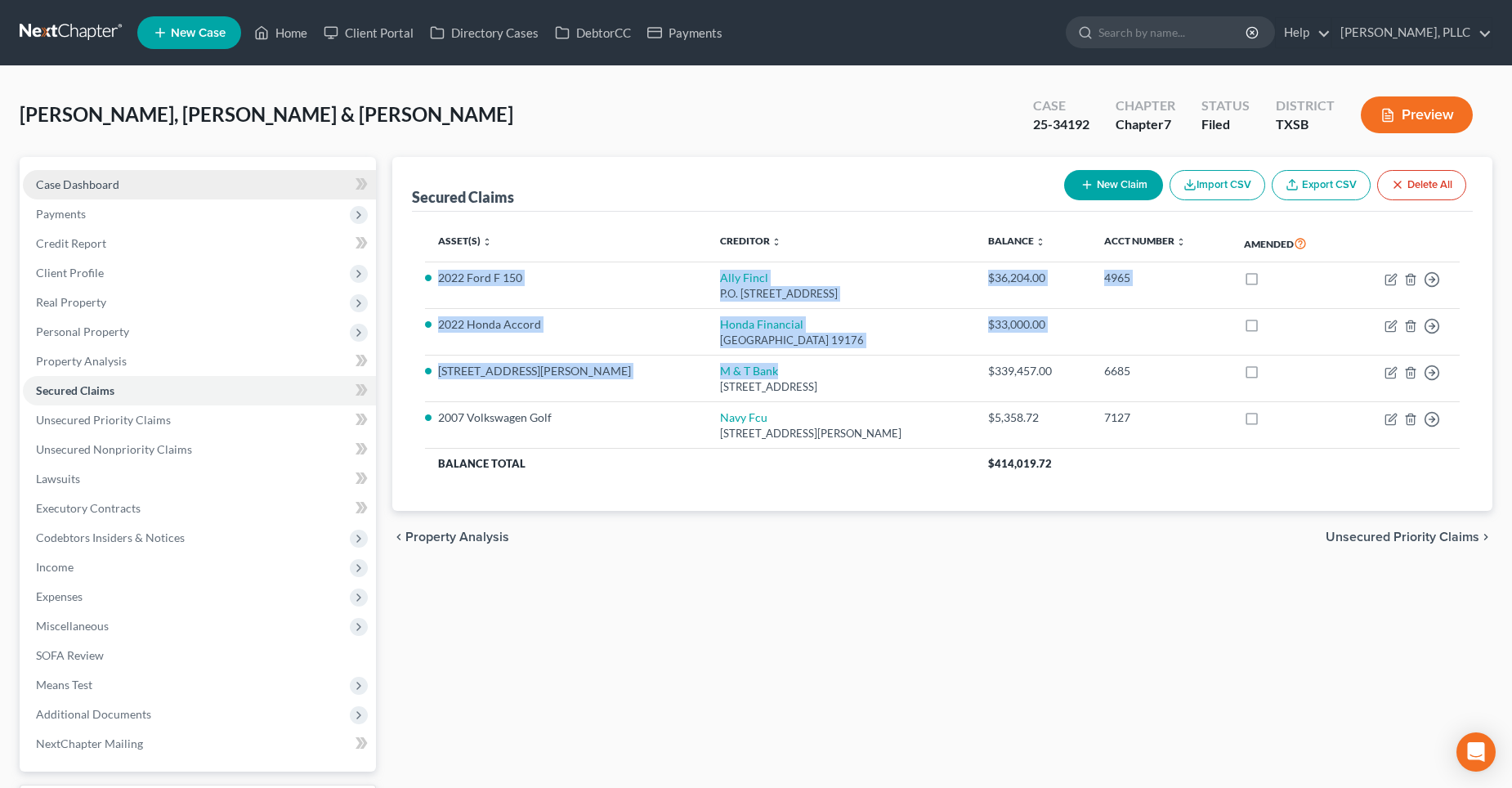
click at [55, 184] on span "Case Dashboard" at bounding box center [77, 184] width 83 height 14
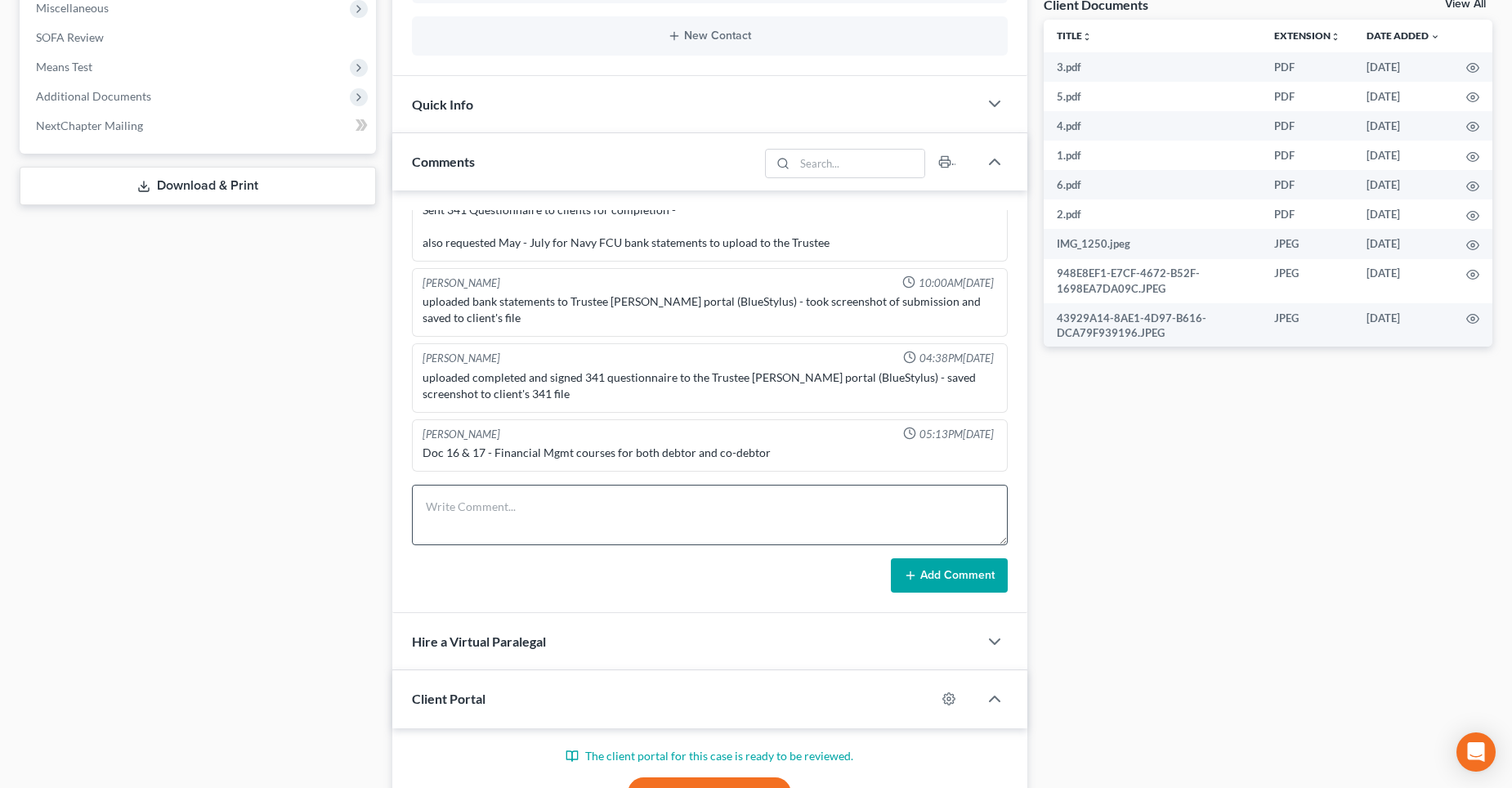
scroll to position [654, 0]
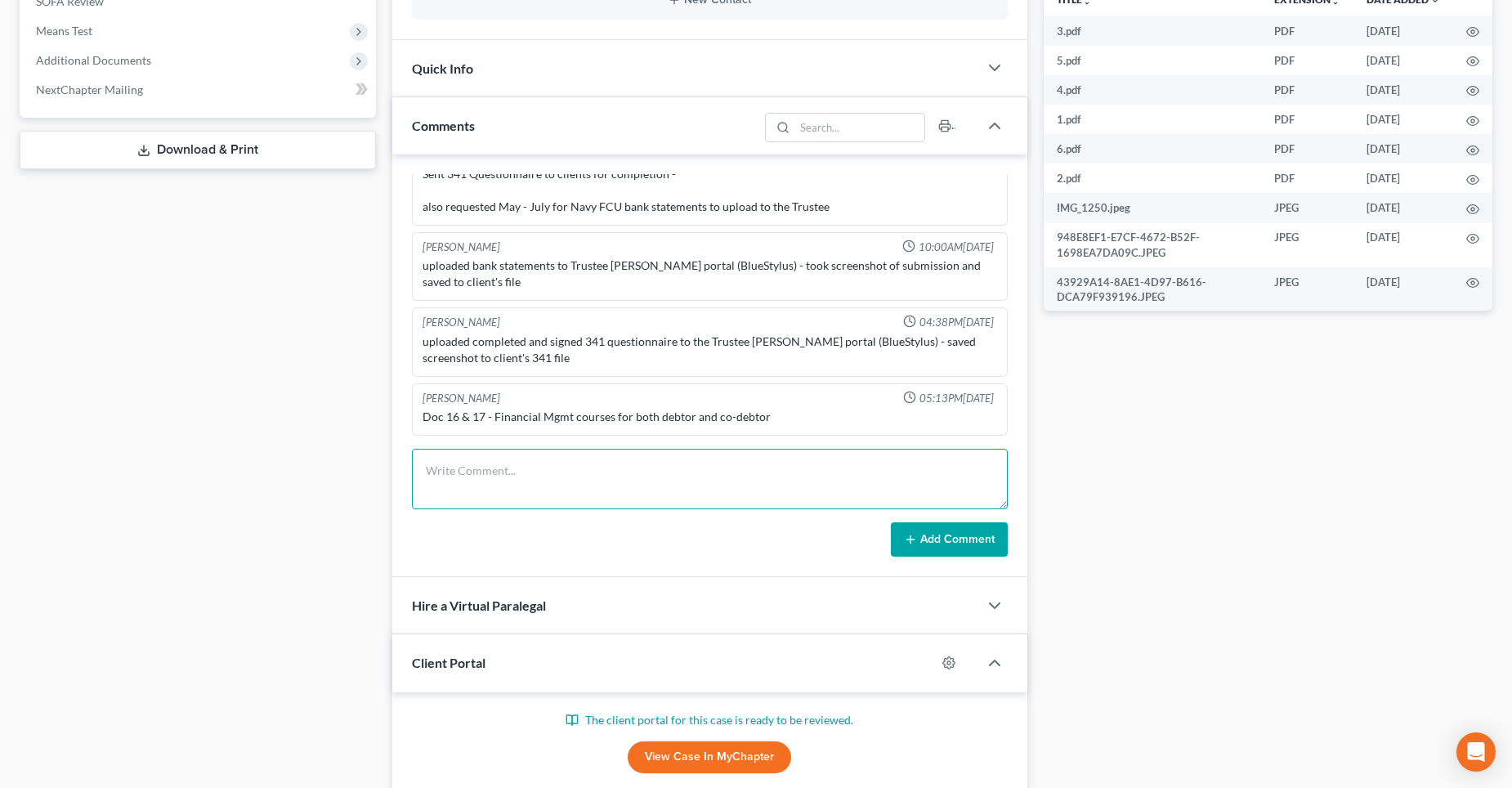
click at [448, 485] on textarea at bounding box center [710, 480] width 596 height 61
paste textarea "2022 Ford F 150 Ally Fincl P.O. [GEOGRAPHIC_DATA] $36,204.00 4965 2022 Honda Ac…"
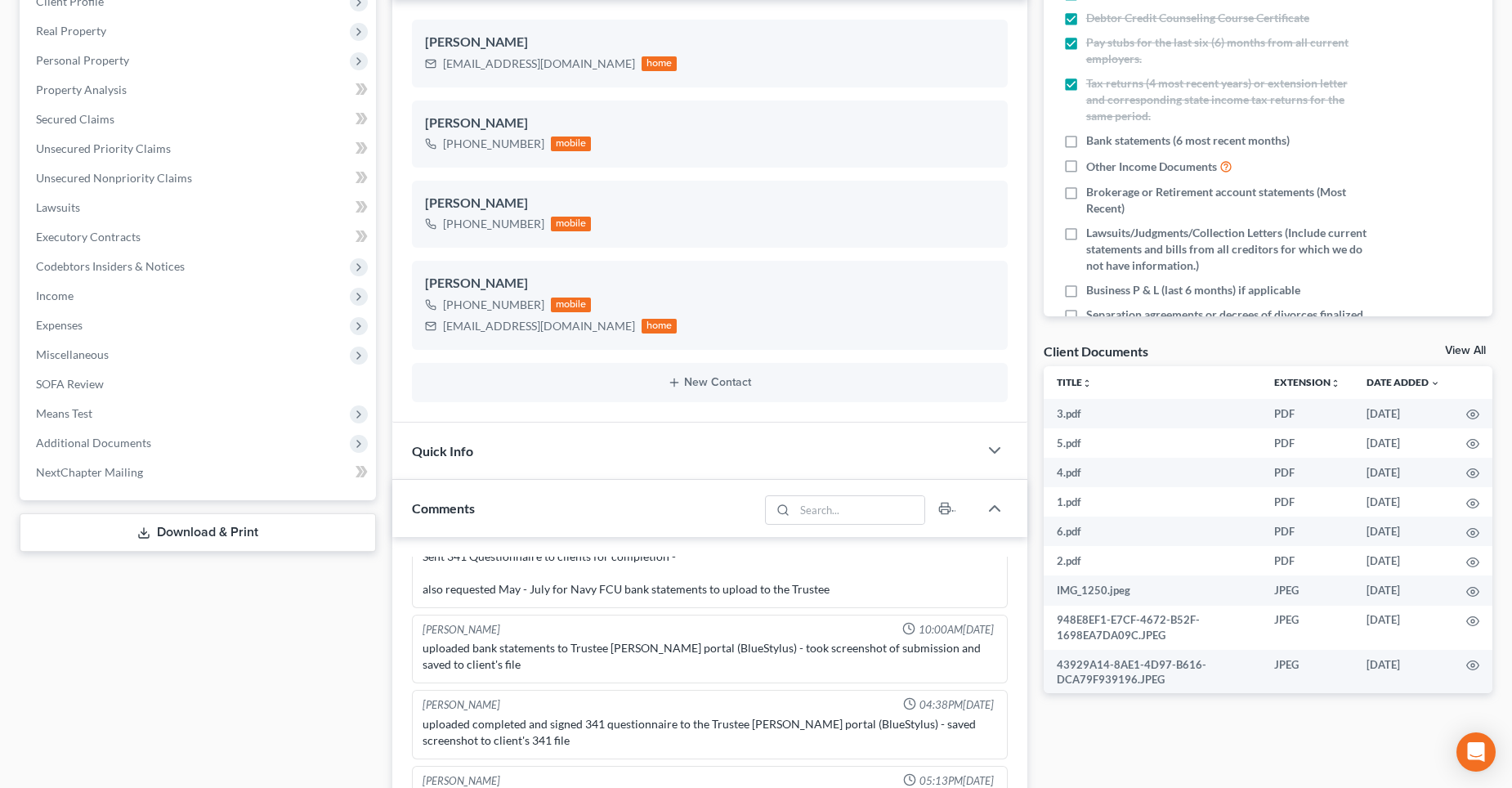
scroll to position [0, 0]
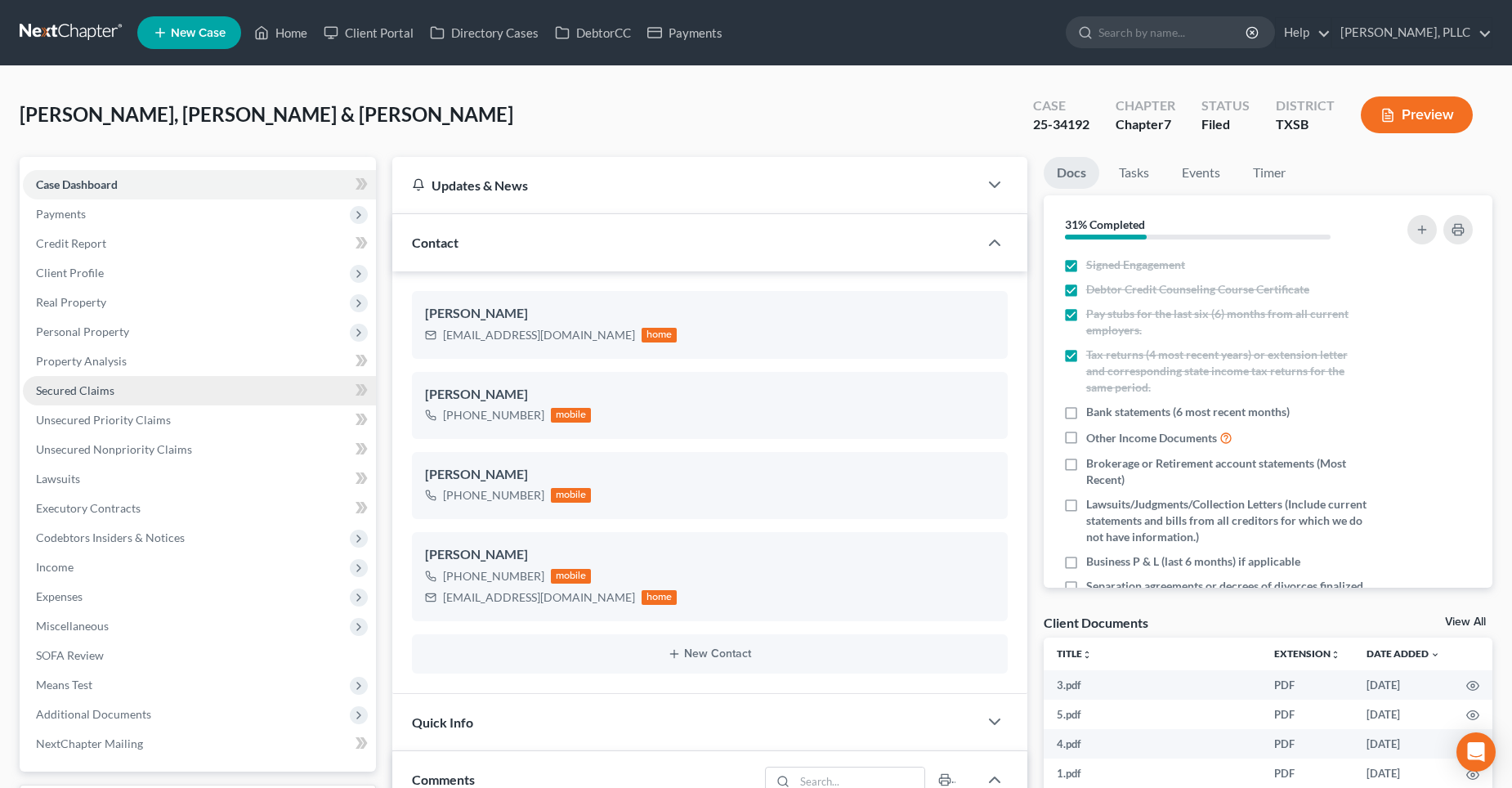
type textarea "2022 Ford F 150 Ally Fincl P.O. [GEOGRAPHIC_DATA] $36,204.00 4965 2022 Honda Ac…"
click at [206, 393] on link "Secured Claims" at bounding box center [200, 391] width 354 height 30
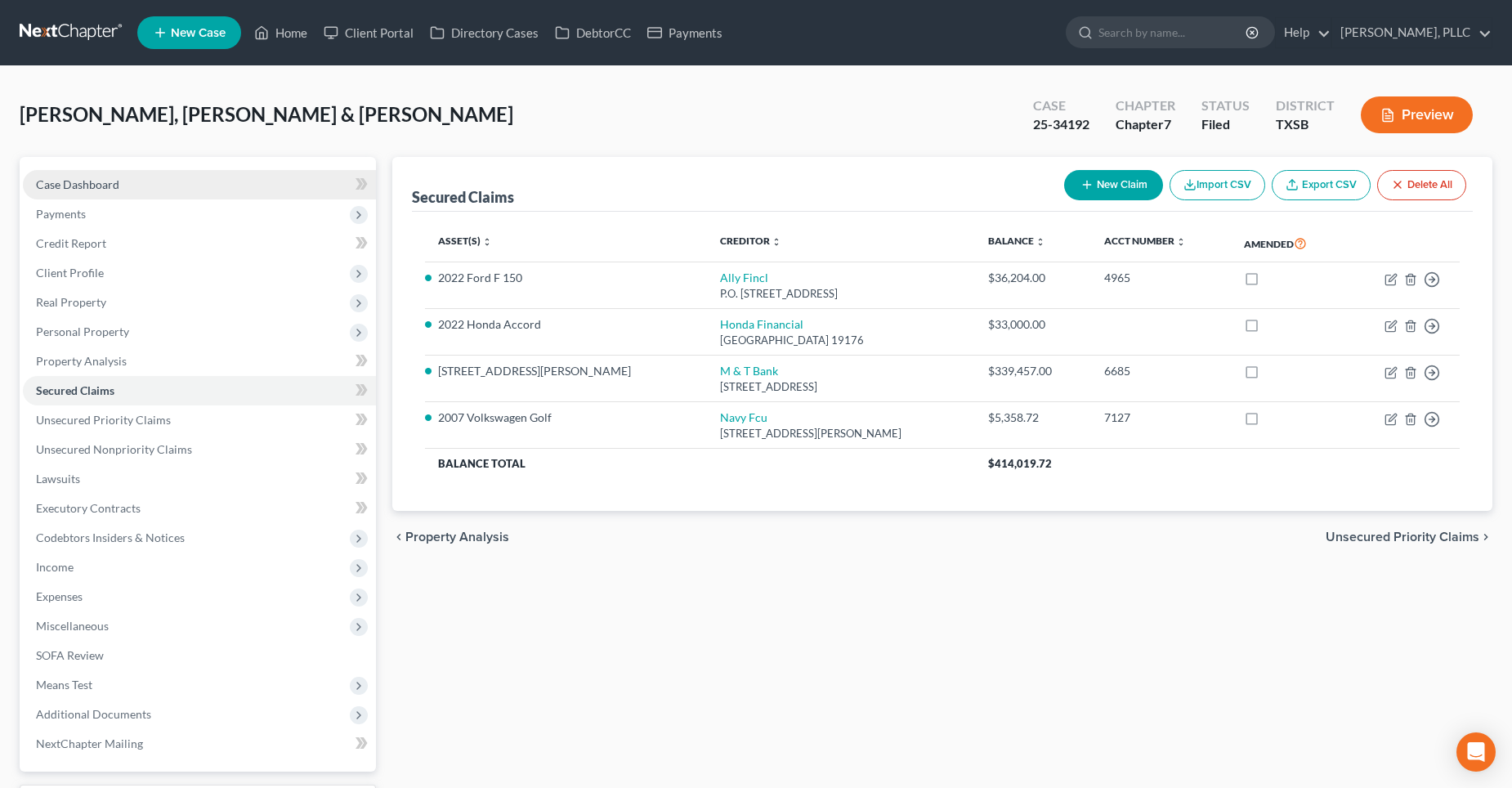
click at [67, 180] on span "Case Dashboard" at bounding box center [77, 184] width 83 height 14
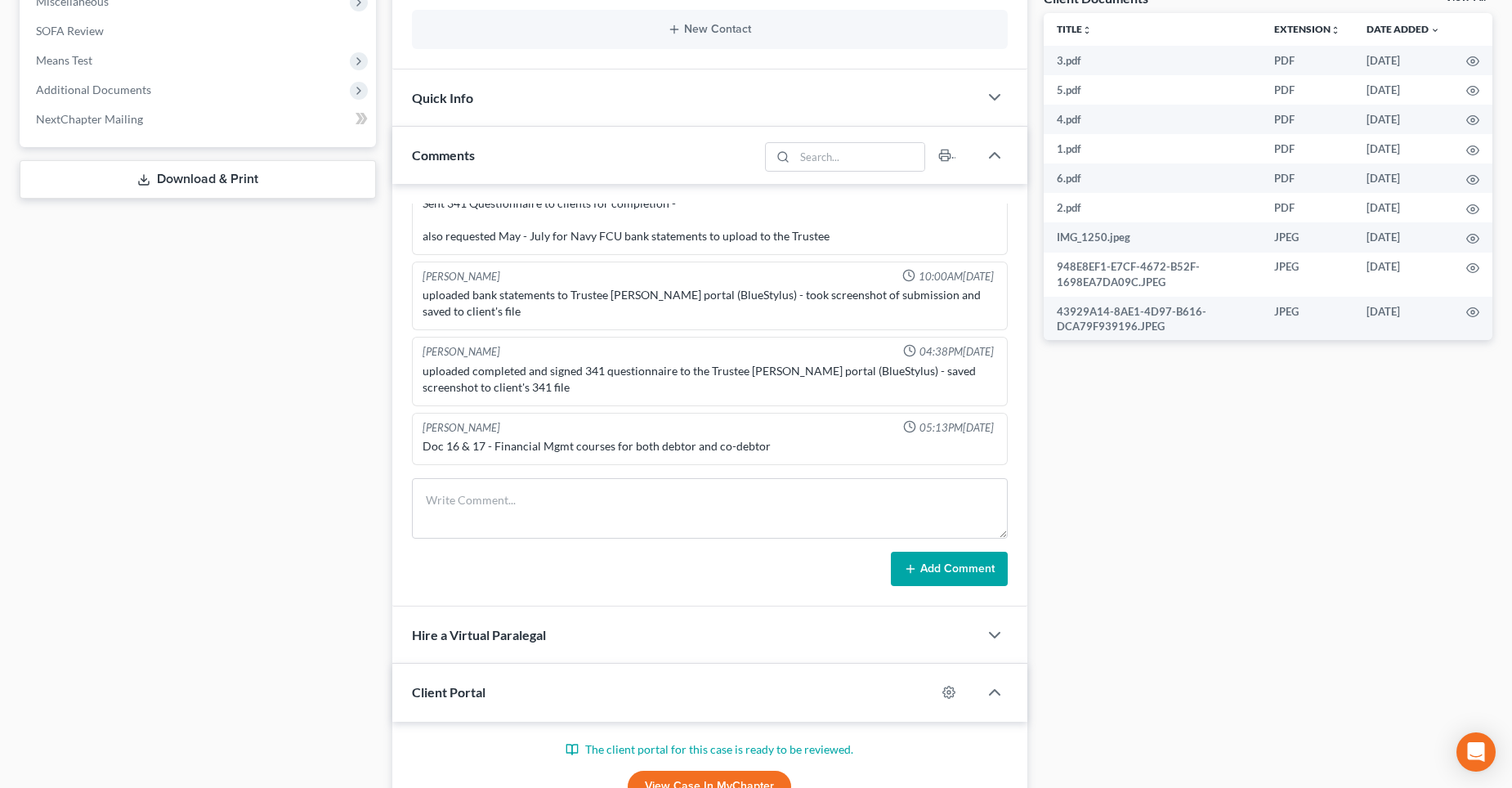
scroll to position [654, 0]
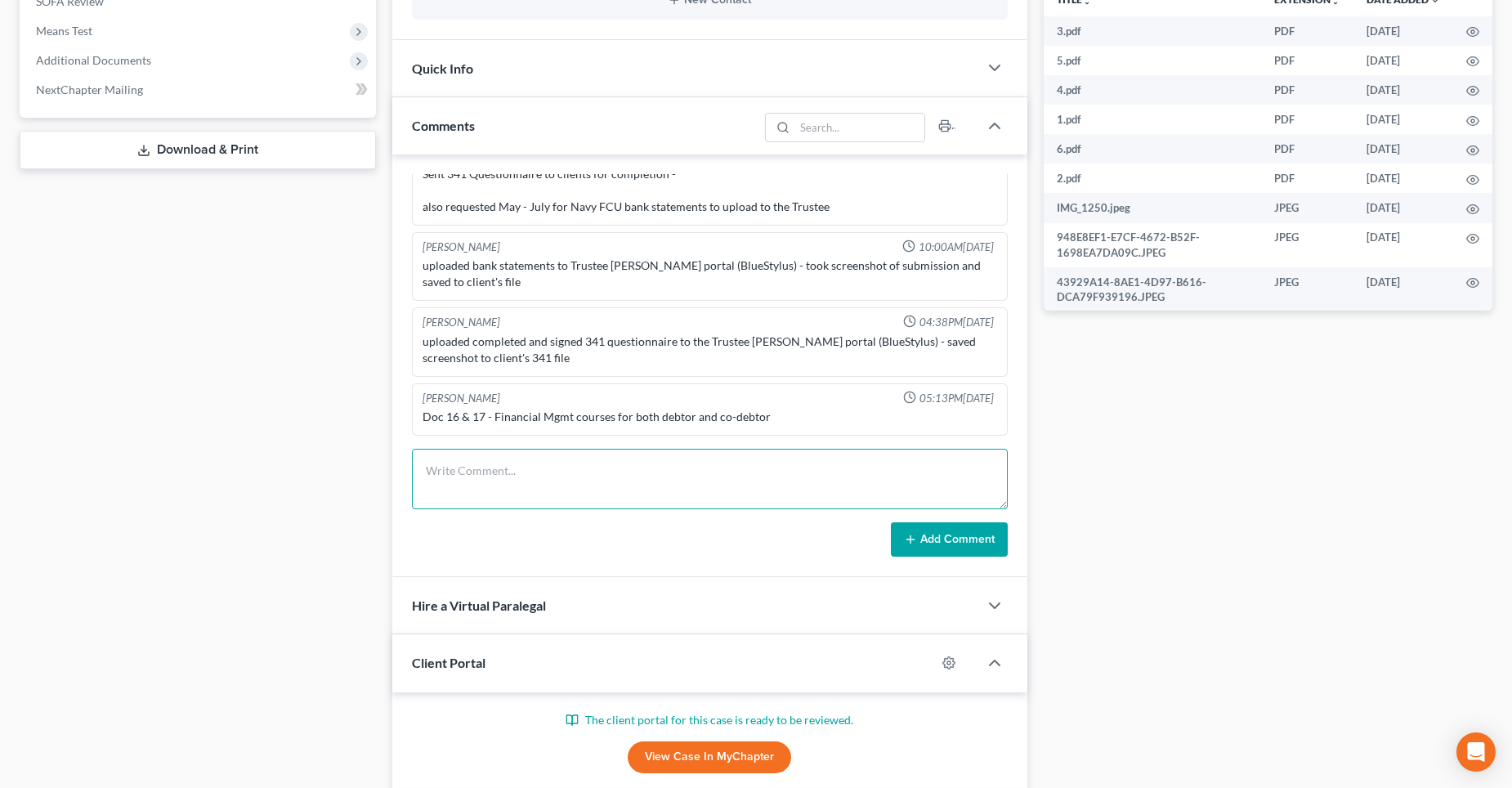
click at [466, 465] on textarea at bounding box center [710, 480] width 596 height 61
paste textarea "2022 Ford F 150 Ally Fincl P.O. [GEOGRAPHIC_DATA] $36,204.00 4965 2022 Honda Ac…"
click at [547, 474] on textarea "2022 Ford F 150 Ally Fincl P.O. [GEOGRAPHIC_DATA] $36,204.00 4965 2022 Honda Ac…" at bounding box center [710, 480] width 596 height 61
drag, startPoint x: 424, startPoint y: 492, endPoint x: 491, endPoint y: 509, distance: 69.1
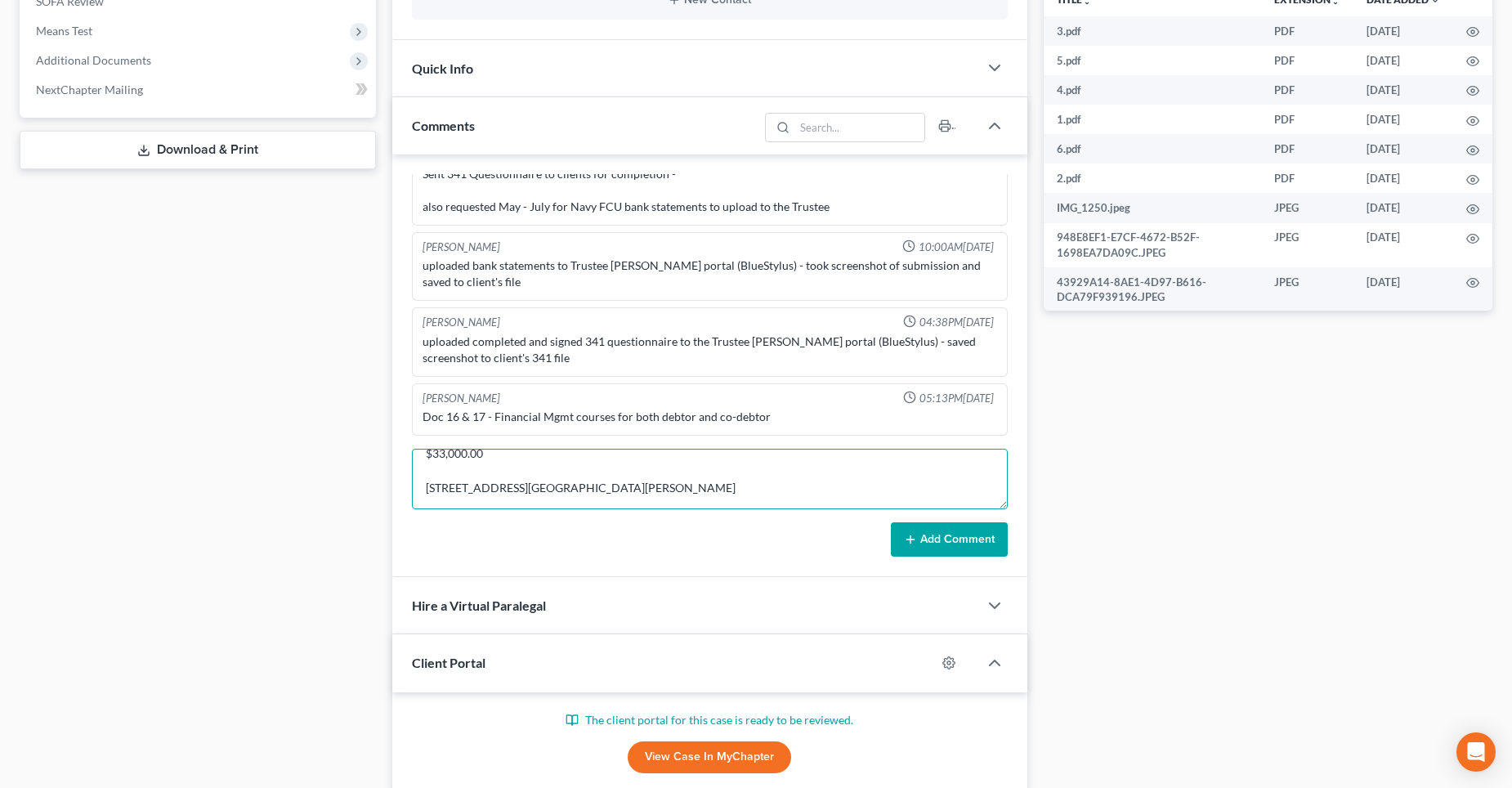
click at [491, 509] on textarea "2022 Ford F 150 Ally Fincl P.O. [GEOGRAPHIC_DATA] $36,204.00 4965 2022 Honda Ac…" at bounding box center [710, 480] width 596 height 61
click at [420, 465] on textarea "2022 Ford F 150 Ally Fincl P.O. [GEOGRAPHIC_DATA] $36,204.00 4965 2022 Honda Ac…" at bounding box center [710, 480] width 596 height 61
paste textarea "[STREET_ADDRESS][GEOGRAPHIC_DATA][PERSON_NAME]"
click at [419, 470] on textarea "[STREET_ADDRESS][PERSON_NAME] M & T Bank AND 2022 Ford F 150 (Ally Fincl) AND 2…" at bounding box center [710, 480] width 596 height 61
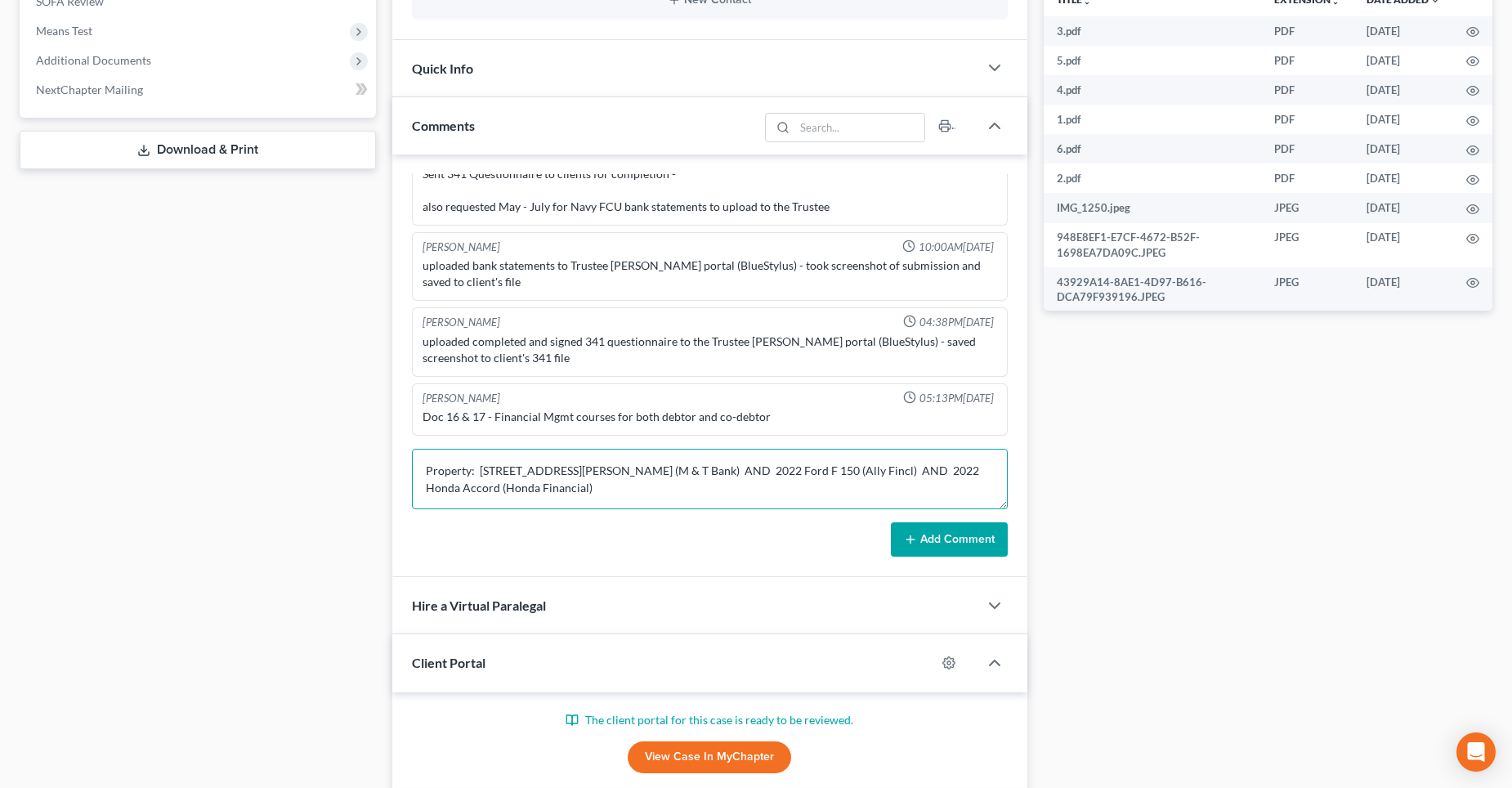
scroll to position [21, 0]
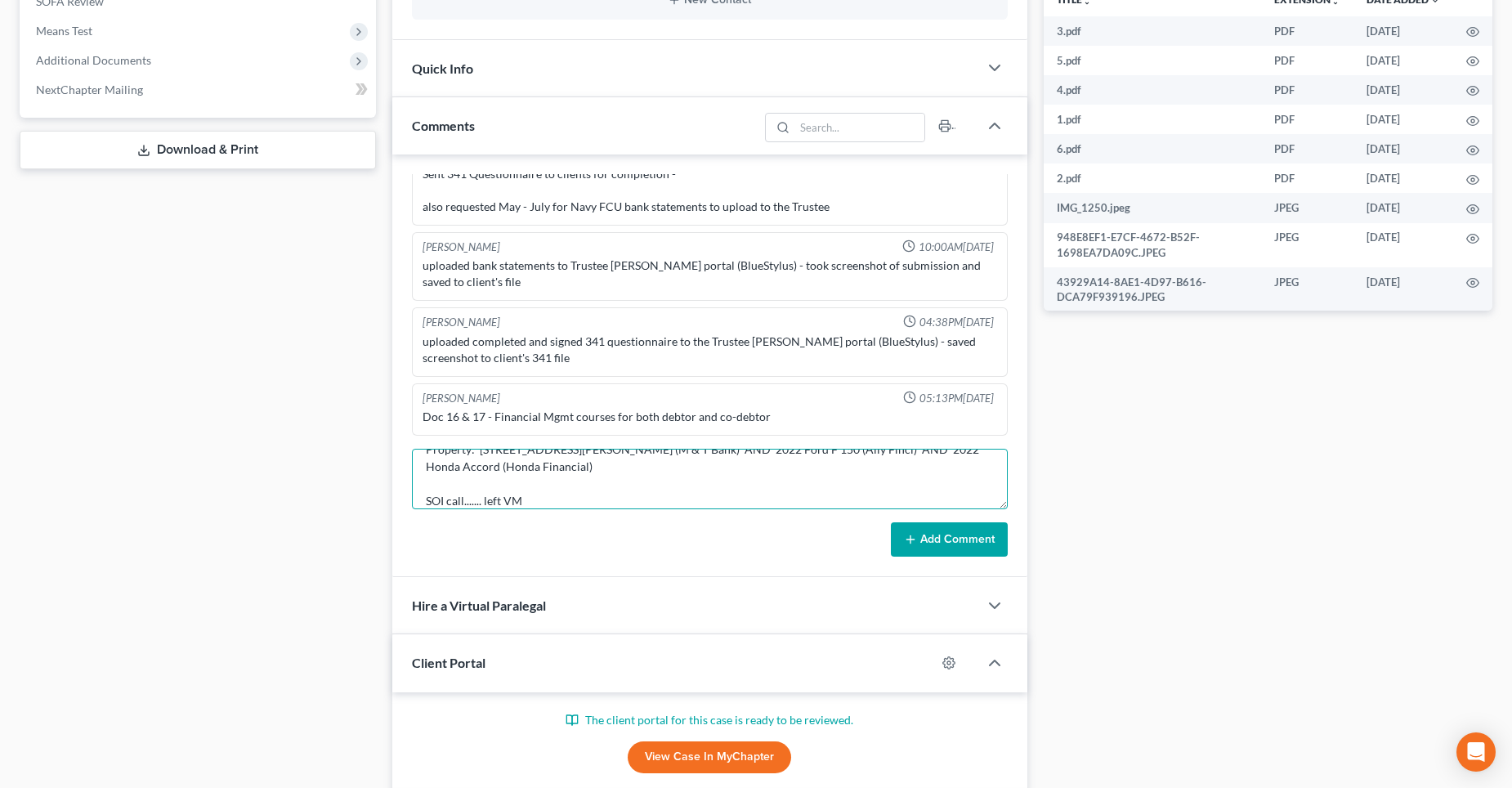
type textarea "Property: [STREET_ADDRESS][PERSON_NAME] (M & T Bank) AND 2022 Ford F 150 (Ally …"
click at [978, 526] on button "Add Comment" at bounding box center [950, 540] width 117 height 35
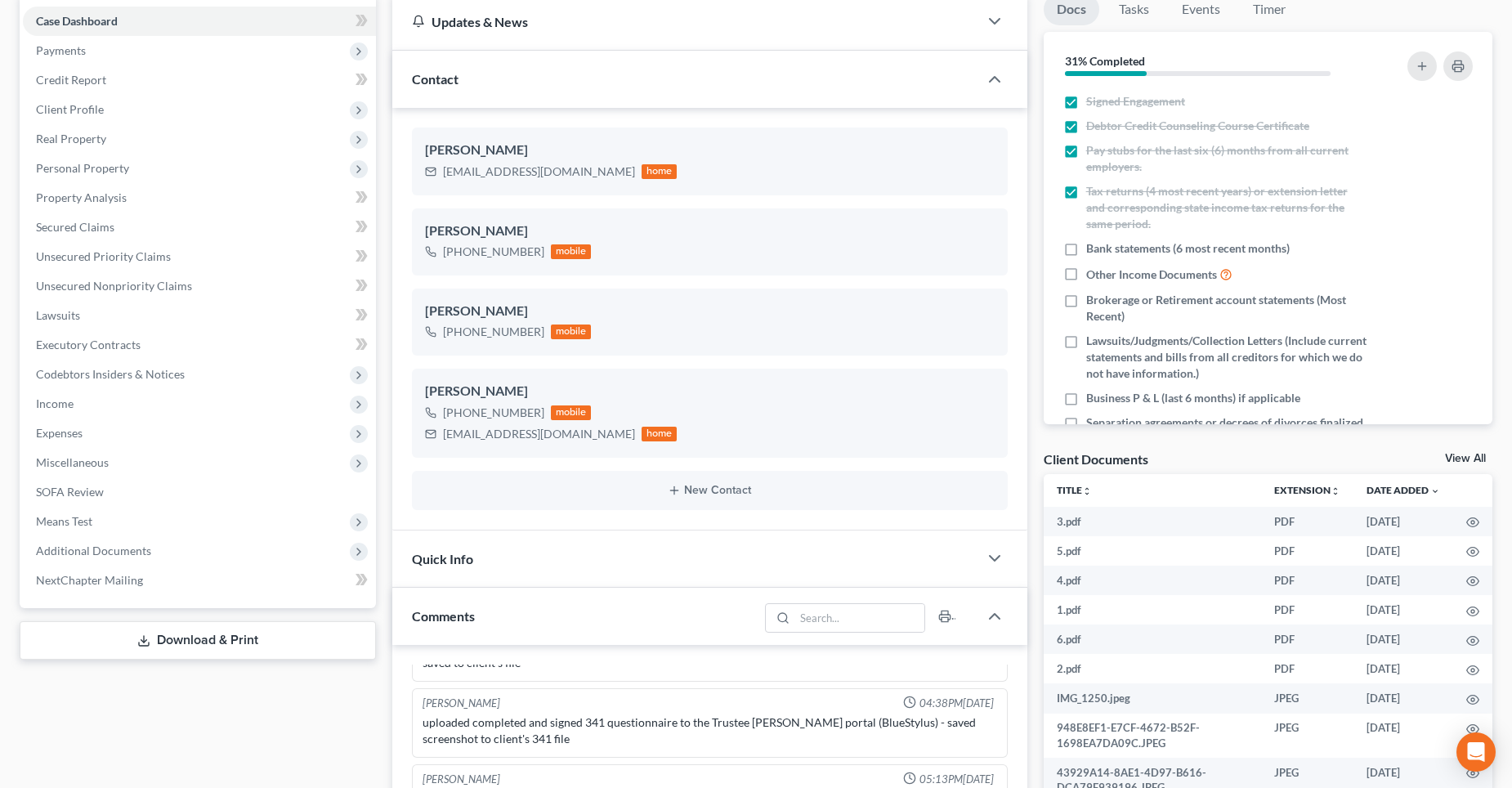
scroll to position [0, 0]
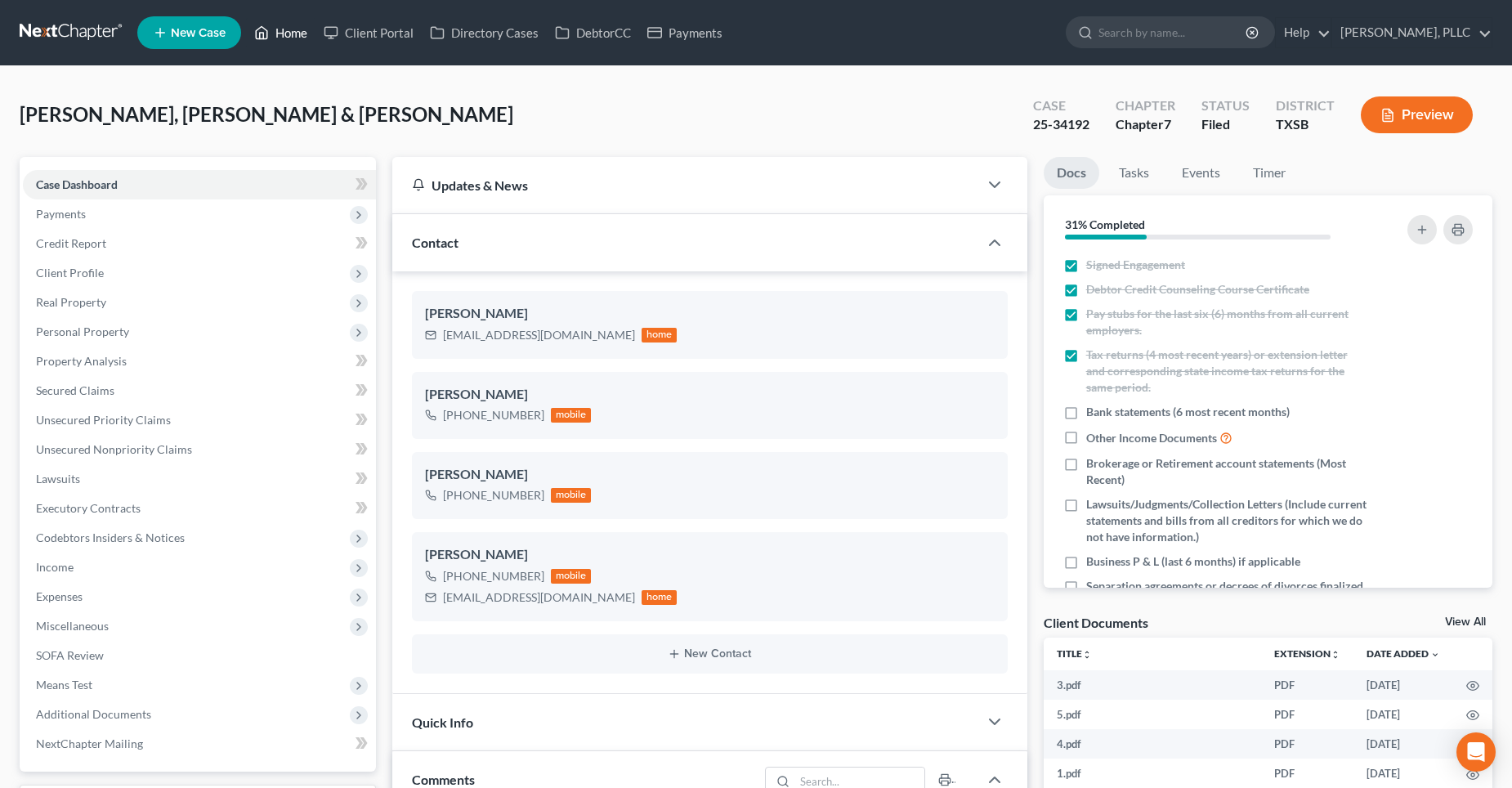
drag, startPoint x: 297, startPoint y: 33, endPoint x: 789, endPoint y: 88, distance: 495.1
click at [299, 35] on link "Home" at bounding box center [280, 33] width 70 height 30
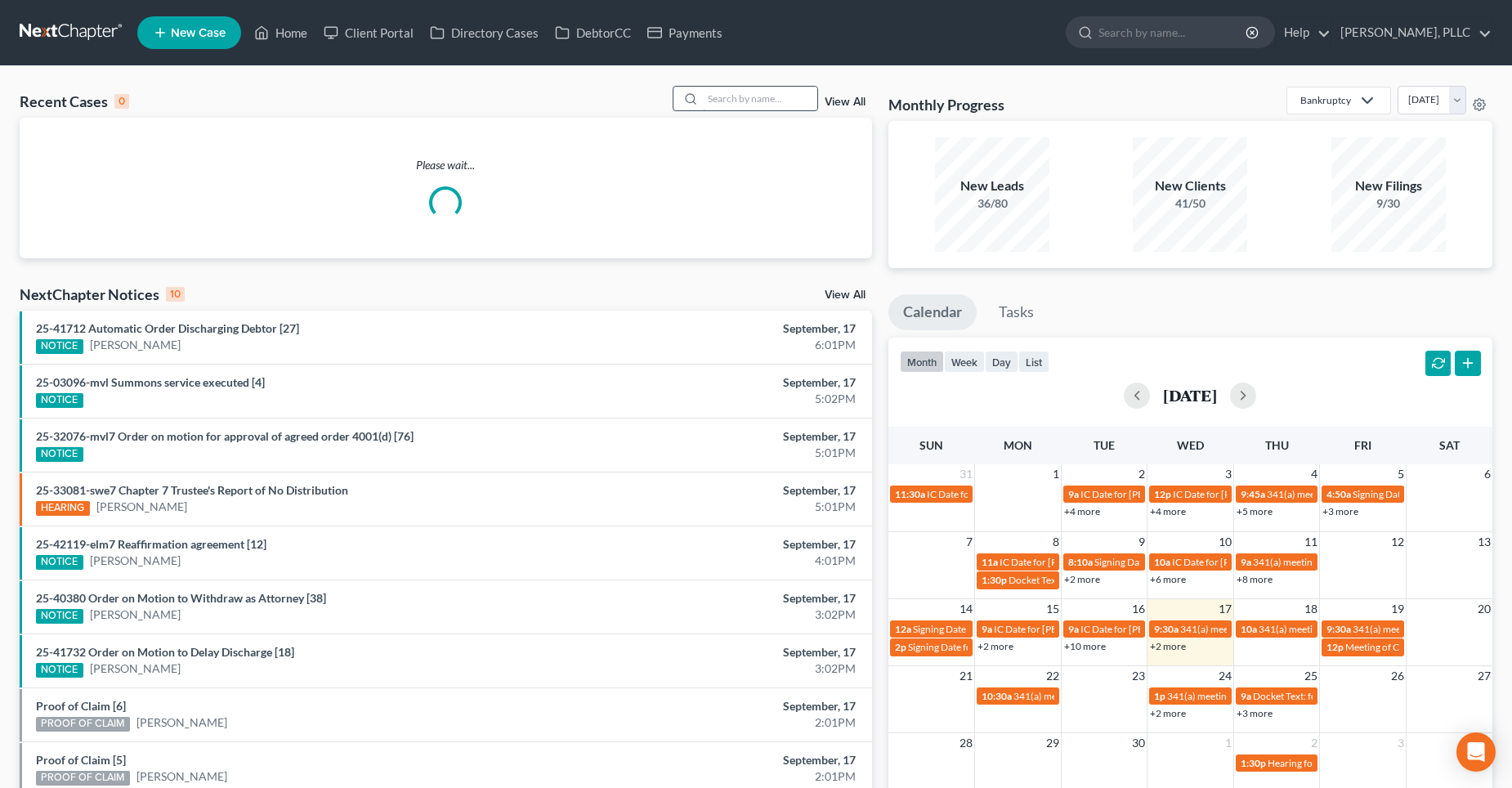
click at [739, 106] on input "search" at bounding box center [760, 98] width 114 height 24
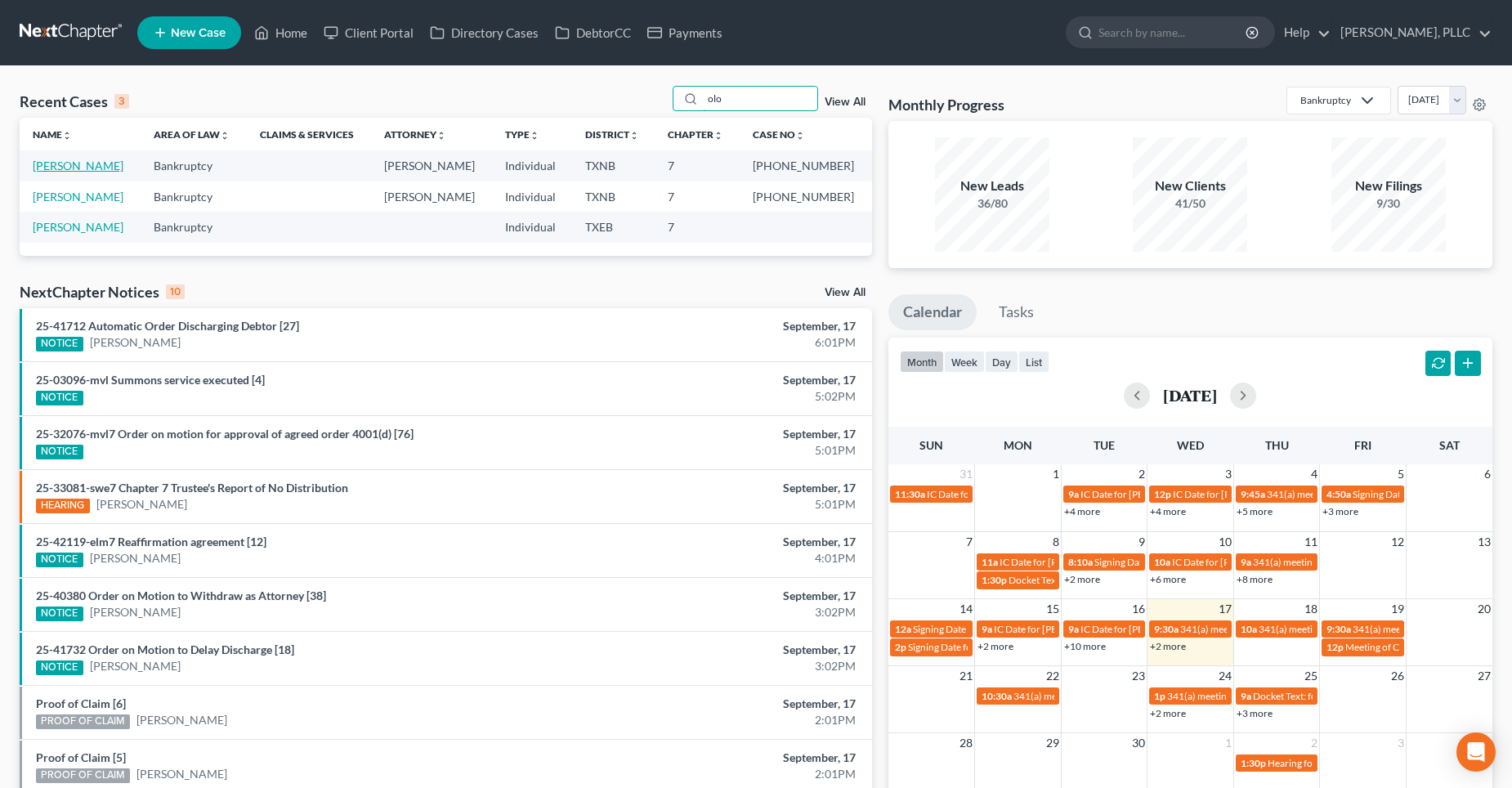
type input "olo"
click at [71, 169] on link "[PERSON_NAME]" at bounding box center [78, 165] width 90 height 14
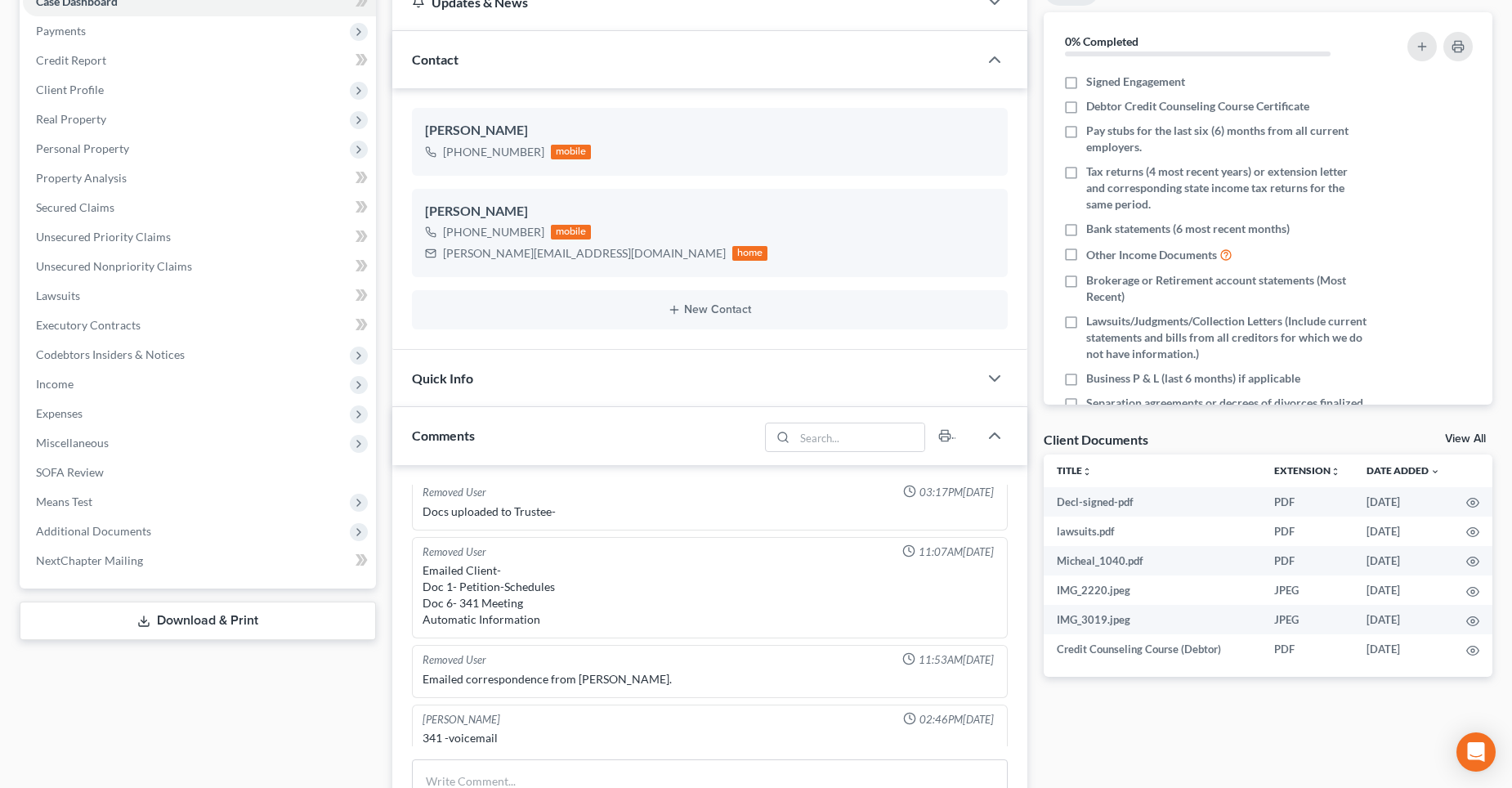
scroll to position [81, 0]
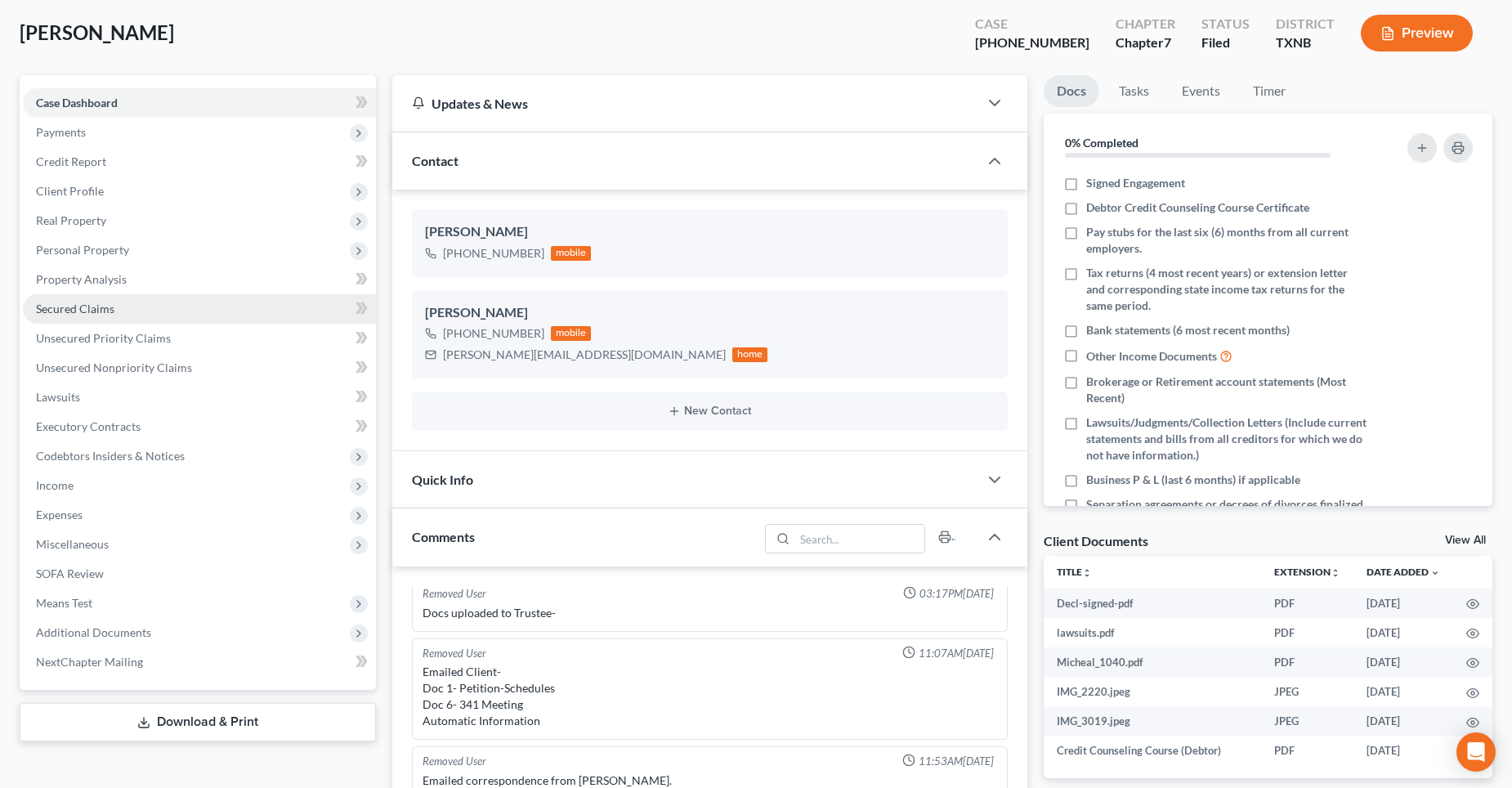
click at [87, 313] on span "Secured Claims" at bounding box center [75, 308] width 78 height 14
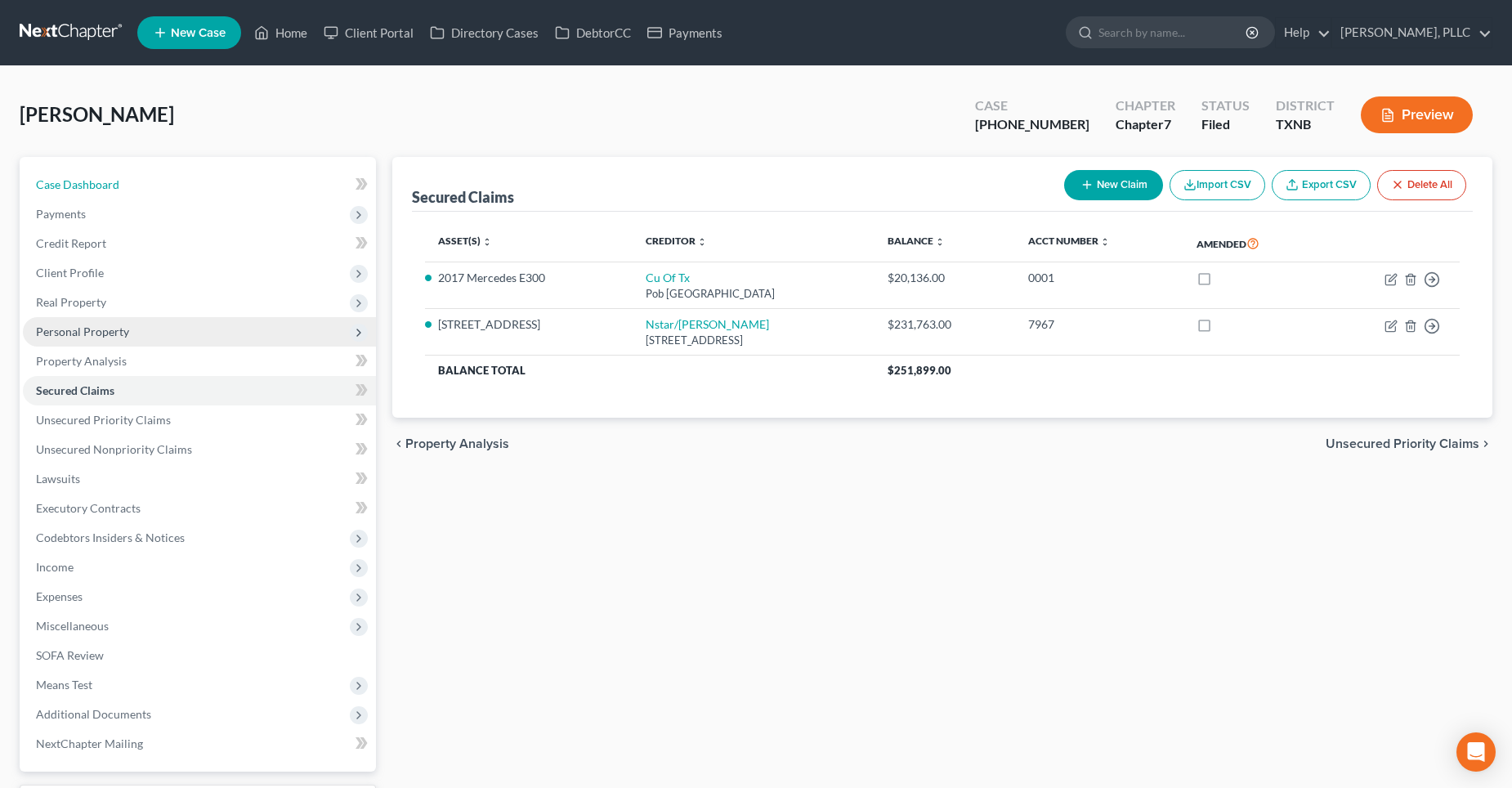
drag, startPoint x: 57, startPoint y: 193, endPoint x: 359, endPoint y: 336, distance: 334.1
click at [57, 192] on link "Case Dashboard" at bounding box center [200, 185] width 354 height 30
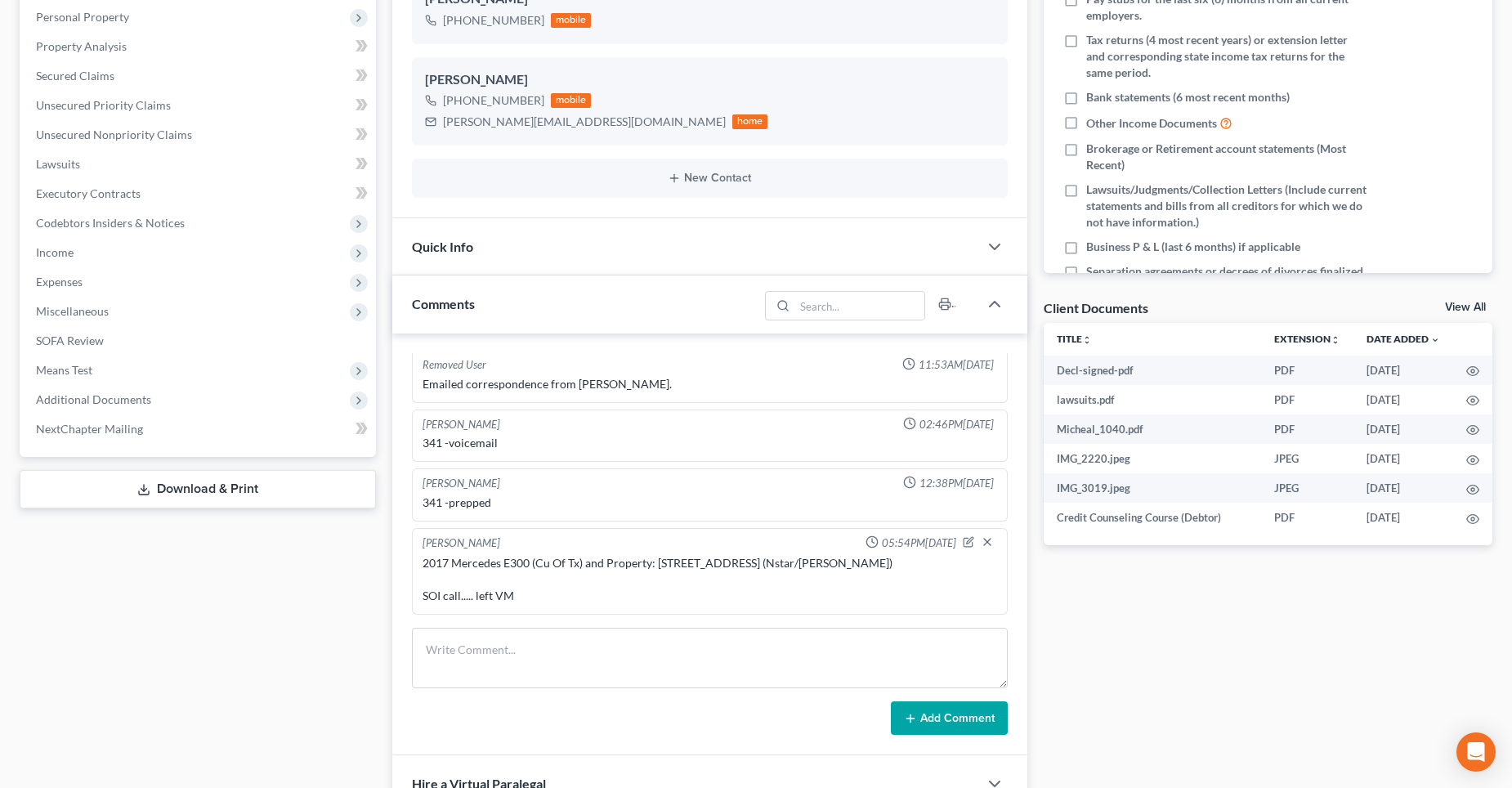
scroll to position [409, 0]
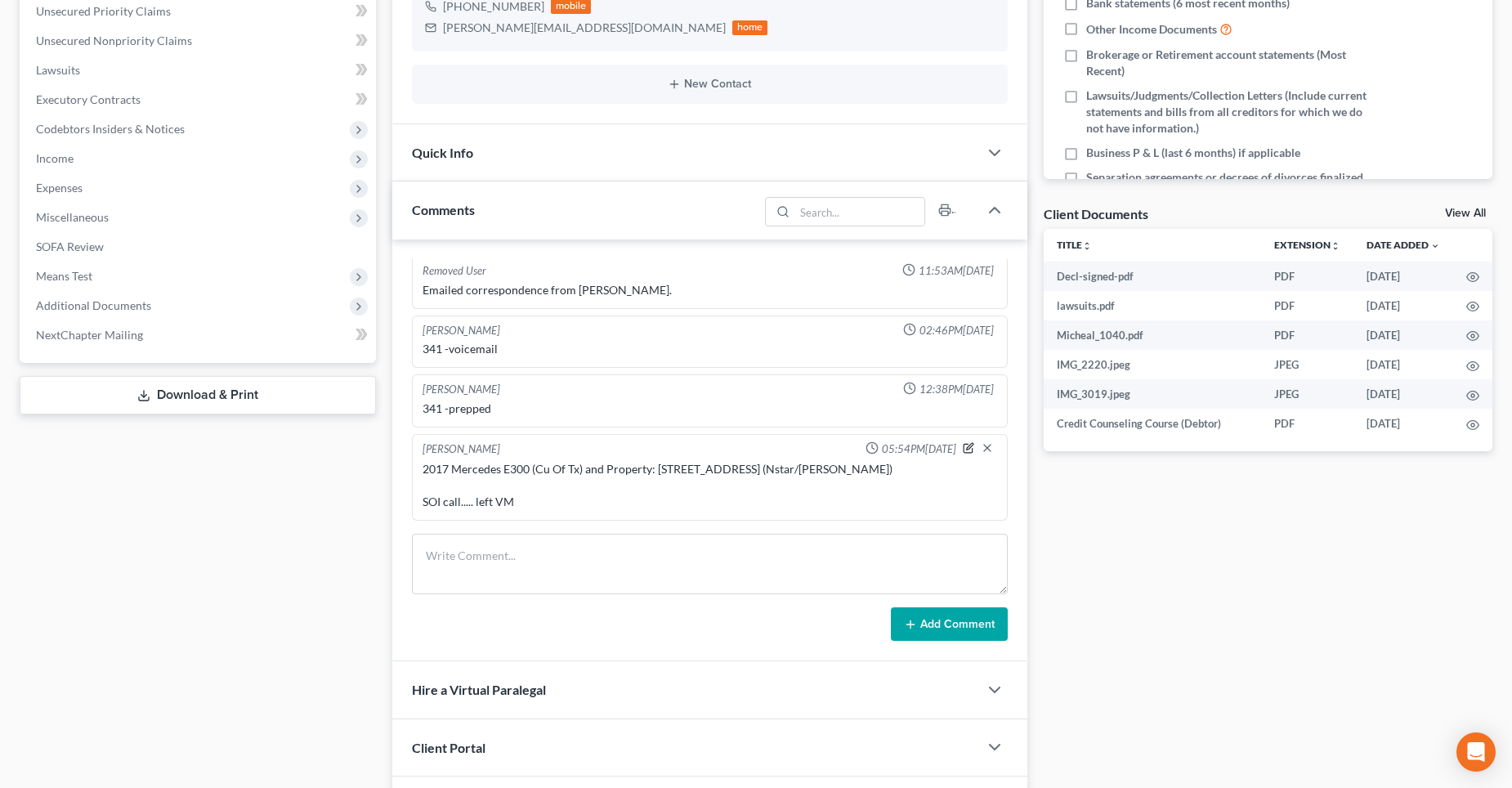
click at [963, 445] on icon "button" at bounding box center [969, 448] width 12 height 12
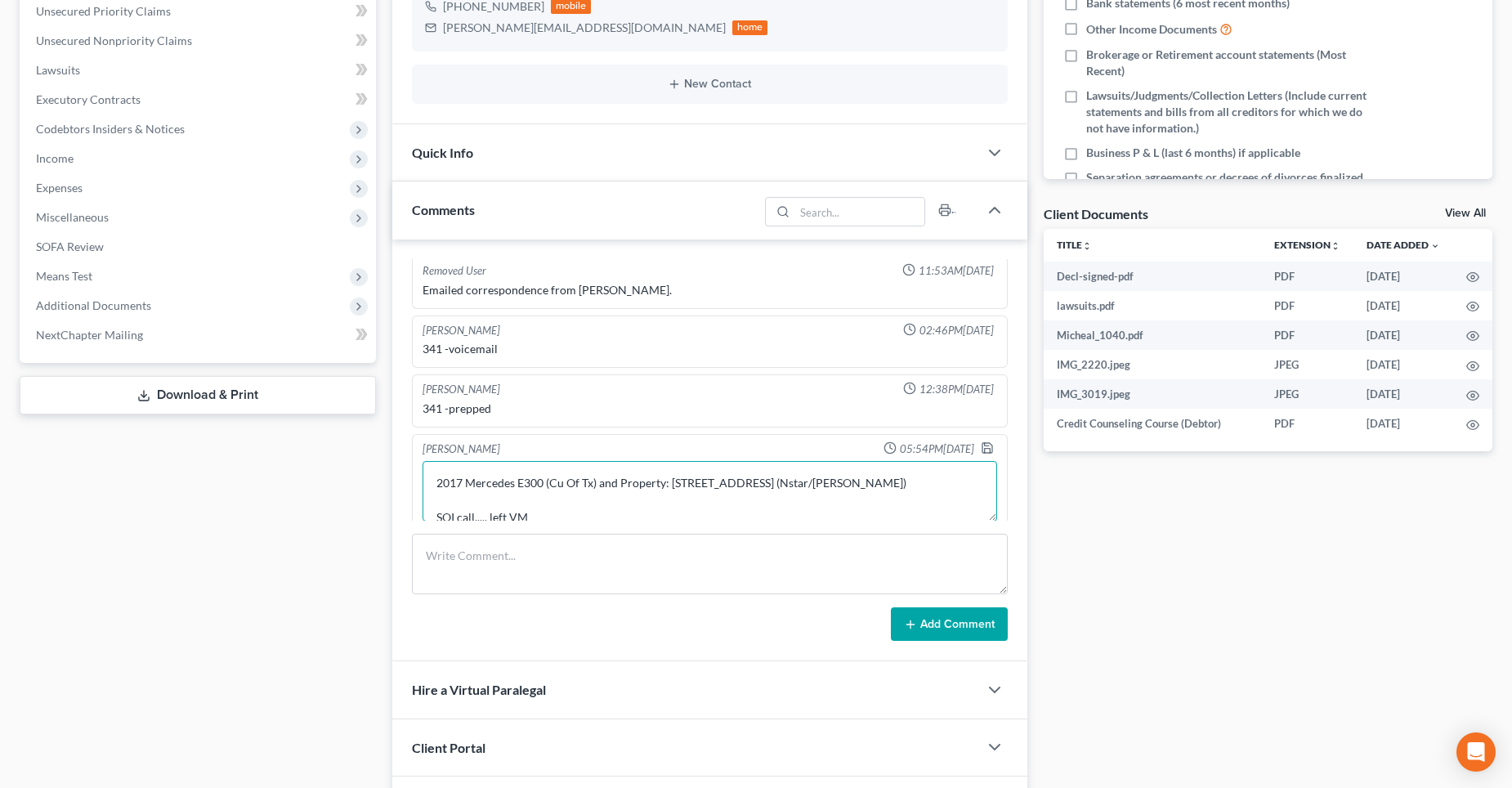
drag, startPoint x: 859, startPoint y: 483, endPoint x: 619, endPoint y: 489, distance: 240.1
click at [619, 489] on textarea "2017 Mercedes E300 (Cu Of Tx) and Property: [STREET_ADDRESS] (Nstar/[PERSON_NAM…" at bounding box center [710, 492] width 575 height 61
click at [434, 475] on textarea "2017 Mercedes E300 (Cu Of Tx) and SOI call..... left VM" at bounding box center [710, 492] width 575 height 61
paste textarea "Property: [STREET_ADDRESS] (Nstar/[PERSON_NAME])"
type textarea "Property: [STREET_ADDRESS] (Nstar/[PERSON_NAME]) AND 2017 Mercedes E300 (Cu Of …"
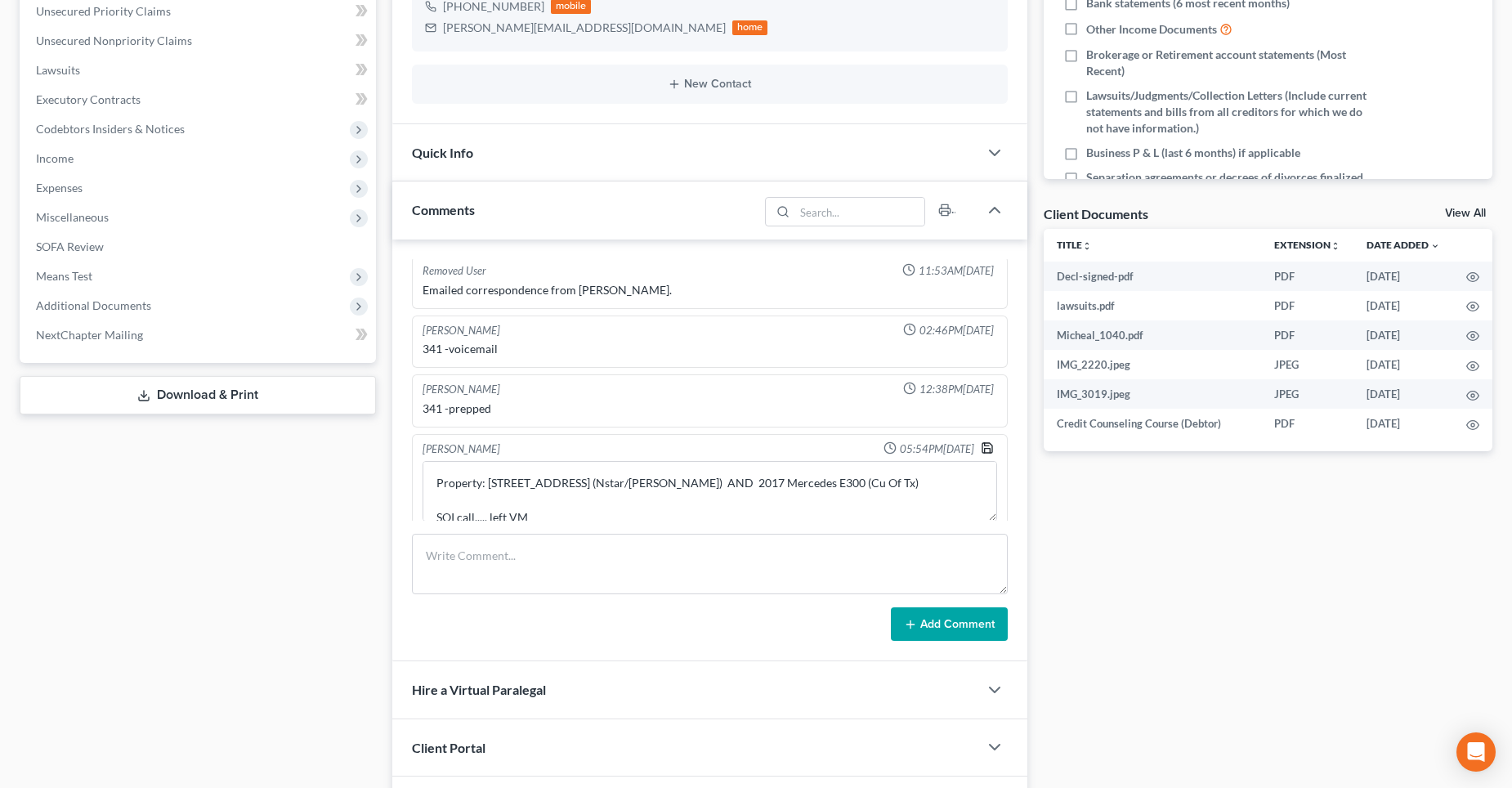
click at [984, 449] on polyline "button" at bounding box center [987, 451] width 6 height 4
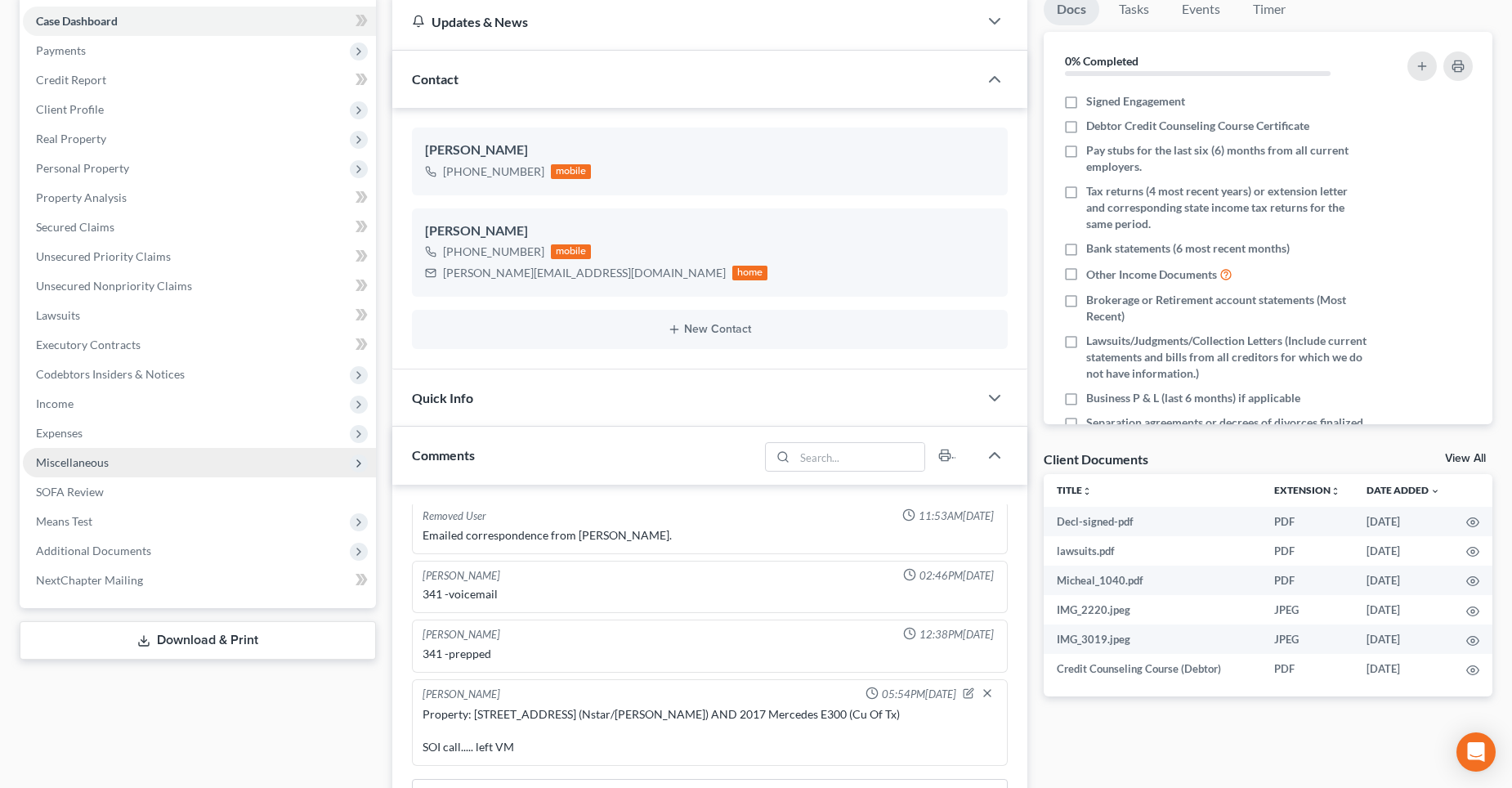
scroll to position [0, 0]
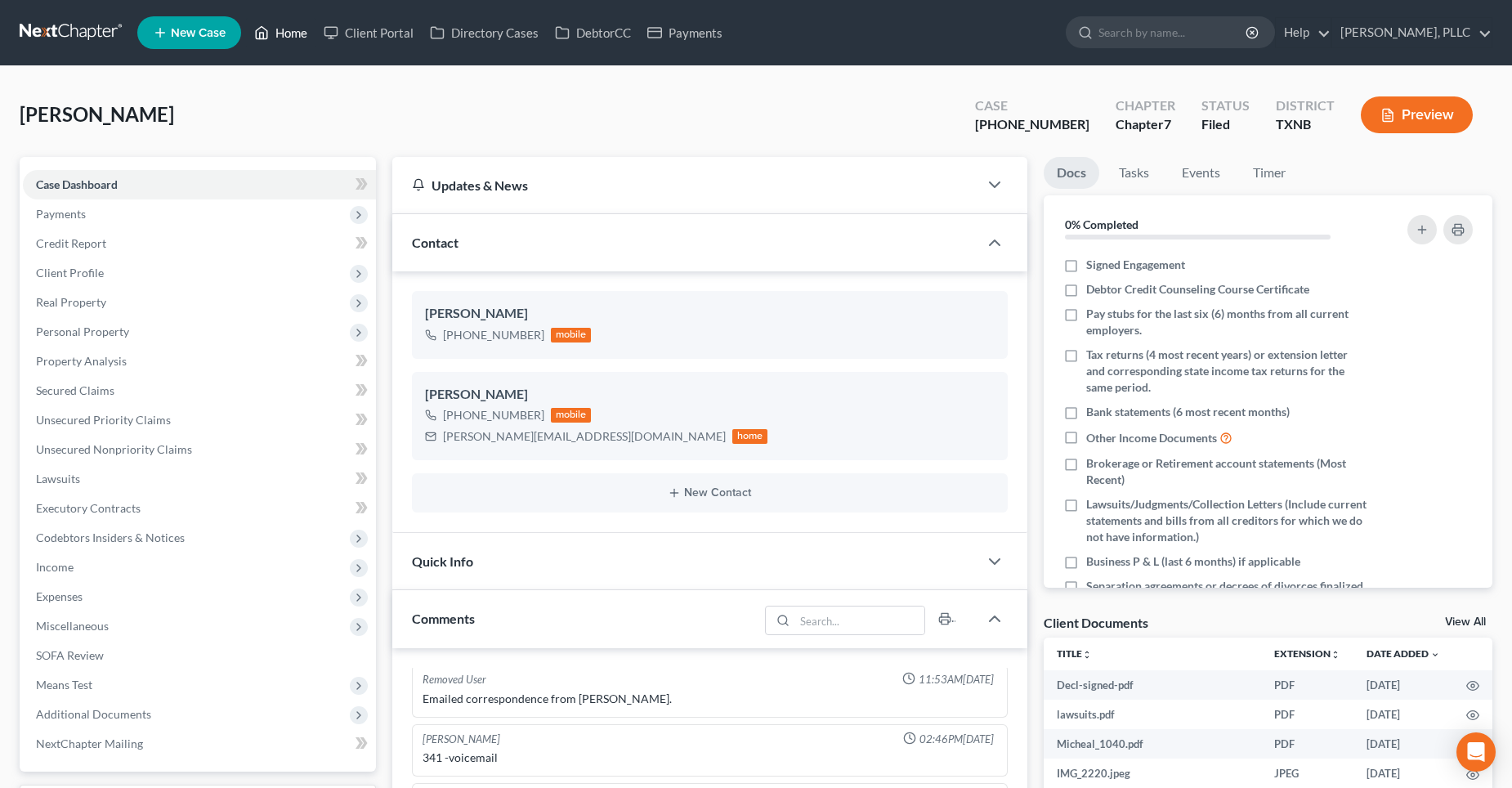
drag, startPoint x: 285, startPoint y: 34, endPoint x: 705, endPoint y: 135, distance: 432.0
click at [285, 34] on link "Home" at bounding box center [280, 33] width 70 height 30
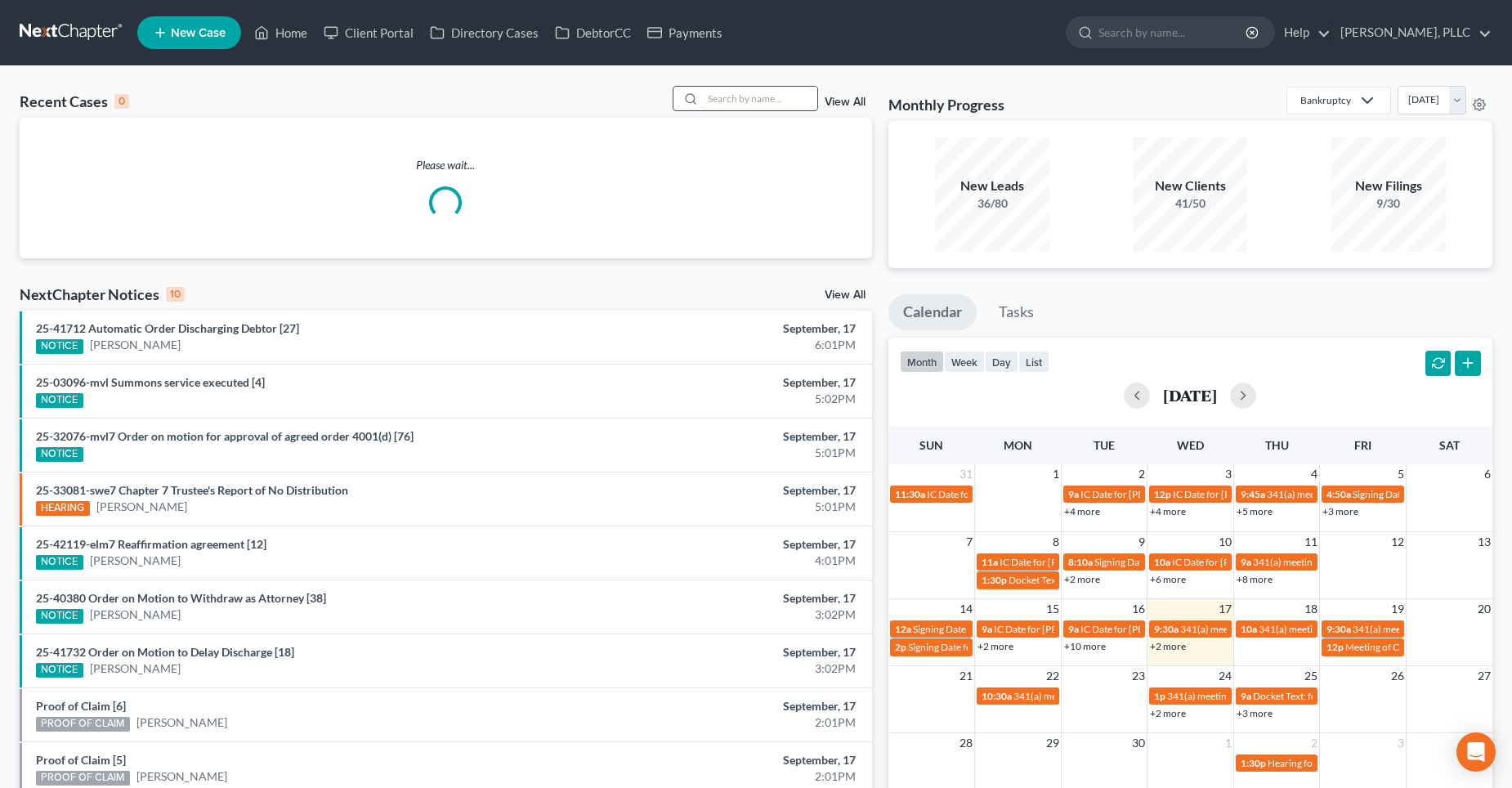
click at [751, 100] on input "search" at bounding box center [760, 98] width 114 height 24
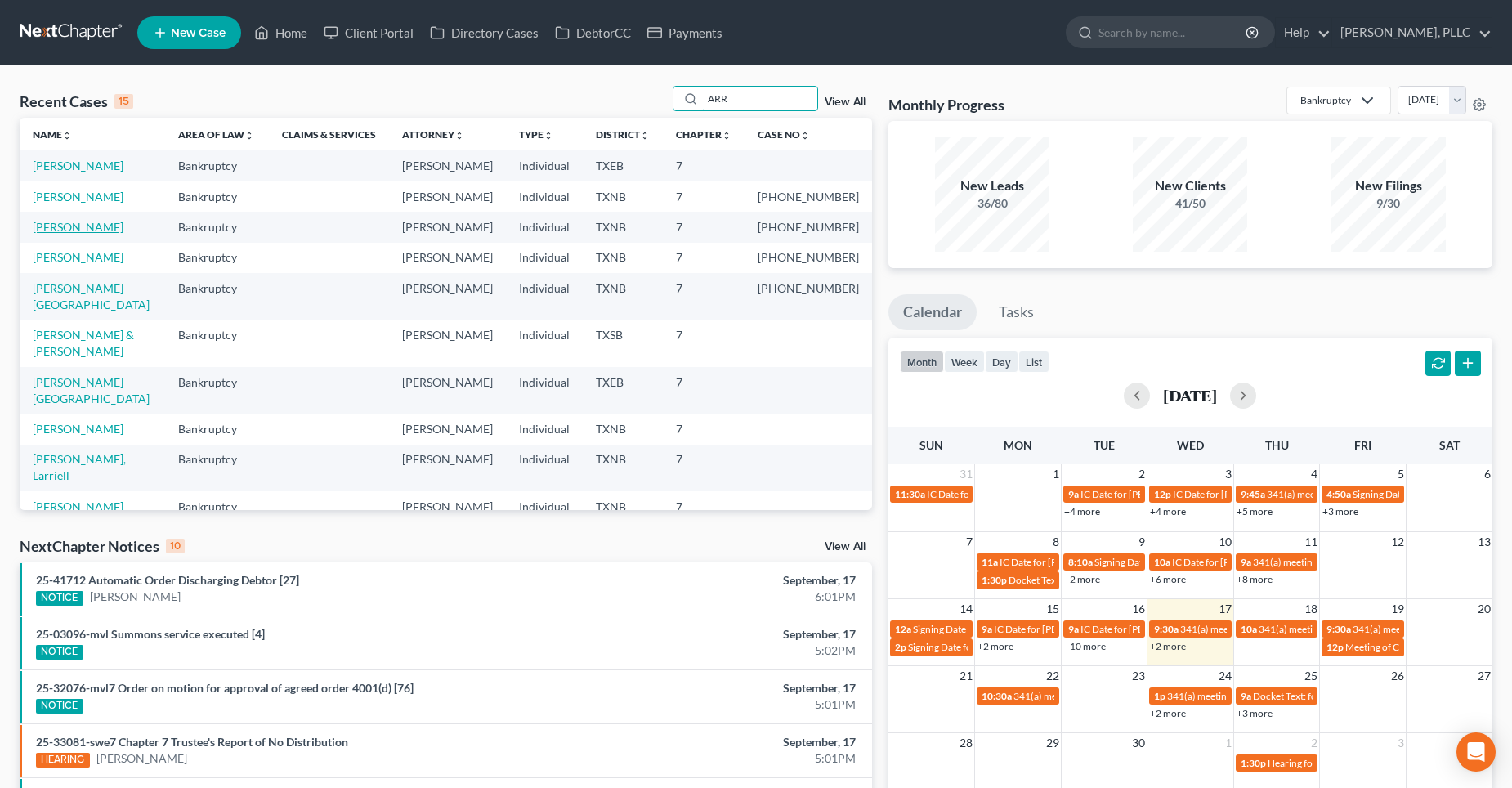
type input "ARR"
click at [71, 234] on link "[PERSON_NAME]" at bounding box center [78, 226] width 90 height 14
select select "4"
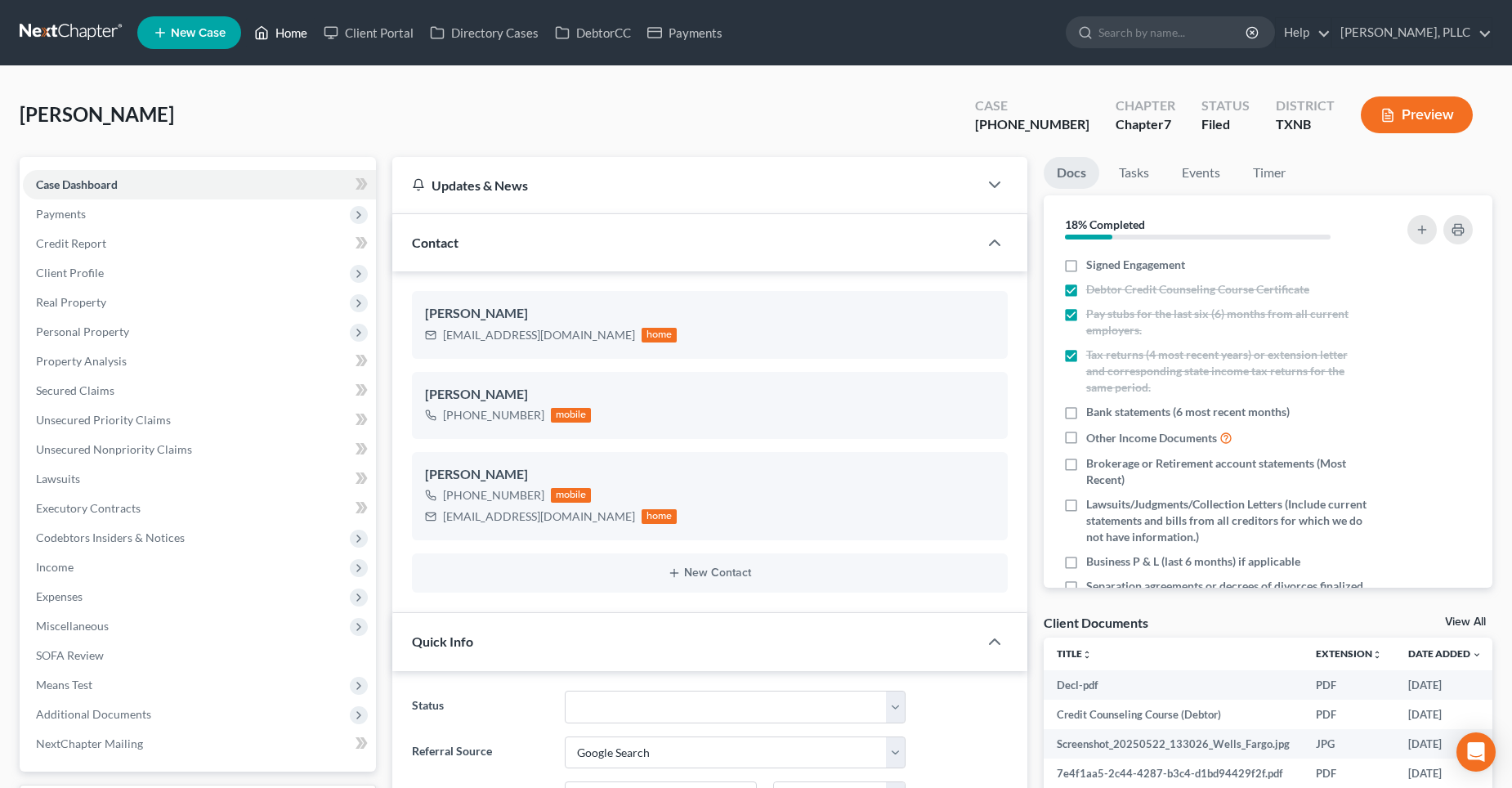
click at [294, 34] on link "Home" at bounding box center [280, 33] width 70 height 30
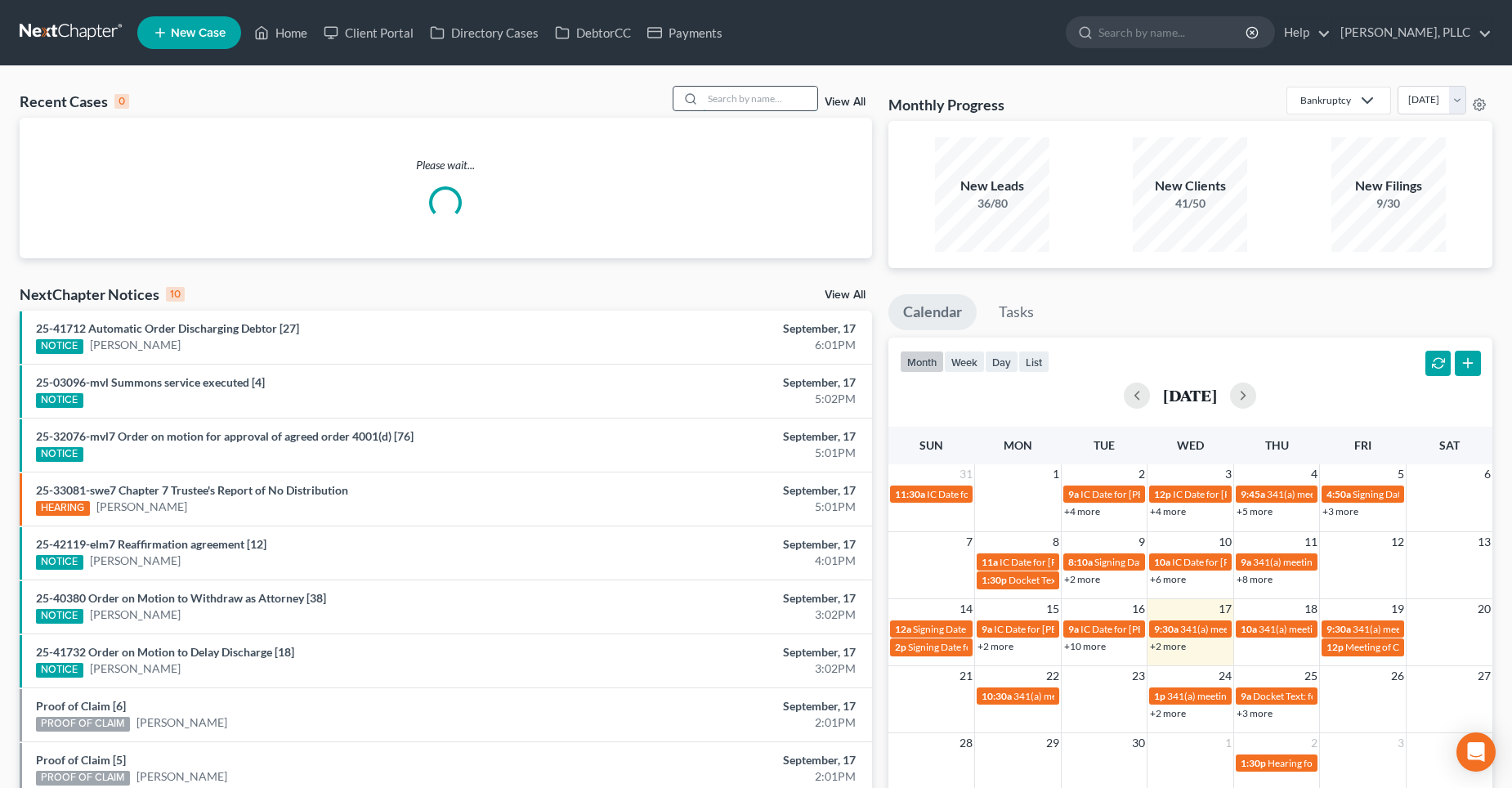
click at [743, 103] on input "search" at bounding box center [760, 98] width 114 height 24
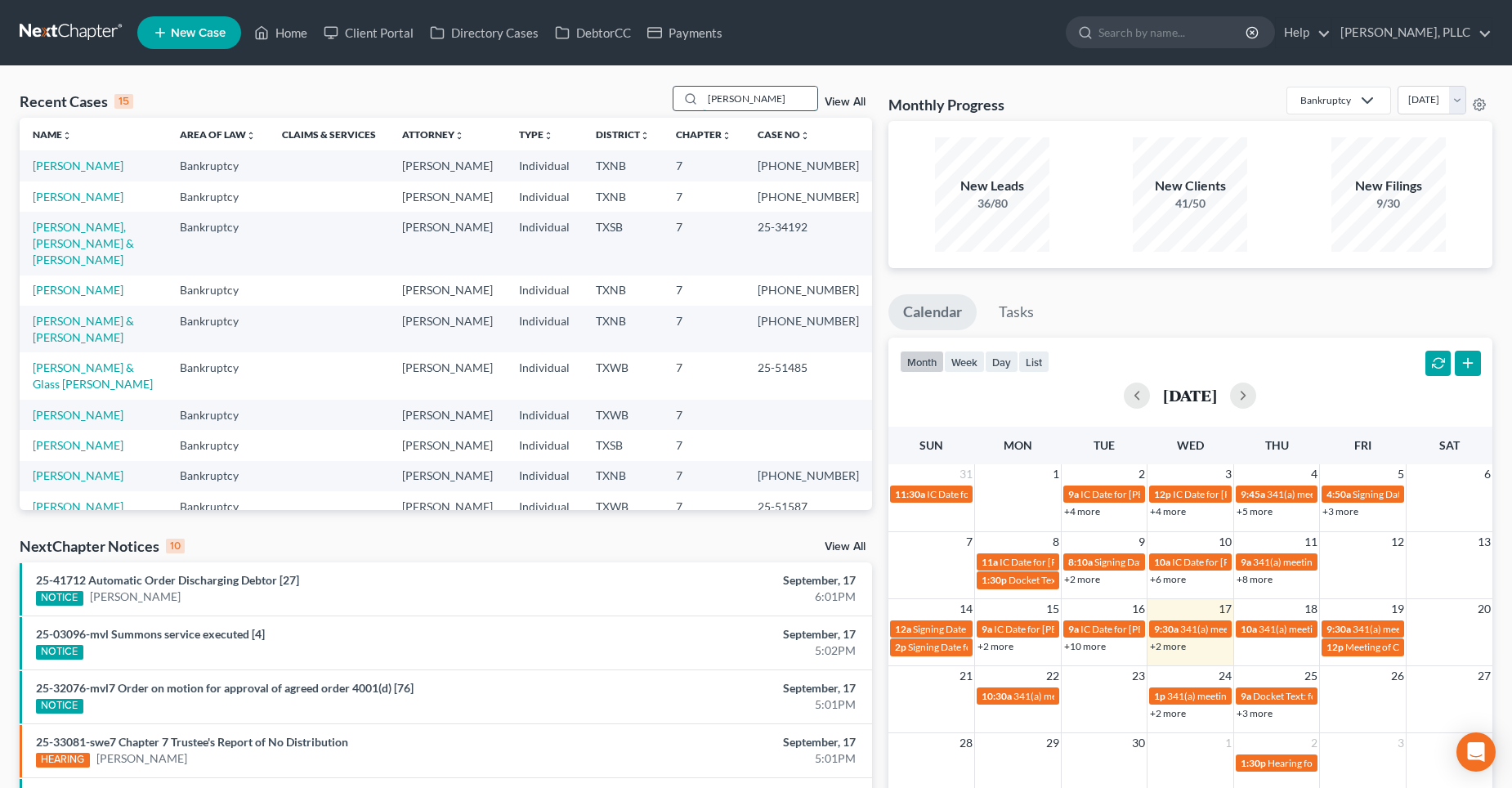
type input "[PERSON_NAME]"
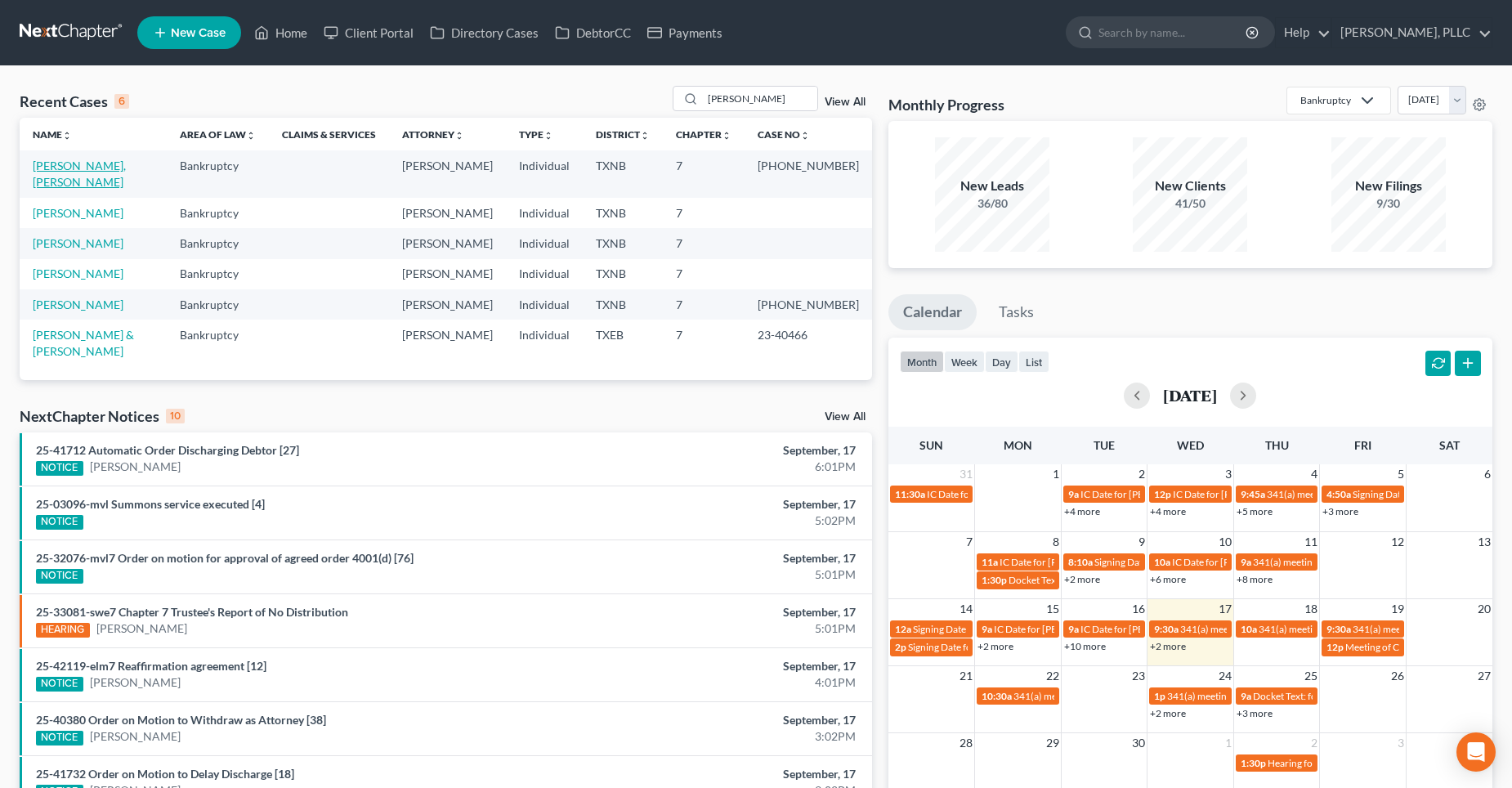
click at [95, 171] on link "[PERSON_NAME], [PERSON_NAME]" at bounding box center [79, 174] width 93 height 30
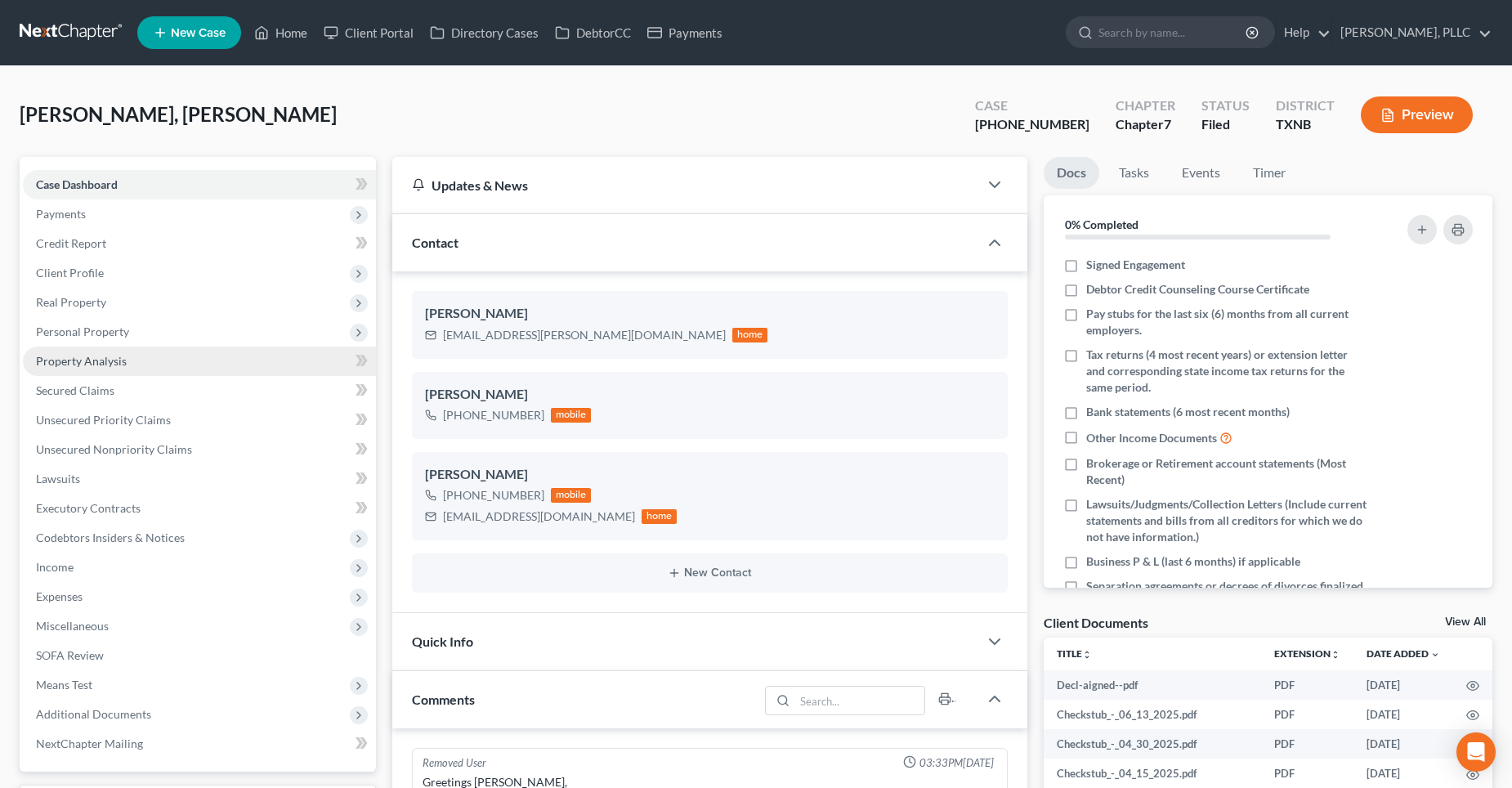
scroll to position [1589, 0]
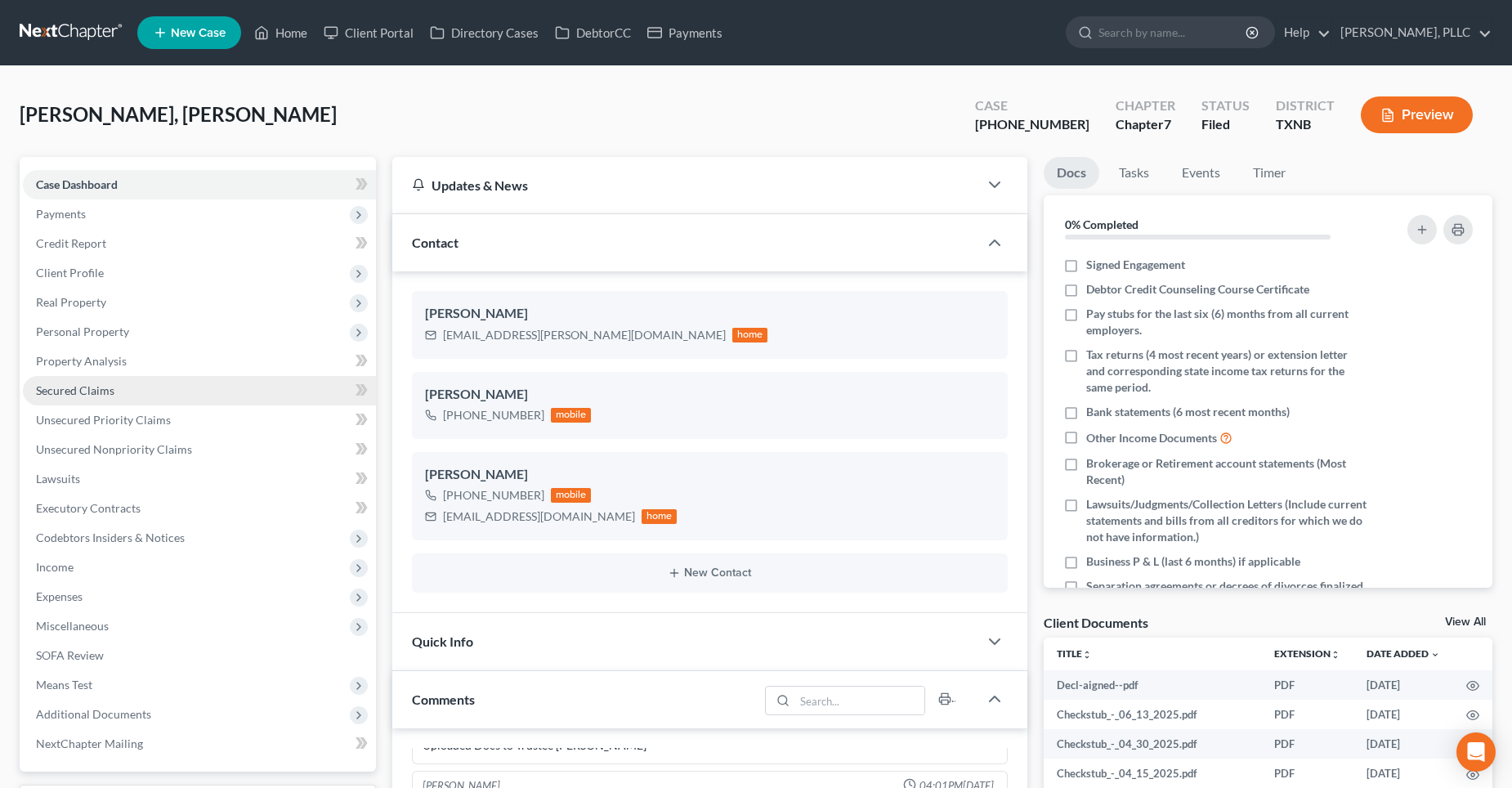
click at [84, 391] on span "Secured Claims" at bounding box center [75, 390] width 78 height 14
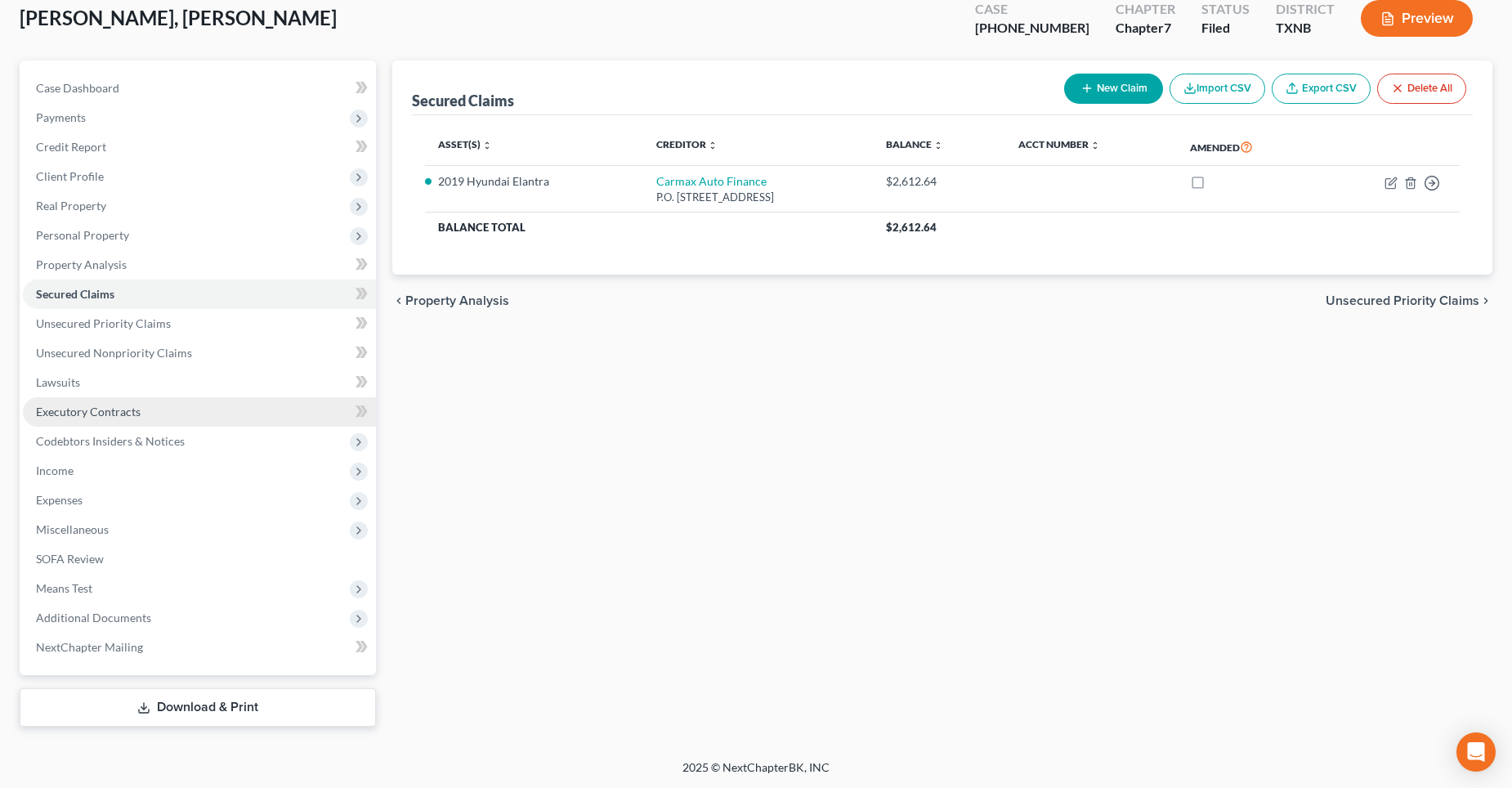
scroll to position [97, 0]
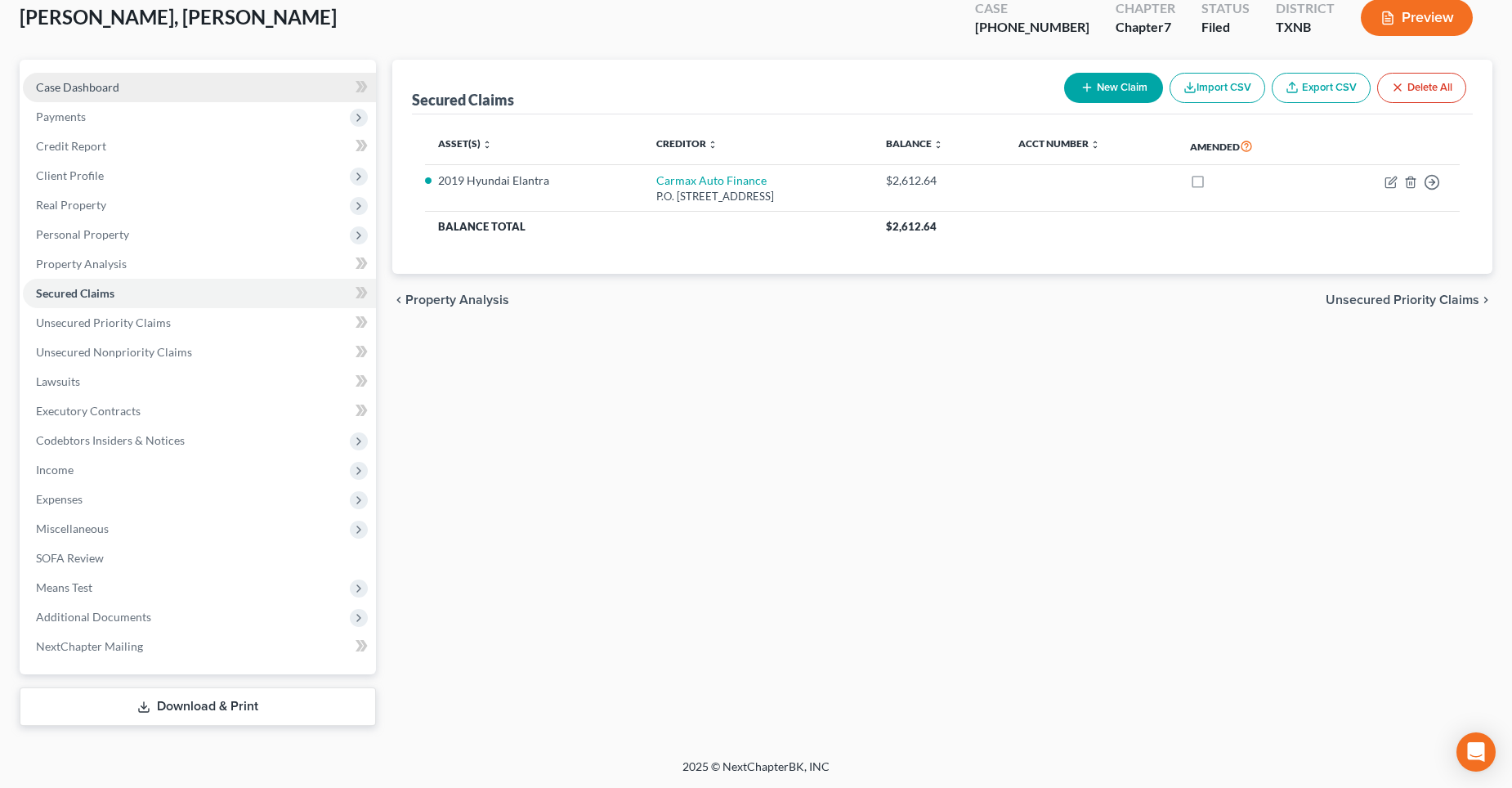
click at [103, 86] on span "Case Dashboard" at bounding box center [77, 86] width 83 height 14
